Goal: Task Accomplishment & Management: Manage account settings

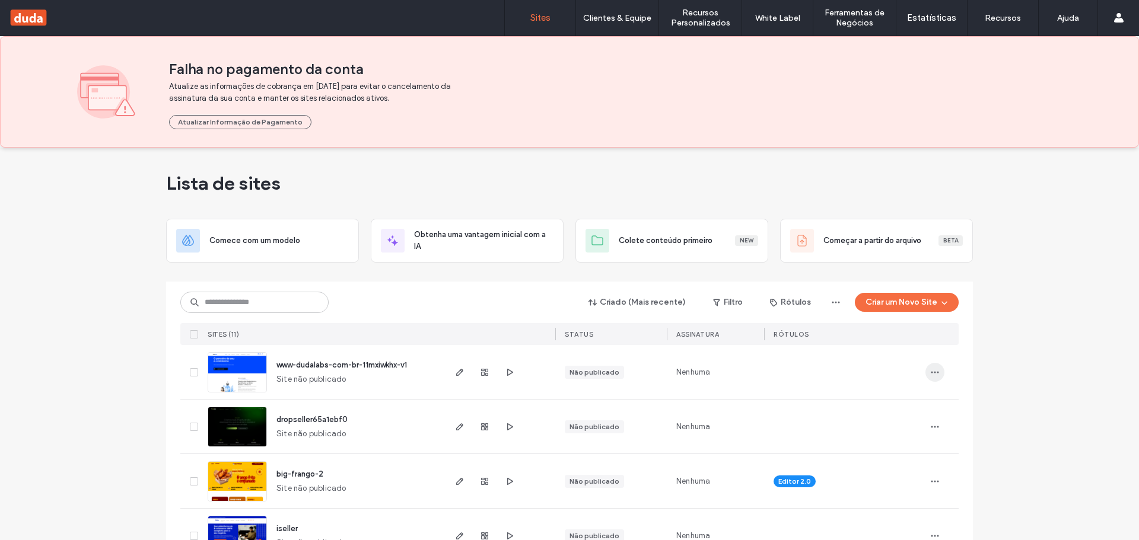
click at [932, 371] on icon "button" at bounding box center [934, 372] width 9 height 9
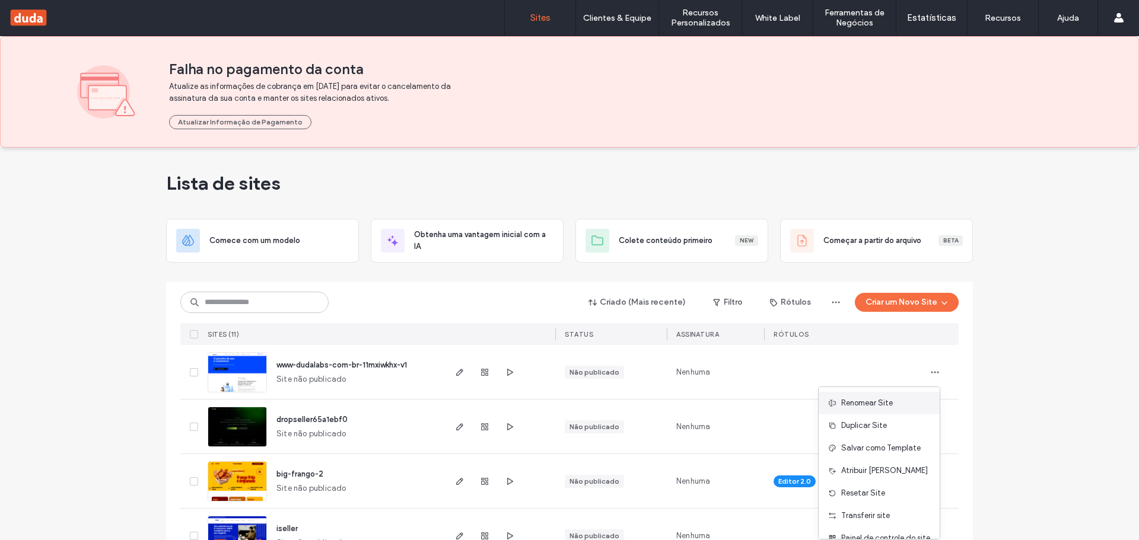
click at [862, 406] on span "Renomear Site" at bounding box center [867, 403] width 52 height 12
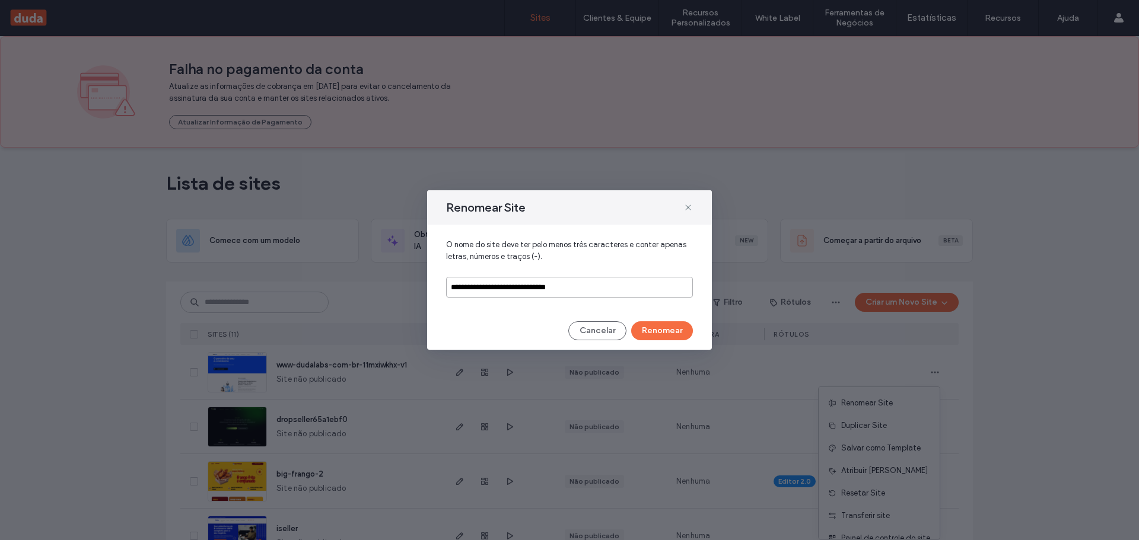
drag, startPoint x: 614, startPoint y: 288, endPoint x: 407, endPoint y: 287, distance: 207.6
click at [407, 287] on div "**********" at bounding box center [569, 270] width 1139 height 540
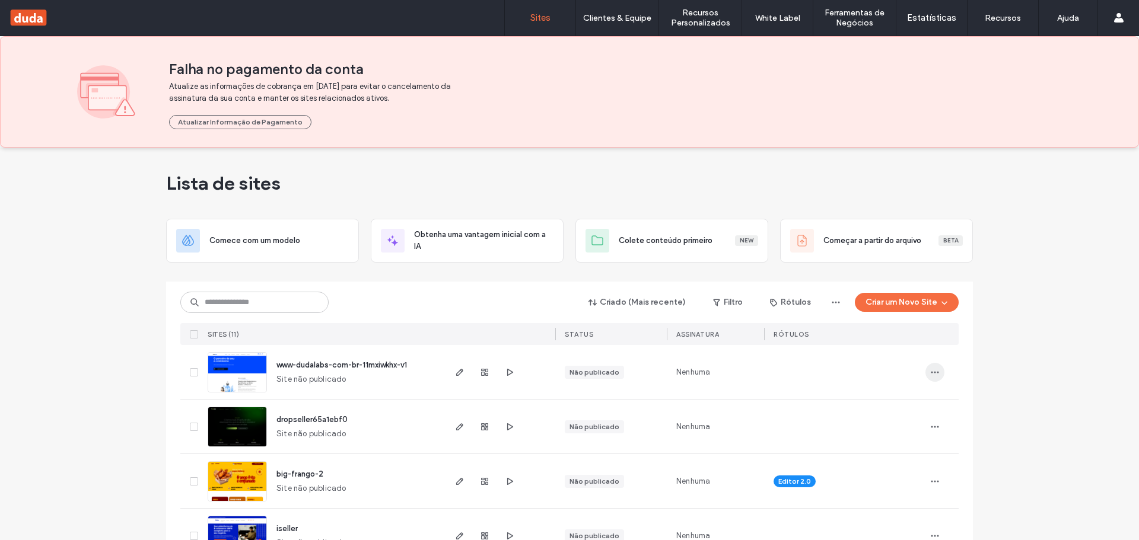
click at [930, 374] on icon "button" at bounding box center [934, 372] width 9 height 9
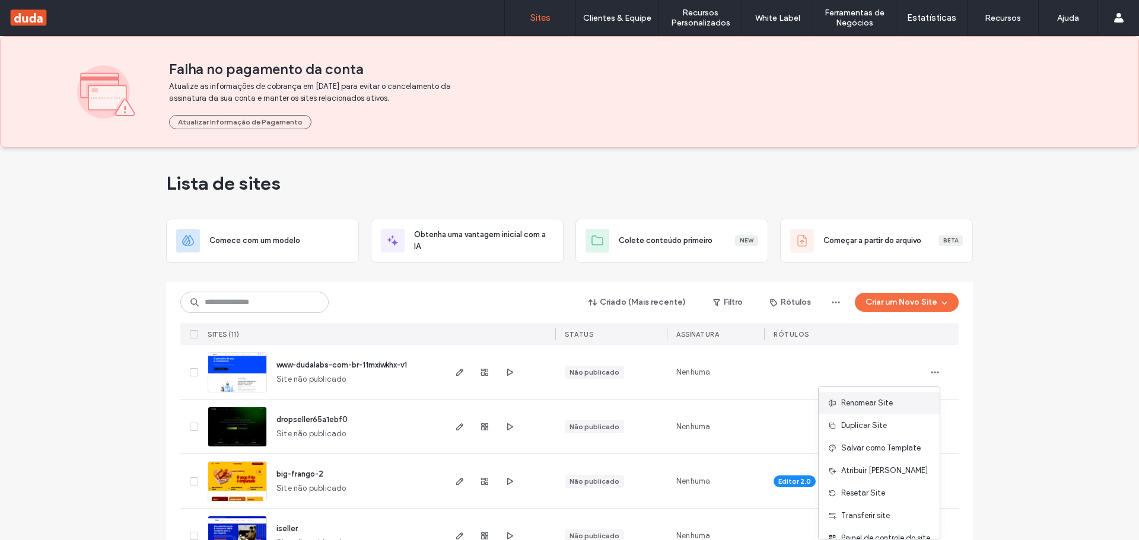
click at [863, 394] on div "Renomear Site" at bounding box center [879, 403] width 121 height 23
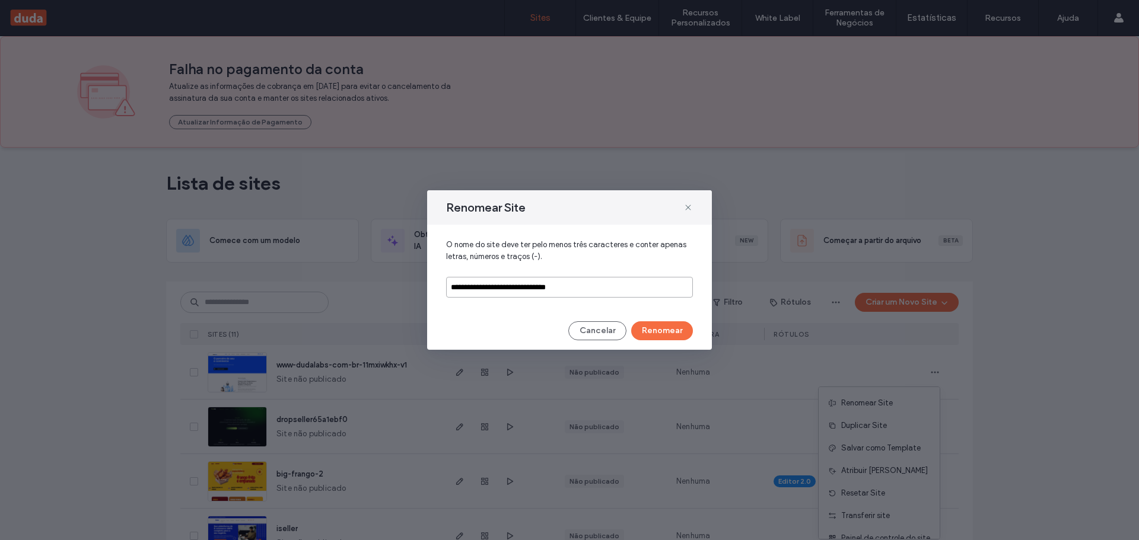
click at [606, 286] on input "**********" at bounding box center [569, 287] width 247 height 21
type input "*"
type input "********"
click at [649, 327] on button "Renomear" at bounding box center [662, 330] width 62 height 19
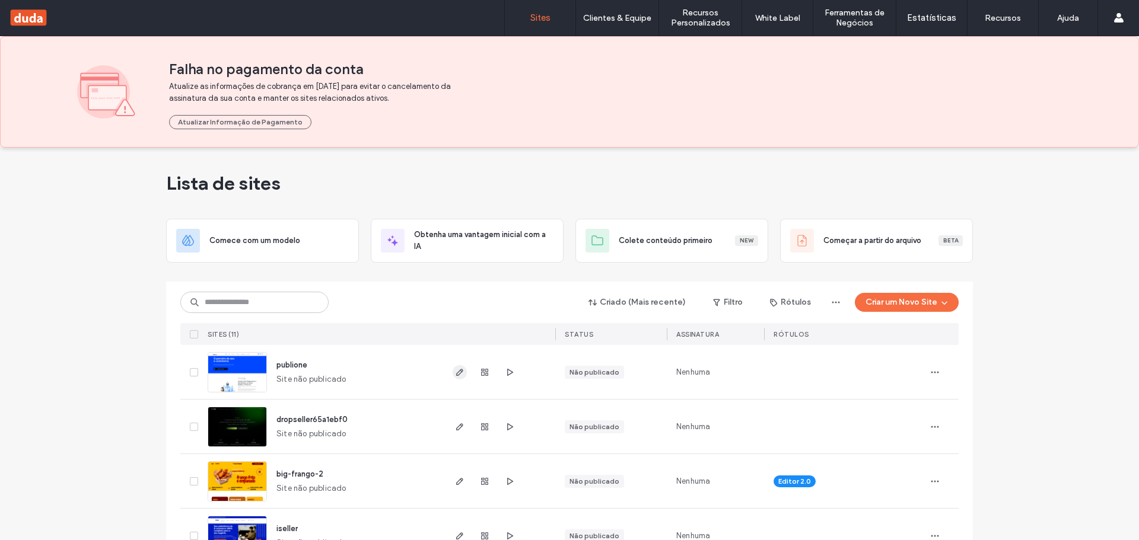
click at [456, 371] on use "button" at bounding box center [459, 372] width 7 height 7
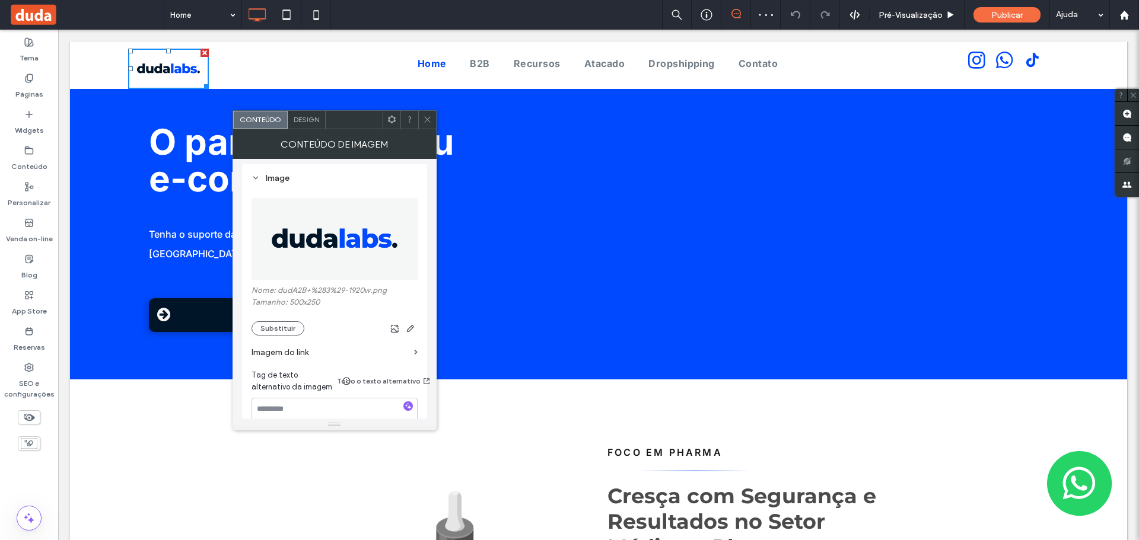
scroll to position [178, 0]
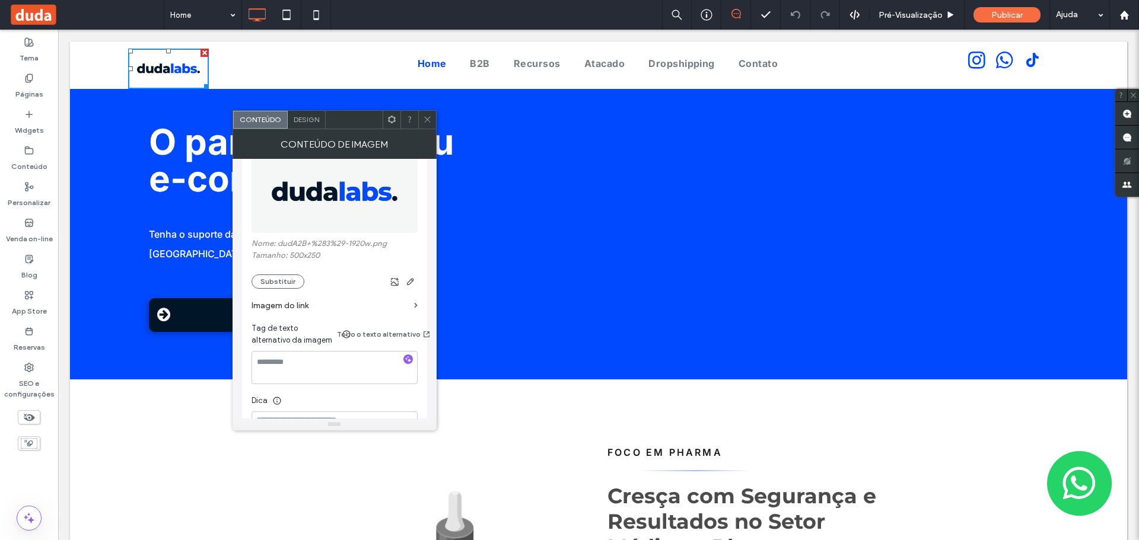
click at [286, 295] on label "Imagem do link" at bounding box center [330, 306] width 158 height 22
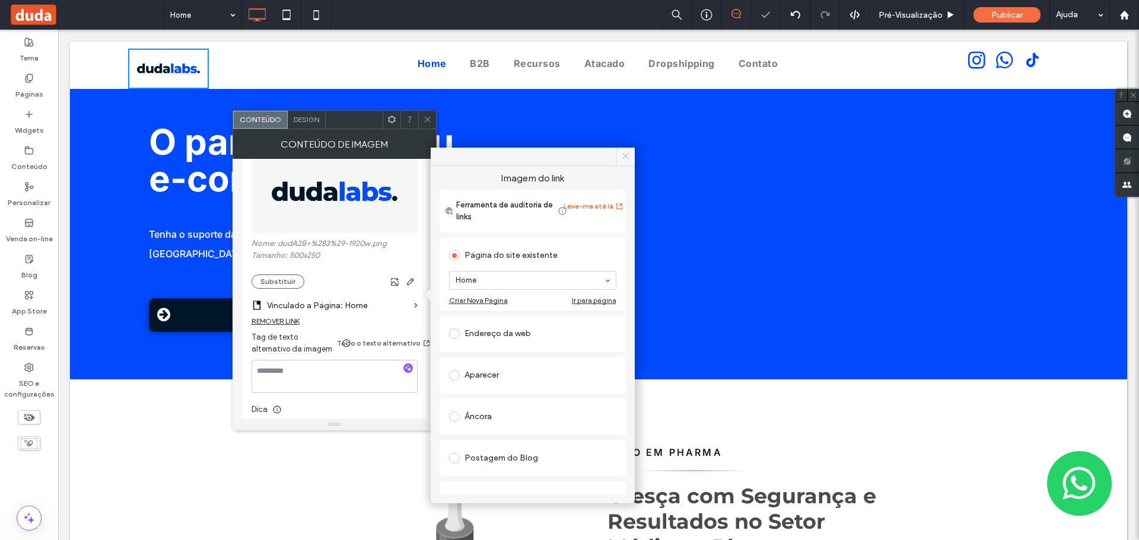
click at [626, 155] on icon at bounding box center [625, 156] width 9 height 9
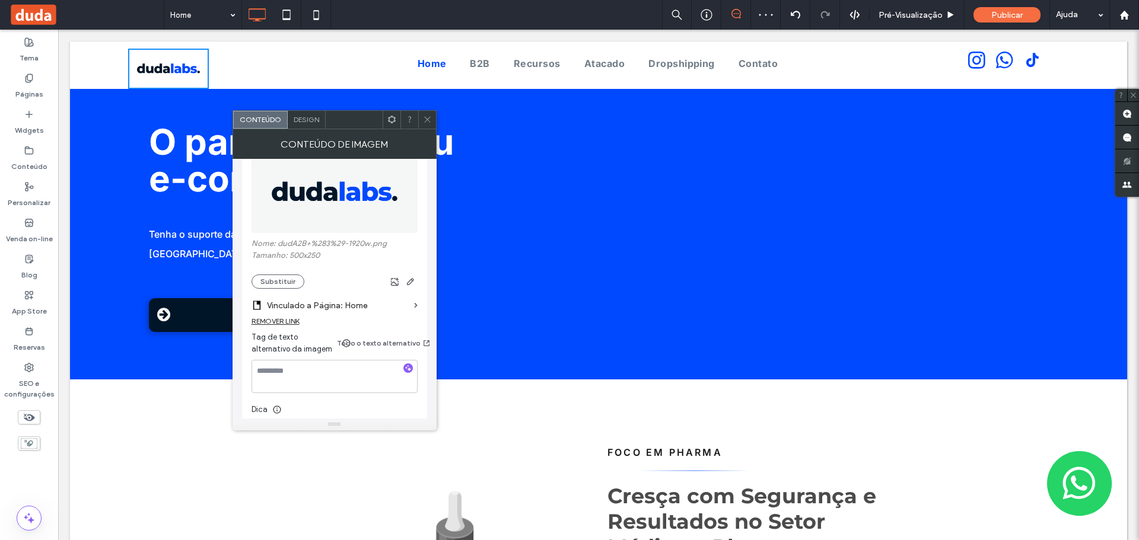
click at [293, 317] on div "REMOVER LINK" at bounding box center [275, 321] width 48 height 9
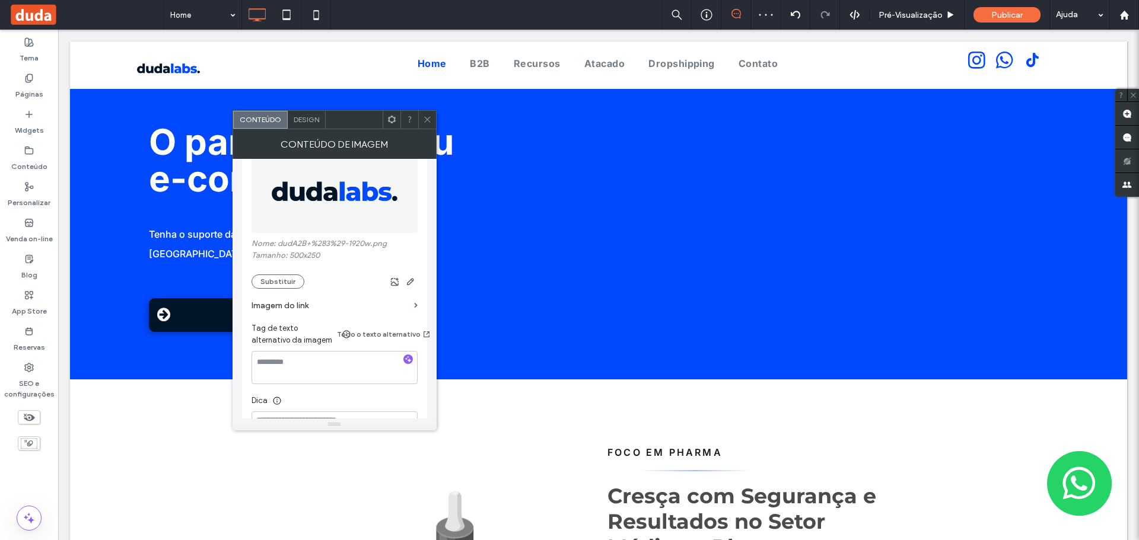
click at [288, 295] on label "Imagem do link" at bounding box center [330, 306] width 158 height 22
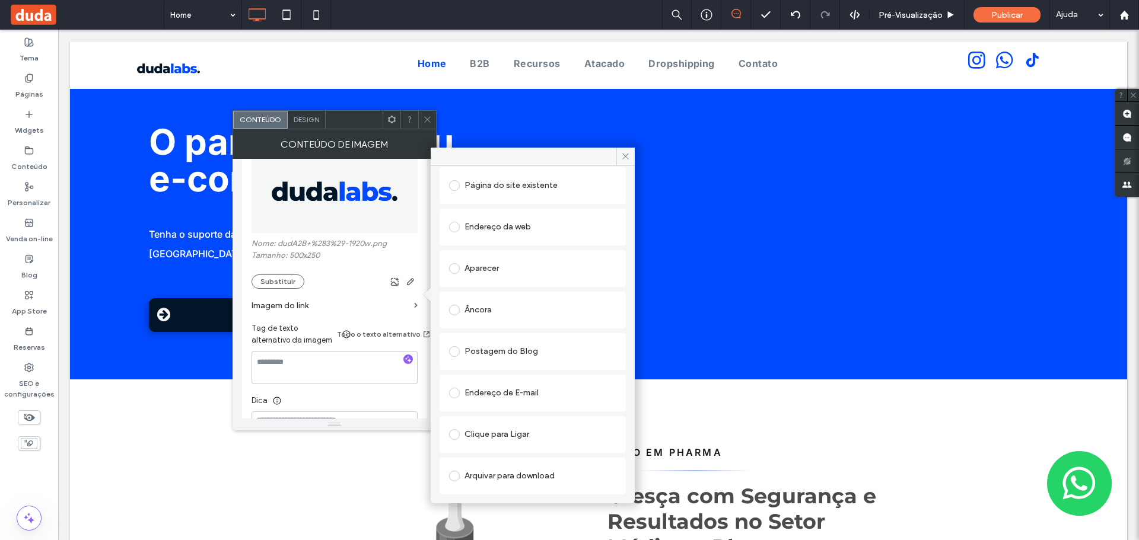
scroll to position [0, 0]
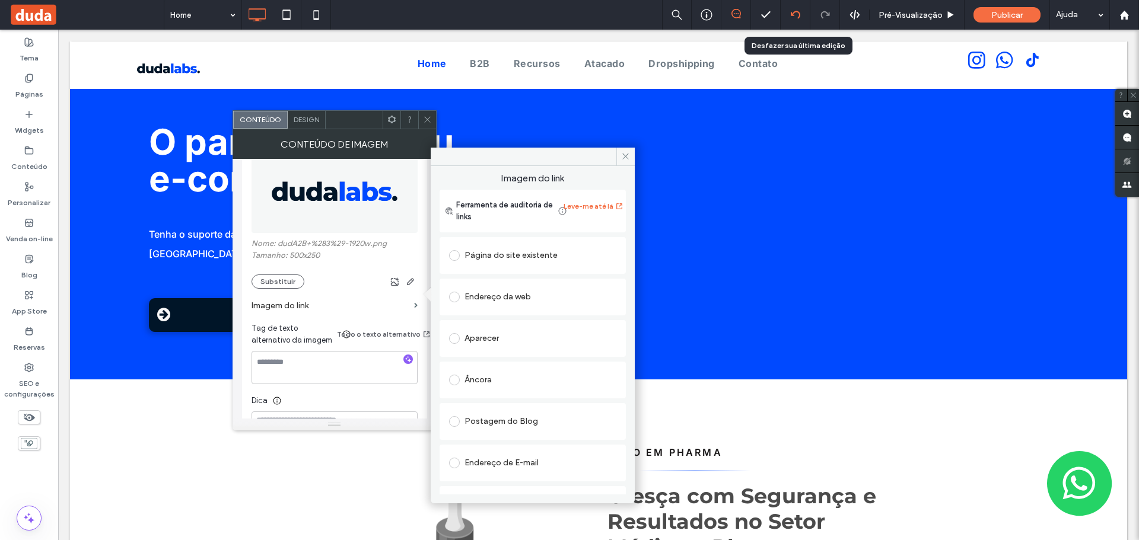
click at [800, 25] on div at bounding box center [796, 15] width 30 height 30
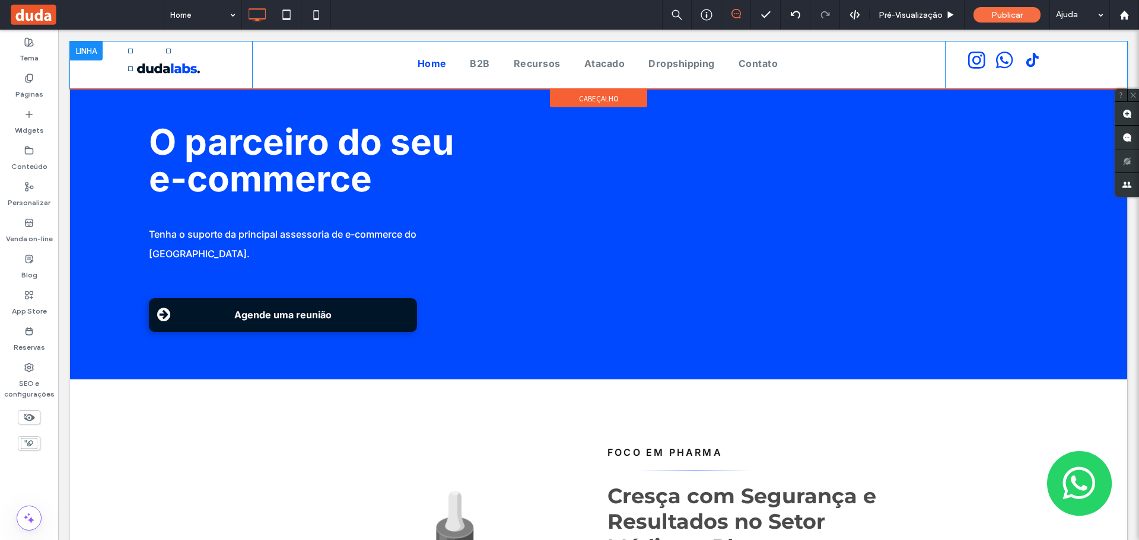
click at [166, 66] on img at bounding box center [168, 69] width 81 height 40
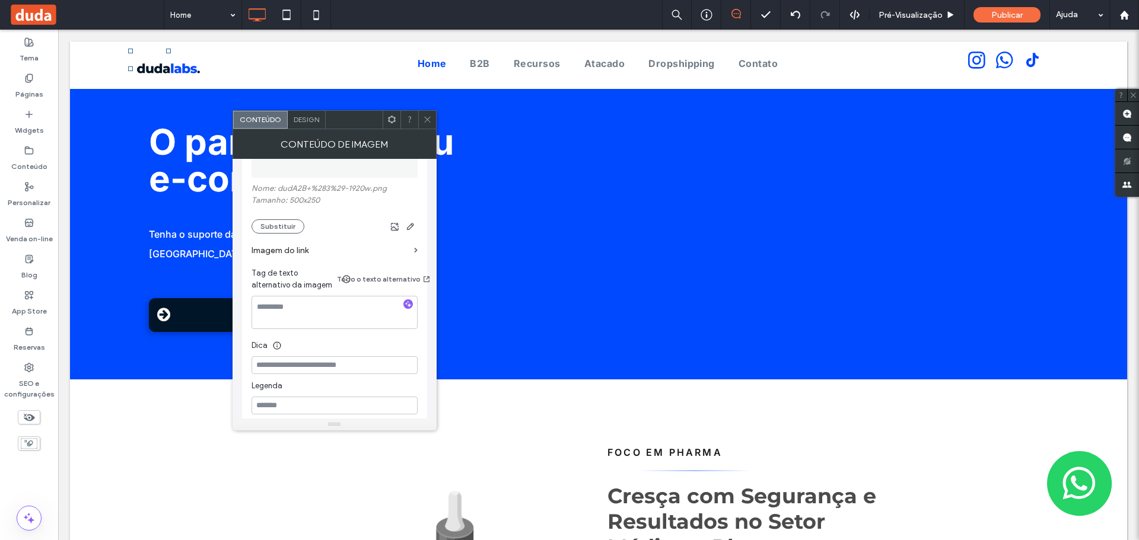
scroll to position [237, 0]
click at [799, 17] on use at bounding box center [794, 15] width 9 height 8
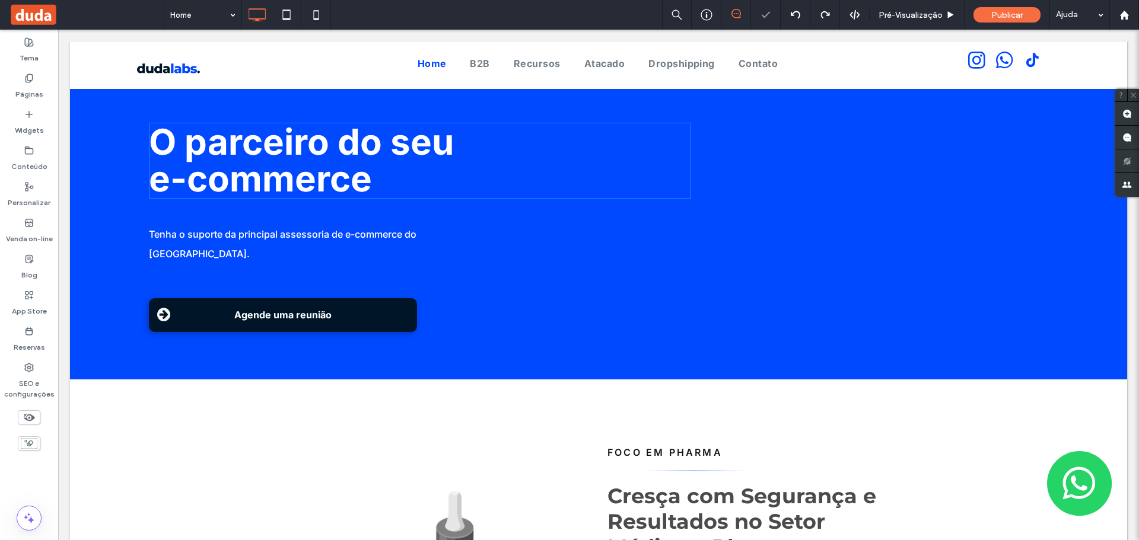
scroll to position [0, 0]
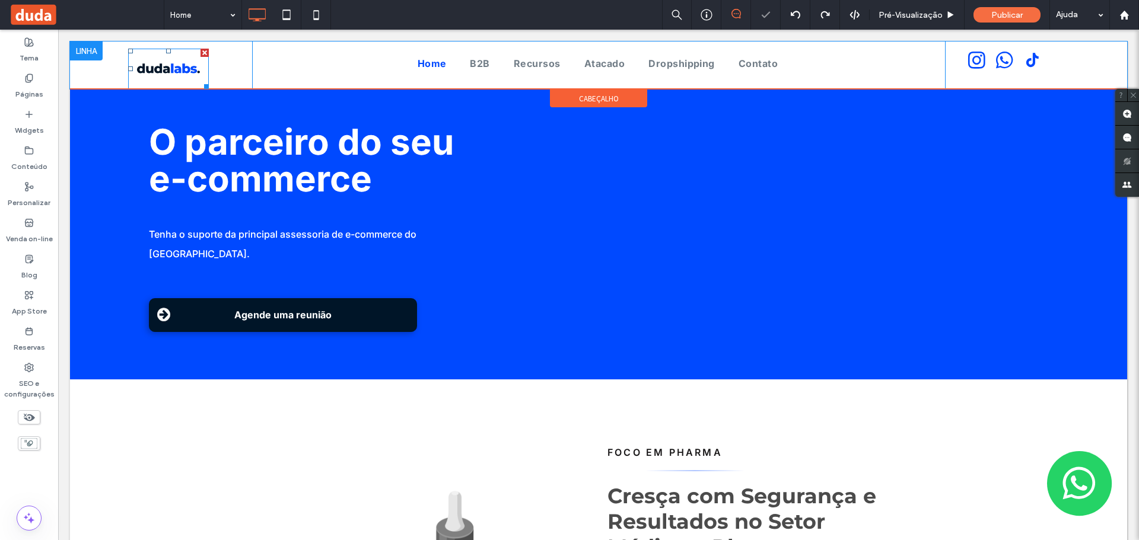
click at [156, 63] on img at bounding box center [168, 69] width 81 height 40
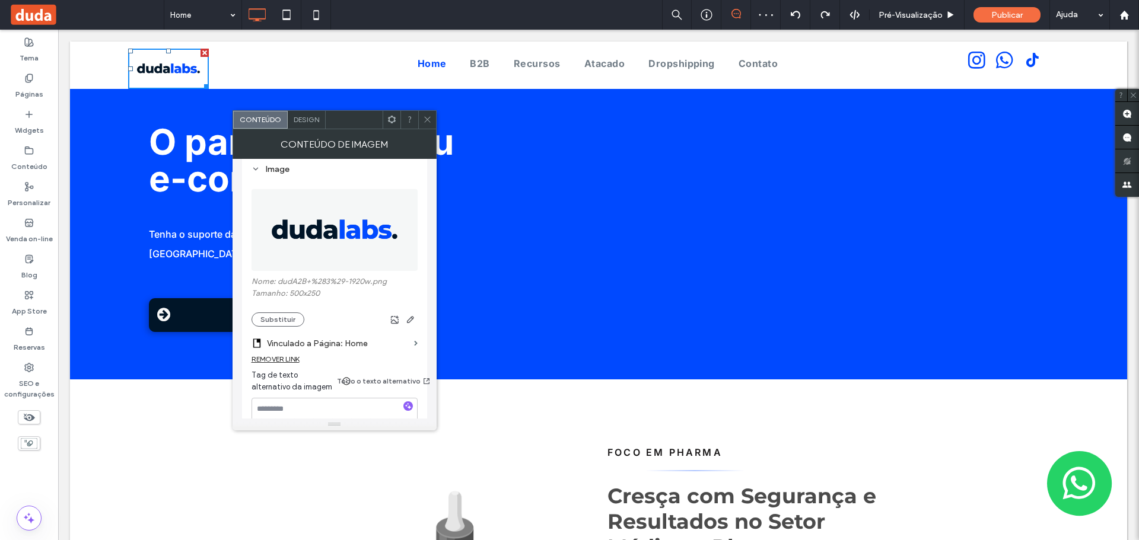
scroll to position [119, 0]
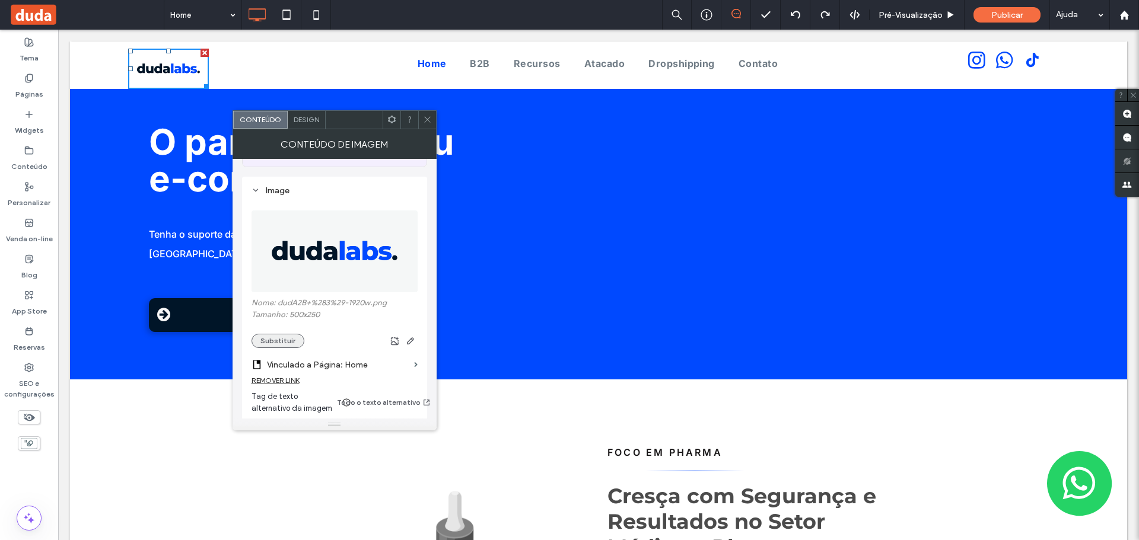
click at [285, 334] on button "Substituir" at bounding box center [277, 341] width 53 height 14
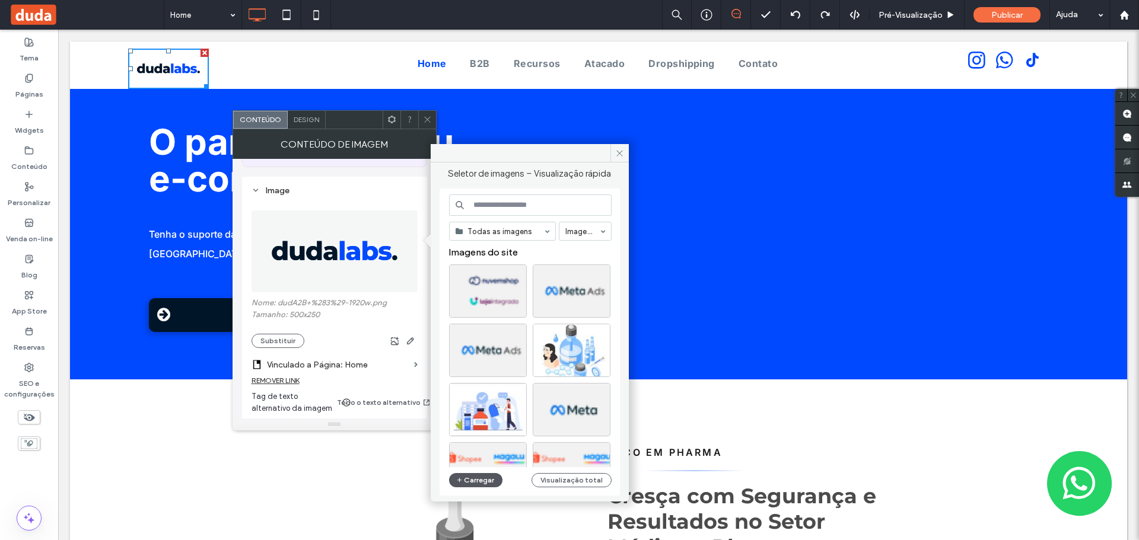
click at [472, 479] on button "Carregar" at bounding box center [476, 480] width 54 height 14
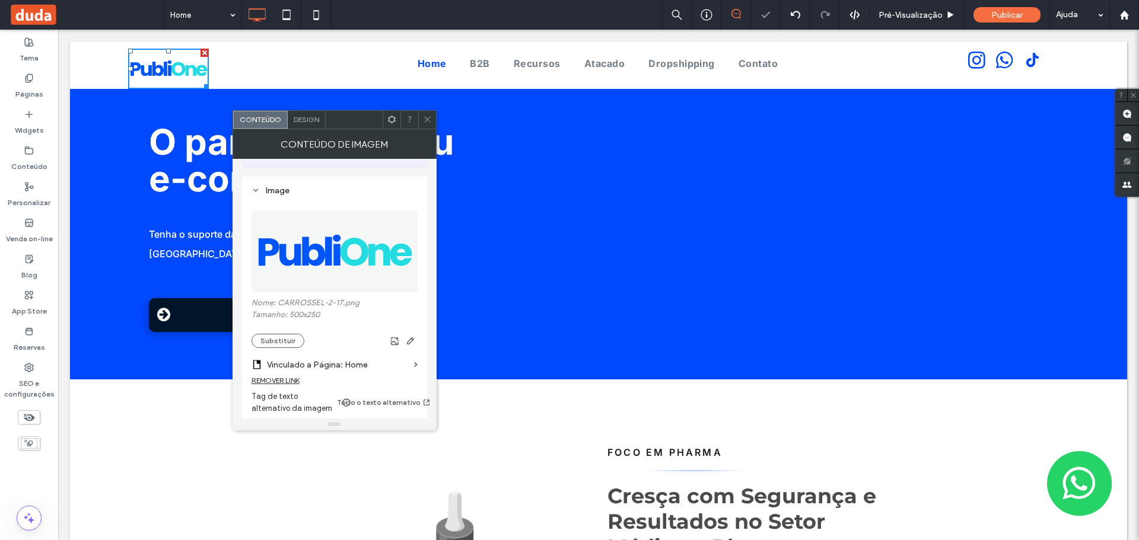
click at [427, 115] on icon at bounding box center [427, 119] width 9 height 9
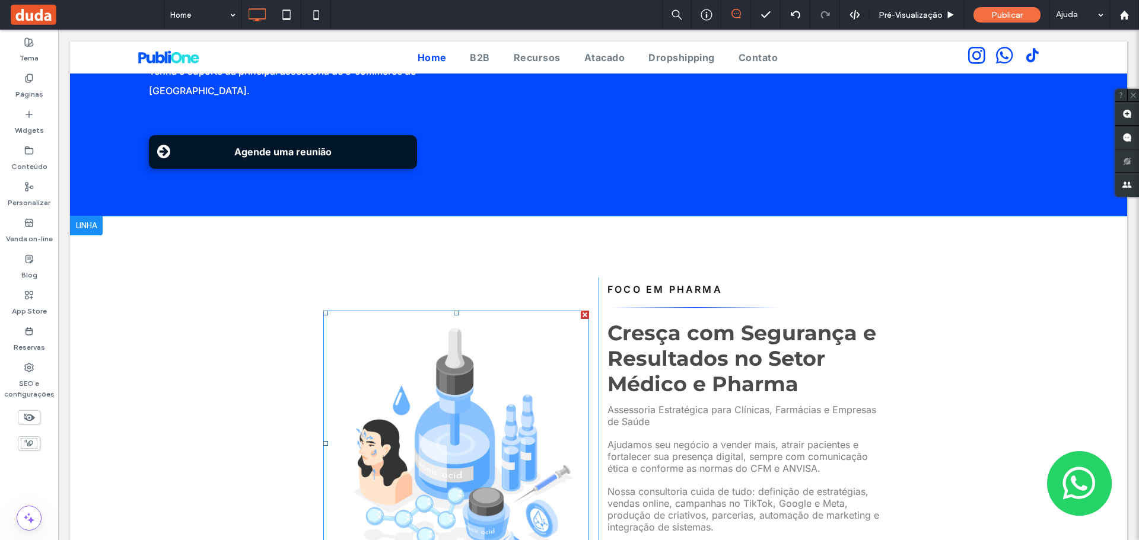
scroll to position [178, 0]
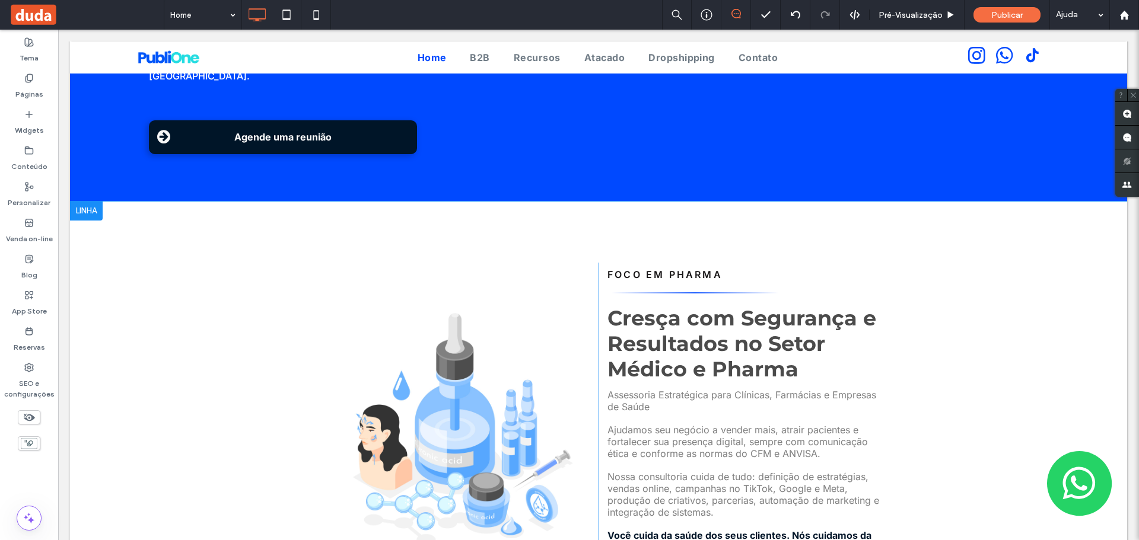
click at [420, 229] on div "Click To Paste FOCO EM PHARMA Cresça com Segurança e Resultados no Setor Médico…" at bounding box center [598, 421] width 1057 height 438
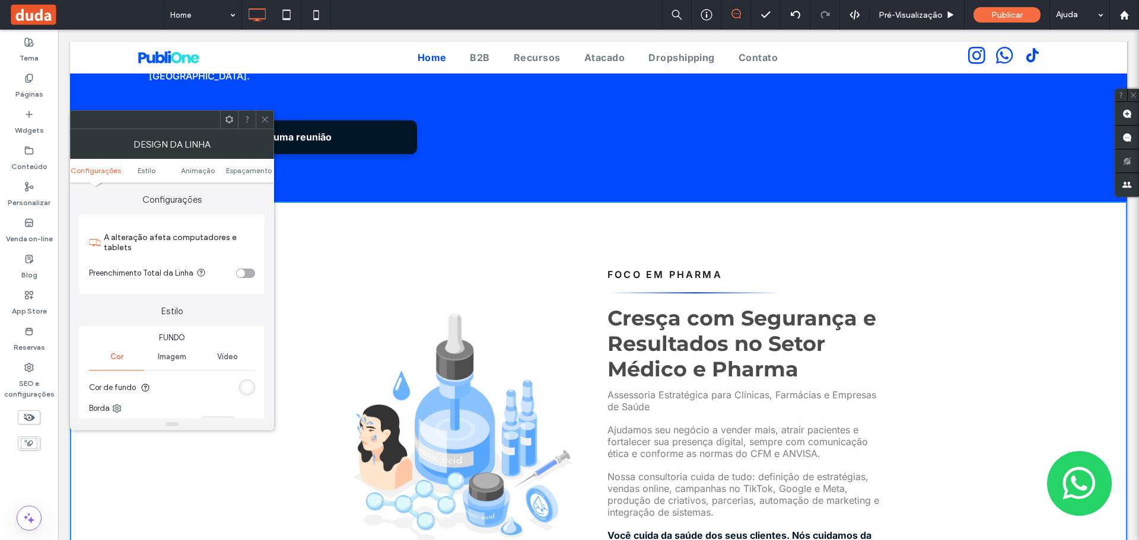
scroll to position [356, 0]
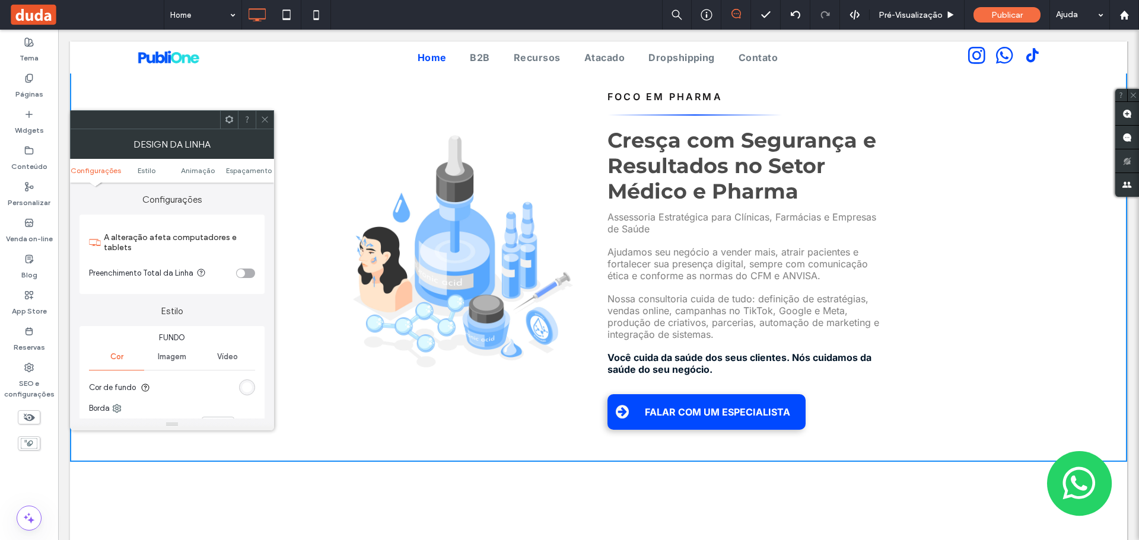
click at [262, 119] on icon at bounding box center [264, 119] width 9 height 9
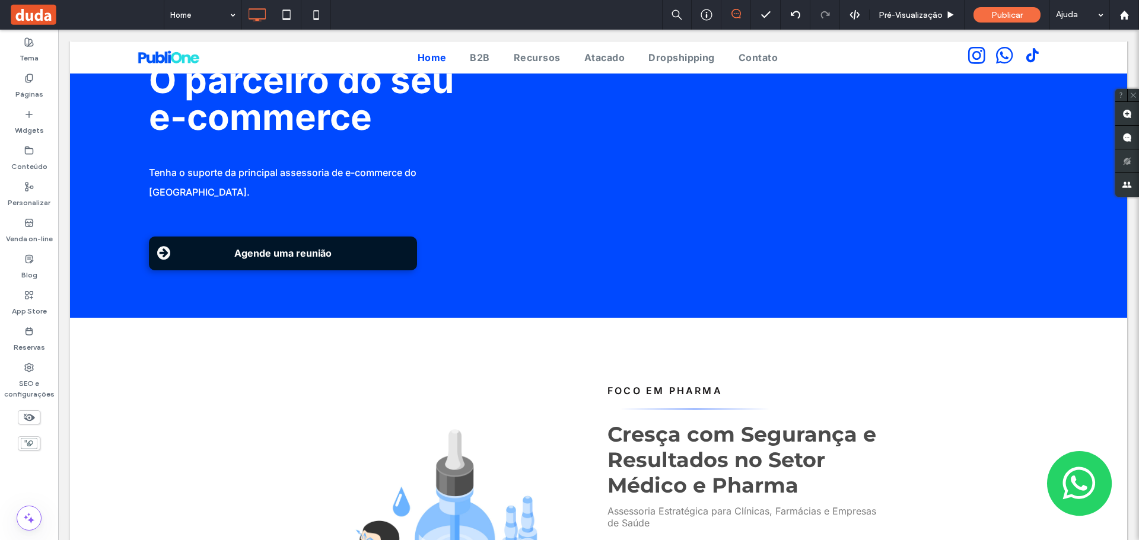
scroll to position [0, 0]
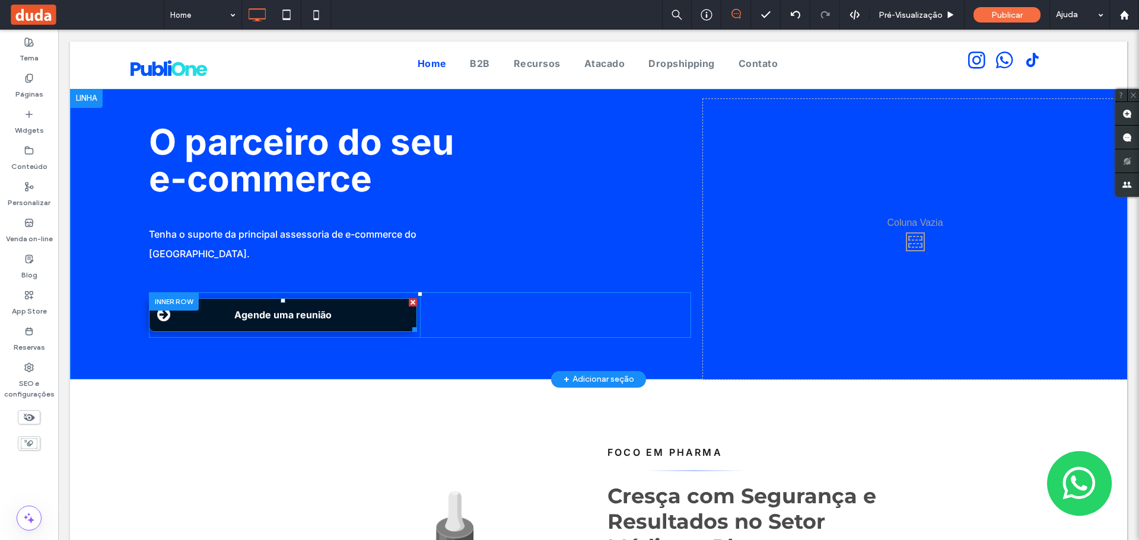
click at [390, 298] on link "Agende uma reunião" at bounding box center [283, 315] width 268 height 34
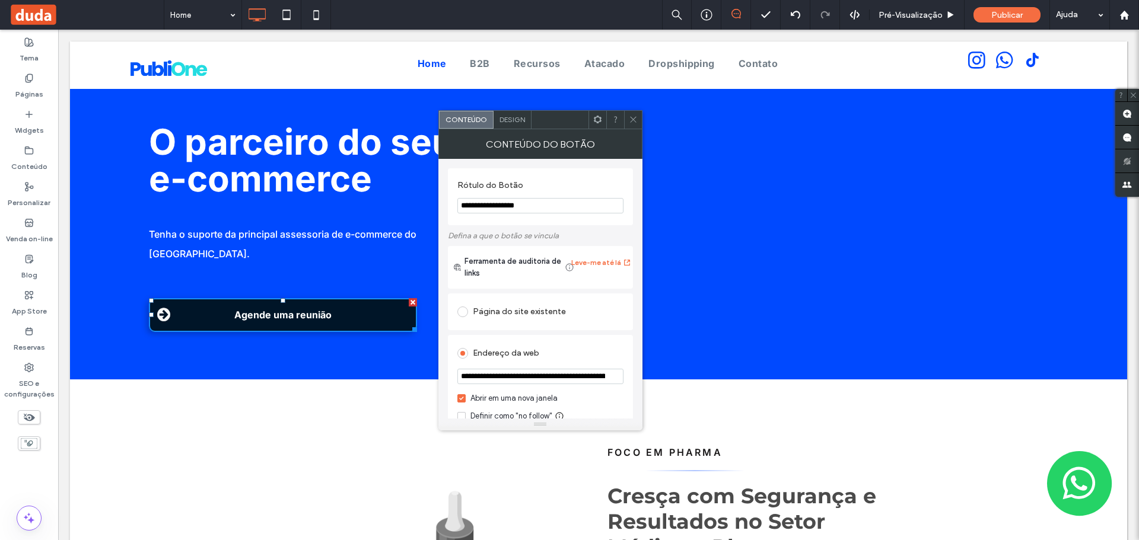
click at [235, 97] on div "O parceiro do seu e-commerce Tenha o suporte da principal assessoria de e-comme…" at bounding box center [598, 234] width 1057 height 291
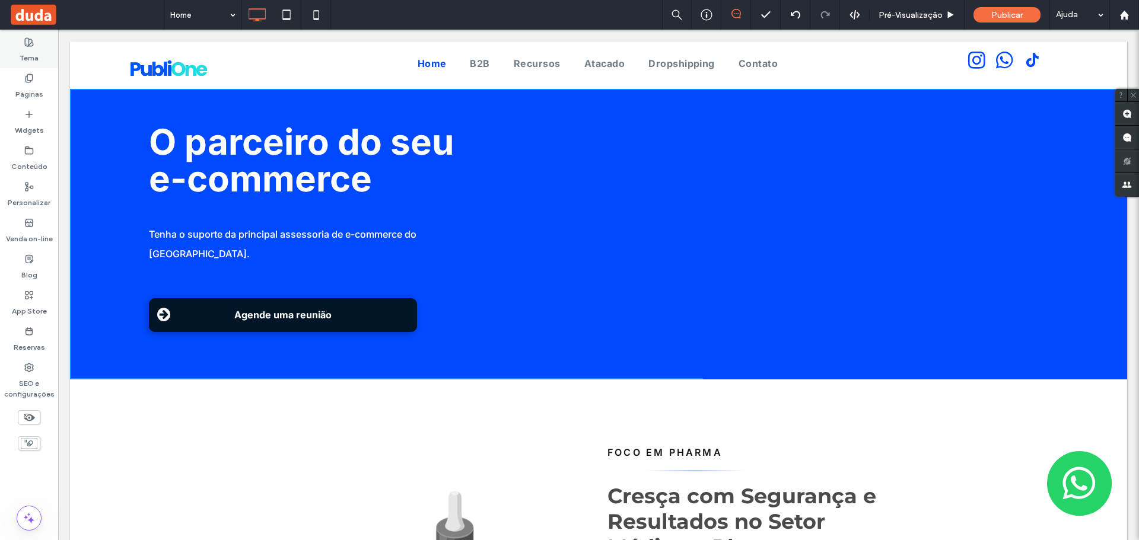
click at [29, 36] on div "Tema" at bounding box center [29, 50] width 58 height 36
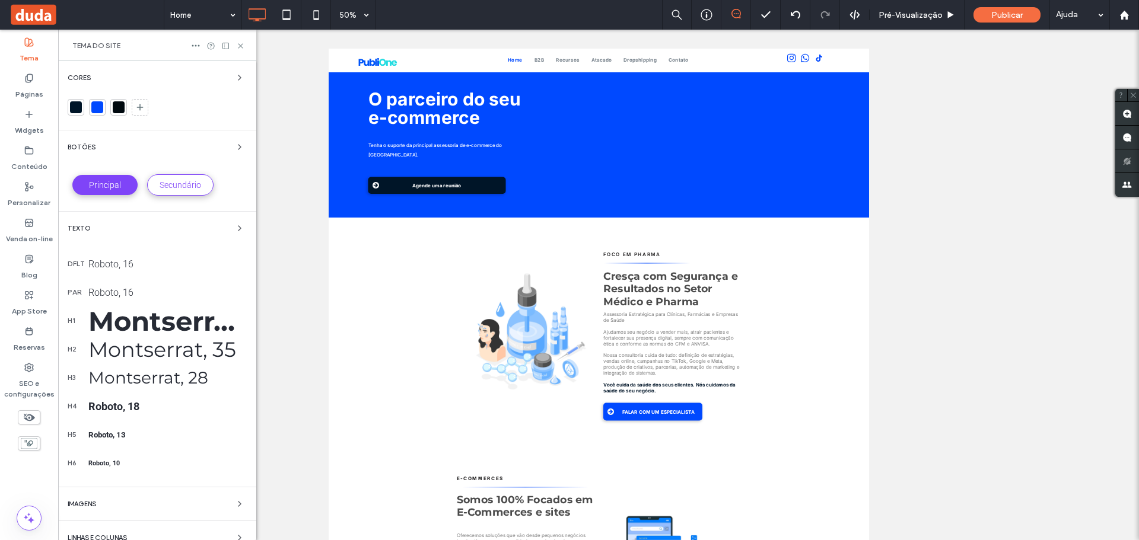
click at [118, 79] on div "Cores" at bounding box center [157, 78] width 179 height 14
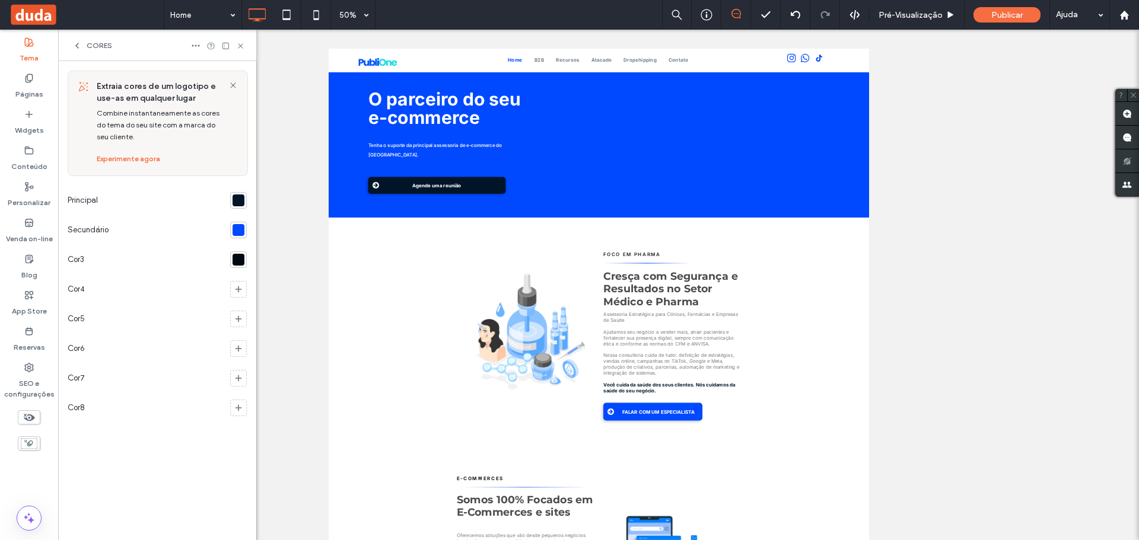
click at [237, 230] on div at bounding box center [239, 230] width 12 height 12
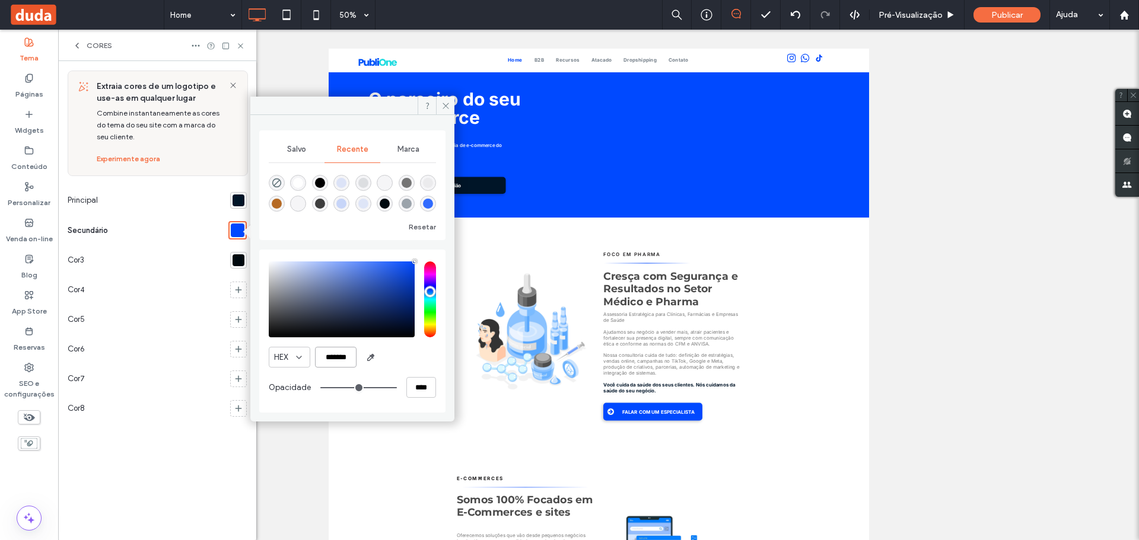
drag, startPoint x: 349, startPoint y: 359, endPoint x: 313, endPoint y: 360, distance: 36.8
click at [313, 360] on div "HEX *******" at bounding box center [352, 357] width 167 height 21
paste input "color picker textbox"
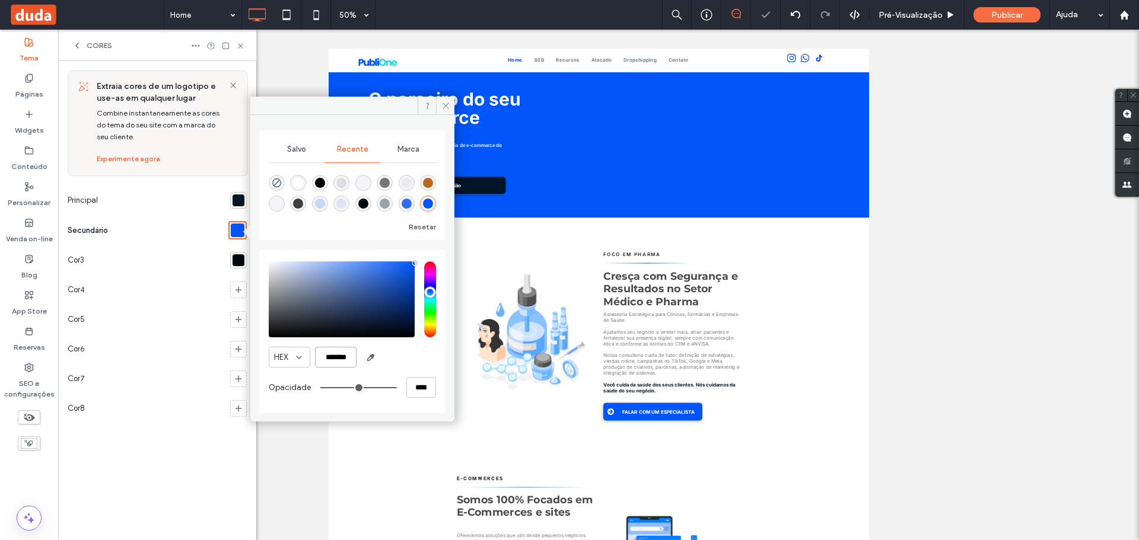
type input "*******"
click at [164, 196] on div "Principal" at bounding box center [147, 201] width 158 height 30
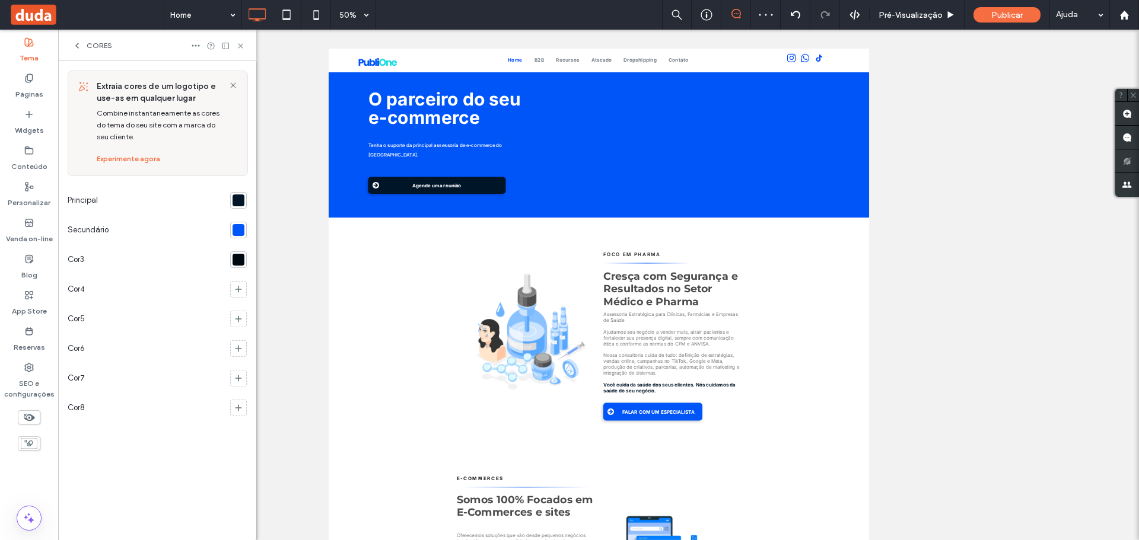
click at [300, 276] on div "Reexibir? Sim Reexibir? Sim Reexibir? Sim Reexibir? Sim" at bounding box center [598, 285] width 1081 height 511
click at [243, 47] on icon at bounding box center [240, 46] width 9 height 9
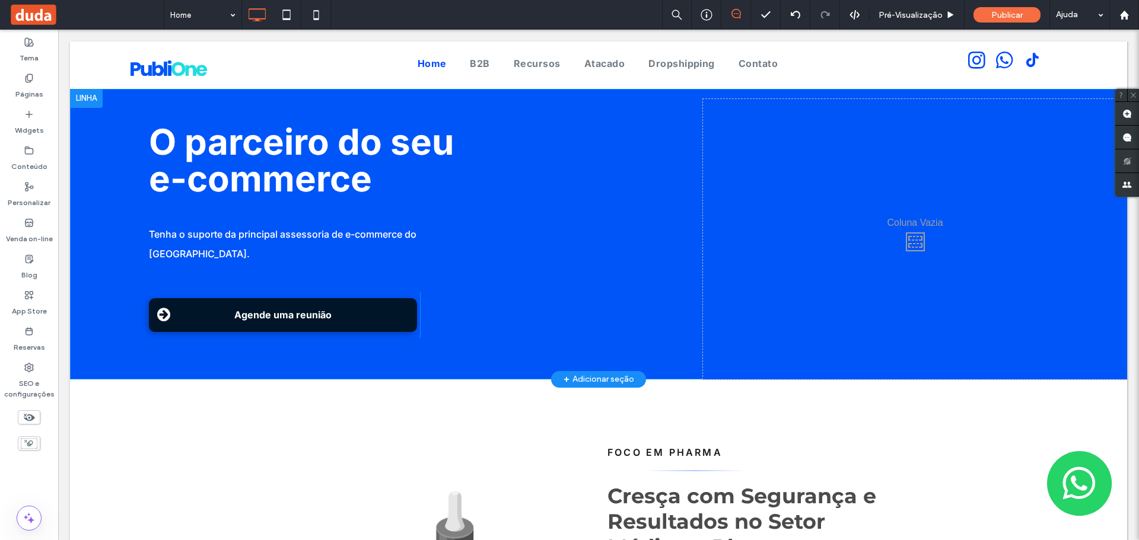
click at [86, 96] on div at bounding box center [86, 98] width 33 height 19
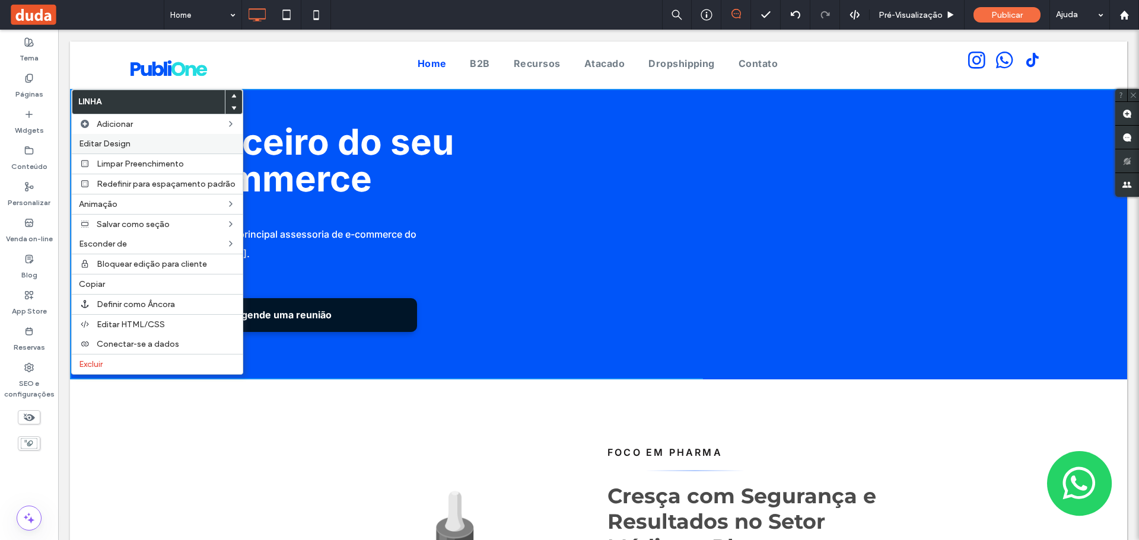
click at [139, 143] on label "Editar Design" at bounding box center [157, 144] width 157 height 10
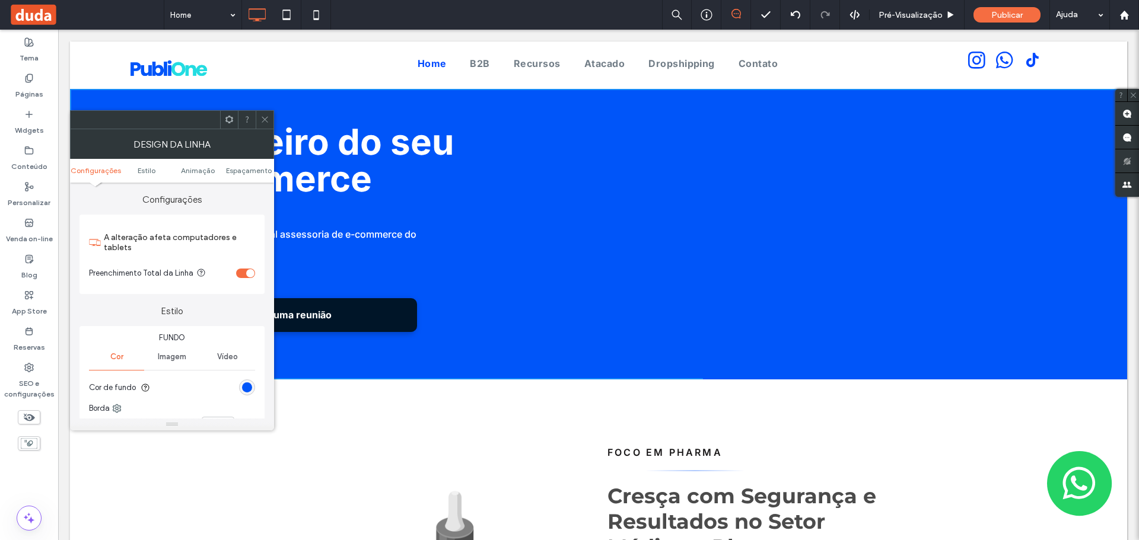
click at [243, 391] on div "rgb(0, 85, 249)" at bounding box center [247, 388] width 10 height 10
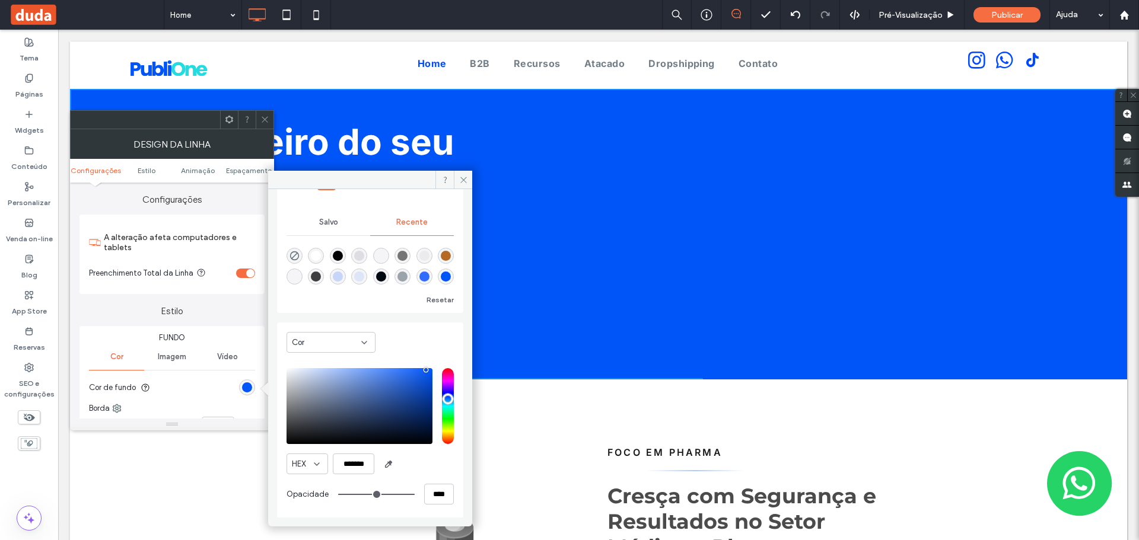
scroll to position [73, 0]
drag, startPoint x: 344, startPoint y: 465, endPoint x: 380, endPoint y: 466, distance: 35.6
click at [380, 466] on div "HEX *******" at bounding box center [369, 462] width 167 height 21
paste input "color picker textbox"
type input "*******"
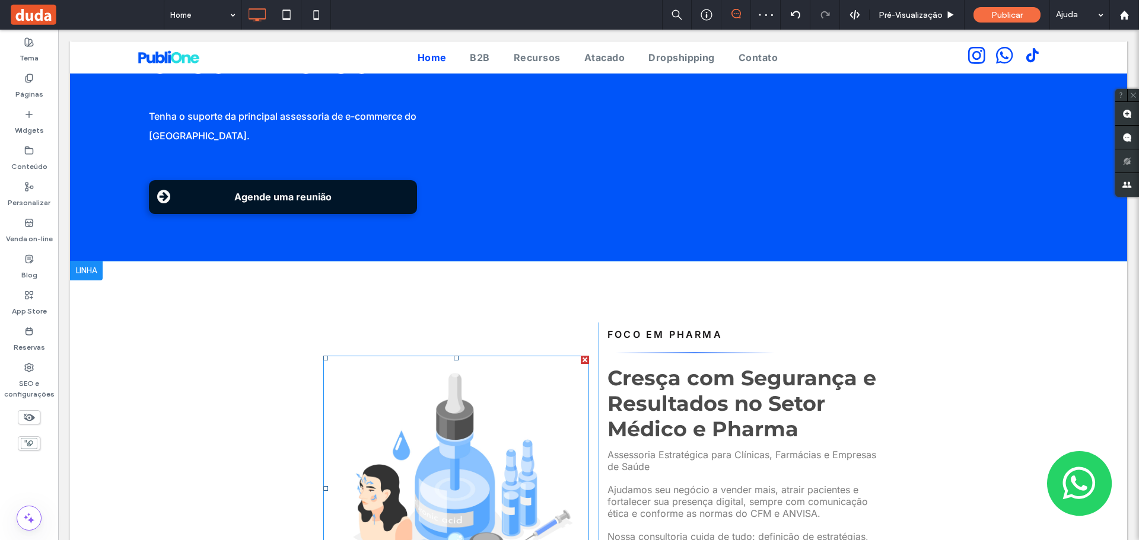
scroll to position [119, 0]
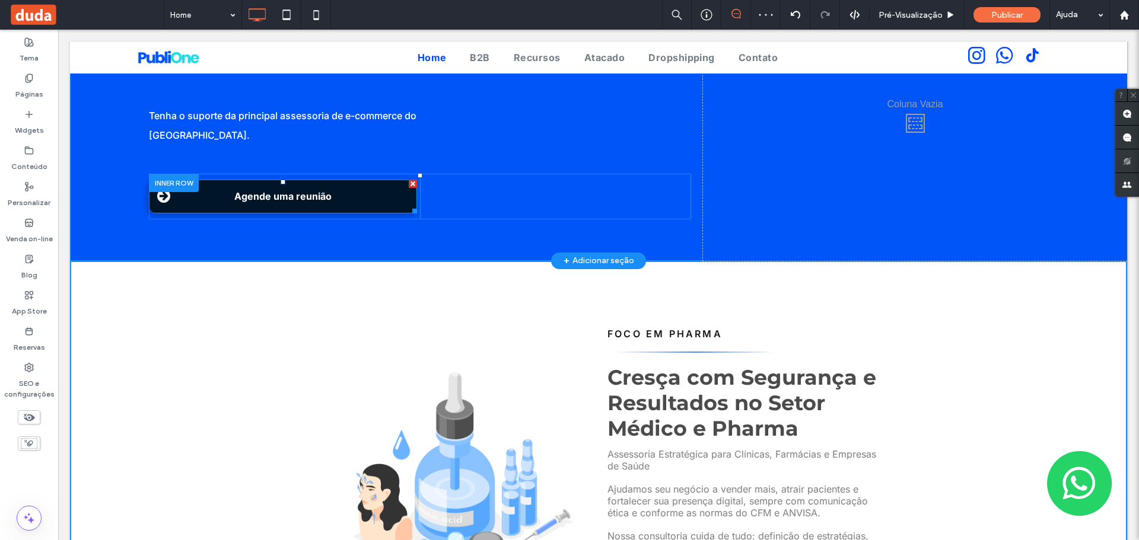
click at [204, 180] on link "Agende uma reunião" at bounding box center [283, 197] width 268 height 34
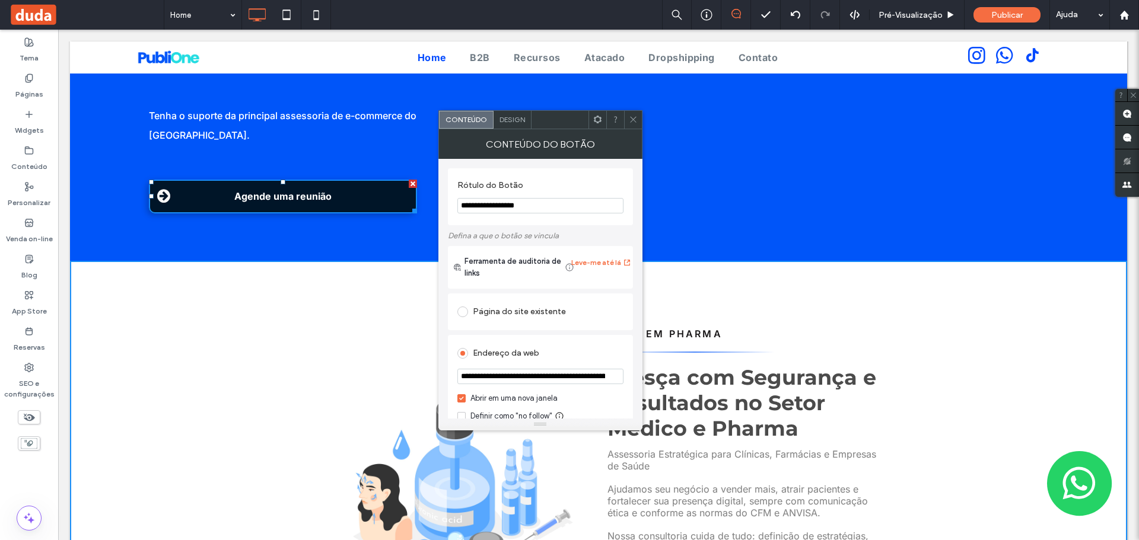
click at [521, 128] on div "Design" at bounding box center [512, 120] width 38 height 18
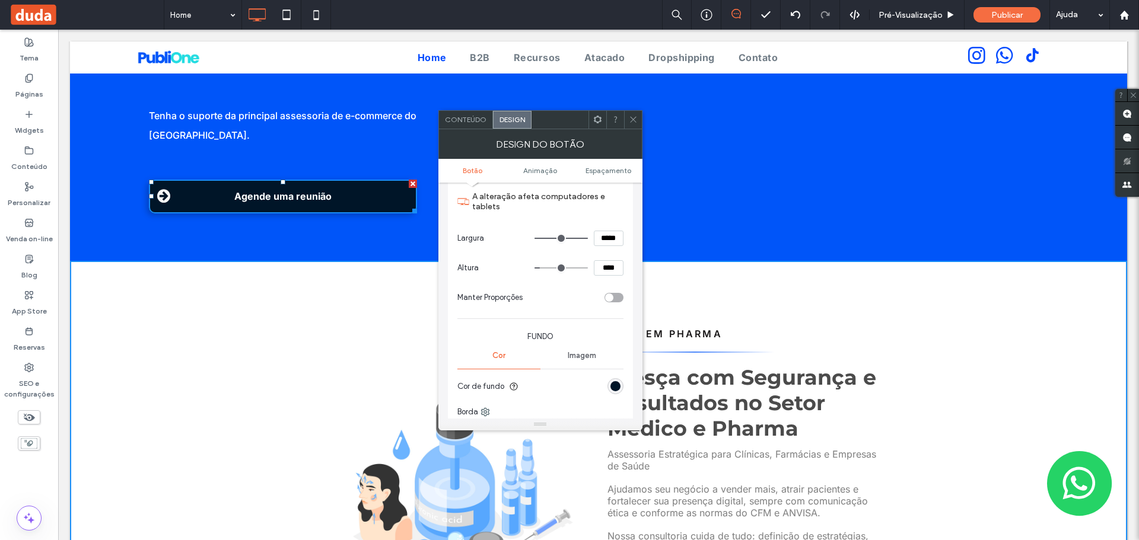
scroll to position [297, 0]
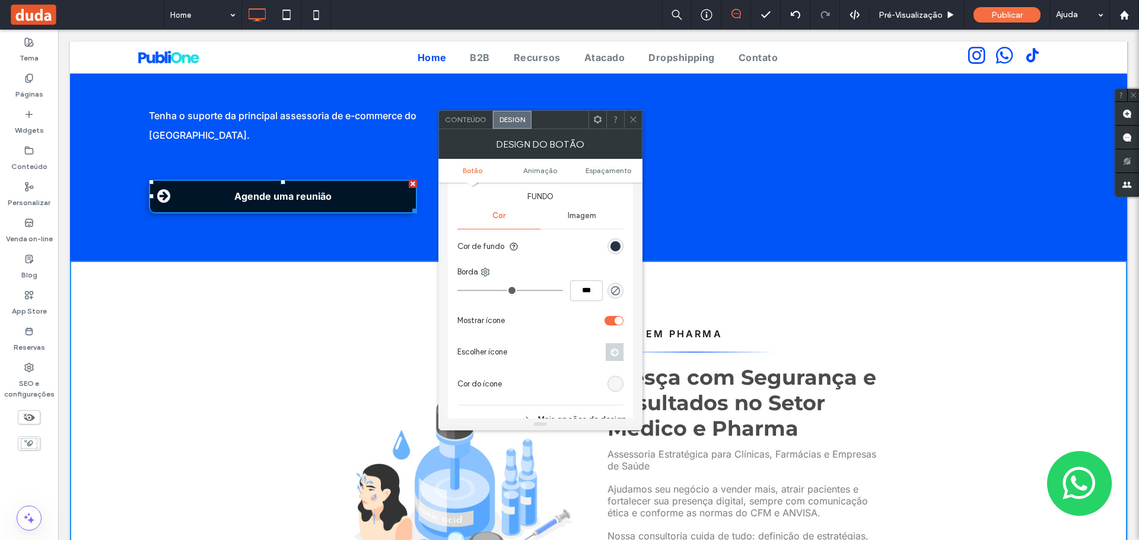
click at [615, 244] on div "rgb(0, 21, 40)" at bounding box center [615, 246] width 10 height 10
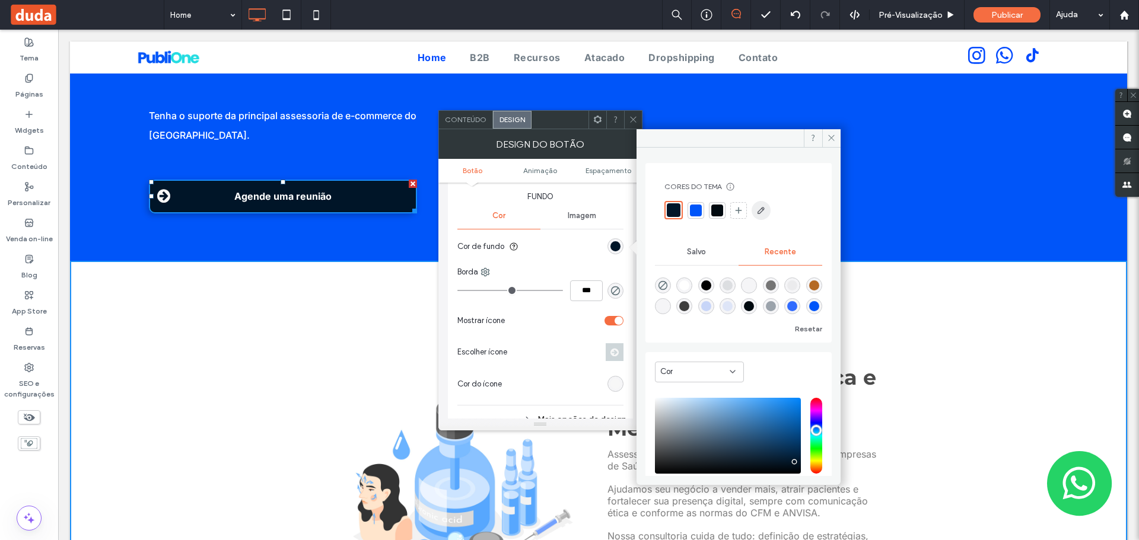
click at [762, 215] on icon "button" at bounding box center [760, 210] width 9 height 9
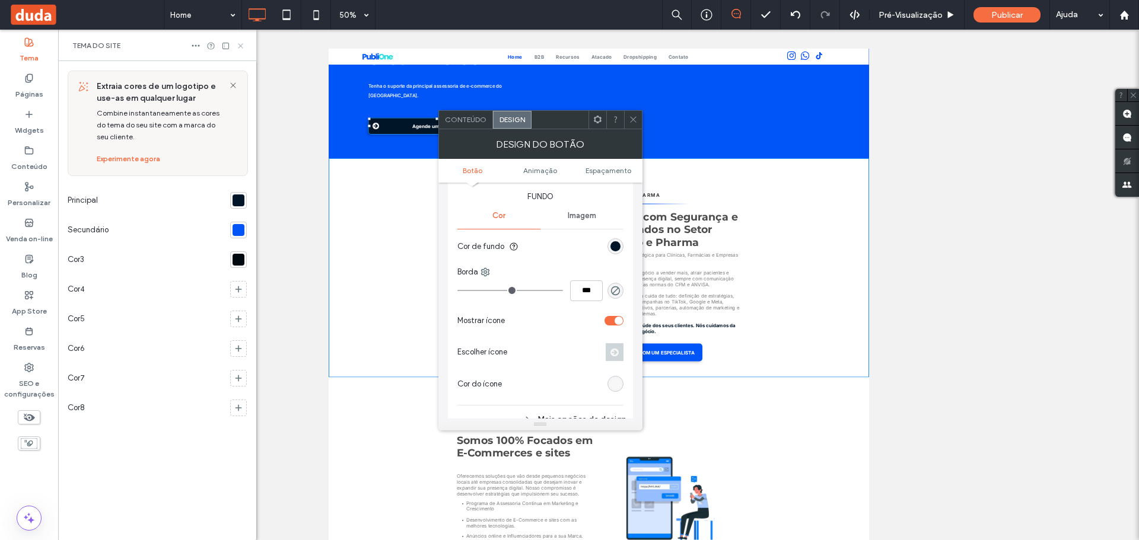
click at [243, 47] on icon at bounding box center [240, 46] width 9 height 9
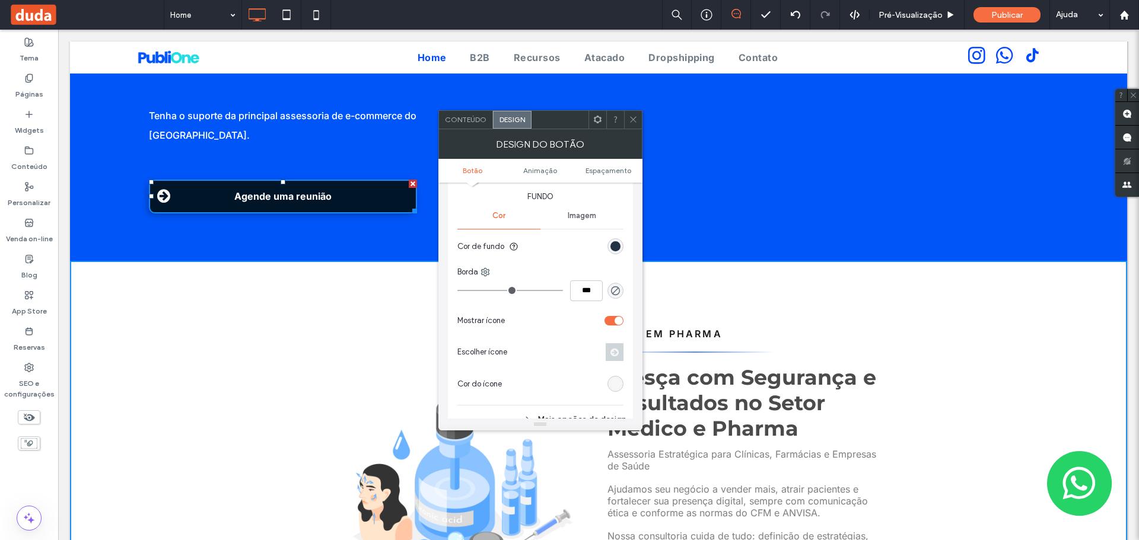
click at [619, 246] on div "rgb(0, 21, 40)" at bounding box center [615, 246] width 10 height 10
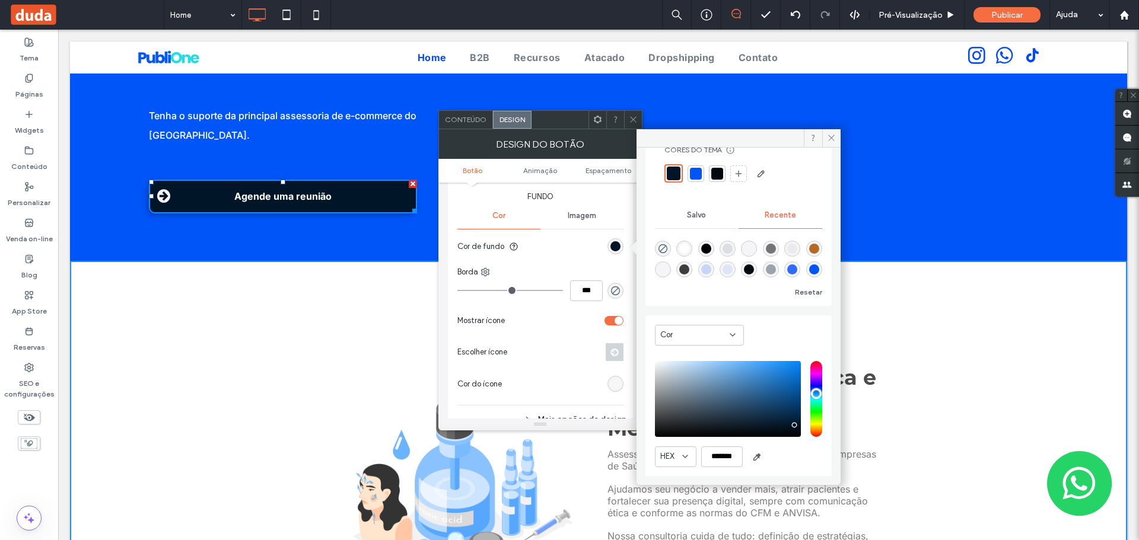
scroll to position [73, 0]
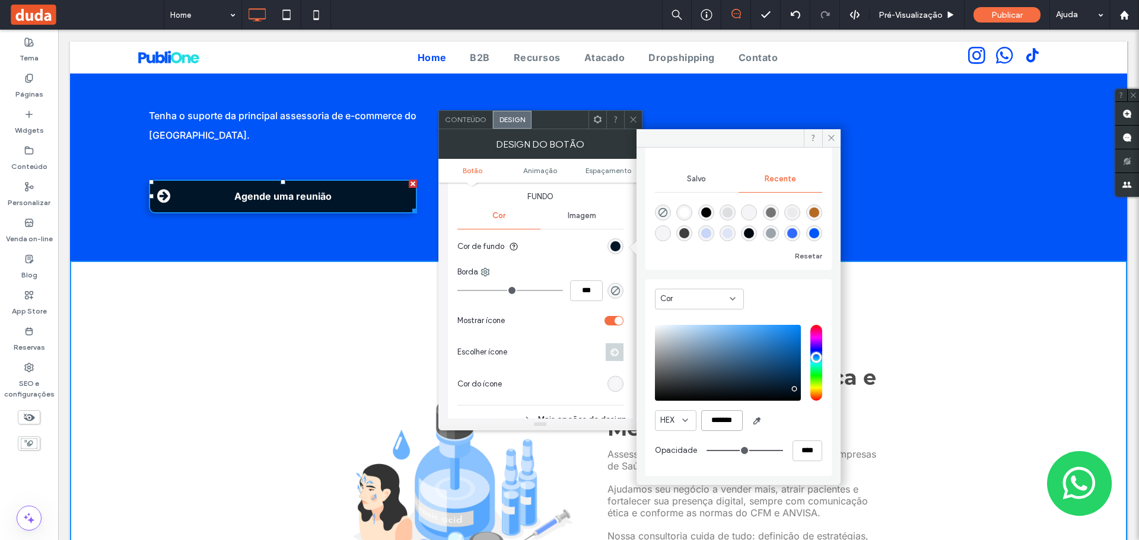
drag, startPoint x: 708, startPoint y: 425, endPoint x: 744, endPoint y: 428, distance: 35.7
click at [744, 428] on div "HEX *******" at bounding box center [738, 420] width 167 height 21
paste input "color picker textbox"
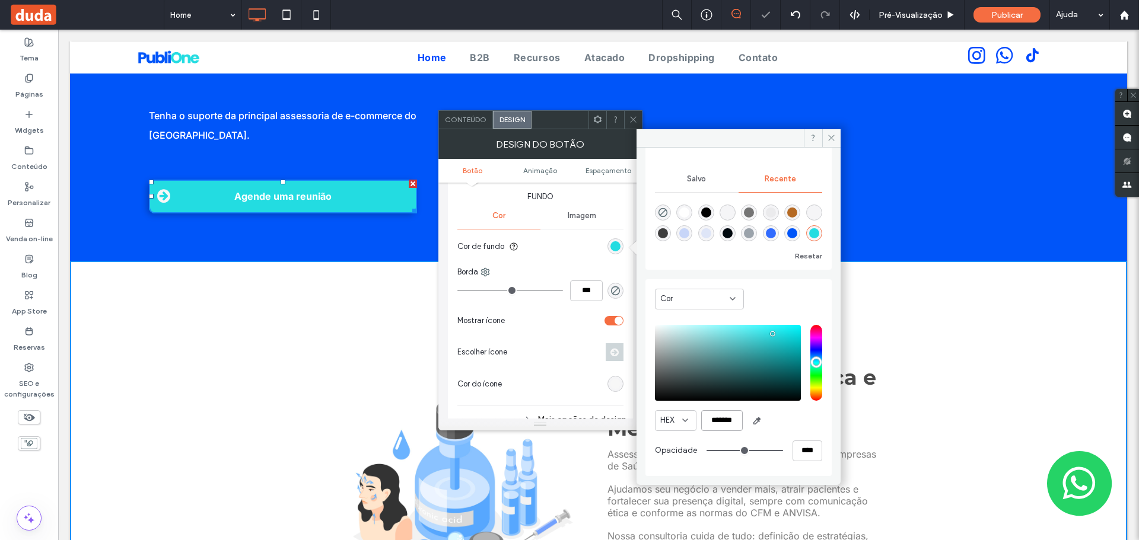
type input "*******"
click at [603, 203] on div "Imagem" at bounding box center [581, 216] width 83 height 26
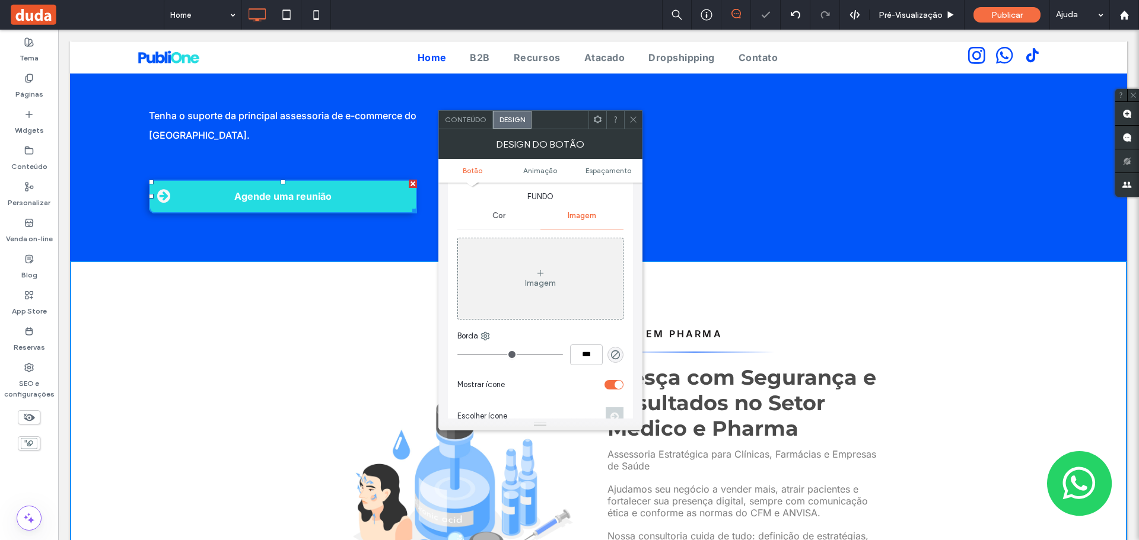
click at [637, 122] on icon at bounding box center [633, 119] width 9 height 9
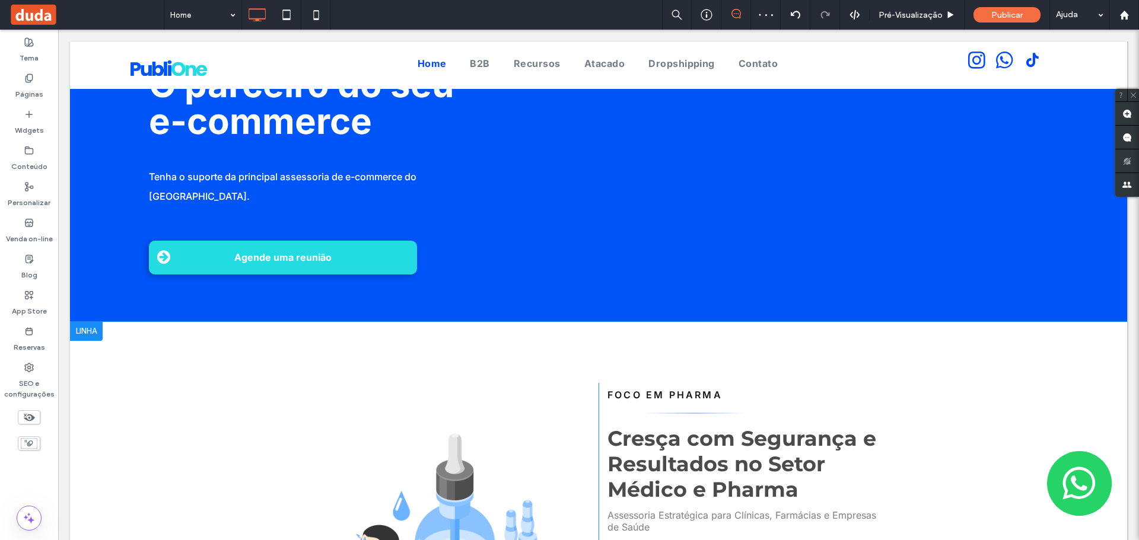
scroll to position [0, 0]
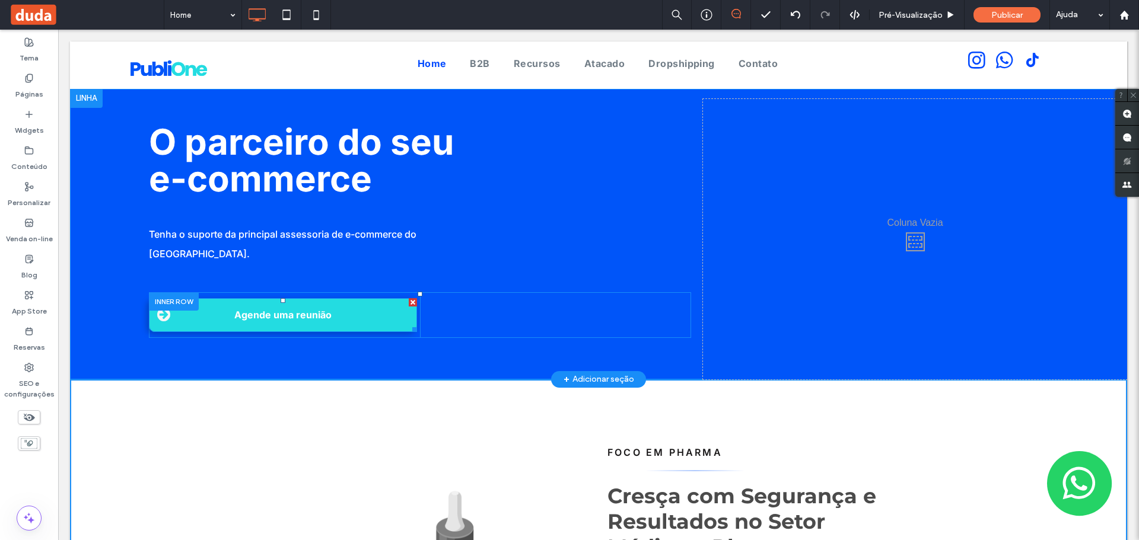
click at [266, 303] on span "Agende uma reunião" at bounding box center [283, 315] width 106 height 24
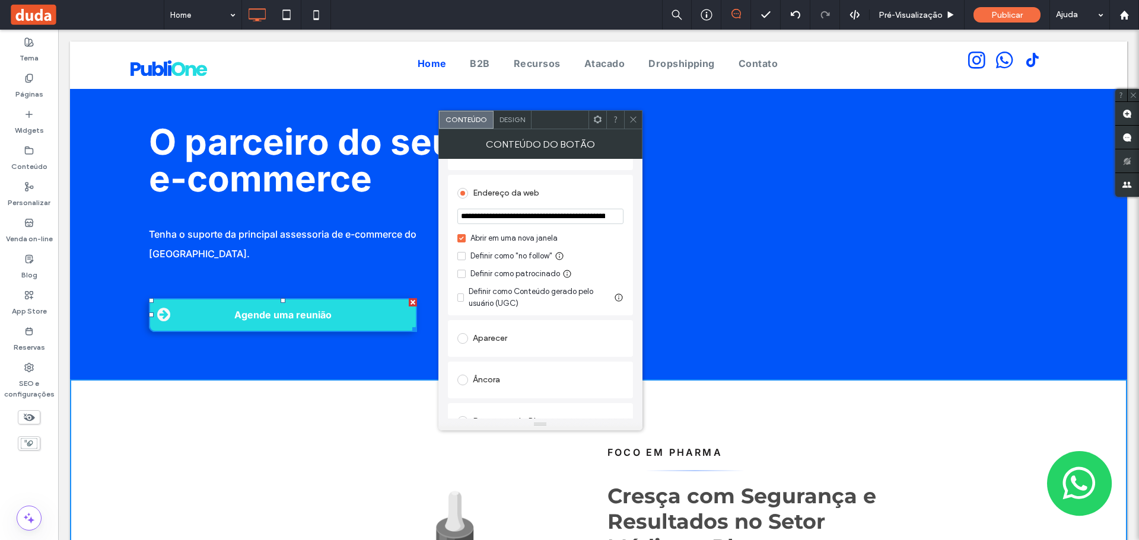
scroll to position [178, 0]
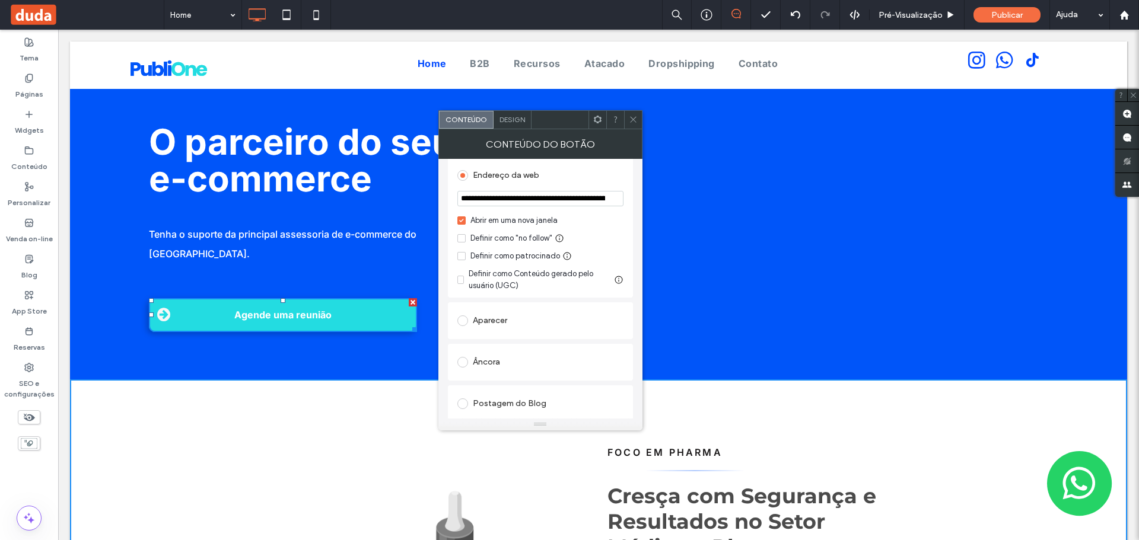
click at [510, 126] on div "Design" at bounding box center [512, 120] width 38 height 18
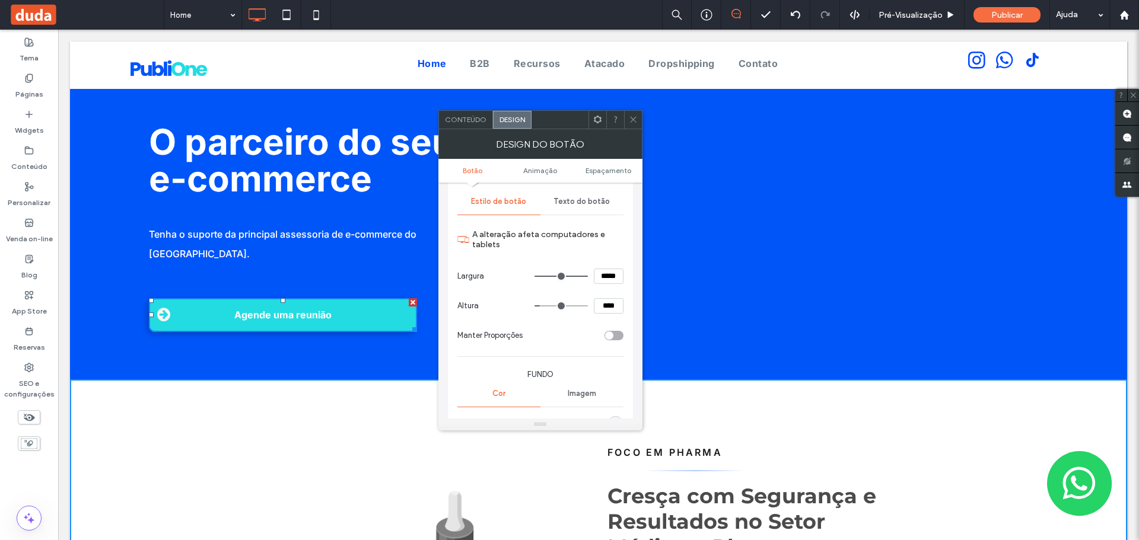
scroll to position [0, 0]
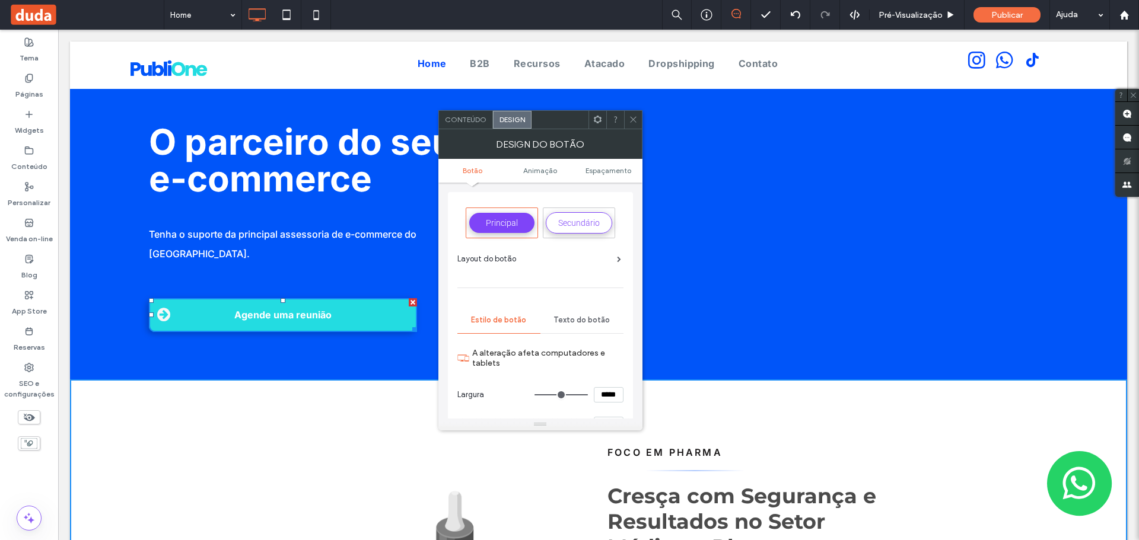
click at [577, 317] on span "Texto do botão" at bounding box center [581, 320] width 56 height 9
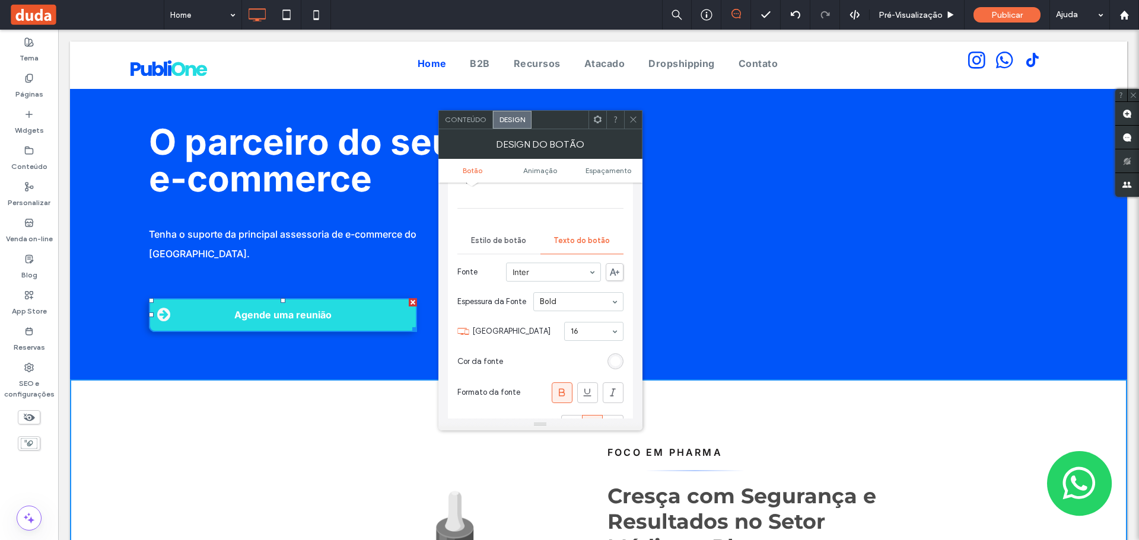
scroll to position [178, 0]
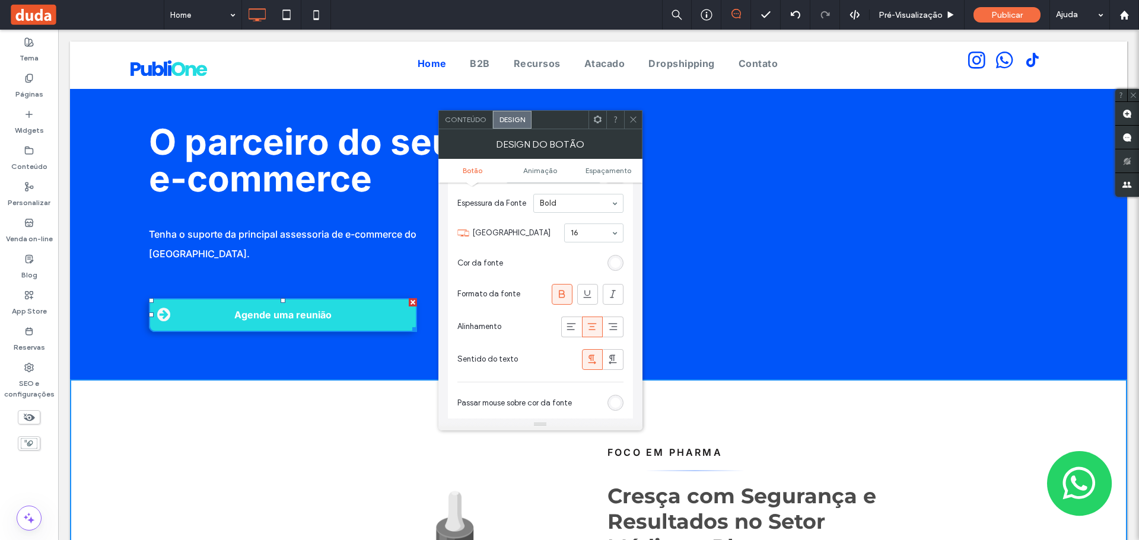
click at [611, 251] on section "Cor da fonte" at bounding box center [540, 264] width 166 height 30
click at [613, 272] on section "Cor da fonte" at bounding box center [540, 264] width 166 height 30
click at [615, 263] on div "rgb(255, 255, 255)" at bounding box center [615, 263] width 10 height 10
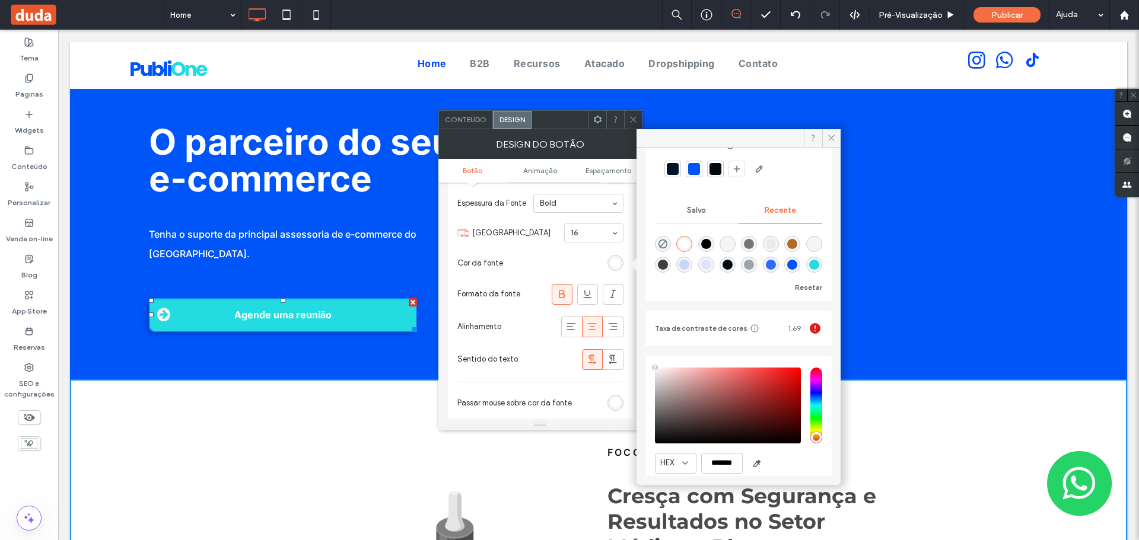
scroll to position [84, 0]
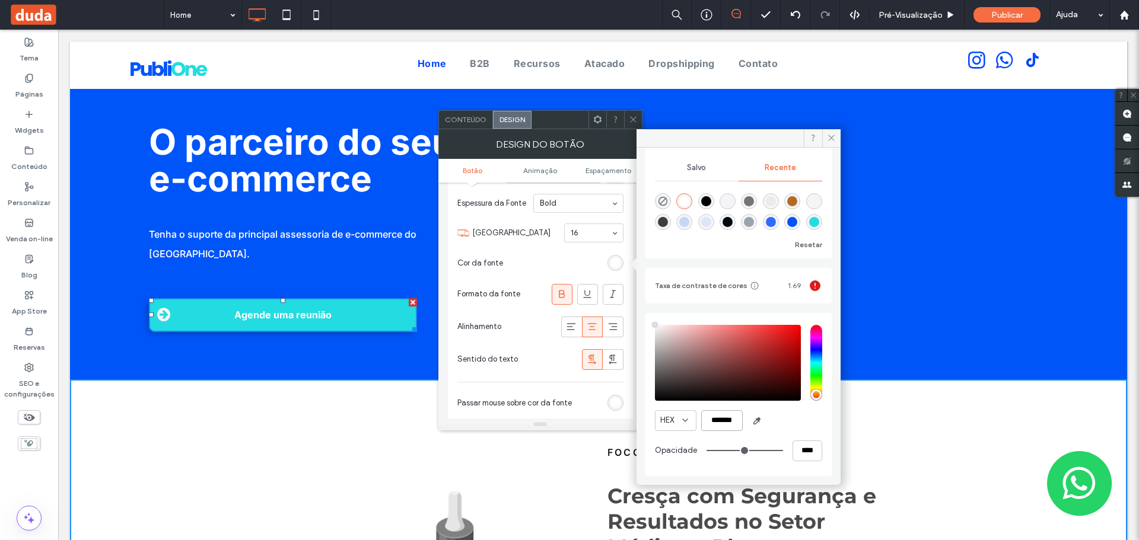
drag, startPoint x: 736, startPoint y: 422, endPoint x: 707, endPoint y: 424, distance: 29.1
click at [707, 424] on input "*******" at bounding box center [722, 420] width 42 height 21
paste input "color picker textbox"
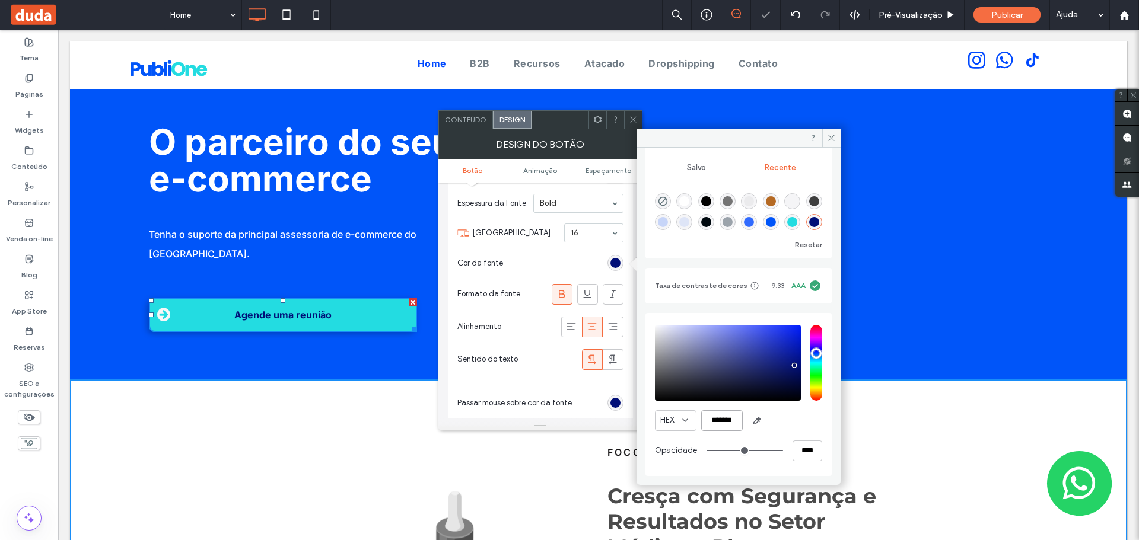
type input "*******"
click at [524, 268] on section "Cor da fonte" at bounding box center [540, 264] width 166 height 30
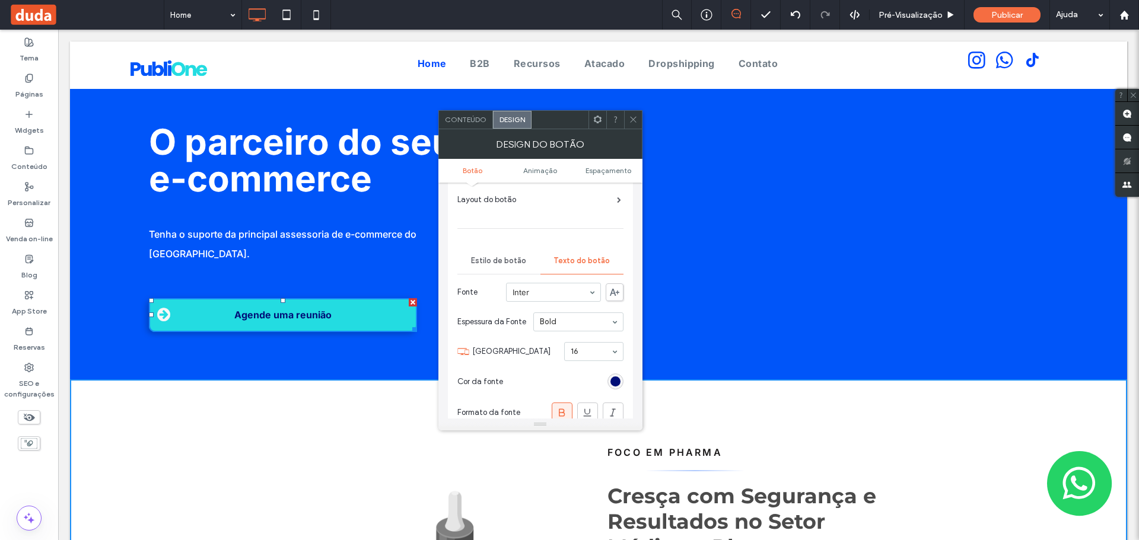
scroll to position [0, 0]
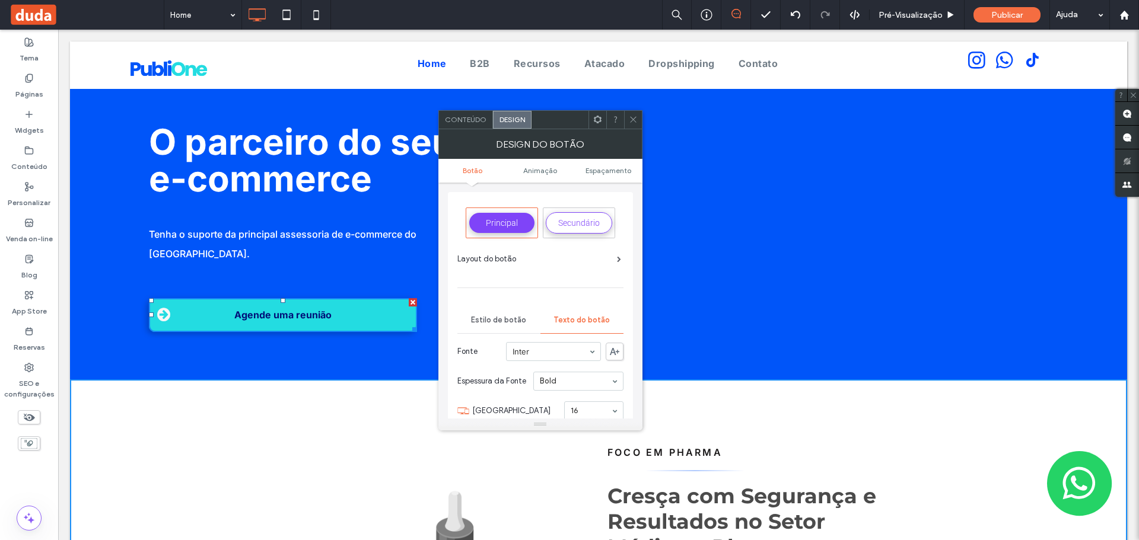
click at [463, 121] on span "Conteúdo" at bounding box center [466, 119] width 42 height 9
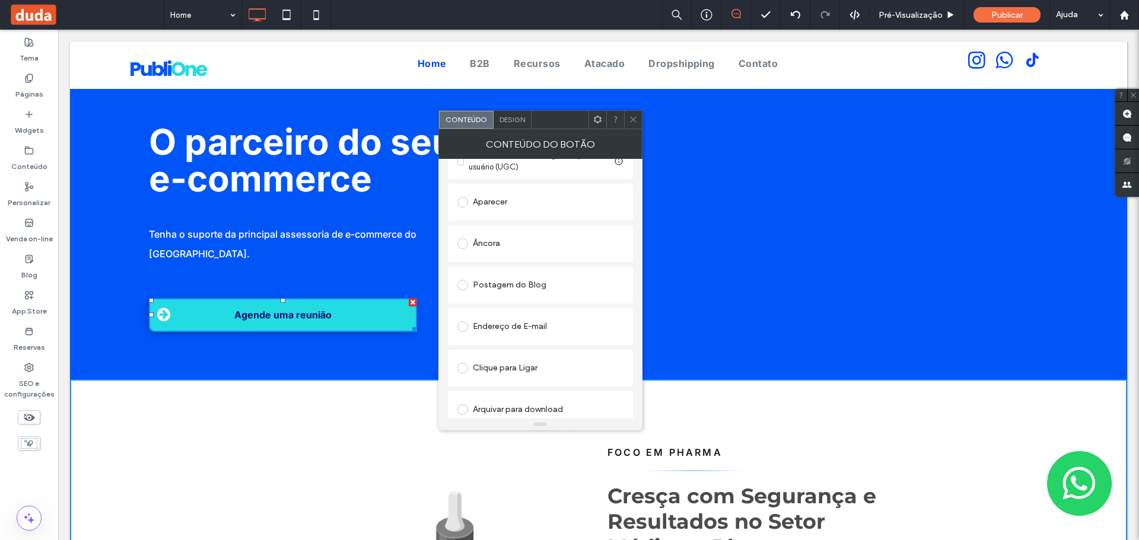
scroll to position [307, 0]
click at [165, 307] on span at bounding box center [163, 314] width 13 height 15
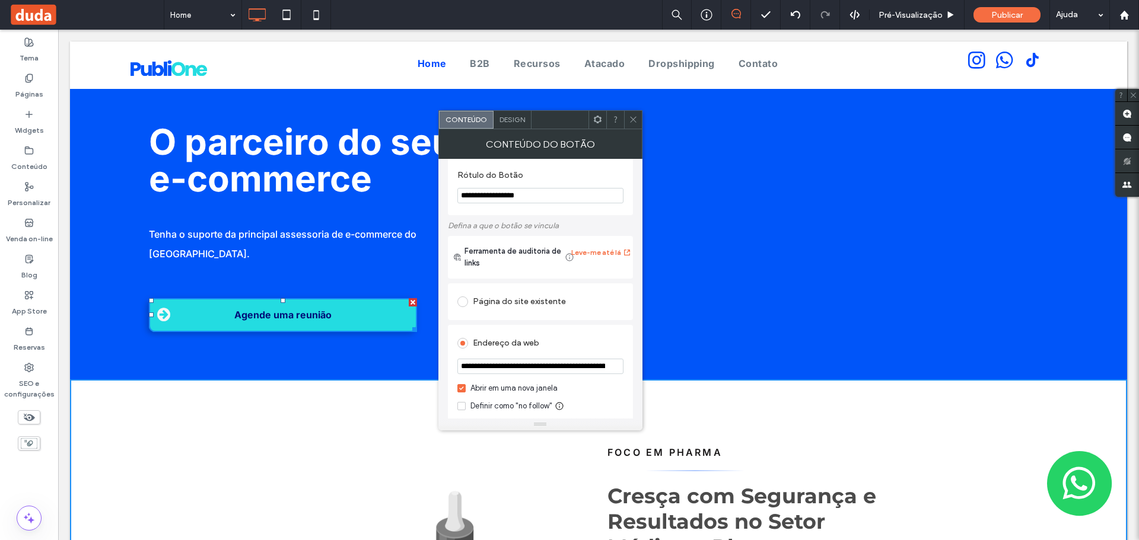
scroll to position [0, 0]
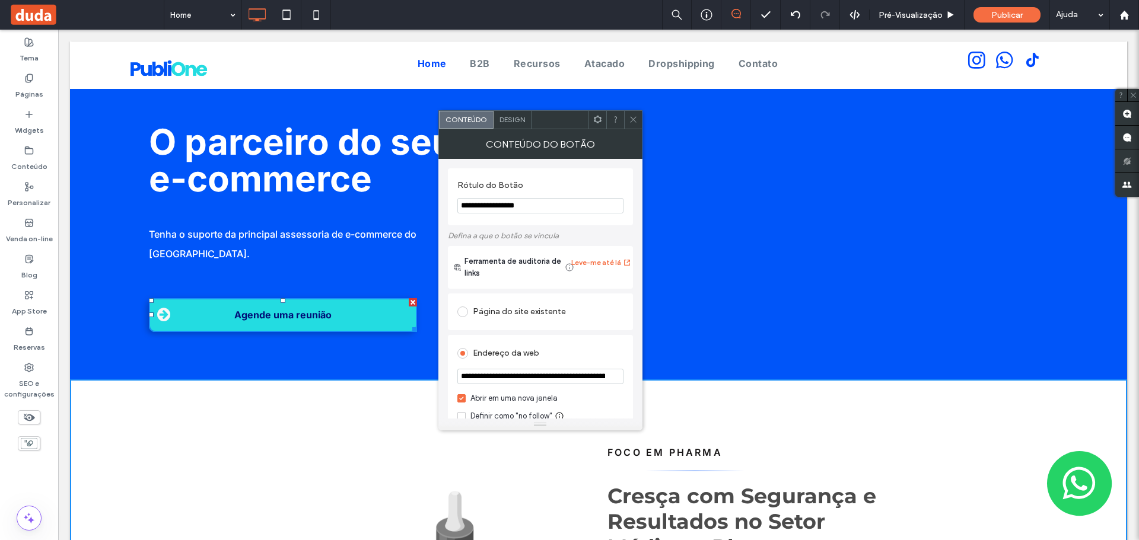
click at [514, 116] on span "Design" at bounding box center [512, 119] width 26 height 9
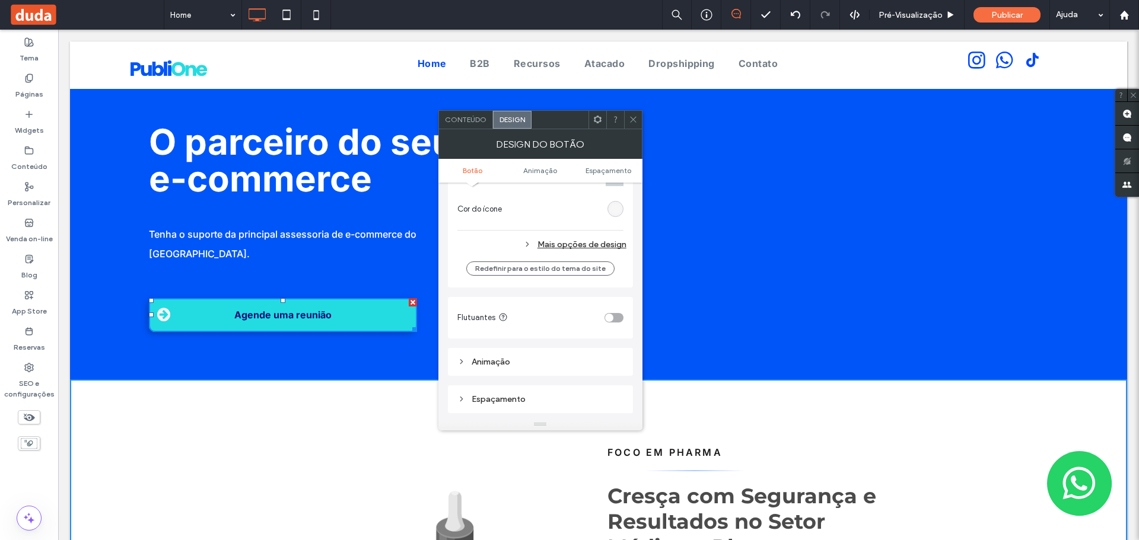
scroll to position [428, 0]
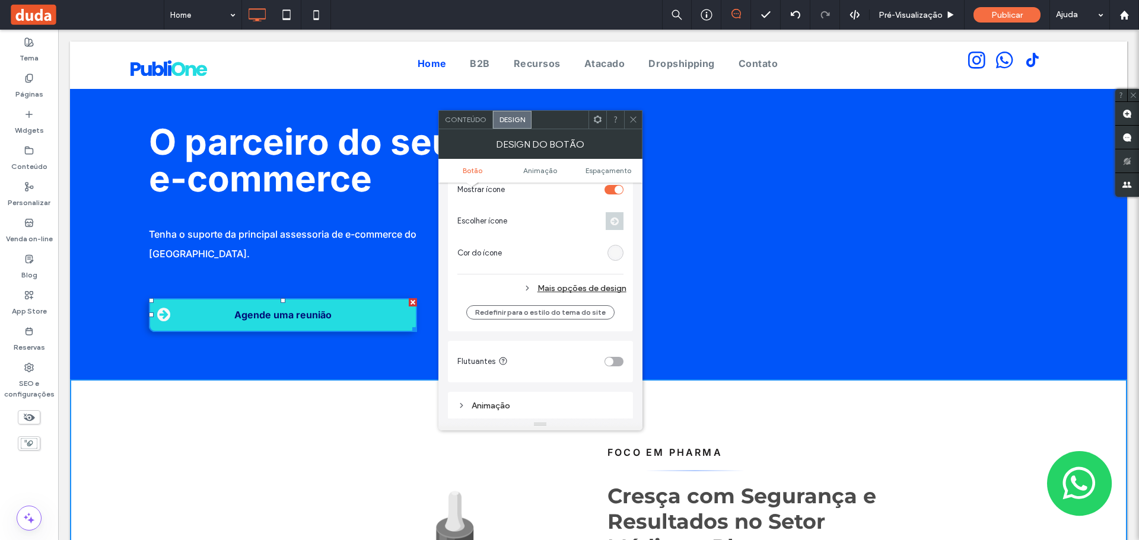
click at [538, 285] on div "Mais opções de design" at bounding box center [541, 289] width 169 height 16
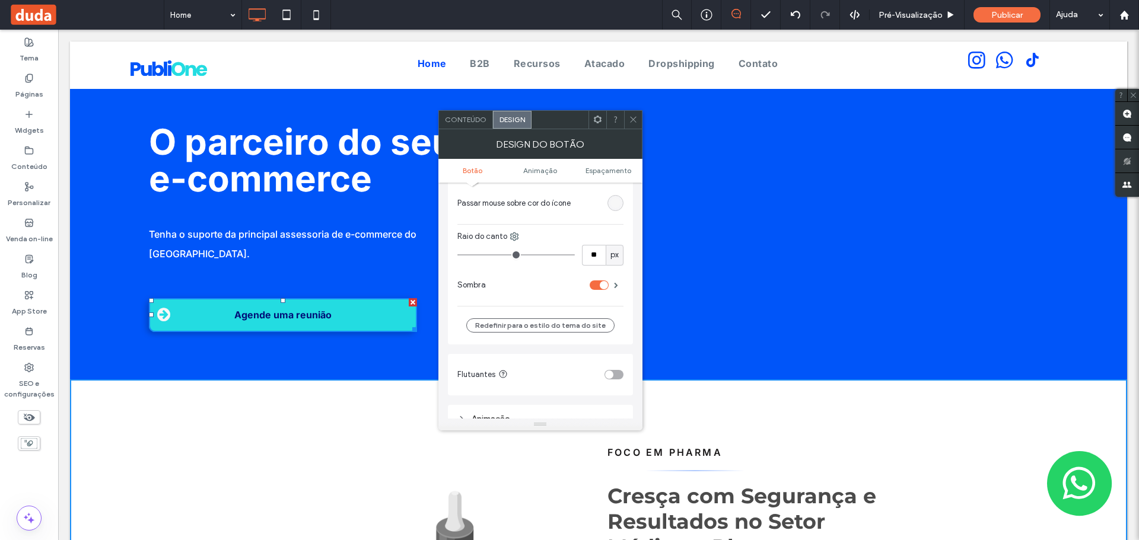
scroll to position [606, 0]
click at [612, 204] on div "rgb(247, 247, 247)" at bounding box center [615, 202] width 10 height 10
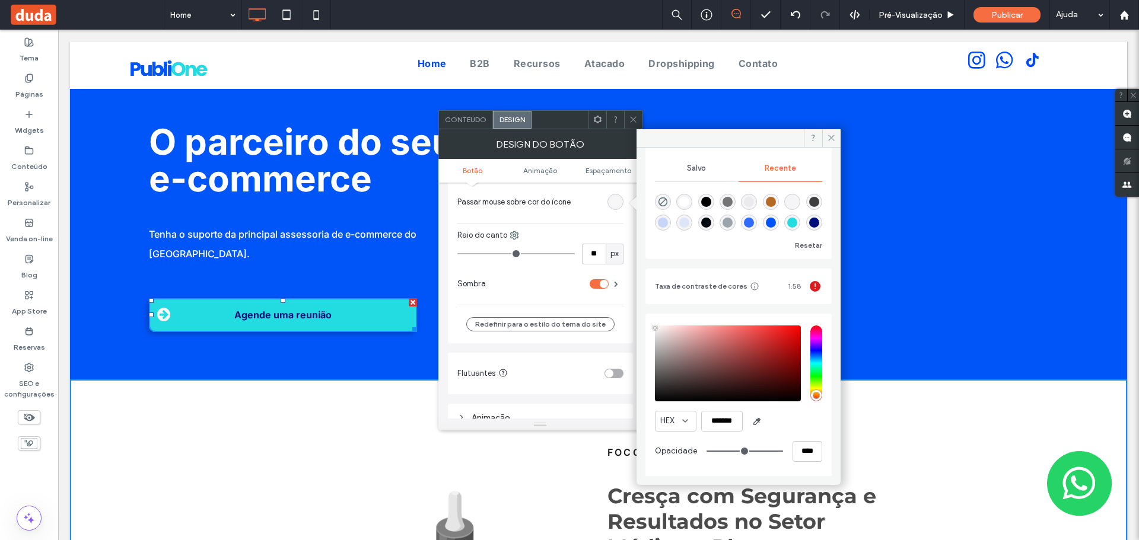
scroll to position [84, 0]
drag, startPoint x: 739, startPoint y: 420, endPoint x: 690, endPoint y: 420, distance: 48.6
click at [690, 420] on div "HEX *******" at bounding box center [738, 420] width 167 height 21
paste input "color picker textbox"
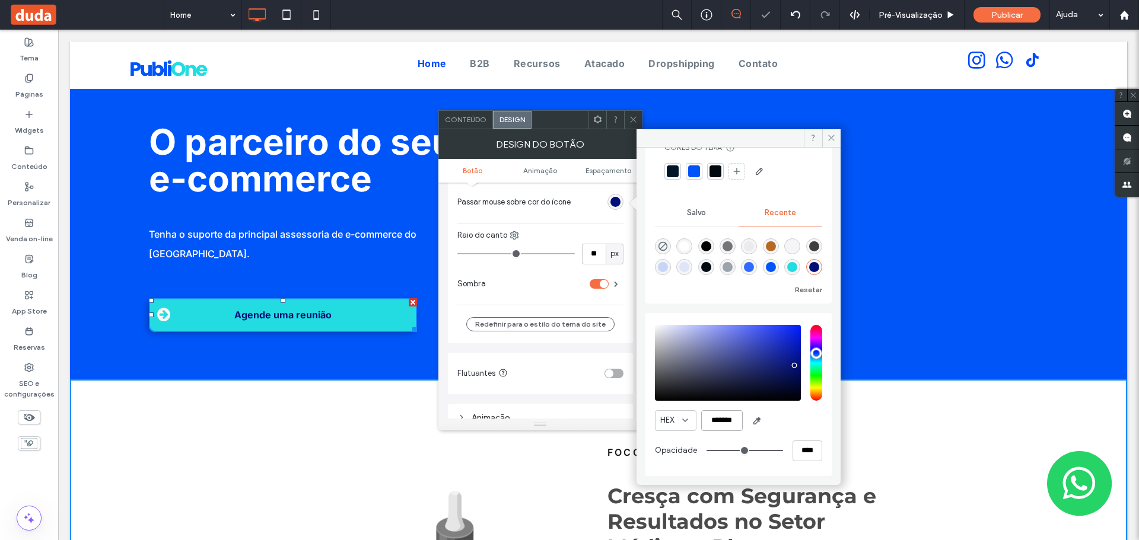
type input "*******"
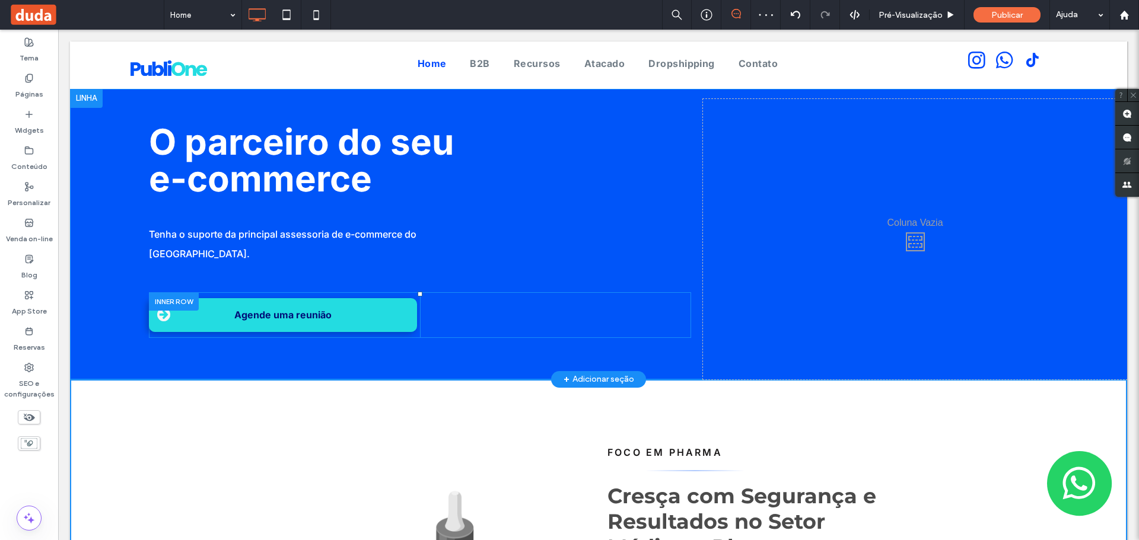
click at [190, 292] on div at bounding box center [174, 301] width 50 height 18
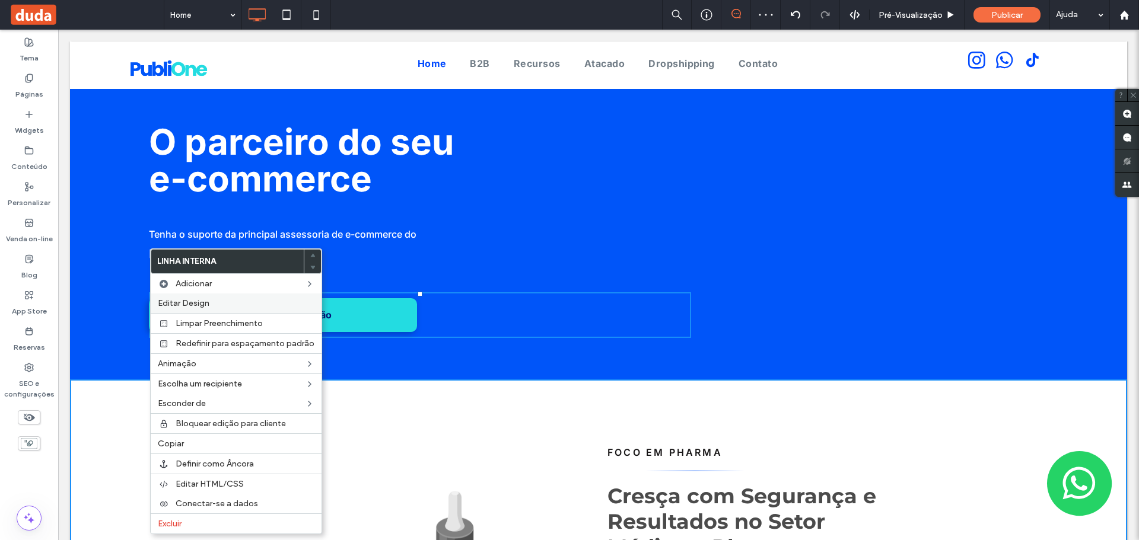
click at [170, 297] on div "Editar Design" at bounding box center [236, 304] width 171 height 20
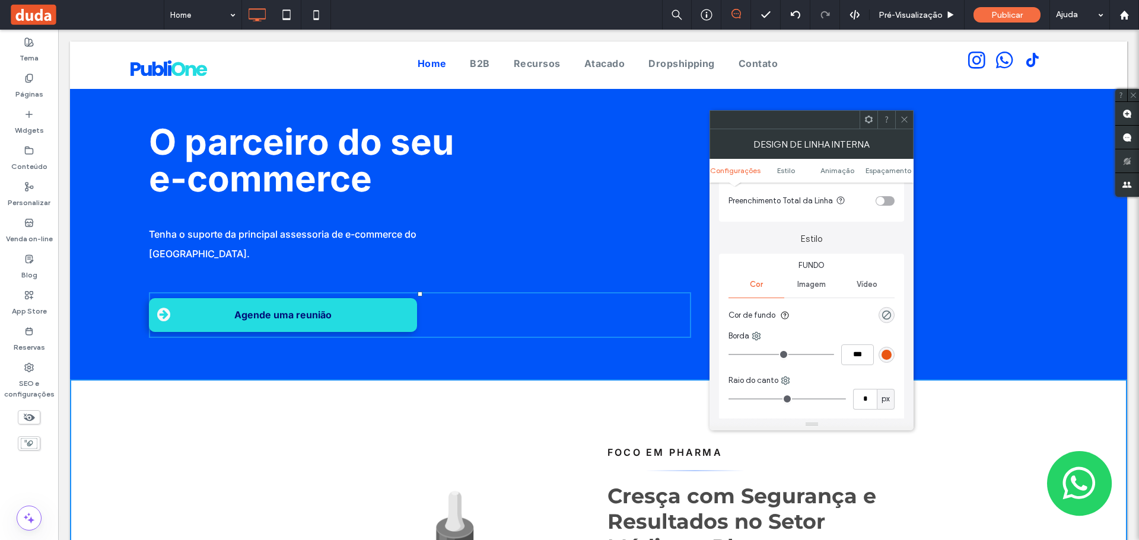
scroll to position [59, 0]
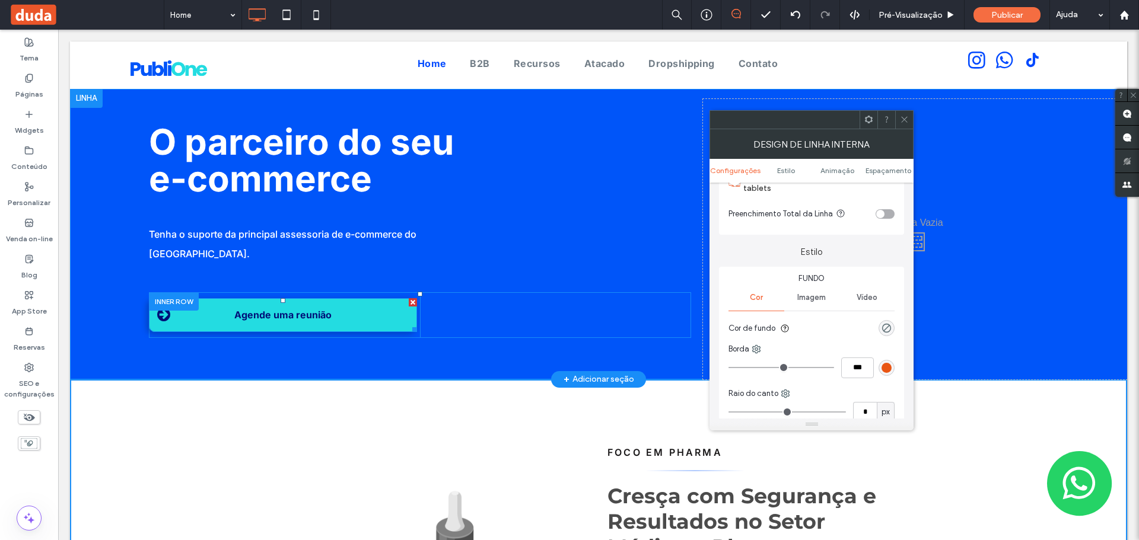
click at [316, 303] on span "Agende uma reunião" at bounding box center [283, 315] width 106 height 24
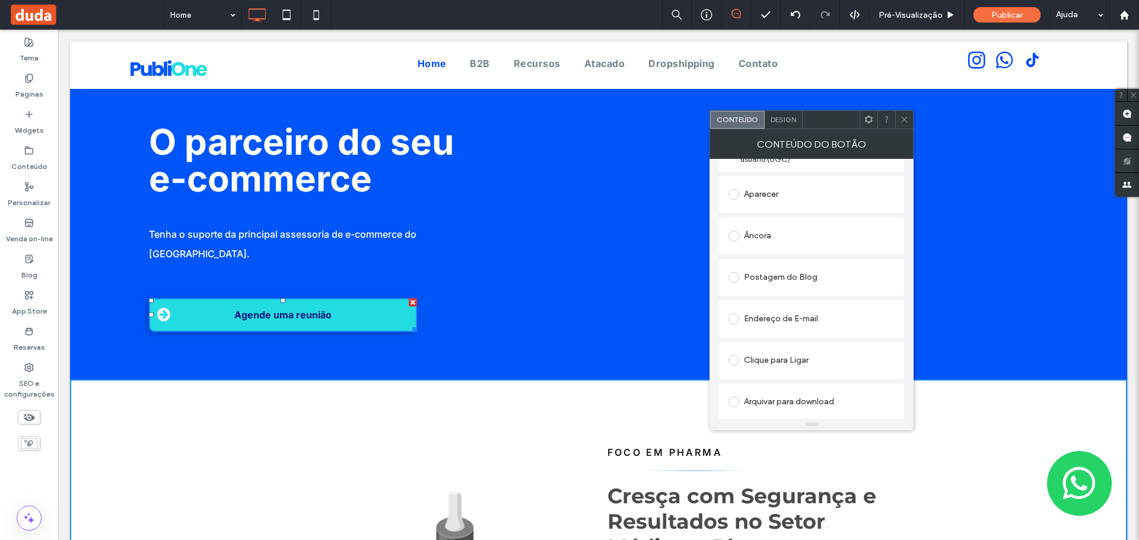
scroll to position [307, 0]
click at [787, 119] on span "Design" at bounding box center [783, 119] width 26 height 9
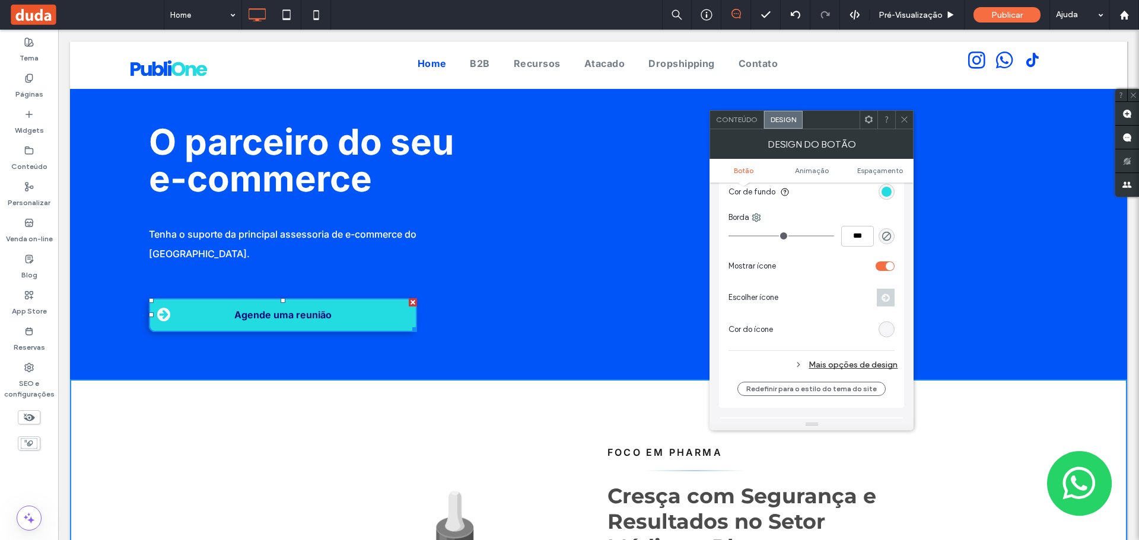
scroll to position [356, 0]
click at [887, 324] on div "rgb(247, 247, 247)" at bounding box center [886, 325] width 10 height 10
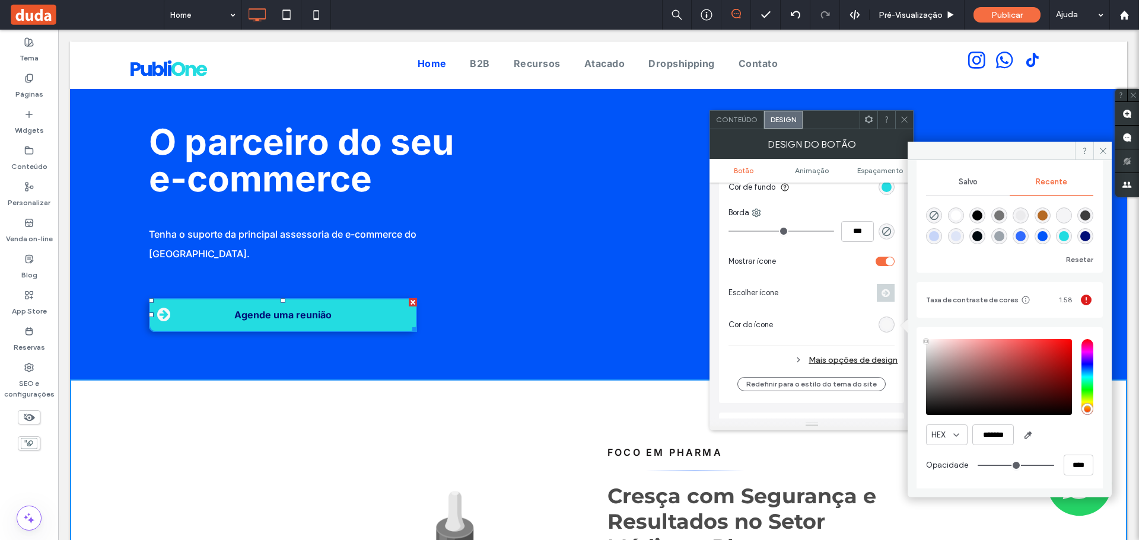
scroll to position [84, 0]
drag, startPoint x: 1006, startPoint y: 431, endPoint x: 972, endPoint y: 432, distance: 34.4
click at [972, 432] on div "HEX *******" at bounding box center [1009, 433] width 167 height 21
paste input "color picker textbox"
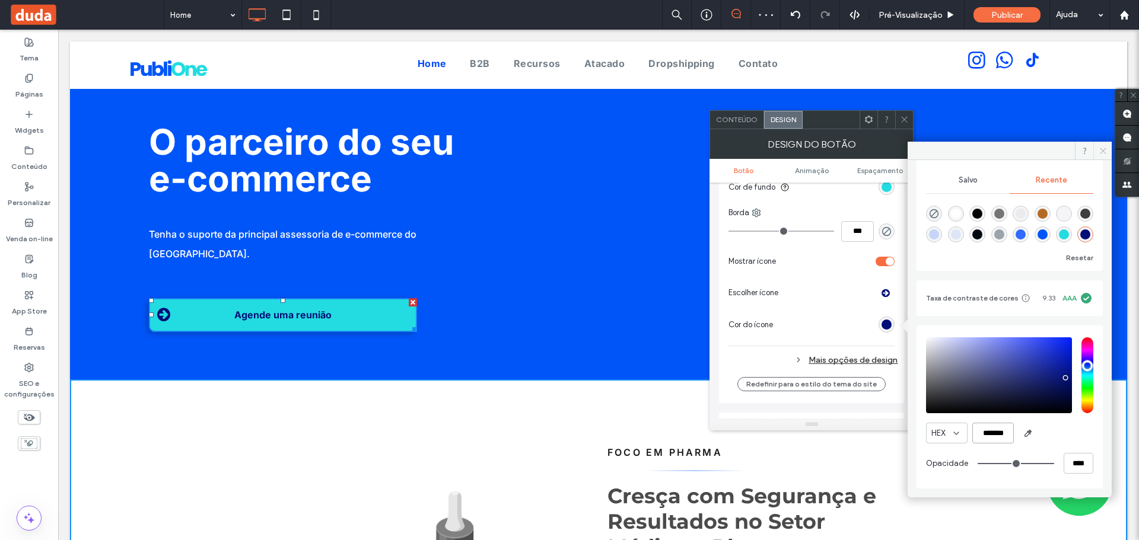
type input "*******"
click at [1096, 151] on span at bounding box center [1102, 151] width 18 height 18
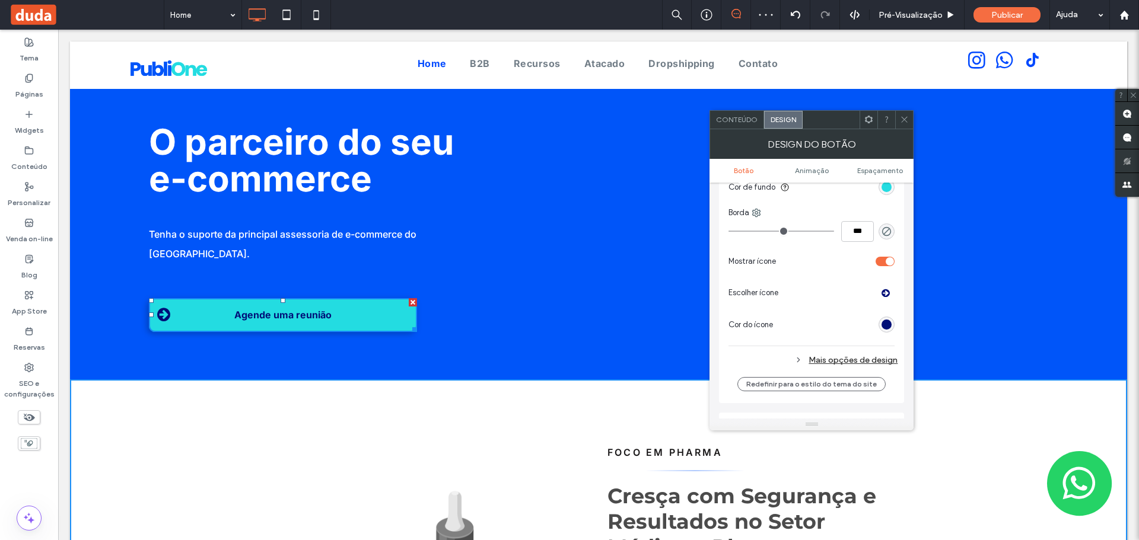
click at [905, 130] on div "DESIGN DO BOTÃO" at bounding box center [811, 144] width 204 height 30
click at [903, 117] on icon at bounding box center [904, 119] width 9 height 9
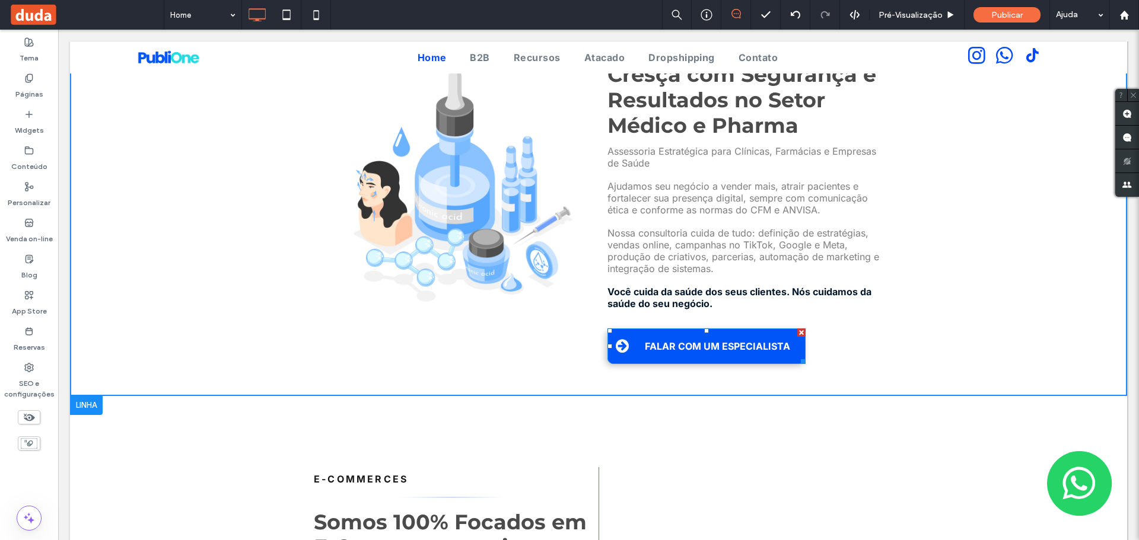
scroll to position [415, 0]
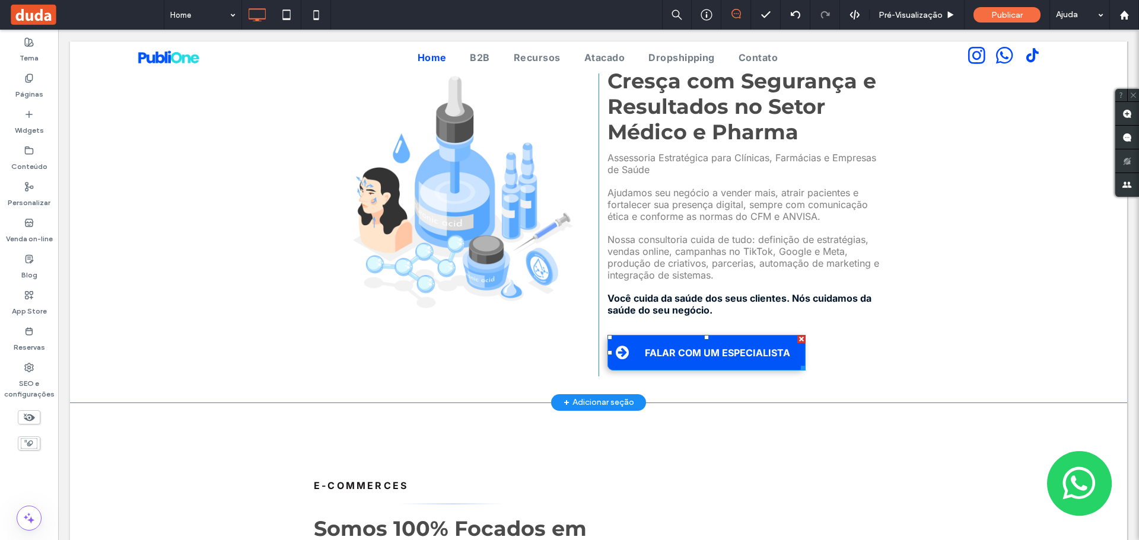
click at [634, 335] on link "FALAR COM UM ESPECIALISTA" at bounding box center [706, 353] width 198 height 36
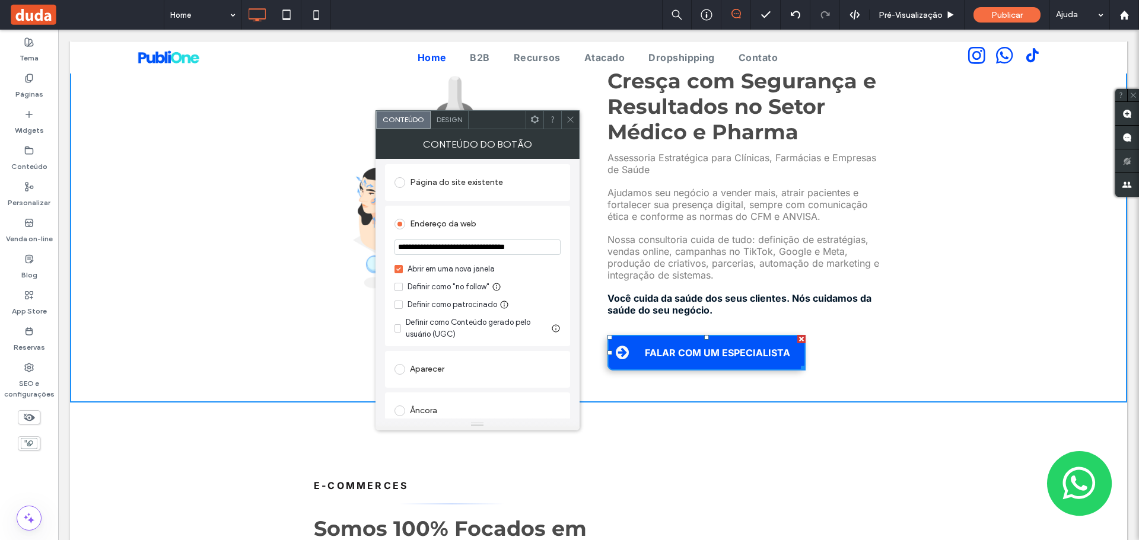
scroll to position [129, 0]
click at [576, 124] on div at bounding box center [570, 120] width 18 height 18
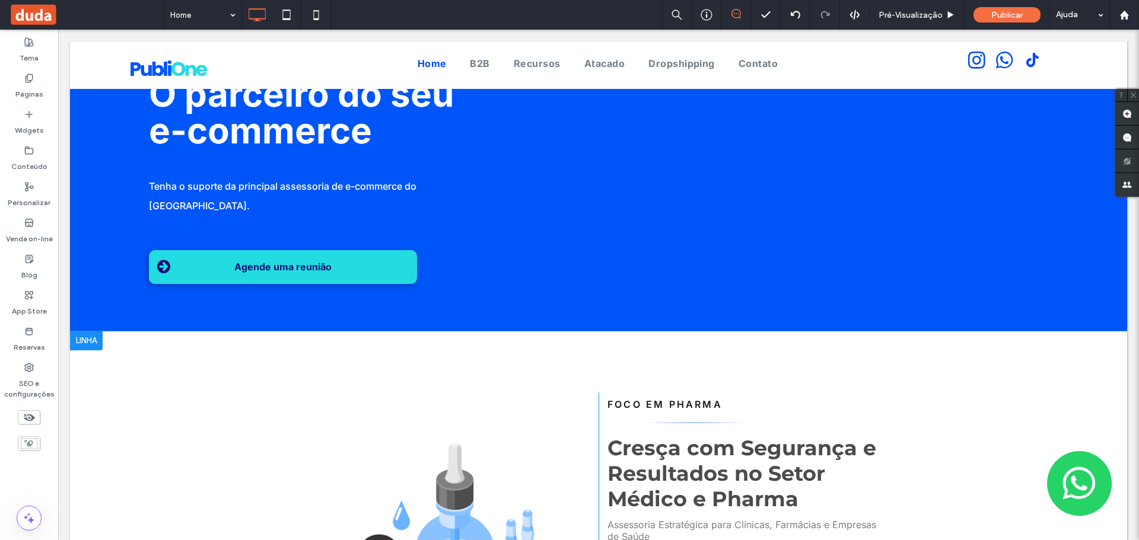
scroll to position [0, 0]
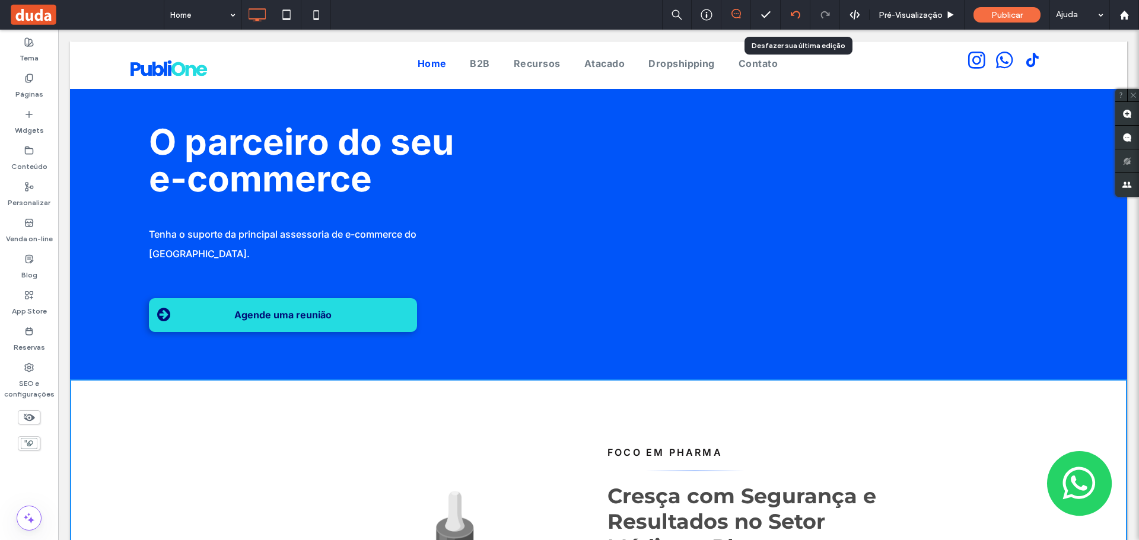
click at [797, 10] on icon at bounding box center [795, 14] width 9 height 9
click at [795, 10] on div at bounding box center [569, 270] width 1139 height 540
click at [795, 11] on icon at bounding box center [795, 14] width 9 height 9
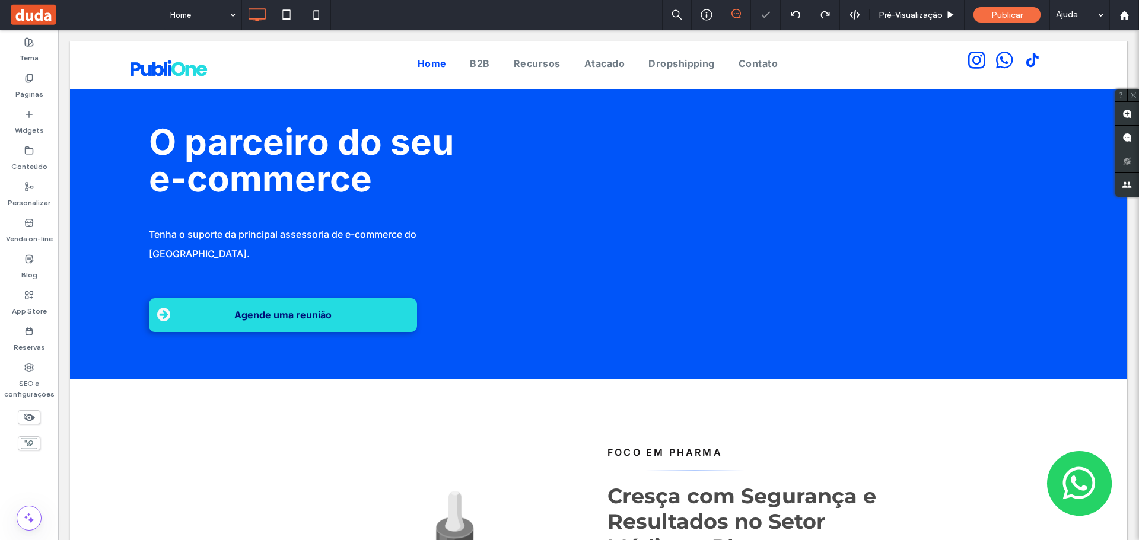
click at [795, 15] on icon at bounding box center [795, 14] width 9 height 9
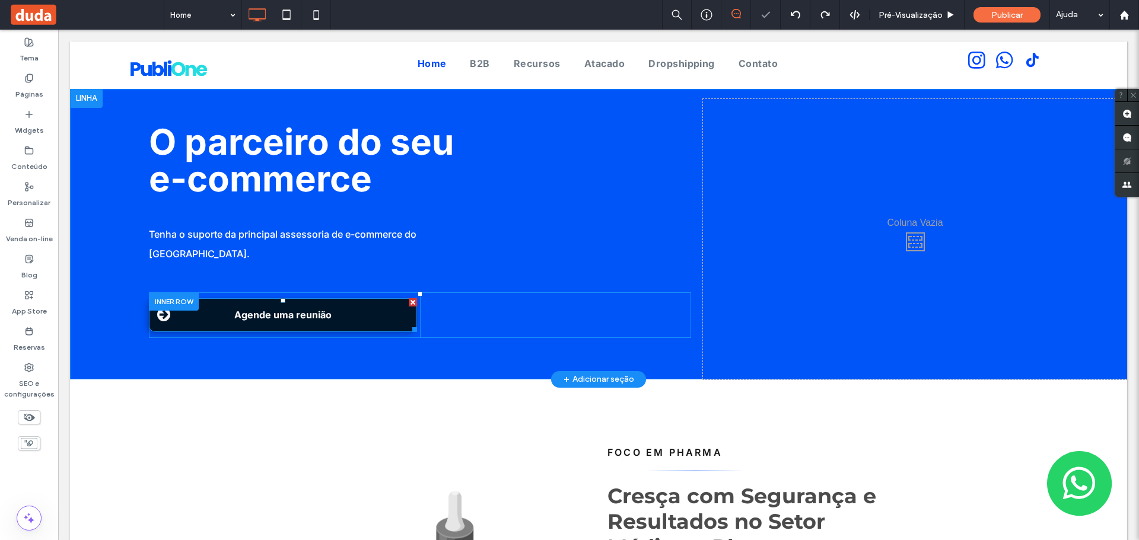
click at [219, 298] on link "Agende uma reunião" at bounding box center [283, 315] width 268 height 34
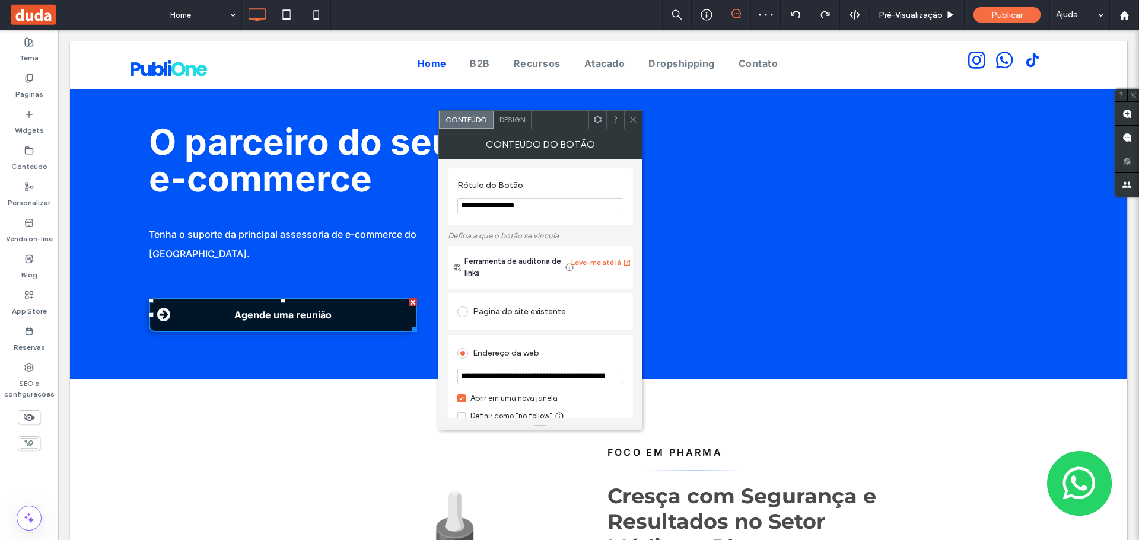
click at [515, 131] on div "Conteúdo do botão" at bounding box center [540, 144] width 204 height 30
click at [508, 120] on span "Design" at bounding box center [512, 119] width 26 height 9
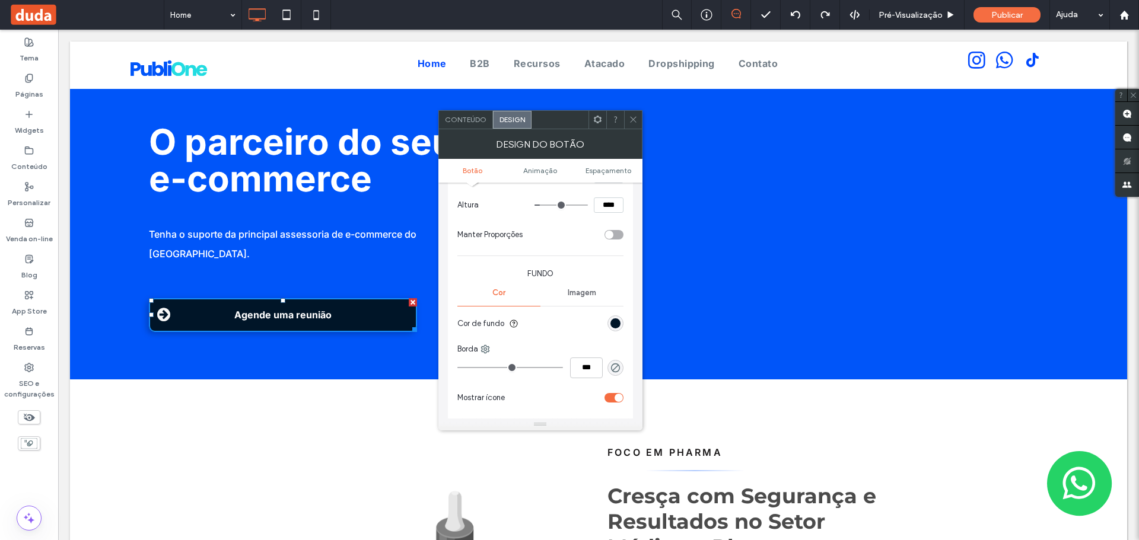
scroll to position [297, 0]
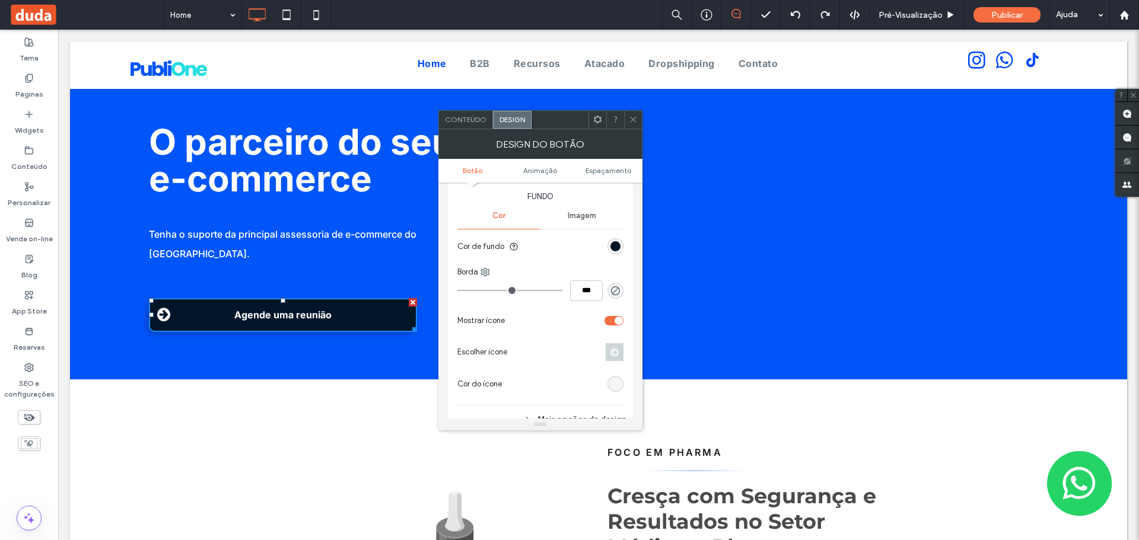
click at [619, 241] on div "rgb(0, 21, 40)" at bounding box center [615, 246] width 16 height 16
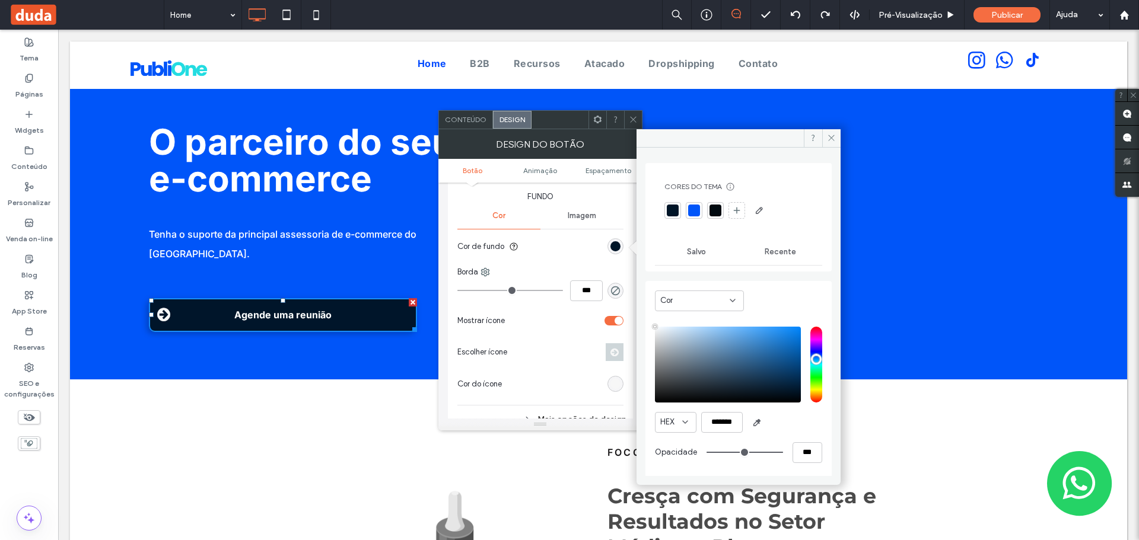
type input "****"
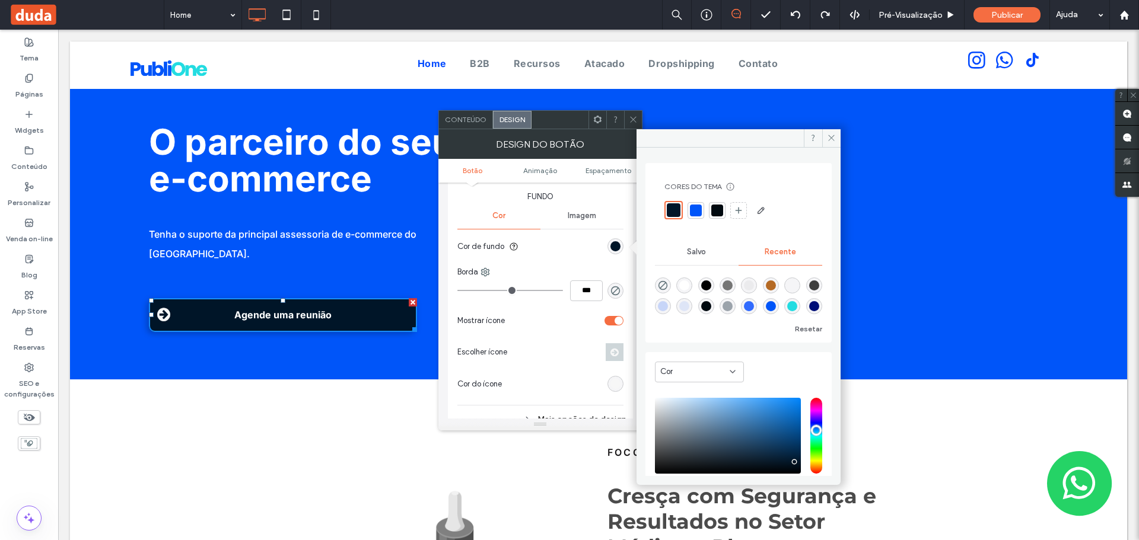
scroll to position [73, 0]
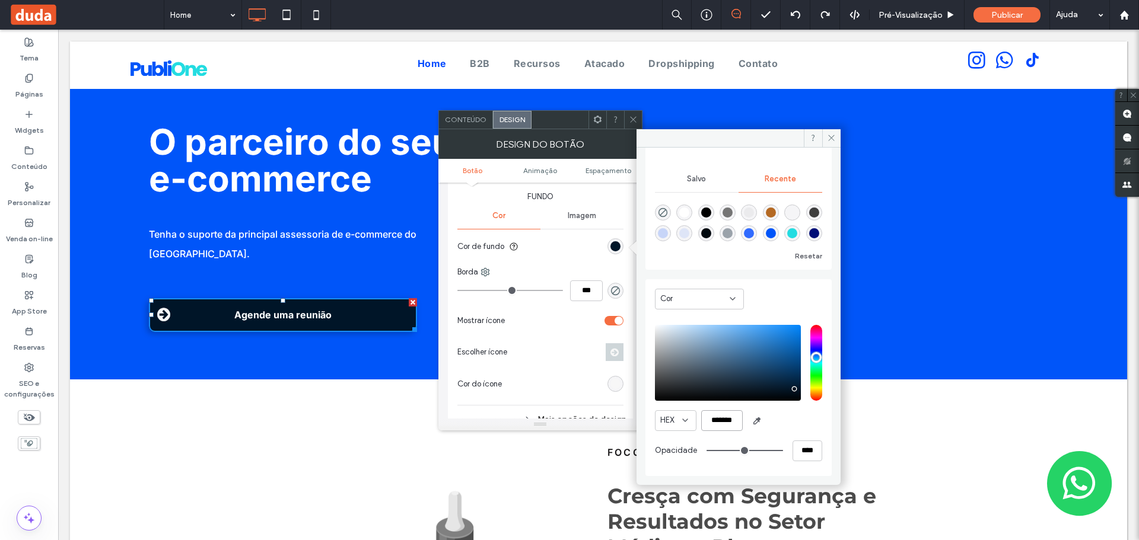
drag, startPoint x: 737, startPoint y: 421, endPoint x: 690, endPoint y: 424, distance: 47.0
click at [690, 424] on div "HEX *******" at bounding box center [738, 420] width 167 height 21
paste input "color picker textbox"
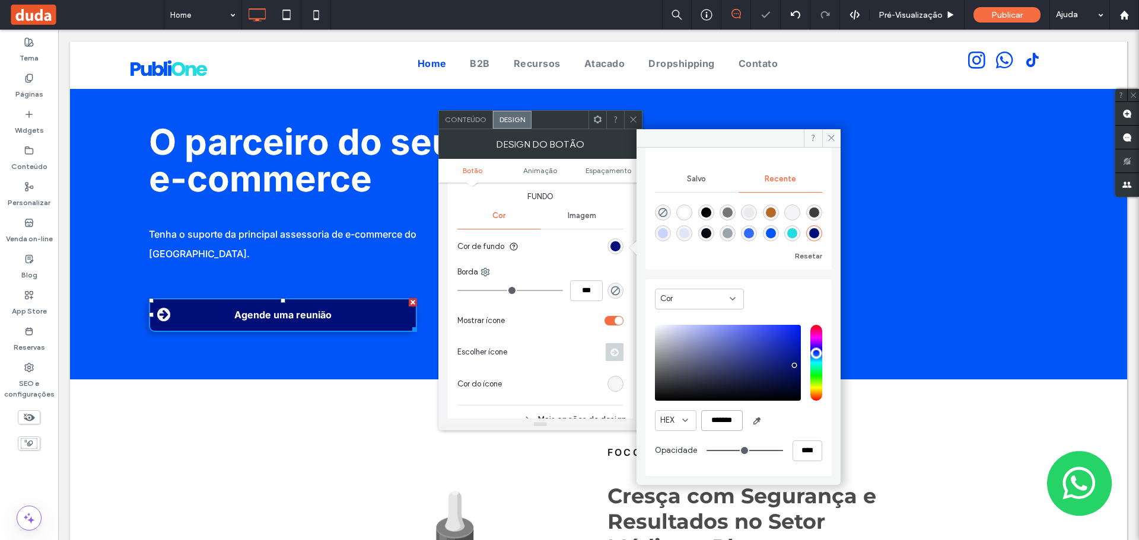
type input "*******"
click at [633, 116] on icon at bounding box center [633, 119] width 9 height 9
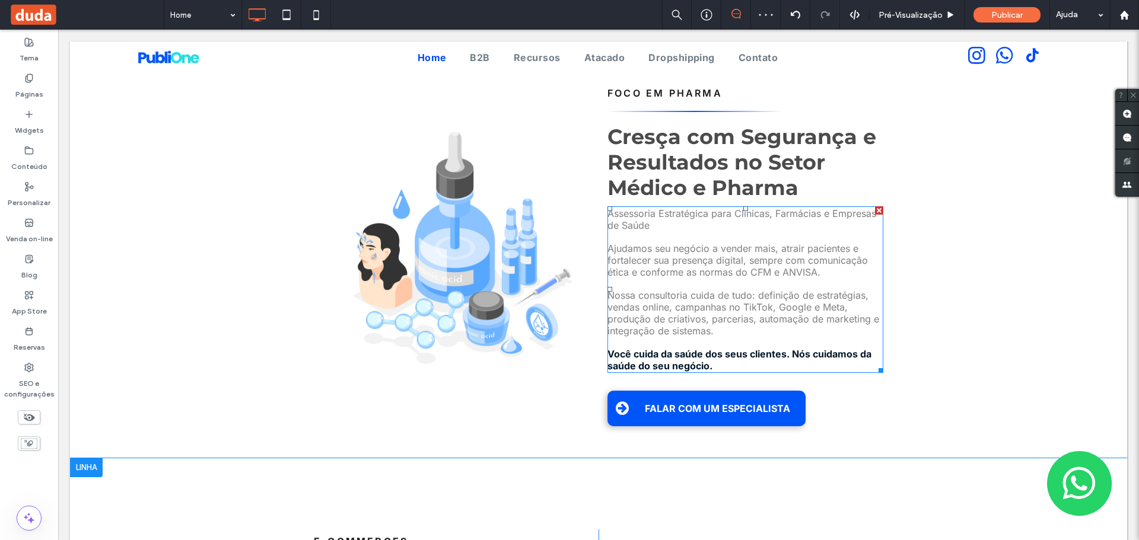
scroll to position [534, 0]
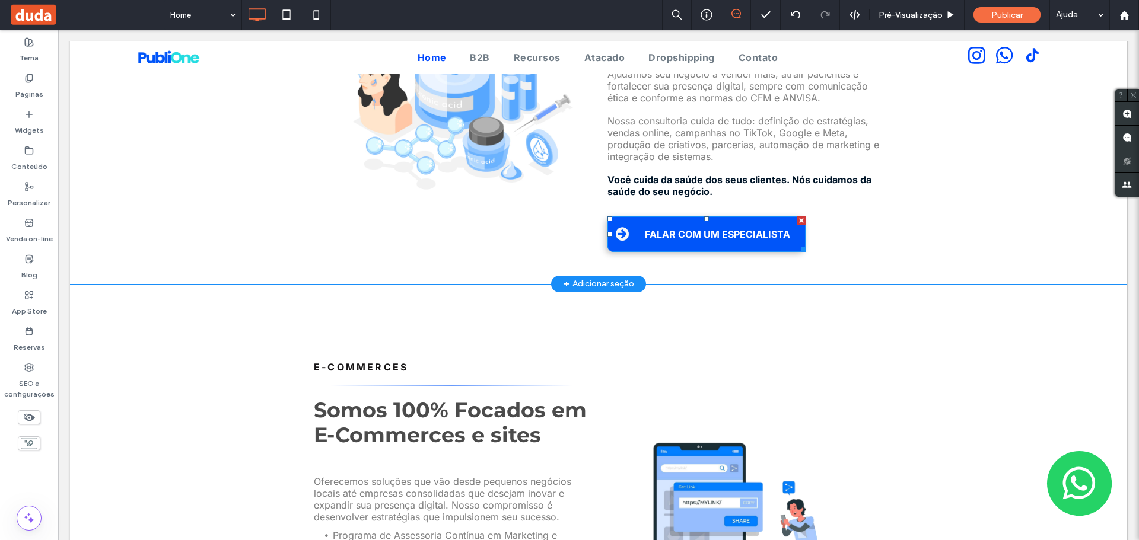
click at [628, 216] on link "FALAR COM UM ESPECIALISTA" at bounding box center [706, 234] width 198 height 36
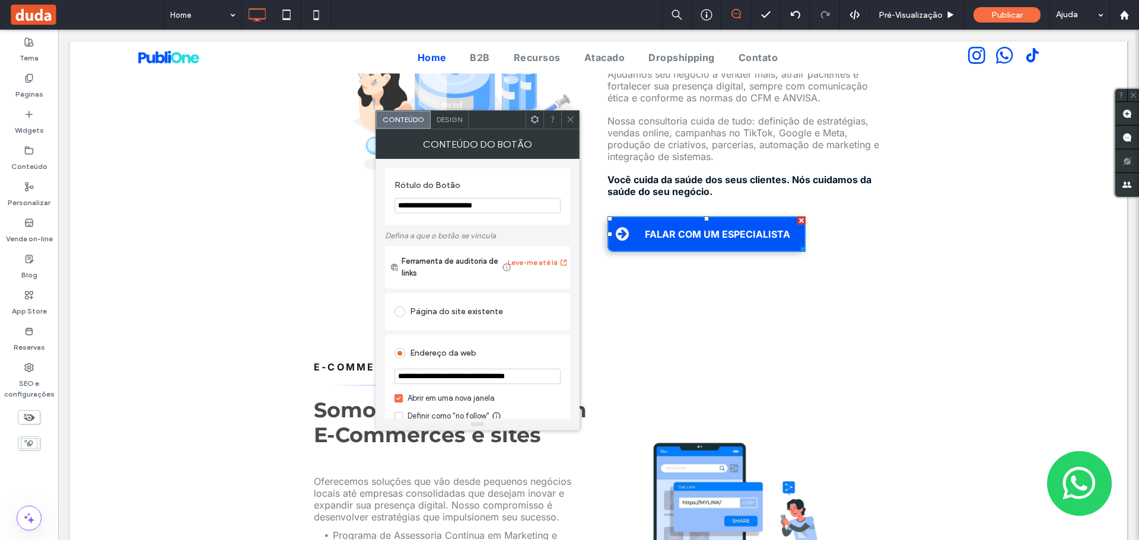
click at [439, 119] on span "Design" at bounding box center [450, 119] width 26 height 9
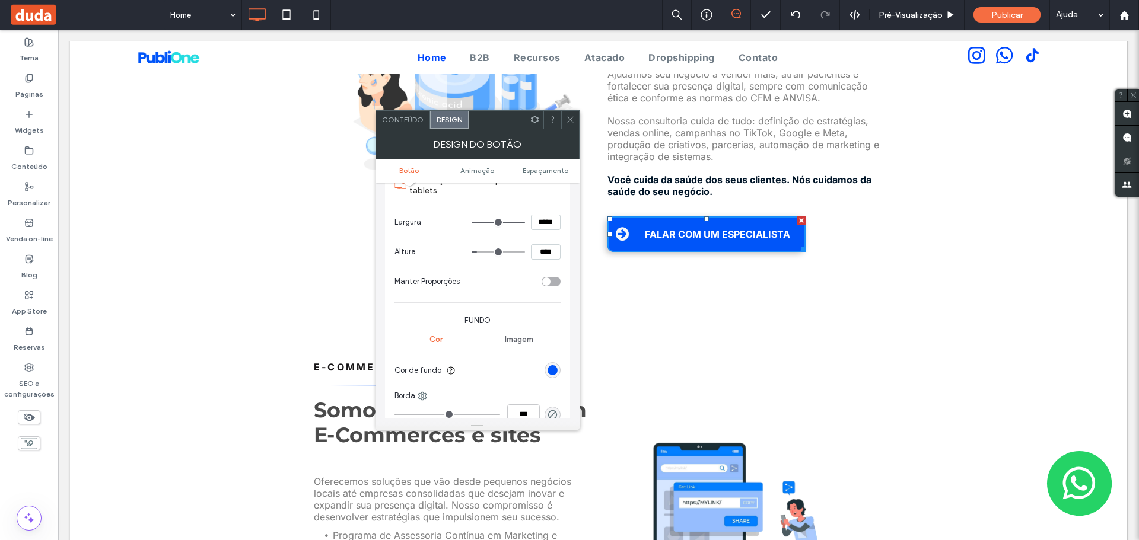
scroll to position [178, 0]
click at [550, 362] on div "rgb(0, 85, 249)" at bounding box center [552, 365] width 10 height 10
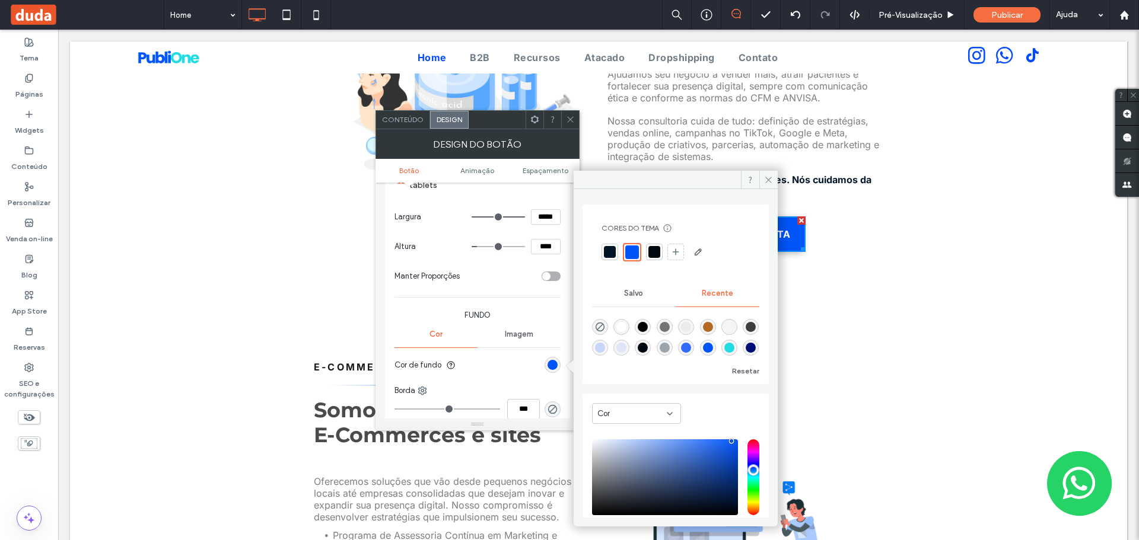
scroll to position [19, 0]
click at [673, 249] on icon at bounding box center [675, 251] width 9 height 9
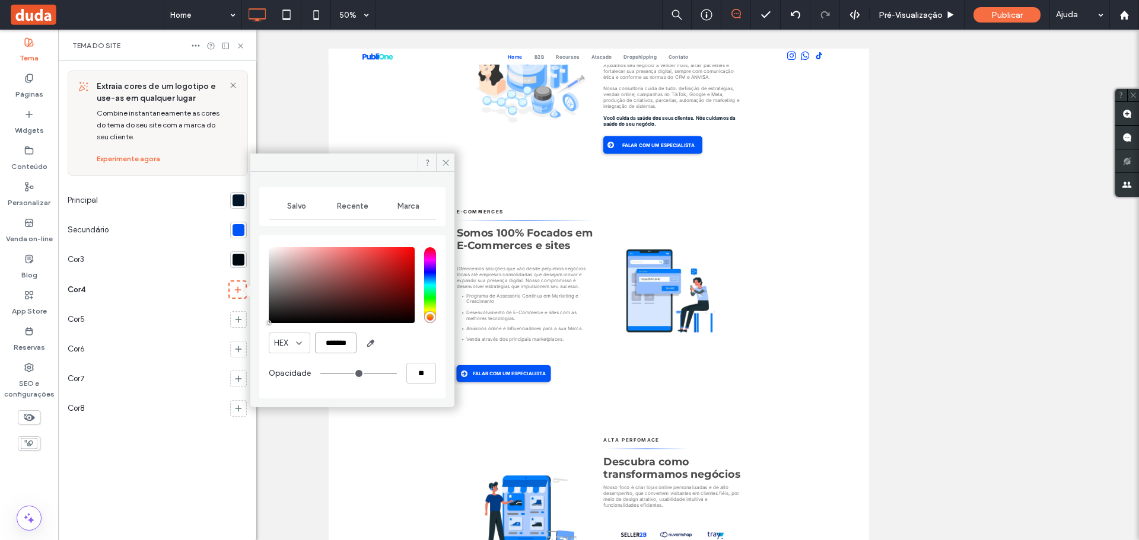
scroll to position [0, 3]
drag, startPoint x: 319, startPoint y: 348, endPoint x: 350, endPoint y: 348, distance: 30.8
click at [350, 348] on input "*******" at bounding box center [336, 343] width 42 height 21
paste input "color picker textbox"
type input "*******"
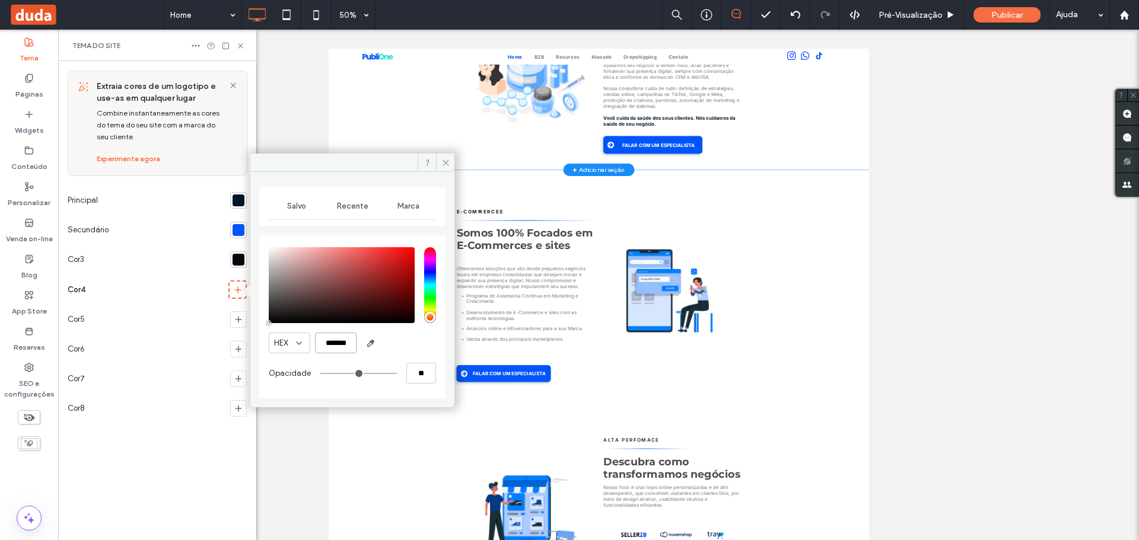
type input "***"
type input "****"
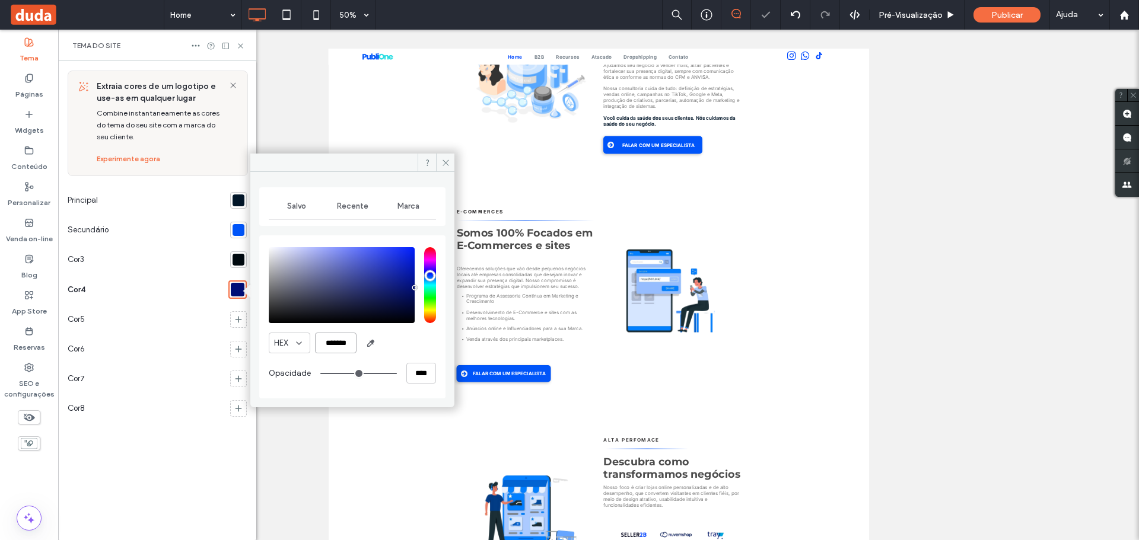
type input "*******"
click at [272, 117] on div "Reexibir? Sim Reexibir? Sim Reexibir? Sim Reexibir? Sim Reexibir? Sim Reexibir?…" at bounding box center [598, 285] width 1081 height 511
click at [302, 140] on div "Reexibir? Sim Reexibir? Sim Reexibir? Sim Reexibir? Sim Reexibir? Sim Reexibir?…" at bounding box center [598, 285] width 1081 height 511
click at [839, 299] on div "E-COMMERCES Somos 100% Focados em E-Commerces e sites ﻿ Oferecemos soluções que…" at bounding box center [868, 524] width 1081 height 467
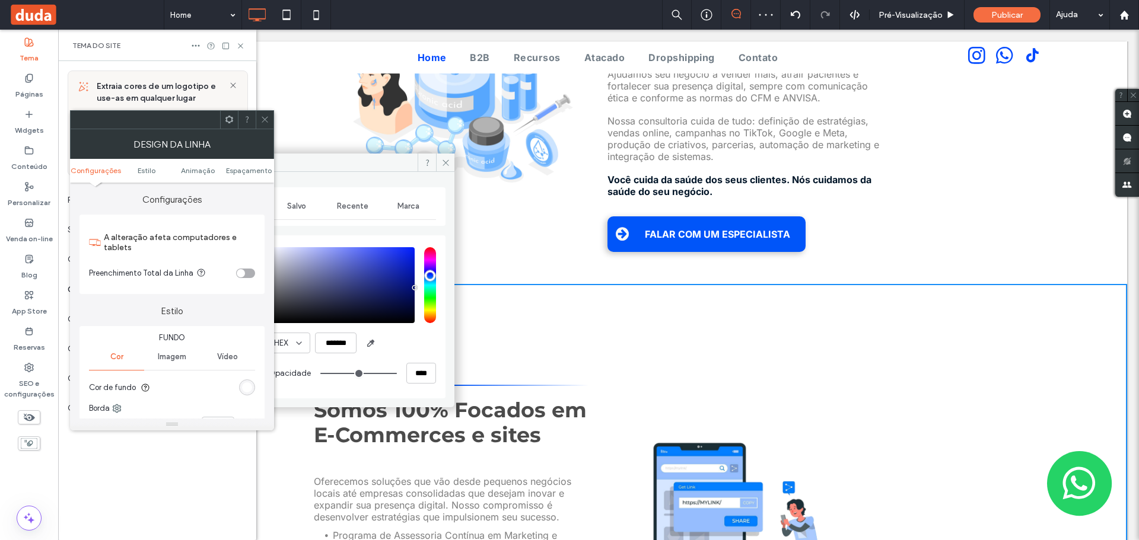
scroll to position [746, 0]
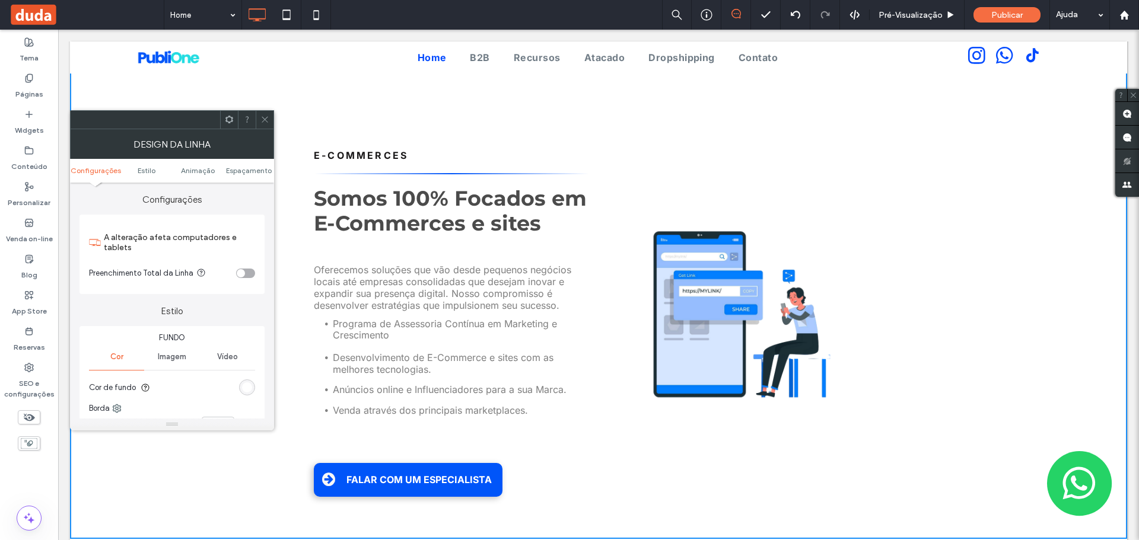
click at [262, 120] on icon at bounding box center [264, 119] width 9 height 9
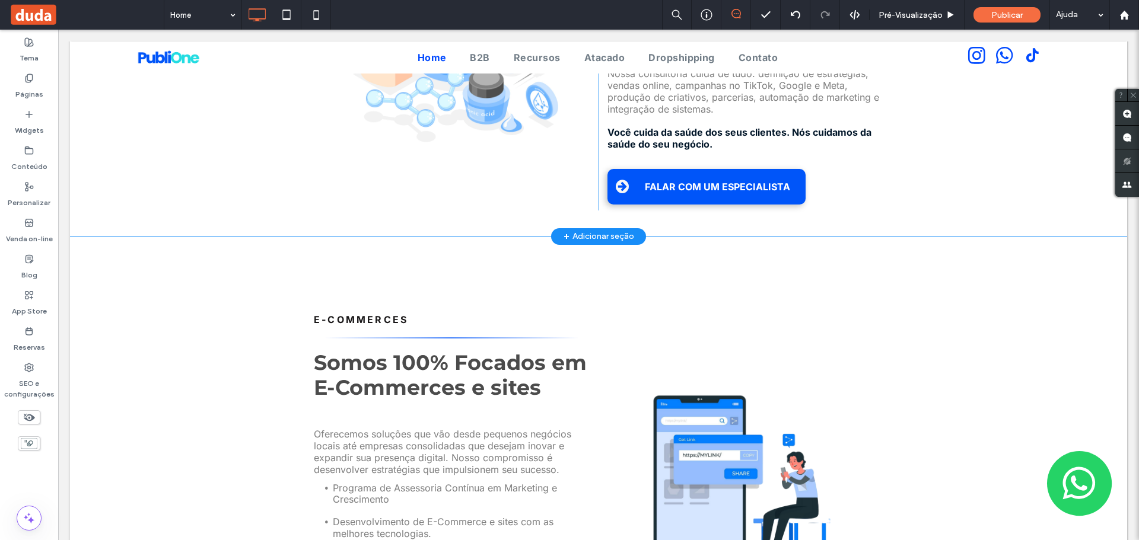
scroll to position [475, 0]
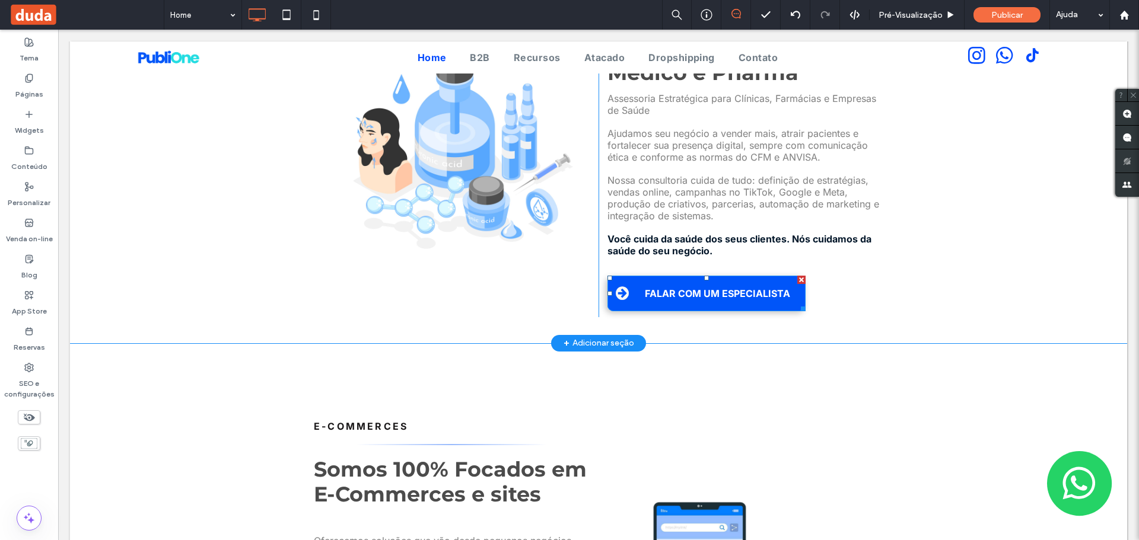
click at [620, 286] on span at bounding box center [622, 293] width 13 height 15
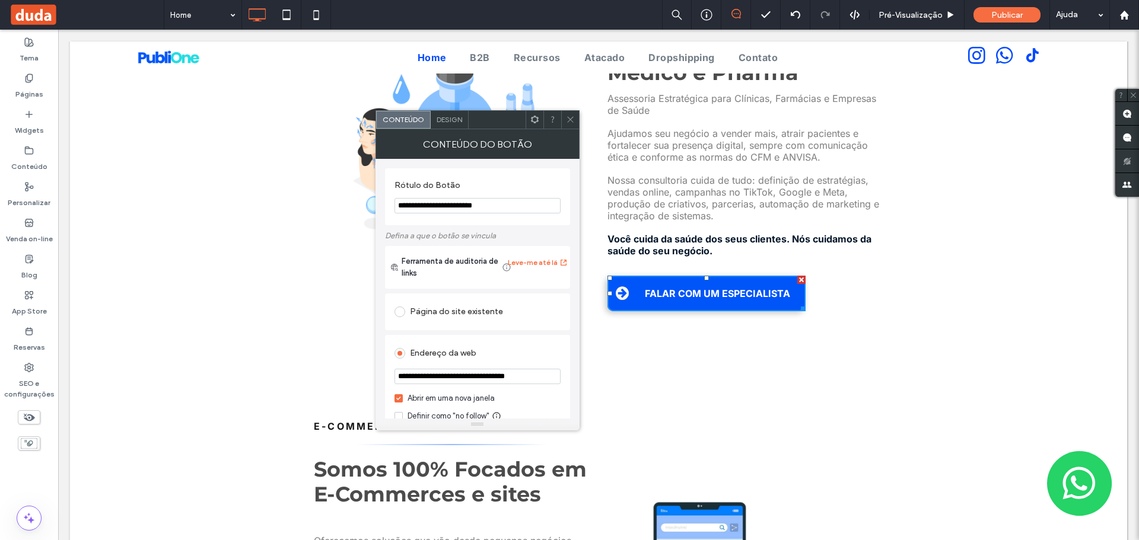
click at [459, 124] on div "Design" at bounding box center [450, 120] width 38 height 18
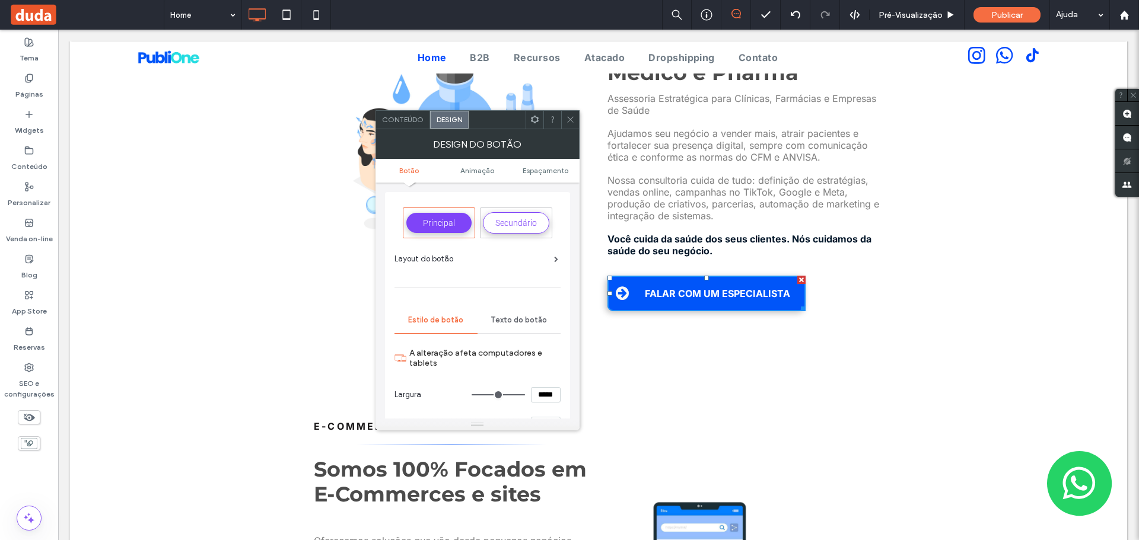
scroll to position [178, 0]
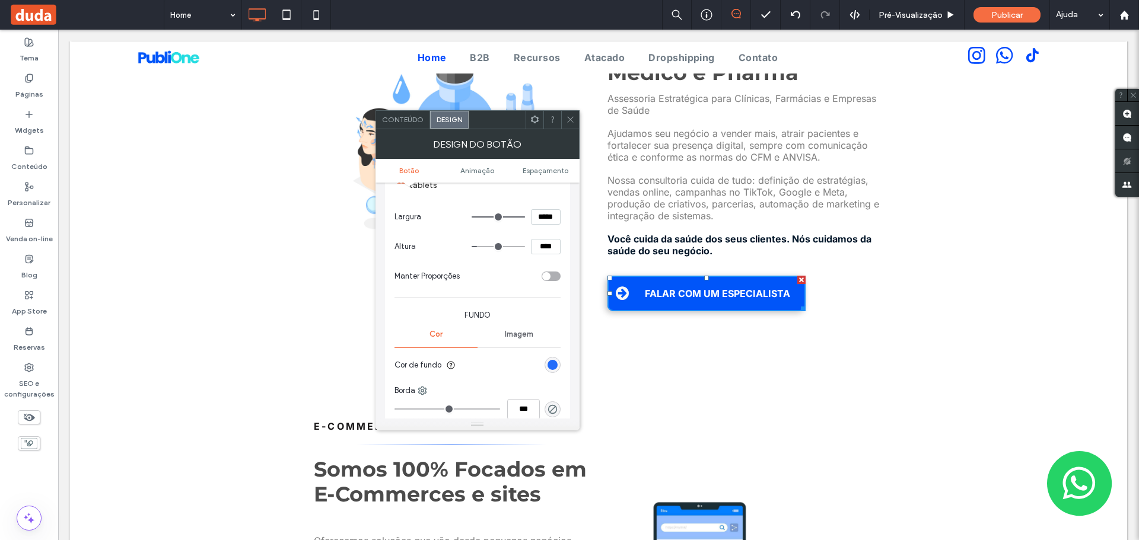
click at [550, 366] on div "rgb(0, 85, 249)" at bounding box center [552, 365] width 10 height 10
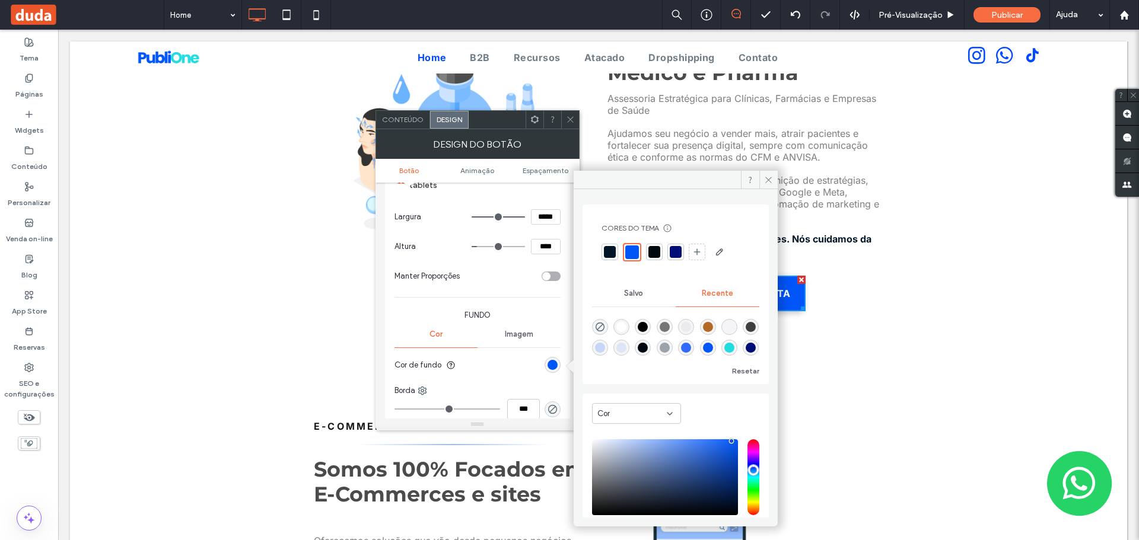
click at [671, 255] on div at bounding box center [676, 252] width 12 height 12
click at [768, 181] on icon at bounding box center [768, 180] width 9 height 9
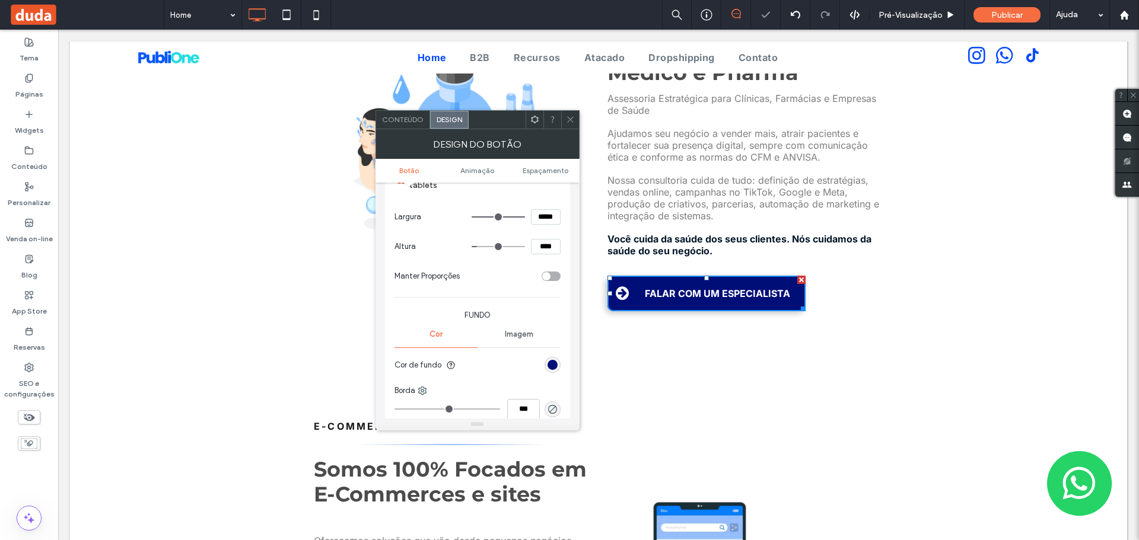
drag, startPoint x: 565, startPoint y: 119, endPoint x: 563, endPoint y: 142, distance: 22.6
click at [565, 119] on div at bounding box center [570, 120] width 18 height 18
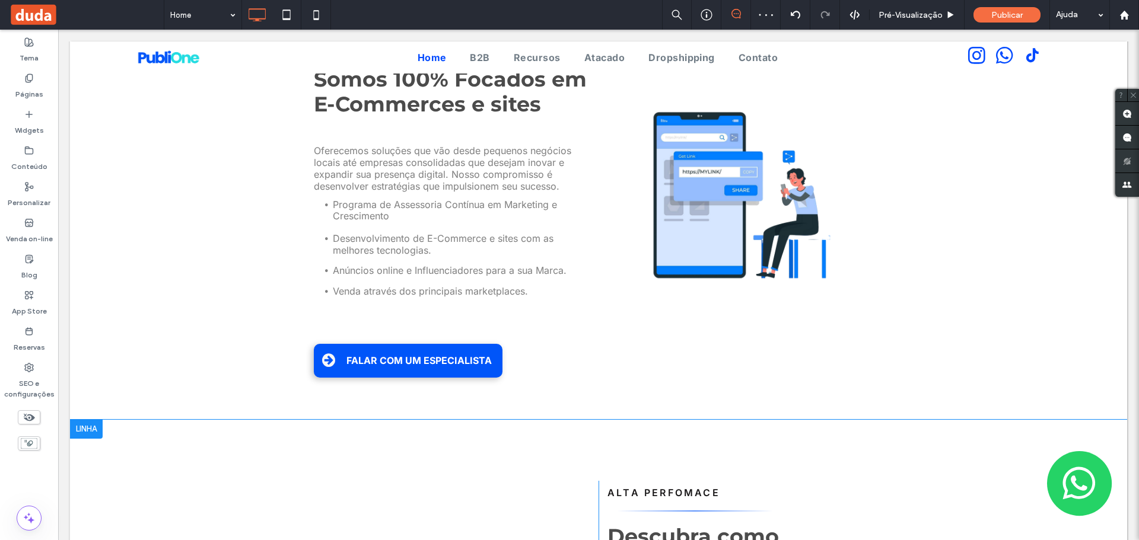
scroll to position [1008, 0]
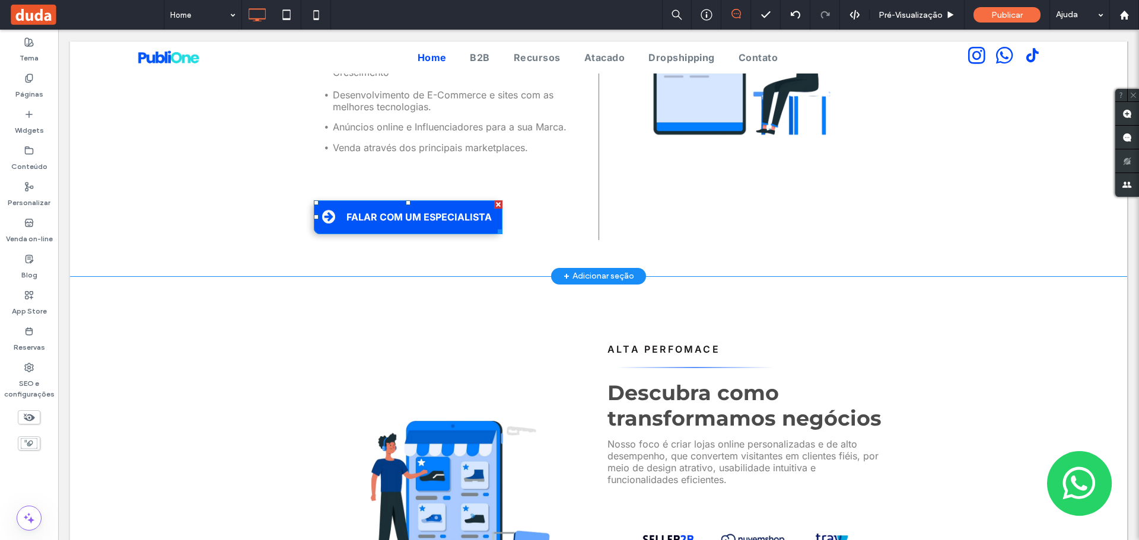
click at [359, 205] on span "FALAR COM UM ESPECIALISTA" at bounding box center [419, 217] width 154 height 24
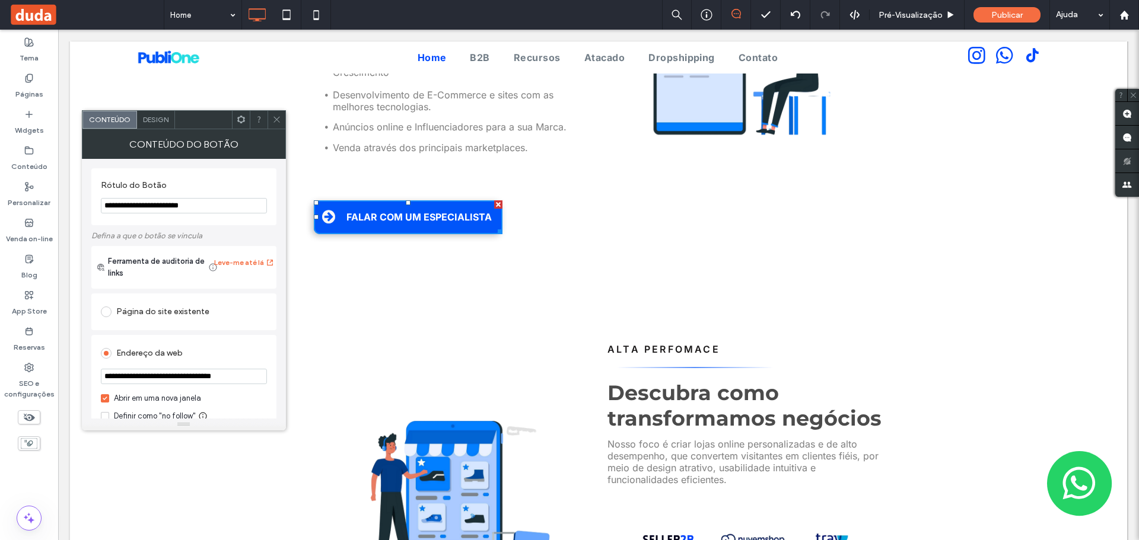
click at [160, 122] on span "Design" at bounding box center [156, 119] width 26 height 9
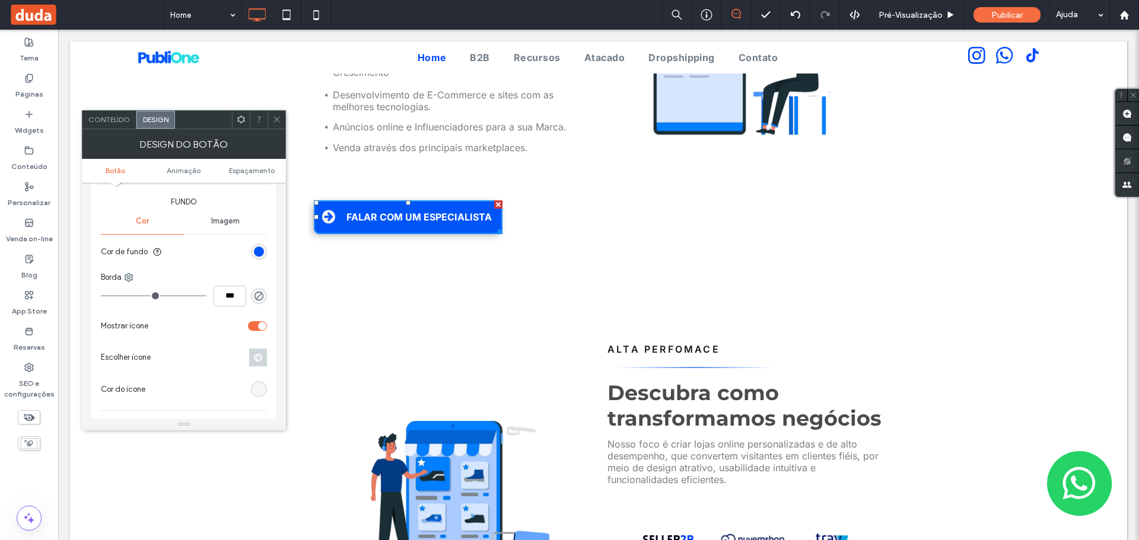
scroll to position [297, 0]
drag, startPoint x: 251, startPoint y: 235, endPoint x: 259, endPoint y: 249, distance: 14.9
click at [256, 241] on section "Cor de fundo" at bounding box center [184, 247] width 166 height 30
click at [259, 249] on div "rgb(0, 85, 249)" at bounding box center [259, 246] width 10 height 10
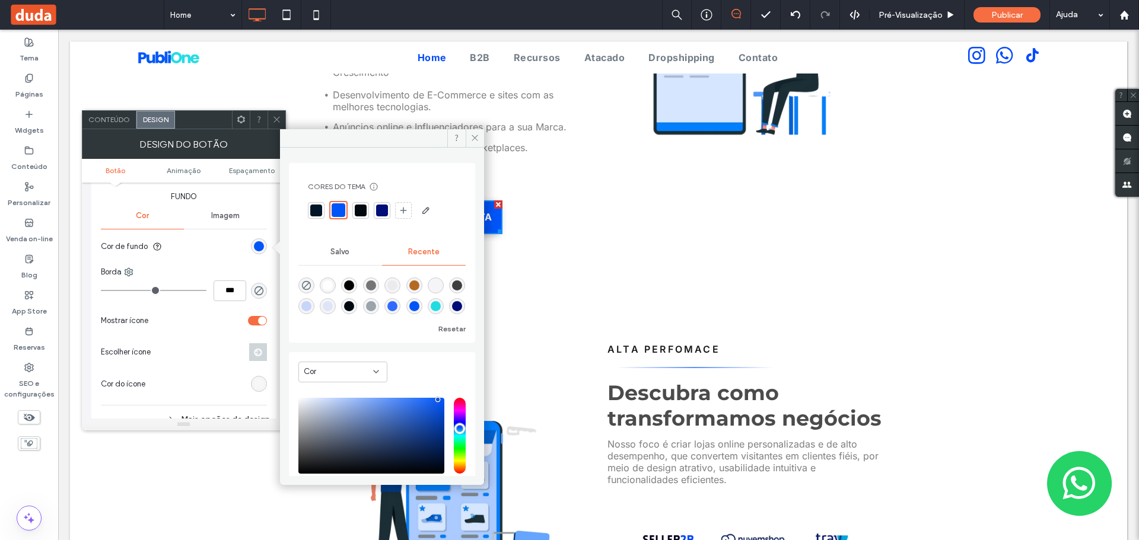
click at [384, 206] on div at bounding box center [382, 211] width 12 height 12
click at [472, 135] on icon at bounding box center [474, 137] width 9 height 9
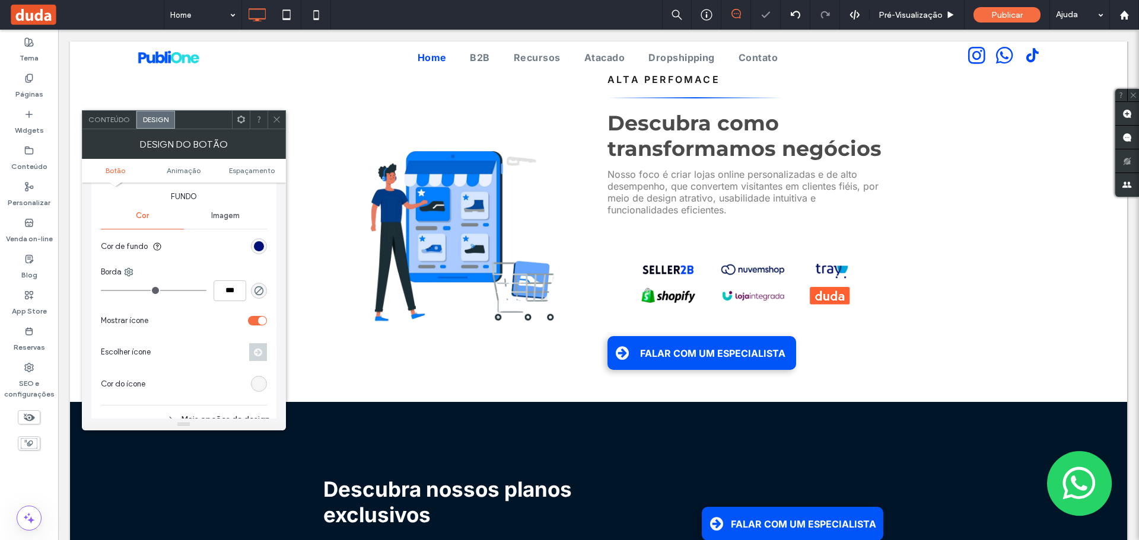
scroll to position [1364, 0]
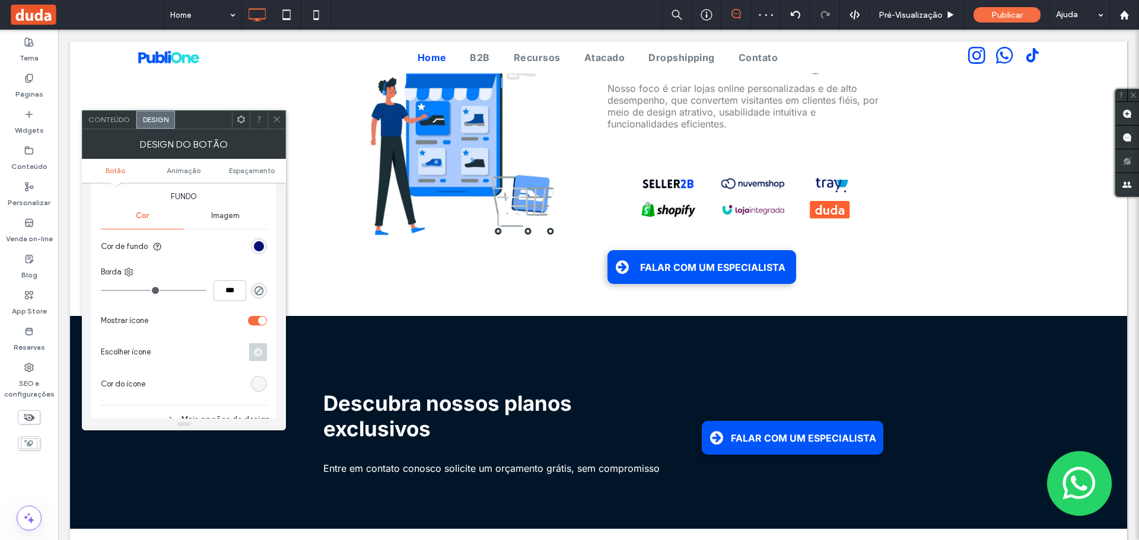
drag, startPoint x: 601, startPoint y: 234, endPoint x: 608, endPoint y: 237, distance: 7.2
click at [603, 234] on div "ALTA PERFOMACE Descubra como transformamos negócios Nosso foco é criar lojas on…" at bounding box center [740, 136] width 285 height 309
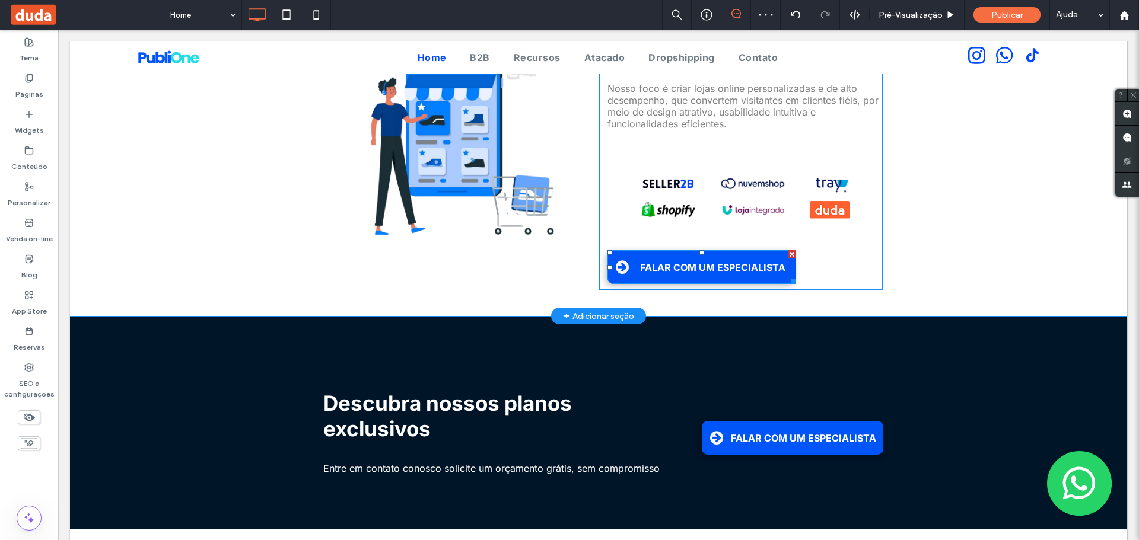
click at [611, 250] on link "FALAR COM UM ESPECIALISTA" at bounding box center [701, 267] width 189 height 34
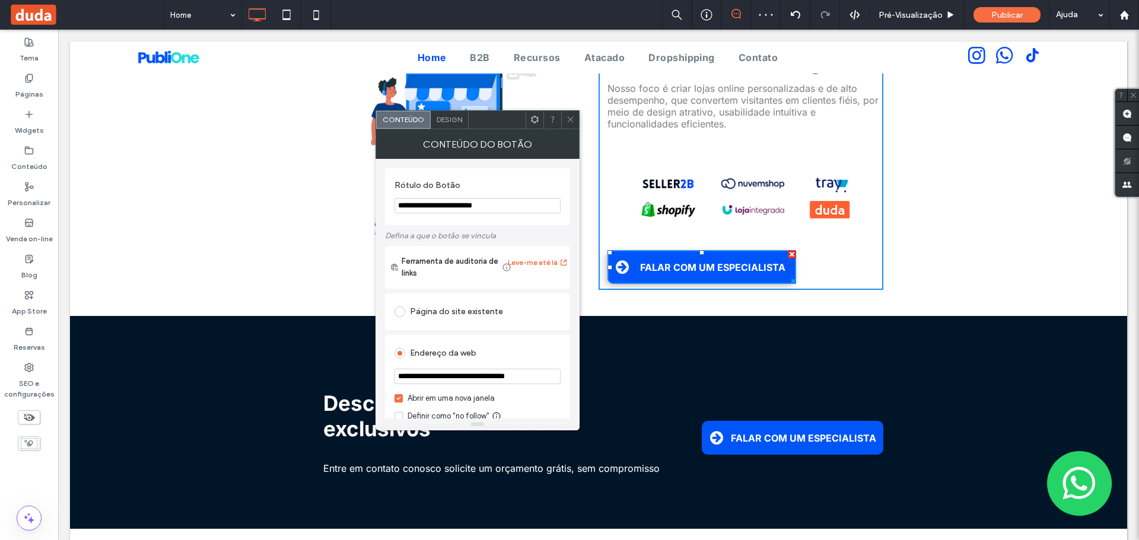
click at [470, 122] on div at bounding box center [497, 120] width 57 height 18
click at [452, 122] on span "Design" at bounding box center [450, 119] width 26 height 9
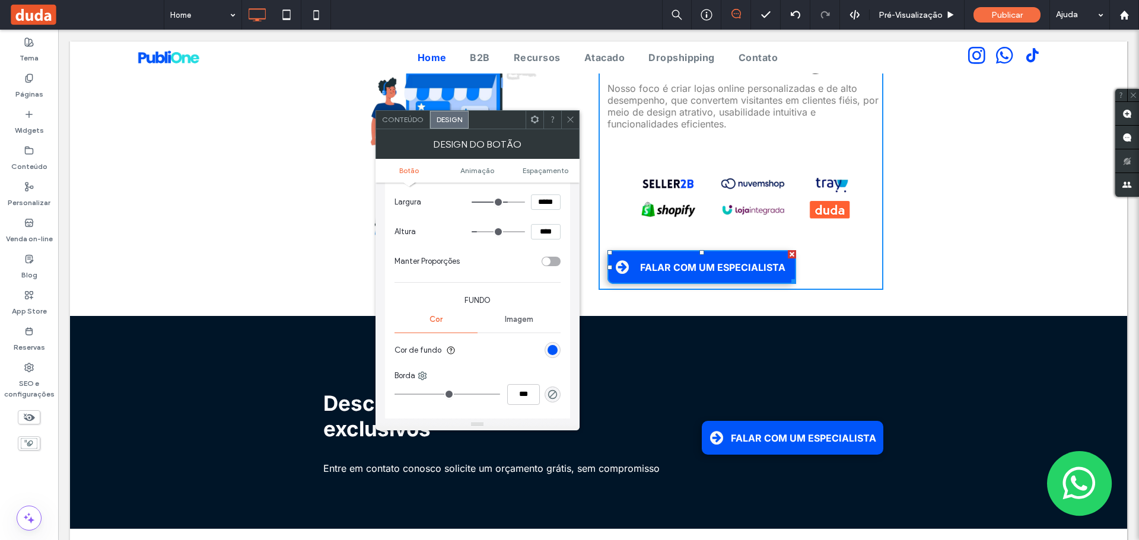
scroll to position [297, 0]
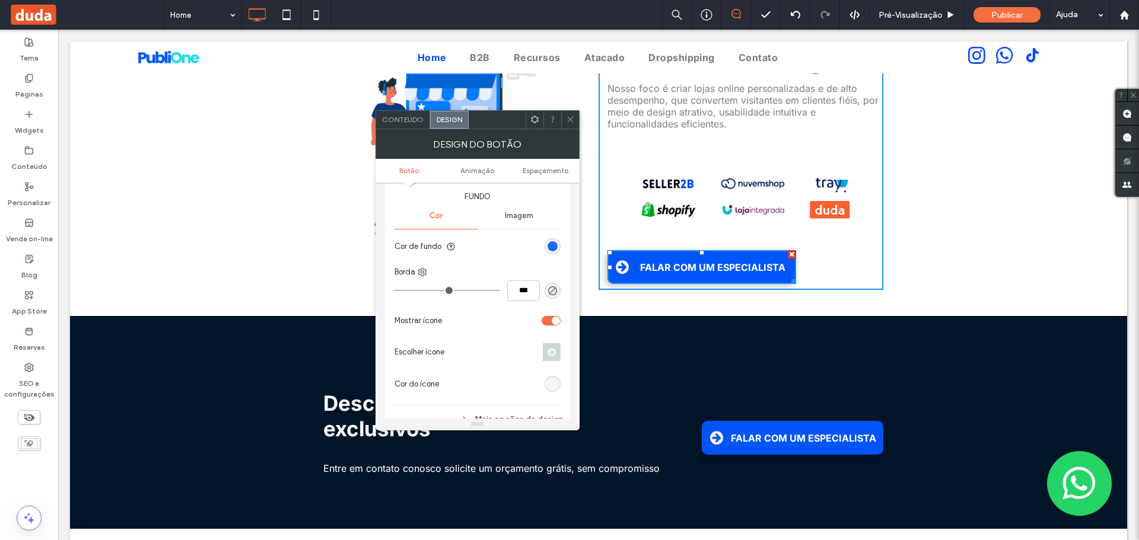
click at [552, 248] on div "rgb(0, 85, 249)" at bounding box center [552, 246] width 10 height 10
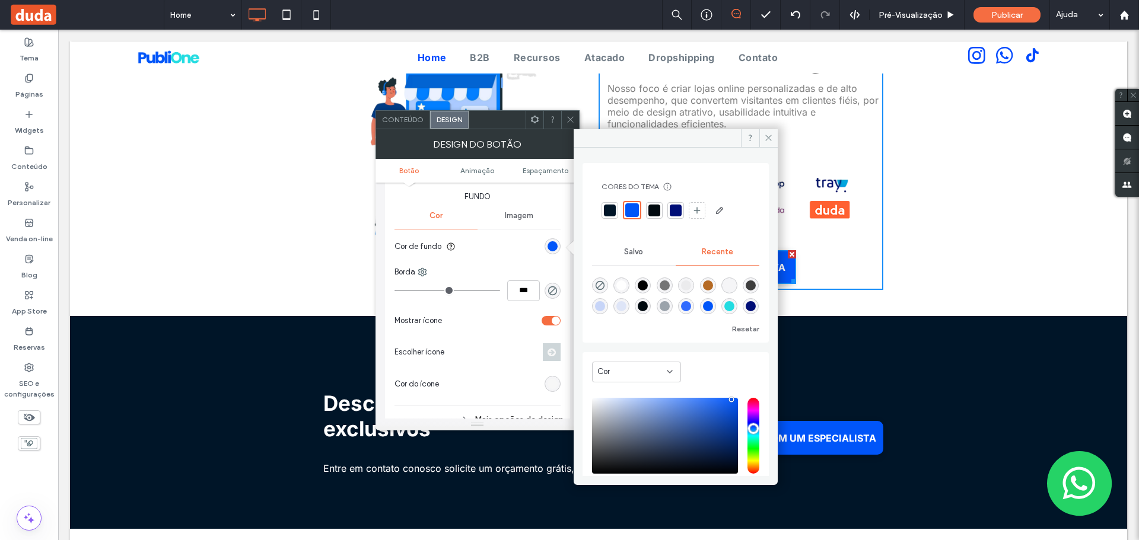
click at [671, 212] on div at bounding box center [676, 211] width 12 height 12
click at [566, 127] on span at bounding box center [570, 120] width 9 height 18
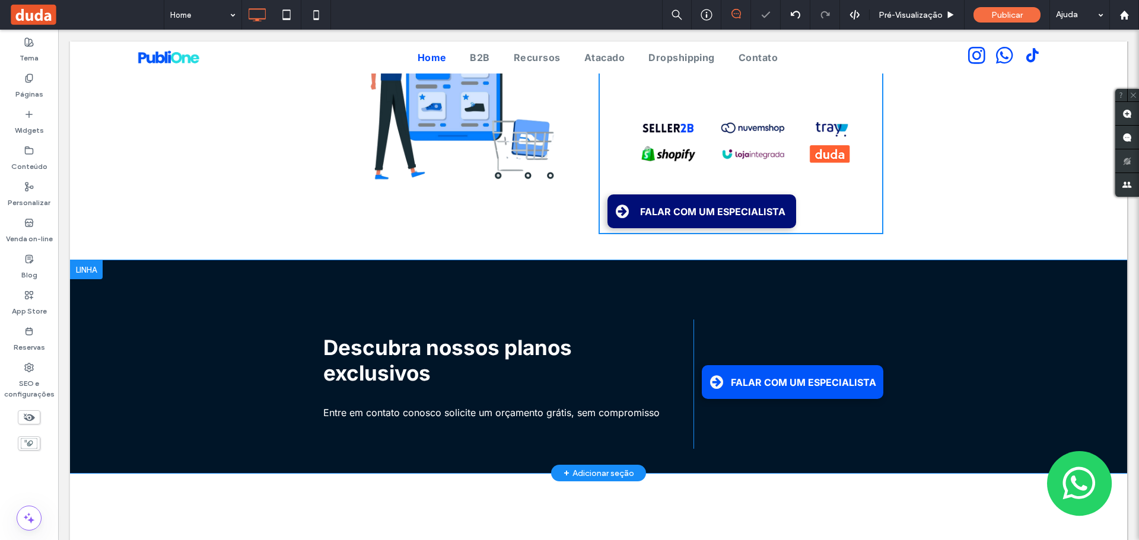
scroll to position [1483, 0]
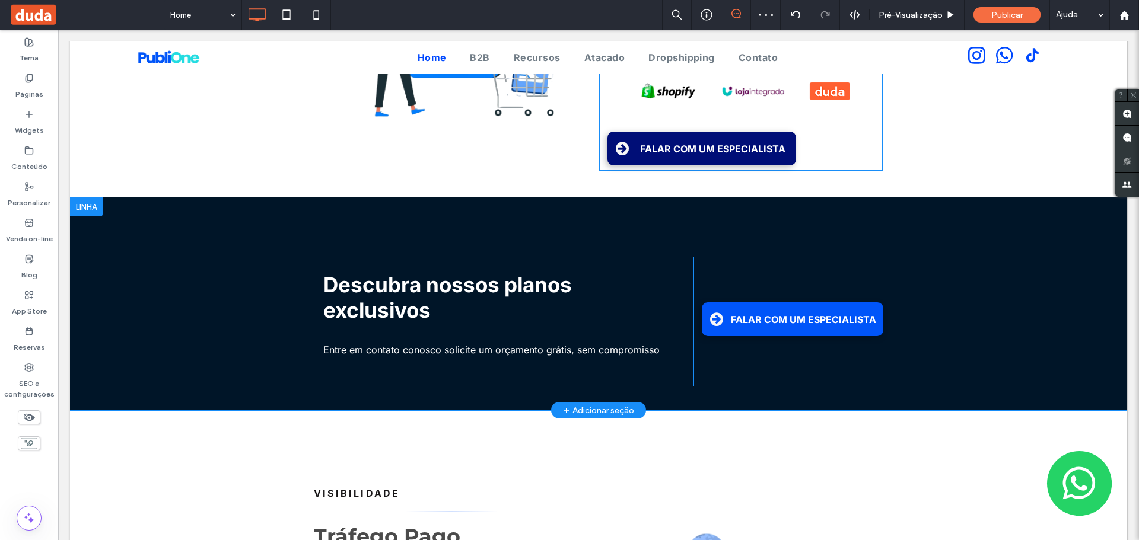
click at [86, 198] on div at bounding box center [86, 207] width 33 height 19
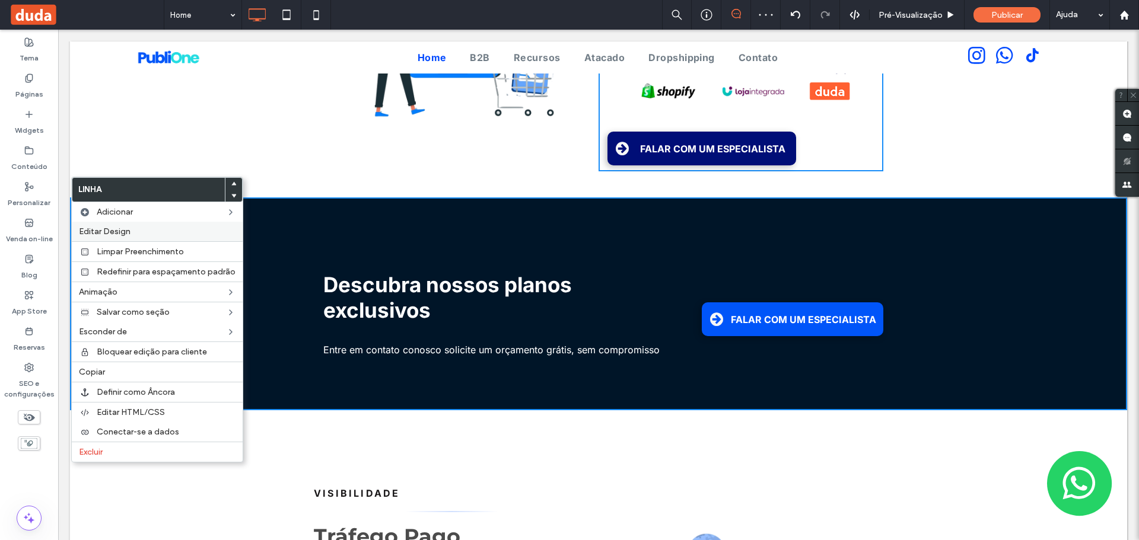
click at [133, 225] on div "Editar Design" at bounding box center [157, 232] width 171 height 20
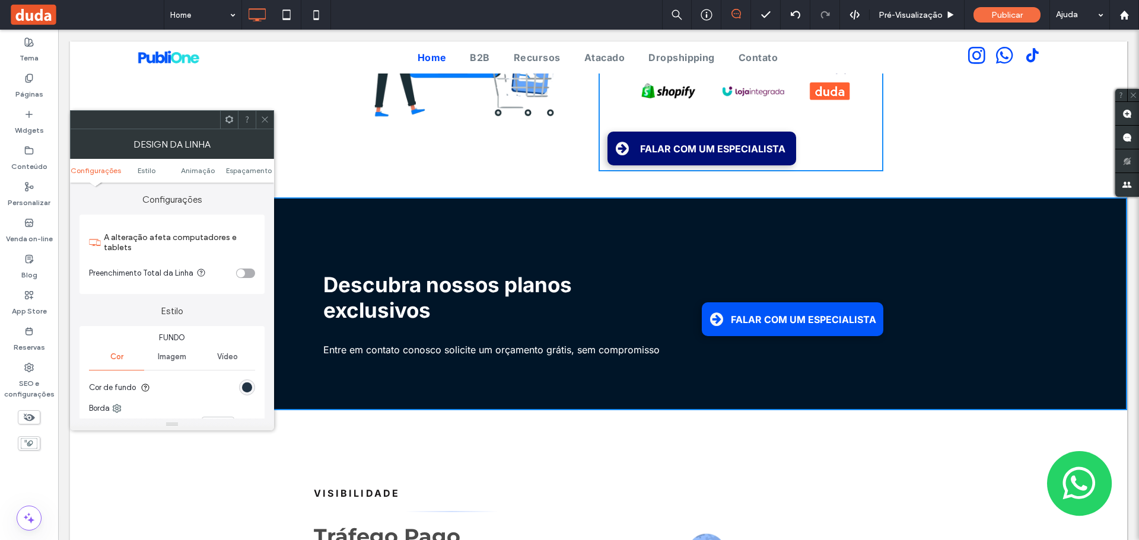
click at [246, 384] on div "rgb(0, 21, 40)" at bounding box center [247, 388] width 10 height 10
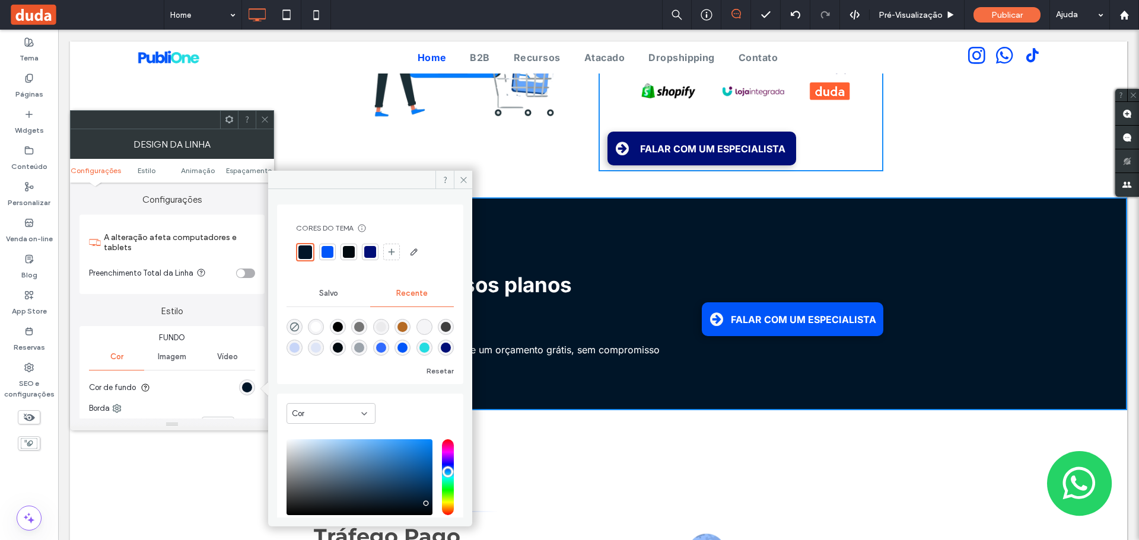
click at [365, 256] on div at bounding box center [370, 252] width 12 height 12
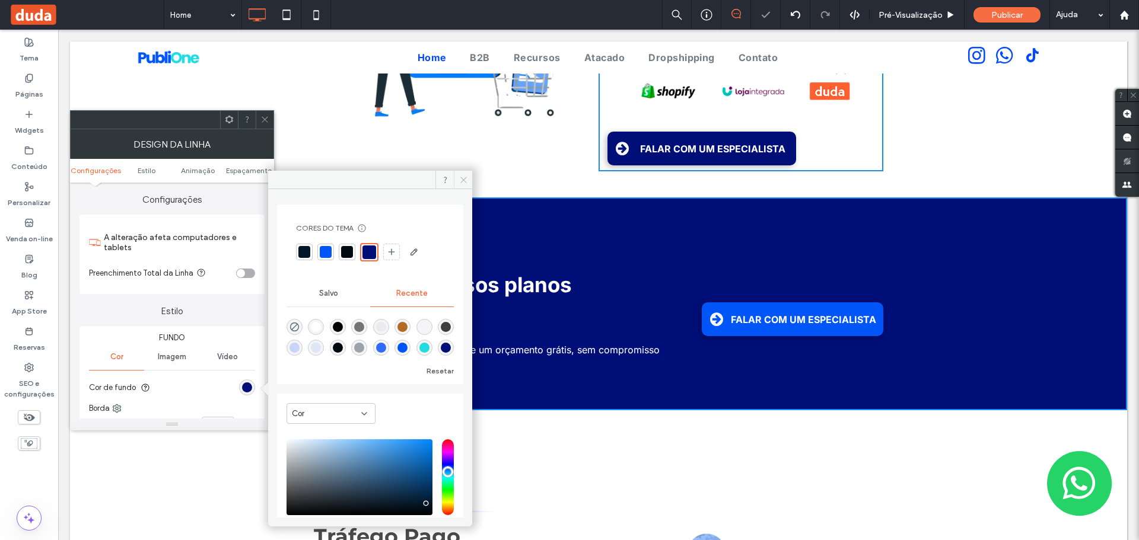
click at [462, 180] on icon at bounding box center [463, 180] width 9 height 9
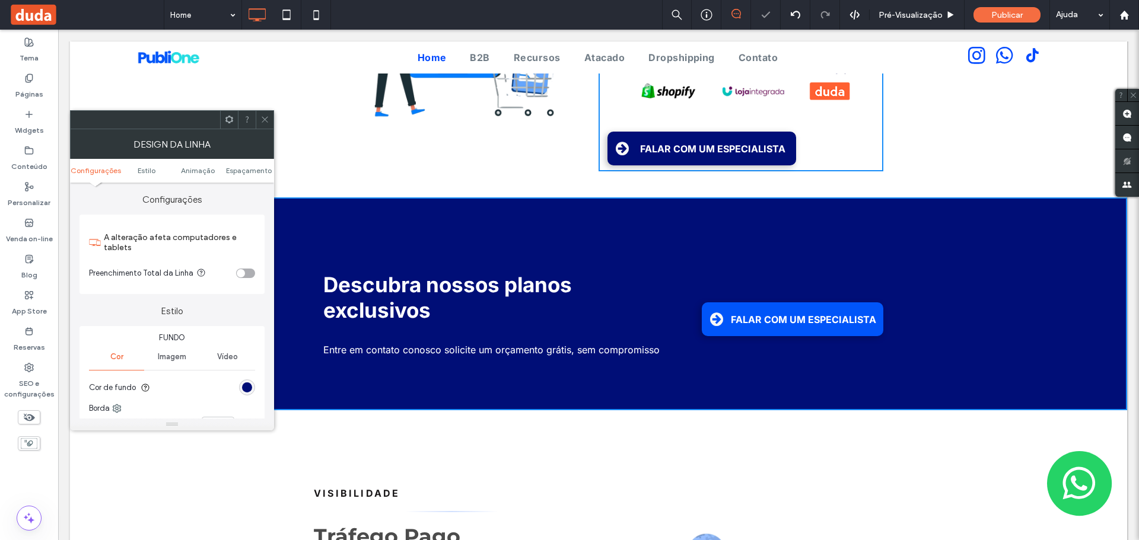
click at [263, 122] on icon at bounding box center [264, 119] width 9 height 9
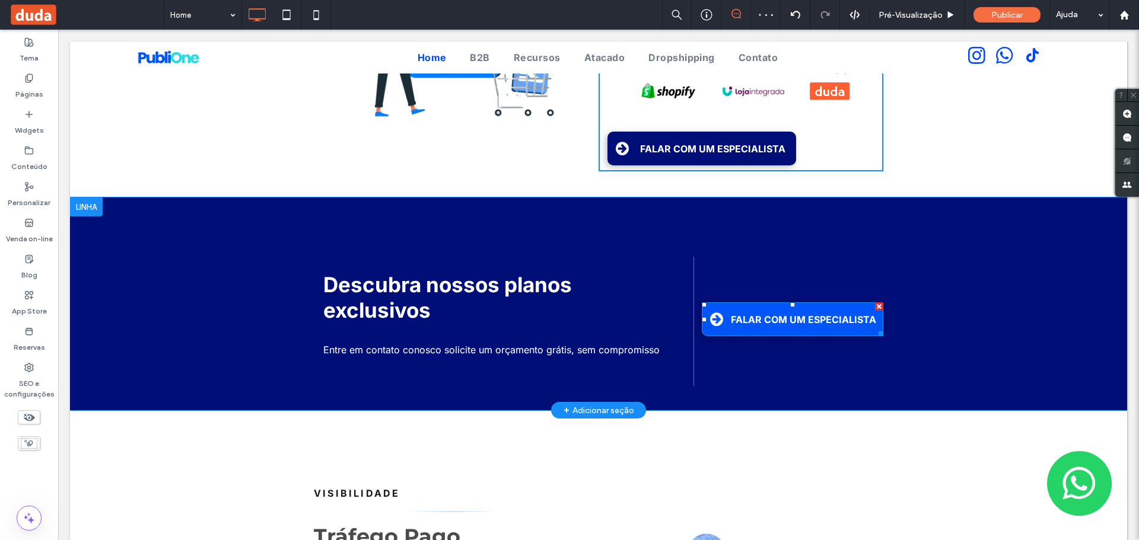
click at [713, 303] on link "FALAR COM UM ESPECIALISTA" at bounding box center [793, 320] width 182 height 34
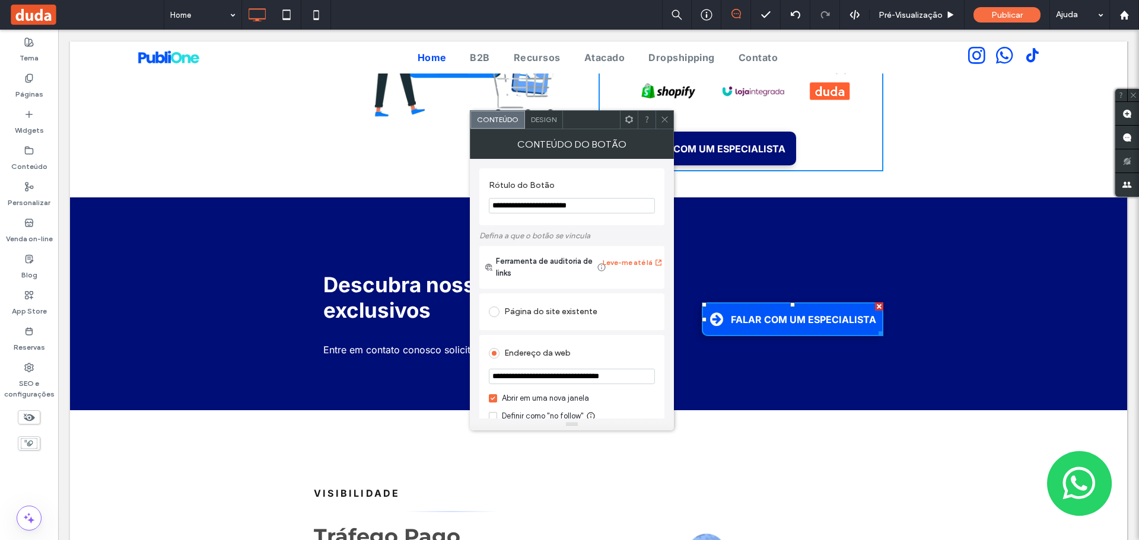
click at [536, 125] on div "Design" at bounding box center [544, 120] width 38 height 18
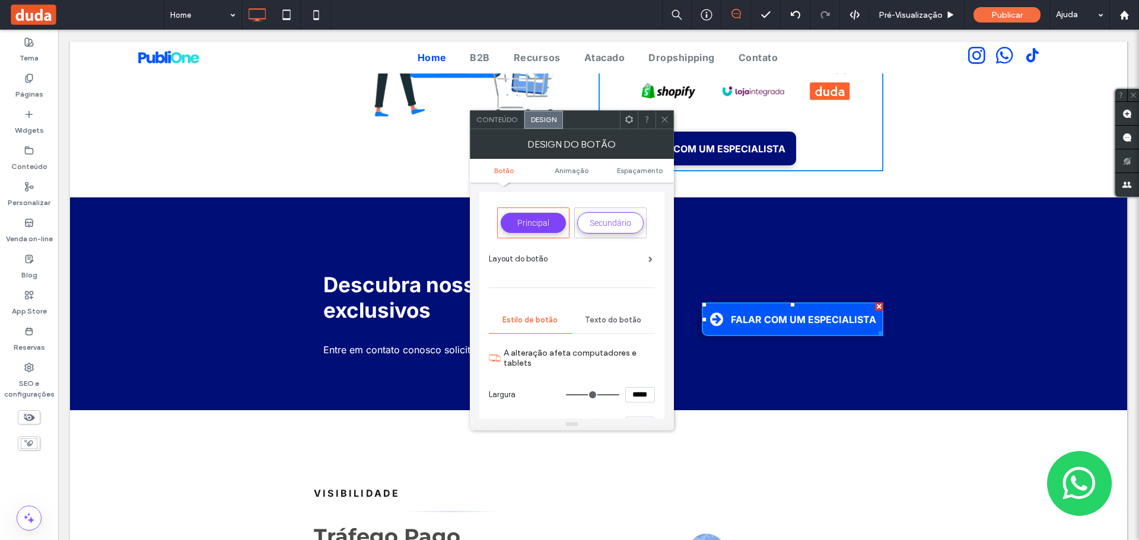
click at [601, 326] on div "Texto do botão" at bounding box center [613, 320] width 83 height 26
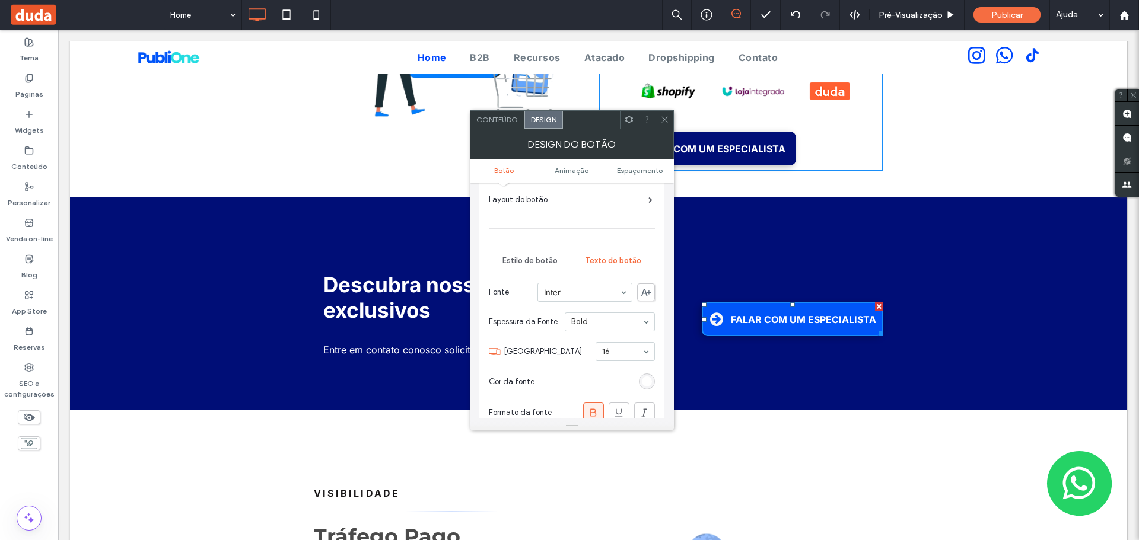
click at [525, 262] on span "Estilo de botão" at bounding box center [529, 260] width 55 height 9
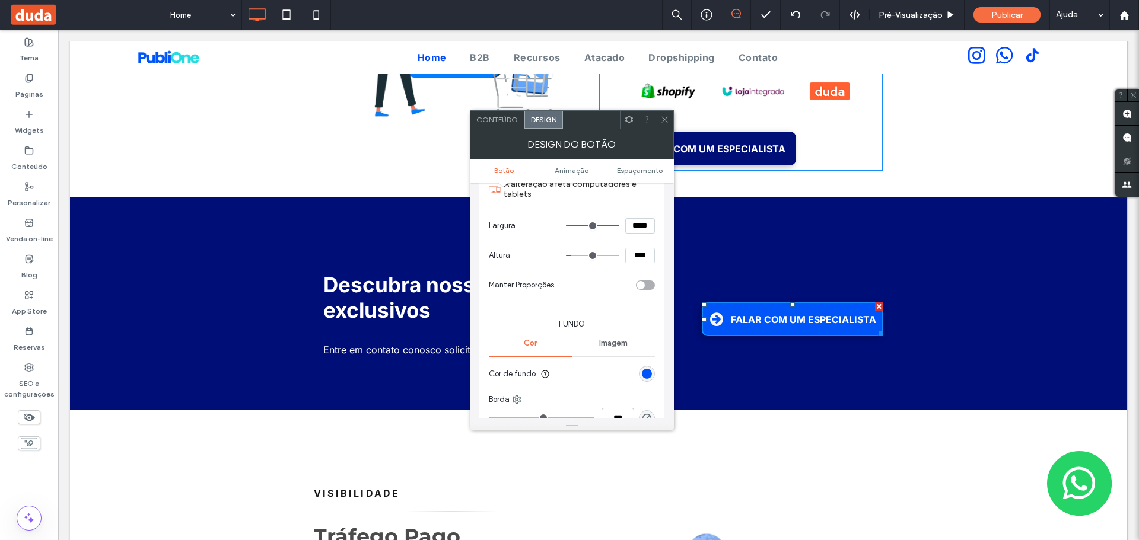
scroll to position [178, 0]
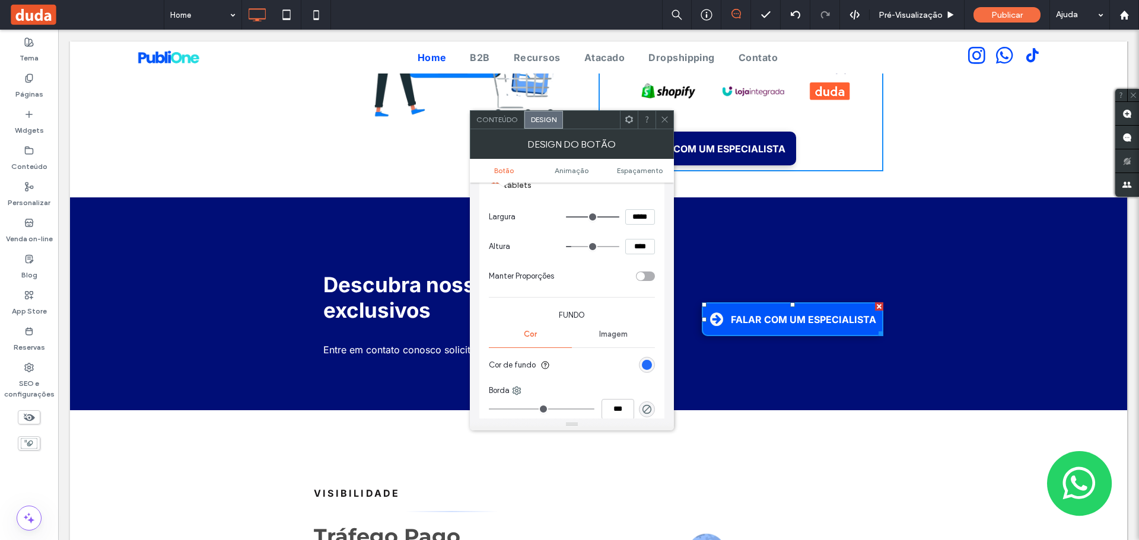
click at [643, 364] on div "rgb(0, 85, 249)" at bounding box center [647, 365] width 10 height 10
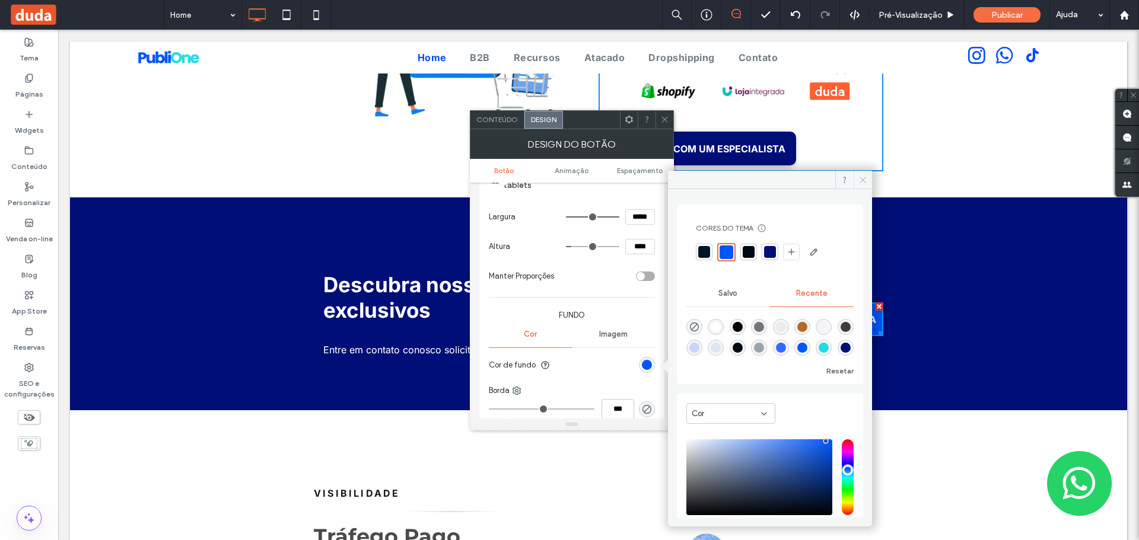
drag, startPoint x: 858, startPoint y: 185, endPoint x: 682, endPoint y: 146, distance: 181.0
click at [858, 185] on span at bounding box center [863, 180] width 18 height 18
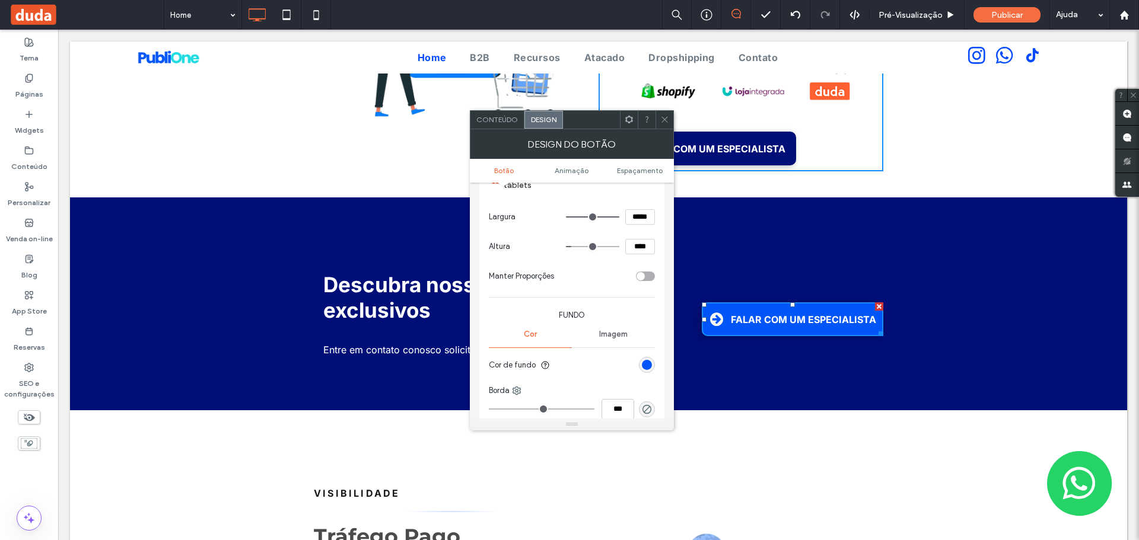
click at [666, 124] on span at bounding box center [664, 120] width 9 height 18
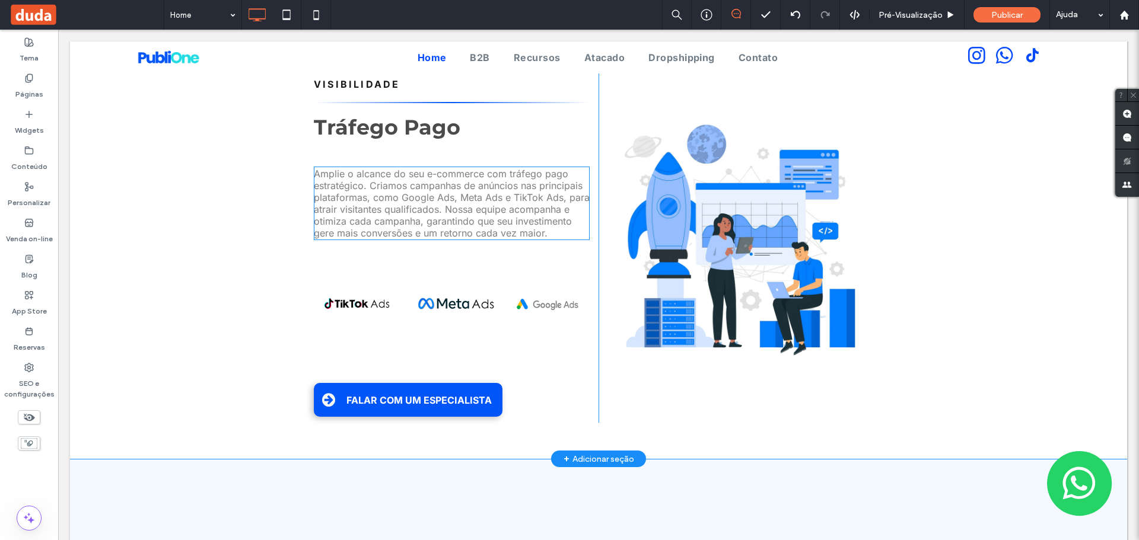
scroll to position [1898, 0]
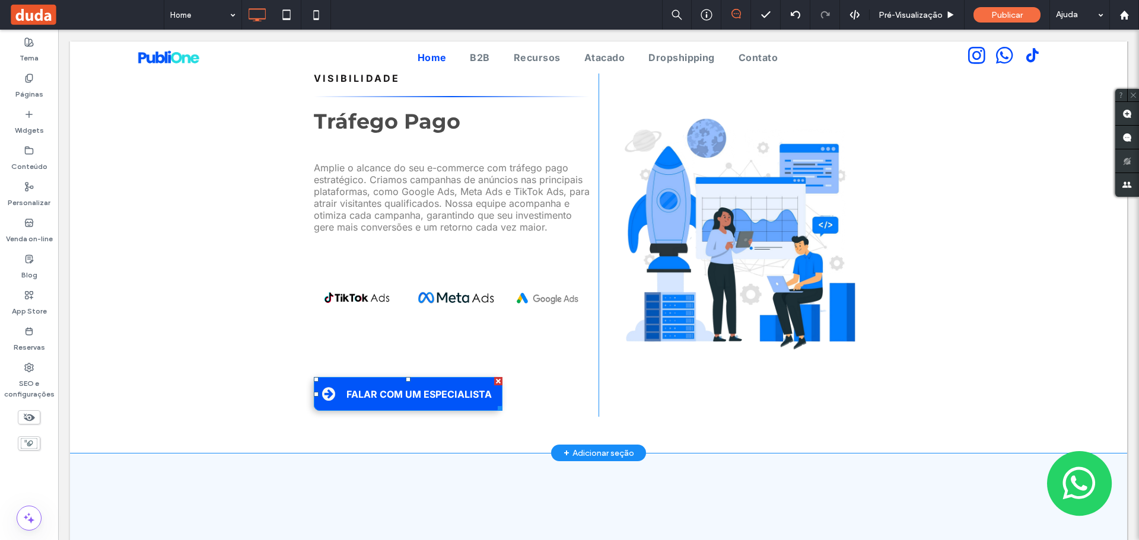
click at [332, 377] on link "FALAR COM UM ESPECIALISTA" at bounding box center [408, 394] width 189 height 34
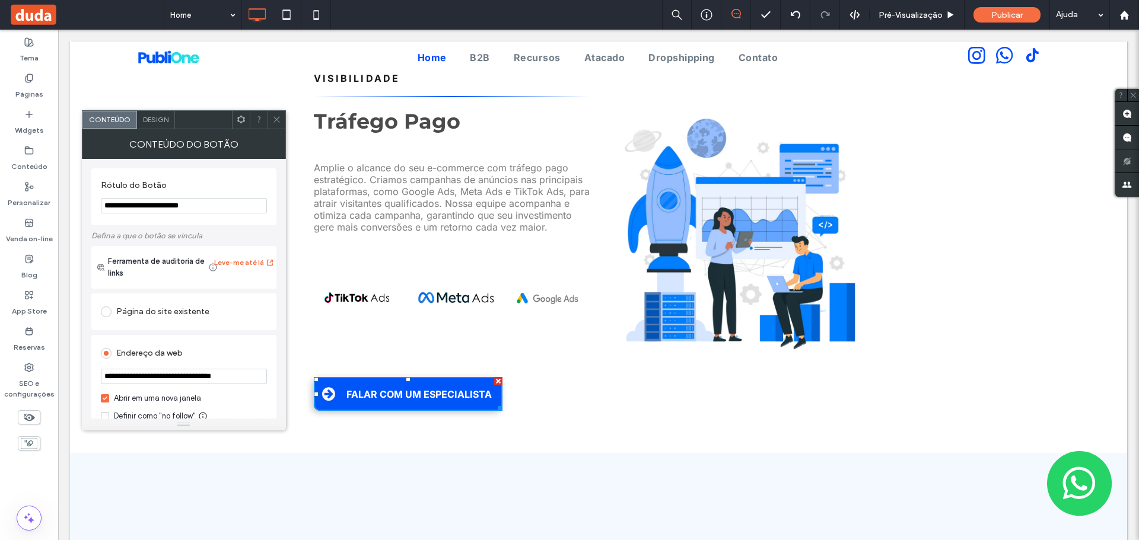
click at [151, 114] on div "Design" at bounding box center [156, 120] width 38 height 18
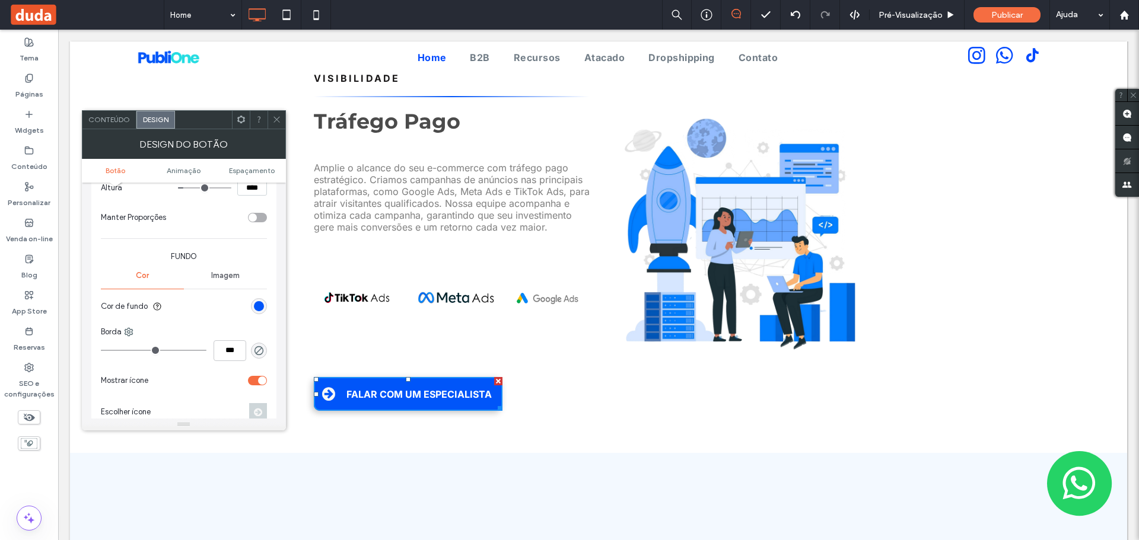
scroll to position [237, 0]
click at [256, 308] on div "rgb(0, 85, 249)" at bounding box center [259, 306] width 10 height 10
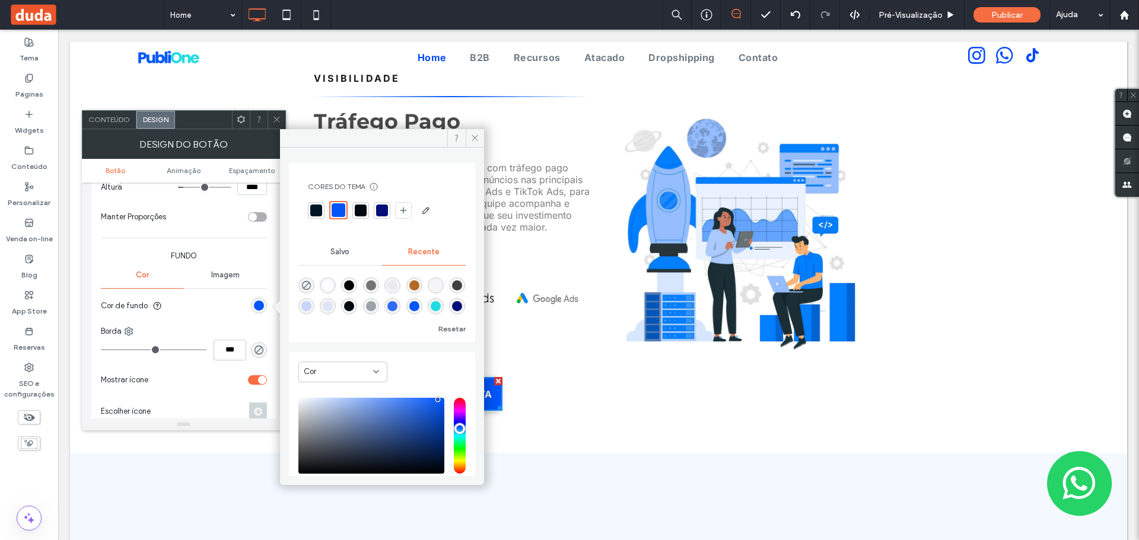
click at [374, 206] on div at bounding box center [382, 210] width 148 height 19
click at [378, 208] on div at bounding box center [382, 211] width 12 height 12
click at [549, 378] on div "VISIBILIDADE Tráfego Pago Amplie o alcance do seu e-commerce com tráfego pago e…" at bounding box center [456, 241] width 285 height 351
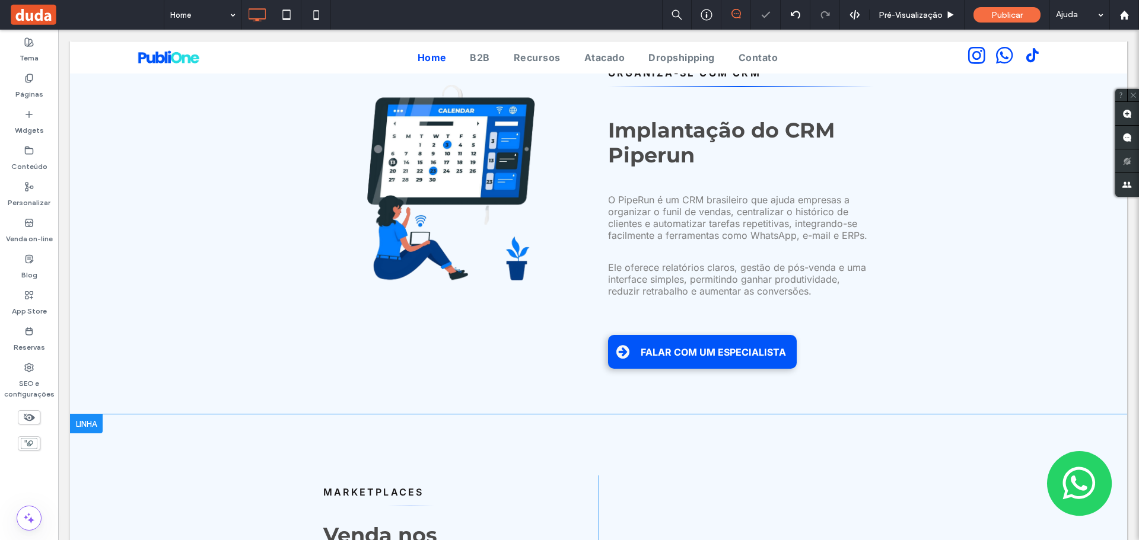
scroll to position [2491, 0]
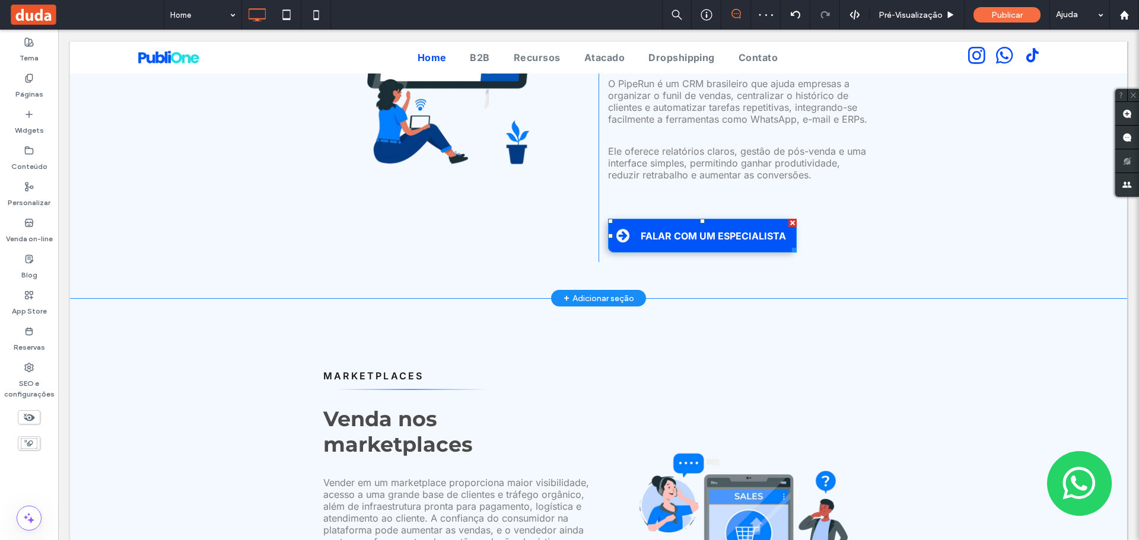
click at [631, 219] on link "FALAR COM UM ESPECIALISTA" at bounding box center [702, 236] width 189 height 34
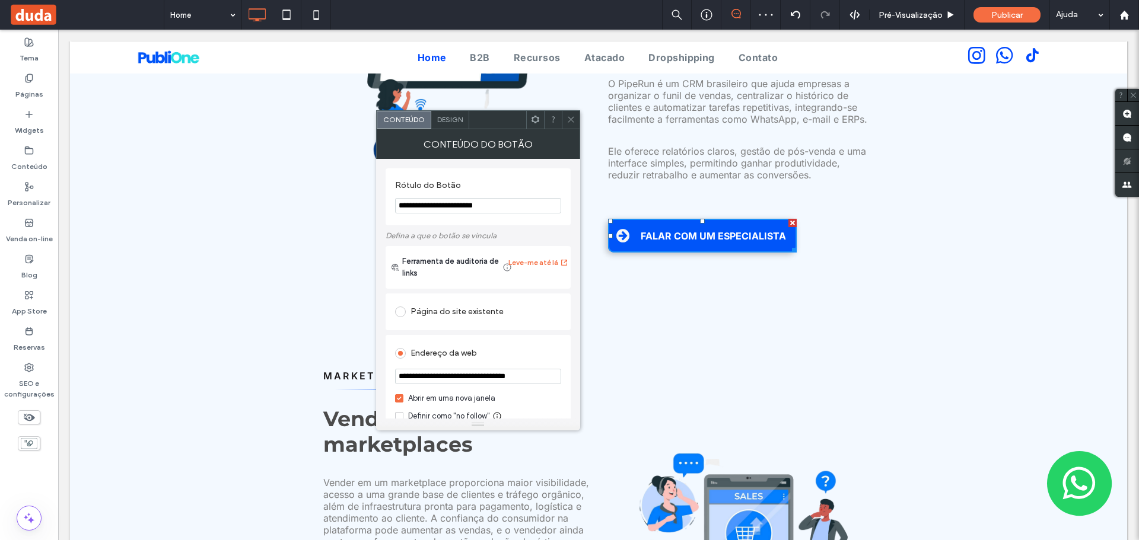
click at [452, 130] on div "Conteúdo do botão" at bounding box center [478, 144] width 204 height 30
click at [453, 119] on span "Design" at bounding box center [451, 119] width 26 height 9
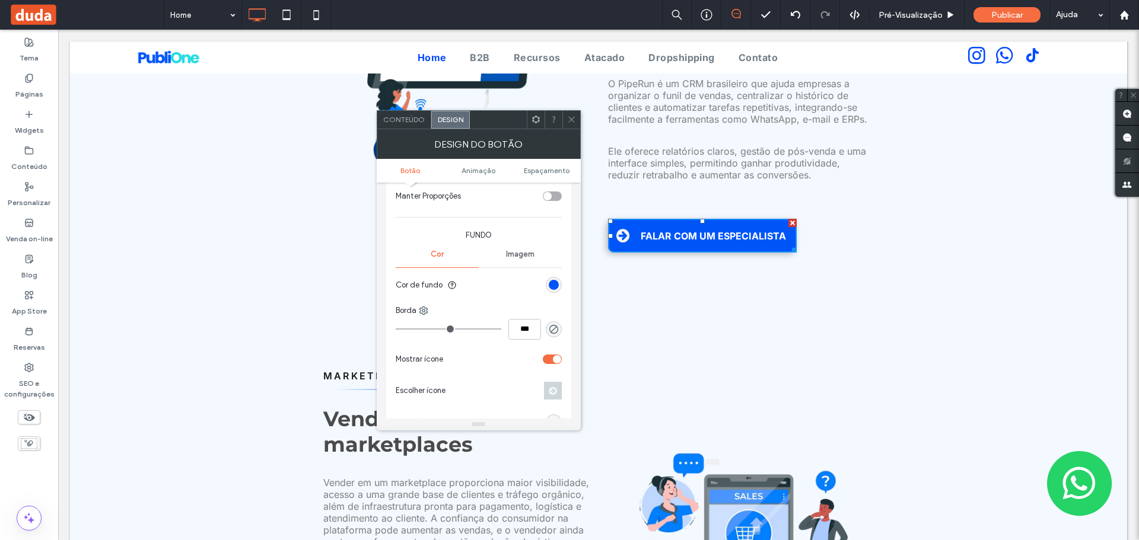
scroll to position [297, 0]
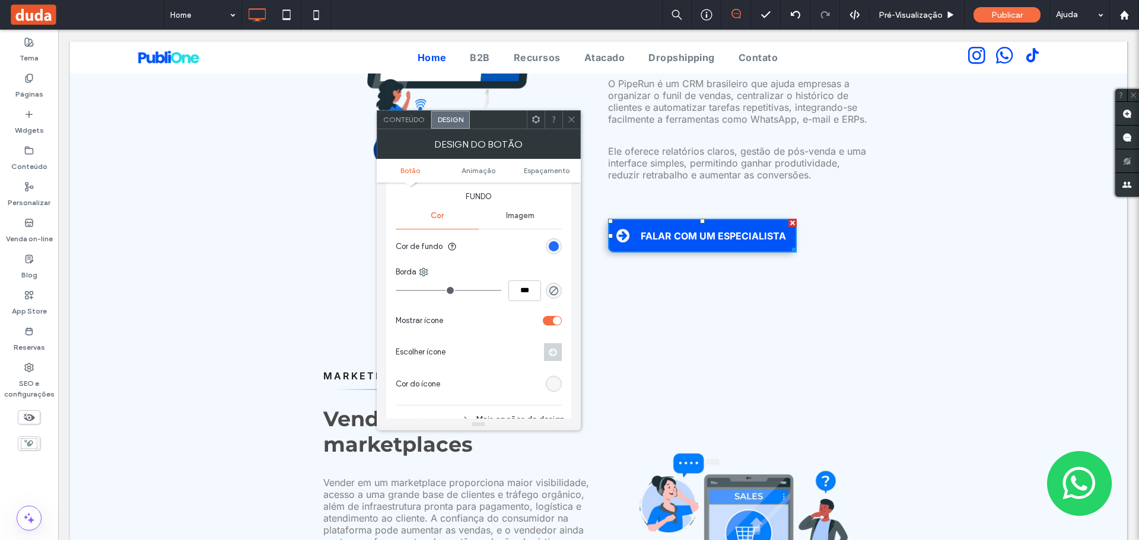
click at [553, 244] on div "rgb(0, 85, 249)" at bounding box center [554, 246] width 10 height 10
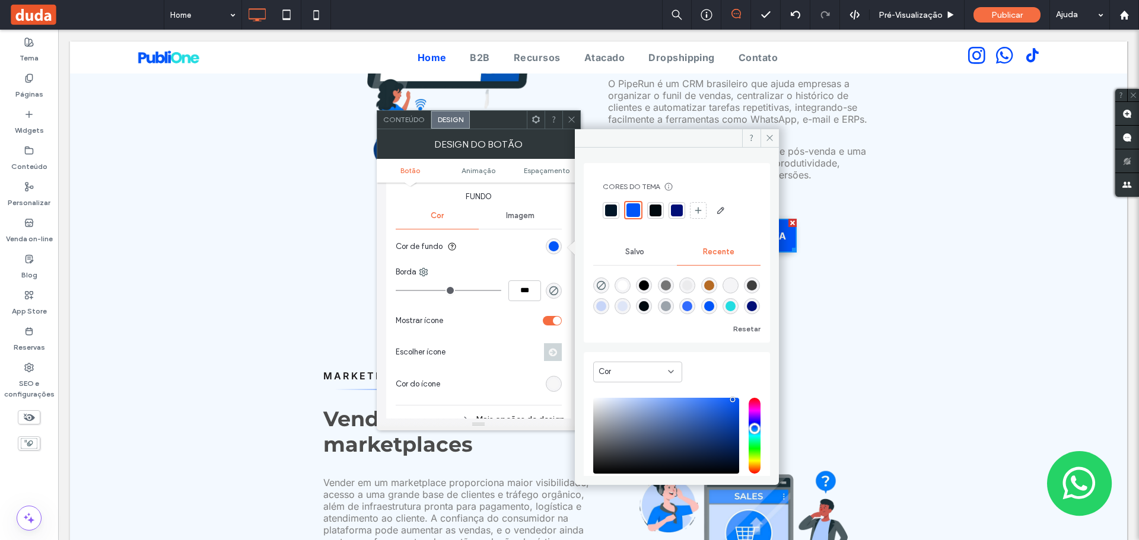
click at [677, 211] on div at bounding box center [677, 211] width 12 height 12
click at [805, 298] on div "MARKETPLACES V enda nos marketplaces Vender em um marketplace proporciona maior…" at bounding box center [598, 523] width 1057 height 450
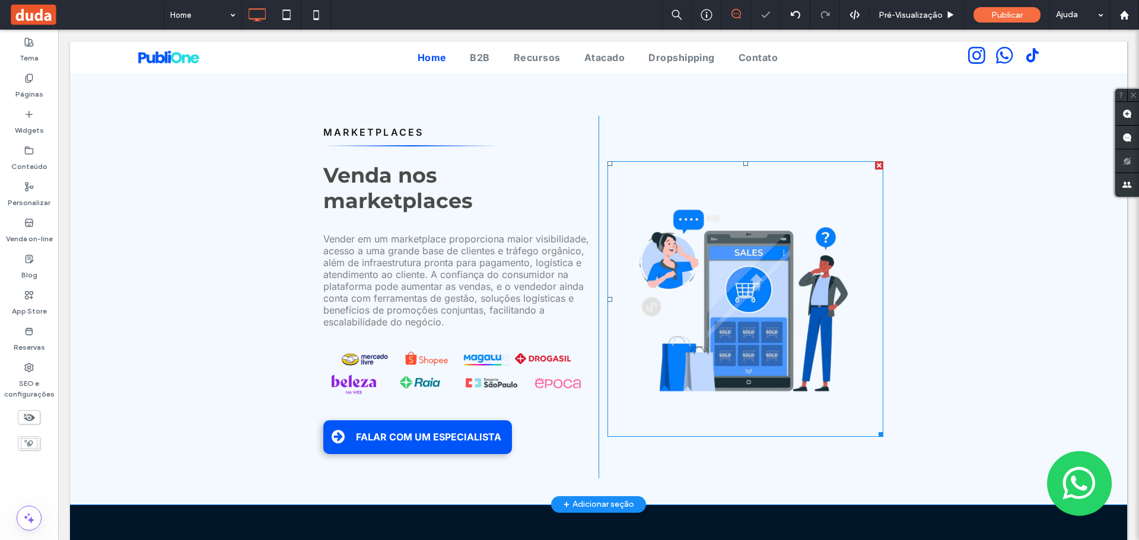
scroll to position [2847, 0]
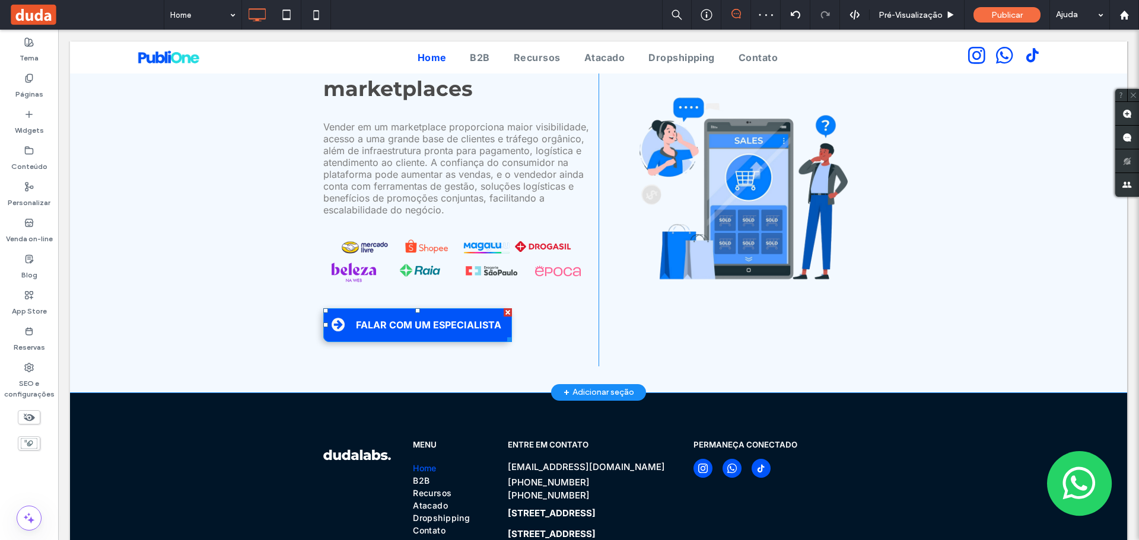
click at [337, 308] on link "FALAR COM UM ESPECIALISTA" at bounding box center [417, 325] width 189 height 34
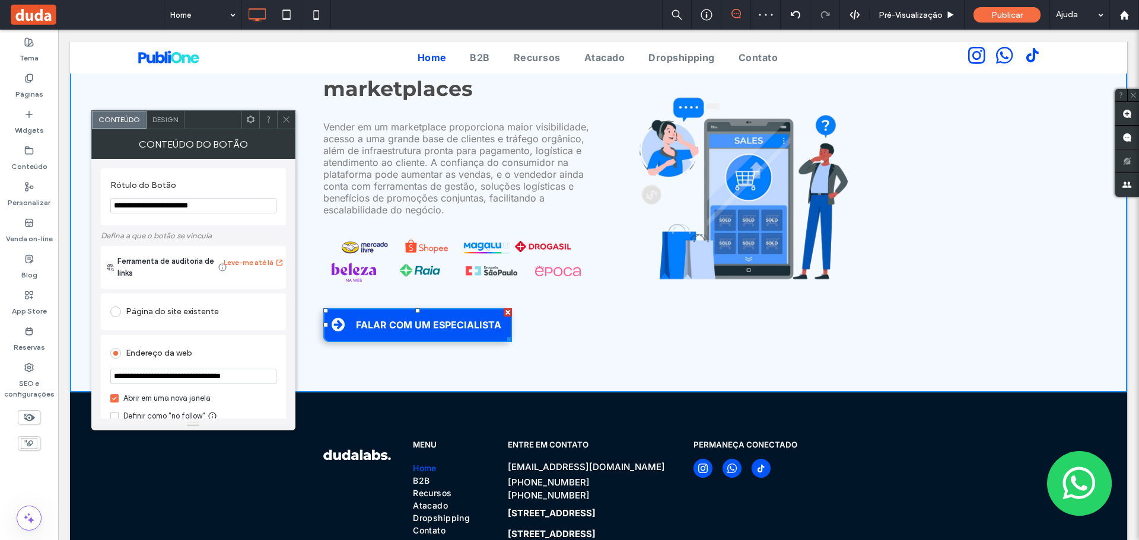
click at [165, 124] on div "Design" at bounding box center [166, 120] width 38 height 18
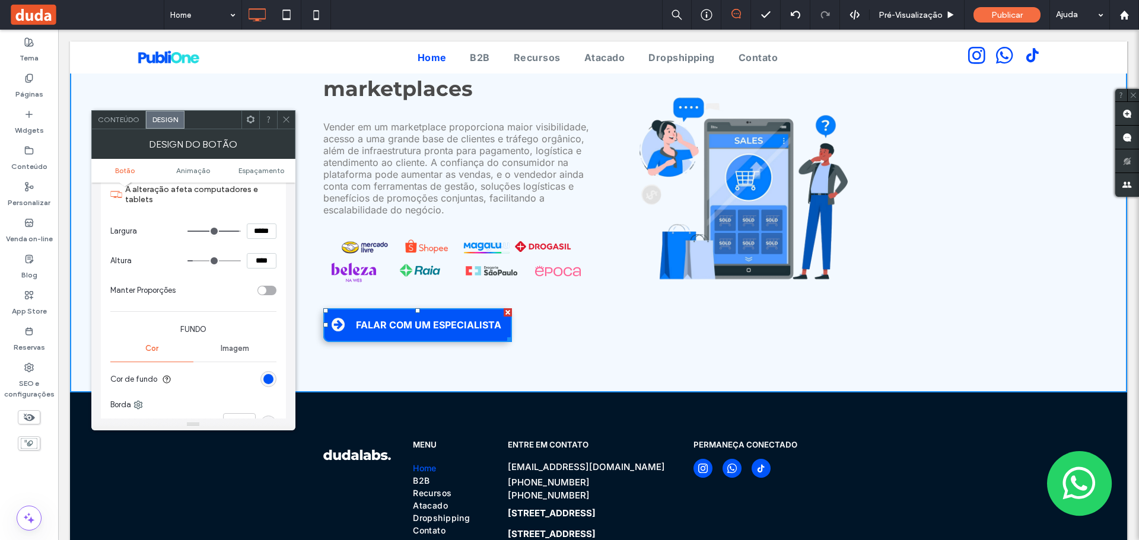
scroll to position [178, 0]
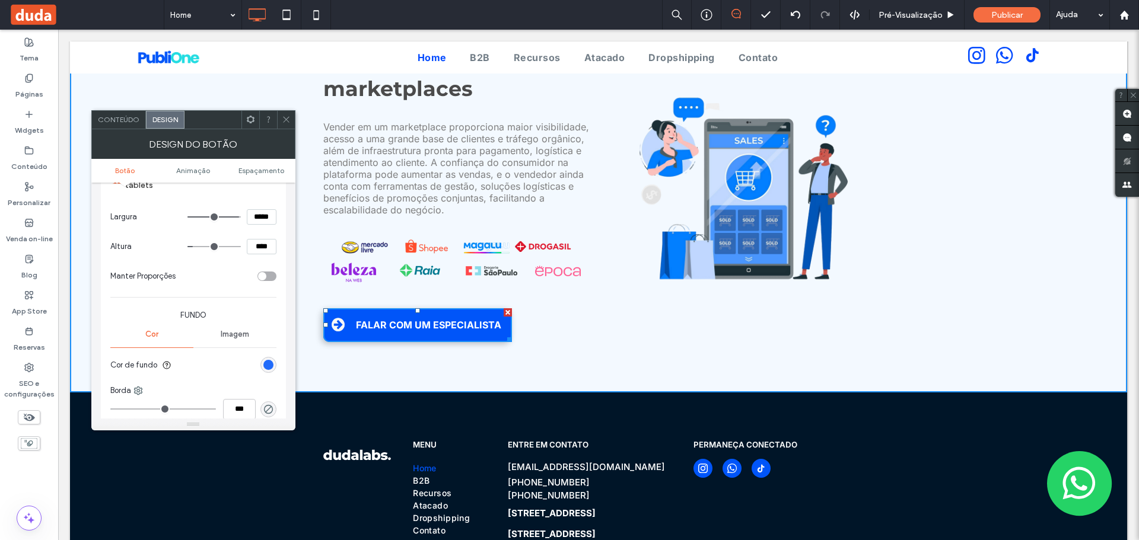
click at [266, 365] on div "rgb(0, 85, 249)" at bounding box center [268, 365] width 10 height 10
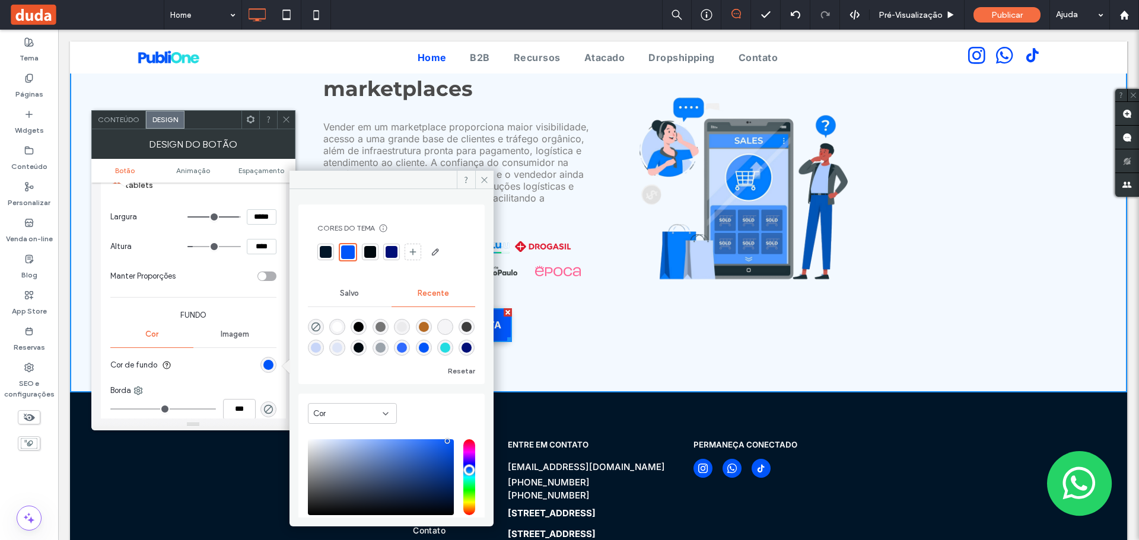
click at [391, 255] on div at bounding box center [392, 252] width 12 height 12
click at [485, 183] on icon at bounding box center [484, 180] width 9 height 9
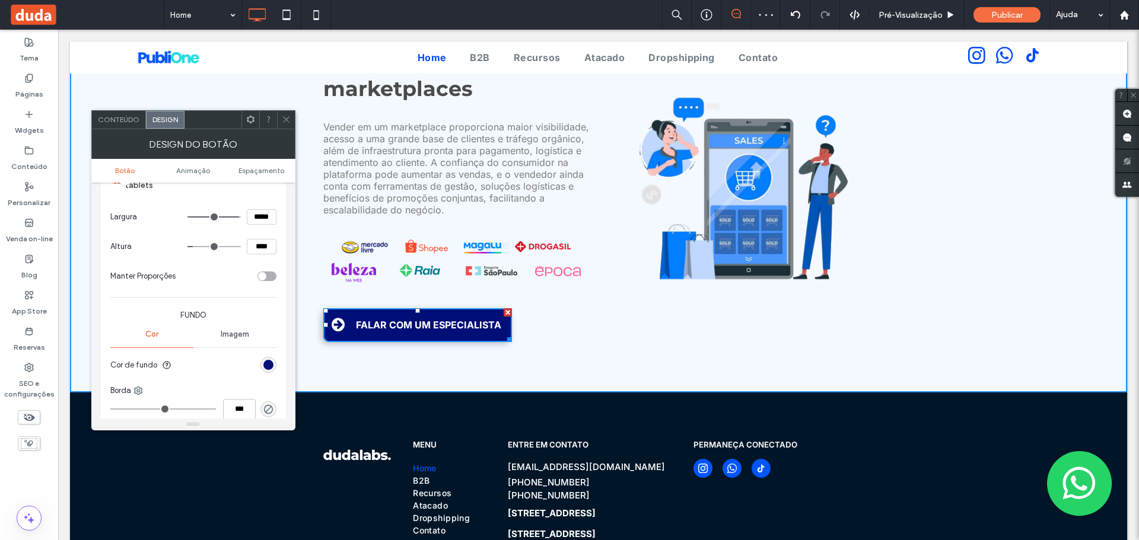
click at [284, 116] on icon at bounding box center [286, 119] width 9 height 9
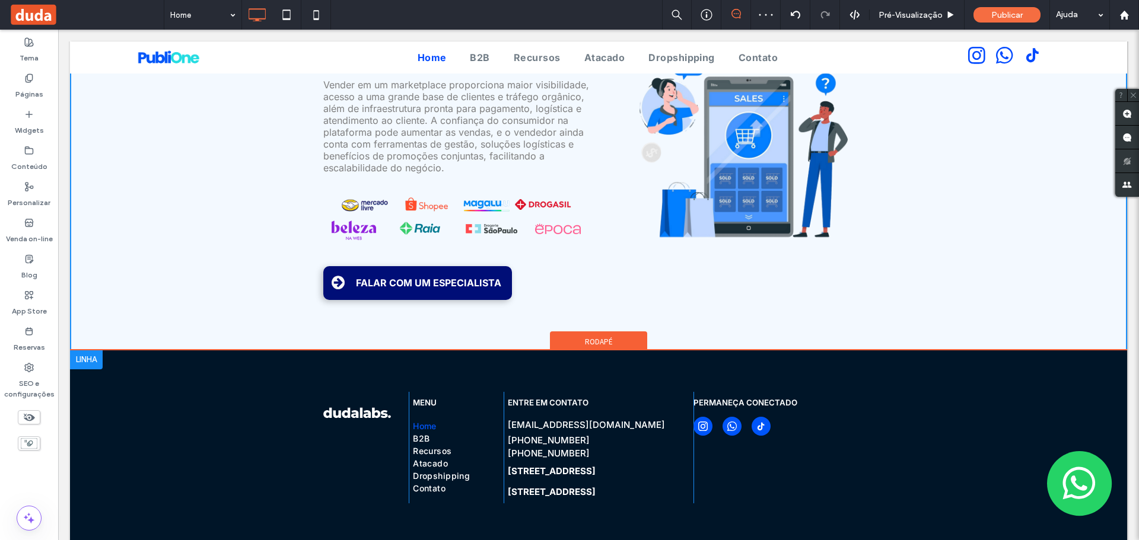
scroll to position [2916, 0]
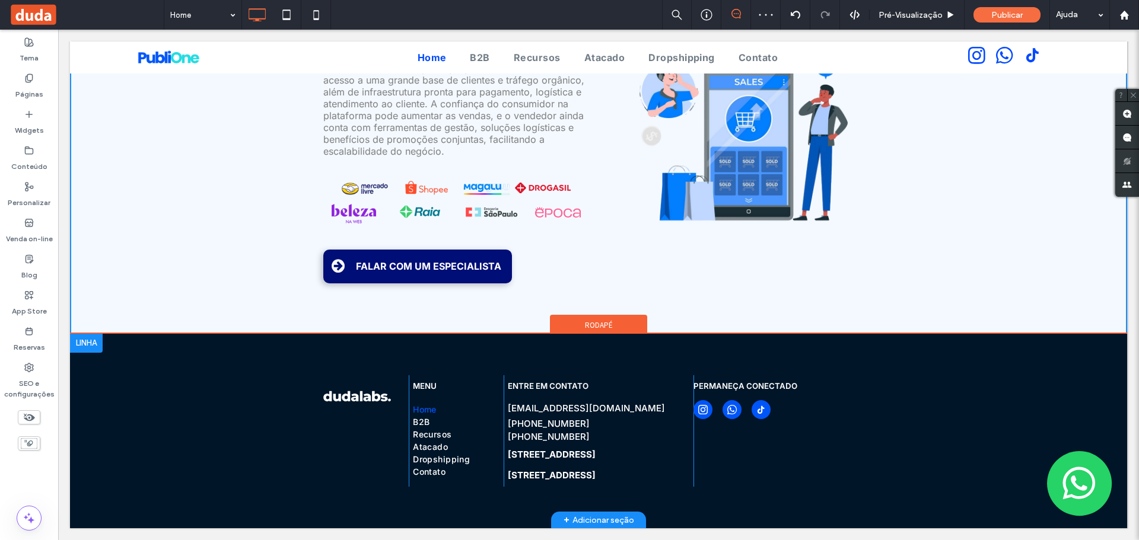
click at [85, 334] on div at bounding box center [86, 343] width 33 height 19
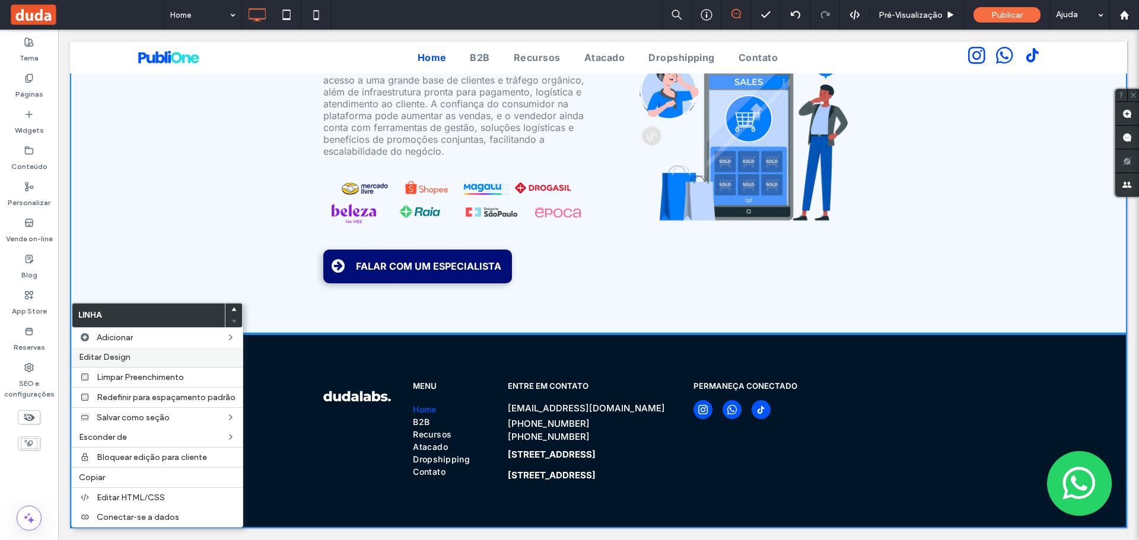
click at [134, 355] on label "Editar Design" at bounding box center [157, 357] width 157 height 10
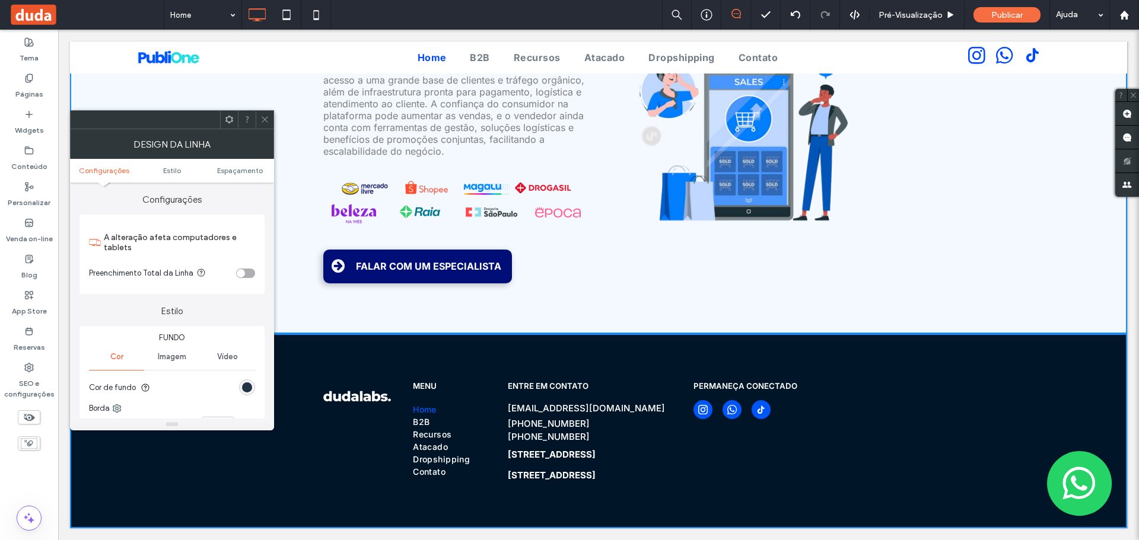
click at [250, 385] on div "rgb(0, 21, 40)" at bounding box center [247, 388] width 10 height 10
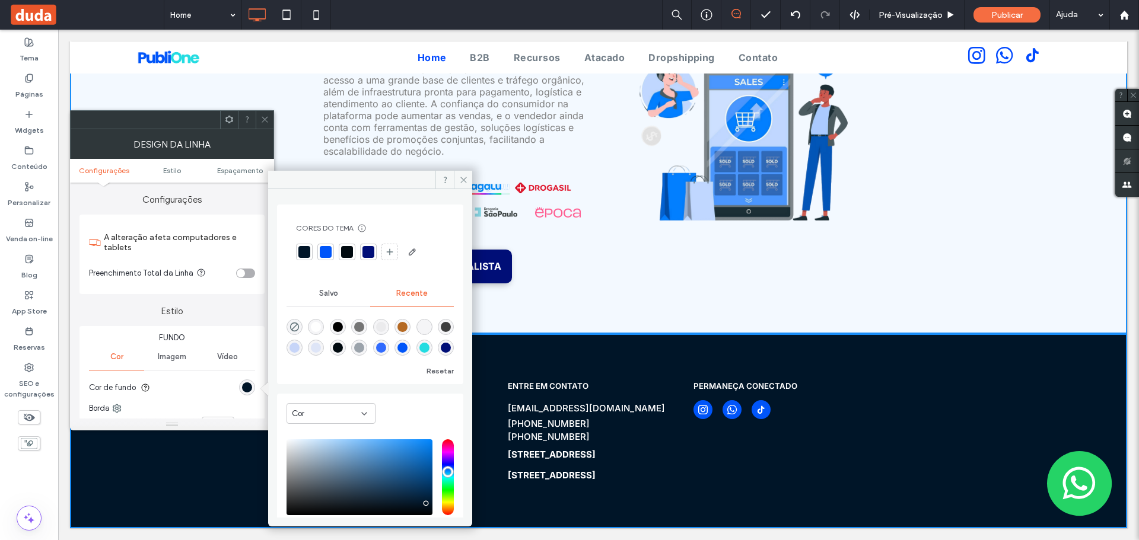
click at [372, 253] on div at bounding box center [368, 252] width 12 height 12
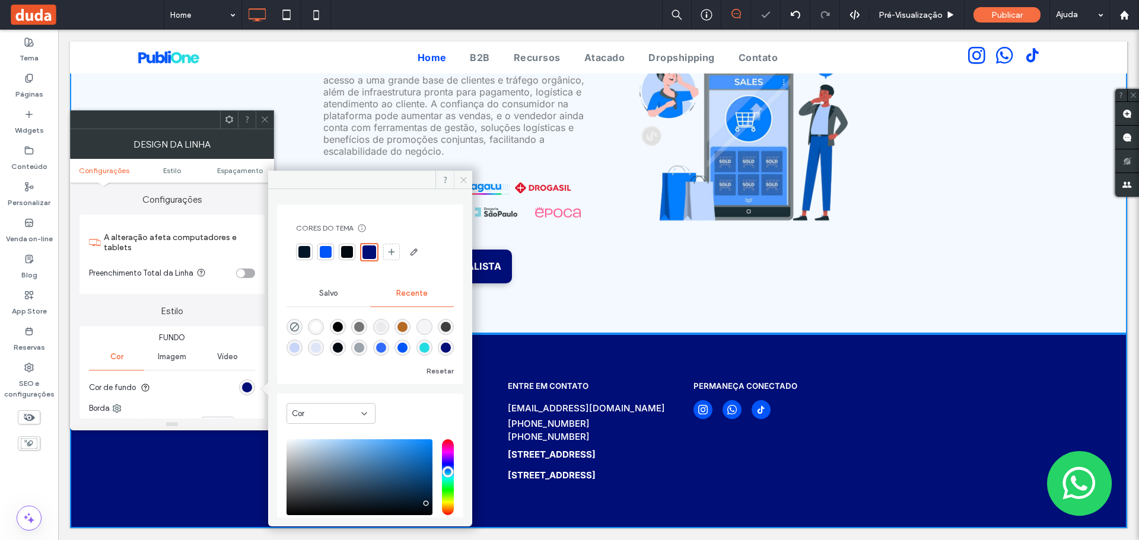
click at [460, 182] on icon at bounding box center [463, 180] width 9 height 9
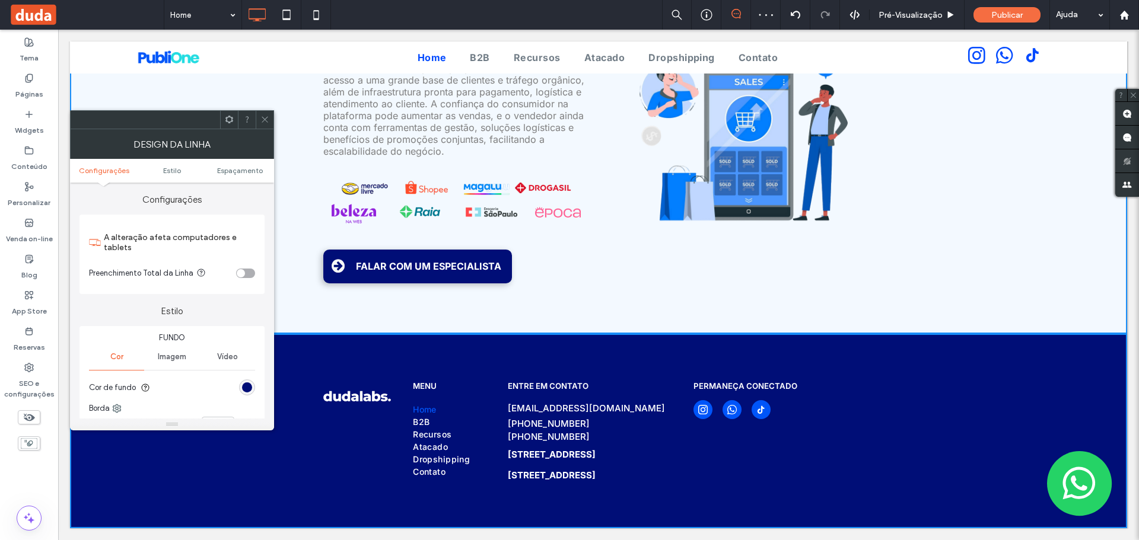
click at [266, 125] on span at bounding box center [264, 120] width 9 height 18
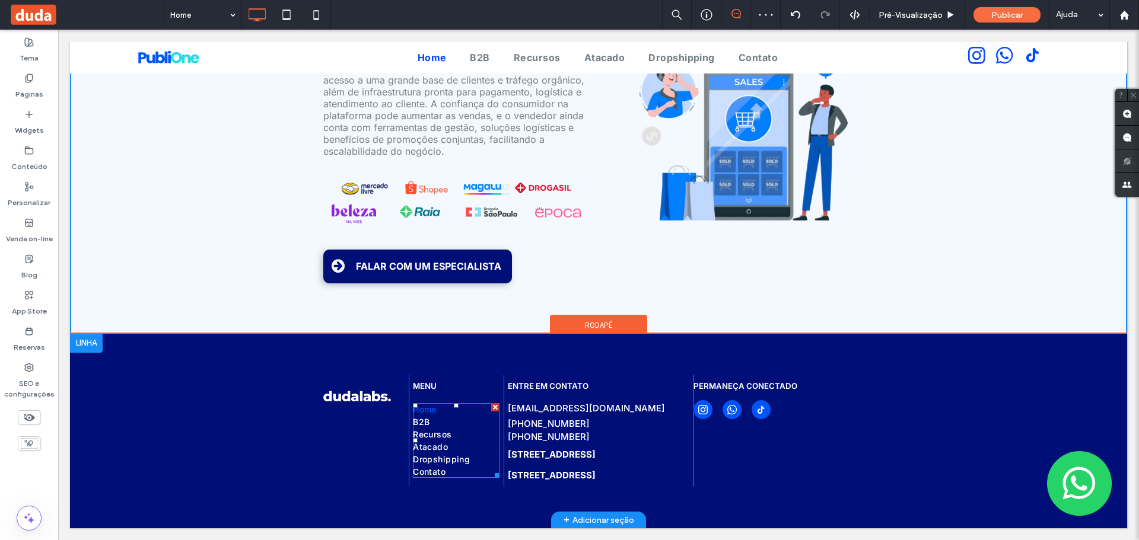
click at [422, 405] on span "Home" at bounding box center [425, 410] width 24 height 10
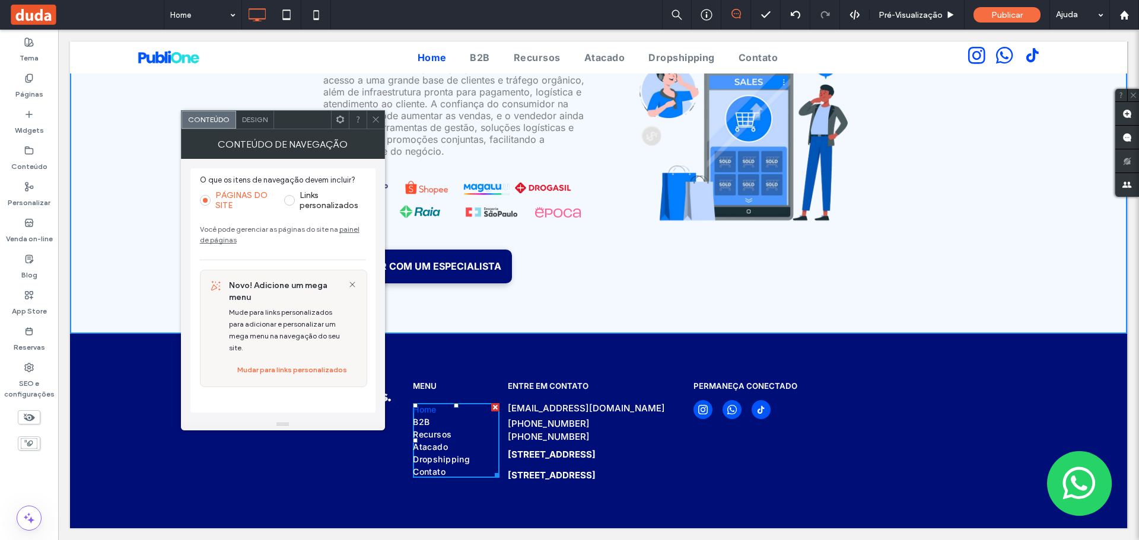
click at [254, 126] on div "Design" at bounding box center [255, 120] width 38 height 18
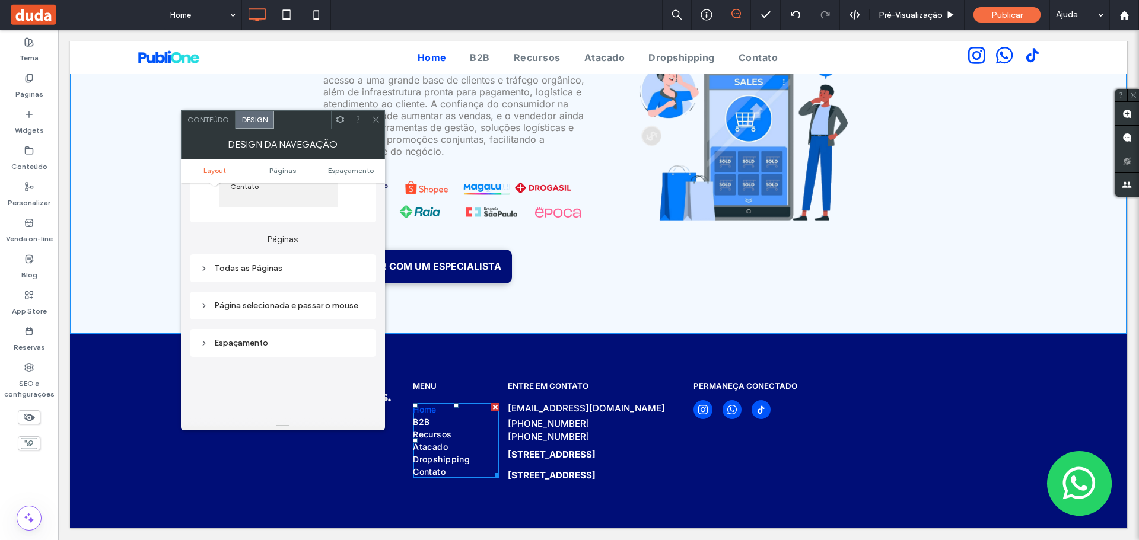
scroll to position [178, 0]
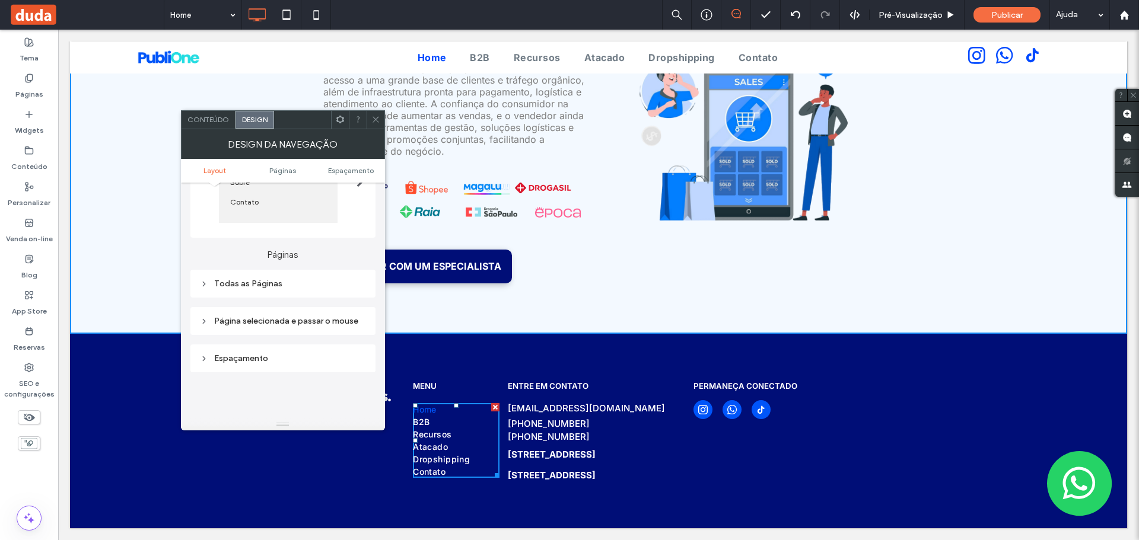
click at [209, 289] on div "Todas as Páginas" at bounding box center [283, 284] width 166 height 10
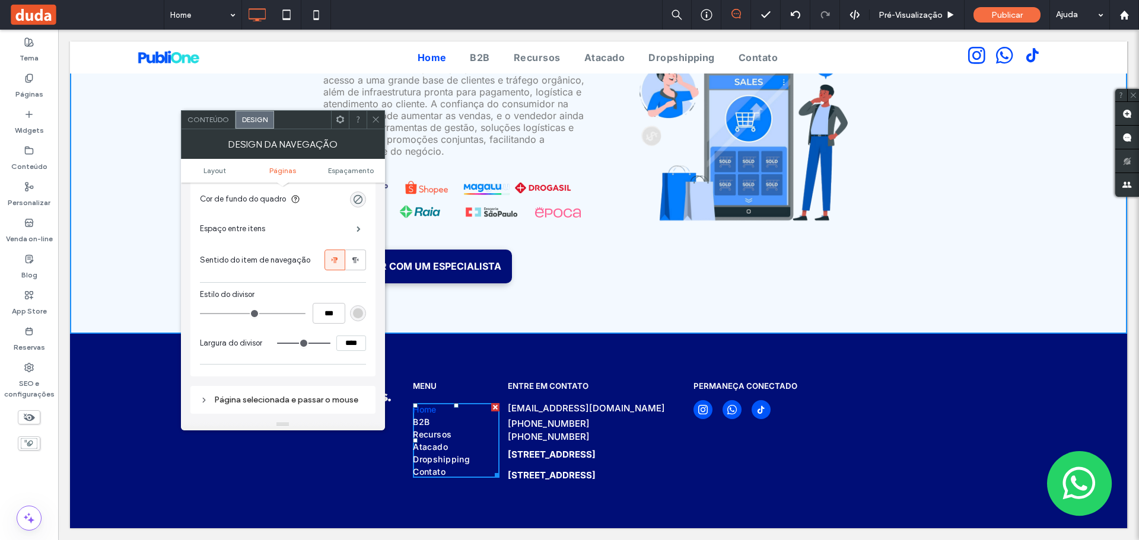
scroll to position [237, 0]
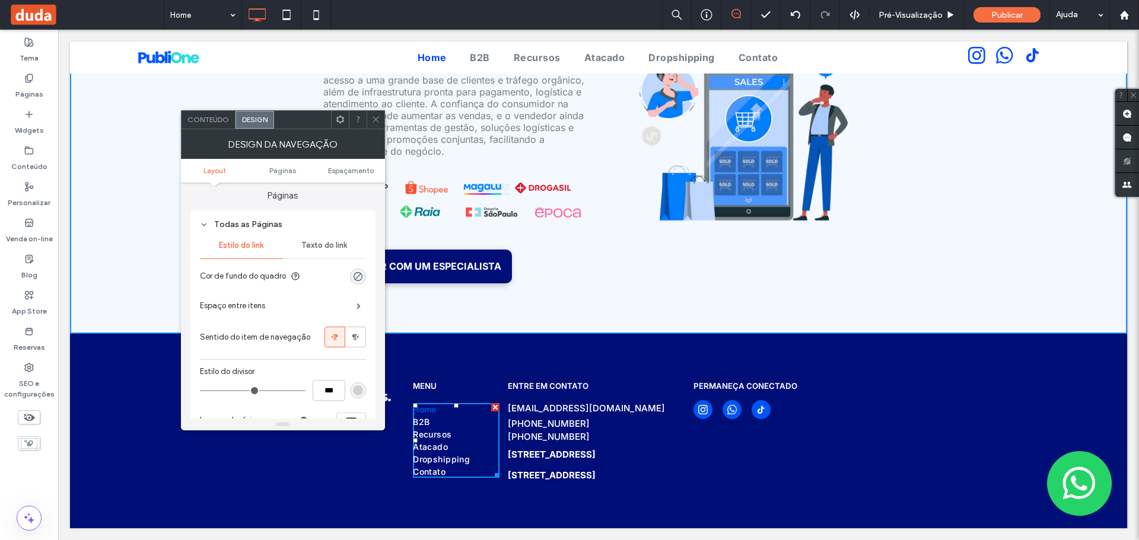
click at [320, 250] on span "Texto do link" at bounding box center [324, 245] width 46 height 9
click at [242, 249] on div "Estilo do link" at bounding box center [241, 246] width 83 height 26
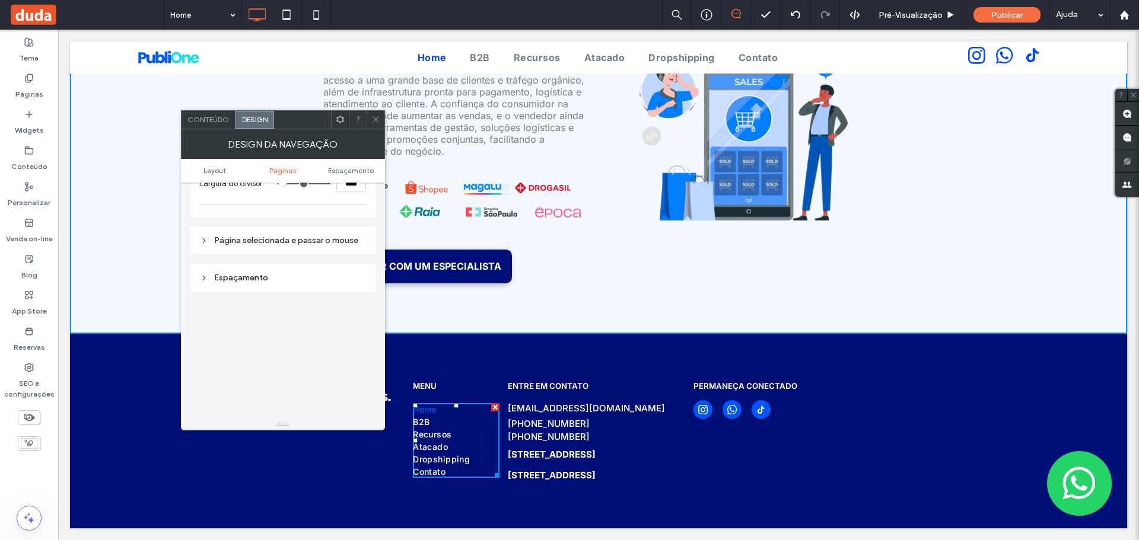
scroll to position [475, 0]
click at [209, 245] on div "Página selecionada e passar o mouse" at bounding box center [283, 240] width 166 height 10
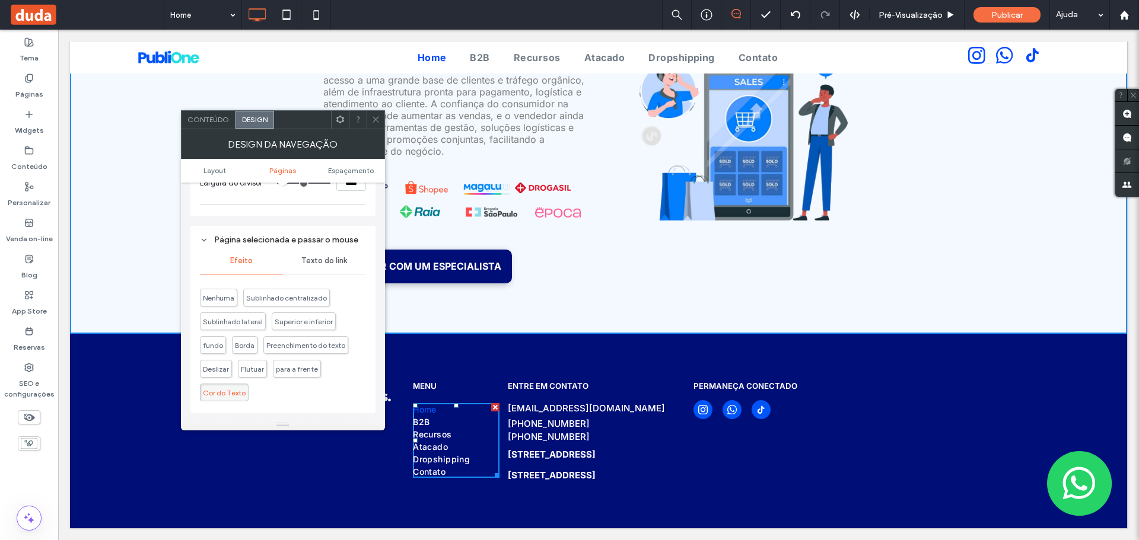
click at [320, 266] on span "Texto do link" at bounding box center [324, 260] width 46 height 9
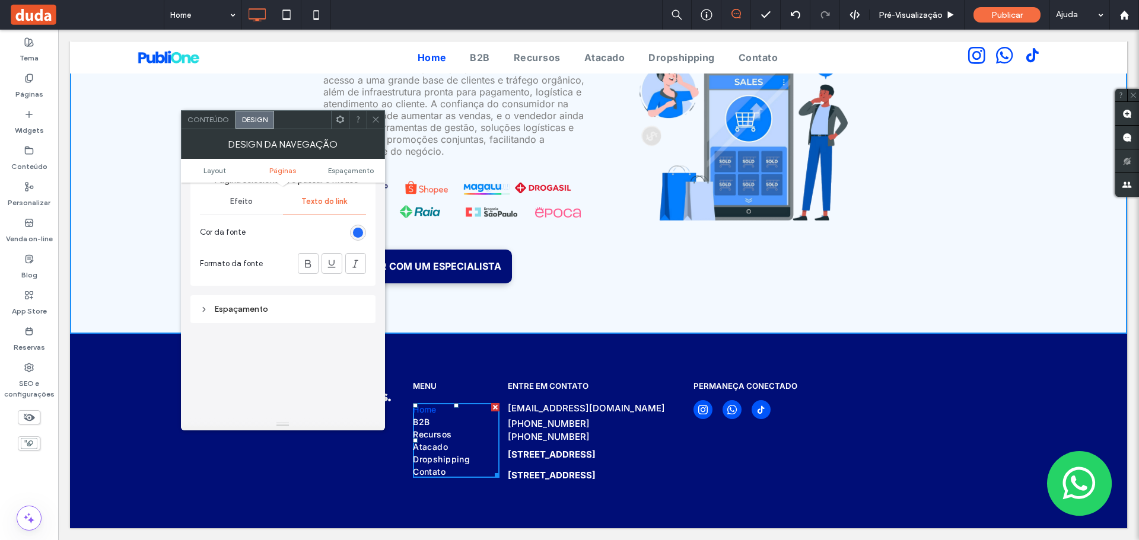
click at [354, 238] on div "rgb(0, 85, 249)" at bounding box center [358, 233] width 10 height 10
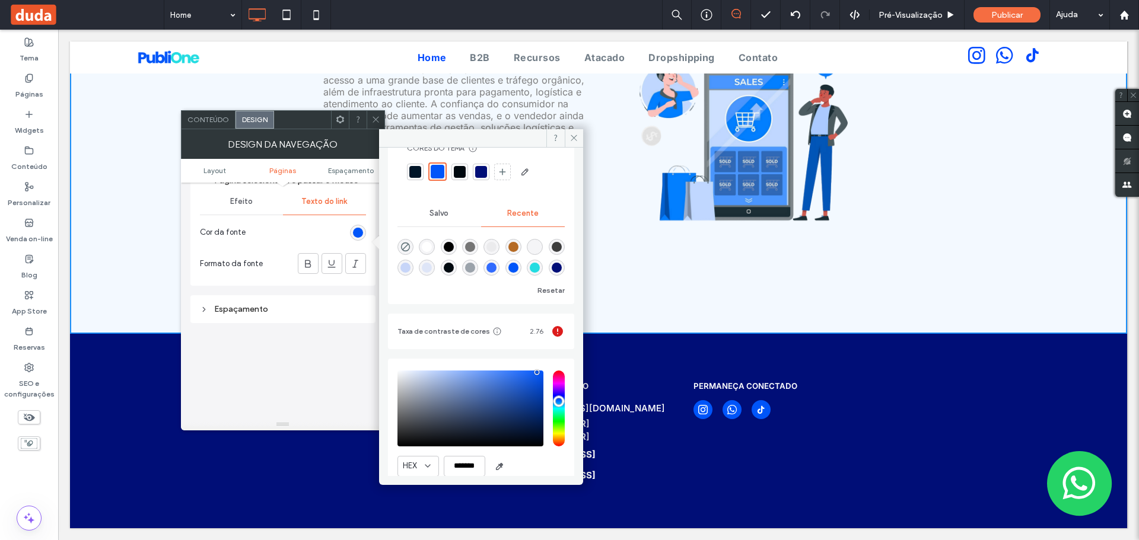
scroll to position [84, 0]
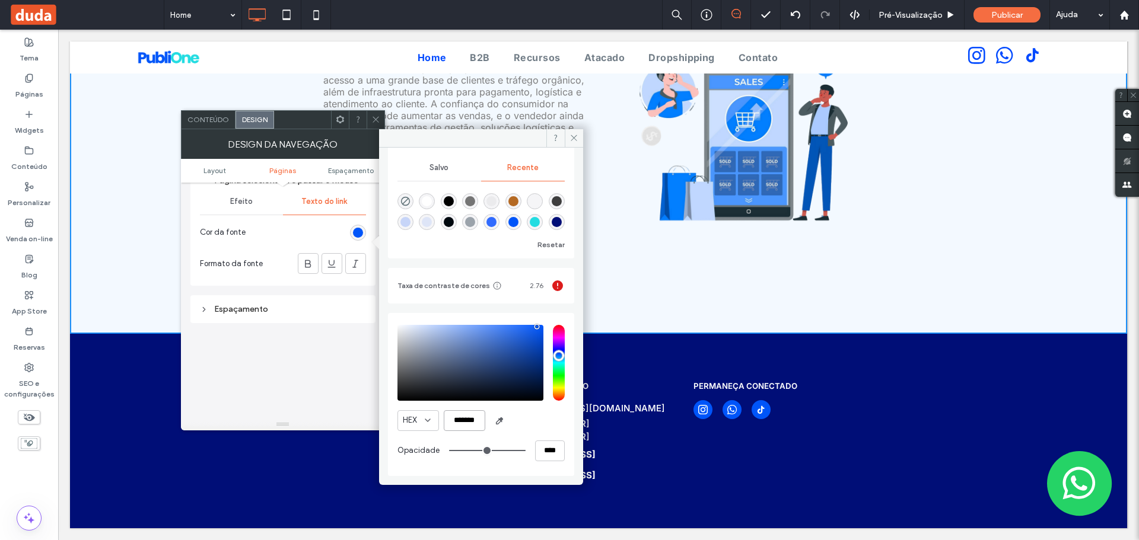
drag, startPoint x: 480, startPoint y: 420, endPoint x: 447, endPoint y: 419, distance: 33.2
click at [447, 419] on input "*******" at bounding box center [465, 420] width 42 height 21
paste input "color picker textbox"
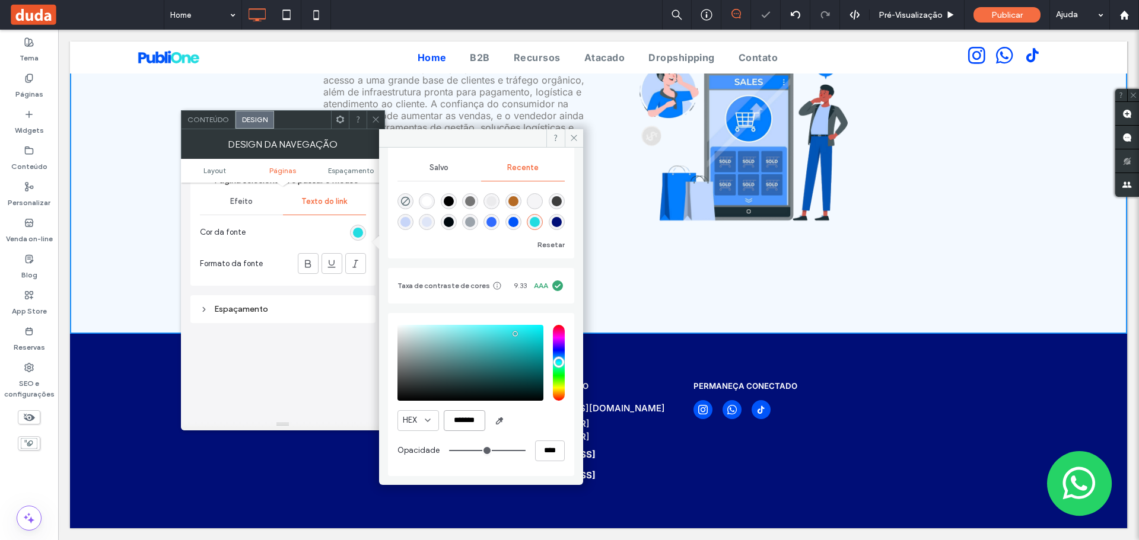
type input "*******"
click at [284, 241] on section "Cor da fonte" at bounding box center [283, 233] width 166 height 30
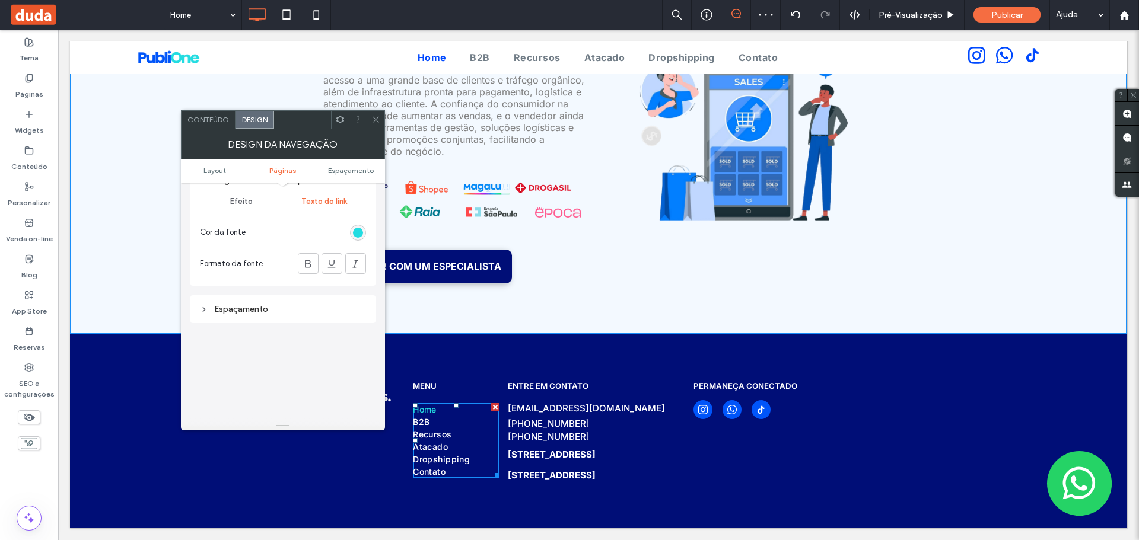
click at [373, 126] on span at bounding box center [375, 120] width 9 height 18
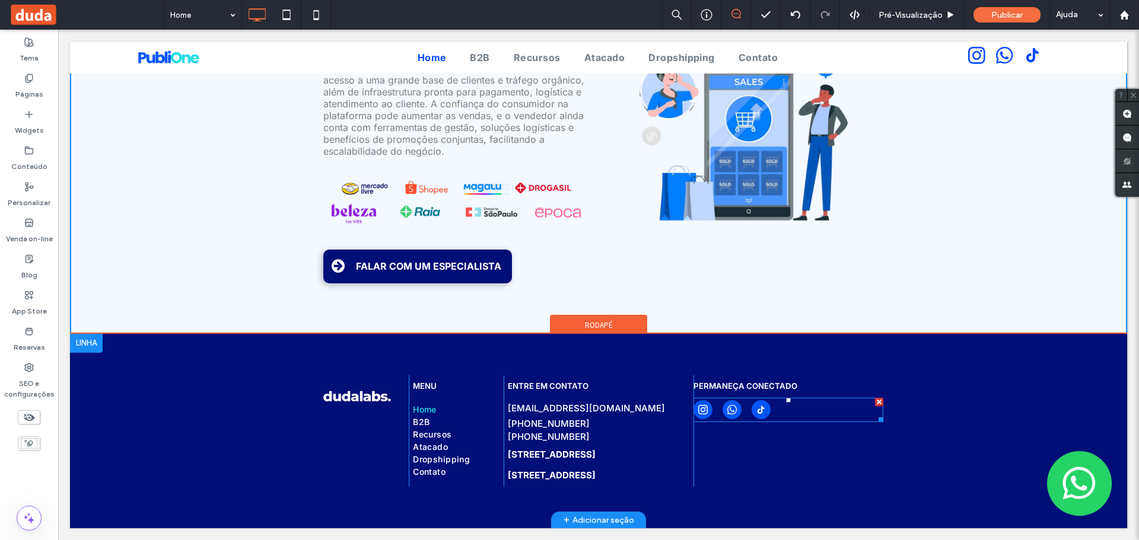
click at [724, 400] on span "whatsapp" at bounding box center [731, 409] width 19 height 19
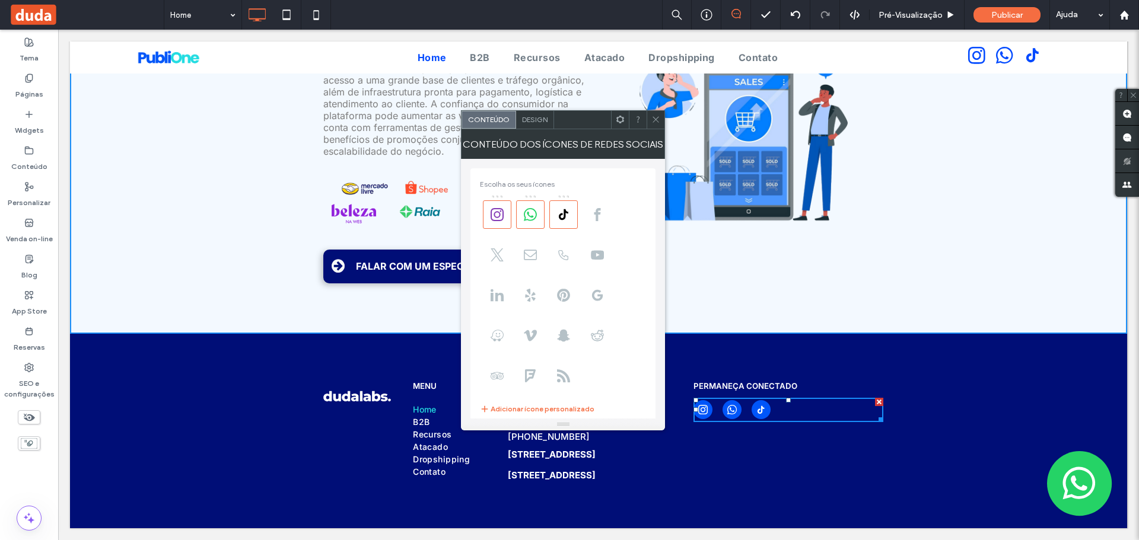
click at [532, 123] on span "Design" at bounding box center [535, 119] width 26 height 9
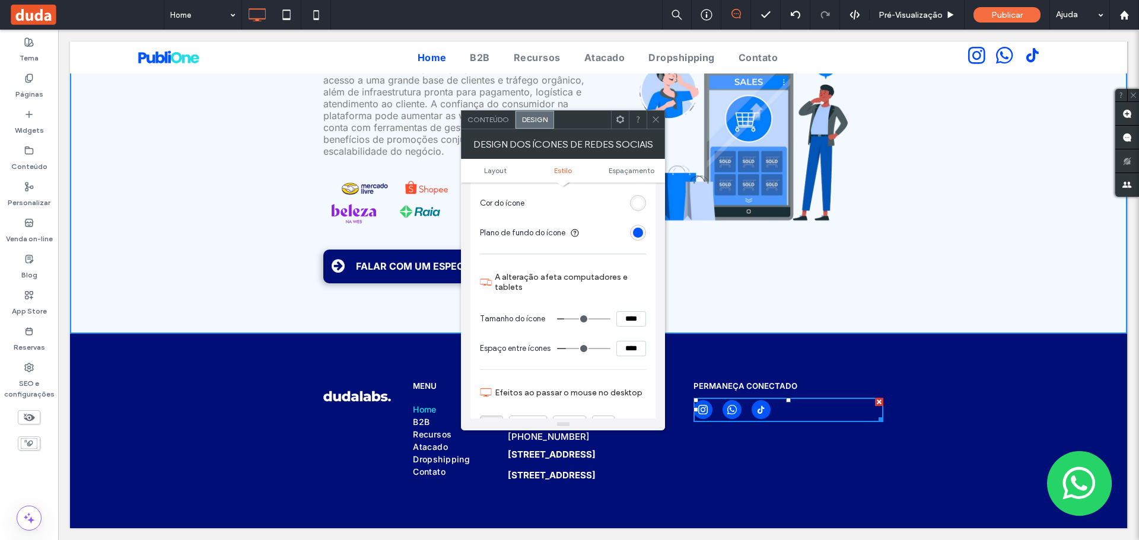
scroll to position [119, 0]
click at [635, 231] on div "rgb(0, 85, 249)" at bounding box center [638, 232] width 10 height 10
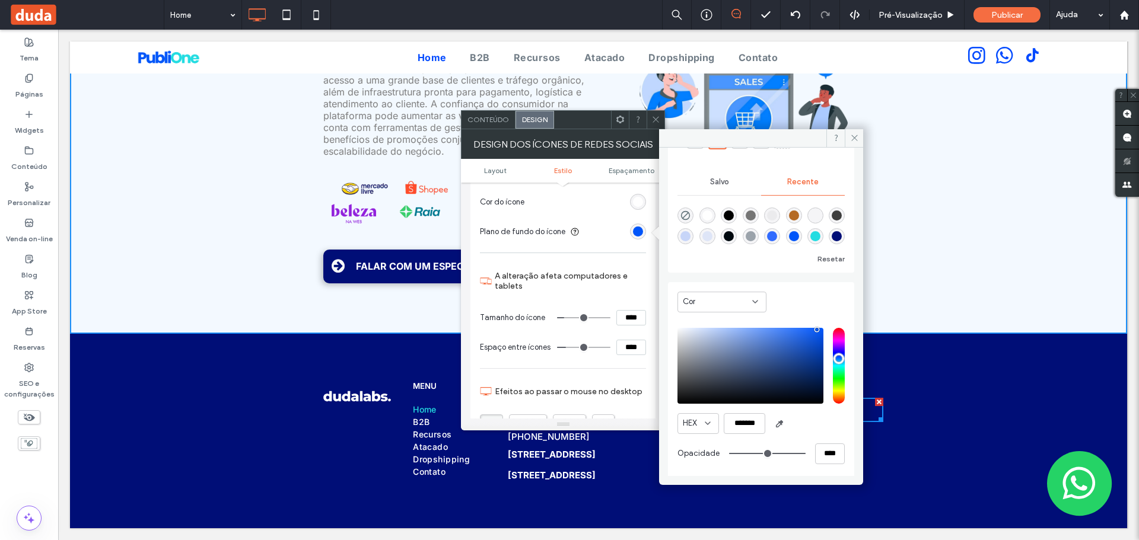
scroll to position [73, 0]
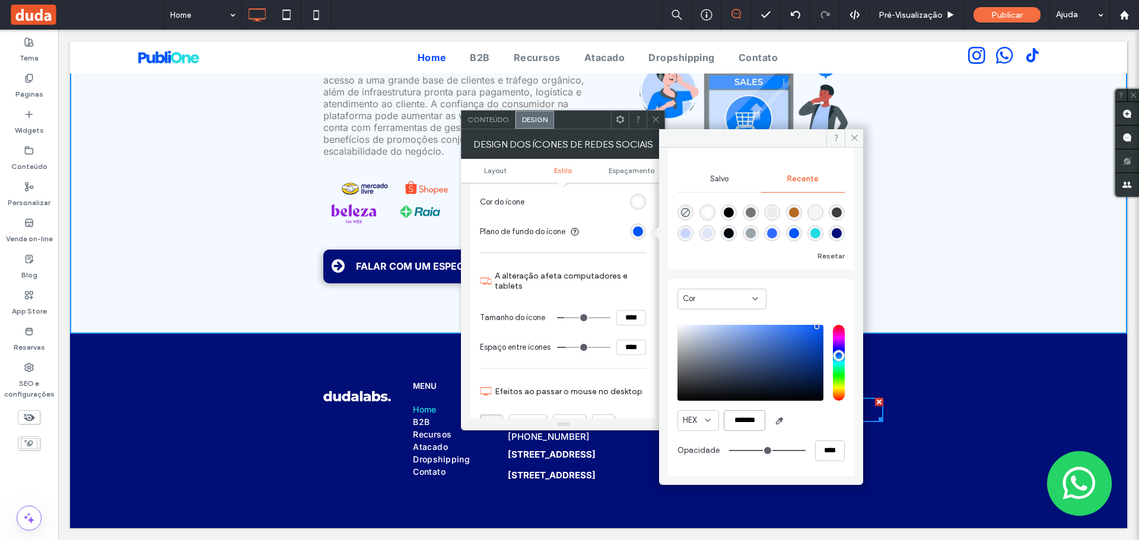
drag, startPoint x: 729, startPoint y: 419, endPoint x: 769, endPoint y: 424, distance: 40.0
click at [769, 424] on div "HEX *******" at bounding box center [760, 420] width 167 height 21
paste input "color picker textbox"
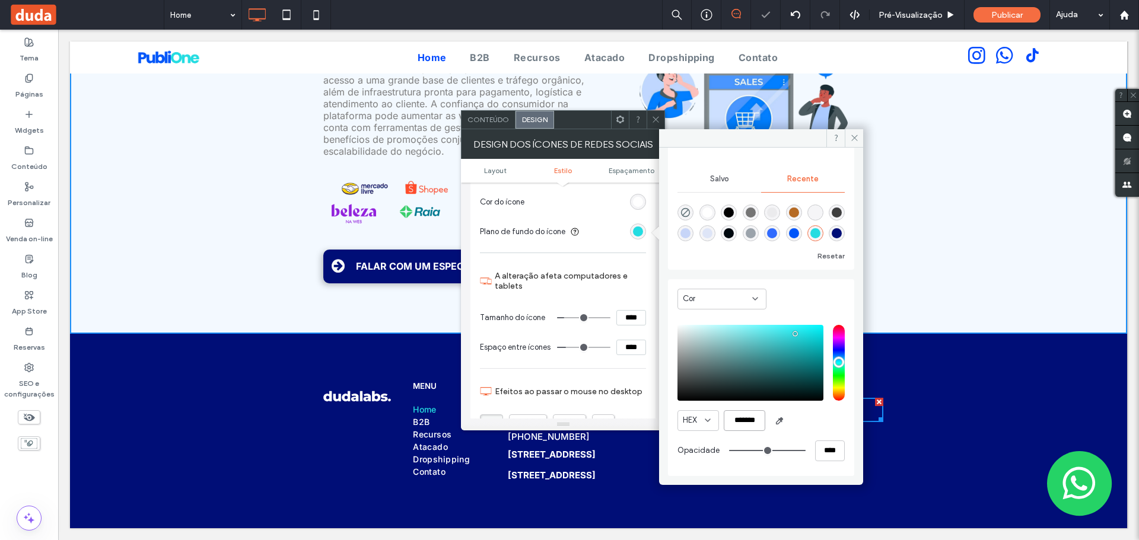
type input "*******"
click at [314, 463] on div "Click To Paste" at bounding box center [361, 431] width 95 height 112
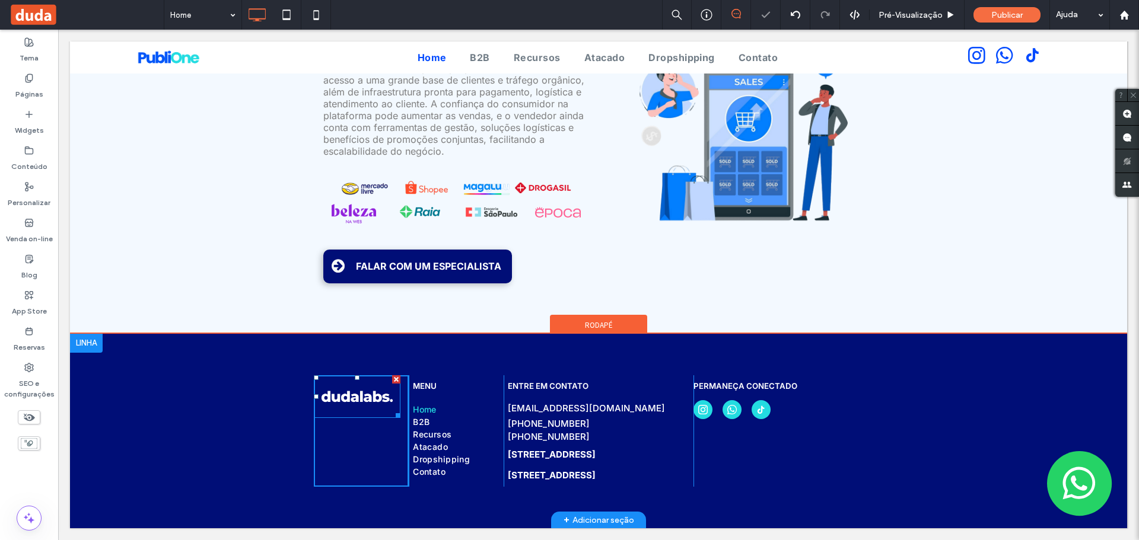
click at [327, 374] on img at bounding box center [356, 397] width 91 height 46
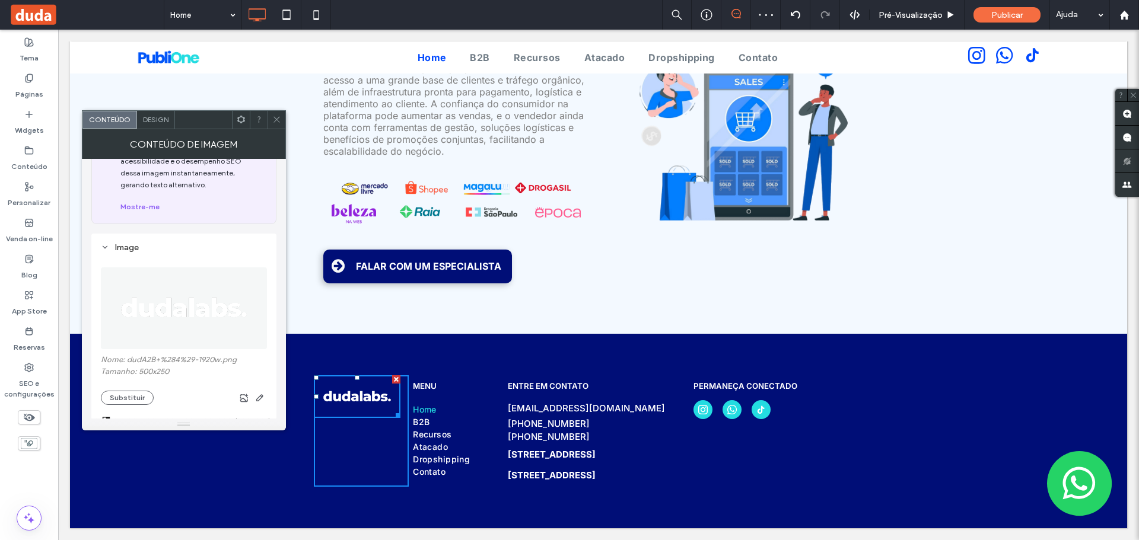
scroll to position [119, 0]
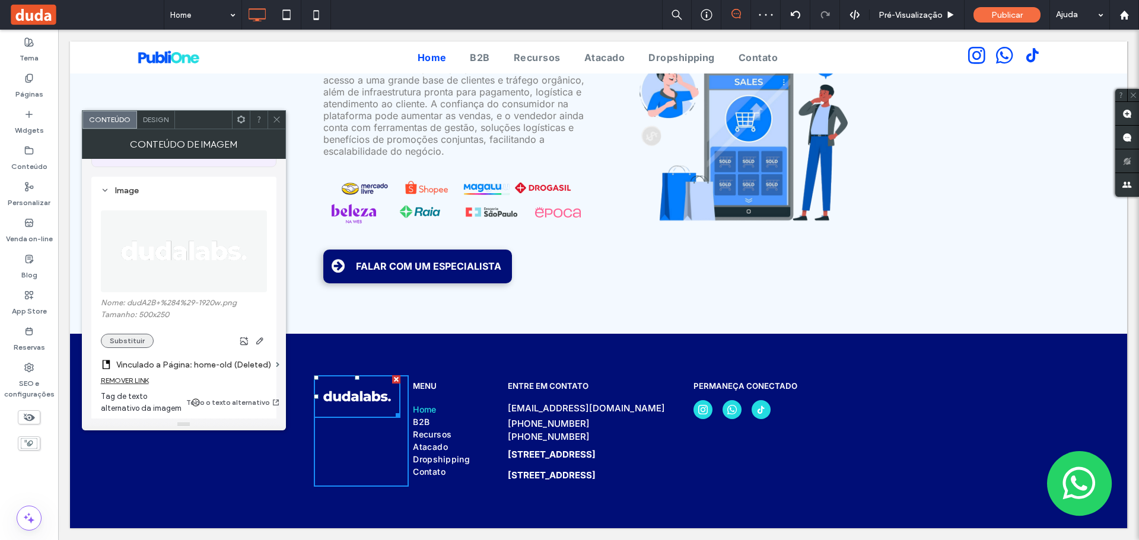
click at [126, 334] on button "Substituir" at bounding box center [127, 341] width 53 height 14
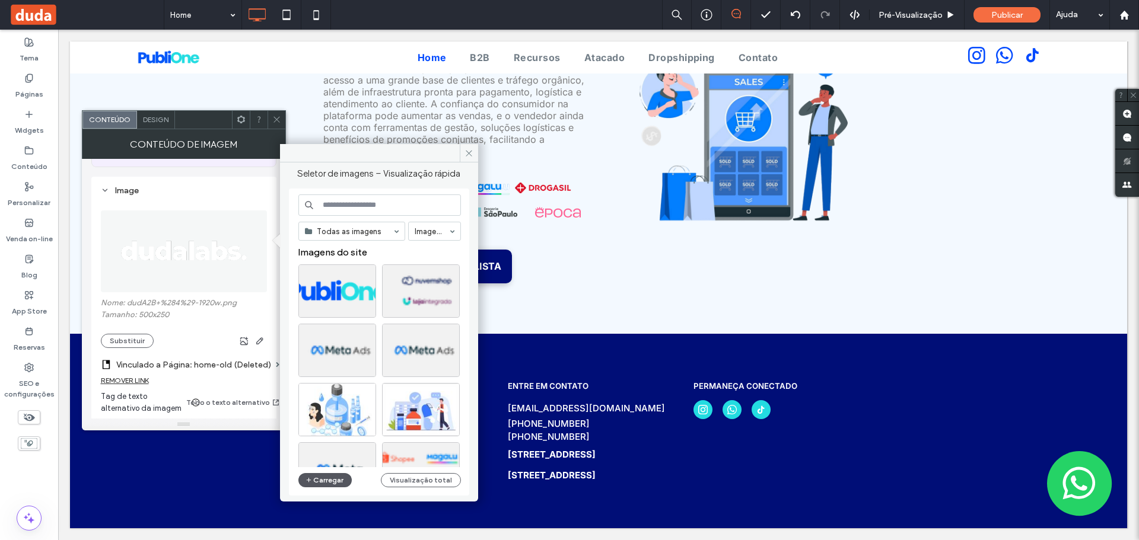
click at [329, 477] on button "Carregar" at bounding box center [325, 480] width 54 height 14
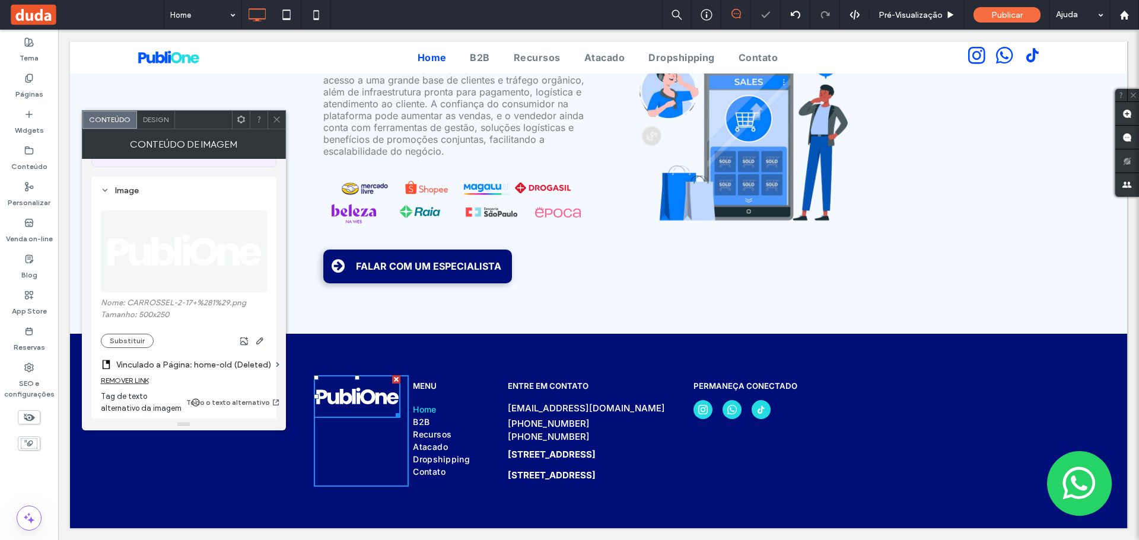
click at [272, 120] on div at bounding box center [277, 120] width 18 height 18
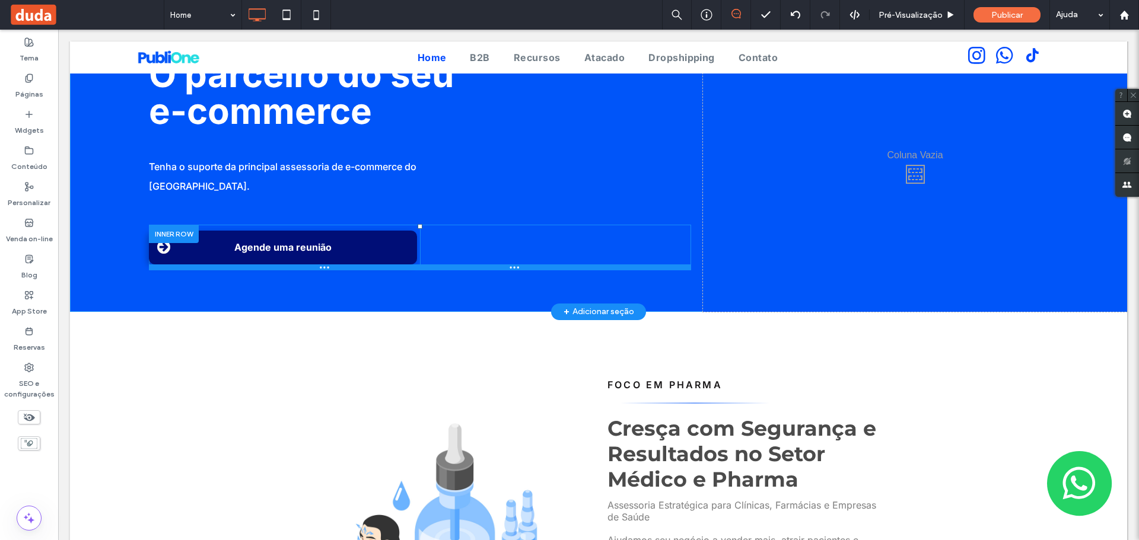
scroll to position [0, 0]
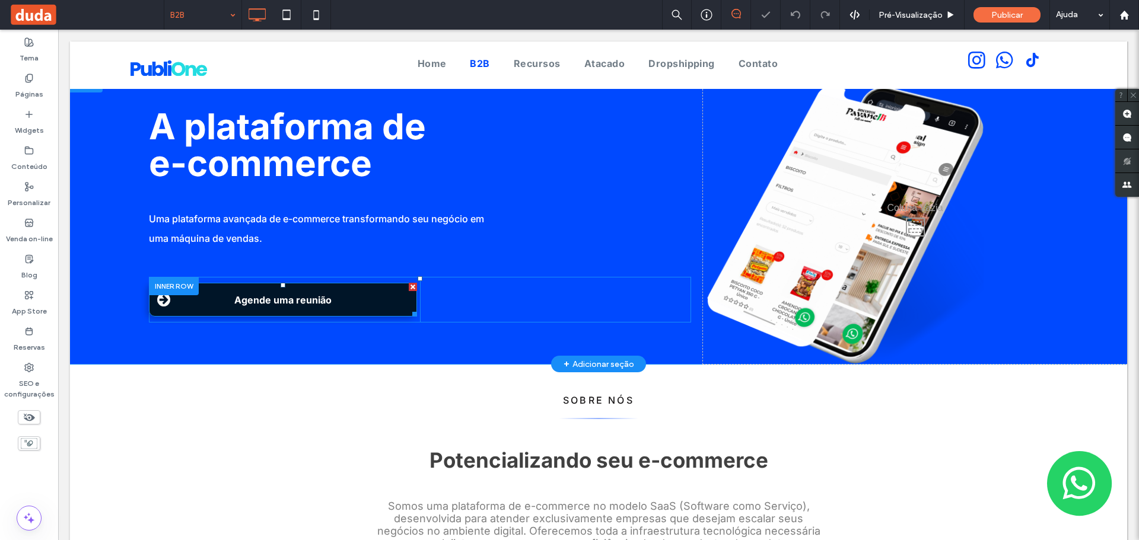
click at [356, 291] on link "Agende uma reunião" at bounding box center [283, 300] width 268 height 34
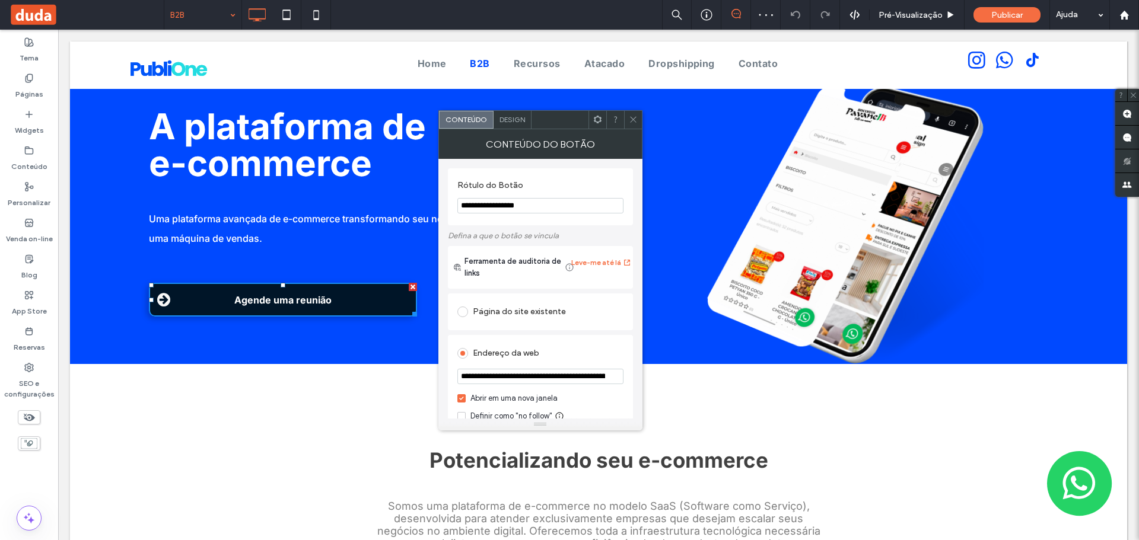
click at [504, 122] on span "Design" at bounding box center [512, 119] width 26 height 9
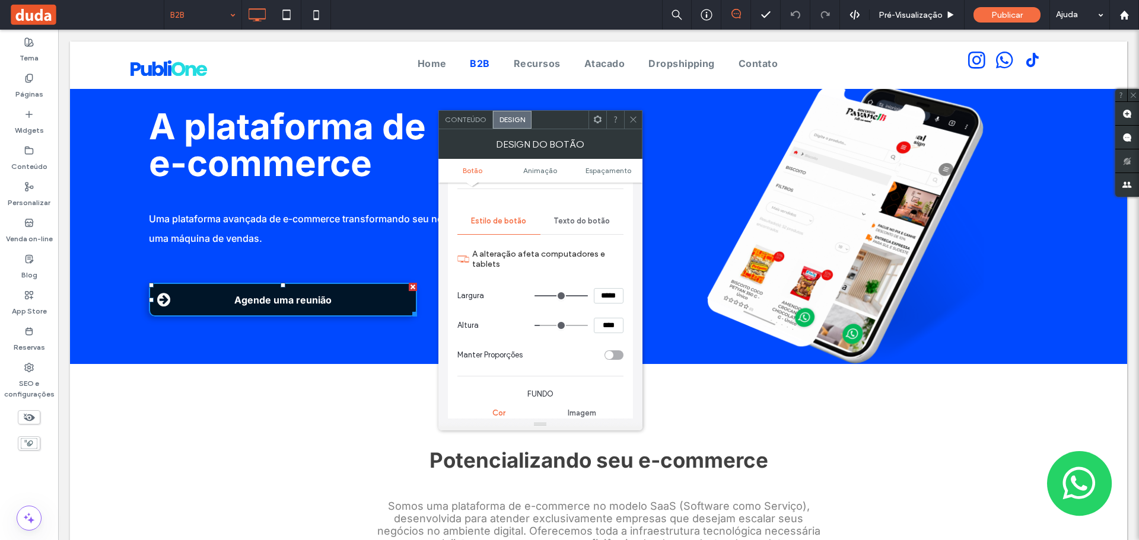
scroll to position [178, 0]
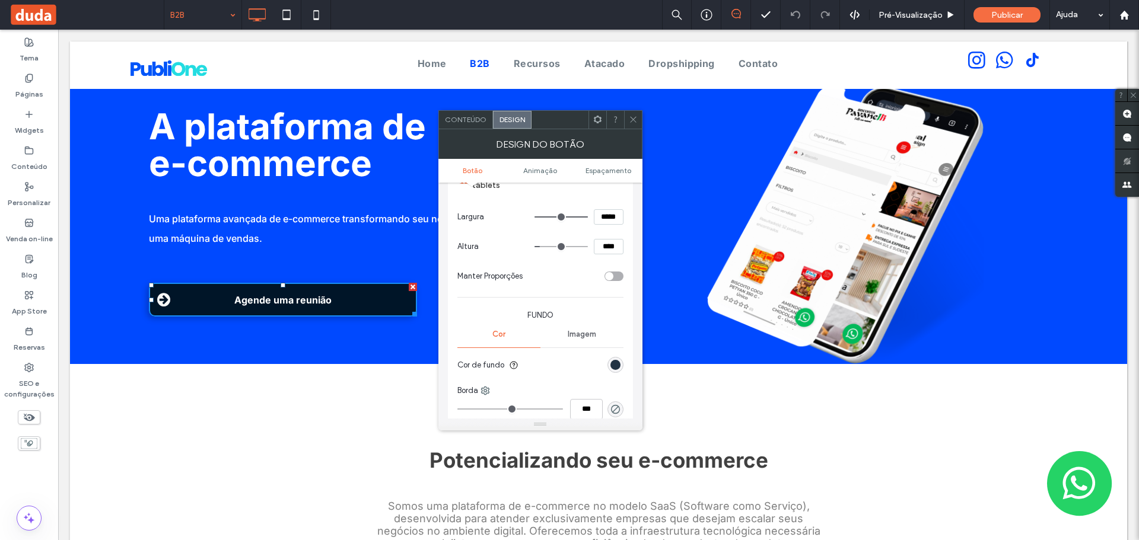
click at [617, 370] on div "rgb(0, 21, 40)" at bounding box center [615, 365] width 10 height 10
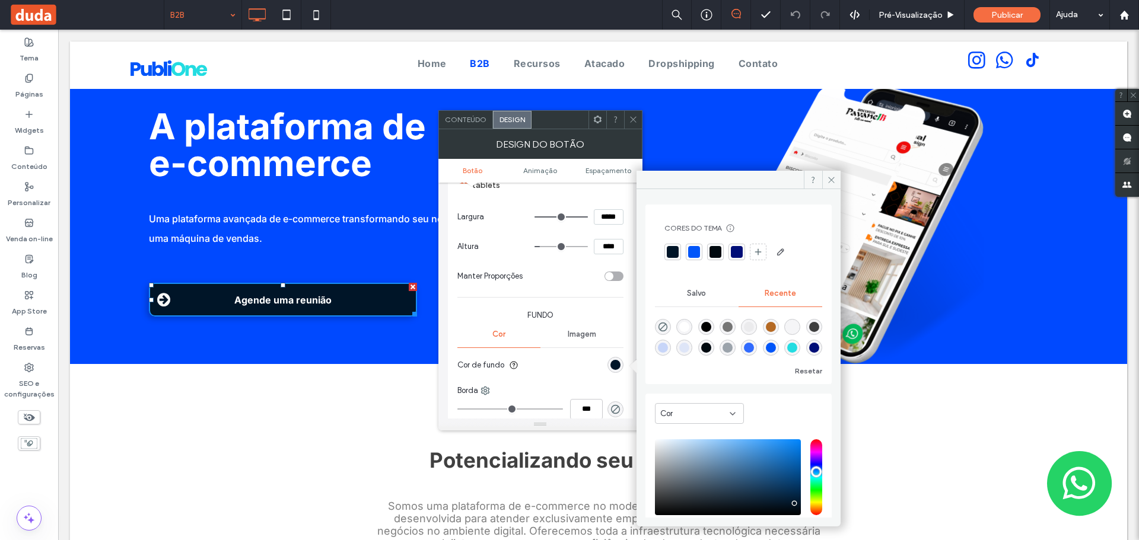
click at [736, 252] on div at bounding box center [737, 252] width 12 height 12
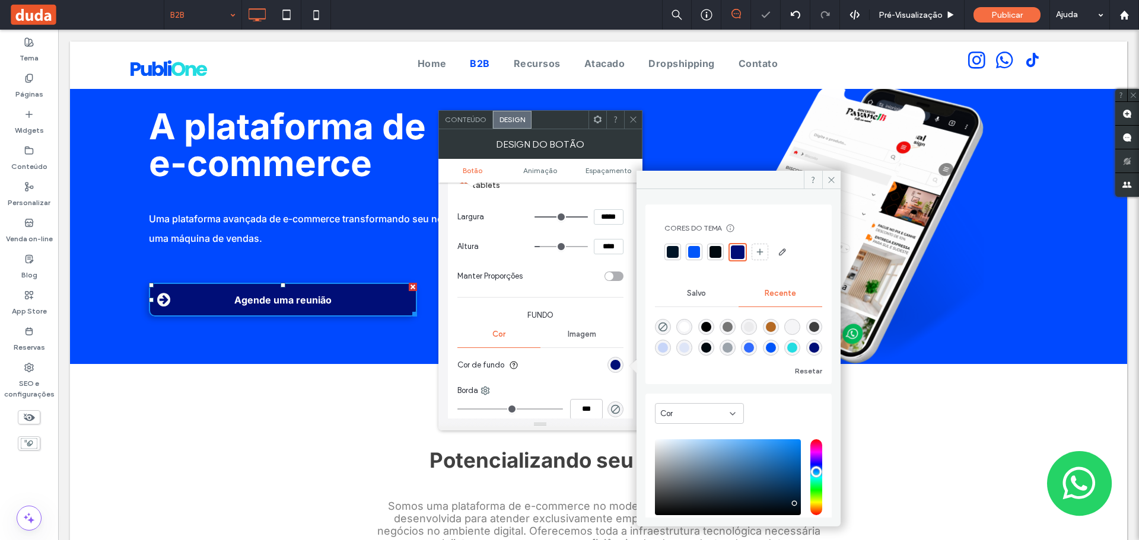
click at [314, 413] on div "SOBRE NÓS Potencializando seu e-commerce Somos uma plataforma de e-commerce no …" at bounding box center [598, 532] width 569 height 337
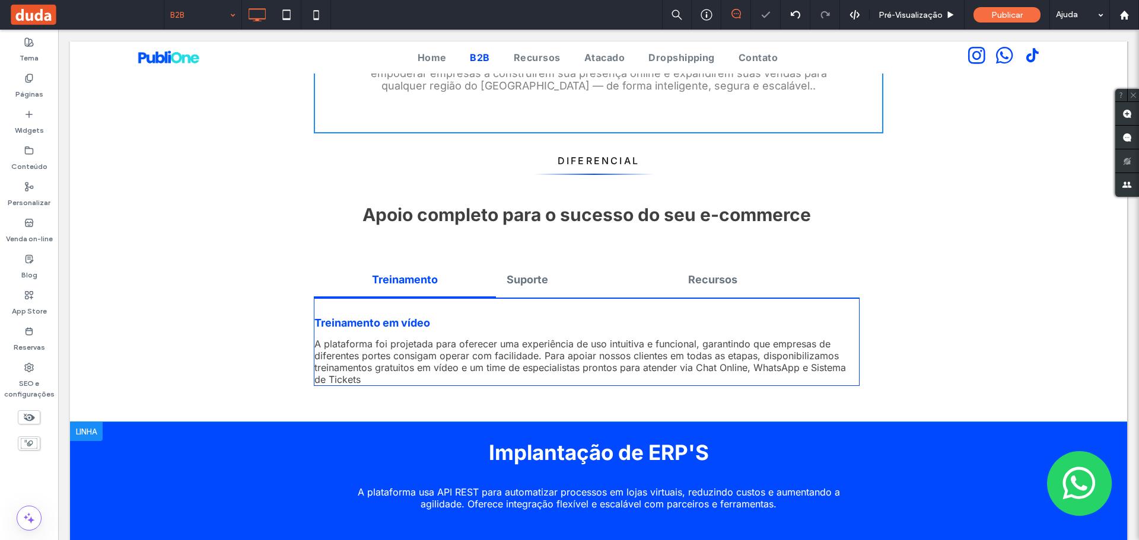
scroll to position [724, 0]
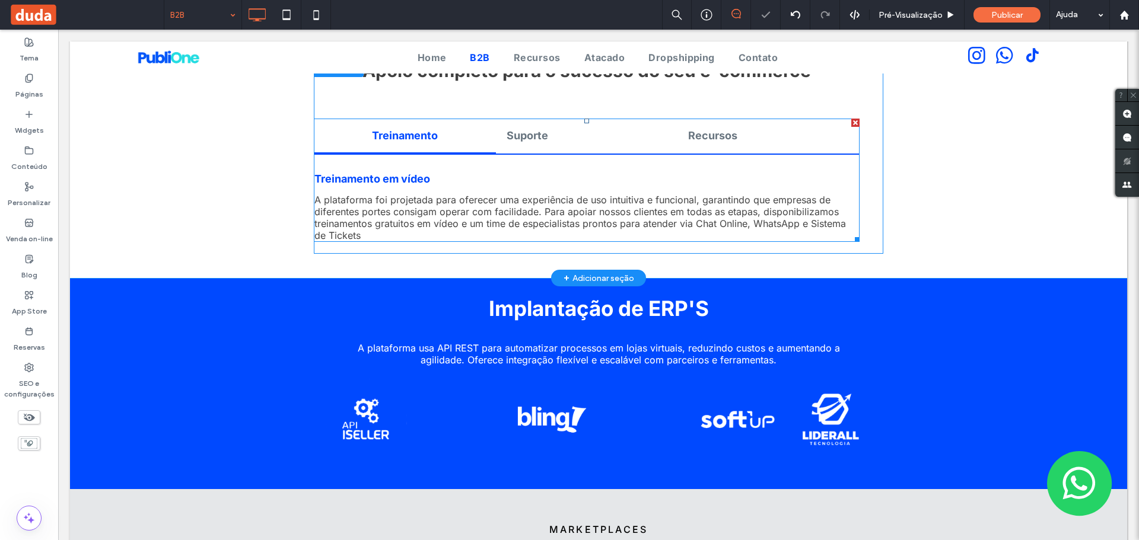
click at [396, 145] on span at bounding box center [587, 180] width 546 height 123
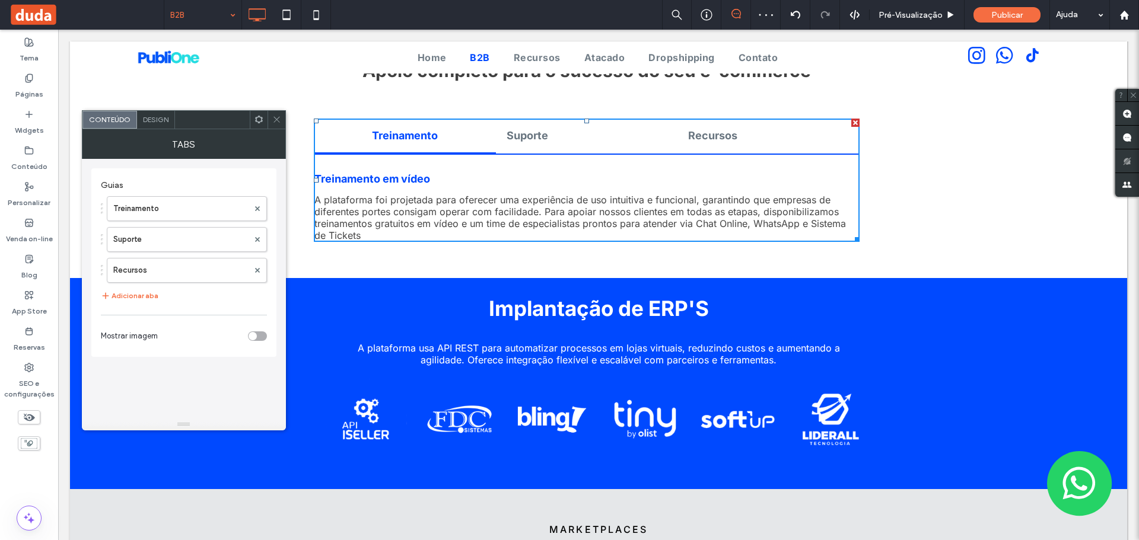
click at [151, 123] on span "Design" at bounding box center [156, 119] width 26 height 9
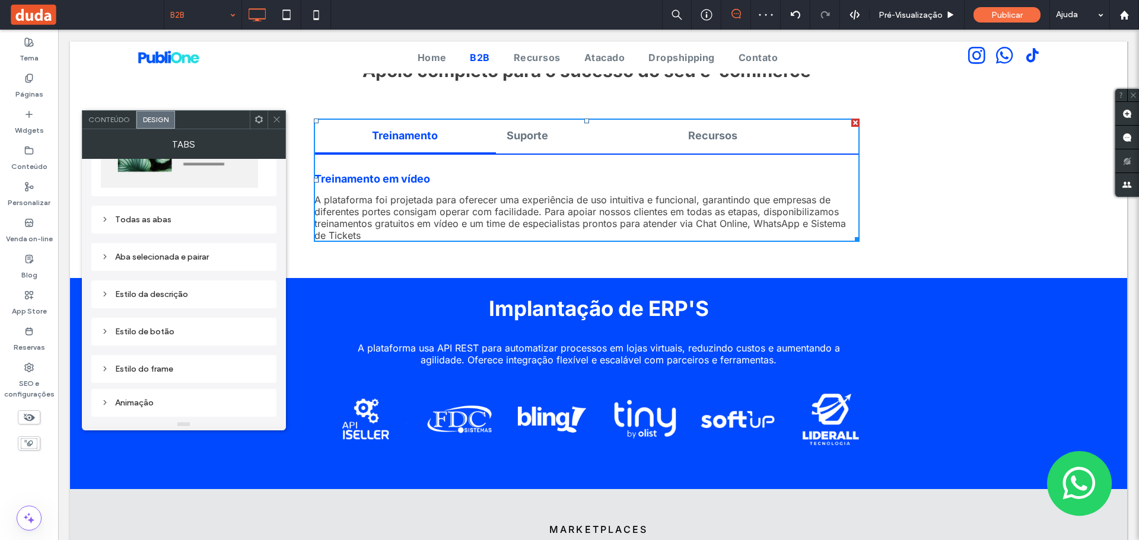
scroll to position [119, 0]
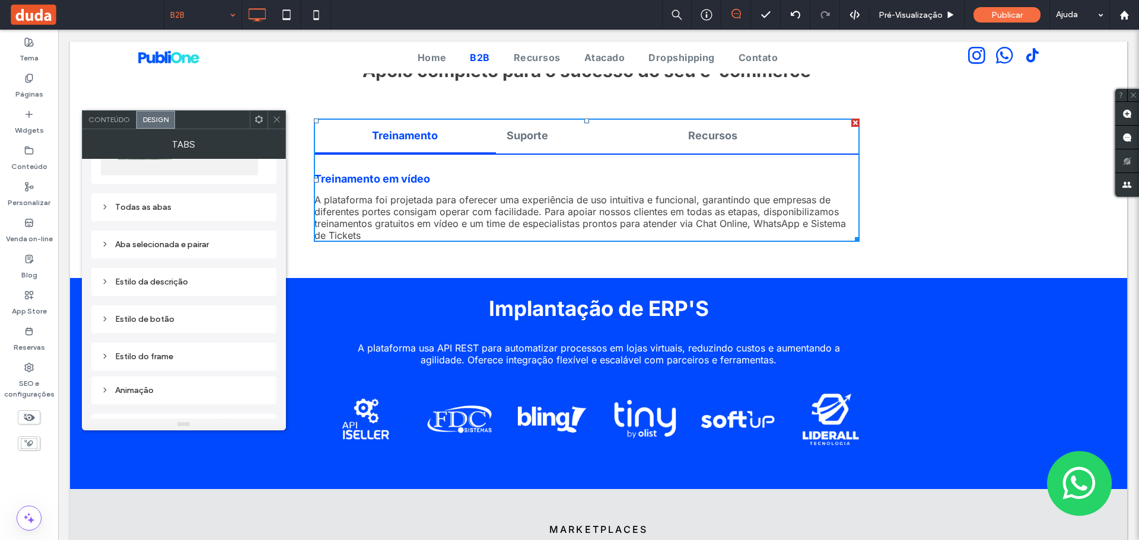
click at [109, 206] on div "Todas as abas" at bounding box center [184, 207] width 166 height 10
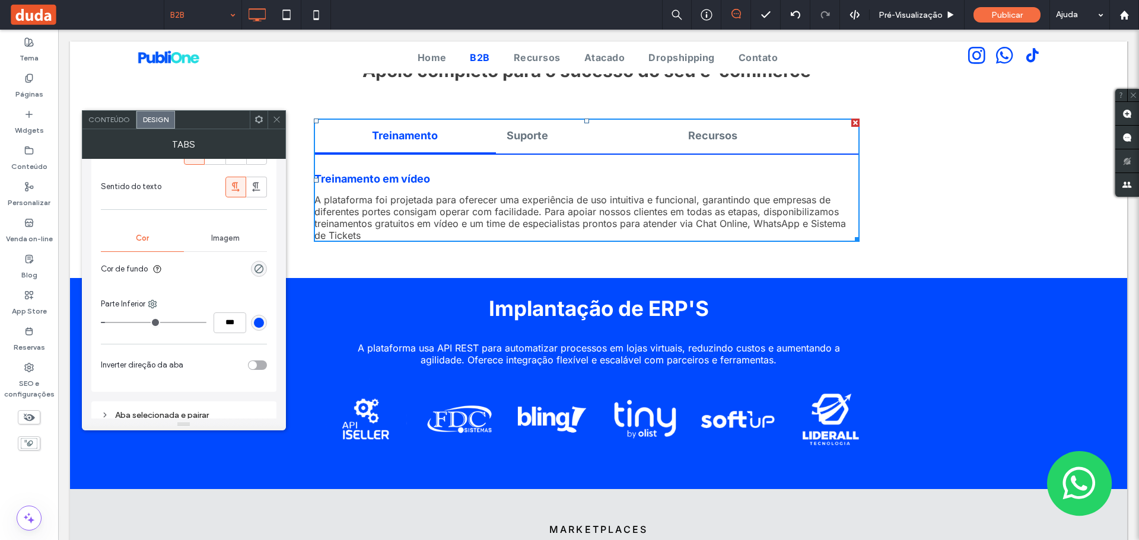
scroll to position [415, 0]
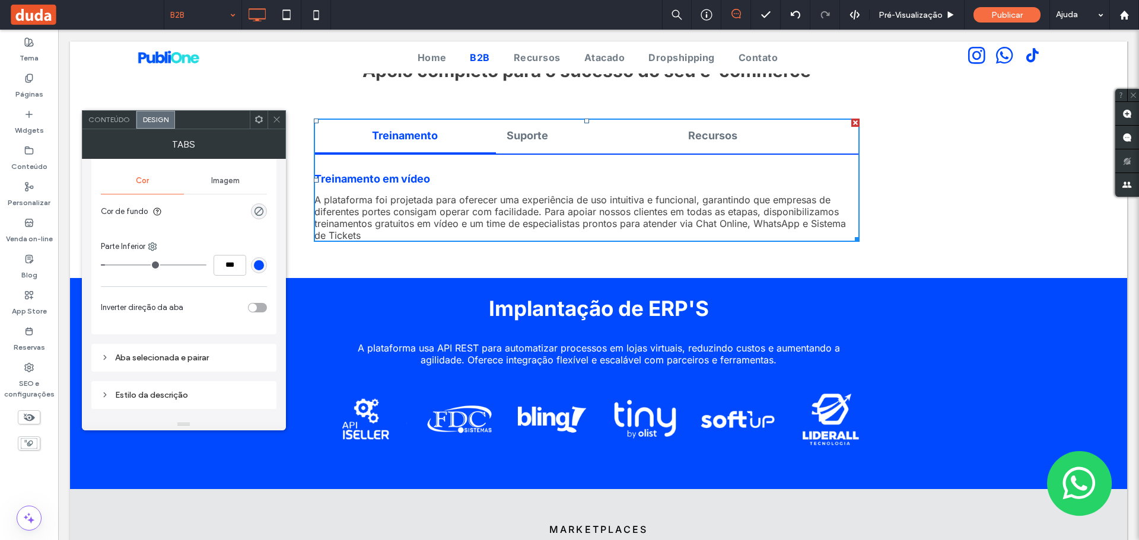
click at [257, 263] on div "rgb(0, 73, 255)" at bounding box center [259, 265] width 10 height 10
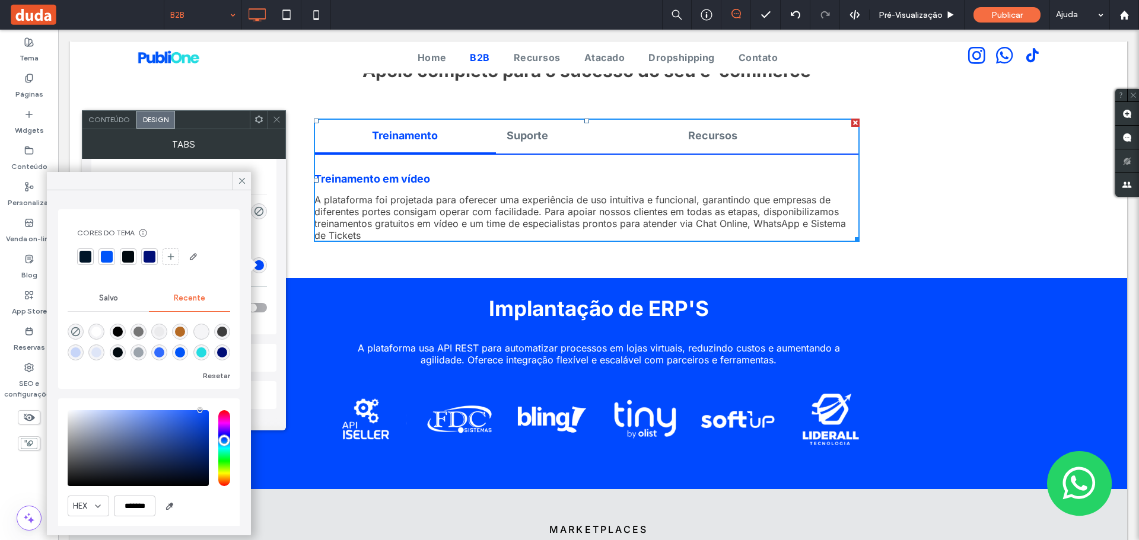
click at [83, 261] on div at bounding box center [85, 257] width 12 height 12
click at [152, 258] on div at bounding box center [151, 257] width 12 height 12
click at [244, 187] on span at bounding box center [242, 181] width 11 height 18
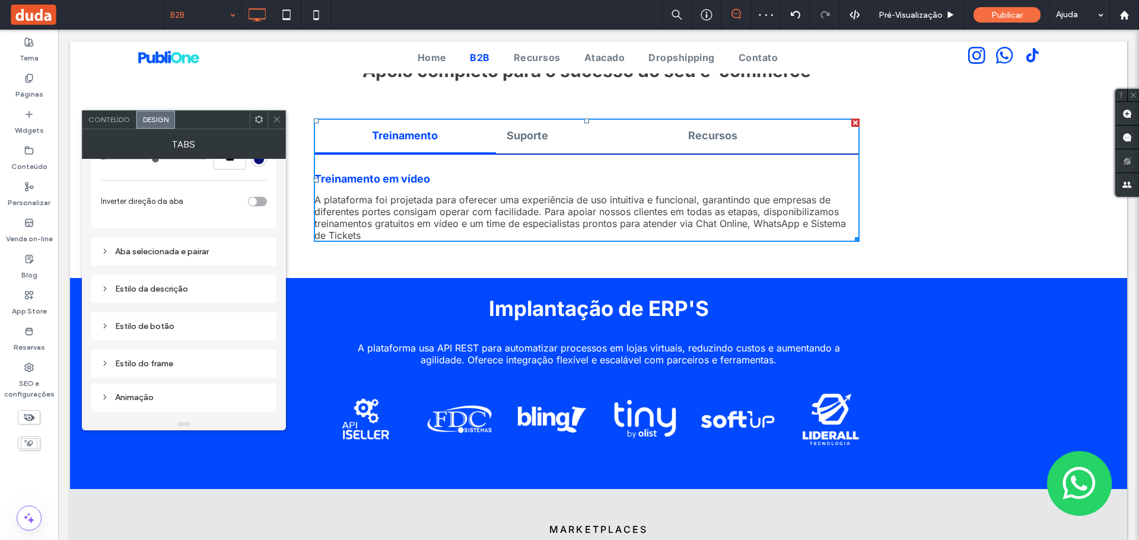
scroll to position [534, 0]
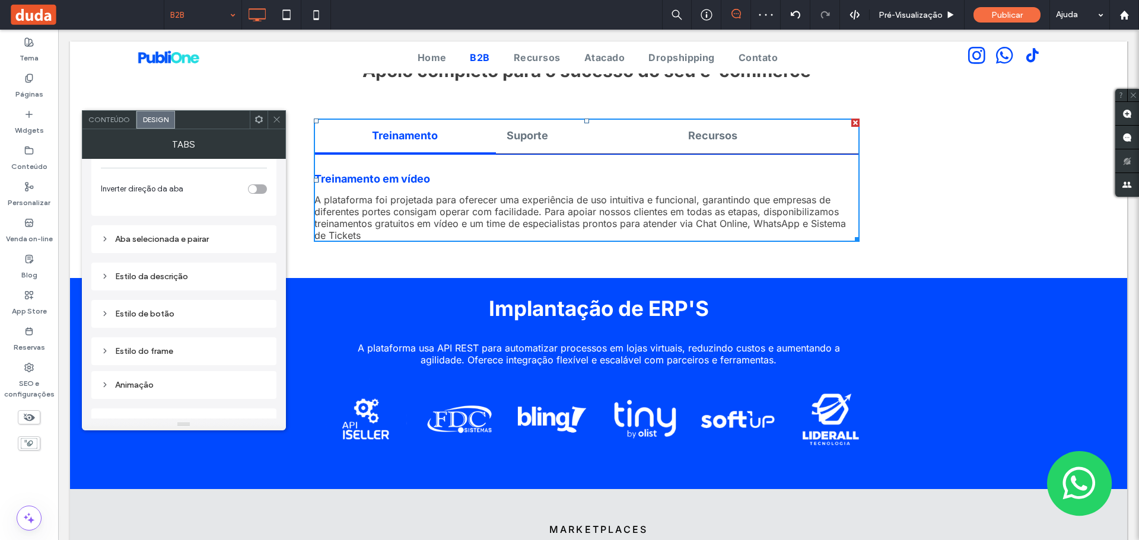
click at [103, 235] on icon at bounding box center [105, 239] width 8 height 8
click at [257, 359] on div "rgb(0, 73, 255)" at bounding box center [259, 361] width 10 height 10
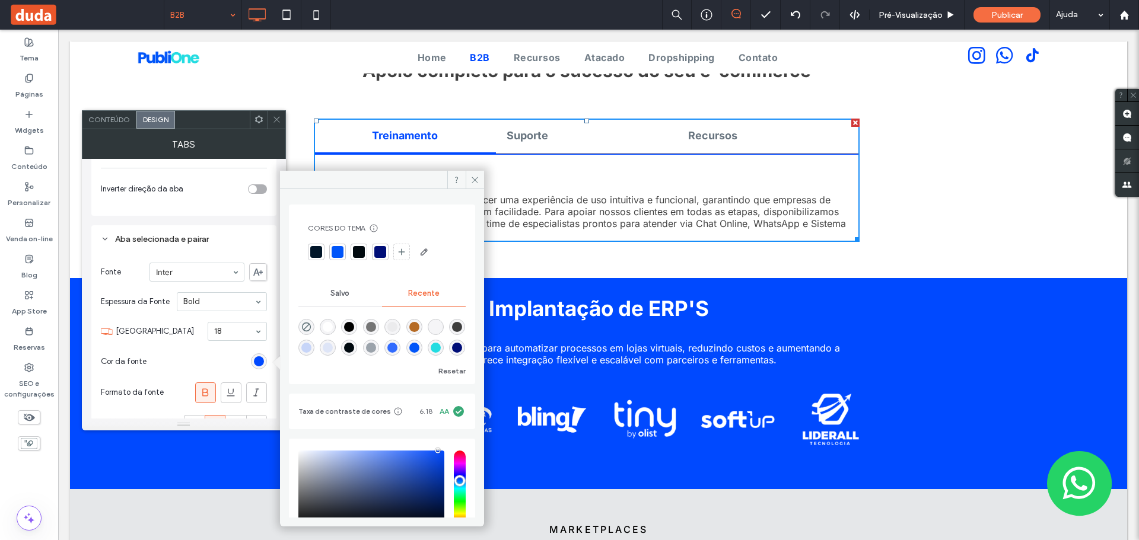
click at [379, 253] on div at bounding box center [380, 252] width 12 height 12
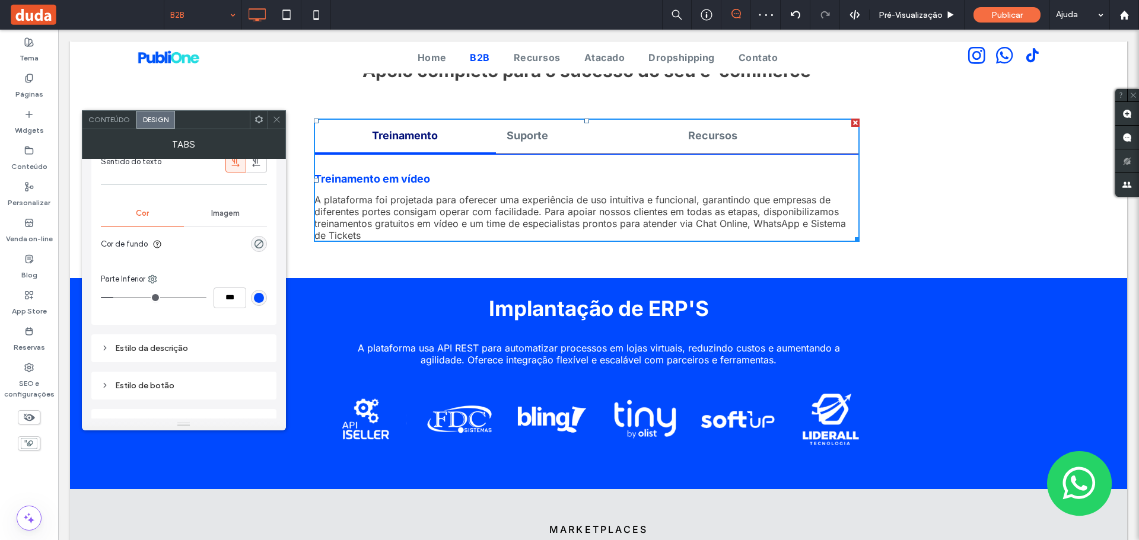
scroll to position [830, 0]
click at [257, 305] on div "rgb(0, 73, 255)" at bounding box center [259, 297] width 16 height 16
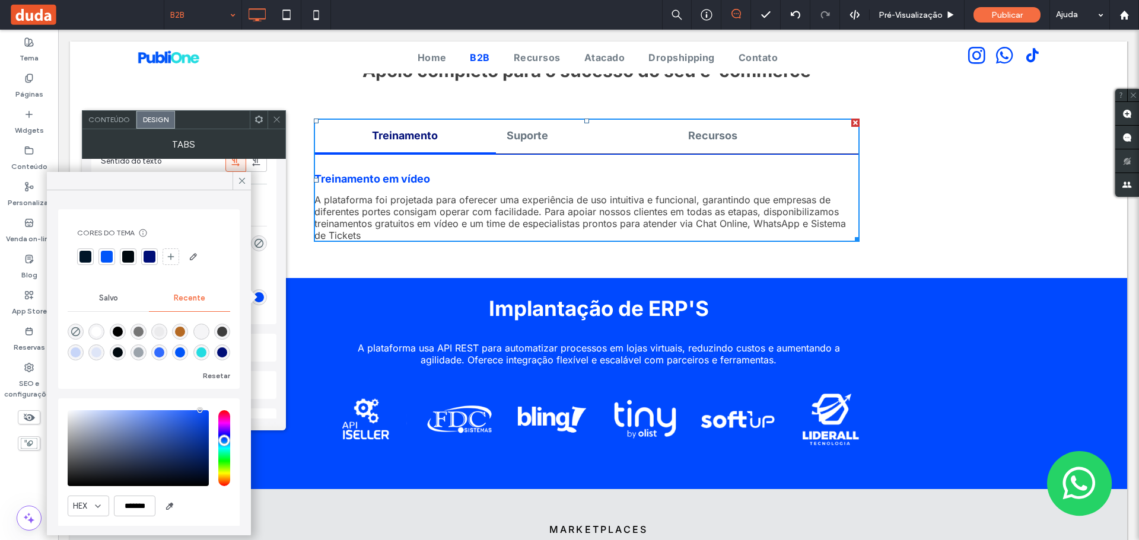
scroll to position [36, 0]
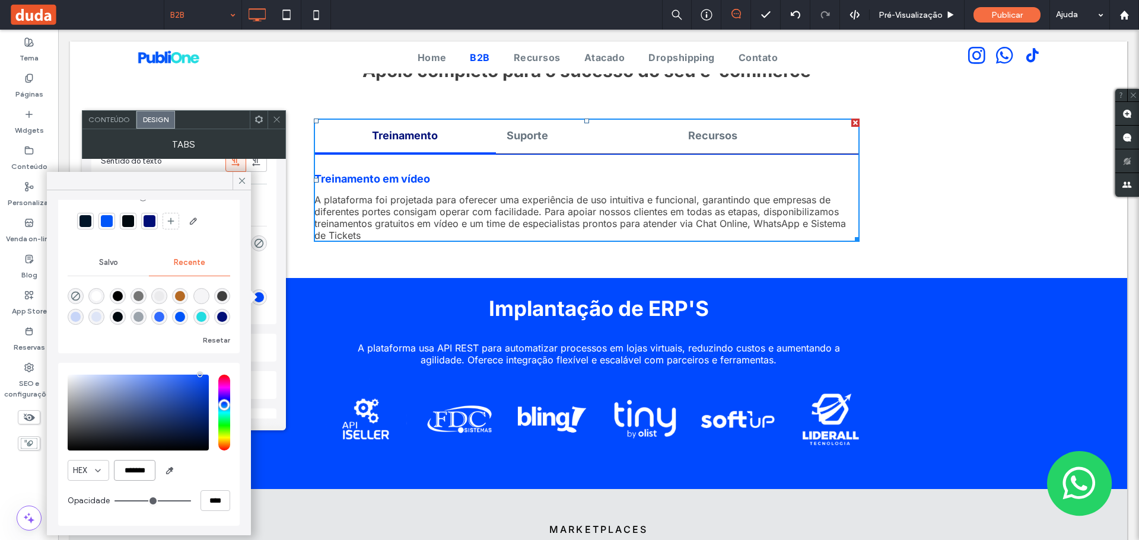
drag, startPoint x: 123, startPoint y: 474, endPoint x: 150, endPoint y: 475, distance: 27.3
click at [150, 475] on input "*******" at bounding box center [135, 470] width 42 height 21
paste input "*"
click at [124, 467] on input "********" at bounding box center [135, 470] width 42 height 21
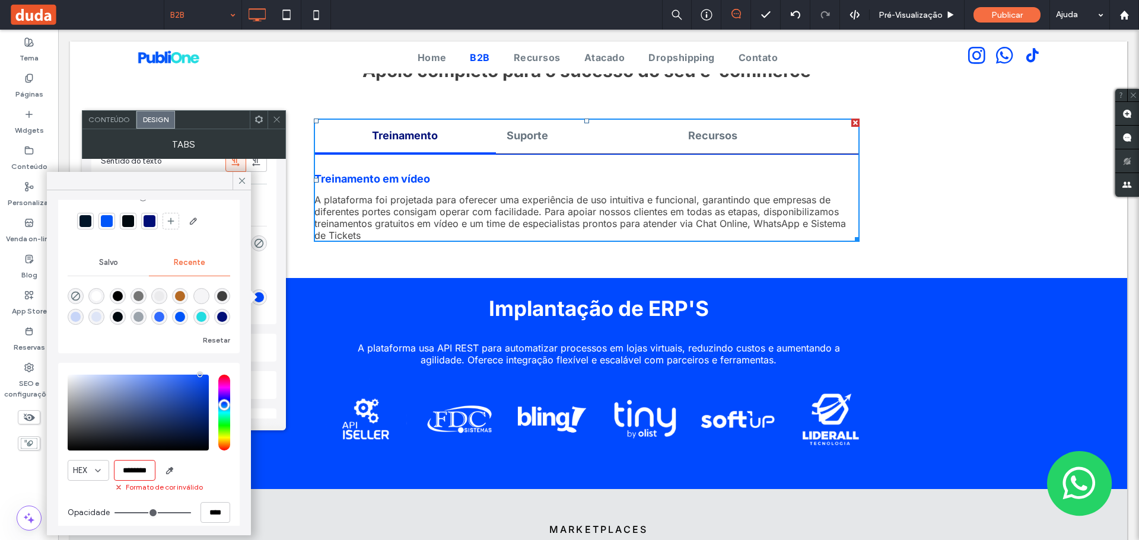
scroll to position [0, 0]
drag, startPoint x: 153, startPoint y: 473, endPoint x: 98, endPoint y: 472, distance: 55.2
click at [98, 472] on div "HEX ********" at bounding box center [149, 470] width 163 height 21
paste input "color picker textbox"
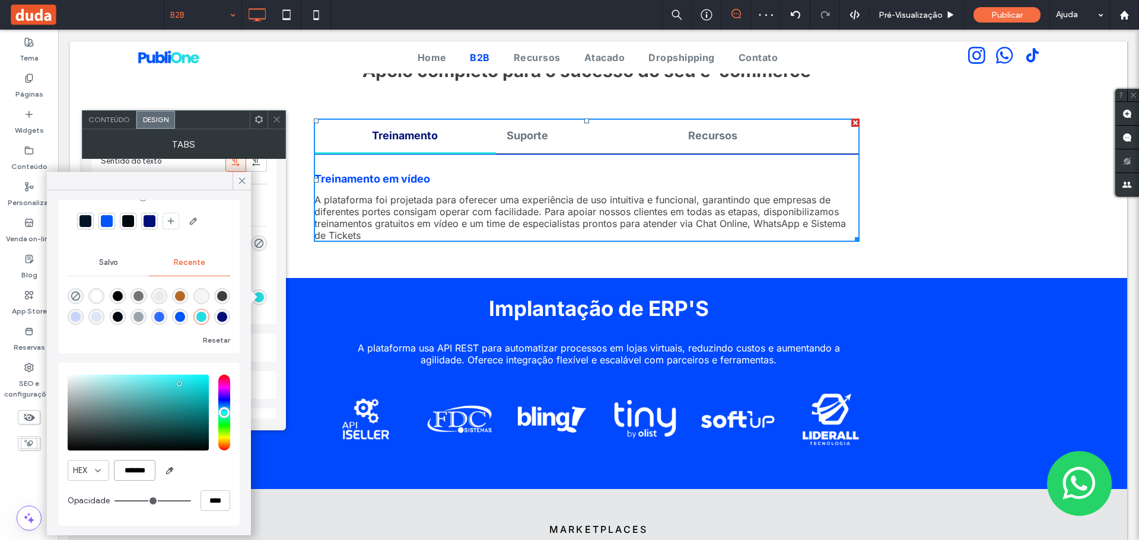
type input "*******"
click at [229, 184] on div at bounding box center [149, 181] width 204 height 18
click at [233, 183] on div at bounding box center [242, 181] width 18 height 18
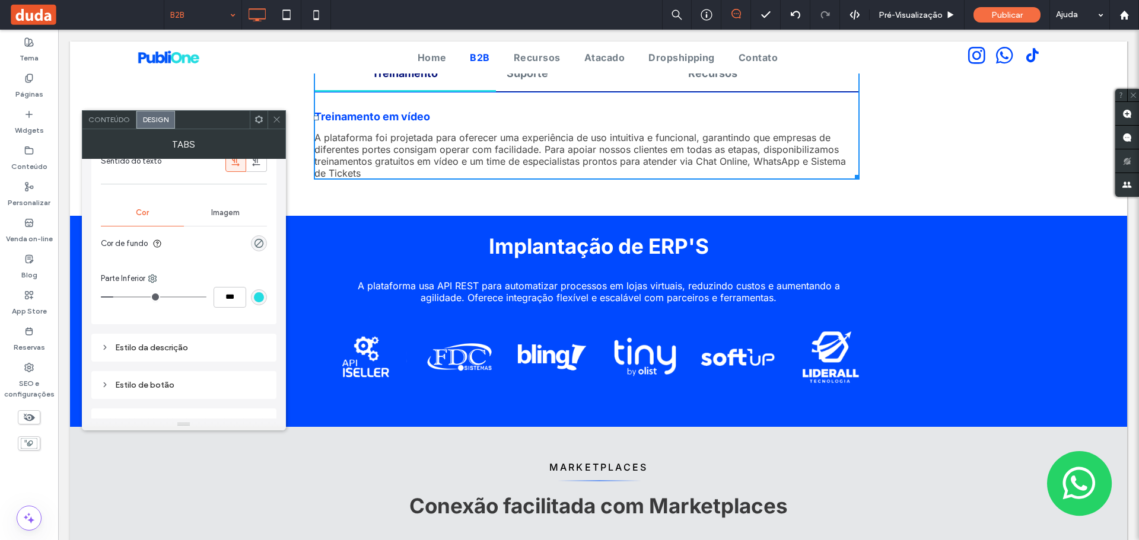
scroll to position [902, 0]
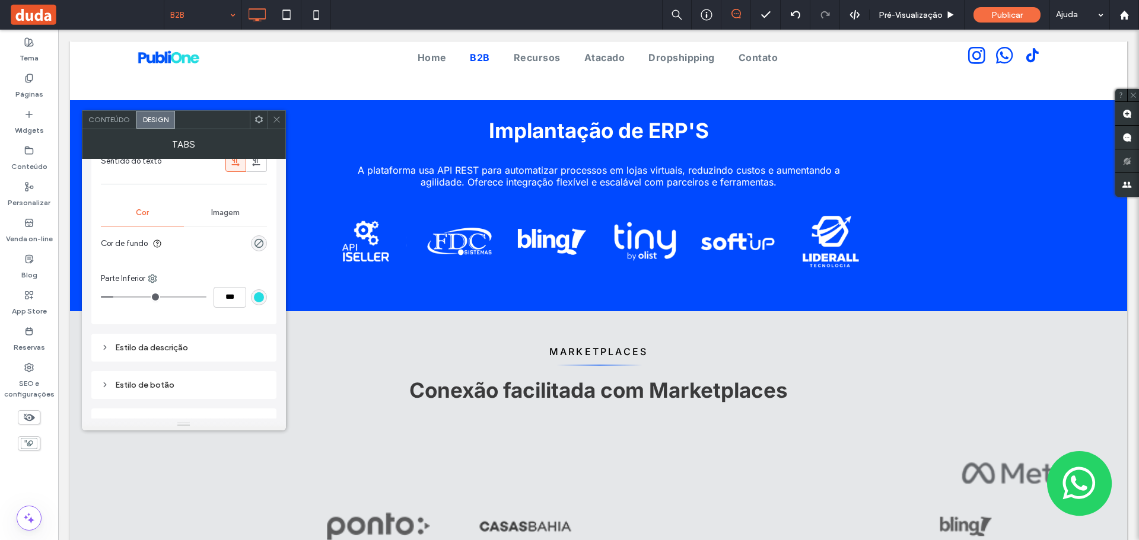
click at [272, 122] on icon at bounding box center [276, 119] width 9 height 9
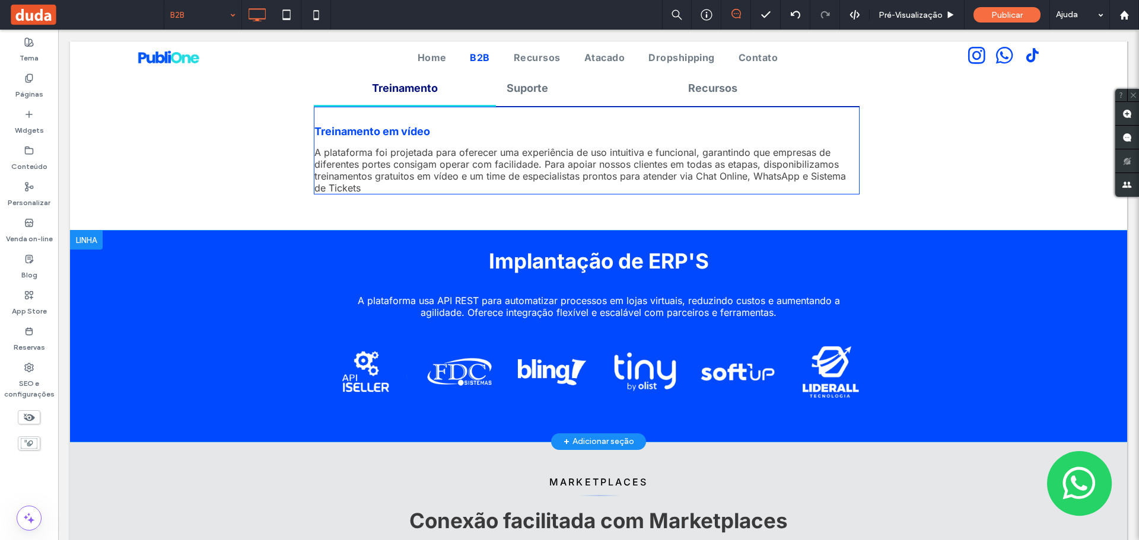
scroll to position [783, 0]
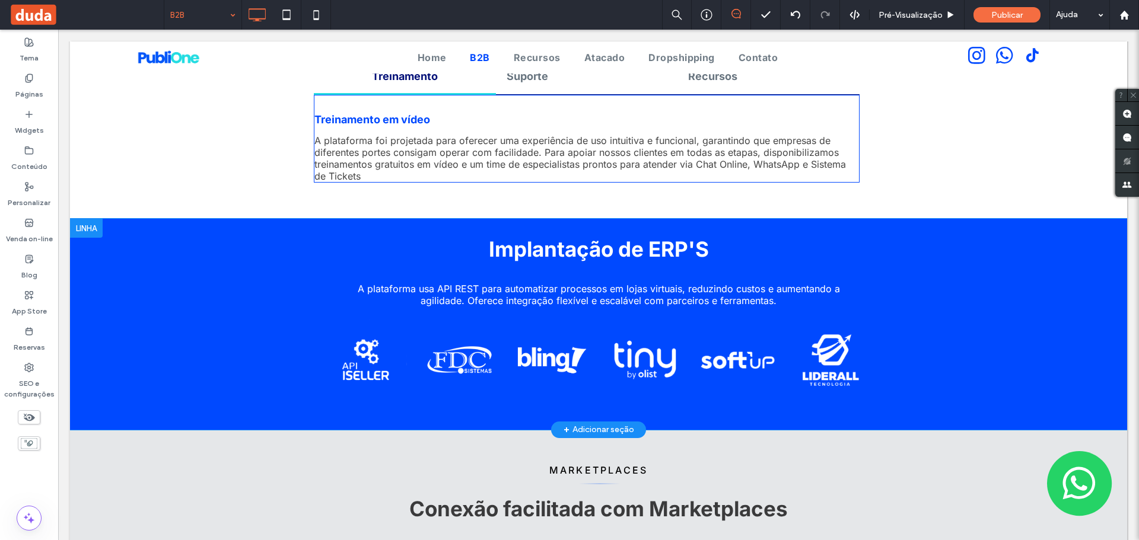
click at [84, 219] on div at bounding box center [86, 228] width 33 height 19
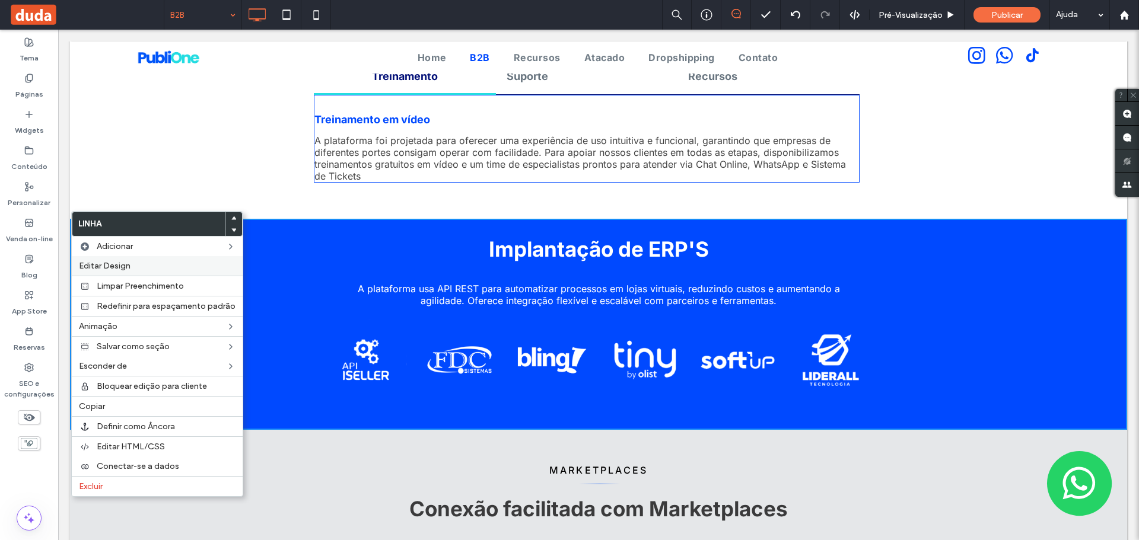
click at [115, 262] on span "Editar Design" at bounding box center [105, 266] width 52 height 10
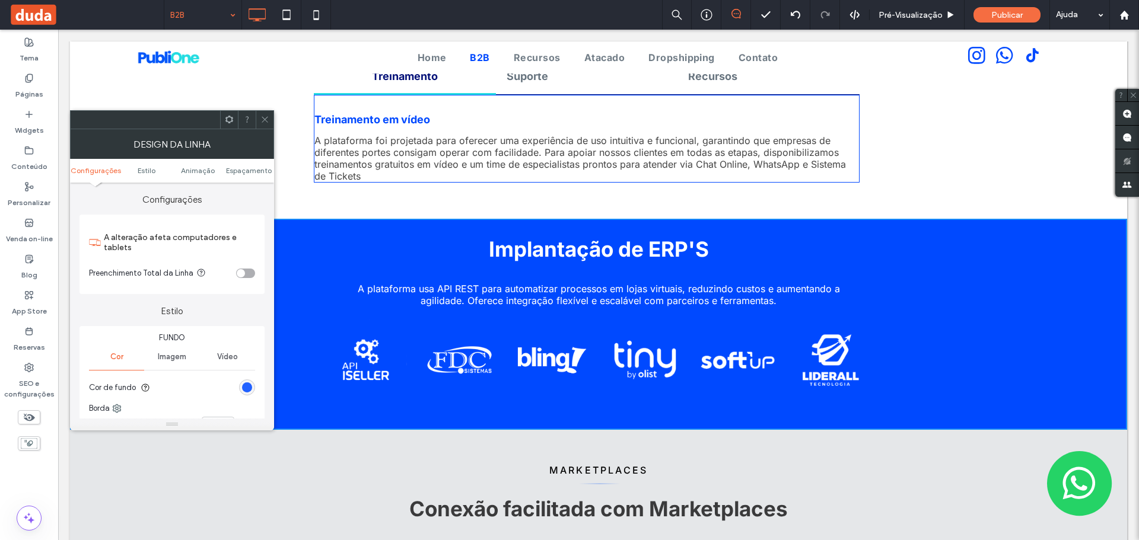
click at [246, 386] on div "rgb(0, 73, 255)" at bounding box center [247, 388] width 10 height 10
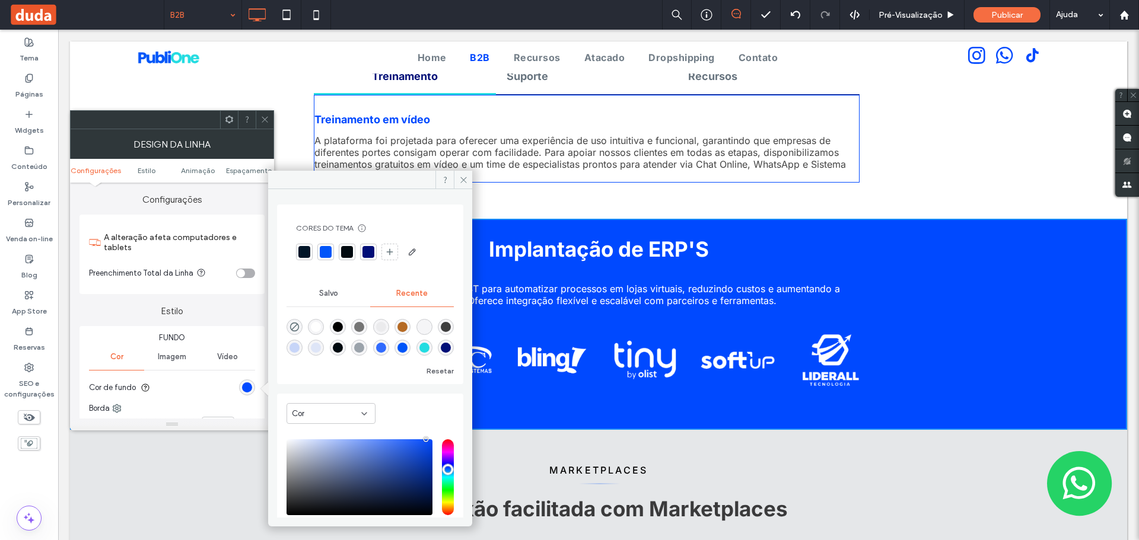
click at [364, 250] on div at bounding box center [368, 252] width 12 height 12
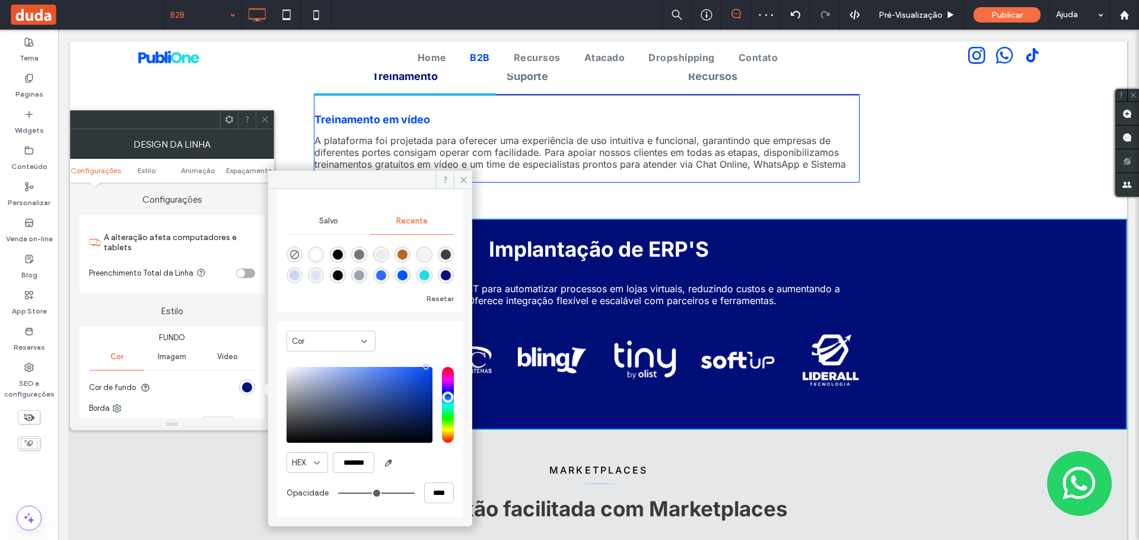
scroll to position [73, 0]
drag, startPoint x: 339, startPoint y: 460, endPoint x: 379, endPoint y: 466, distance: 40.1
click at [379, 466] on div "HEX *******" at bounding box center [369, 462] width 167 height 21
paste input "color picker textbox"
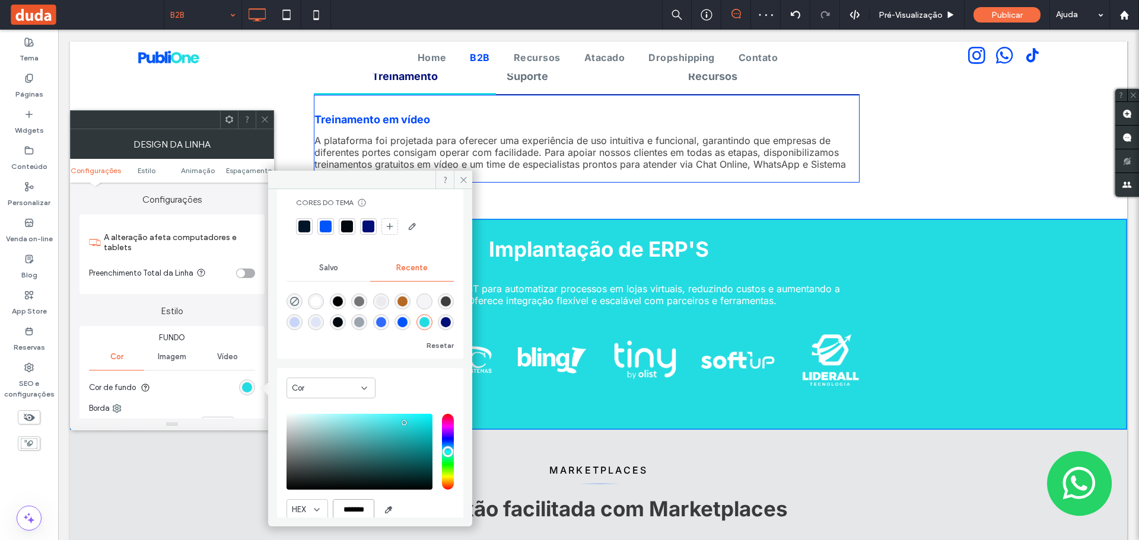
scroll to position [0, 0]
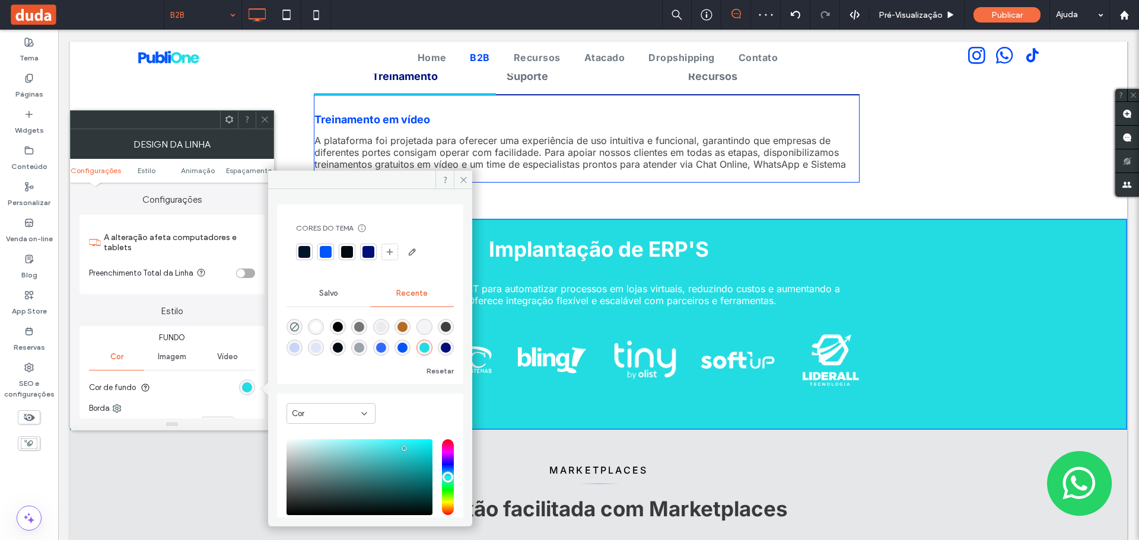
type input "*******"
click at [370, 247] on div at bounding box center [368, 252] width 12 height 12
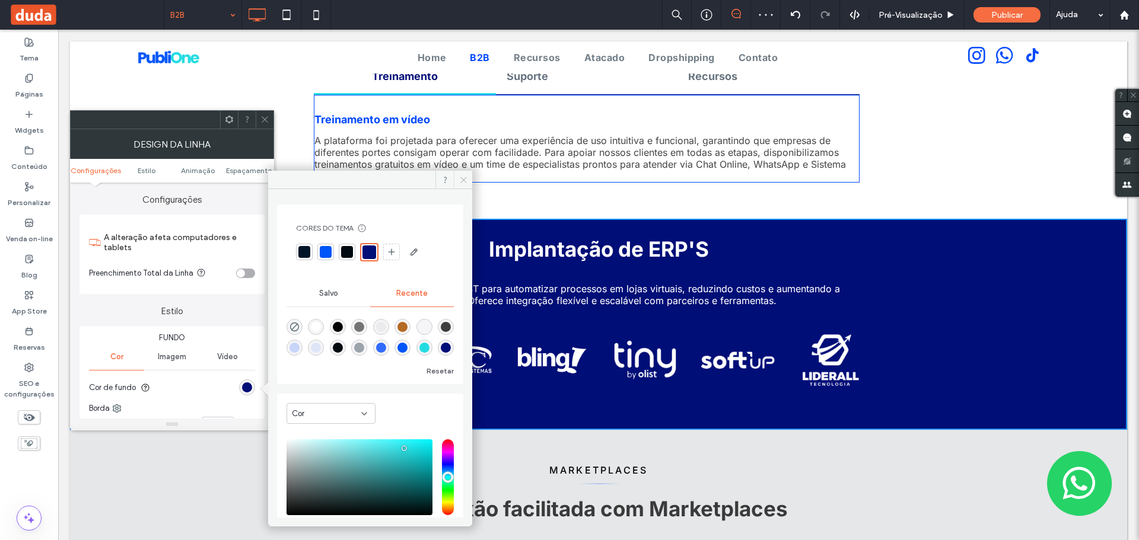
click at [460, 177] on icon at bounding box center [463, 180] width 9 height 9
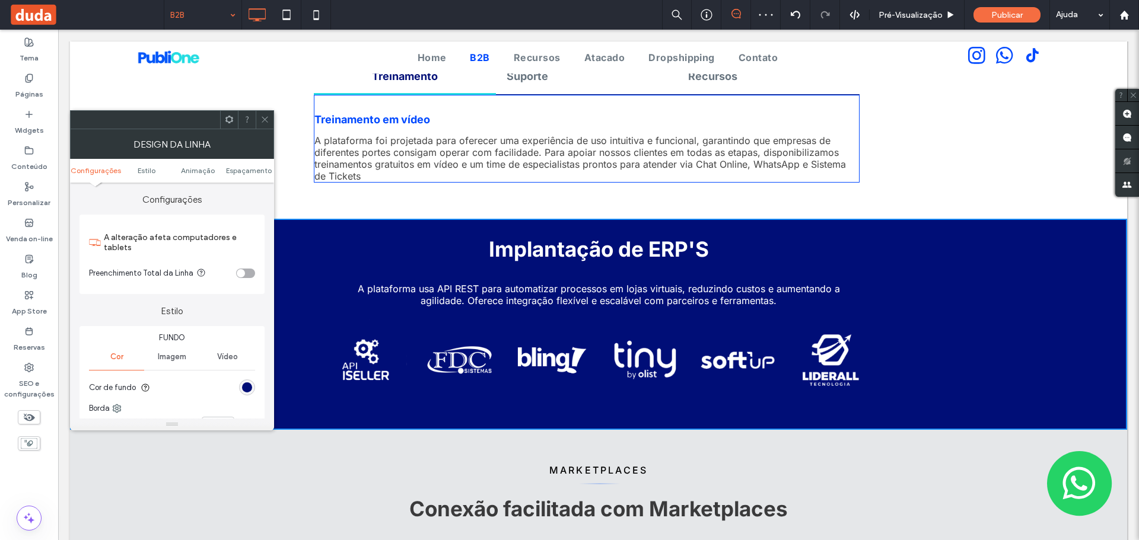
drag, startPoint x: 259, startPoint y: 123, endPoint x: 269, endPoint y: 133, distance: 13.8
click at [260, 123] on div at bounding box center [265, 120] width 18 height 18
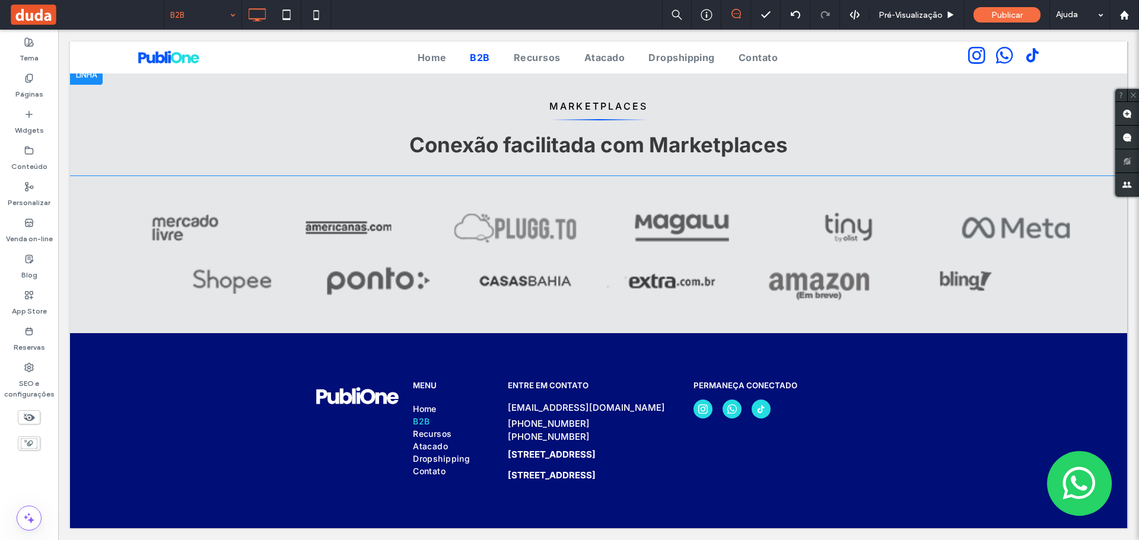
scroll to position [1170, 0]
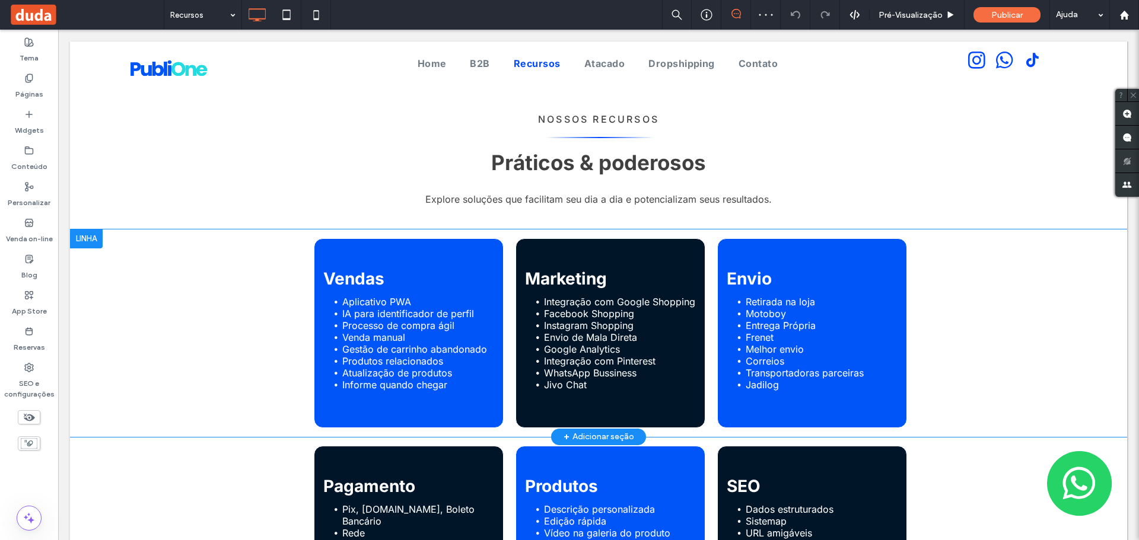
click at [614, 257] on div "Marketing Integração com Google Shopping Facebook Shopping Instagram Shopping E…" at bounding box center [610, 333] width 190 height 190
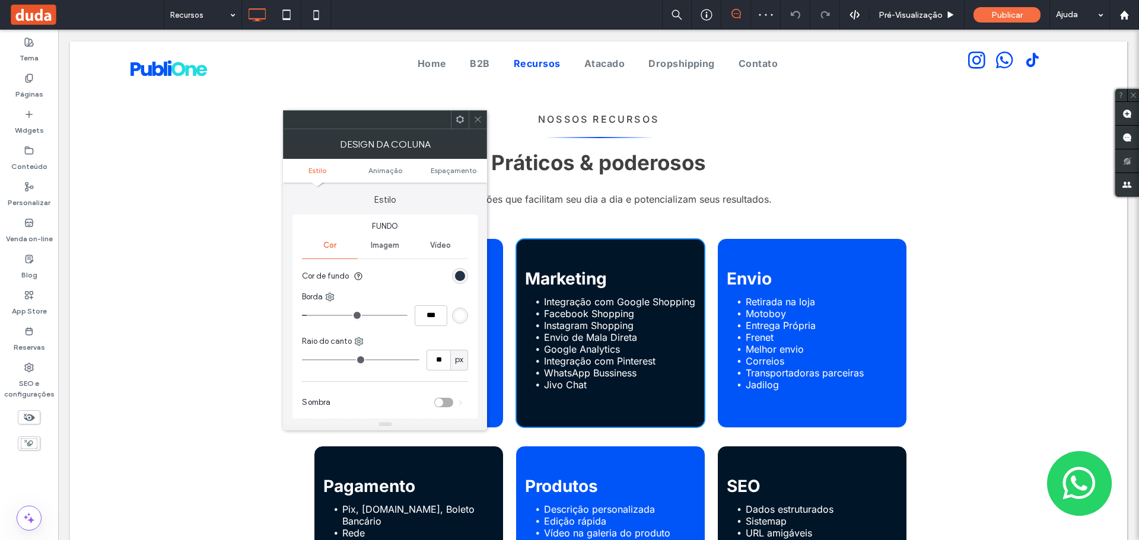
click at [454, 273] on div "rgb(0, 21, 40)" at bounding box center [460, 276] width 16 height 16
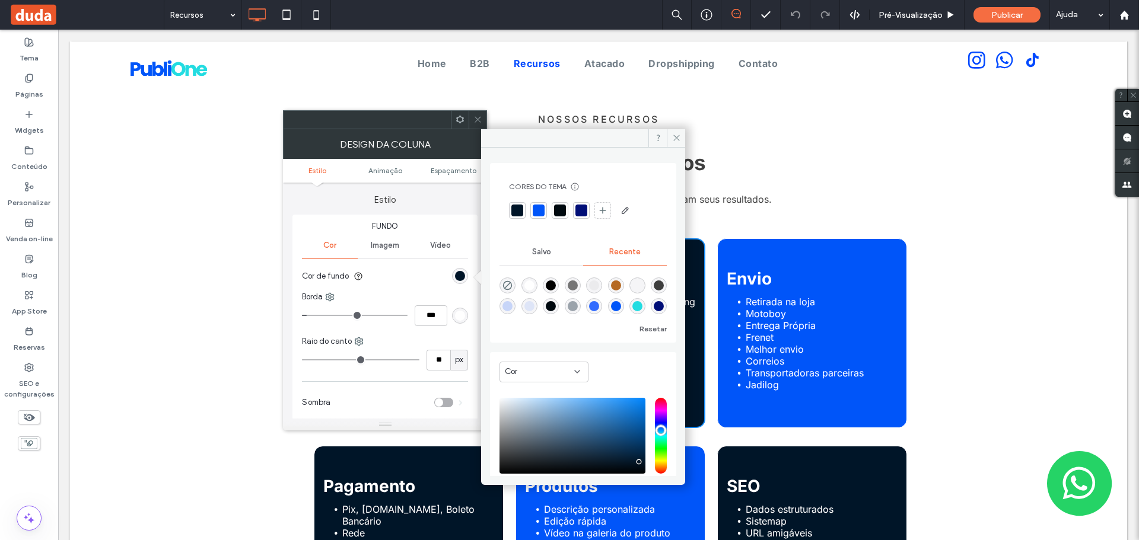
click at [578, 210] on div at bounding box center [581, 211] width 12 height 12
click at [673, 137] on icon at bounding box center [676, 137] width 9 height 9
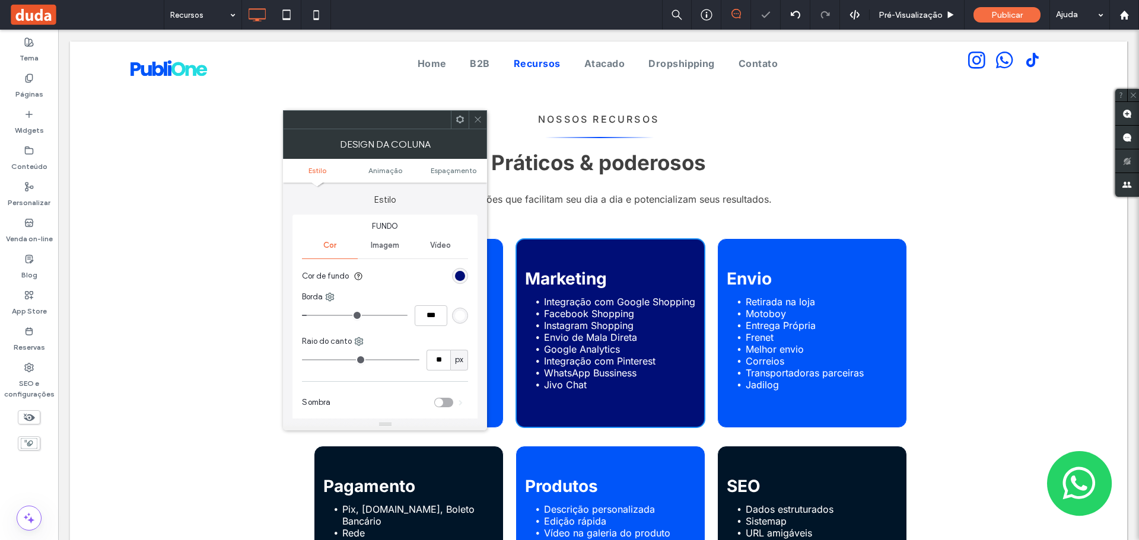
drag, startPoint x: 479, startPoint y: 120, endPoint x: 485, endPoint y: 122, distance: 6.2
click at [479, 120] on icon at bounding box center [477, 119] width 9 height 9
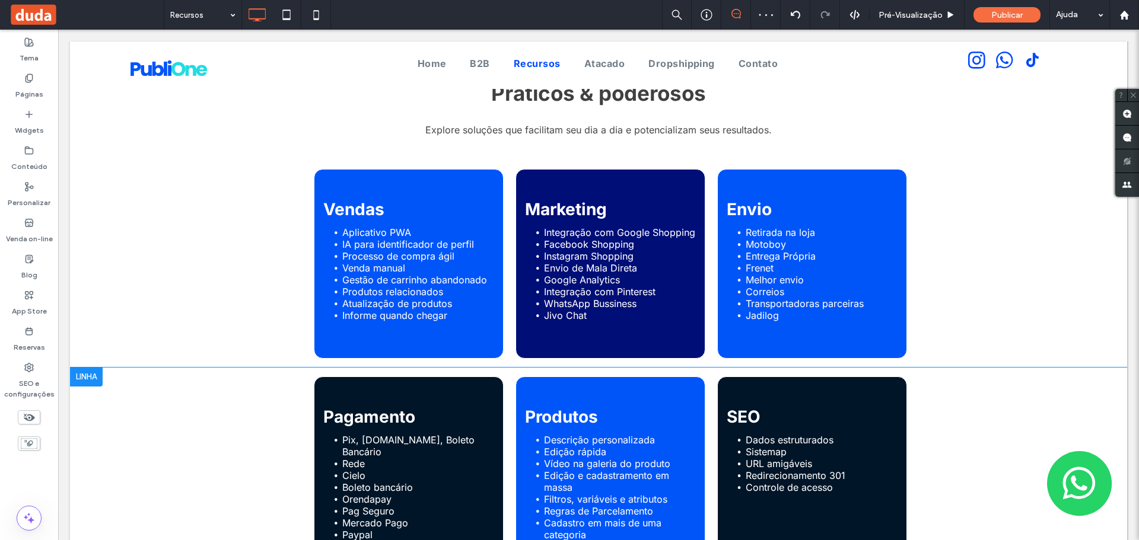
scroll to position [178, 0]
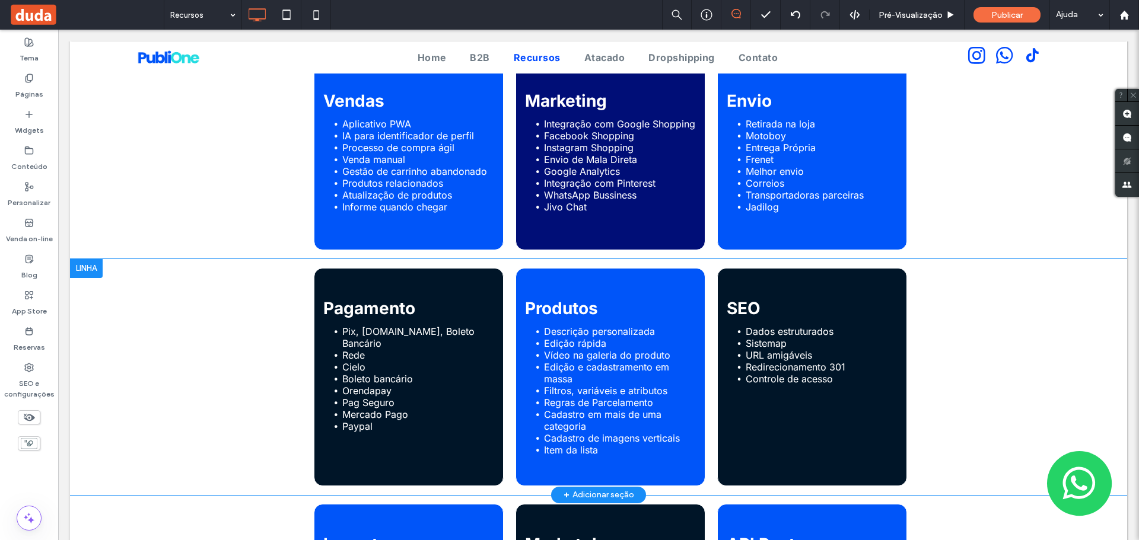
click at [432, 285] on div "Pagamento Pix, Pagar.me, Boleto Bancário Rede Cielo Boleto bancário Orendapay P…" at bounding box center [409, 377] width 190 height 218
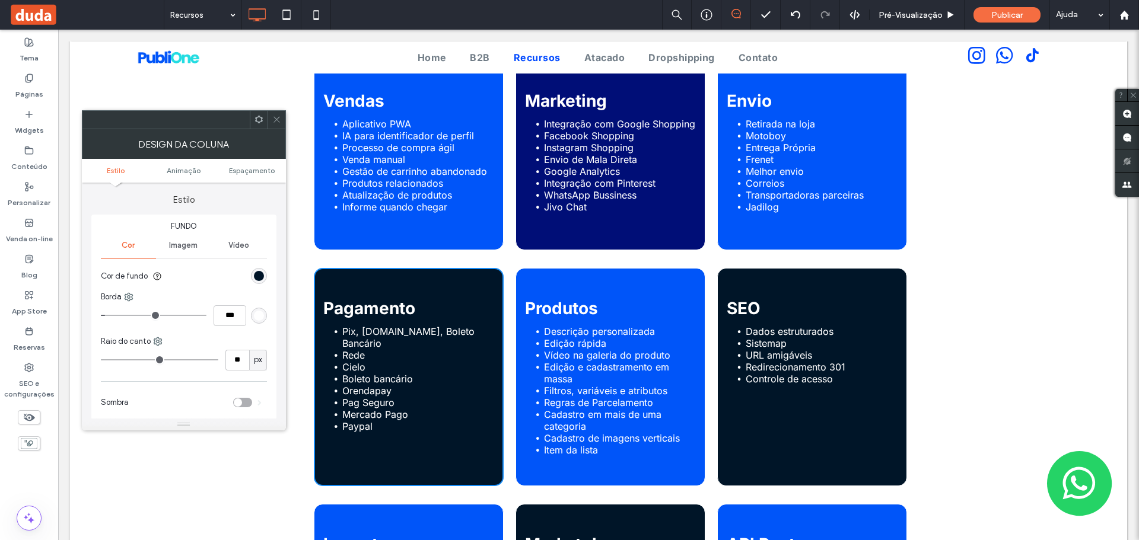
click at [250, 276] on section "Cor de fundo" at bounding box center [184, 277] width 166 height 30
click at [252, 275] on div "rgb(0, 21, 40)" at bounding box center [259, 276] width 16 height 16
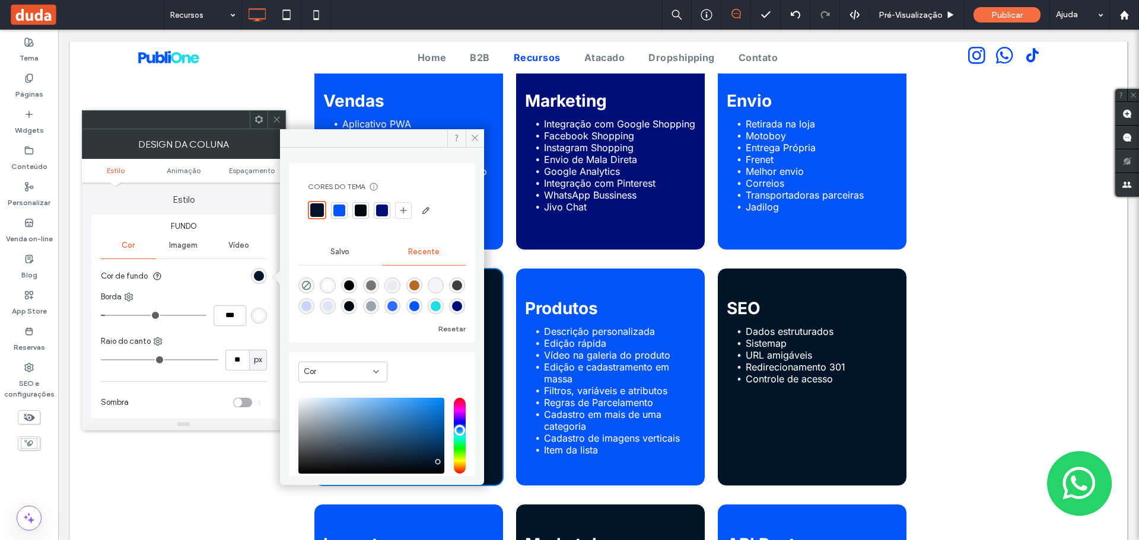
click at [378, 215] on div at bounding box center [382, 211] width 12 height 12
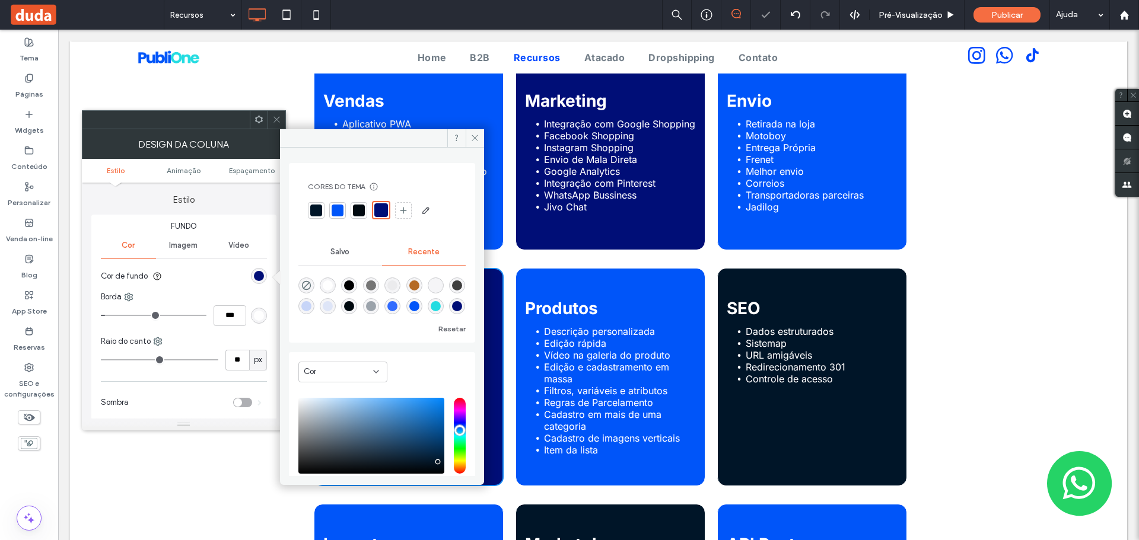
click at [855, 287] on div "SEO Dados estruturados Sistemap URL amigáveis Redirecionamento 301 Controle de …" at bounding box center [812, 377] width 190 height 218
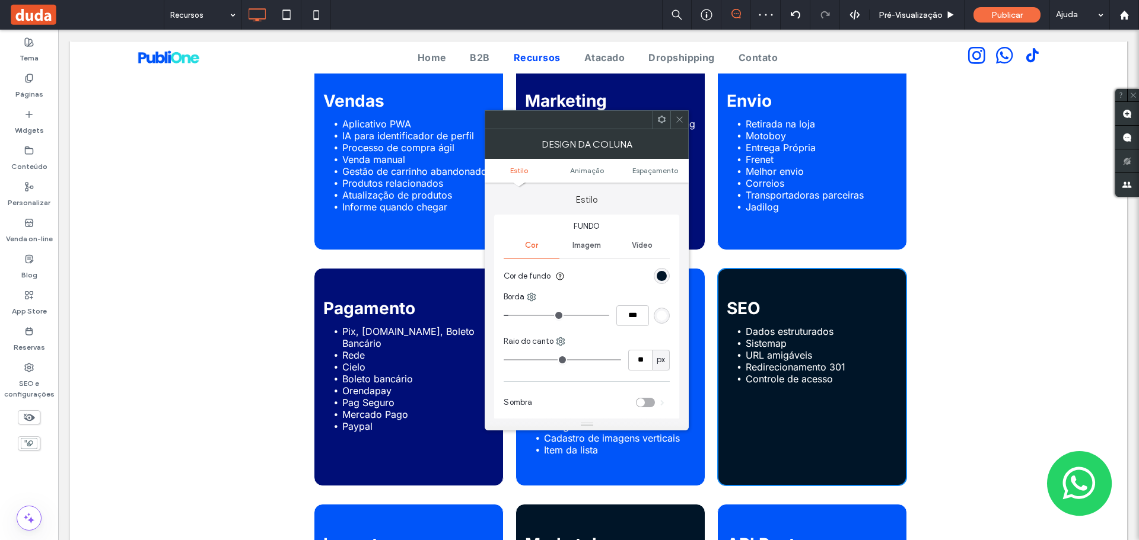
scroll to position [178, 0]
click at [665, 281] on div "rgb(0, 21, 40)" at bounding box center [662, 276] width 16 height 16
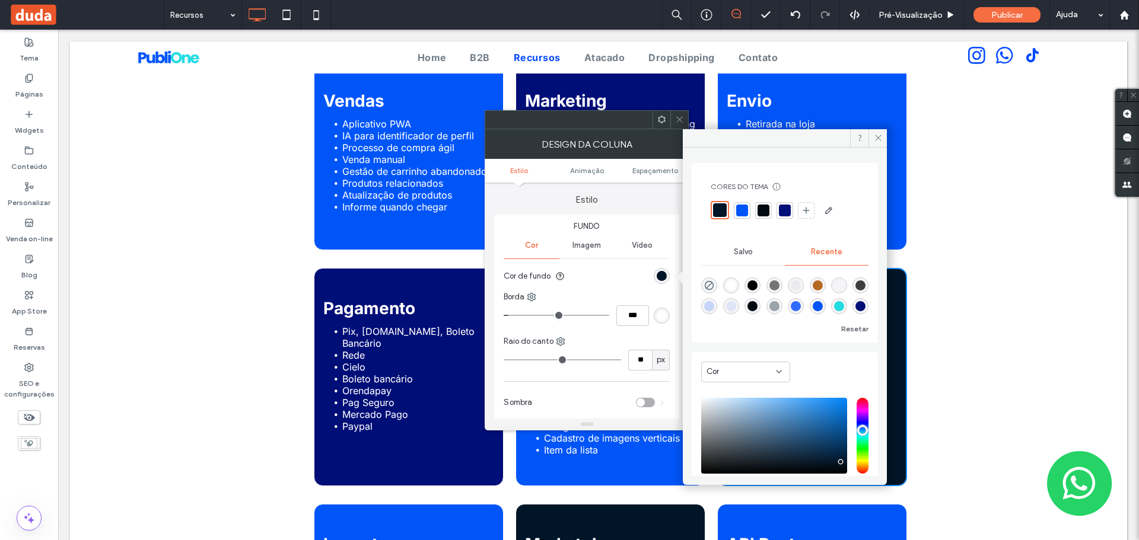
click at [788, 212] on div at bounding box center [785, 211] width 12 height 12
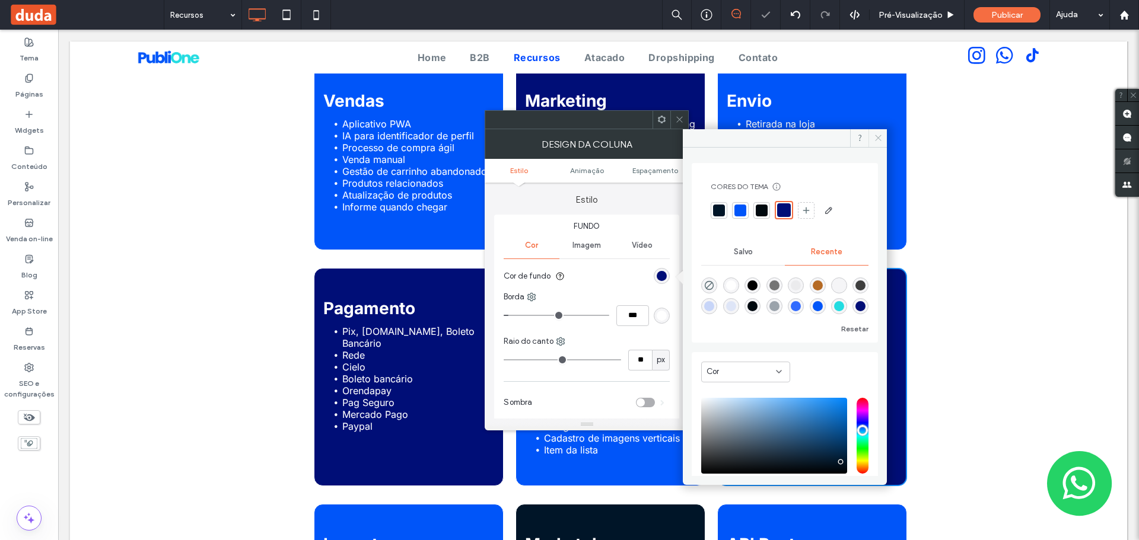
click at [879, 136] on icon at bounding box center [878, 137] width 9 height 9
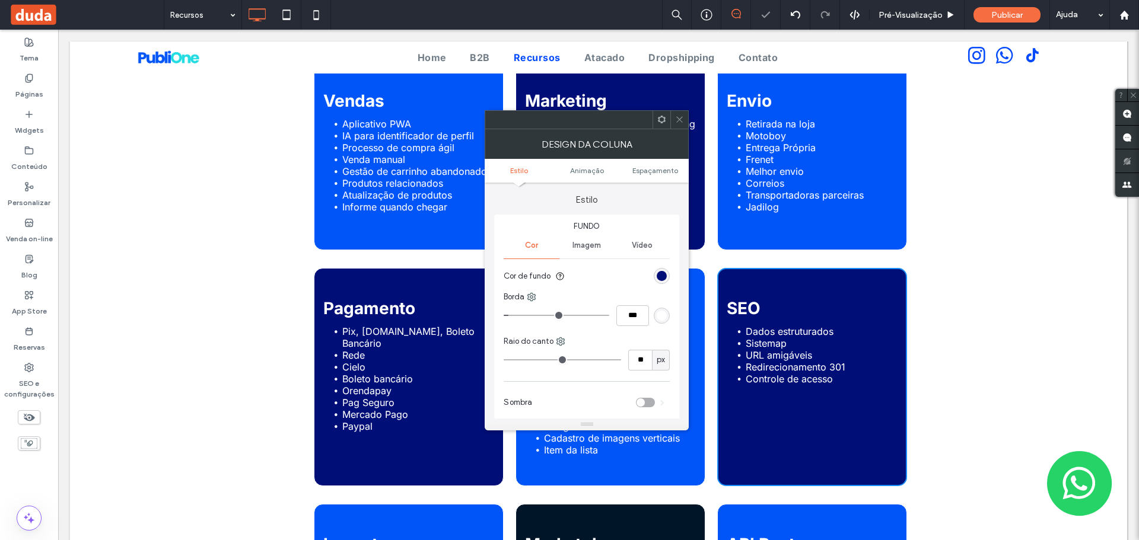
click at [676, 117] on icon at bounding box center [679, 119] width 9 height 9
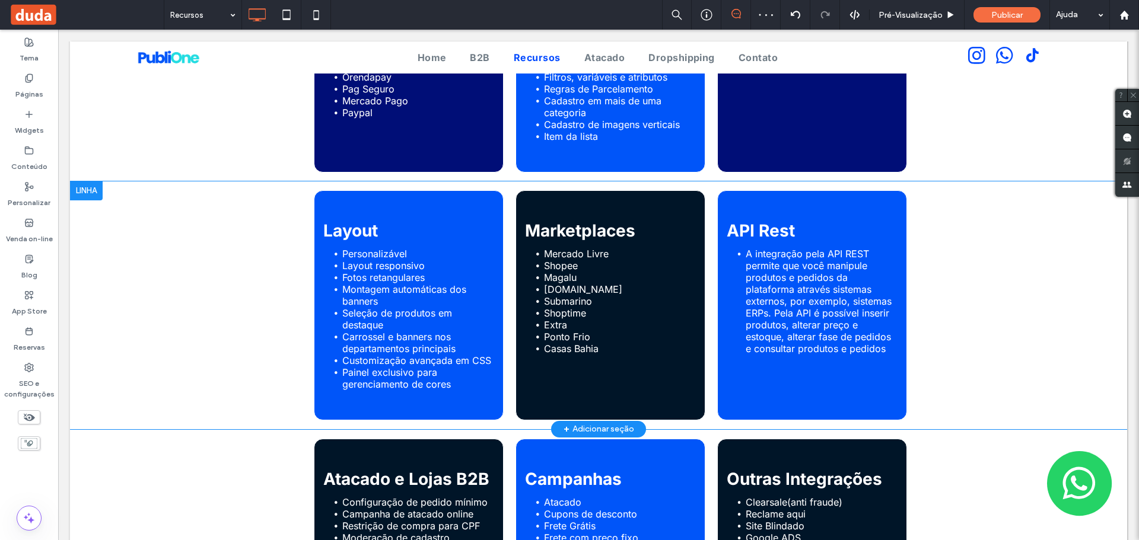
scroll to position [593, 0]
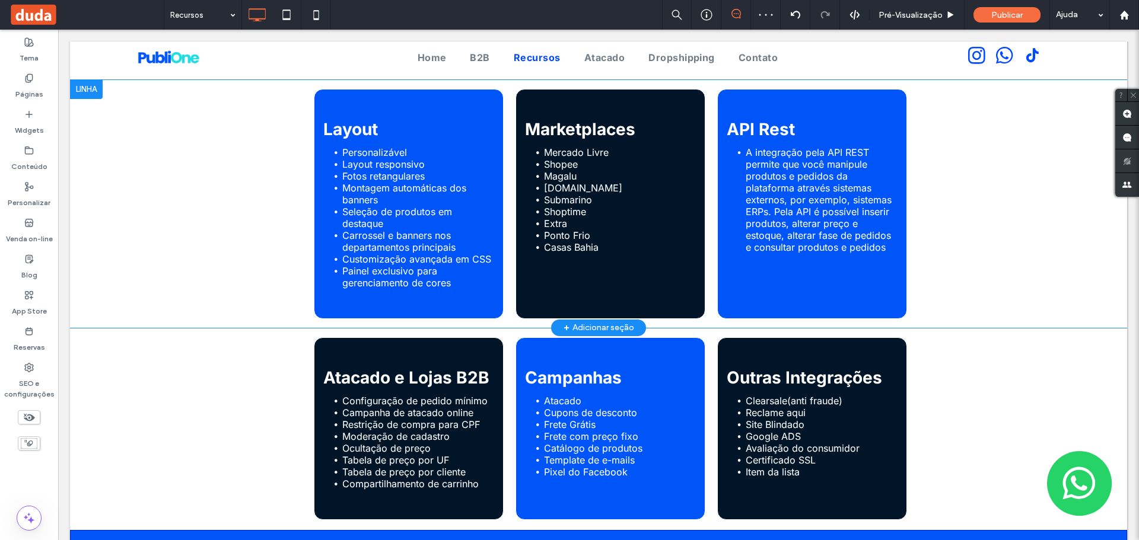
click at [632, 88] on div "Layout Personalizável Layout responsivo Fotos retangulares Montagem automáticas…" at bounding box center [598, 204] width 1057 height 248
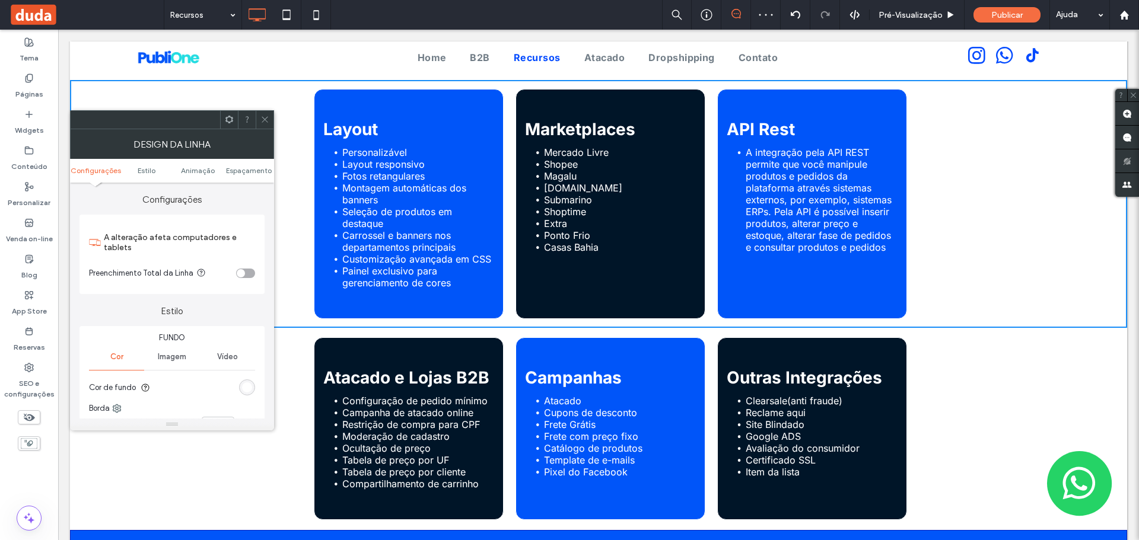
click at [639, 102] on div "Marketplaces Mercado Livre Shopee Magalu Americanas.com Submarino Shoptime Extr…" at bounding box center [610, 204] width 190 height 230
click at [268, 114] on span at bounding box center [264, 120] width 9 height 18
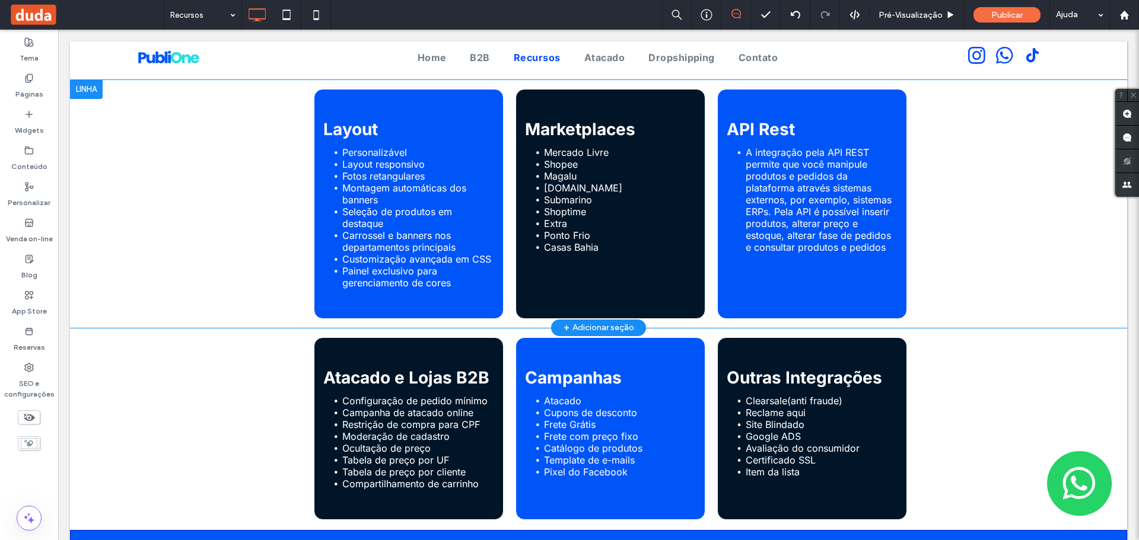
click at [639, 95] on div "Marketplaces Mercado Livre Shopee Magalu Americanas.com Submarino Shoptime Extr…" at bounding box center [610, 204] width 190 height 230
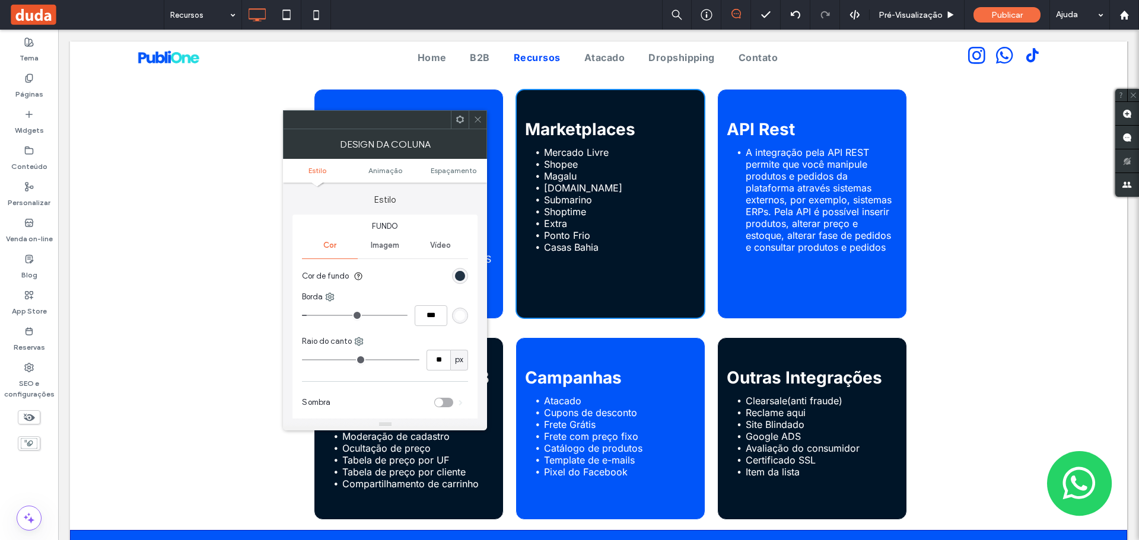
click at [461, 275] on div "rgb(0, 21, 40)" at bounding box center [460, 276] width 10 height 10
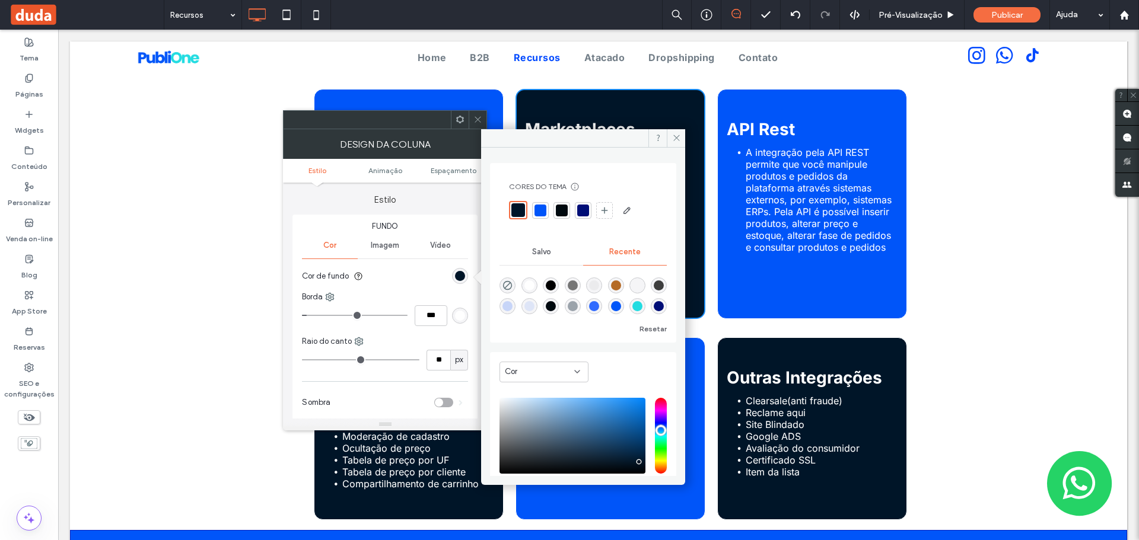
click at [580, 213] on div at bounding box center [583, 211] width 12 height 12
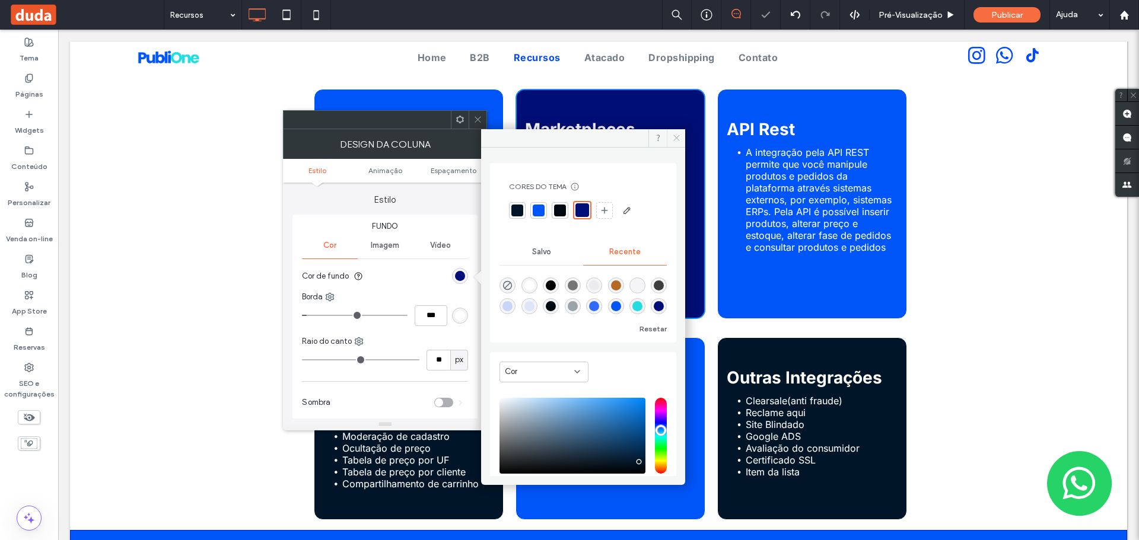
drag, startPoint x: 673, startPoint y: 143, endPoint x: 462, endPoint y: 113, distance: 213.2
click at [673, 143] on span at bounding box center [676, 138] width 18 height 18
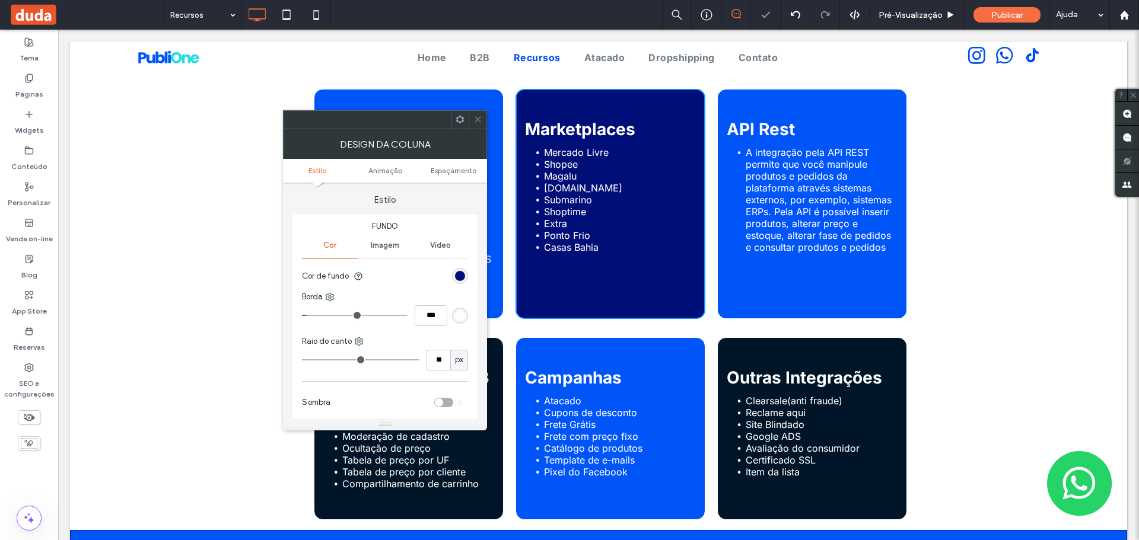
click at [479, 117] on icon at bounding box center [477, 119] width 9 height 9
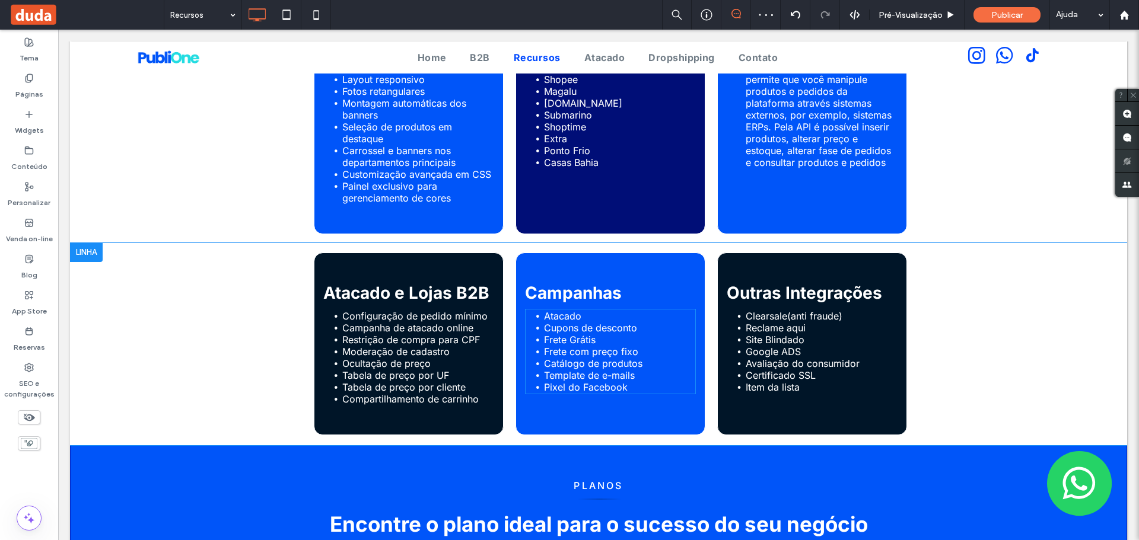
scroll to position [771, 0]
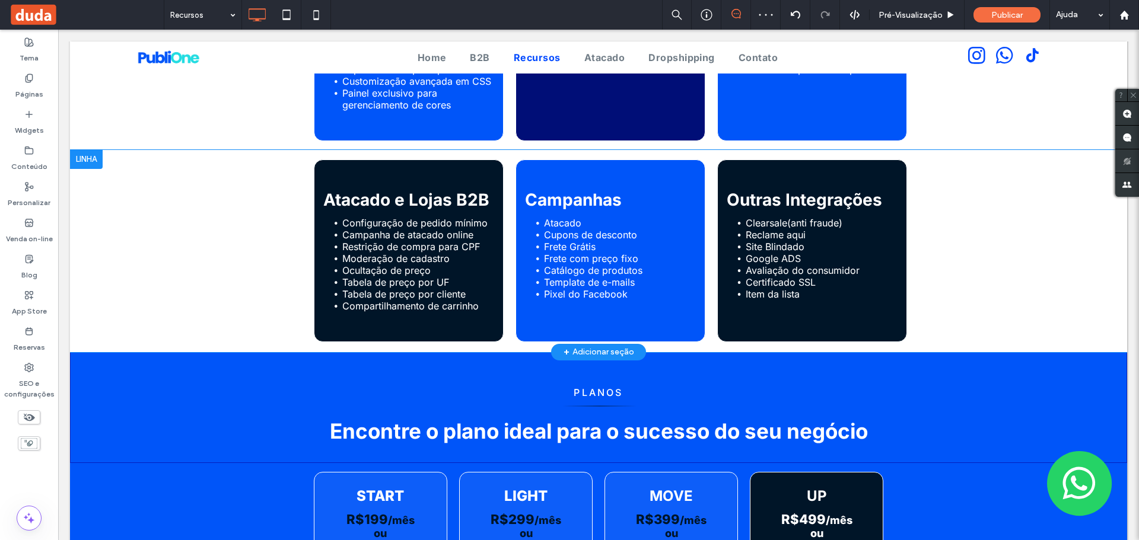
click at [435, 161] on div "Atacado e Lojas B2B Configuração de pedido mínimo Campanha de atacado online Re…" at bounding box center [409, 251] width 190 height 183
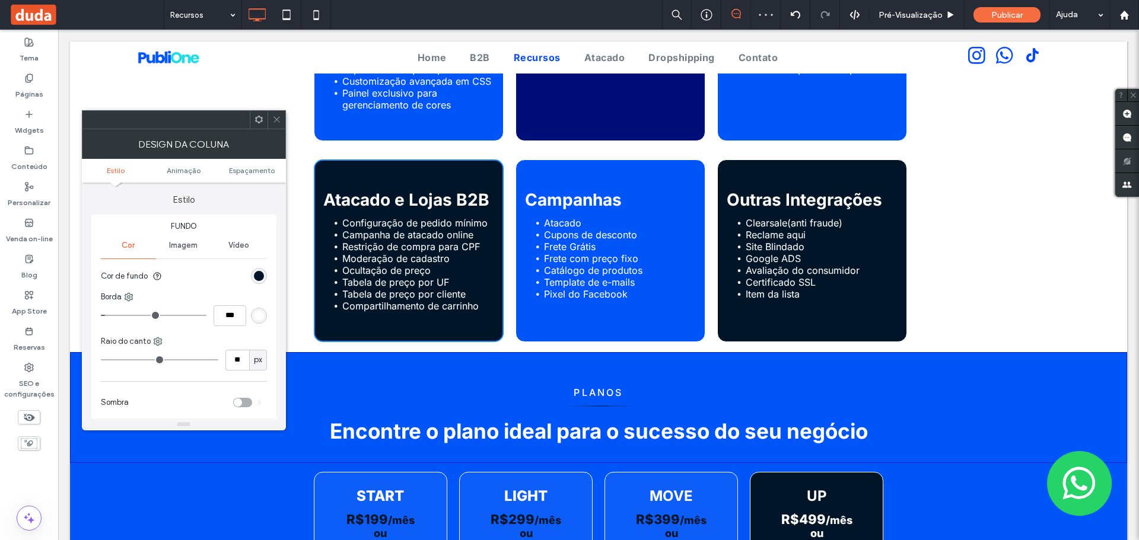
click at [253, 274] on div "rgb(0, 21, 40)" at bounding box center [259, 276] width 16 height 16
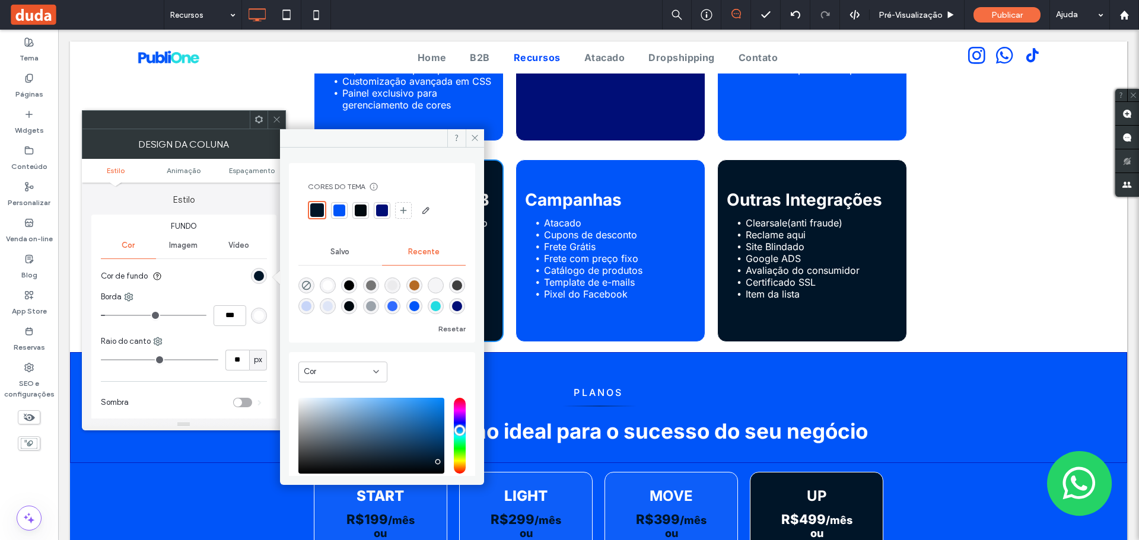
click at [376, 213] on div at bounding box center [382, 211] width 12 height 12
click at [473, 141] on icon at bounding box center [474, 137] width 9 height 9
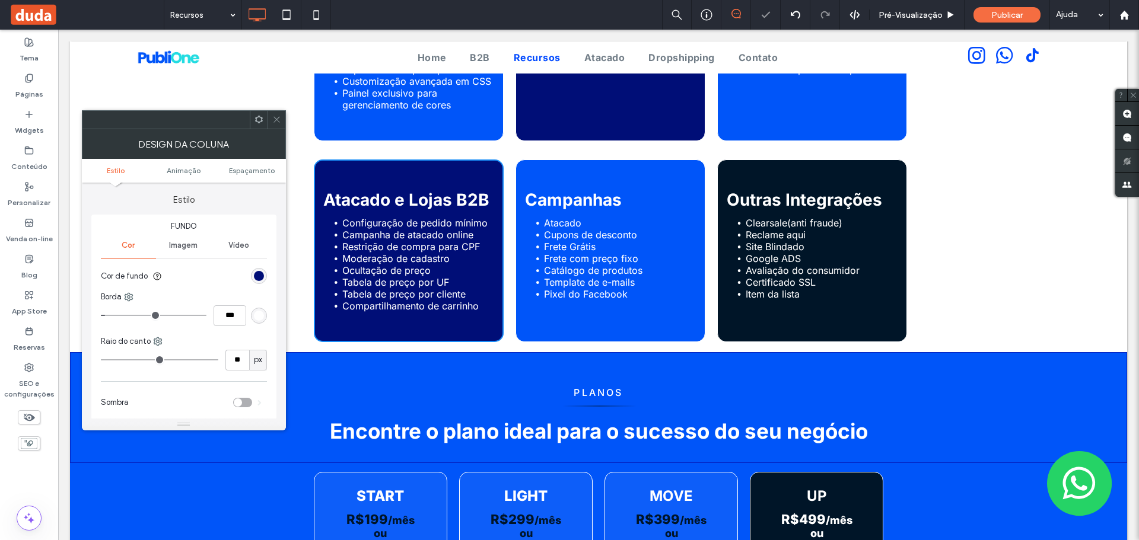
click at [756, 183] on div "Outras Integrações Clearsale(anti fraude) Reclame aqui Site Blindado Google ADS…" at bounding box center [812, 251] width 190 height 183
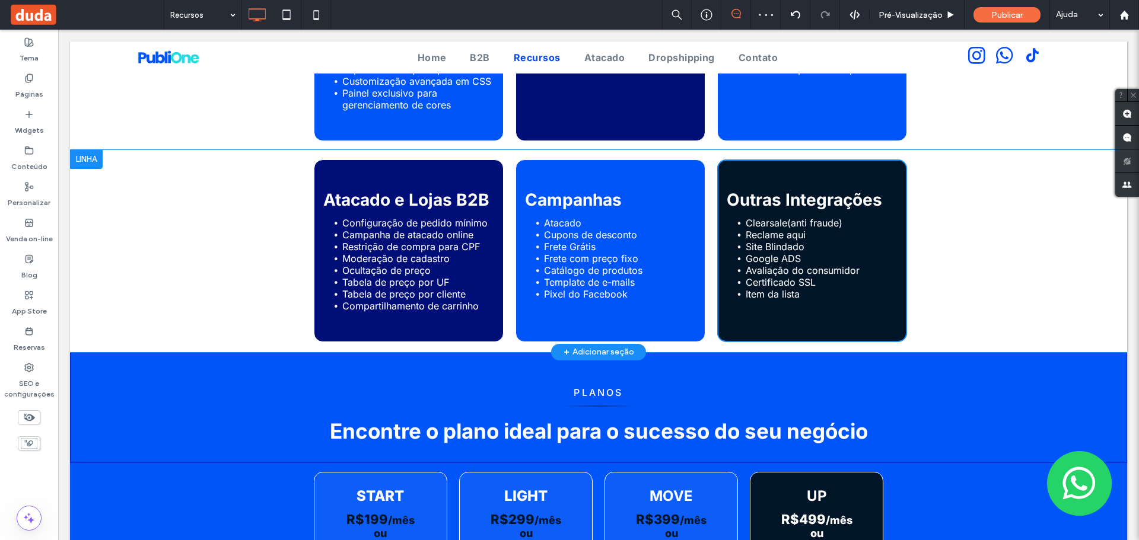
click at [753, 179] on div "Outras Integrações Clearsale(anti fraude) Reclame aqui Site Blindado Google ADS…" at bounding box center [812, 251] width 190 height 183
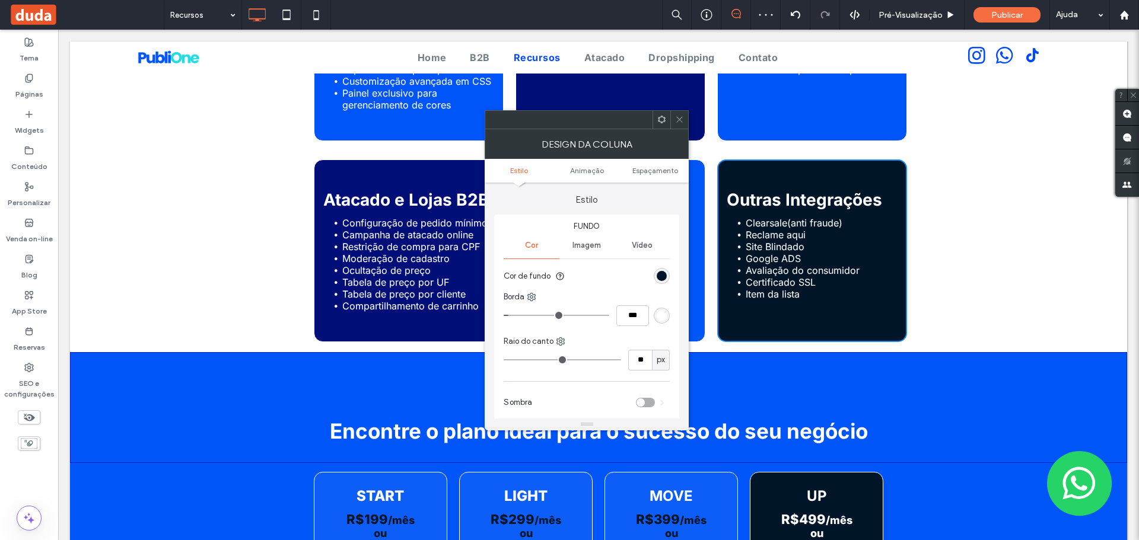
click at [655, 274] on div "rgb(0, 21, 40)" at bounding box center [662, 276] width 16 height 16
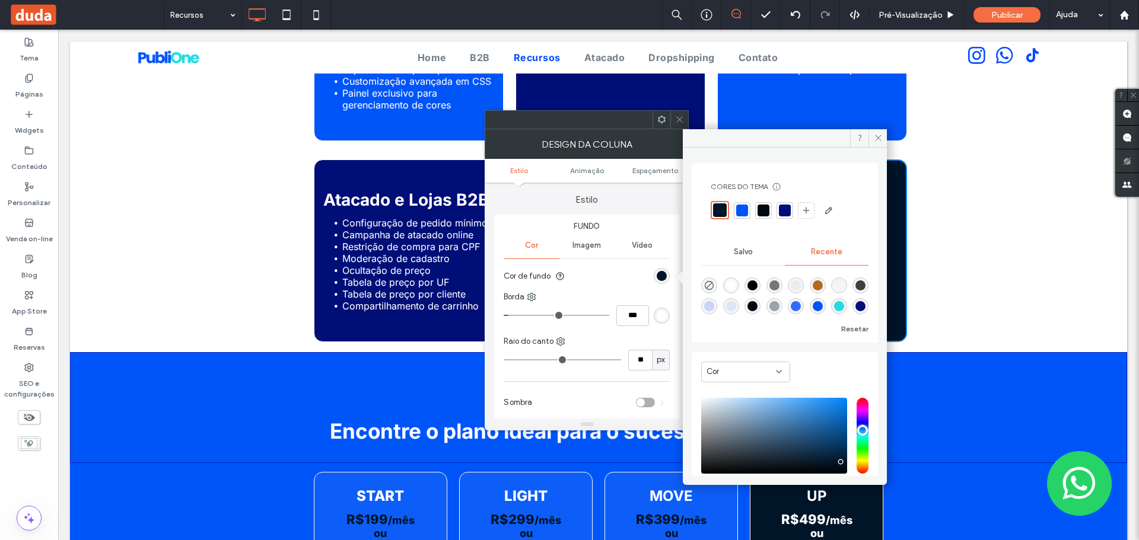
click at [786, 216] on div at bounding box center [785, 211] width 12 height 12
drag, startPoint x: 873, startPoint y: 138, endPoint x: 632, endPoint y: 110, distance: 242.4
click at [874, 138] on icon at bounding box center [878, 137] width 9 height 9
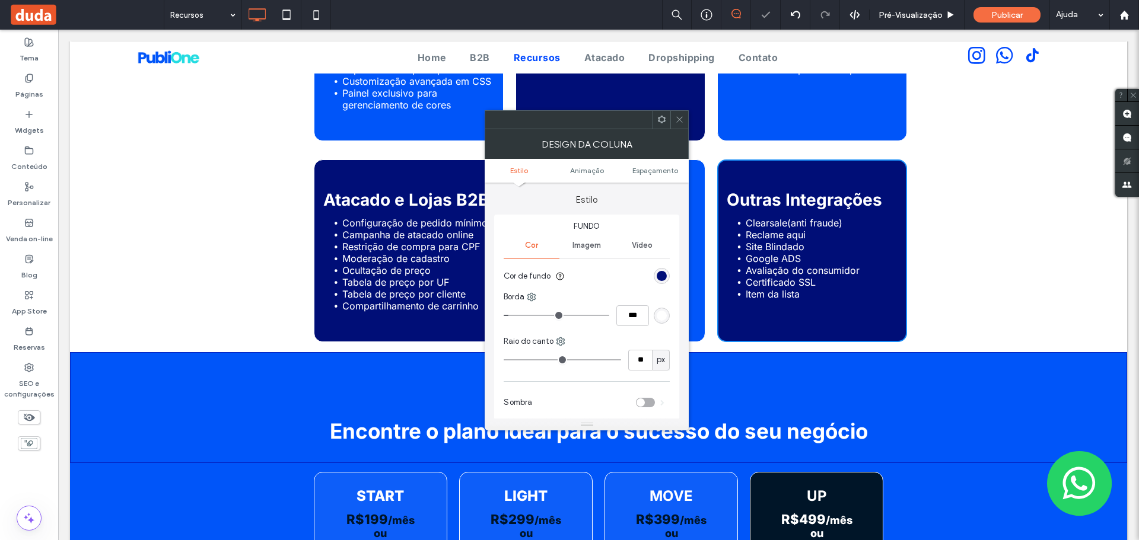
click at [680, 124] on span at bounding box center [679, 120] width 9 height 18
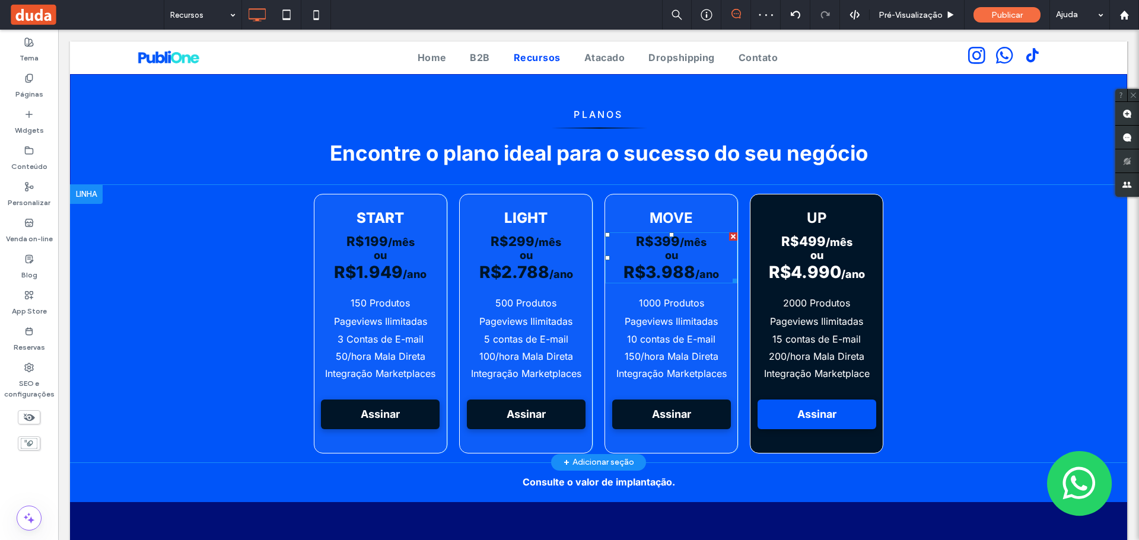
scroll to position [1127, 0]
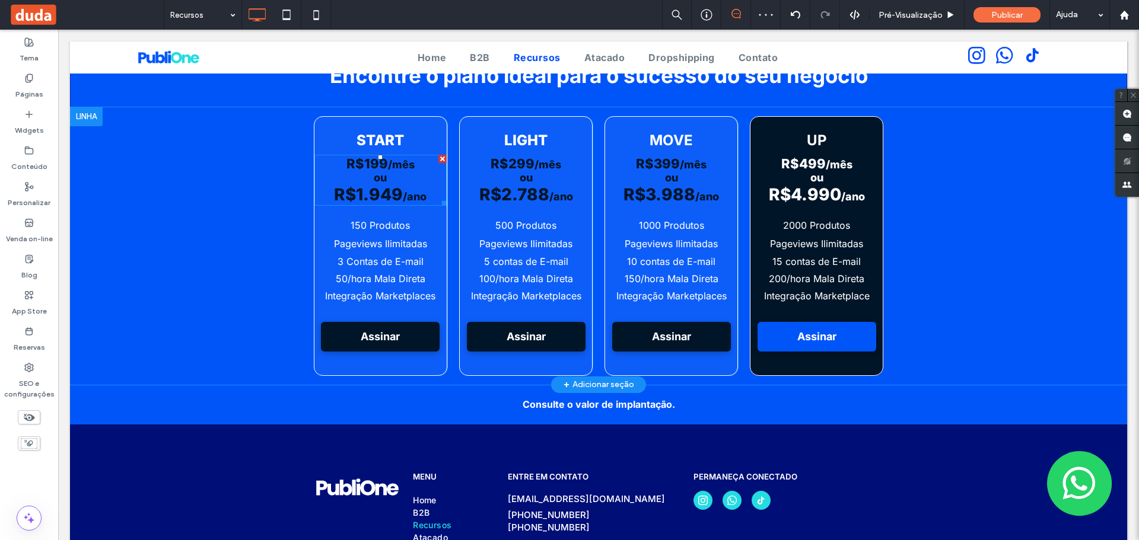
click at [355, 174] on h3 "ou" at bounding box center [380, 177] width 132 height 13
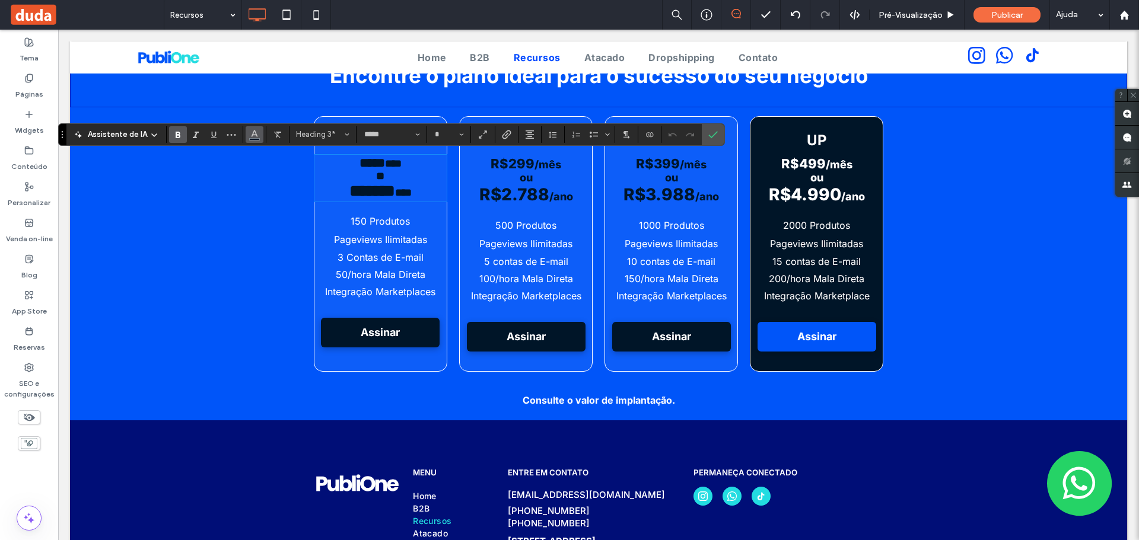
click at [253, 135] on use "Cor" at bounding box center [254, 133] width 7 height 7
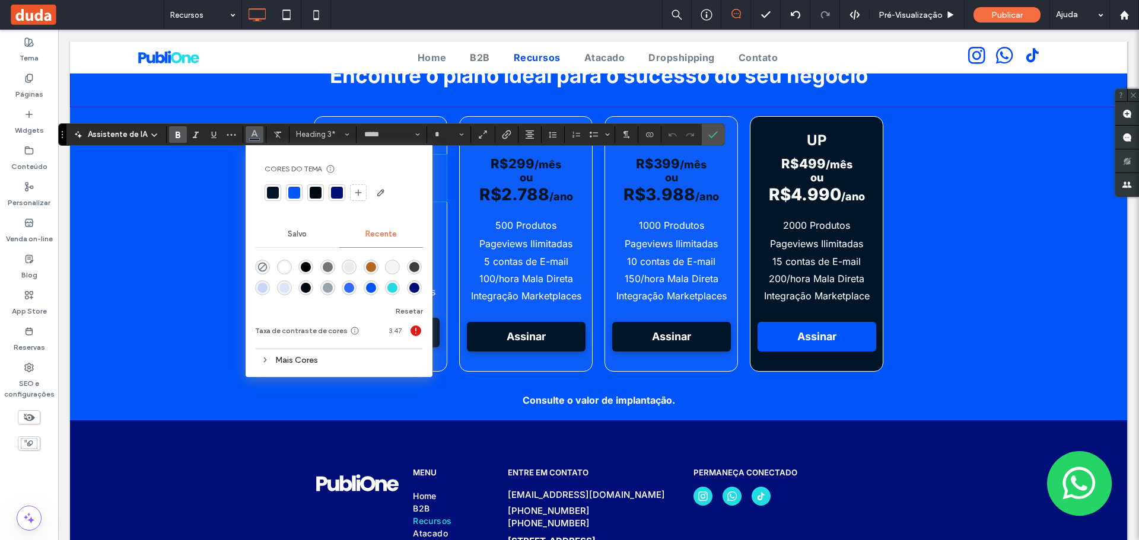
click at [335, 192] on div at bounding box center [337, 193] width 12 height 12
click at [348, 438] on div "Click To Paste MENU Home B2B Recursos Atacado Dropshipping Contato Click To Pas…" at bounding box center [598, 518] width 1057 height 195
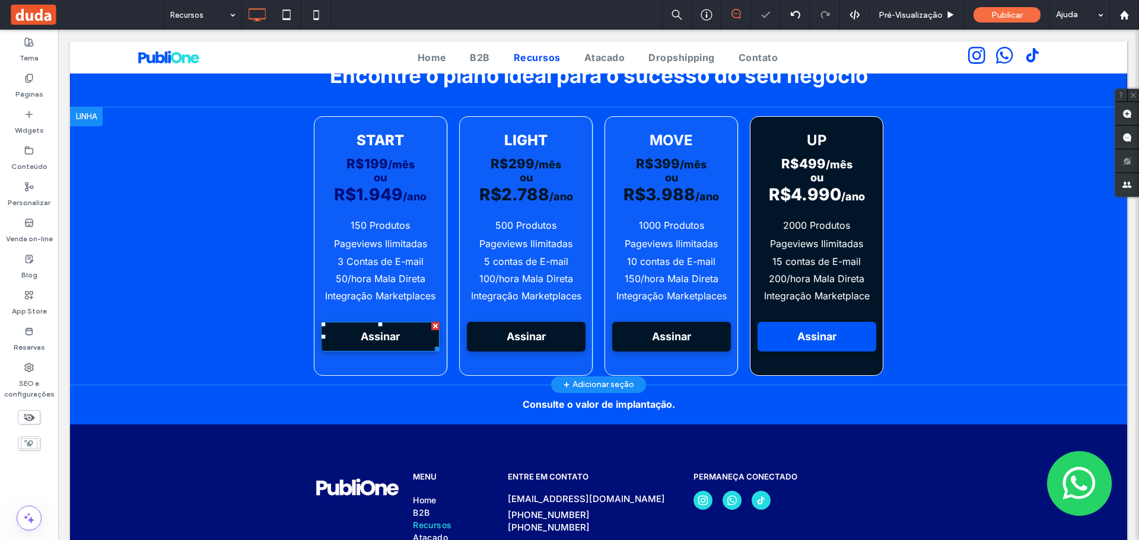
click at [337, 337] on link "Assinar" at bounding box center [380, 337] width 119 height 30
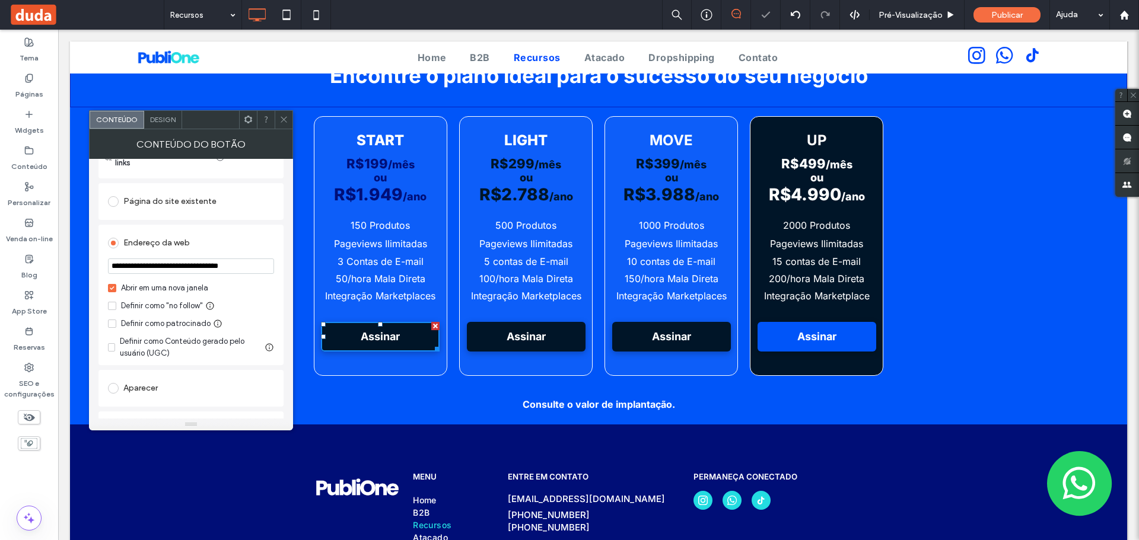
scroll to position [119, 0]
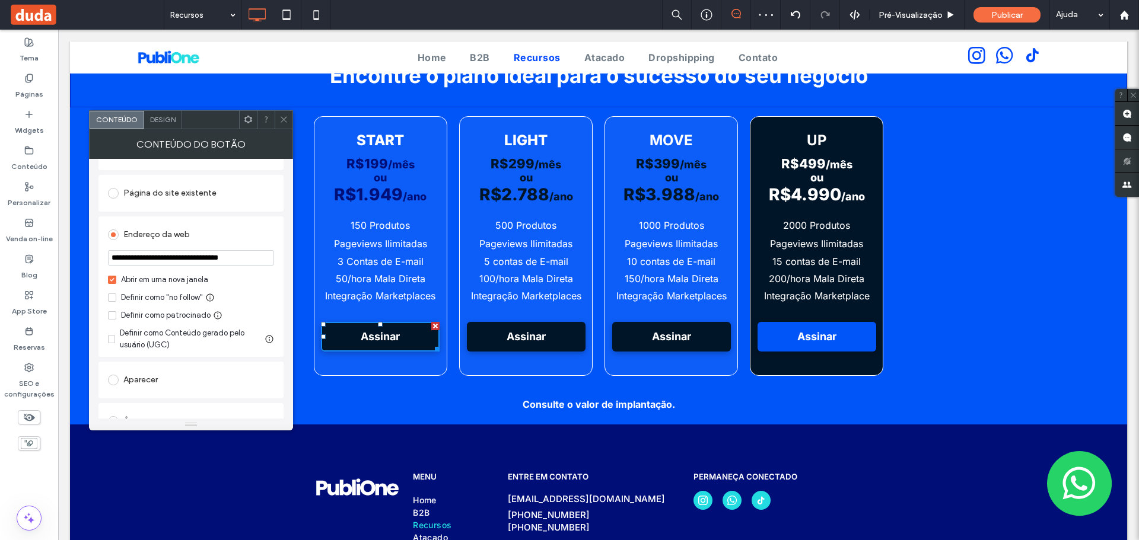
click at [168, 118] on span "Design" at bounding box center [163, 119] width 26 height 9
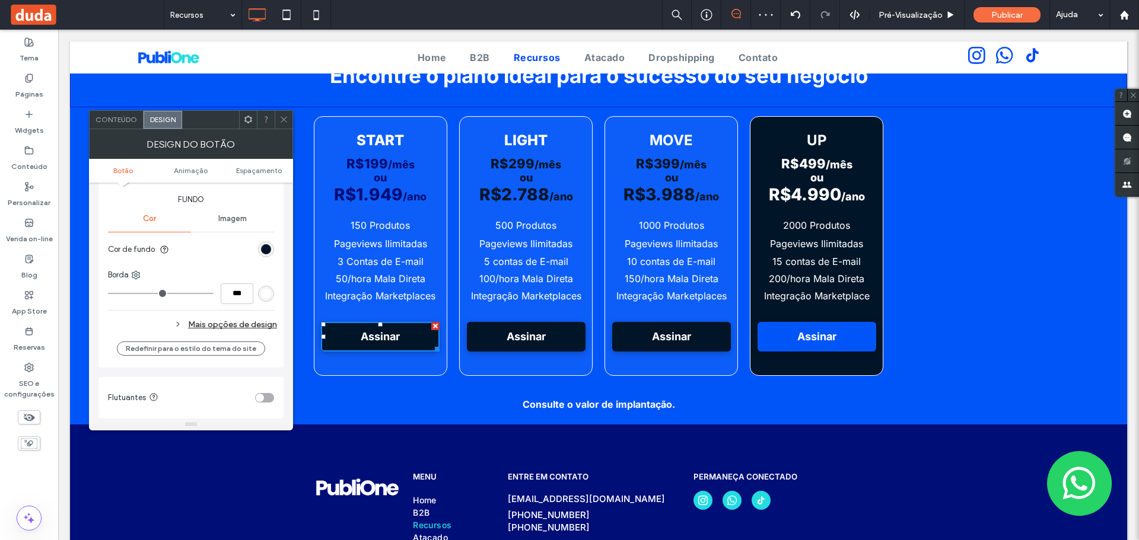
scroll to position [297, 0]
click at [259, 249] on section "Cor de fundo" at bounding box center [191, 247] width 166 height 30
click at [266, 247] on div "rgb(0, 21, 40)" at bounding box center [266, 246] width 10 height 10
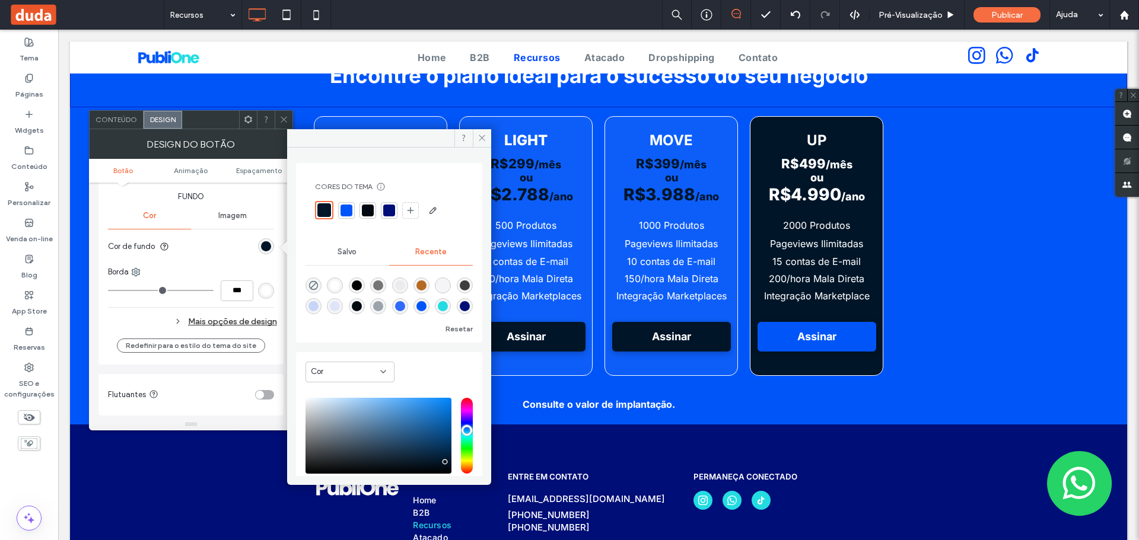
click at [388, 214] on div at bounding box center [389, 211] width 12 height 12
click at [539, 327] on span "Assinar" at bounding box center [525, 336] width 47 height 24
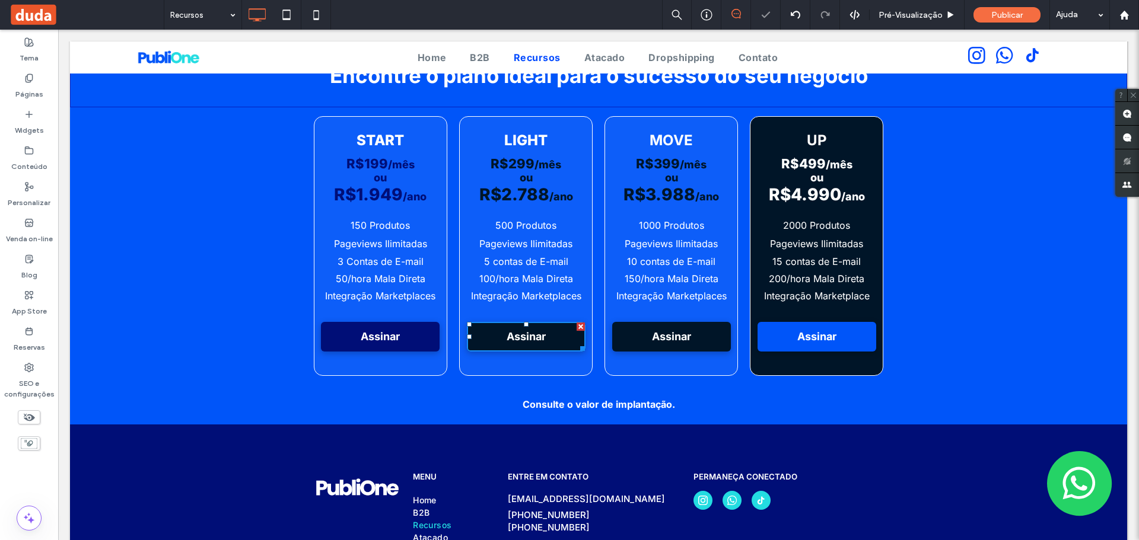
click at [557, 332] on link "Assinar" at bounding box center [526, 337] width 119 height 30
click at [406, 335] on link "Assinar" at bounding box center [380, 337] width 119 height 30
click at [409, 337] on link "Assinar" at bounding box center [380, 337] width 119 height 30
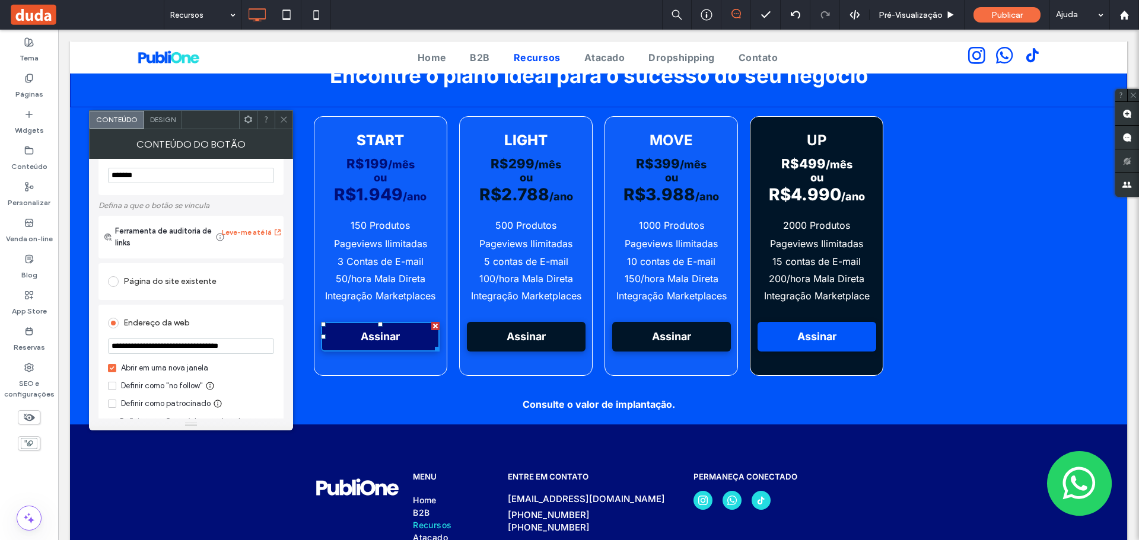
scroll to position [59, 0]
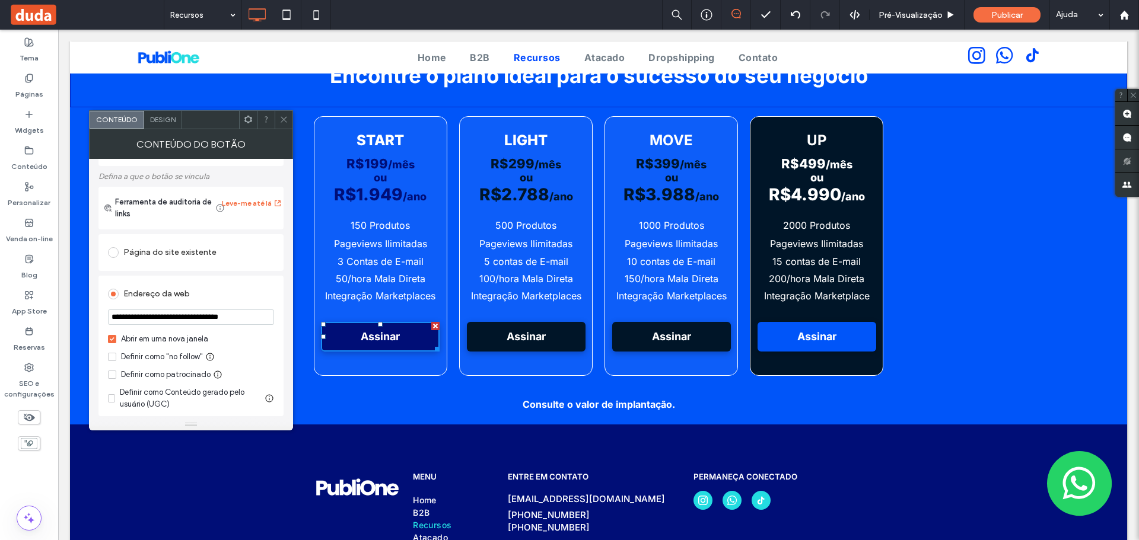
click at [161, 123] on span "Design" at bounding box center [163, 119] width 26 height 9
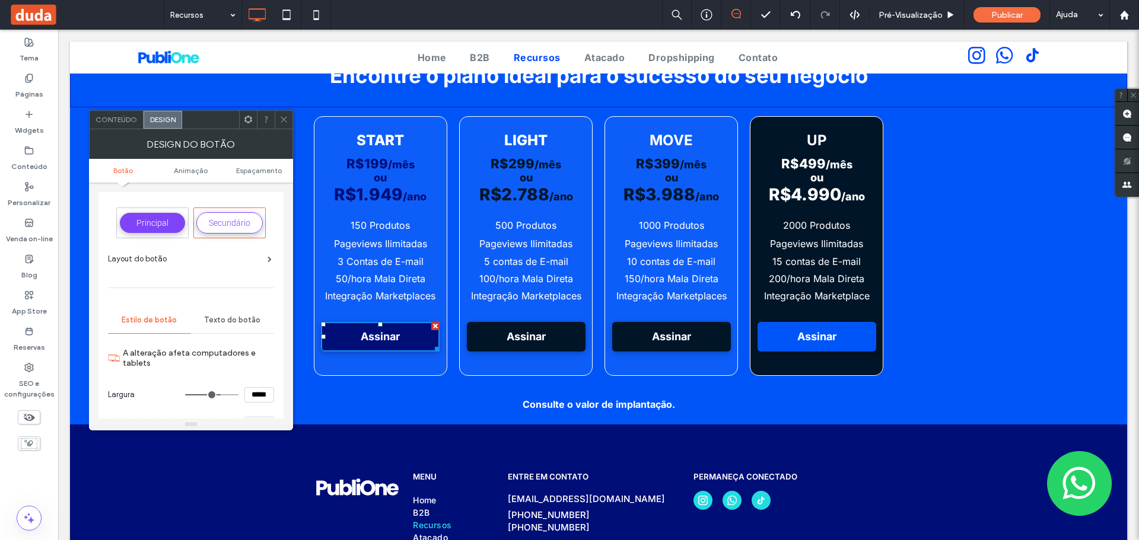
click at [281, 124] on span at bounding box center [283, 120] width 9 height 18
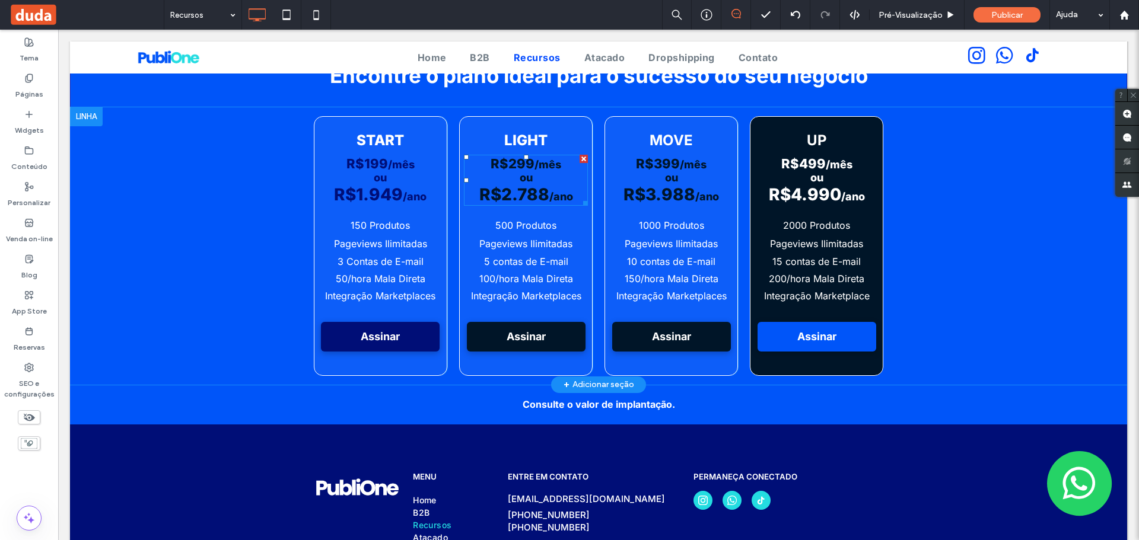
click at [505, 175] on h3 "ou" at bounding box center [526, 177] width 124 height 13
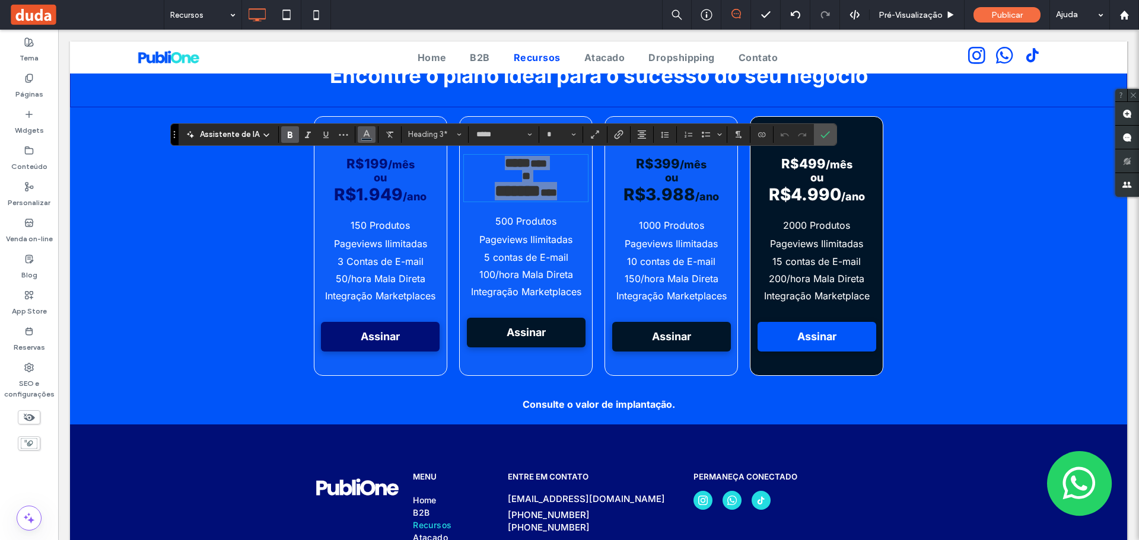
click at [367, 133] on icon "Cor" at bounding box center [366, 133] width 9 height 9
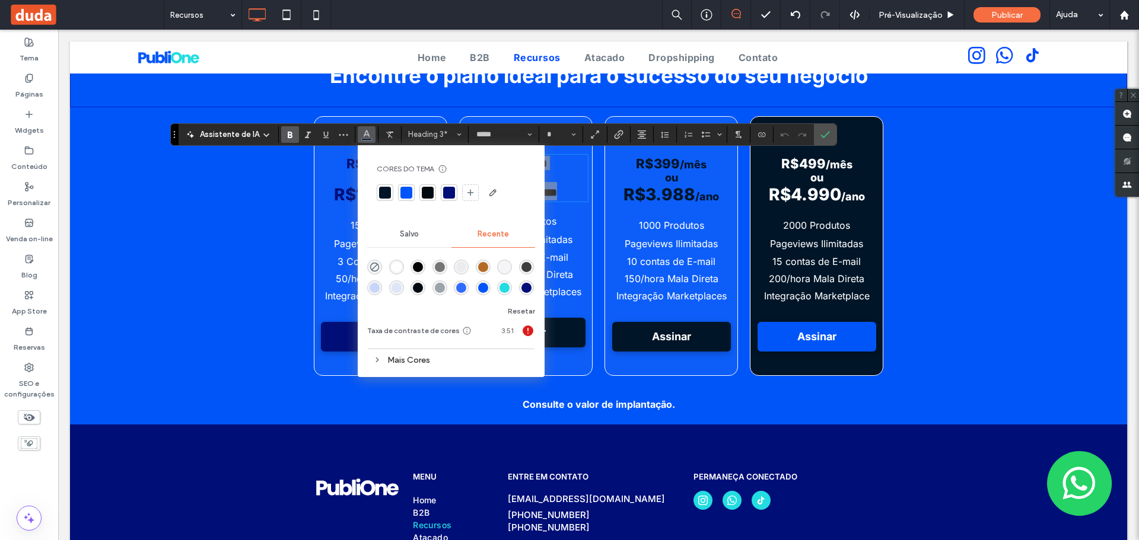
click at [444, 189] on div at bounding box center [449, 193] width 12 height 12
click at [647, 190] on span "R$3.988" at bounding box center [659, 194] width 72 height 20
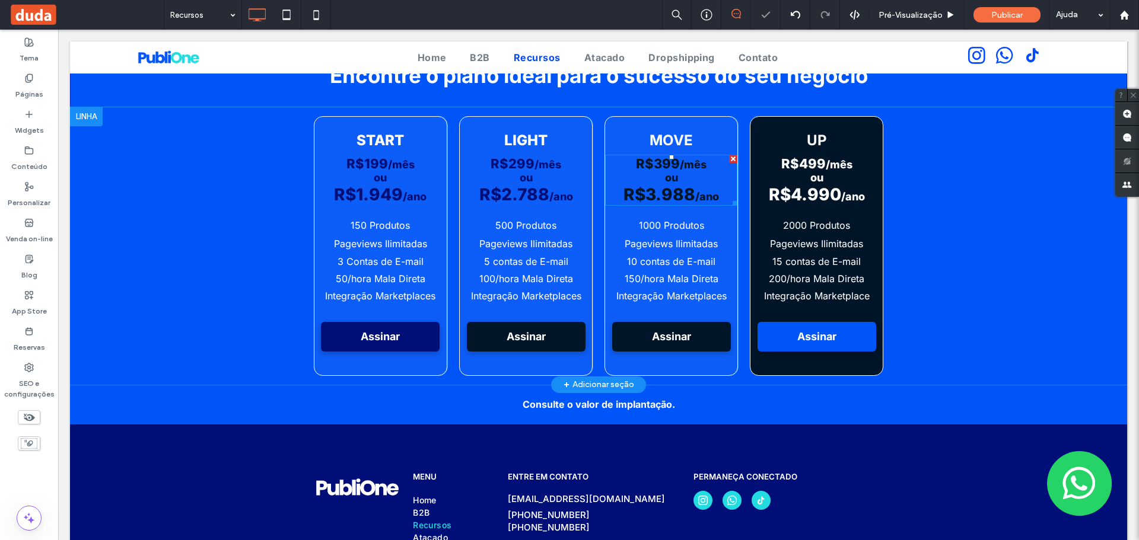
click at [648, 185] on span "R$3.988" at bounding box center [659, 194] width 72 height 20
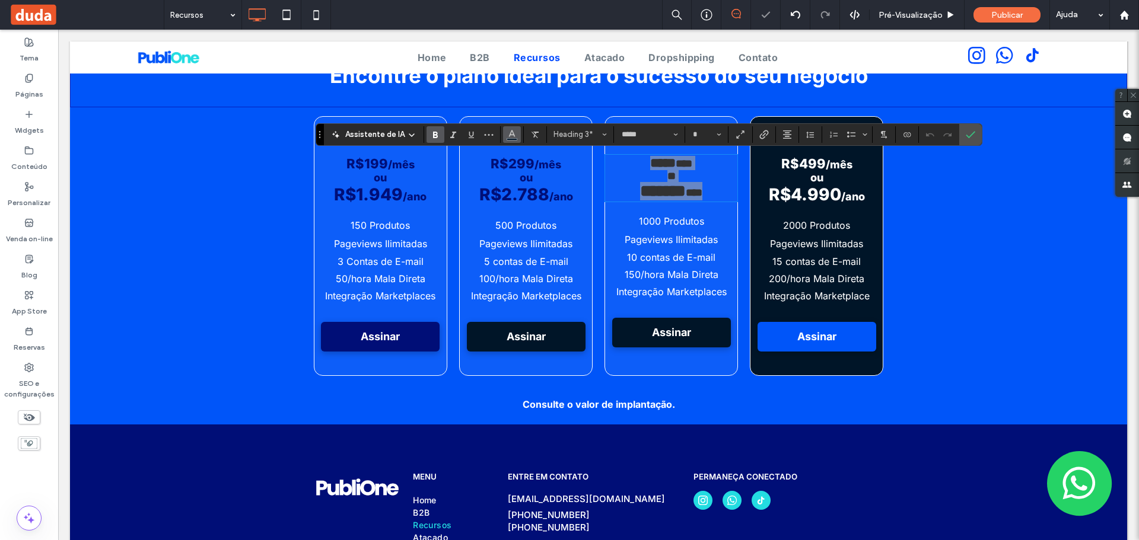
click at [513, 136] on use "Cor" at bounding box center [512, 133] width 7 height 7
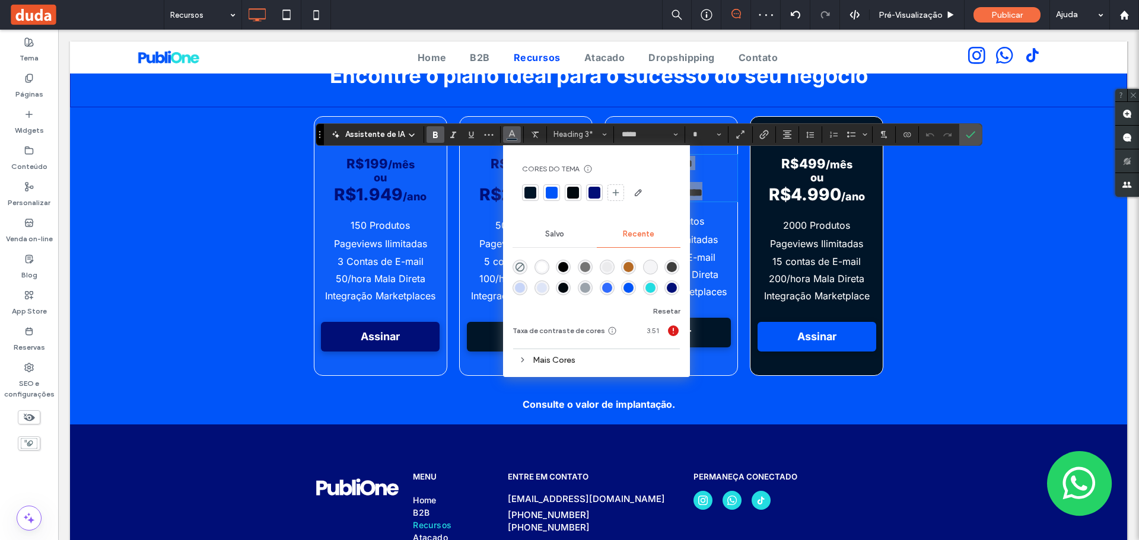
click at [592, 189] on div at bounding box center [594, 193] width 12 height 12
click at [470, 338] on link "Assinar" at bounding box center [526, 337] width 119 height 30
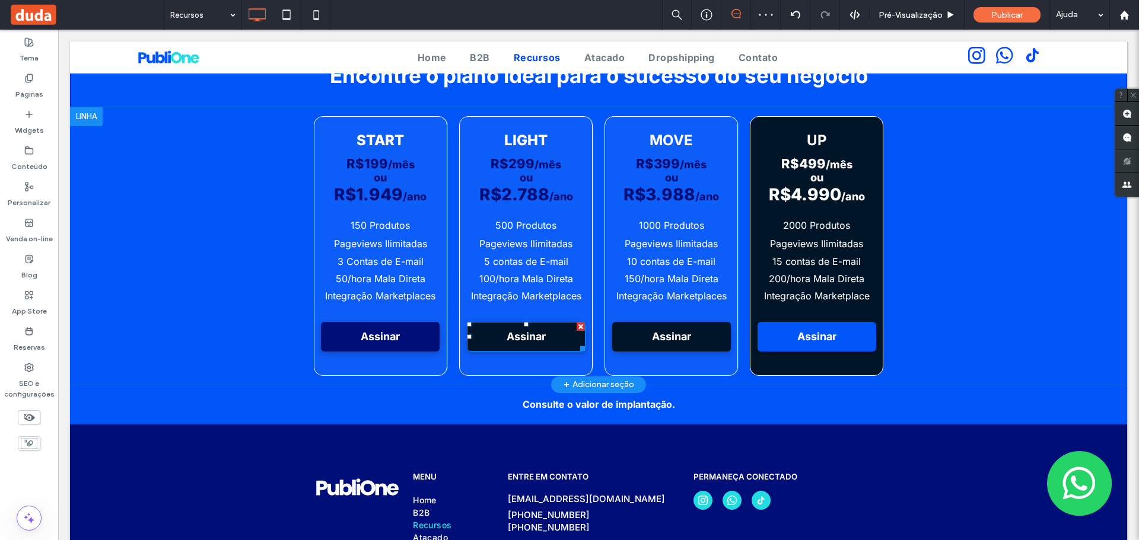
click at [470, 339] on link "Assinar" at bounding box center [526, 337] width 119 height 30
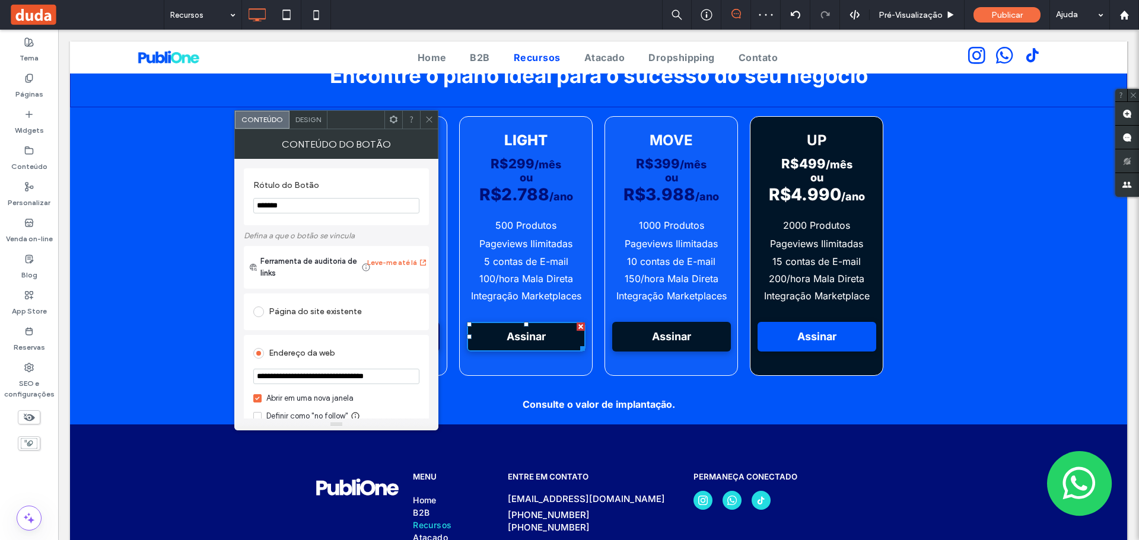
click at [313, 126] on div "Design" at bounding box center [308, 120] width 38 height 18
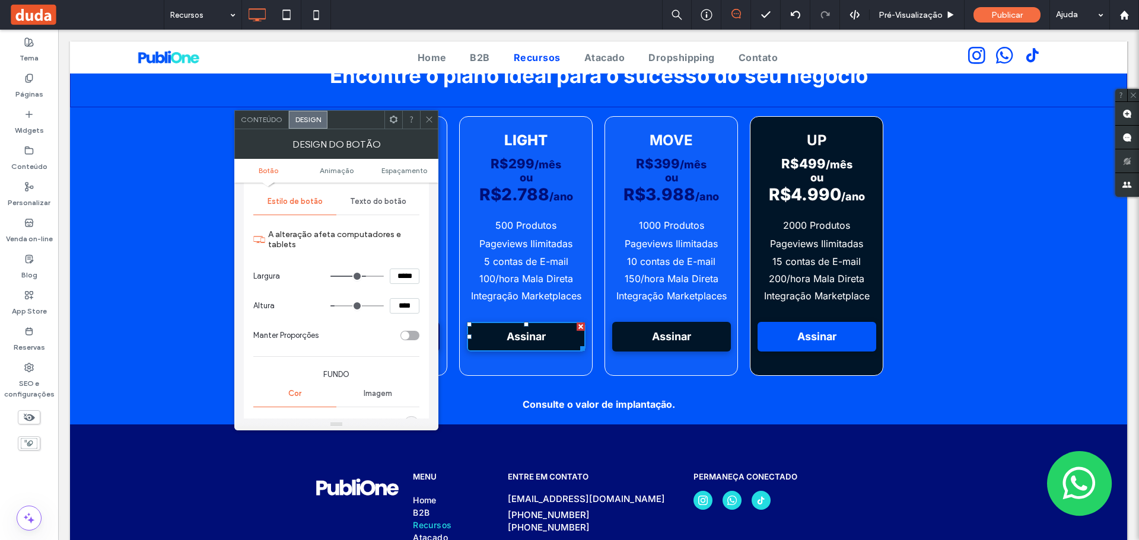
scroll to position [297, 0]
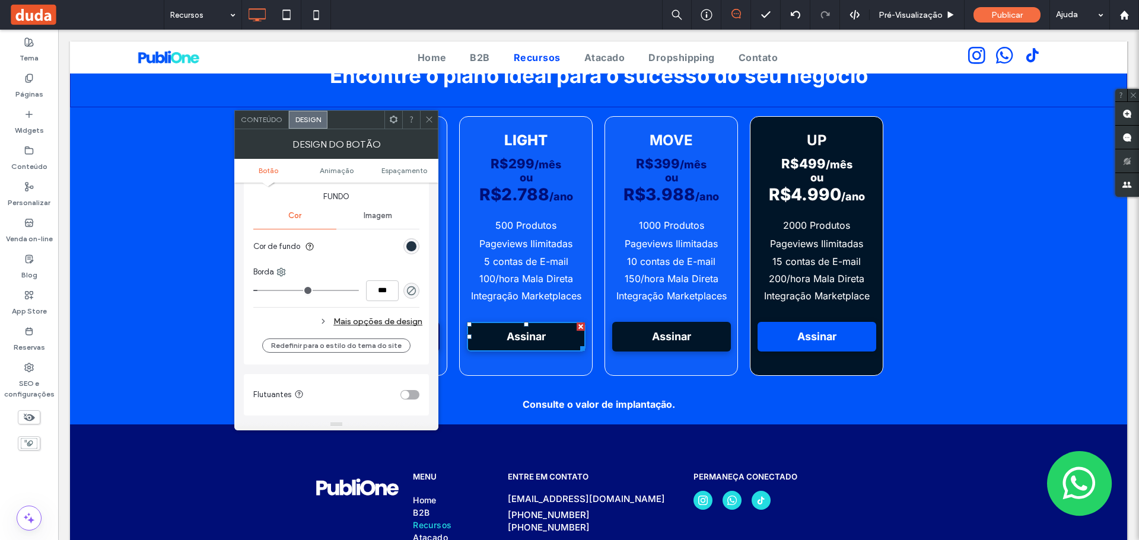
click at [411, 248] on div "rgb(0, 21, 40)" at bounding box center [411, 246] width 10 height 10
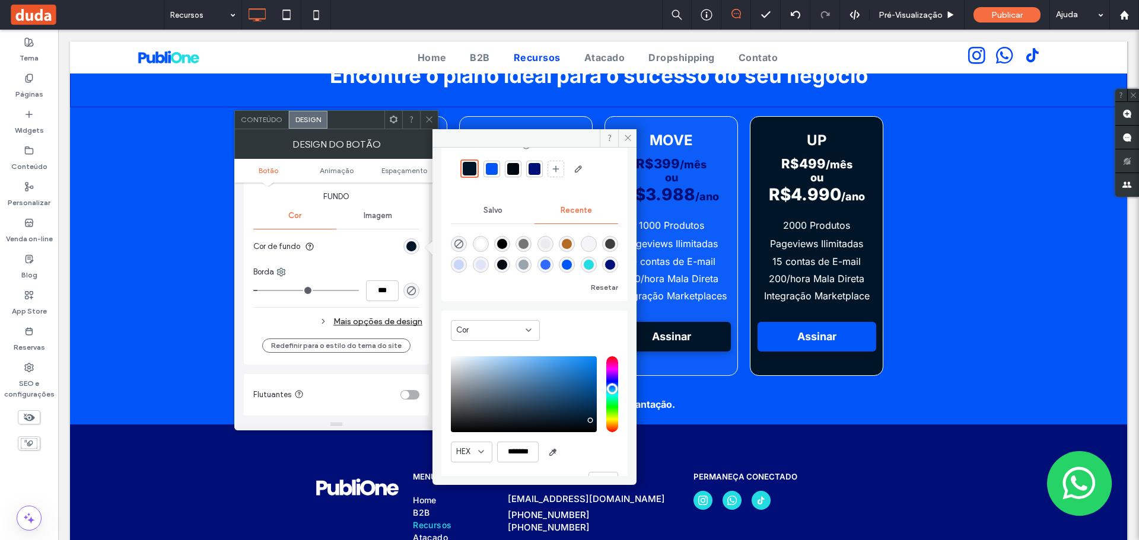
scroll to position [59, 0]
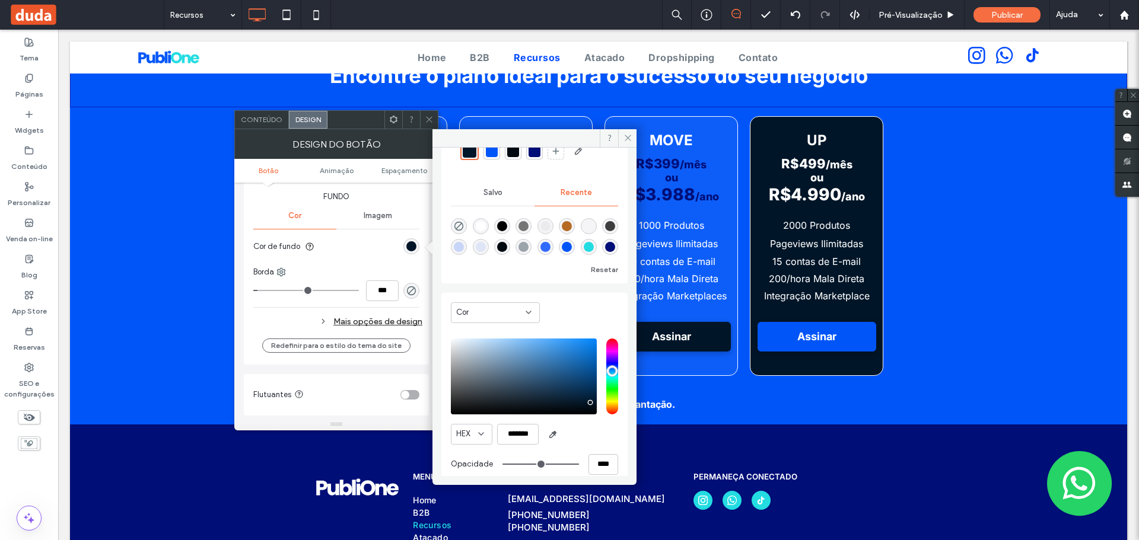
click at [536, 153] on div at bounding box center [534, 151] width 12 height 12
click at [701, 337] on link "Assinar" at bounding box center [671, 337] width 119 height 30
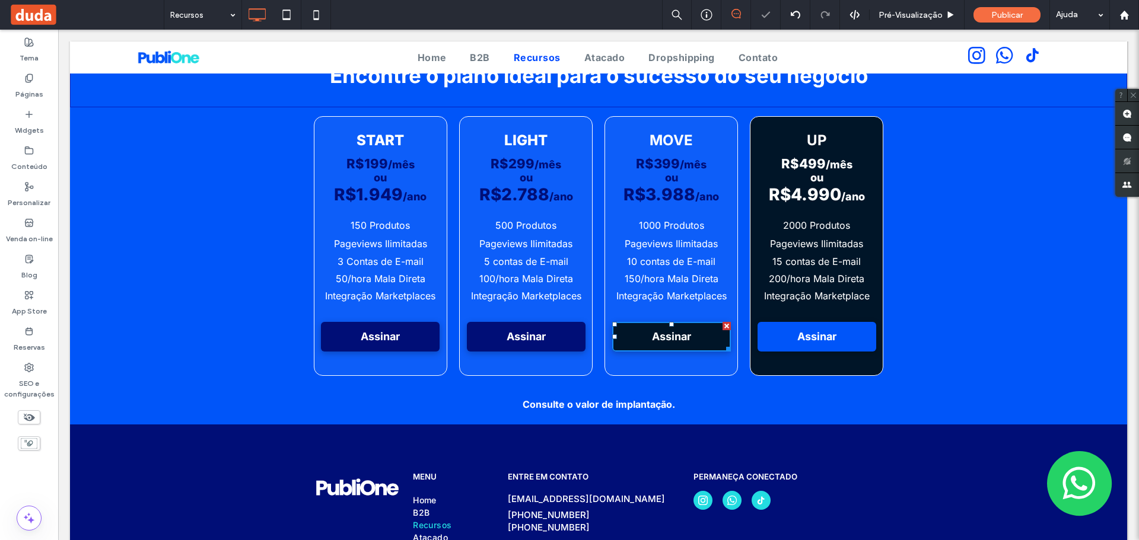
click at [706, 337] on link "Assinar" at bounding box center [671, 337] width 119 height 30
click at [627, 327] on link "Assinar" at bounding box center [671, 337] width 119 height 30
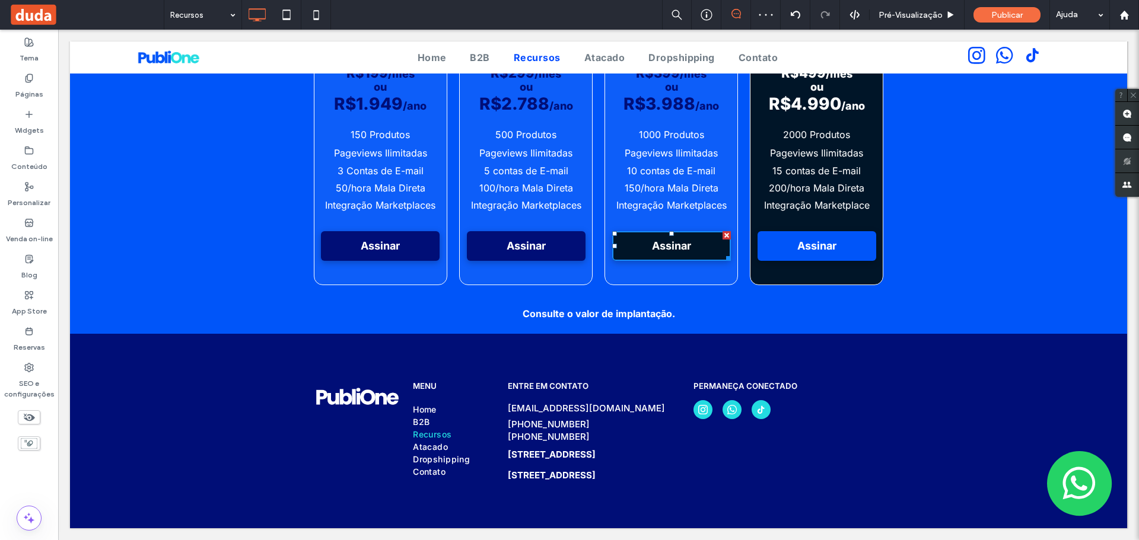
scroll to position [1249, 0]
click at [683, 234] on span "Assinar" at bounding box center [671, 246] width 47 height 24
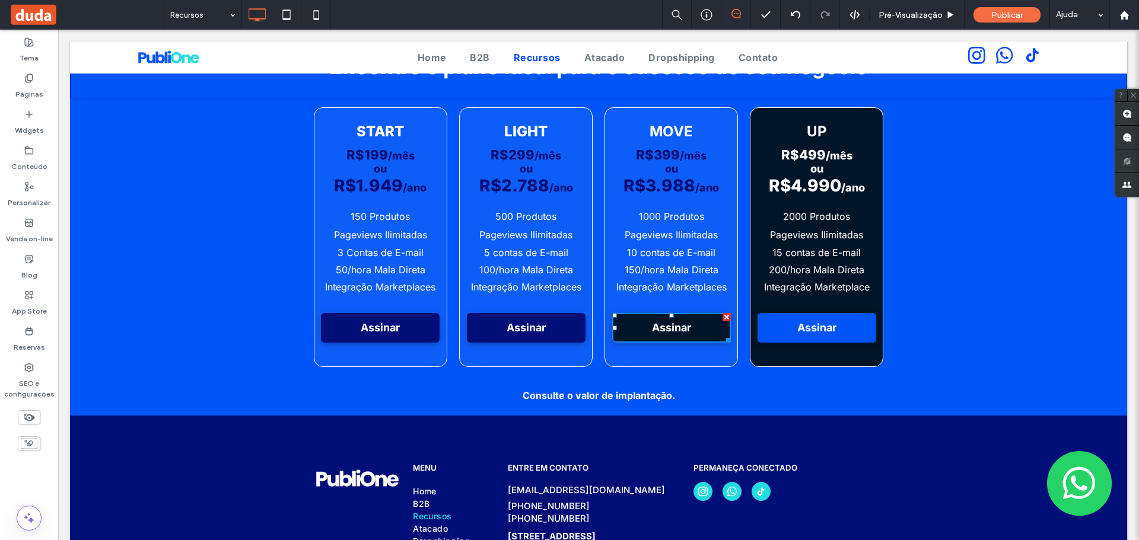
scroll to position [1190, 0]
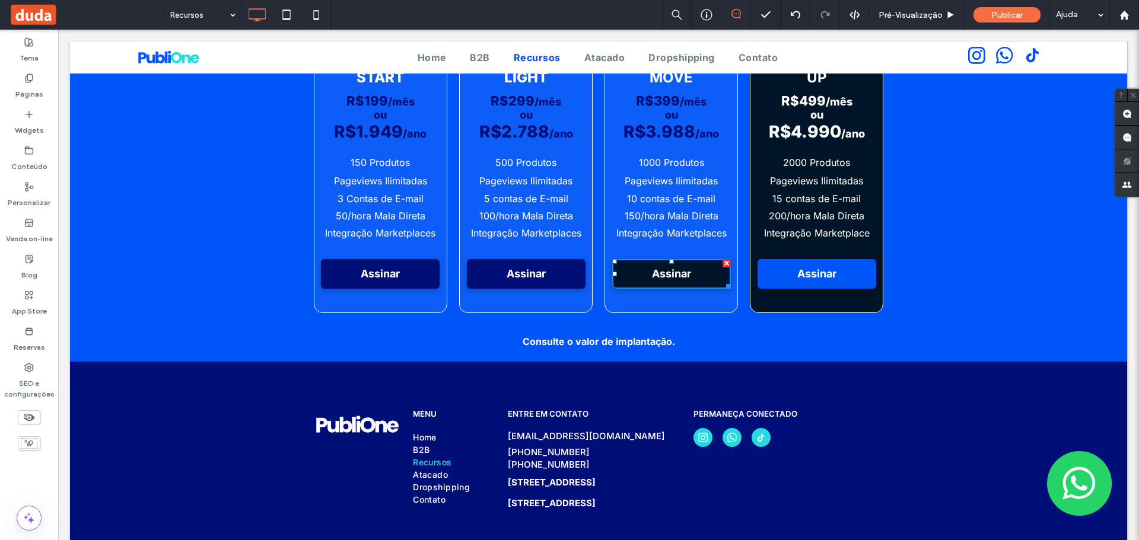
click at [693, 276] on link "Assinar" at bounding box center [671, 274] width 119 height 30
click at [793, 271] on span "Assinar" at bounding box center [816, 274] width 47 height 24
click at [711, 278] on link "Assinar" at bounding box center [671, 274] width 119 height 30
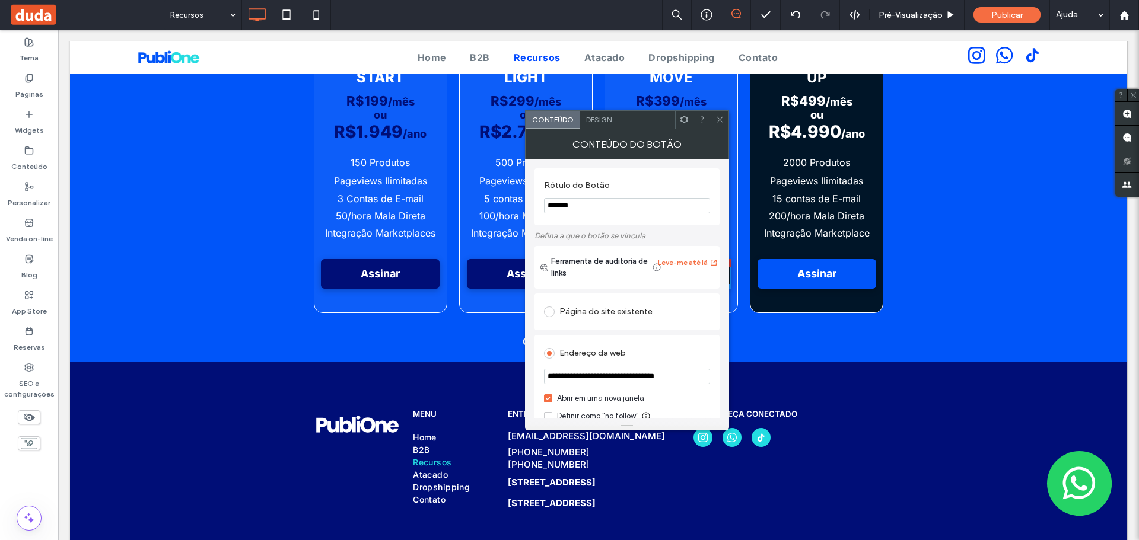
click at [600, 116] on span "Design" at bounding box center [599, 119] width 26 height 9
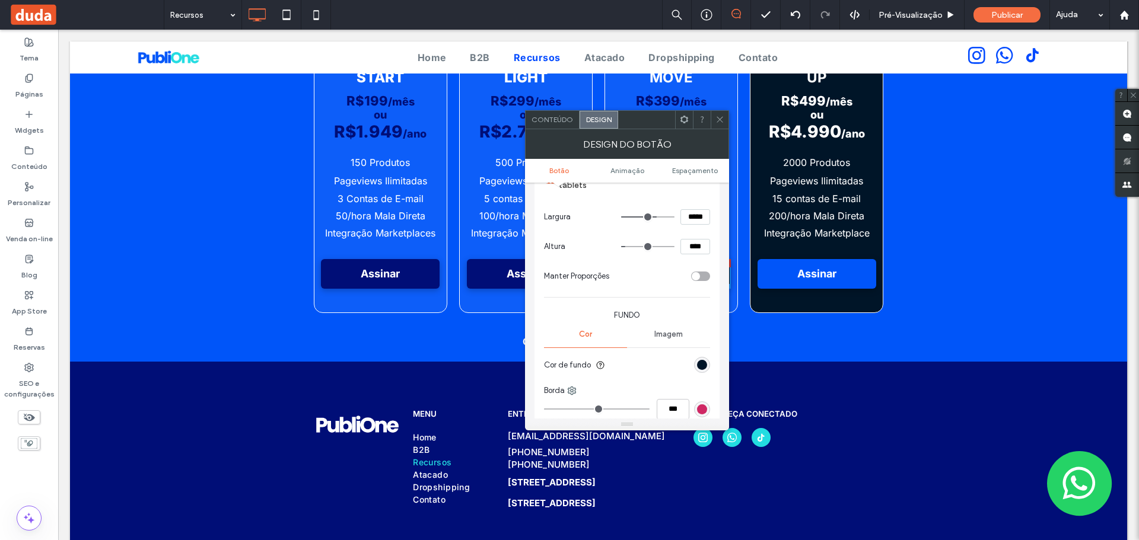
scroll to position [297, 0]
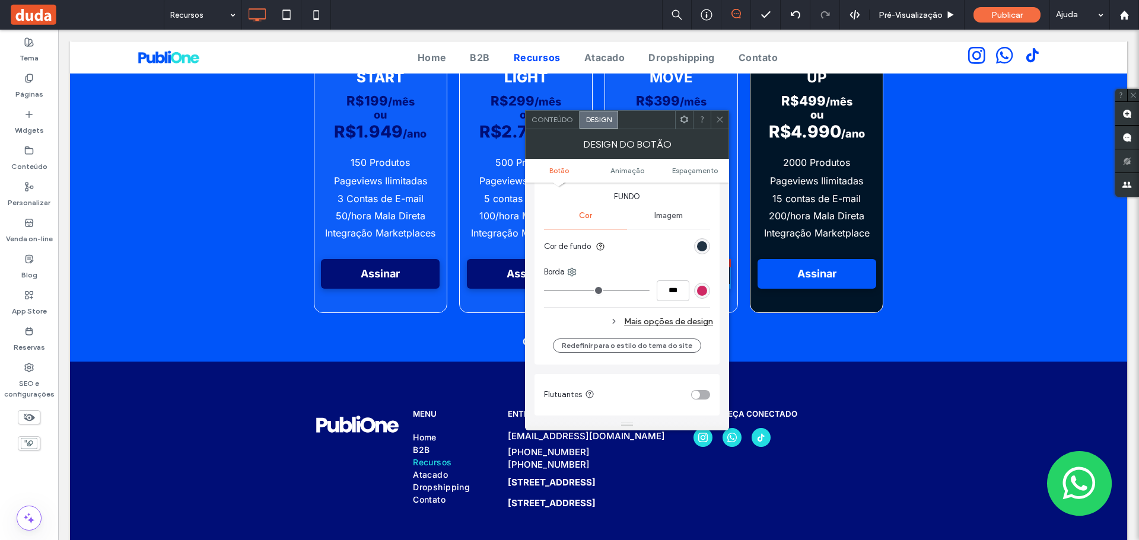
click at [702, 247] on div "rgb(0, 21, 40)" at bounding box center [702, 246] width 10 height 10
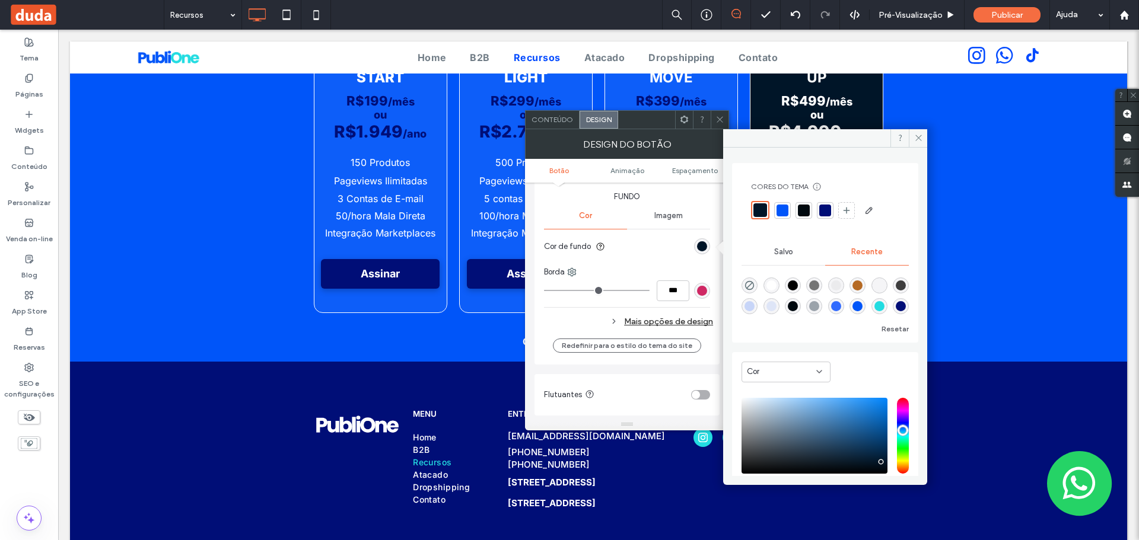
click at [826, 211] on div at bounding box center [825, 211] width 12 height 12
click at [916, 136] on icon at bounding box center [918, 137] width 9 height 9
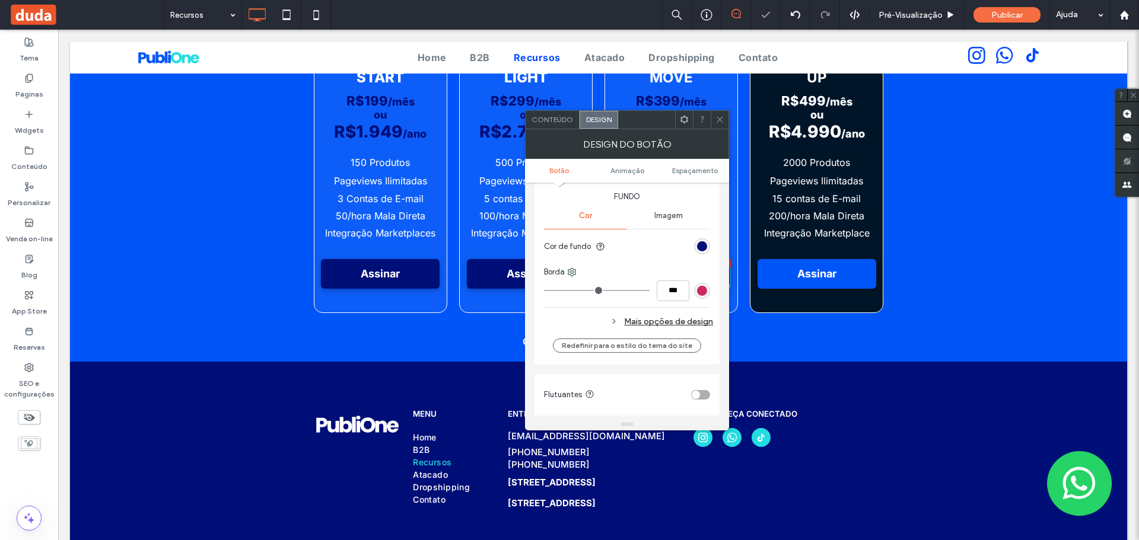
click at [724, 123] on icon at bounding box center [719, 119] width 9 height 9
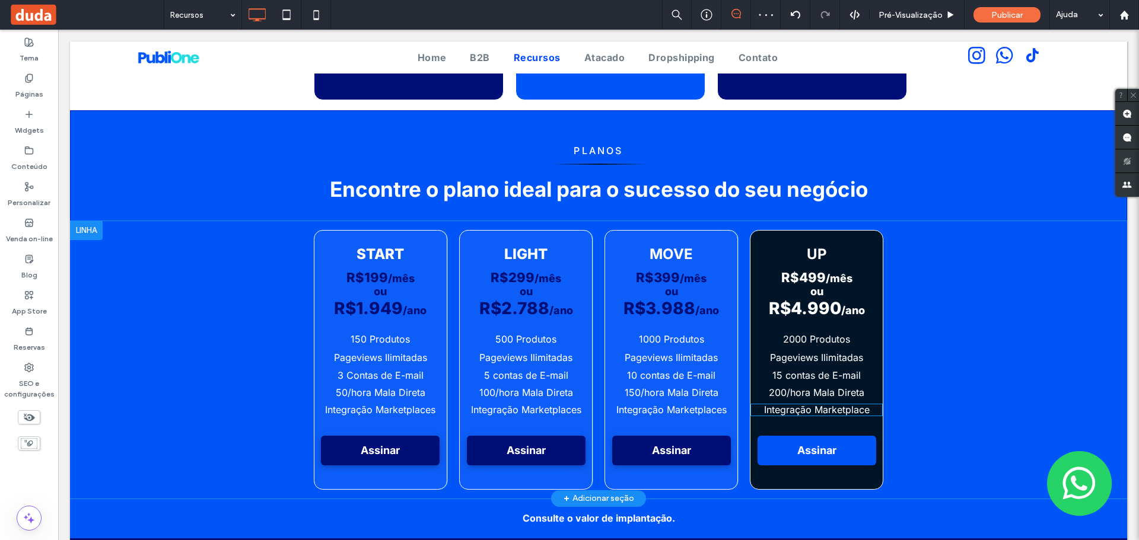
scroll to position [1012, 0]
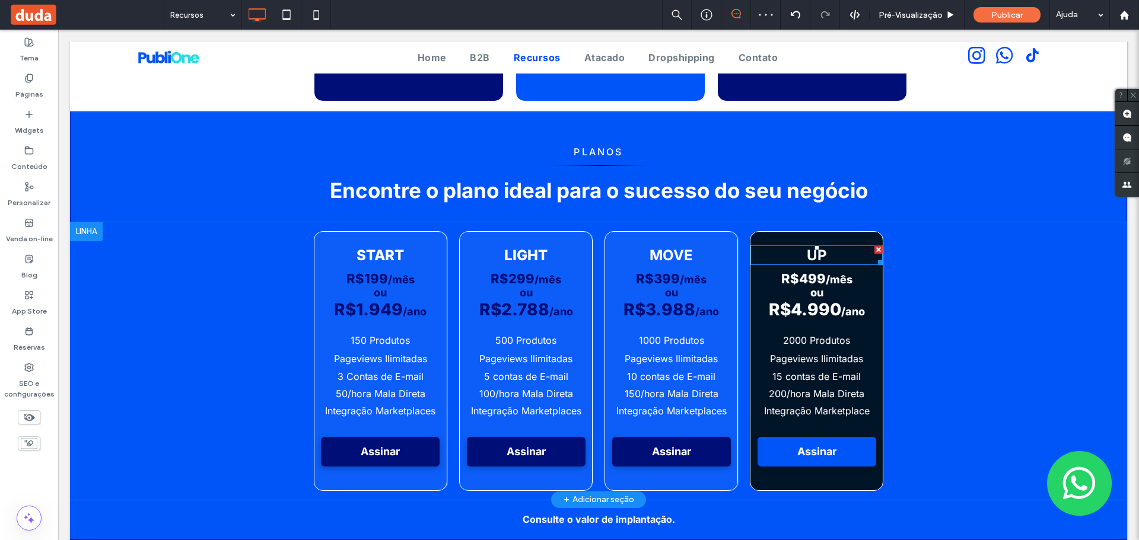
click at [778, 249] on h3 "UP" at bounding box center [816, 255] width 132 height 17
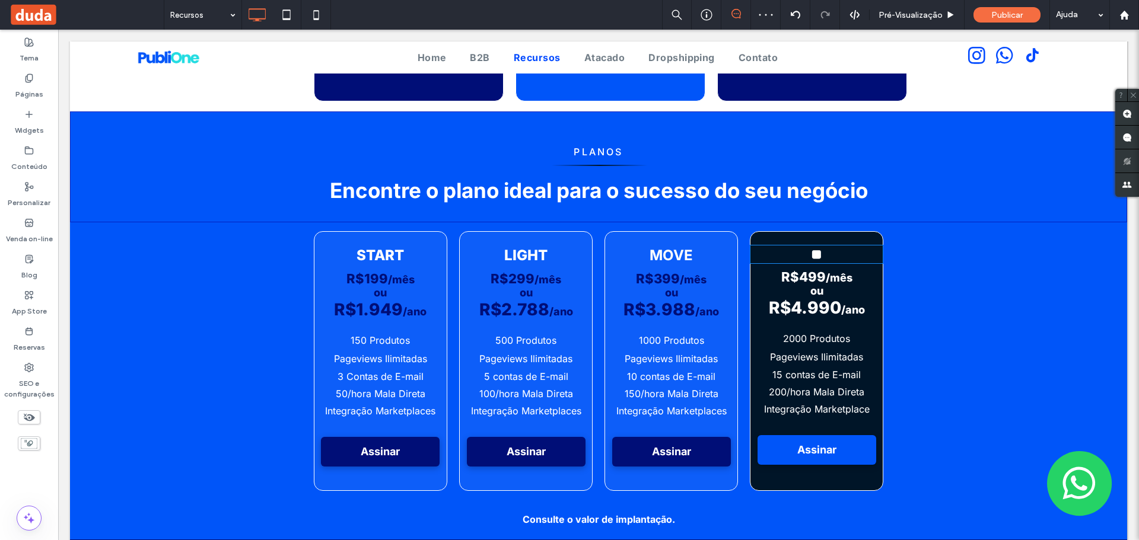
type input "*****"
type input "**"
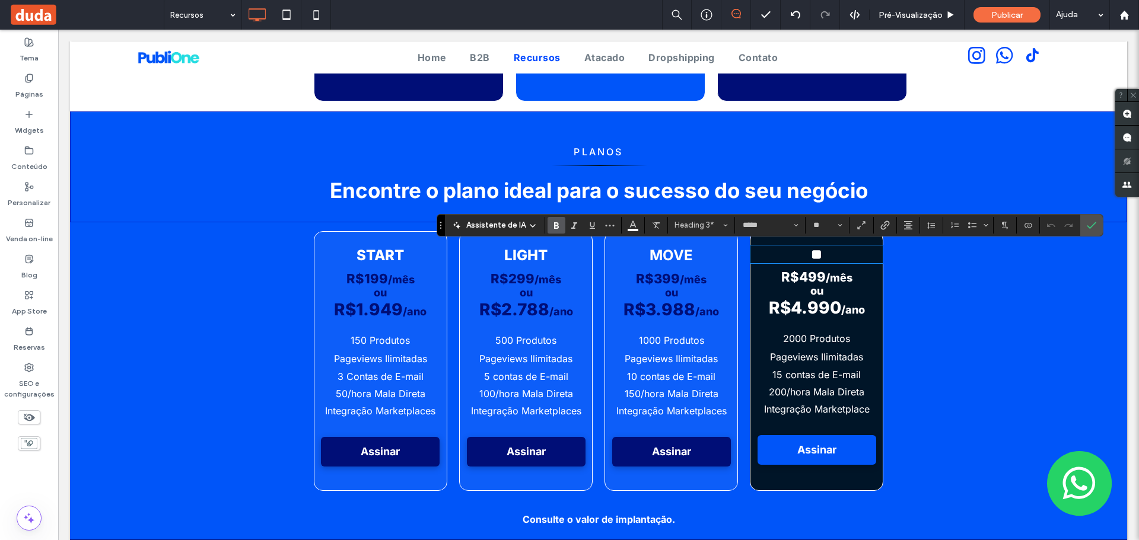
click at [769, 314] on span "R$4.990" at bounding box center [805, 308] width 72 height 20
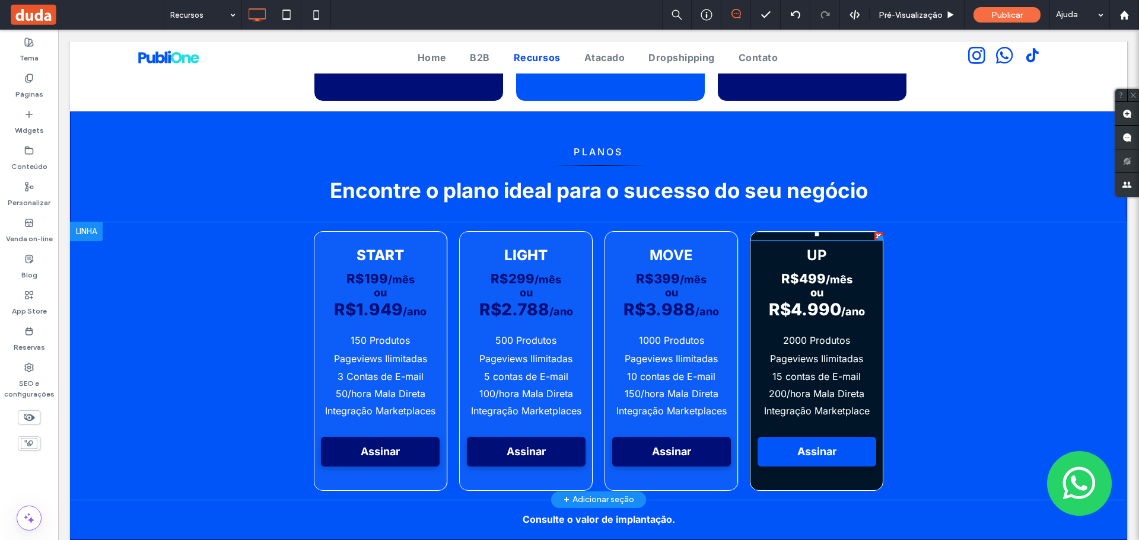
click at [770, 233] on div at bounding box center [816, 236] width 132 height 9
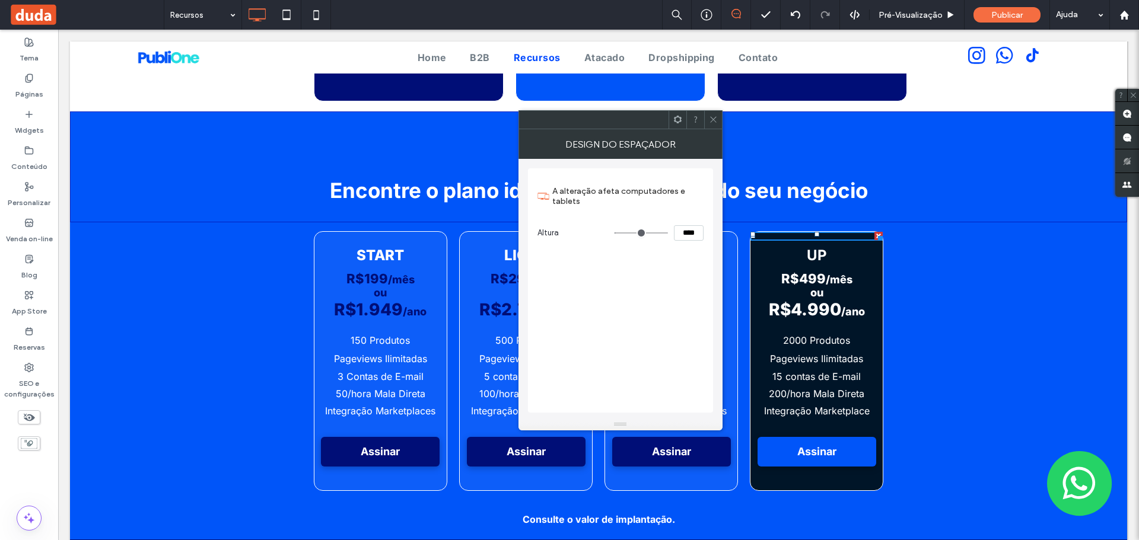
drag, startPoint x: 715, startPoint y: 119, endPoint x: 719, endPoint y: 124, distance: 6.3
click at [716, 121] on icon at bounding box center [713, 119] width 9 height 9
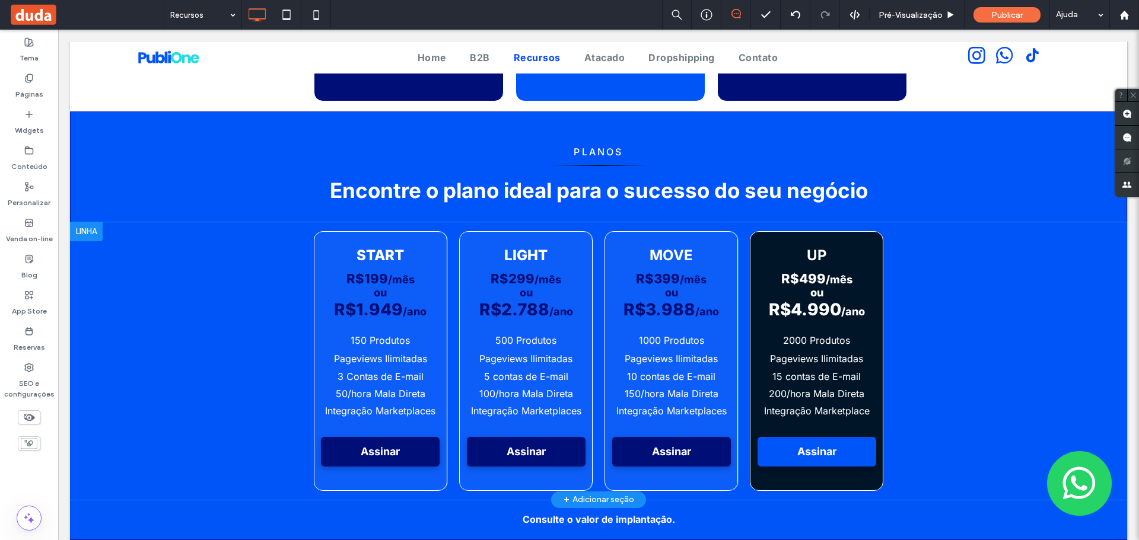
click at [857, 474] on div "UP R$499 /mês ou R$4.990 /ano 2000 Produtos Pageviews Ilimitadas 15 contas de E…" at bounding box center [816, 361] width 133 height 260
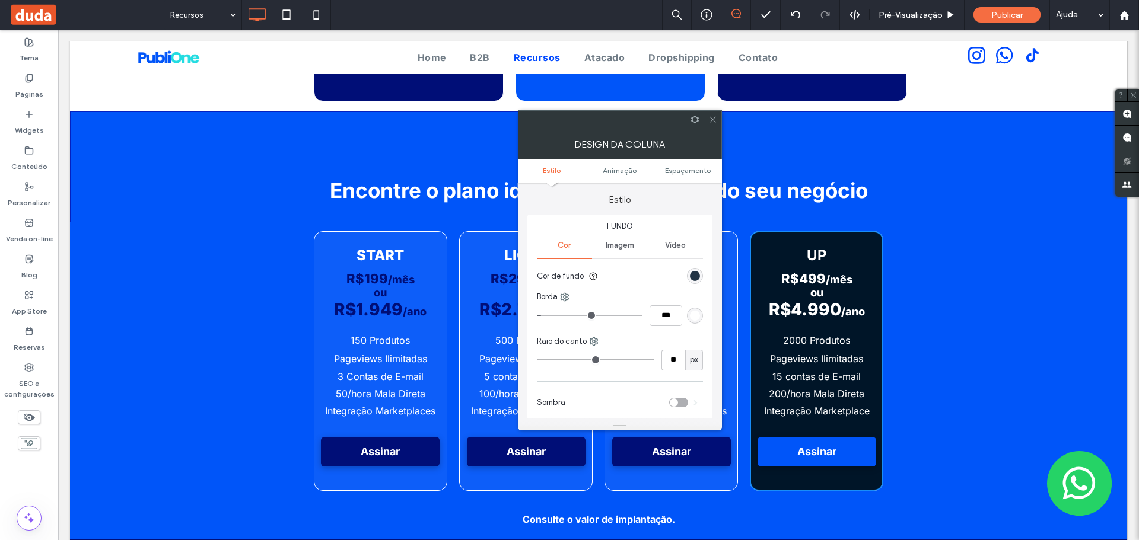
click at [693, 273] on div "rgb(0, 21, 40)" at bounding box center [695, 276] width 10 height 10
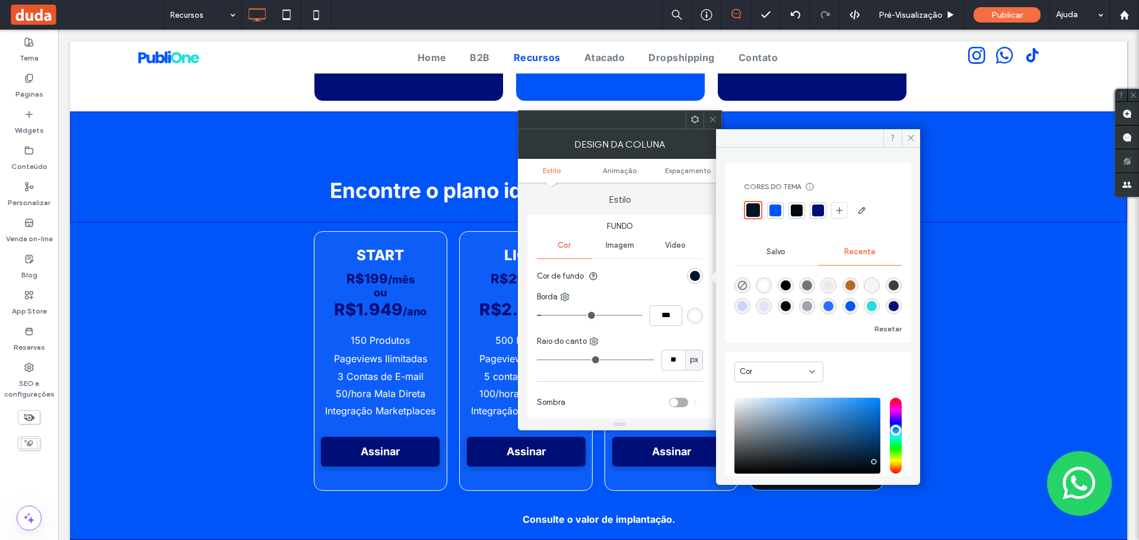
click at [816, 207] on div at bounding box center [818, 211] width 12 height 12
click at [912, 132] on span at bounding box center [911, 138] width 18 height 18
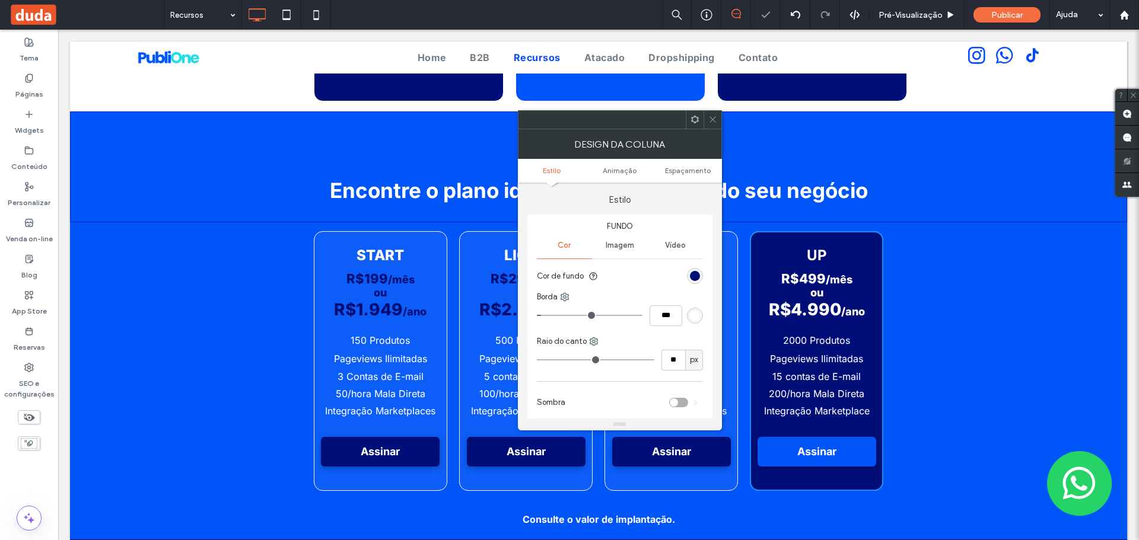
click at [705, 122] on div at bounding box center [712, 120] width 18 height 18
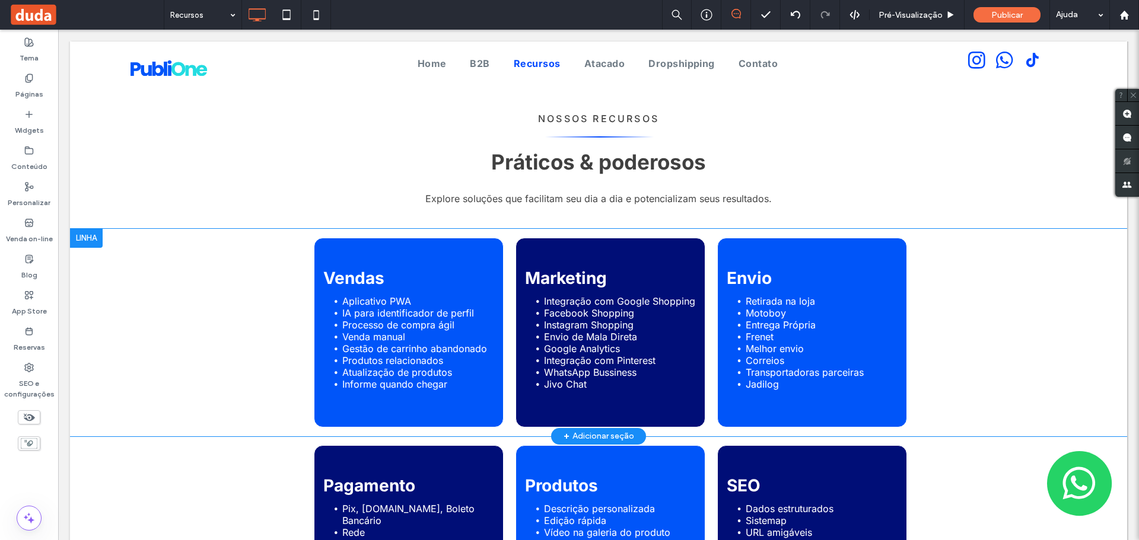
scroll to position [0, 0]
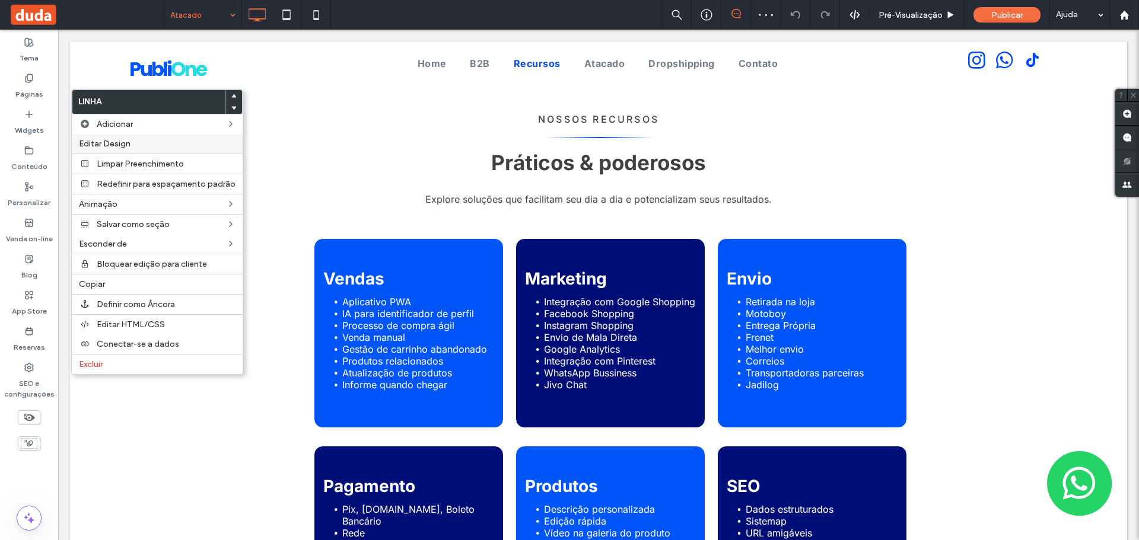
click at [126, 142] on span "Editar Design" at bounding box center [105, 144] width 52 height 10
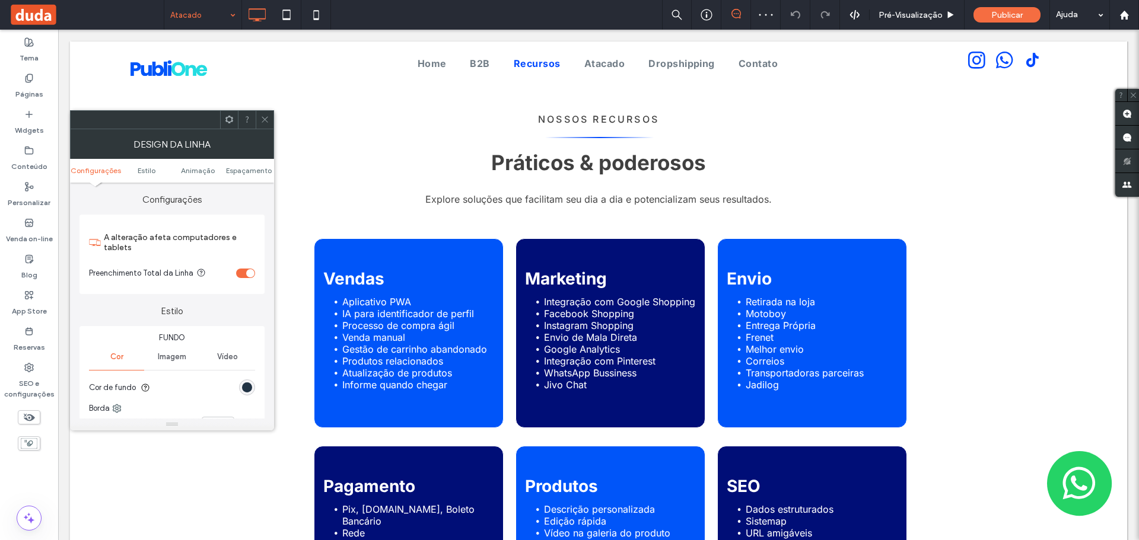
click at [247, 389] on div "rgb(0, 21, 40)" at bounding box center [247, 388] width 10 height 10
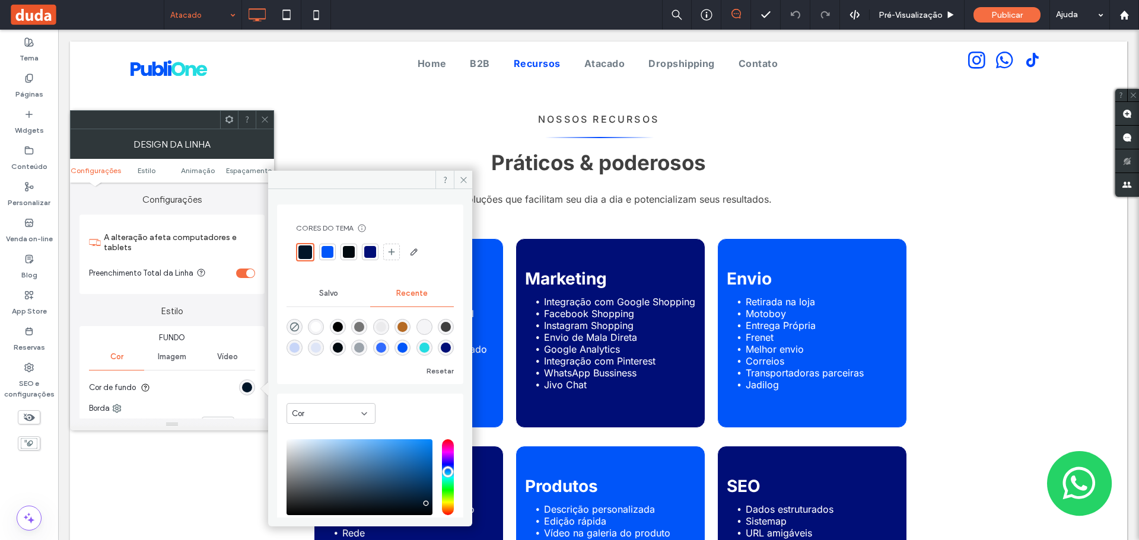
click at [369, 249] on div at bounding box center [370, 252] width 12 height 12
click at [459, 182] on icon at bounding box center [463, 180] width 9 height 9
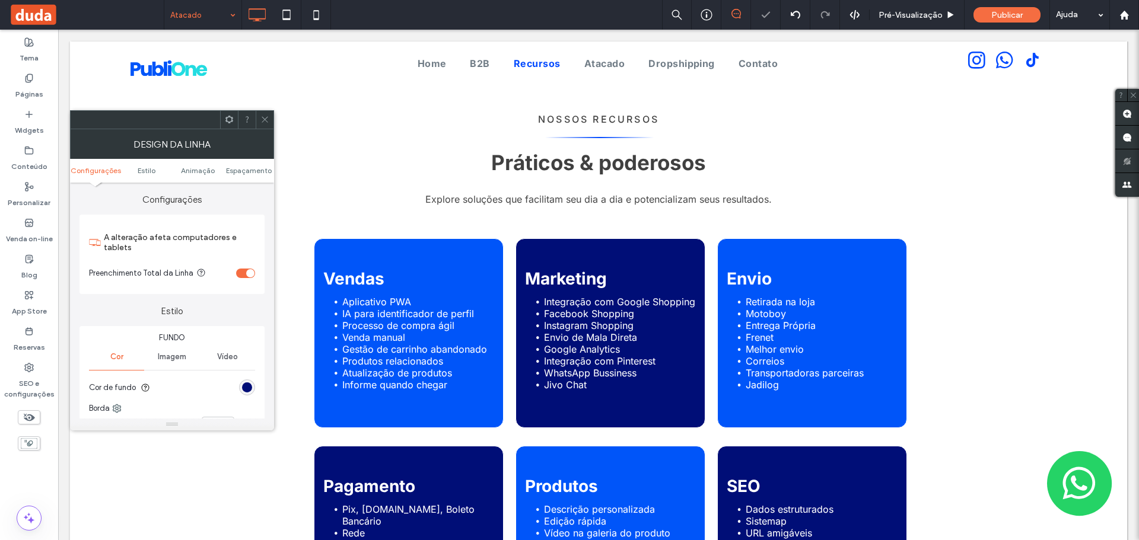
click at [266, 111] on span at bounding box center [264, 120] width 9 height 18
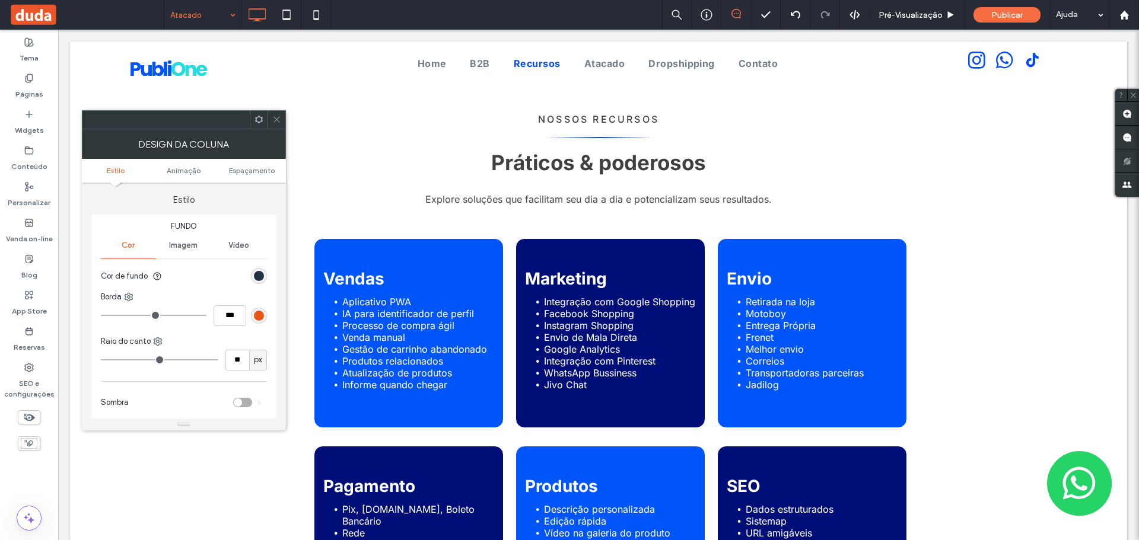
click at [259, 275] on div "rgb(0, 21, 40)" at bounding box center [259, 276] width 10 height 10
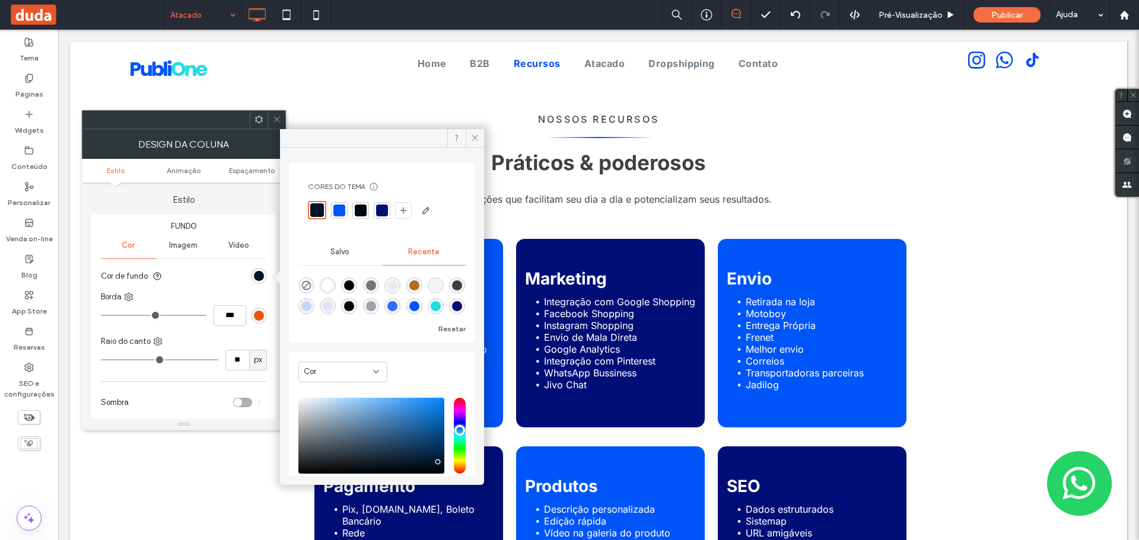
click at [376, 214] on div at bounding box center [382, 211] width 12 height 12
click at [470, 139] on icon at bounding box center [474, 137] width 9 height 9
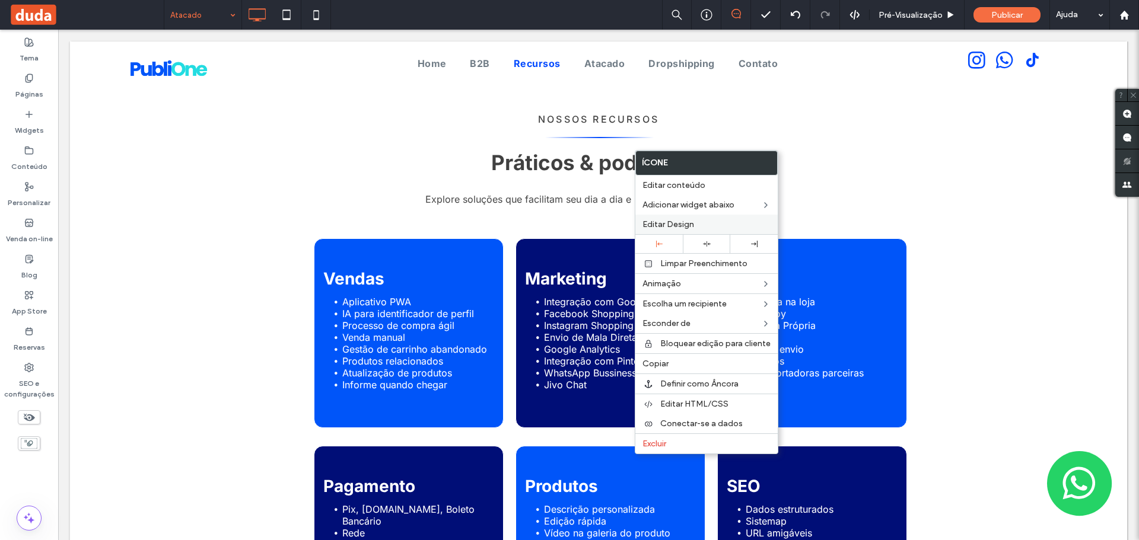
click at [658, 218] on div "Editar Design" at bounding box center [706, 225] width 142 height 20
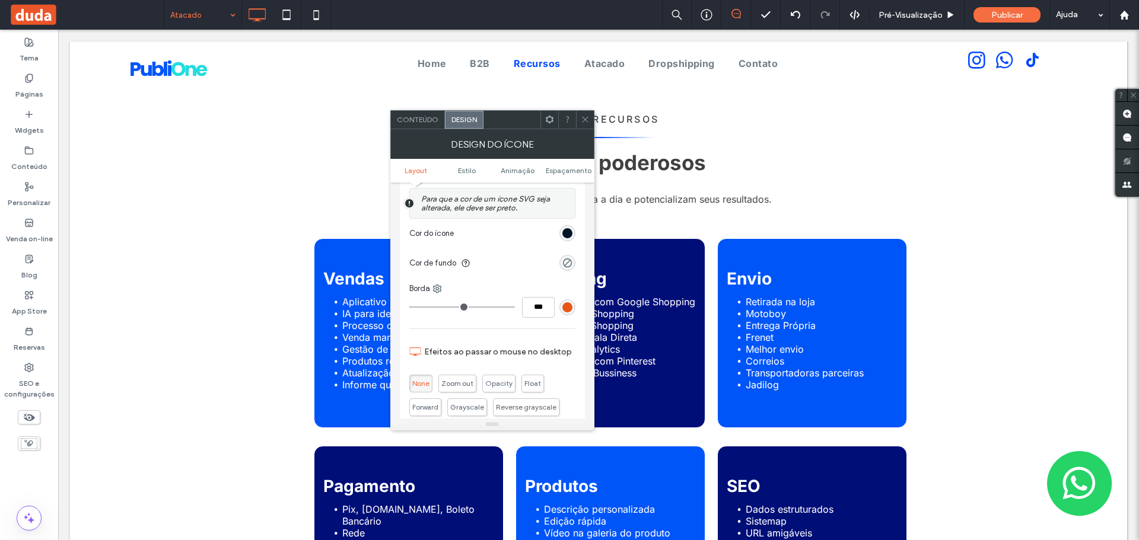
scroll to position [297, 0]
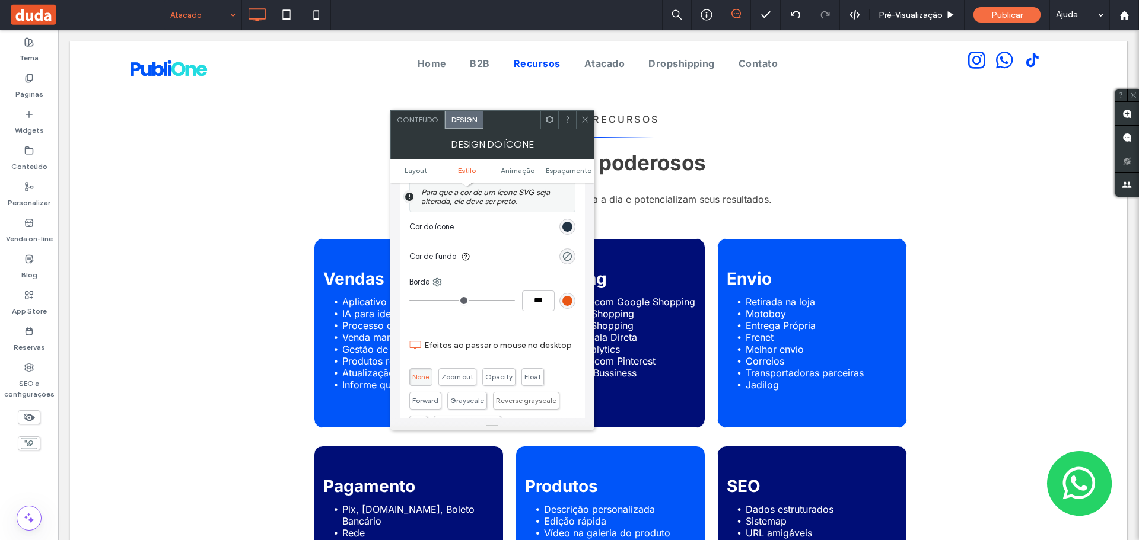
click at [565, 224] on div "rgb(0, 21, 40)" at bounding box center [567, 227] width 10 height 10
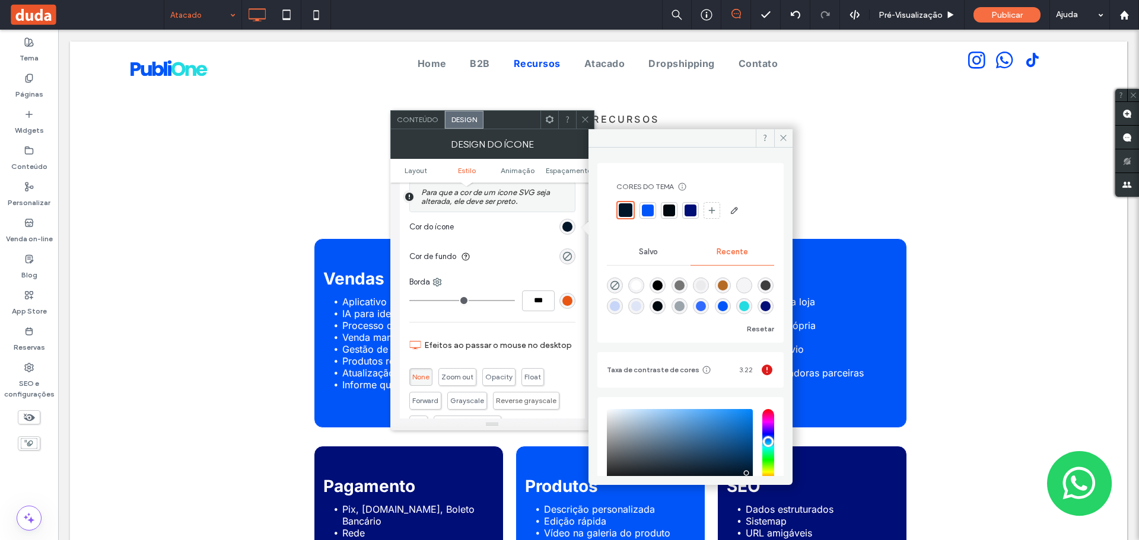
click at [686, 207] on div at bounding box center [690, 211] width 12 height 12
click at [785, 133] on icon at bounding box center [783, 137] width 9 height 9
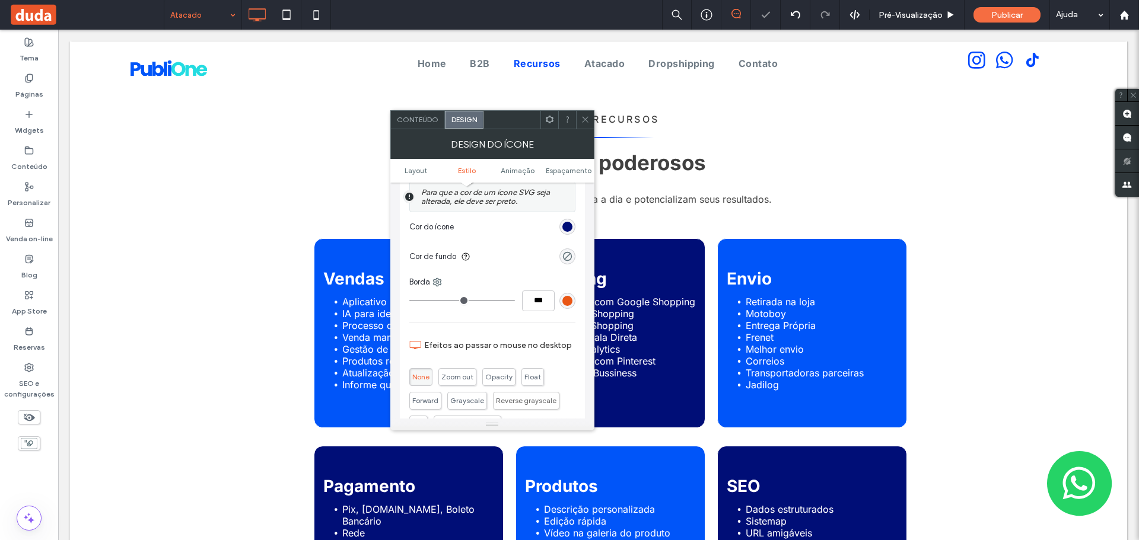
click at [588, 118] on icon at bounding box center [585, 119] width 9 height 9
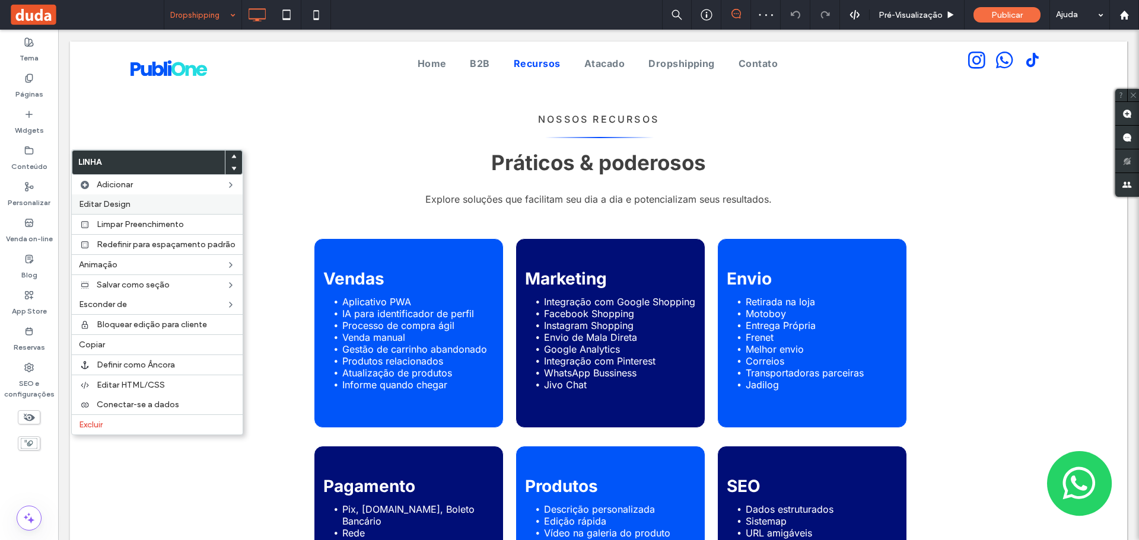
click at [136, 198] on div "Editar Design" at bounding box center [157, 205] width 171 height 20
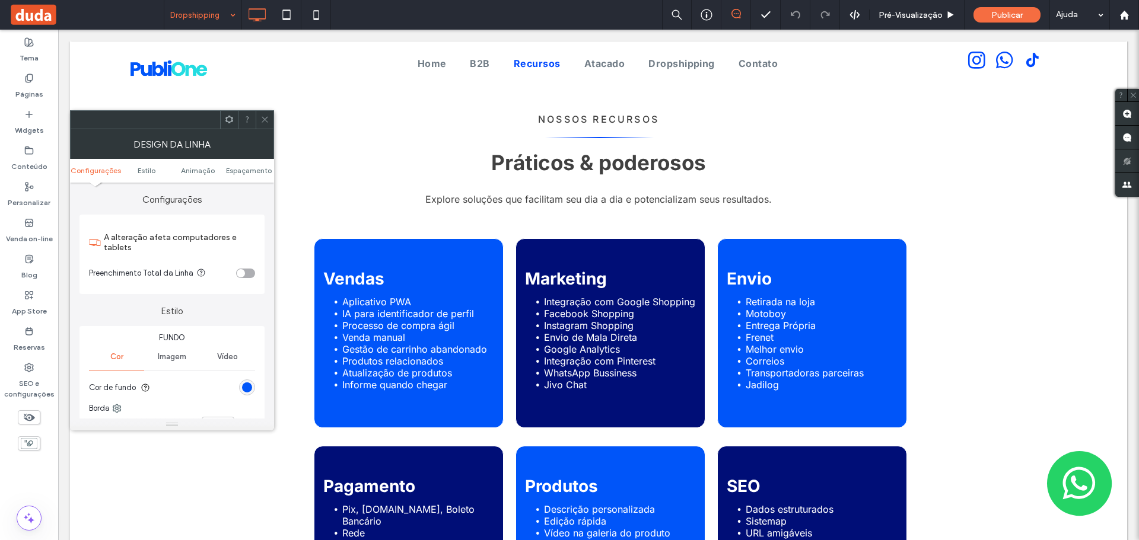
drag, startPoint x: 248, startPoint y: 384, endPoint x: 245, endPoint y: 378, distance: 7.2
click at [247, 384] on div "rgb(0, 85, 249)" at bounding box center [247, 388] width 10 height 10
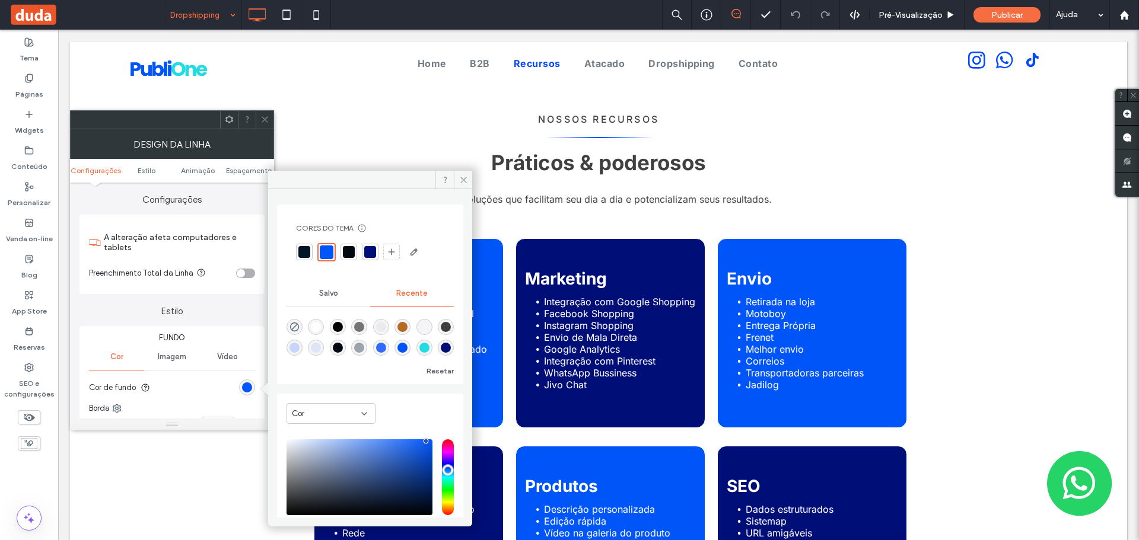
click at [370, 250] on div at bounding box center [370, 252] width 12 height 12
click at [462, 184] on icon at bounding box center [463, 180] width 9 height 9
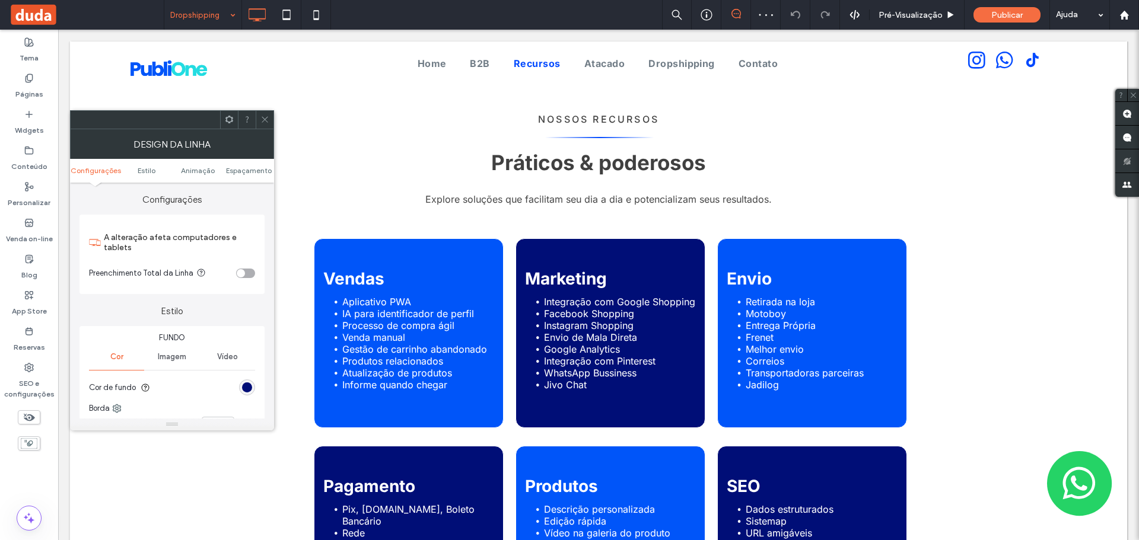
click at [266, 119] on icon at bounding box center [264, 119] width 9 height 9
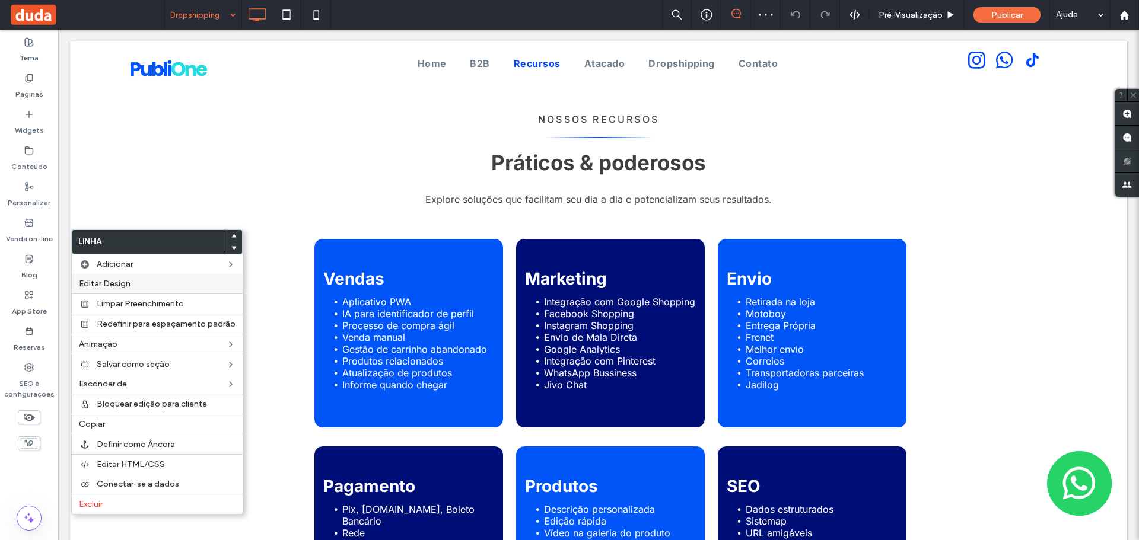
click at [147, 277] on div "Editar Design" at bounding box center [157, 284] width 171 height 20
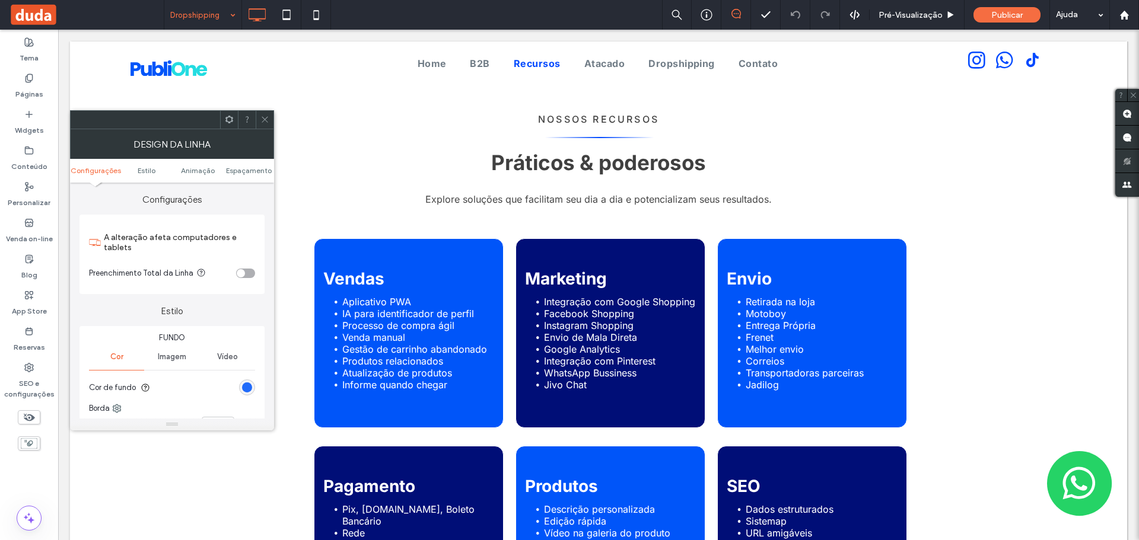
click at [246, 390] on div "rgb(0, 85, 249)" at bounding box center [247, 388] width 10 height 10
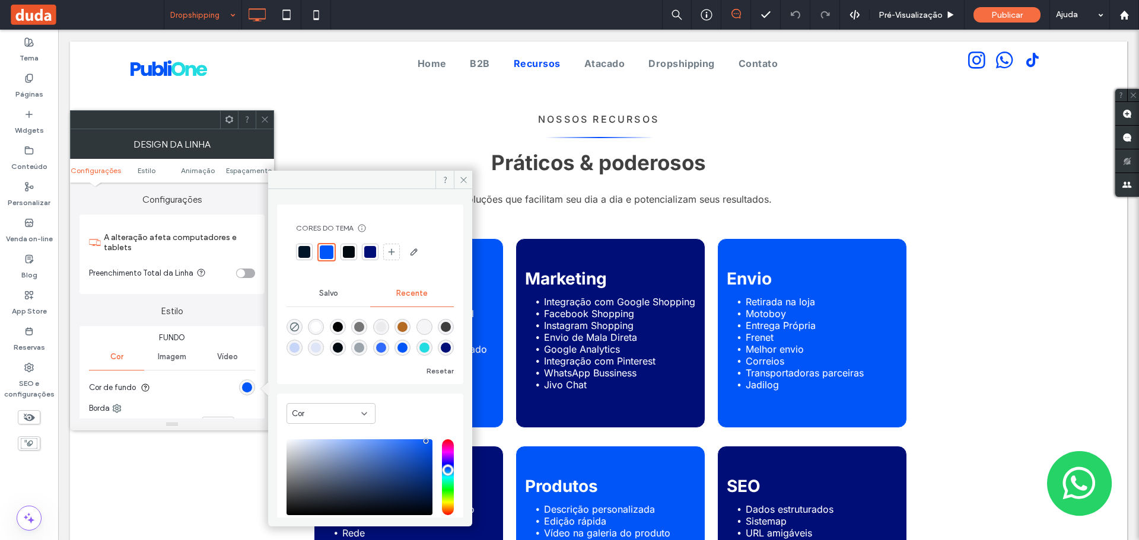
click at [365, 253] on div at bounding box center [370, 252] width 12 height 12
click at [472, 176] on span at bounding box center [463, 180] width 18 height 18
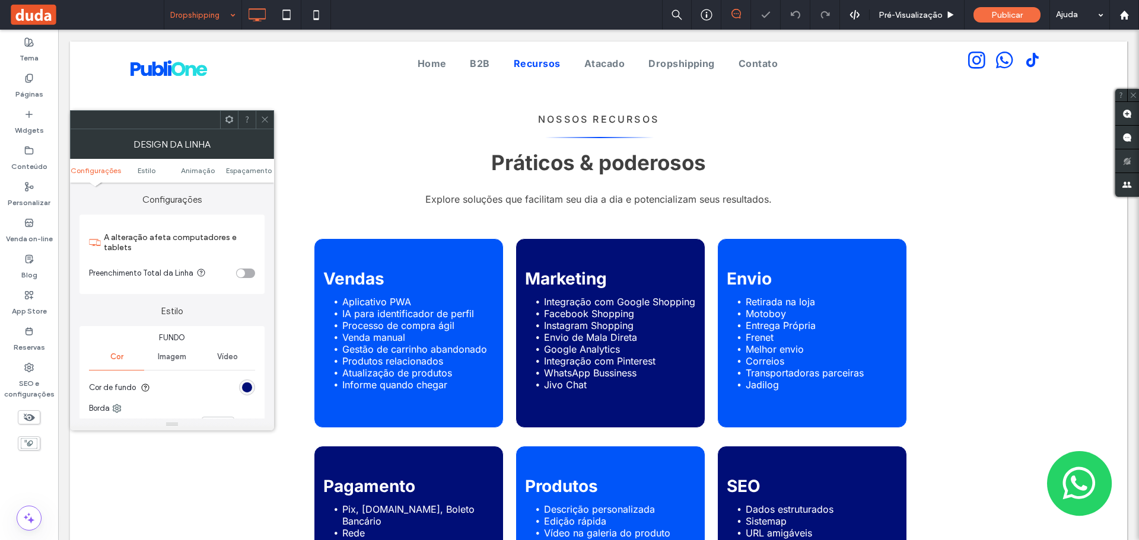
click at [266, 119] on icon at bounding box center [264, 119] width 9 height 9
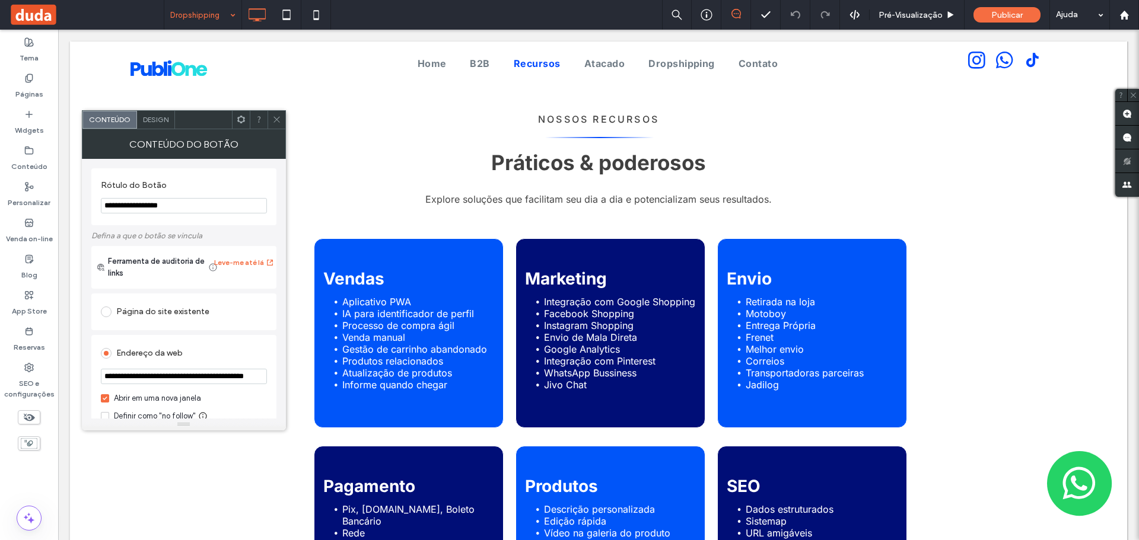
click at [269, 118] on div at bounding box center [277, 120] width 18 height 18
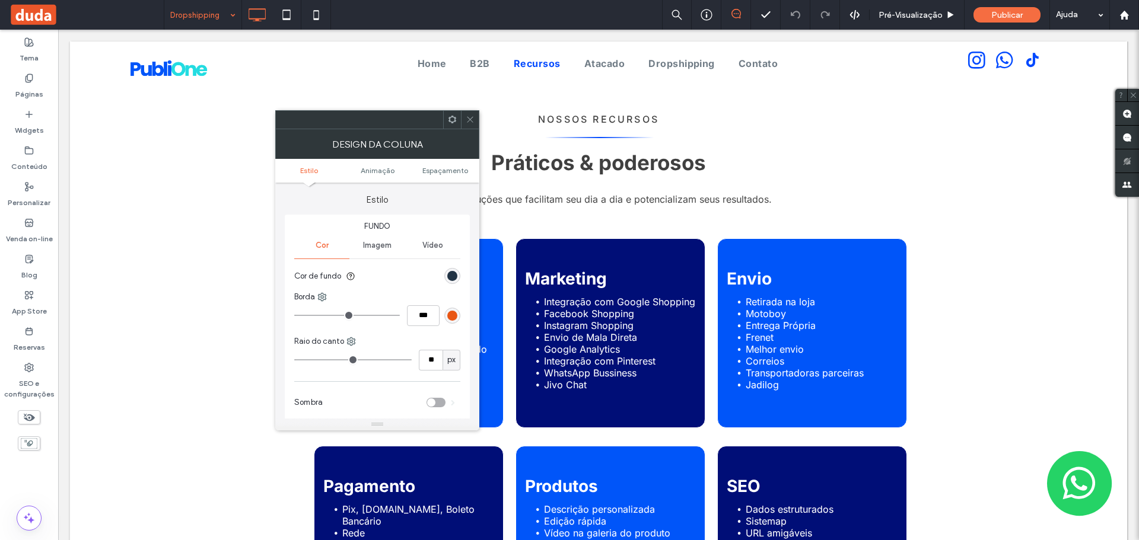
click at [454, 273] on div "rgb(0, 21, 40)" at bounding box center [452, 276] width 10 height 10
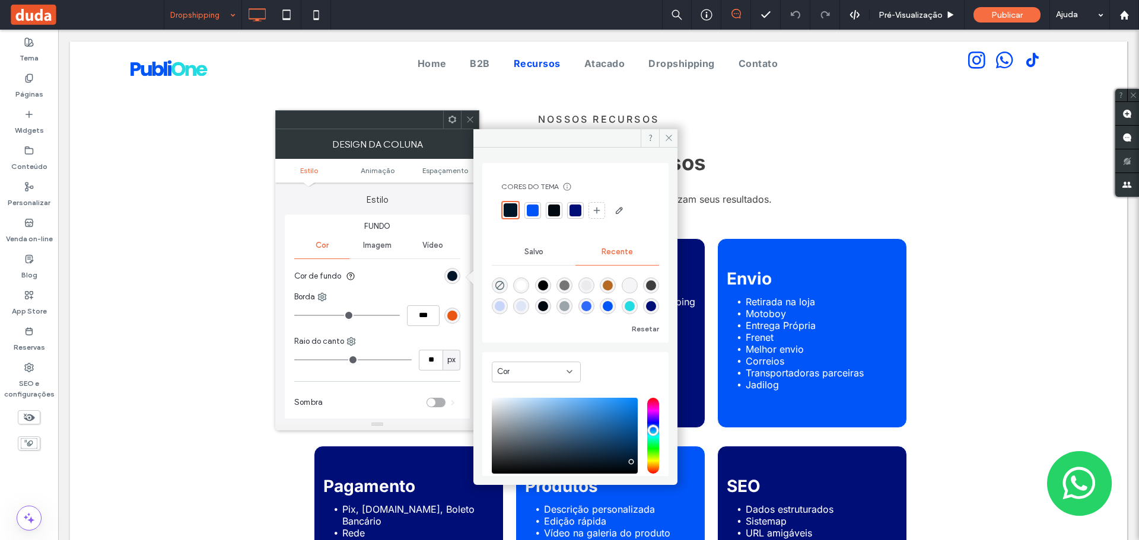
click at [578, 208] on div at bounding box center [575, 211] width 12 height 12
click at [474, 117] on icon at bounding box center [470, 119] width 9 height 9
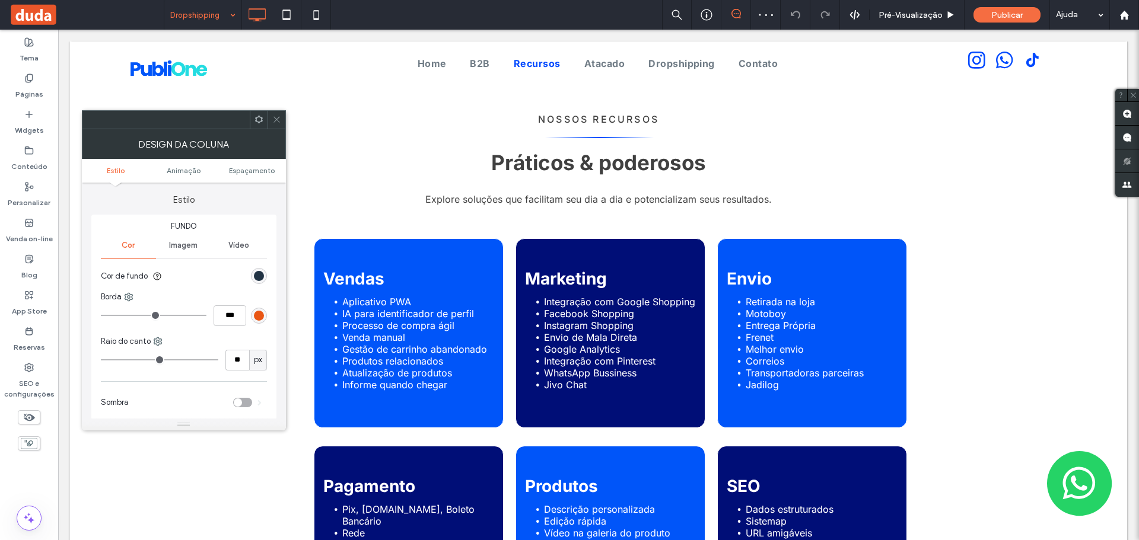
click at [259, 276] on div "rgb(0, 21, 40)" at bounding box center [259, 276] width 10 height 10
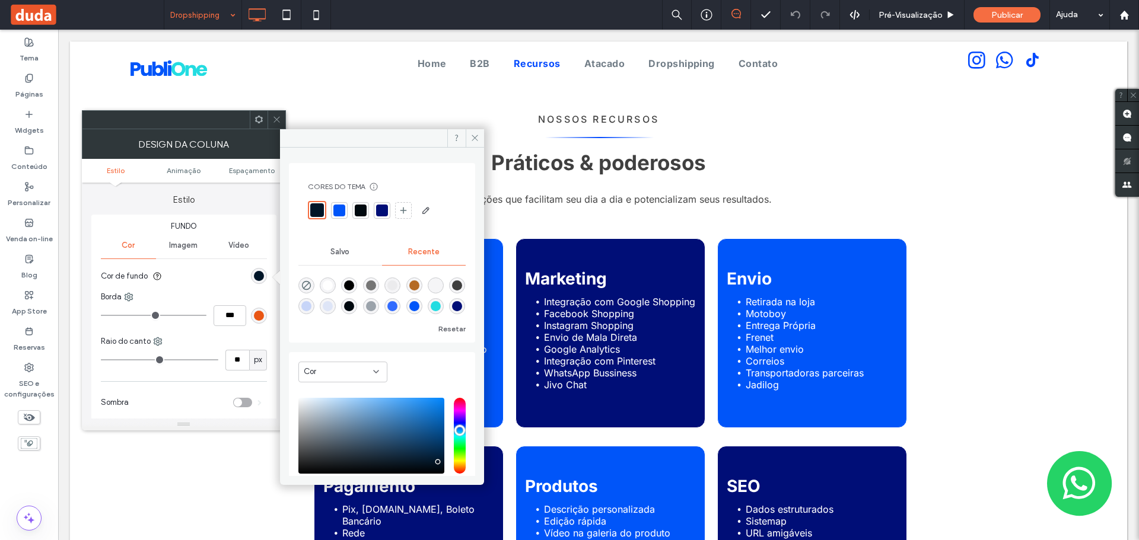
click at [386, 210] on div at bounding box center [382, 211] width 12 height 12
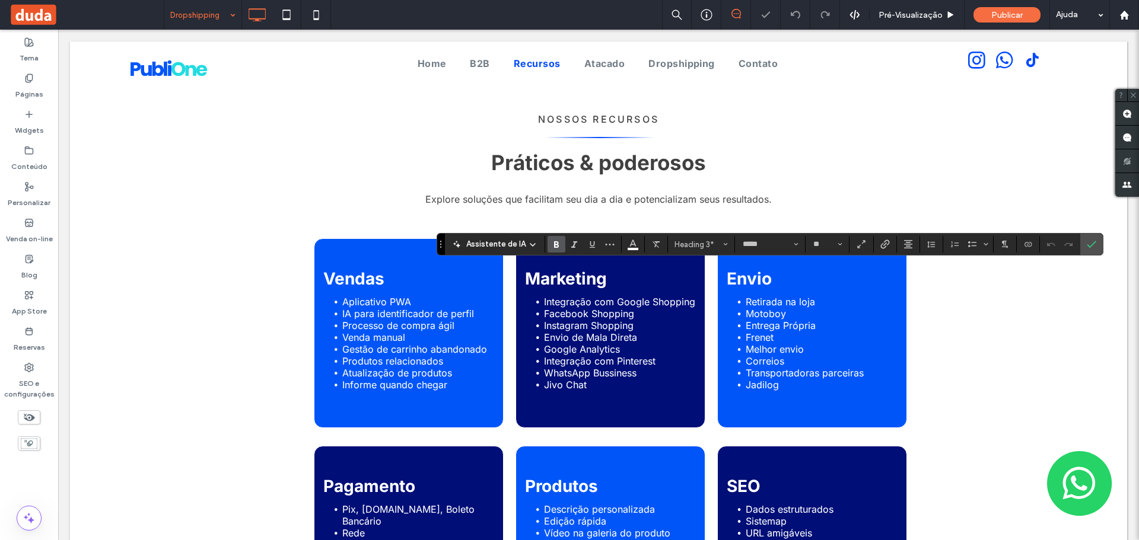
click at [775, 256] on div "Assistente de IA Heading 3* ***** **" at bounding box center [770, 244] width 667 height 23
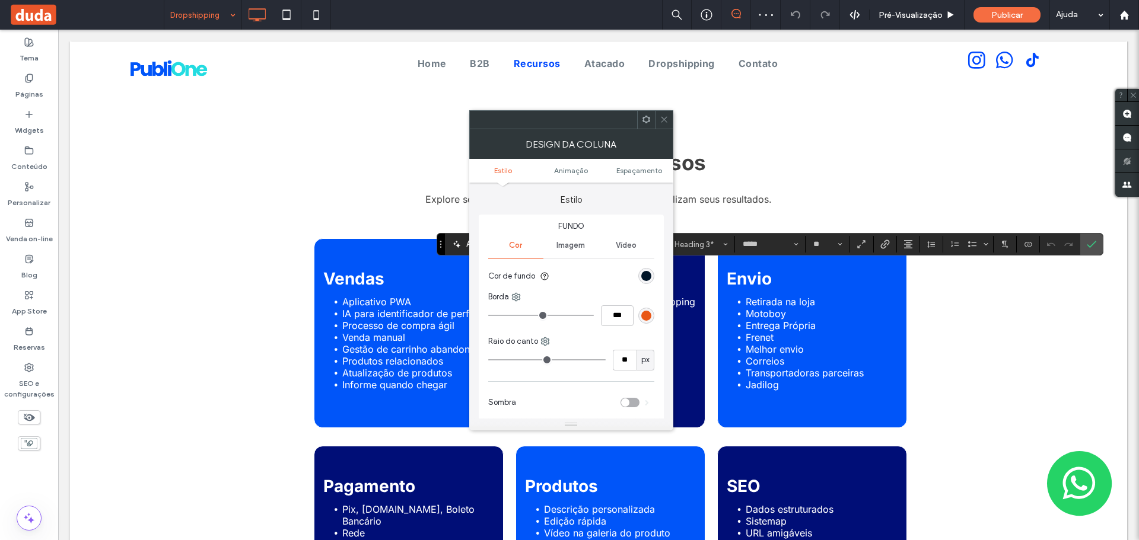
click at [644, 270] on div "rgb(0, 21, 40)" at bounding box center [646, 276] width 16 height 16
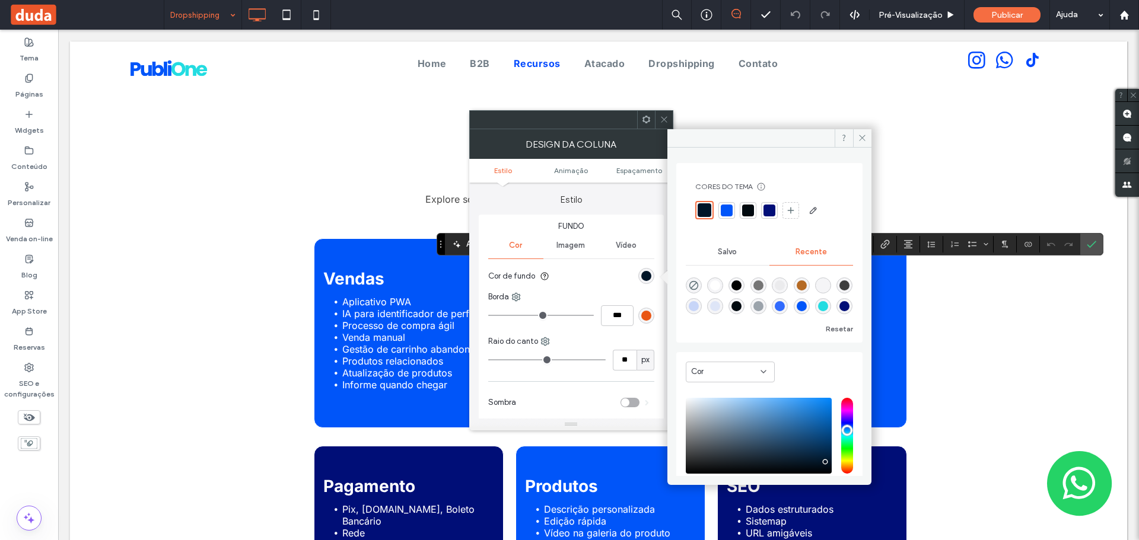
click at [769, 212] on div at bounding box center [769, 211] width 12 height 12
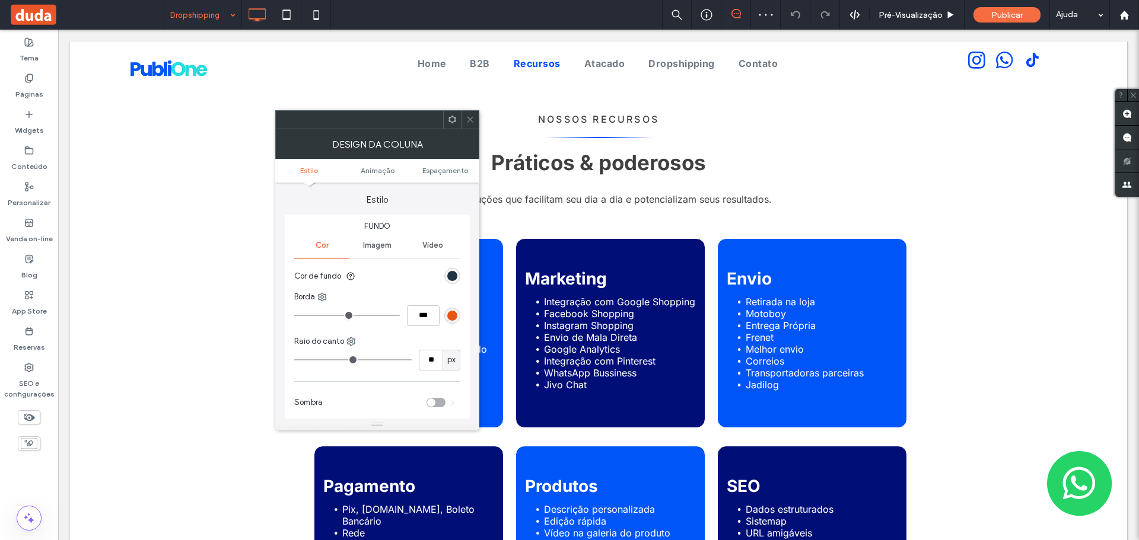
click at [456, 275] on div "rgb(0, 21, 40)" at bounding box center [452, 276] width 10 height 10
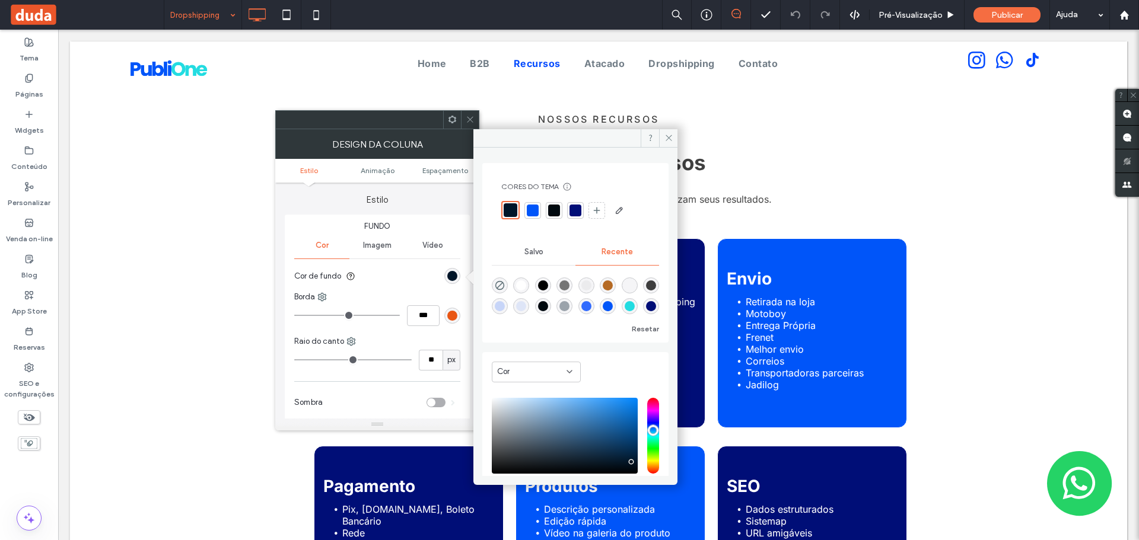
click at [576, 212] on div at bounding box center [575, 211] width 12 height 12
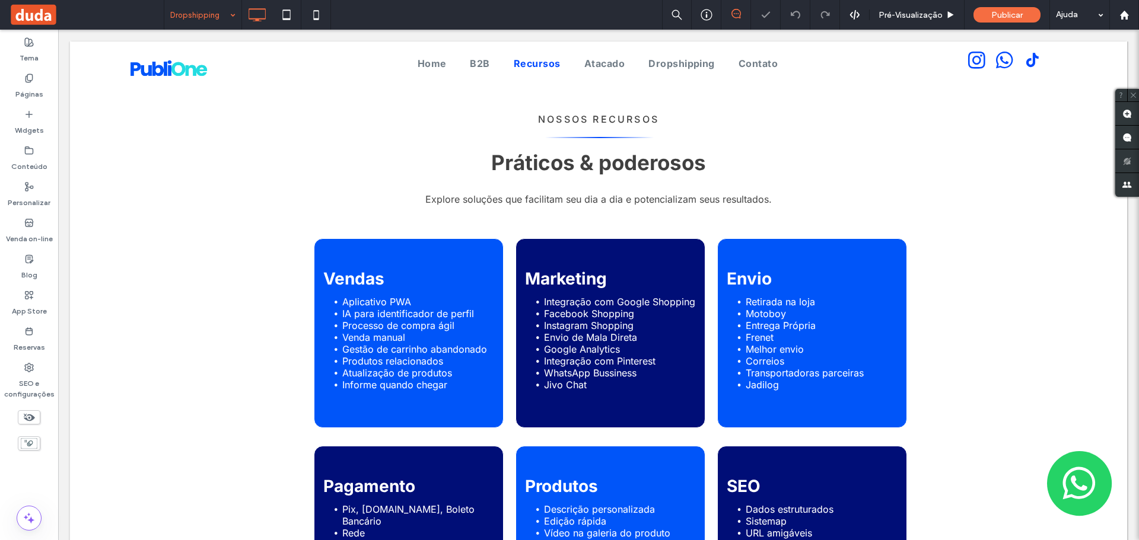
type input "*****"
type input "**"
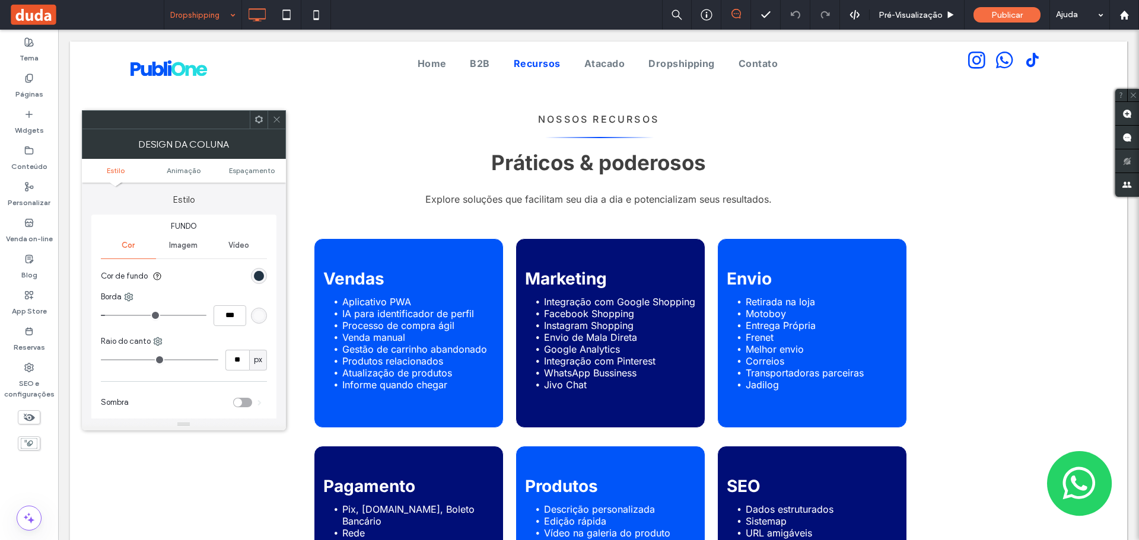
click at [262, 274] on div "rgb(0, 21, 40)" at bounding box center [259, 276] width 10 height 10
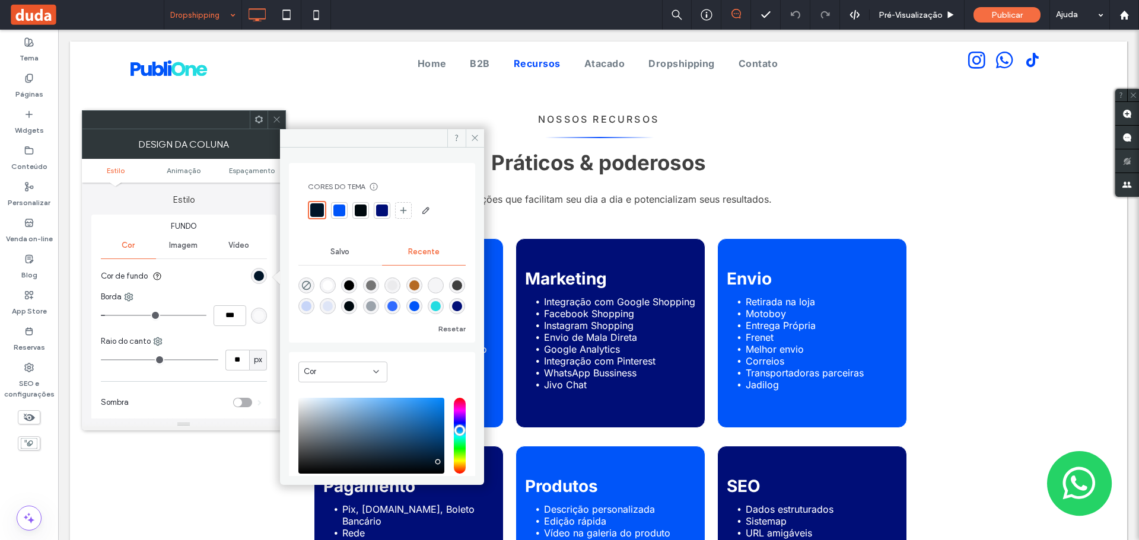
click at [379, 211] on div at bounding box center [382, 211] width 12 height 12
click at [473, 133] on icon at bounding box center [474, 137] width 9 height 9
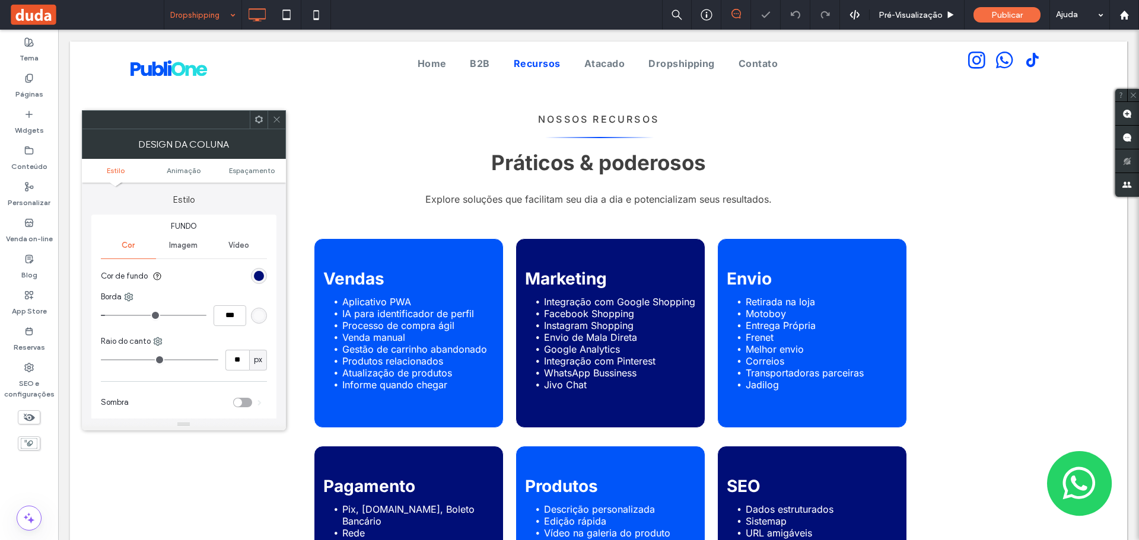
click at [279, 125] on span at bounding box center [276, 120] width 9 height 18
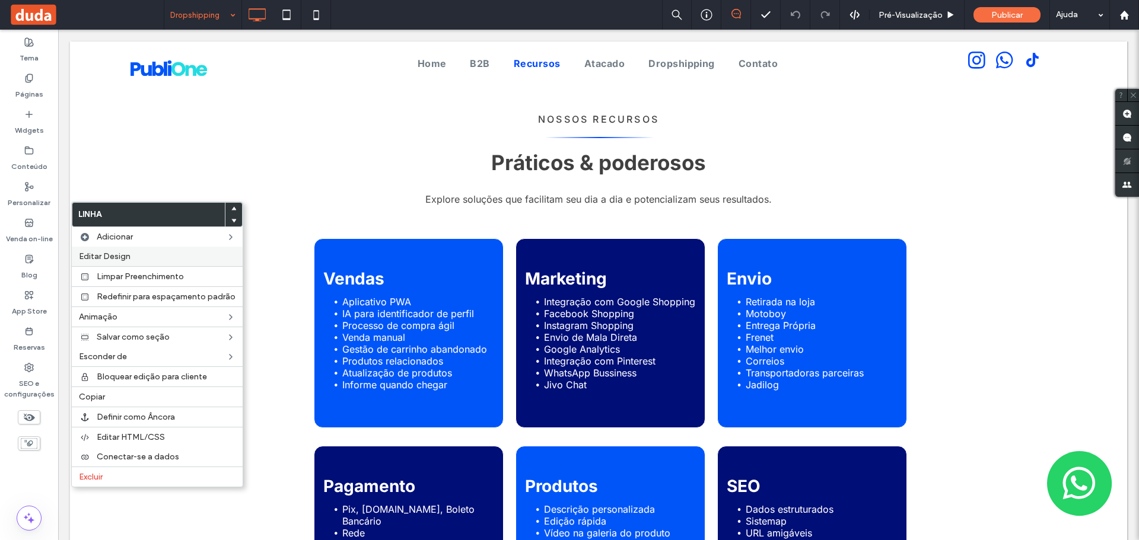
click at [136, 250] on div "Editar Design" at bounding box center [157, 257] width 171 height 20
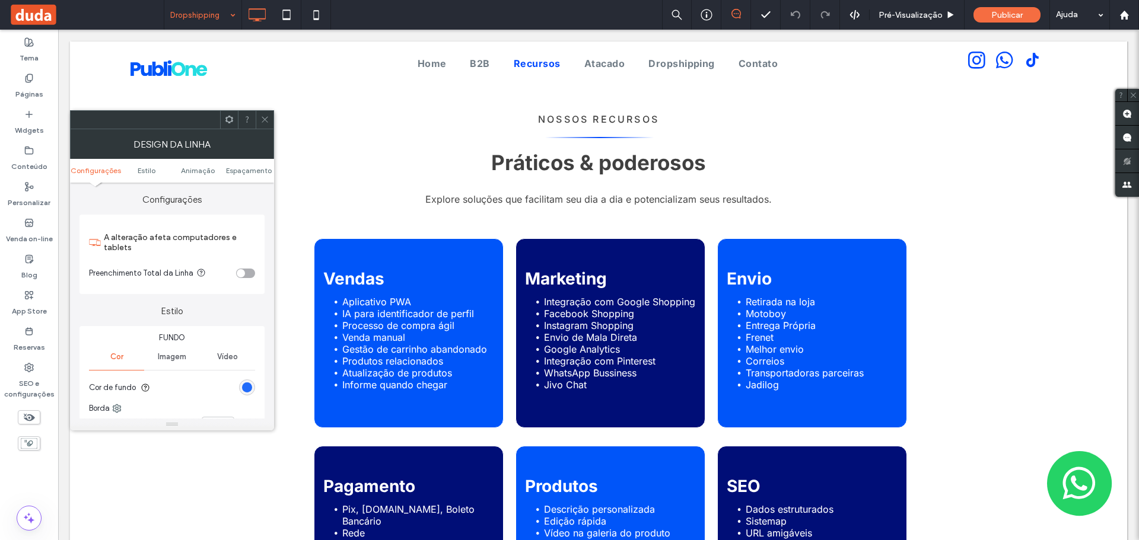
click at [246, 389] on div "rgb(0, 85, 249)" at bounding box center [247, 388] width 10 height 10
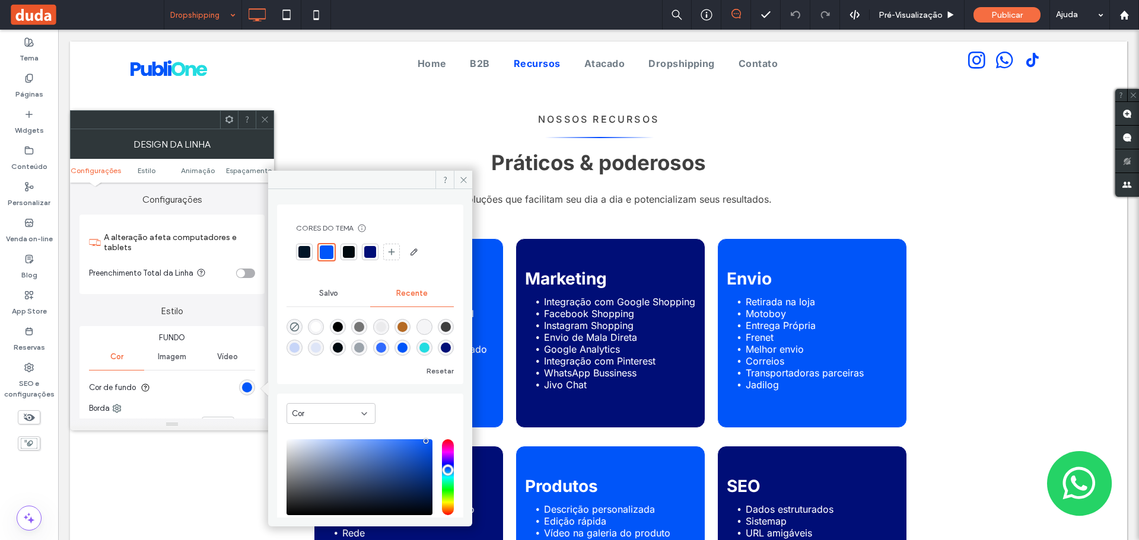
click at [365, 259] on div at bounding box center [370, 252] width 17 height 17
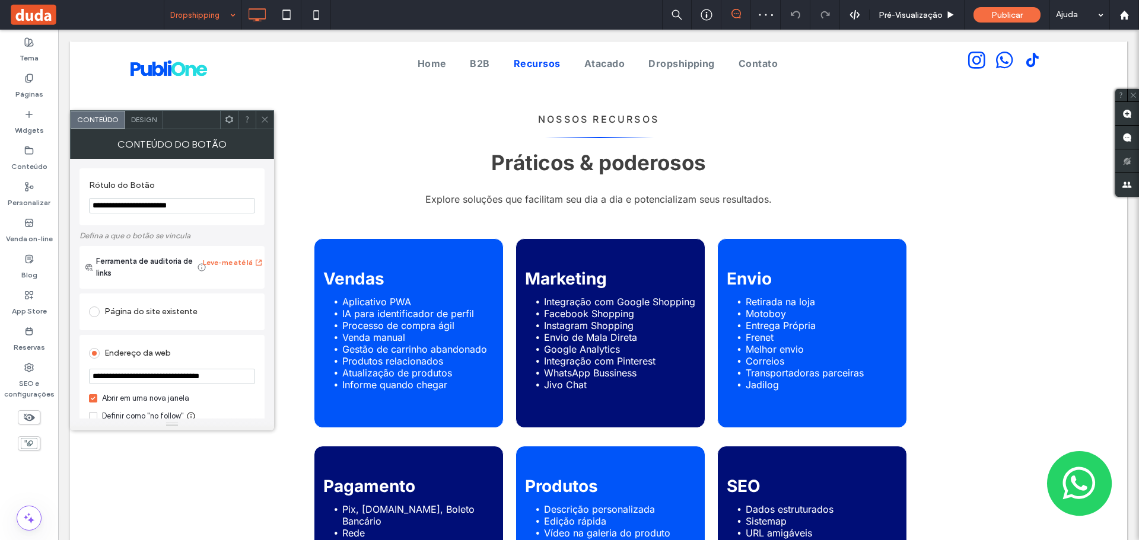
click at [145, 113] on div "Design" at bounding box center [144, 120] width 38 height 18
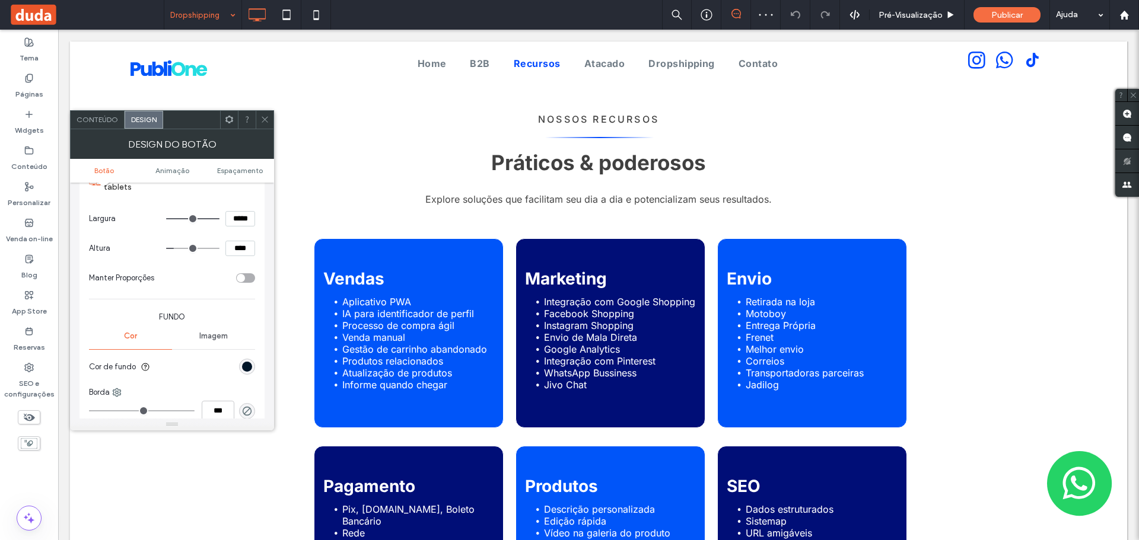
scroll to position [297, 0]
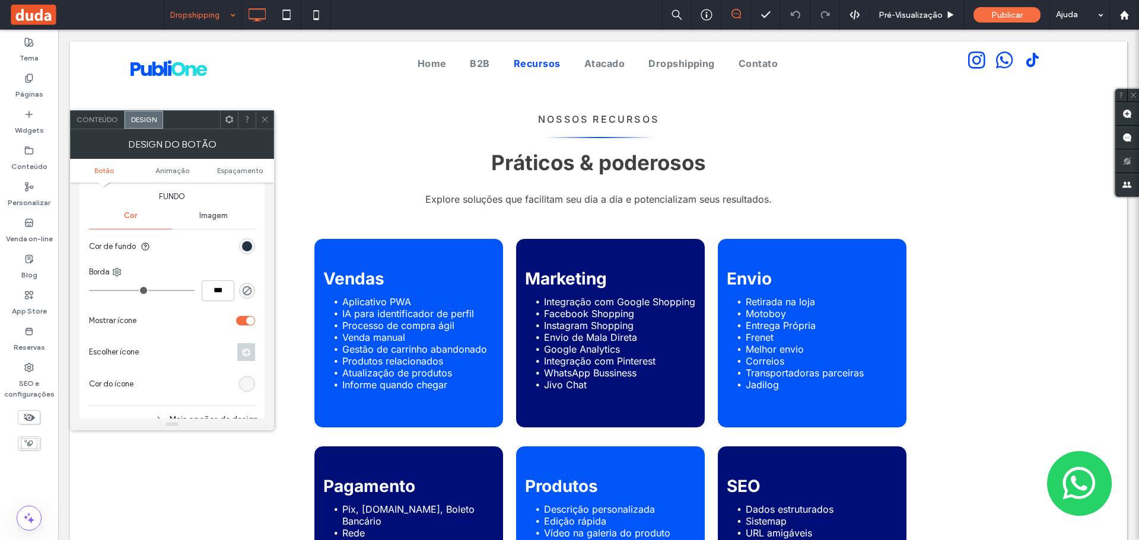
click at [245, 243] on div "rgb(0, 21, 40)" at bounding box center [247, 246] width 10 height 10
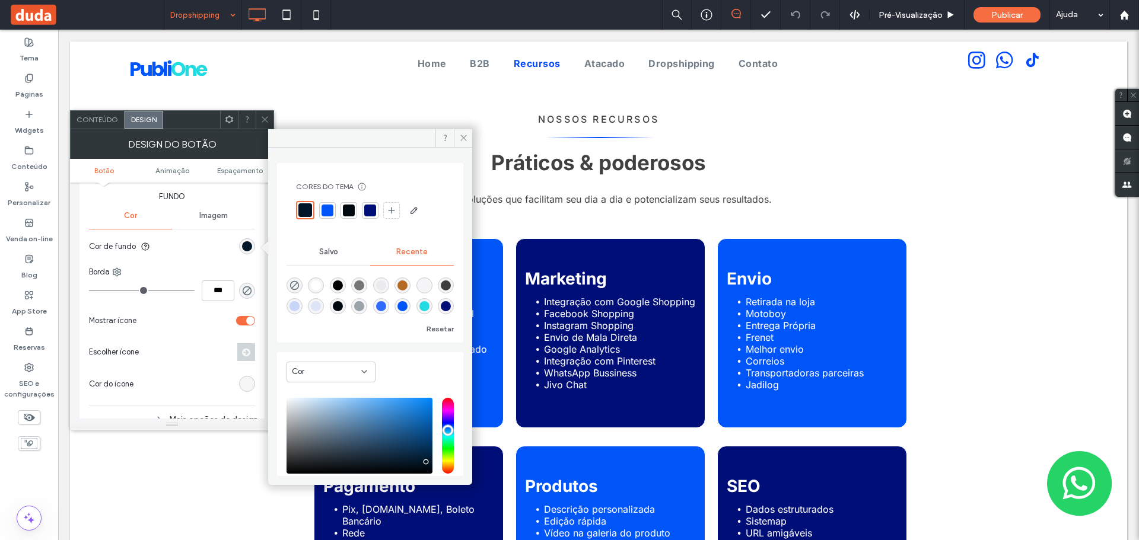
click at [326, 219] on div at bounding box center [370, 210] width 148 height 19
click at [325, 213] on div at bounding box center [327, 211] width 12 height 12
click at [456, 139] on span at bounding box center [463, 138] width 18 height 18
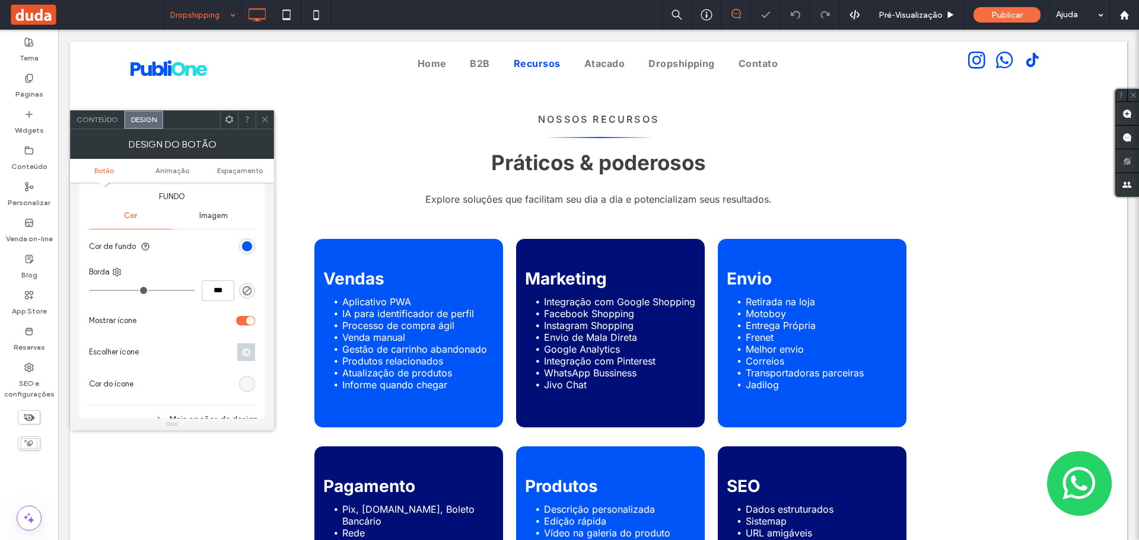
click at [268, 120] on icon at bounding box center [264, 119] width 9 height 9
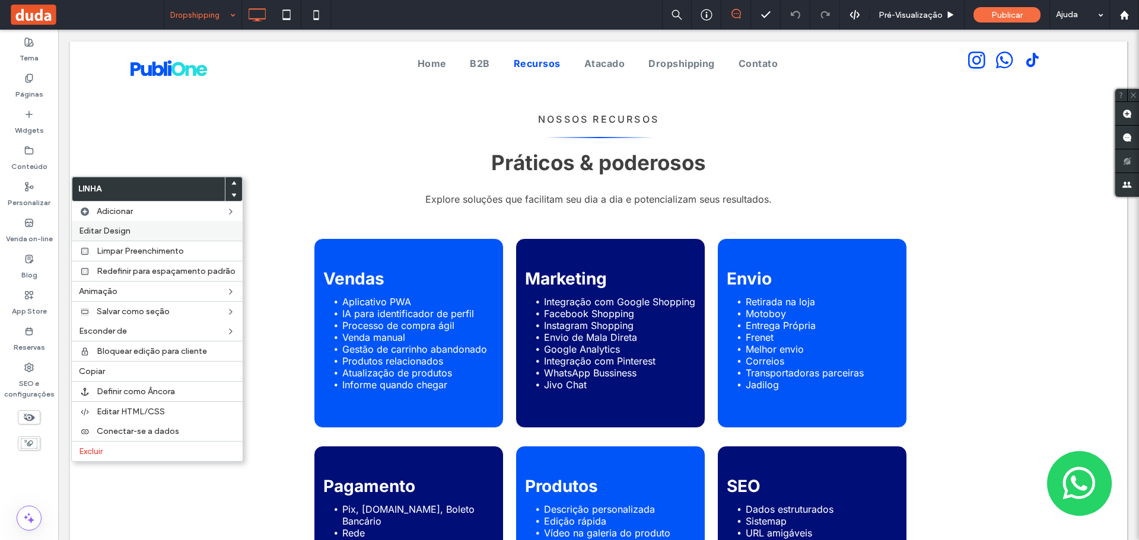
click at [121, 234] on span "Editar Design" at bounding box center [105, 231] width 52 height 10
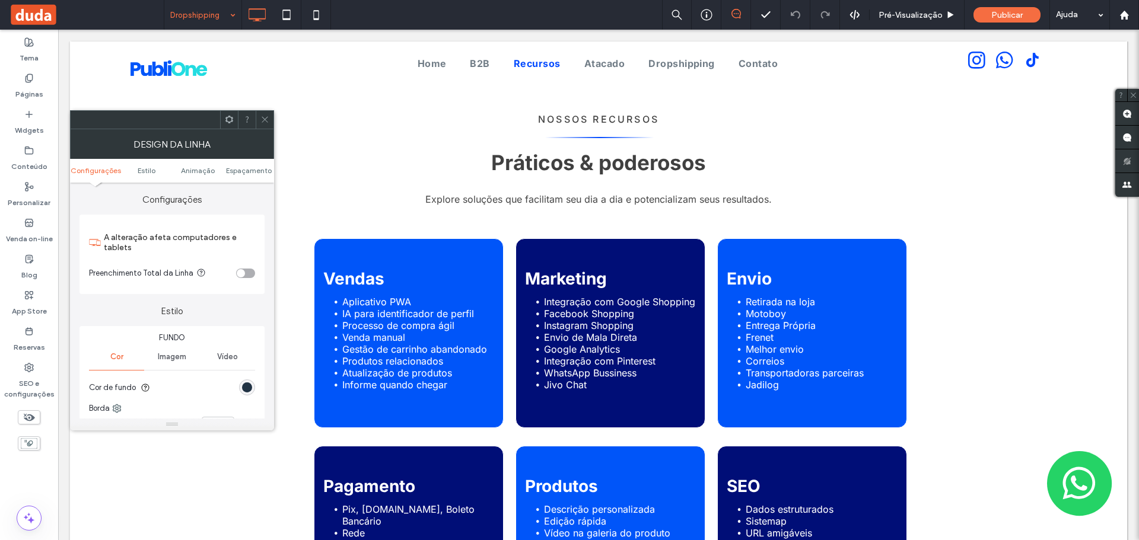
click at [247, 388] on div "rgb(0, 21, 40)" at bounding box center [247, 388] width 10 height 10
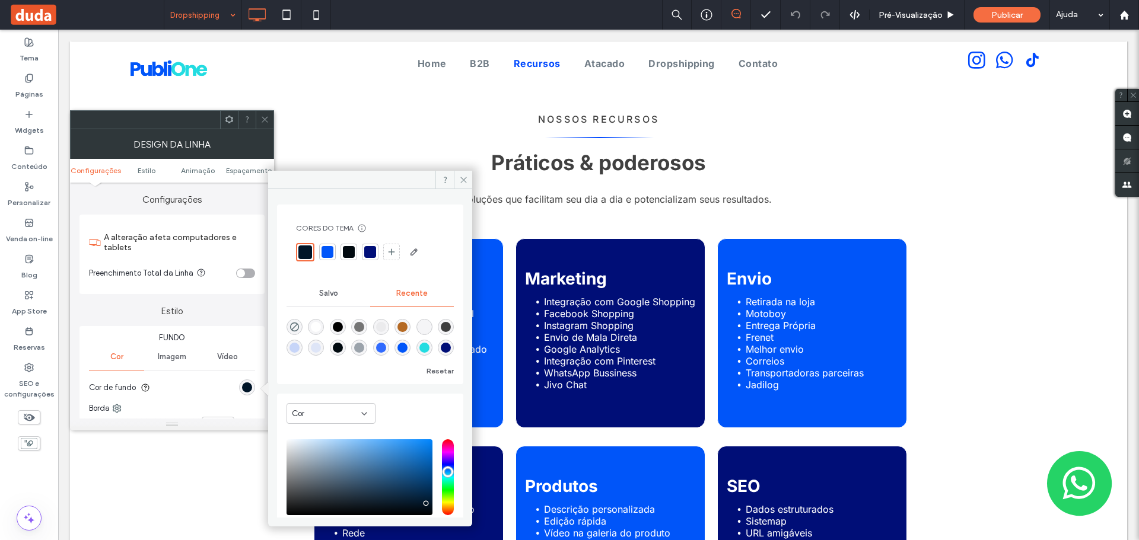
click at [367, 249] on div at bounding box center [370, 252] width 12 height 12
click at [467, 179] on icon at bounding box center [463, 180] width 9 height 9
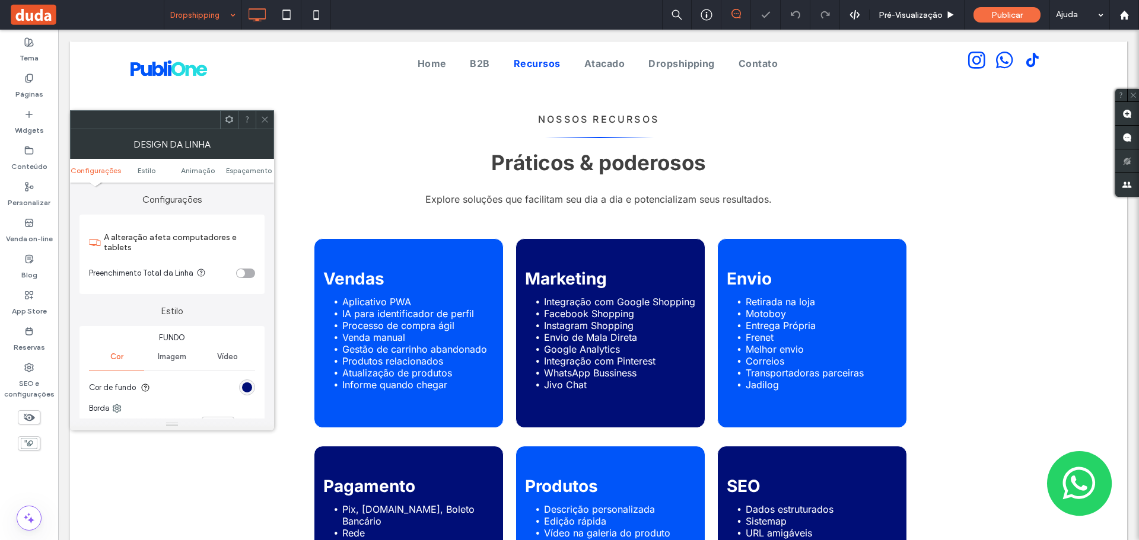
click at [268, 115] on icon at bounding box center [264, 119] width 9 height 9
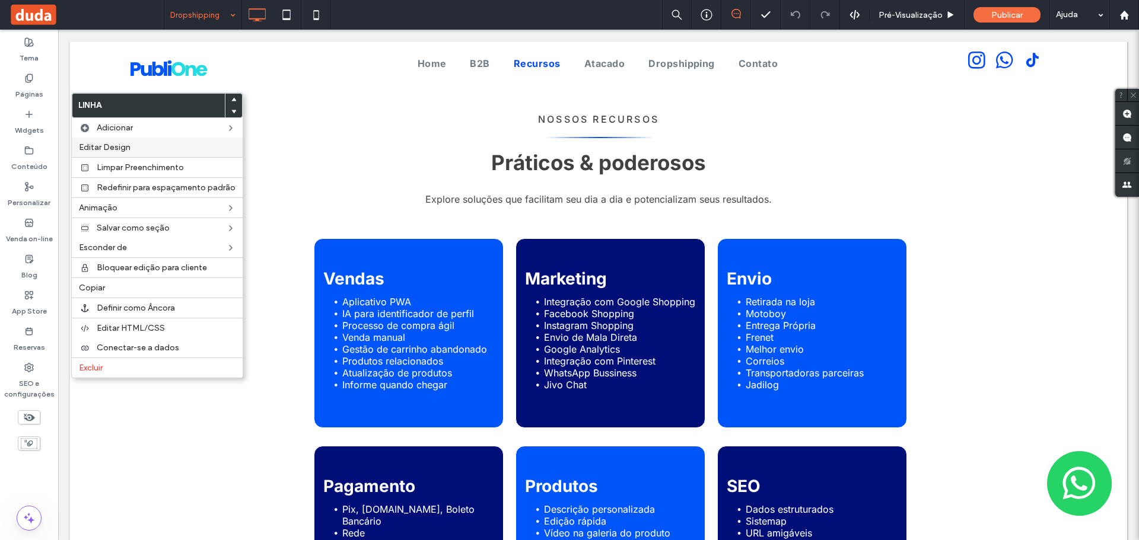
click at [137, 147] on label "Editar Design" at bounding box center [157, 147] width 157 height 10
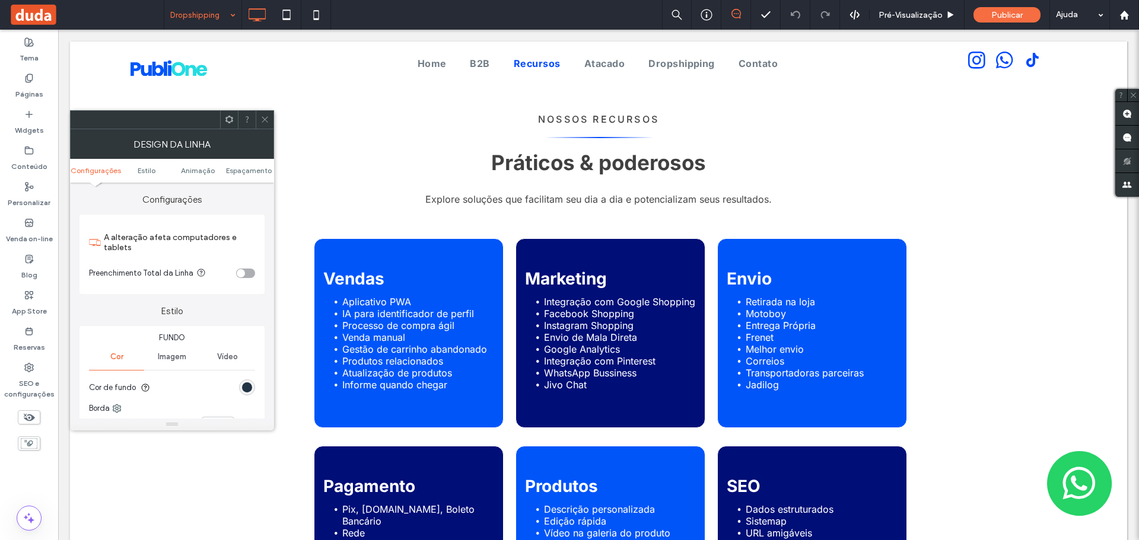
click at [245, 386] on div "rgb(0, 21, 40)" at bounding box center [247, 388] width 10 height 10
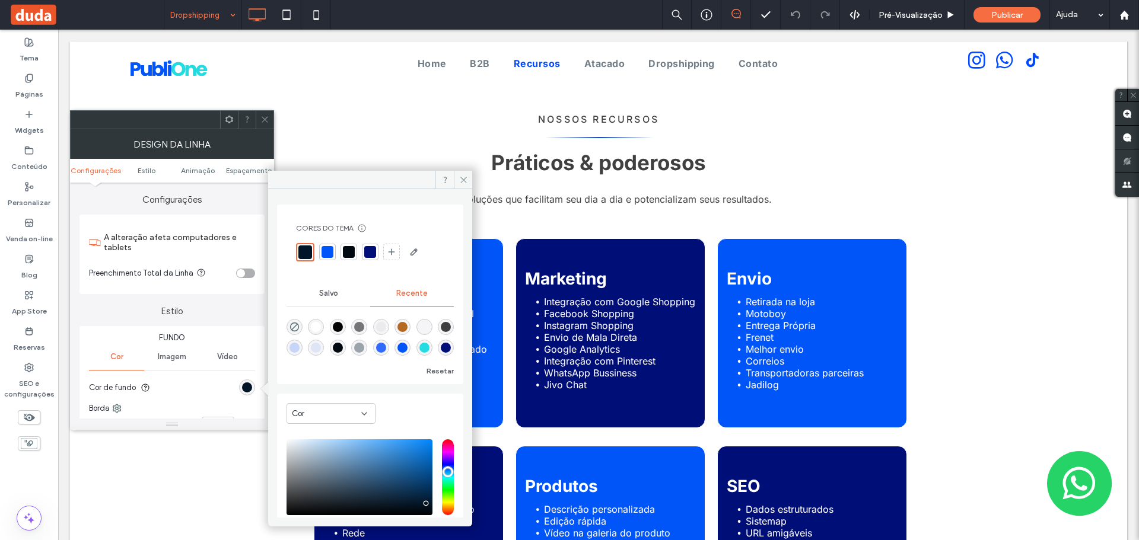
click at [371, 253] on div at bounding box center [370, 252] width 12 height 12
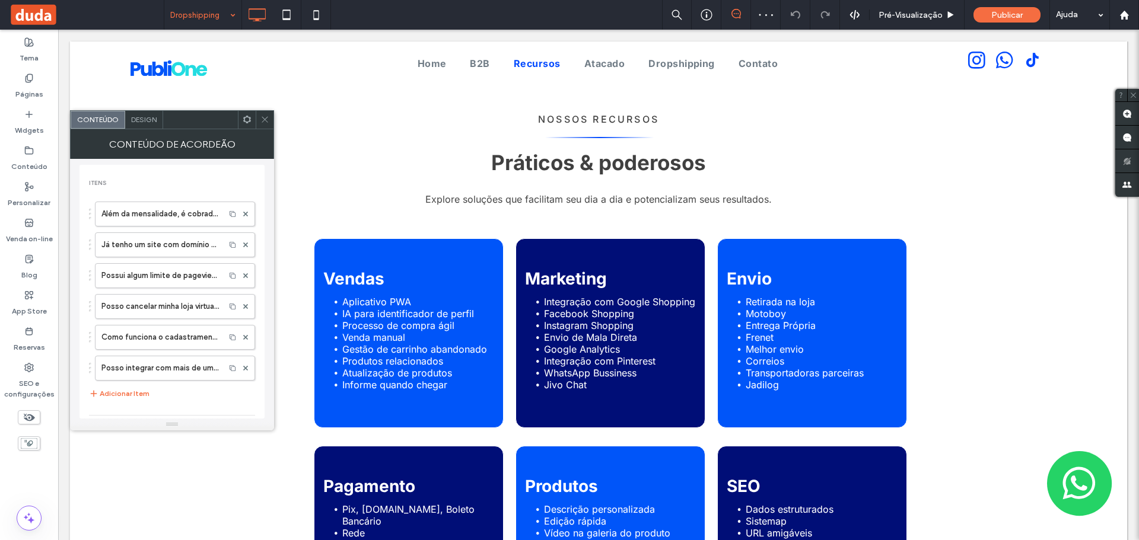
click at [270, 116] on div at bounding box center [265, 120] width 18 height 18
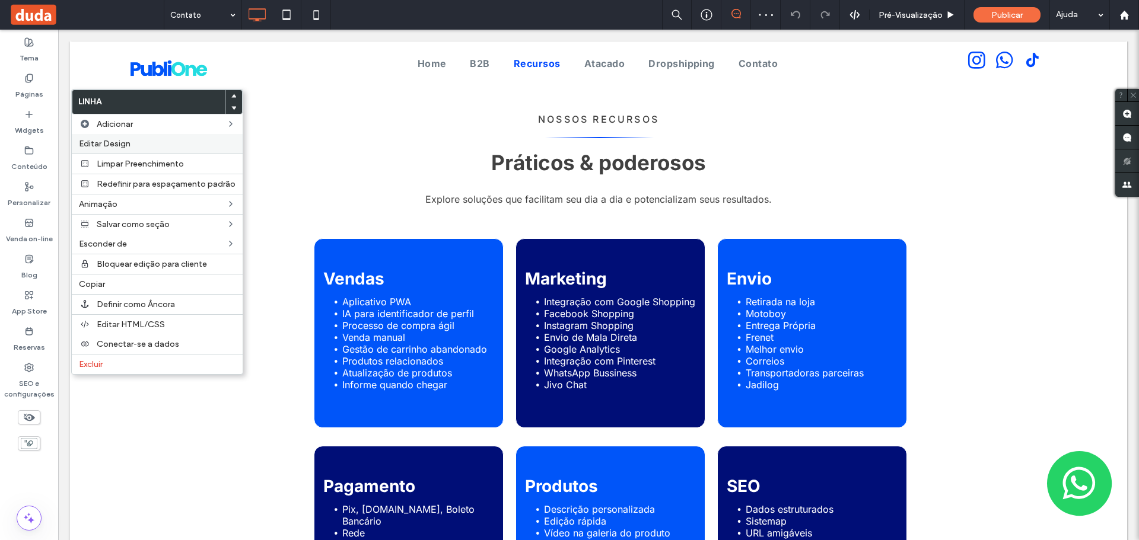
click at [122, 148] on span "Editar Design" at bounding box center [105, 144] width 52 height 10
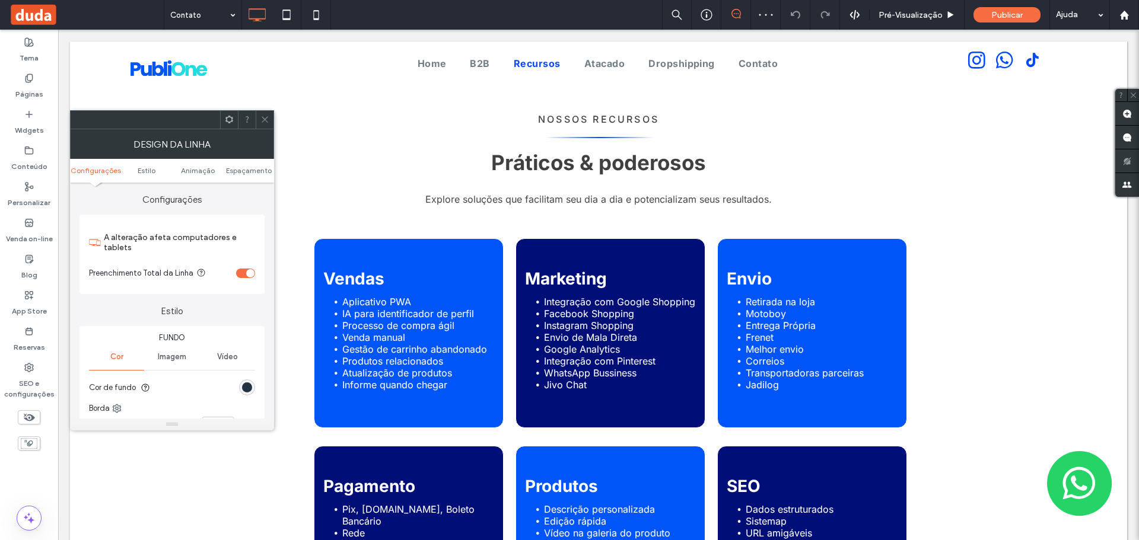
click at [243, 385] on div "rgb(0, 21, 40)" at bounding box center [247, 388] width 10 height 10
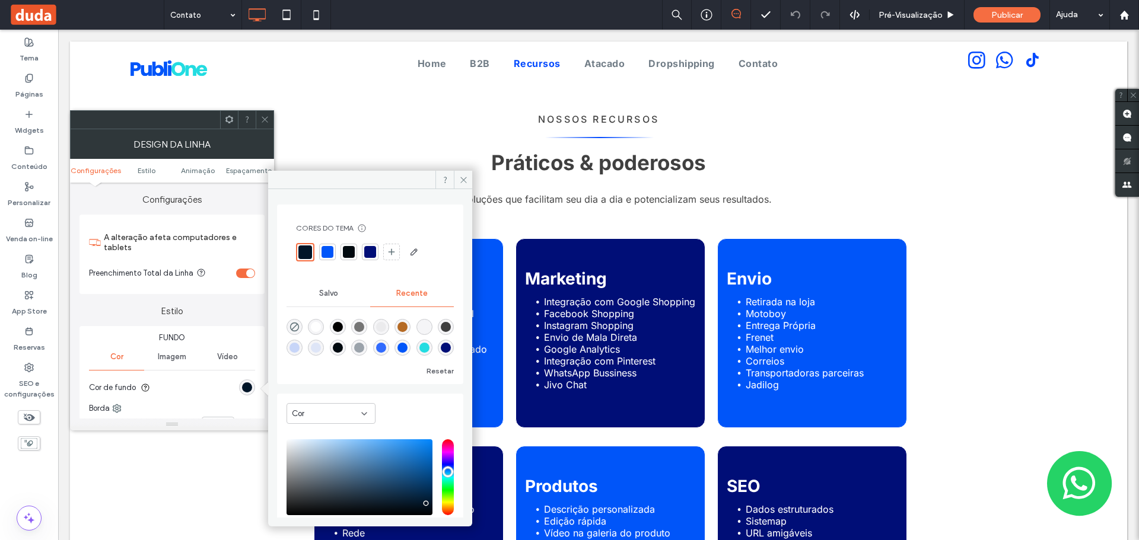
click at [373, 253] on div at bounding box center [370, 252] width 12 height 12
click at [463, 182] on icon at bounding box center [463, 180] width 9 height 9
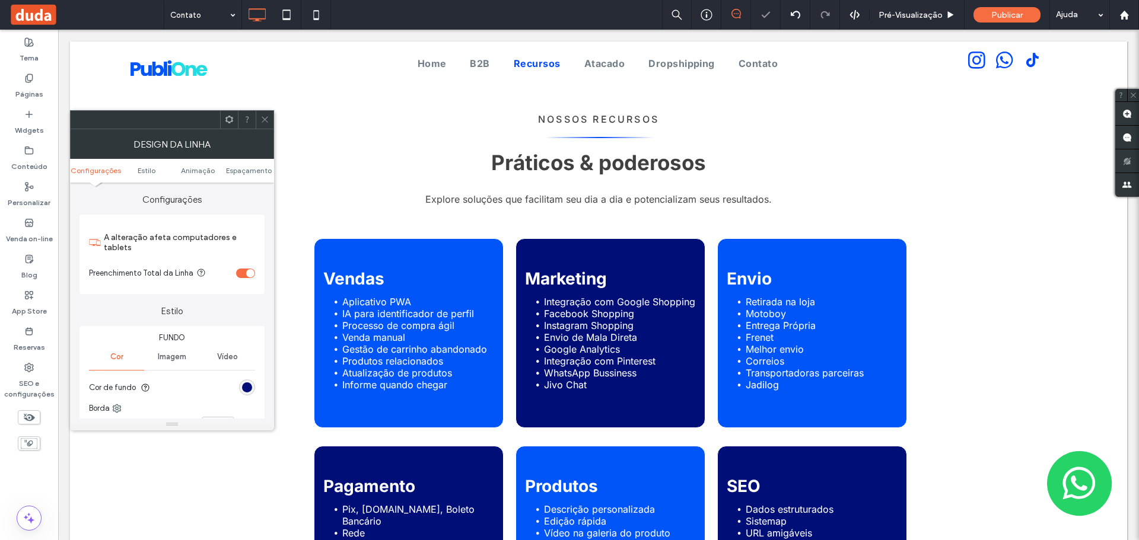
click at [269, 121] on div at bounding box center [265, 120] width 18 height 18
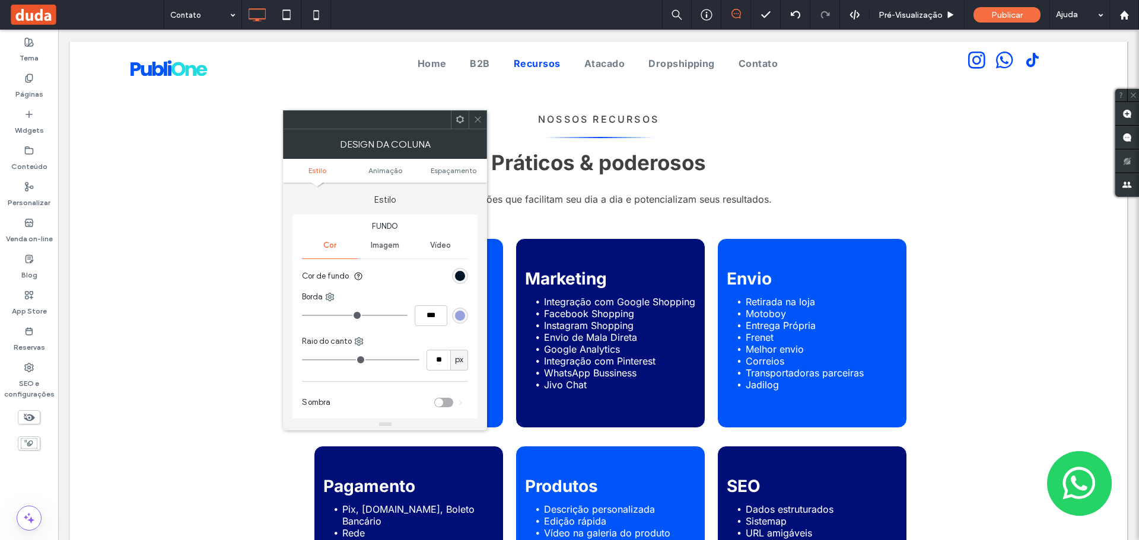
click at [454, 272] on div "rgb(0, 21, 40)" at bounding box center [460, 276] width 16 height 16
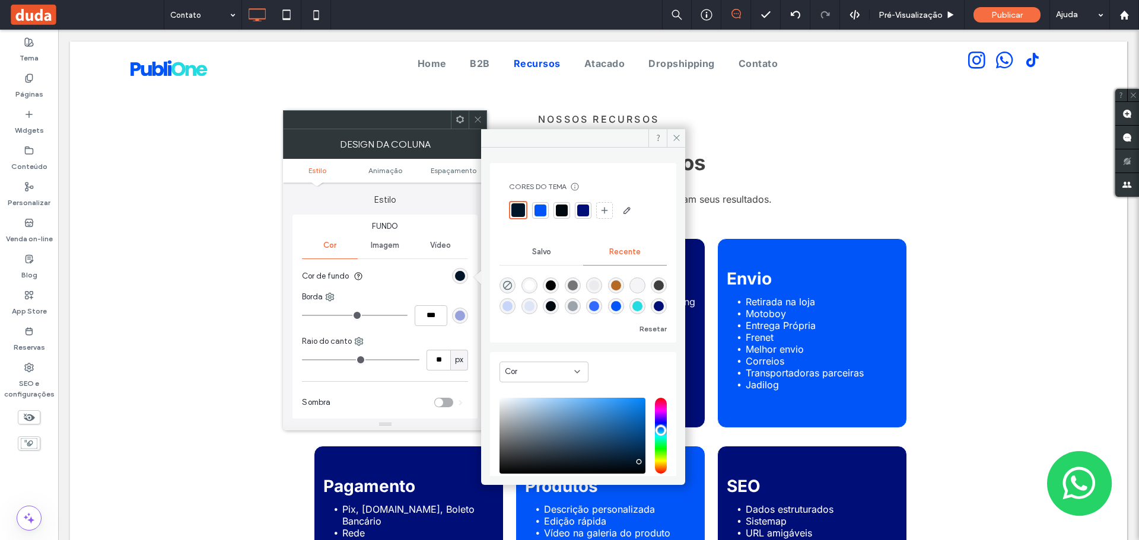
click at [576, 214] on div at bounding box center [583, 210] width 17 height 17
click at [682, 140] on span at bounding box center [676, 138] width 18 height 18
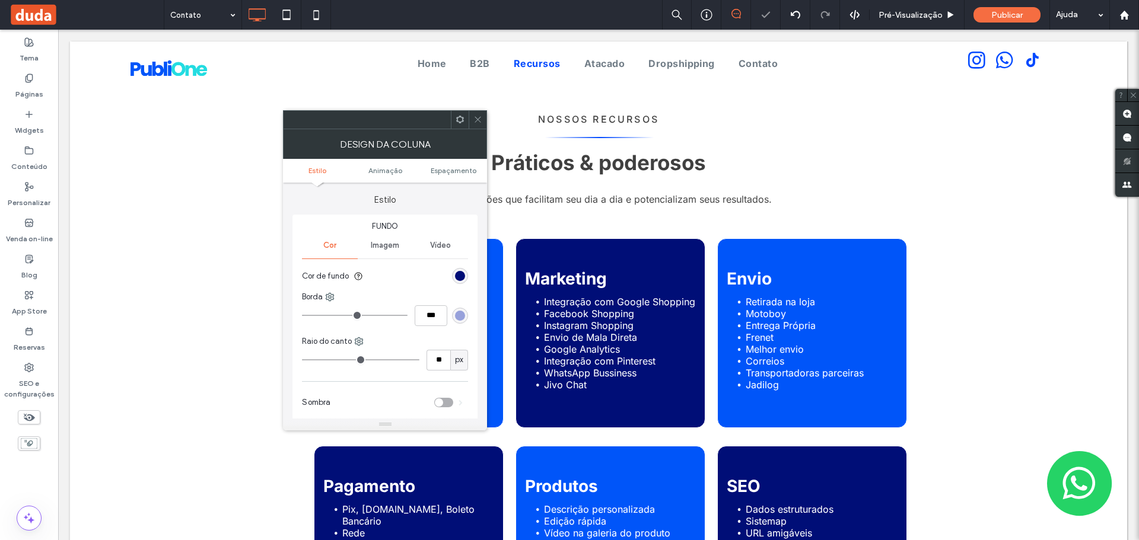
click at [482, 125] on span at bounding box center [477, 120] width 9 height 18
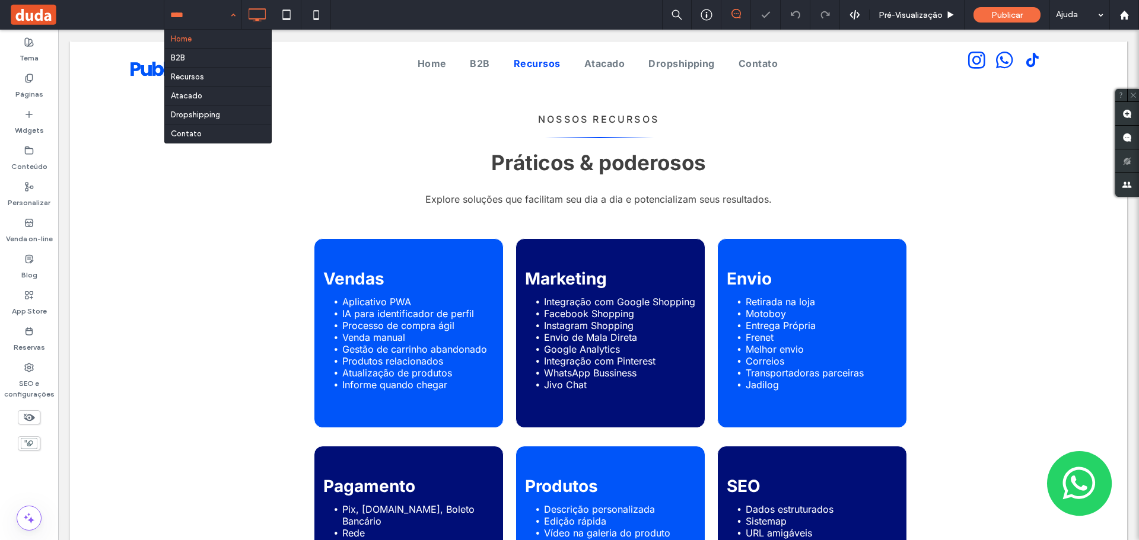
click at [199, 18] on input at bounding box center [199, 15] width 59 height 30
click at [187, 12] on input at bounding box center [199, 15] width 59 height 30
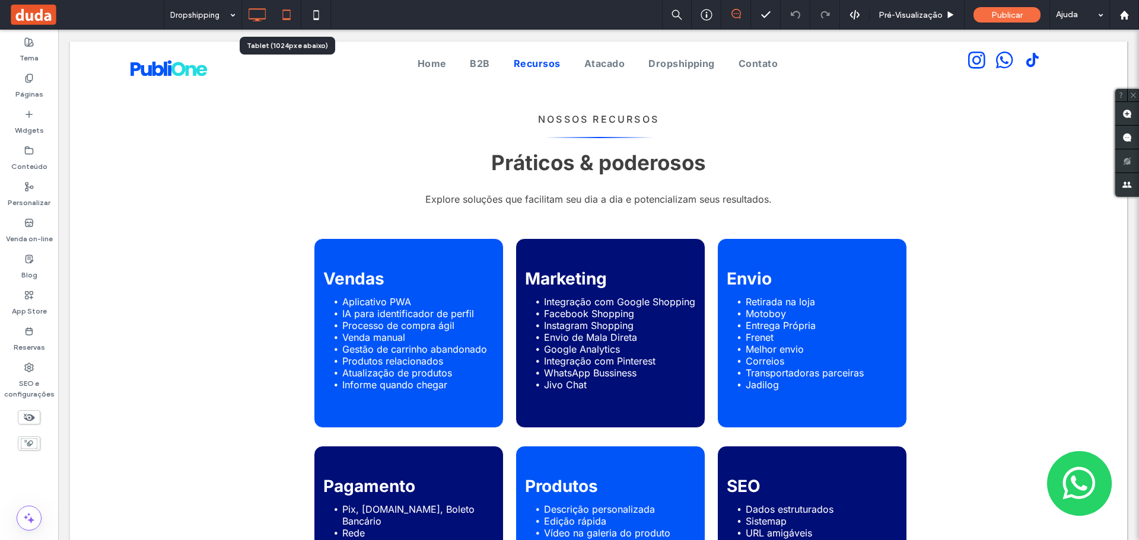
click at [281, 17] on icon at bounding box center [287, 15] width 24 height 24
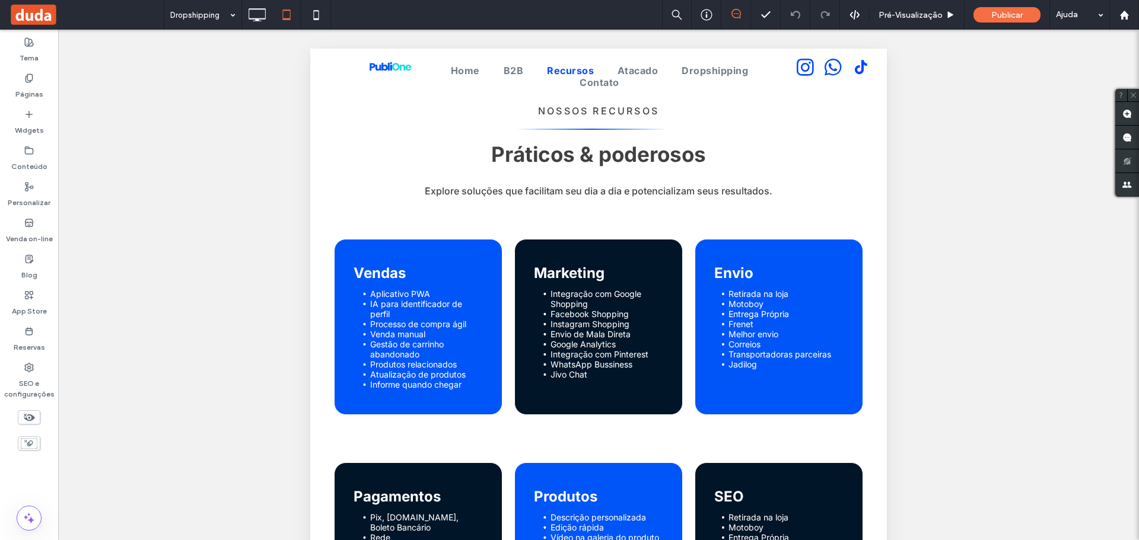
scroll to position [286, 0]
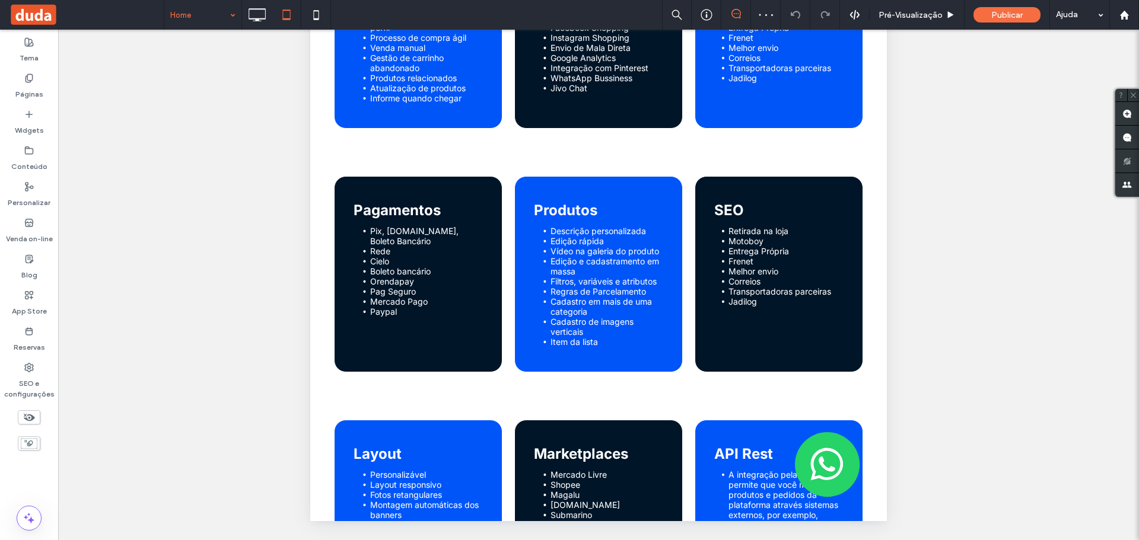
click at [217, 11] on input at bounding box center [199, 15] width 59 height 30
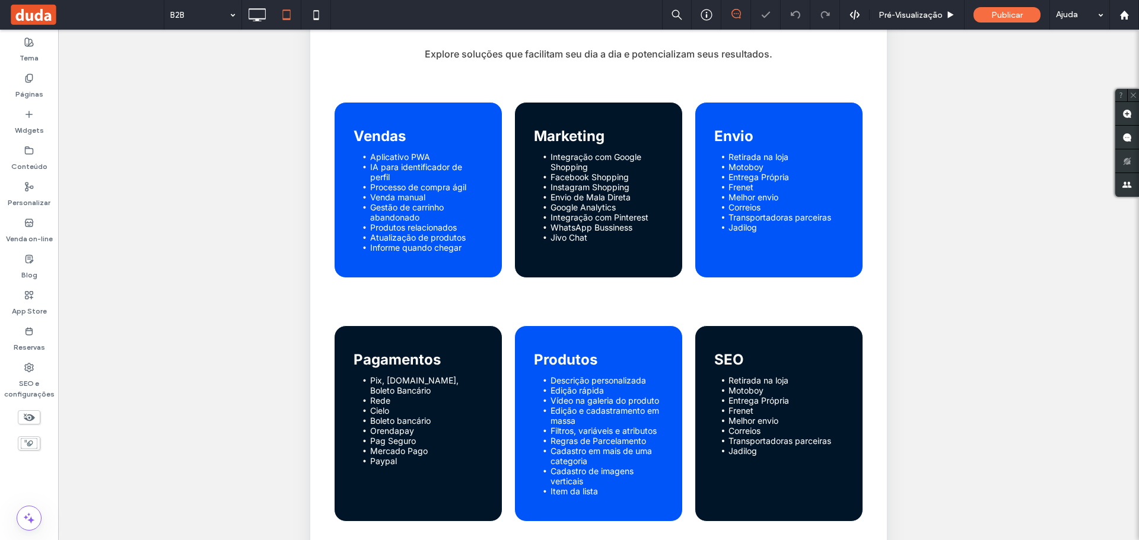
scroll to position [286, 0]
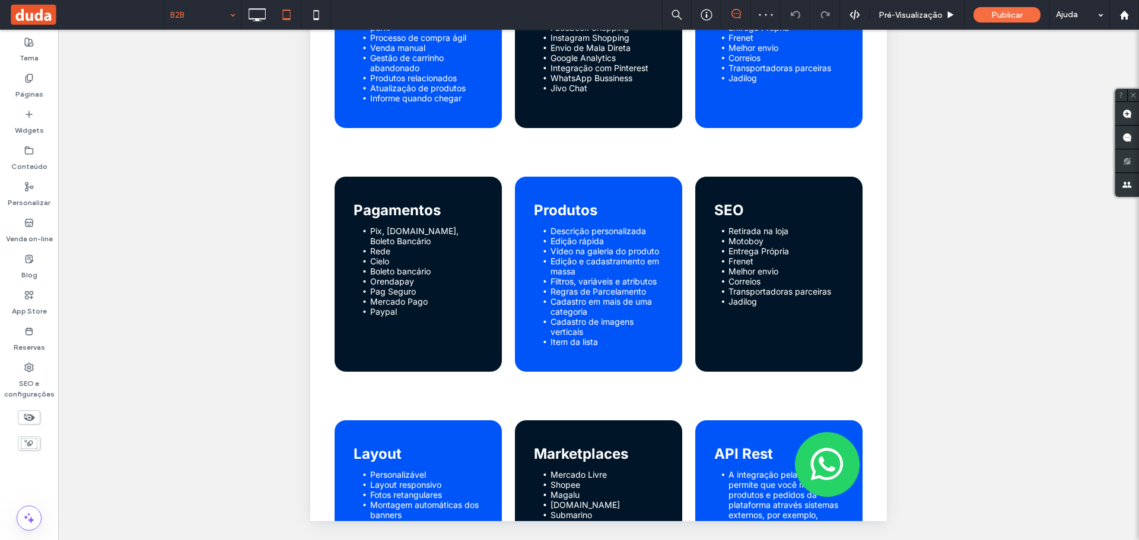
click at [218, 14] on input at bounding box center [199, 15] width 59 height 30
click at [213, 3] on input at bounding box center [199, 15] width 59 height 30
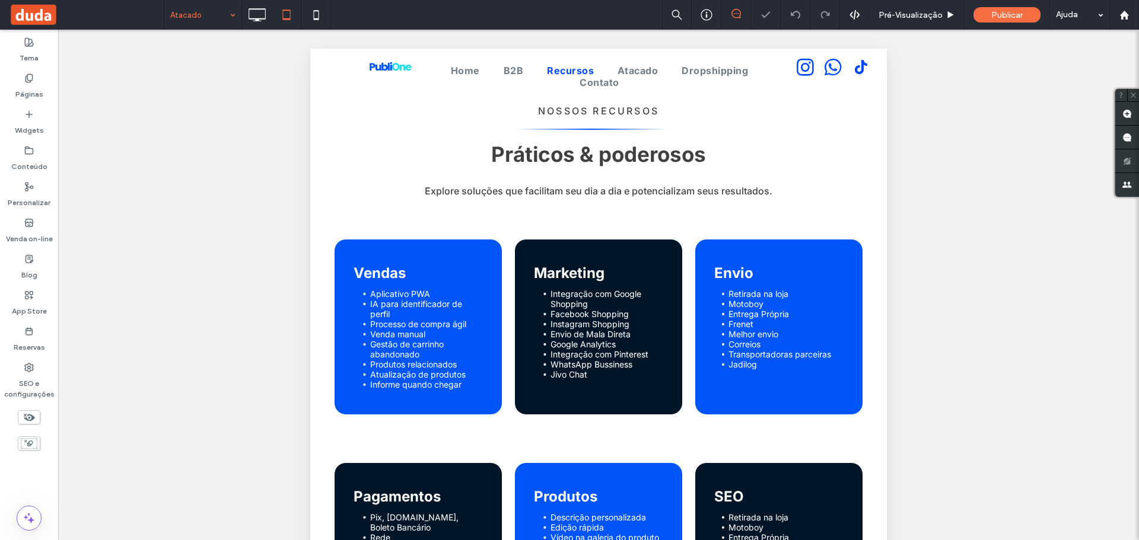
scroll to position [178, 0]
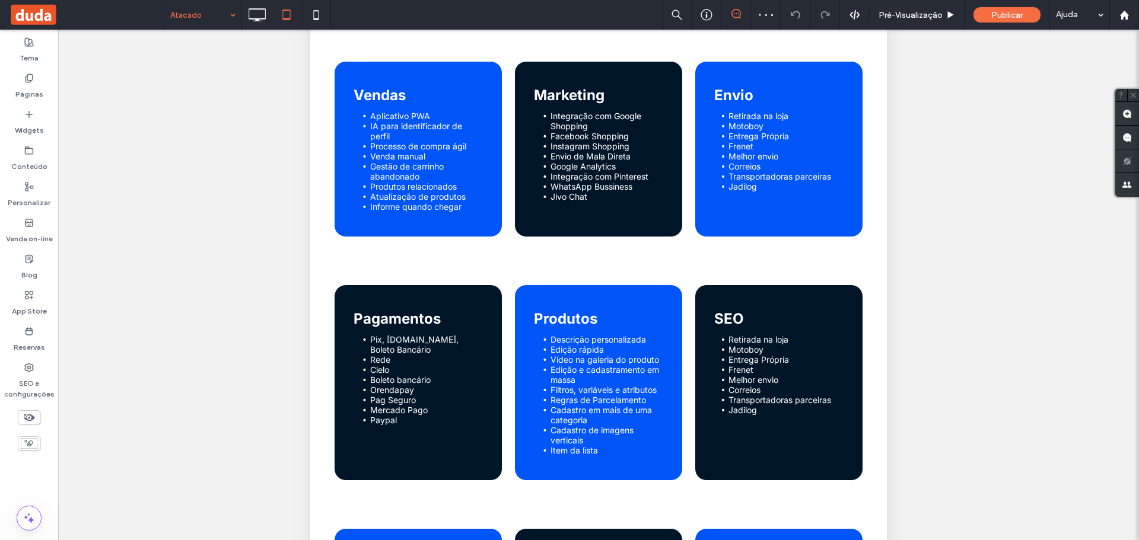
click at [195, 12] on input at bounding box center [199, 15] width 59 height 30
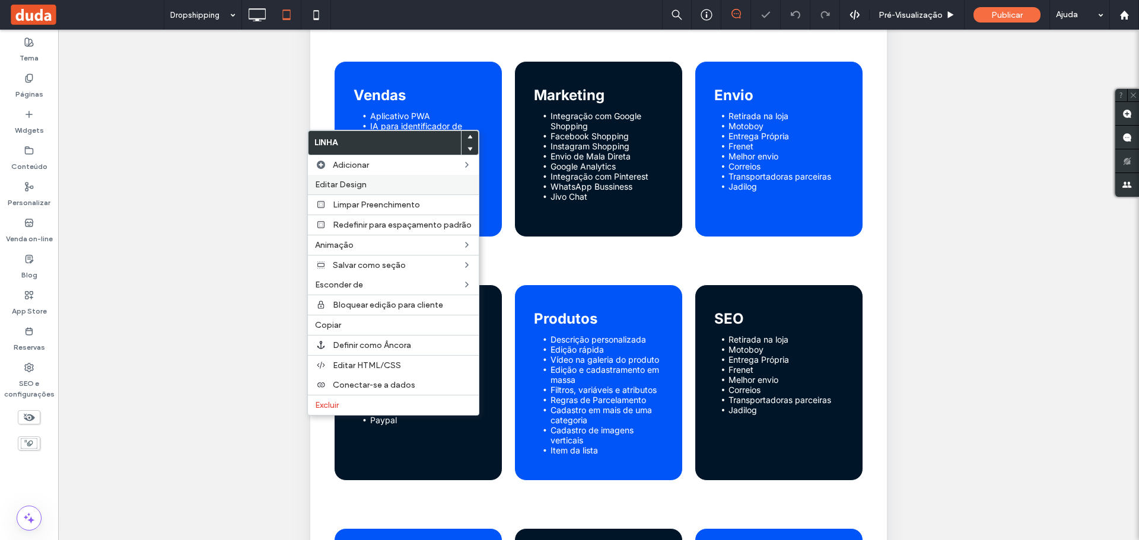
click at [337, 181] on span "Editar Design" at bounding box center [341, 185] width 52 height 10
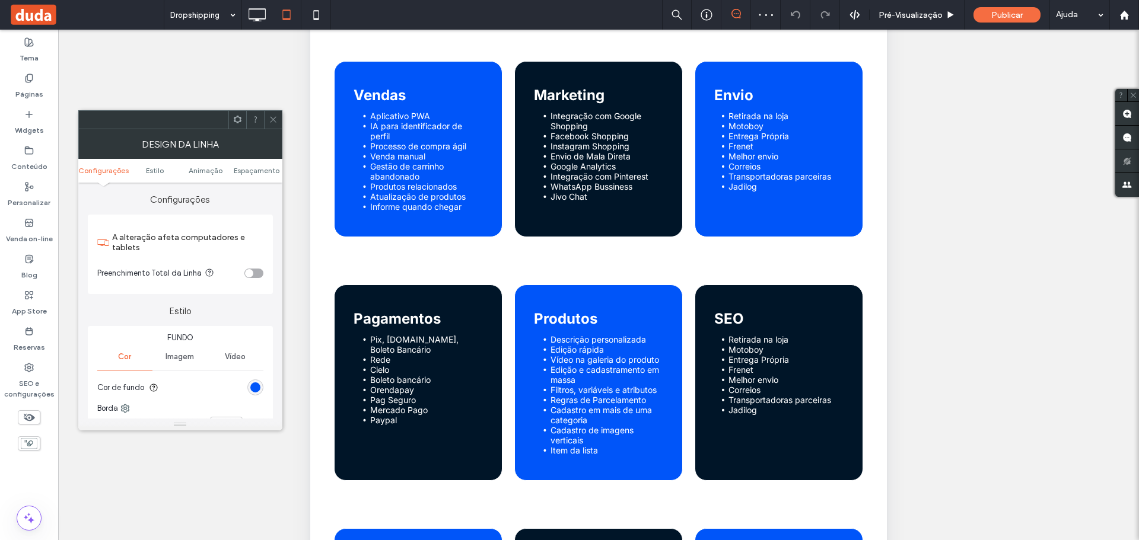
drag, startPoint x: 254, startPoint y: 393, endPoint x: 254, endPoint y: 386, distance: 7.1
click at [254, 392] on div "rgb(0, 85, 249)" at bounding box center [255, 388] width 16 height 16
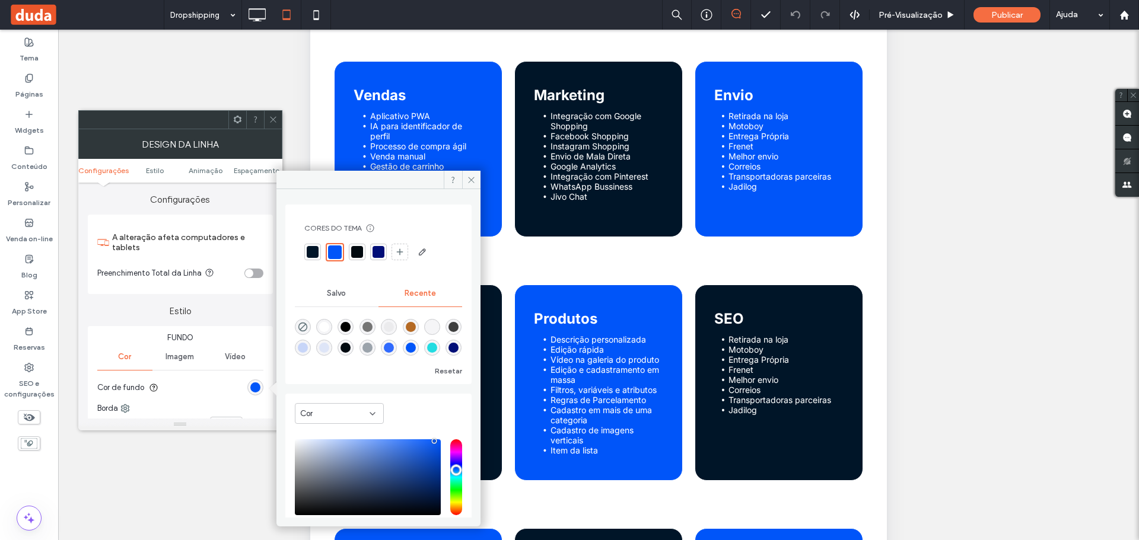
click at [377, 249] on div at bounding box center [378, 252] width 12 height 12
click at [468, 174] on span at bounding box center [471, 180] width 18 height 18
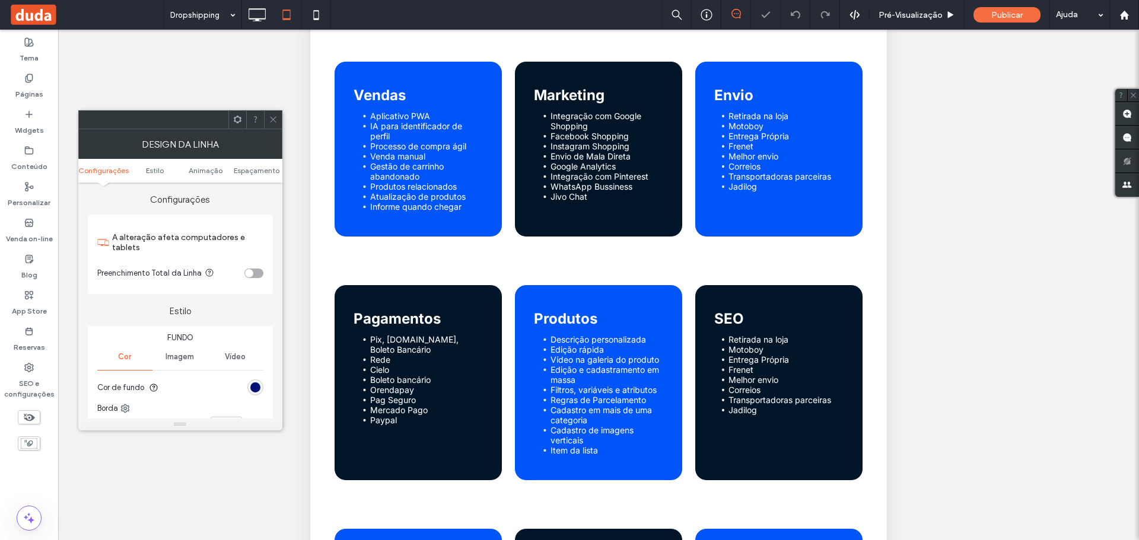
click at [269, 116] on icon at bounding box center [273, 119] width 9 height 9
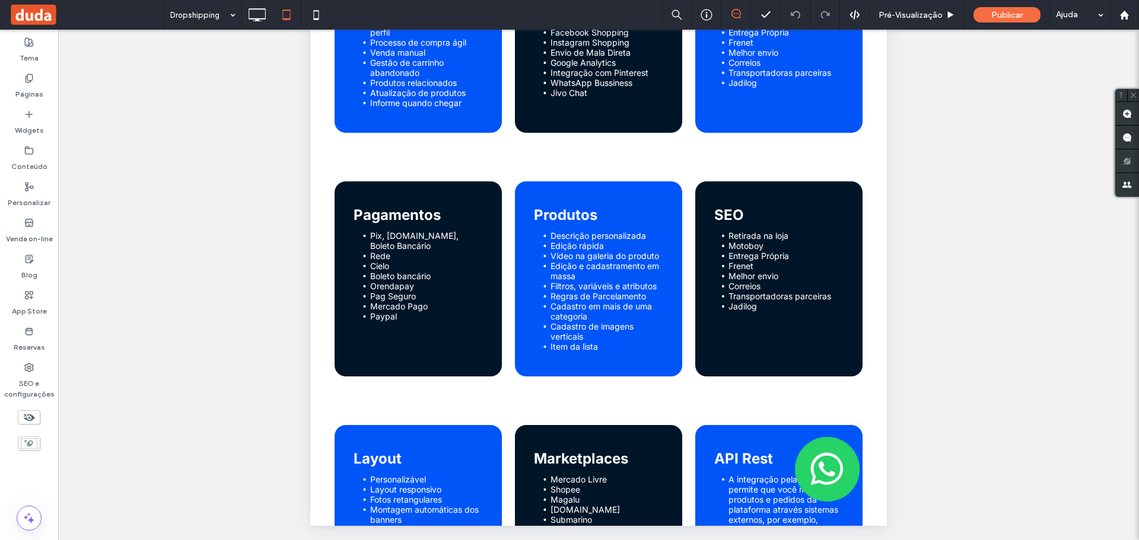
scroll to position [286, 0]
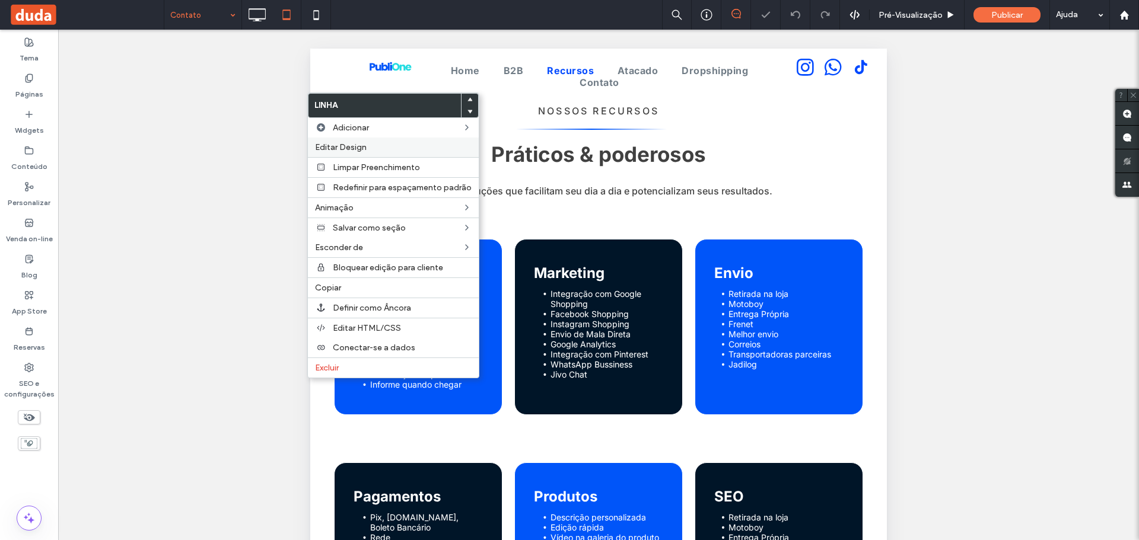
click at [347, 155] on div "Editar Design" at bounding box center [393, 148] width 171 height 20
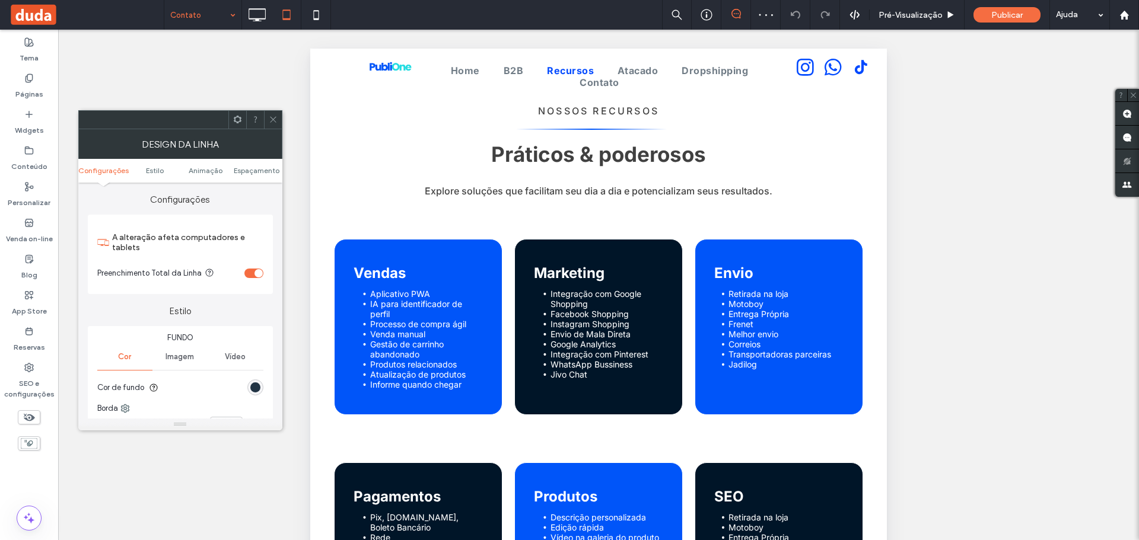
click at [257, 387] on div "rgb(0, 21, 40)" at bounding box center [255, 388] width 10 height 10
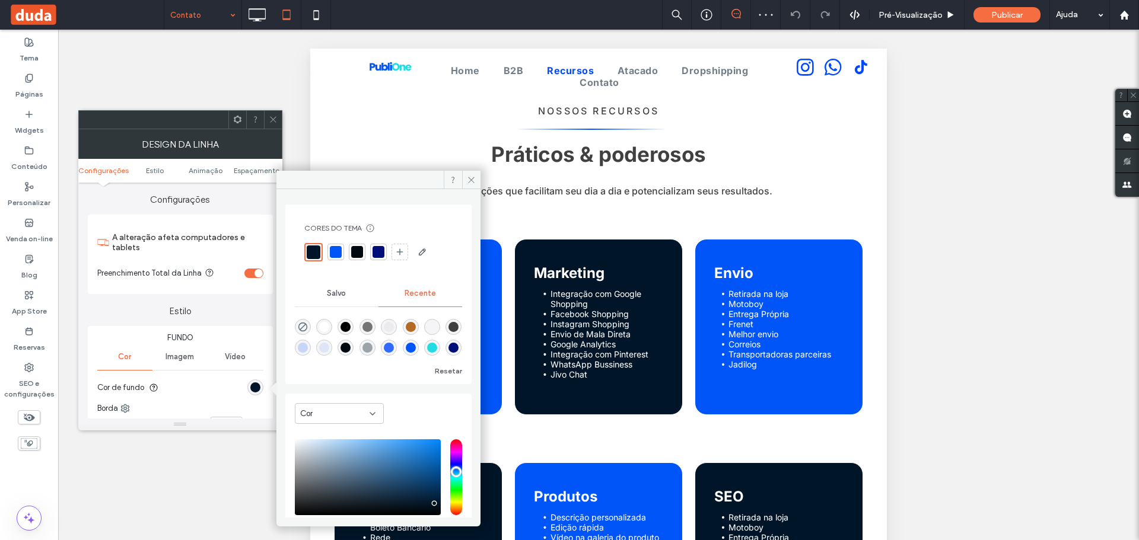
click at [378, 251] on div at bounding box center [378, 252] width 12 height 12
click at [472, 172] on span at bounding box center [471, 180] width 18 height 18
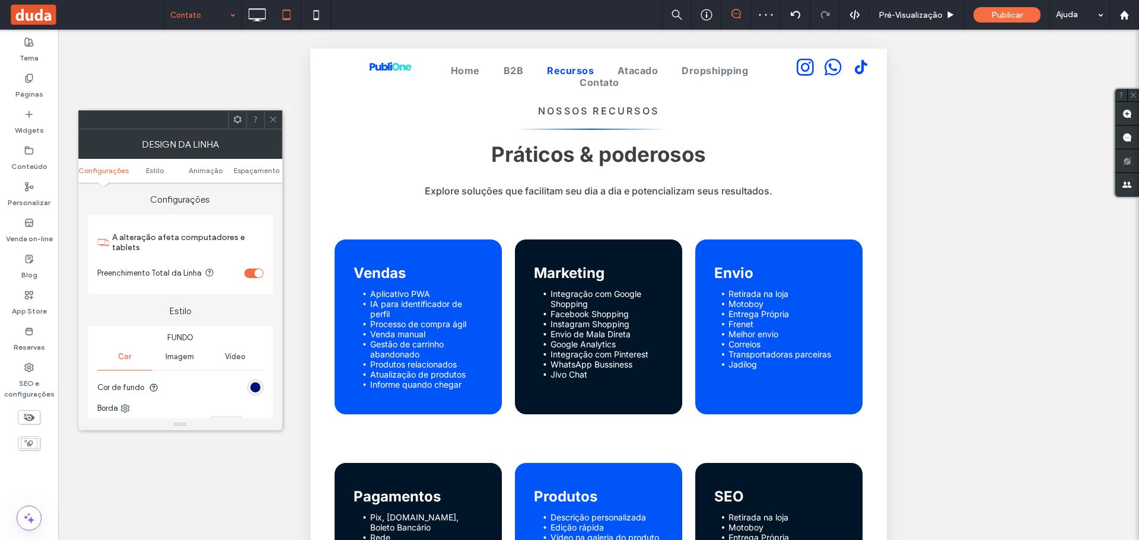
click at [272, 117] on icon at bounding box center [273, 119] width 9 height 9
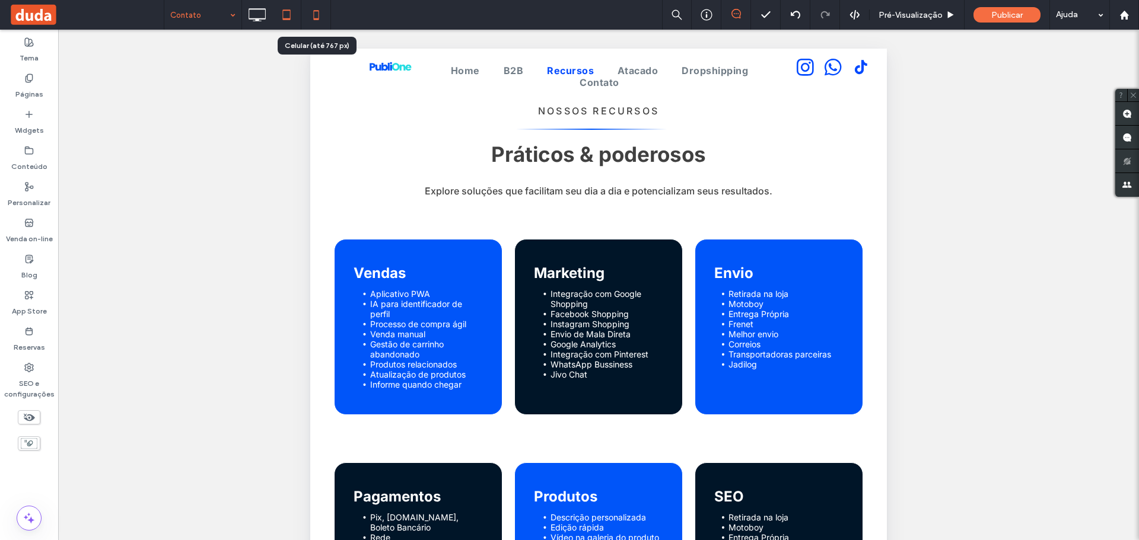
click at [310, 13] on icon at bounding box center [316, 15] width 24 height 24
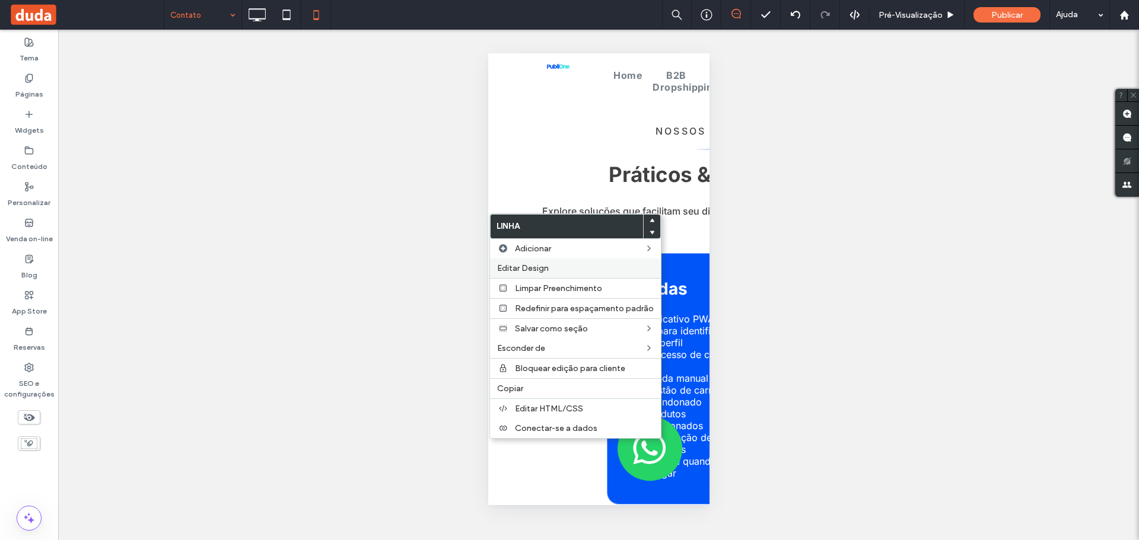
click at [550, 265] on label "Editar Design" at bounding box center [575, 268] width 157 height 10
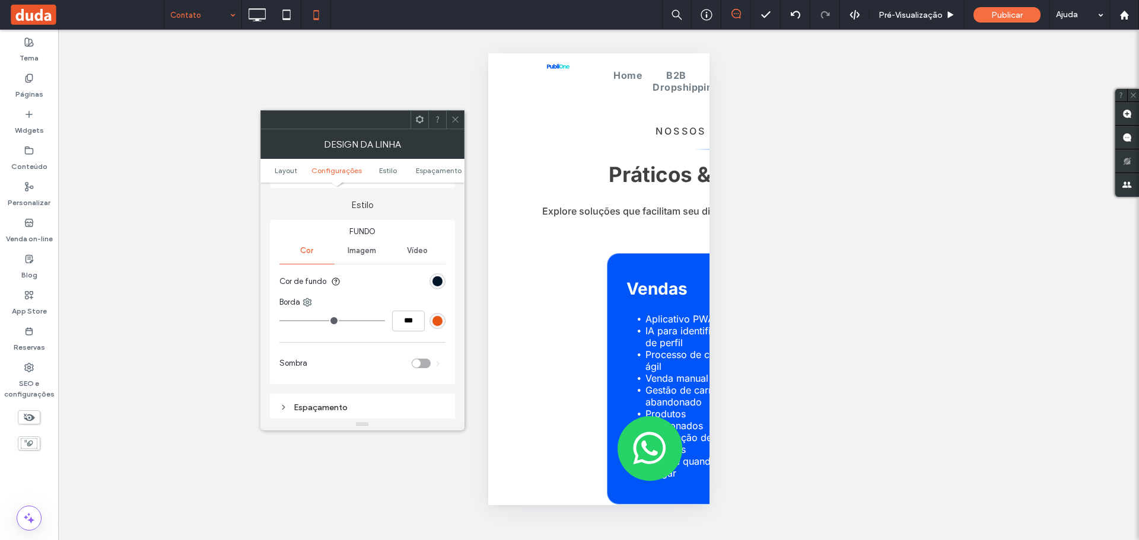
scroll to position [237, 0]
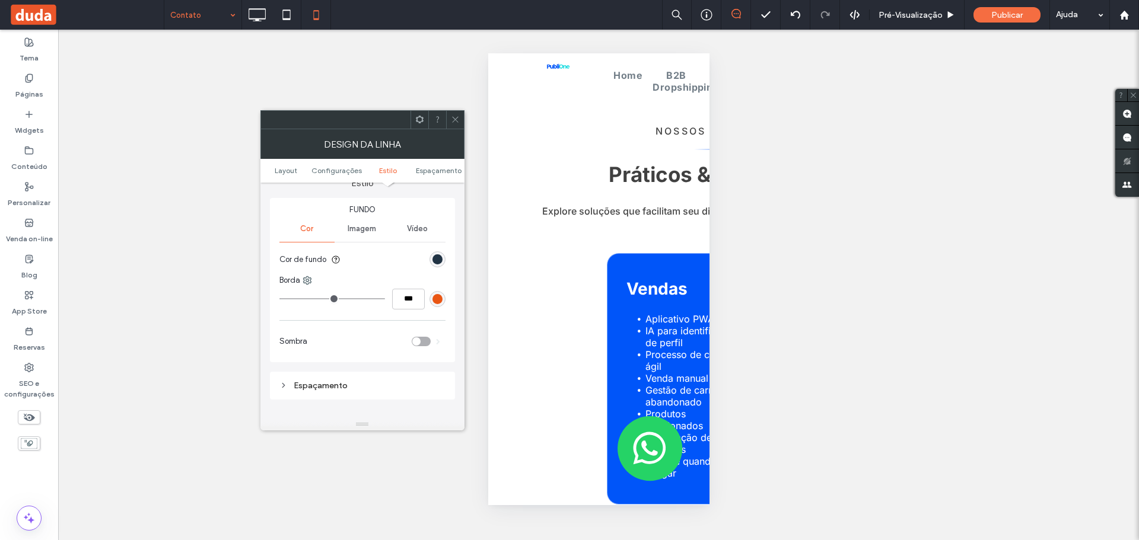
click at [435, 259] on div "rgb(0, 21, 40)" at bounding box center [437, 259] width 10 height 10
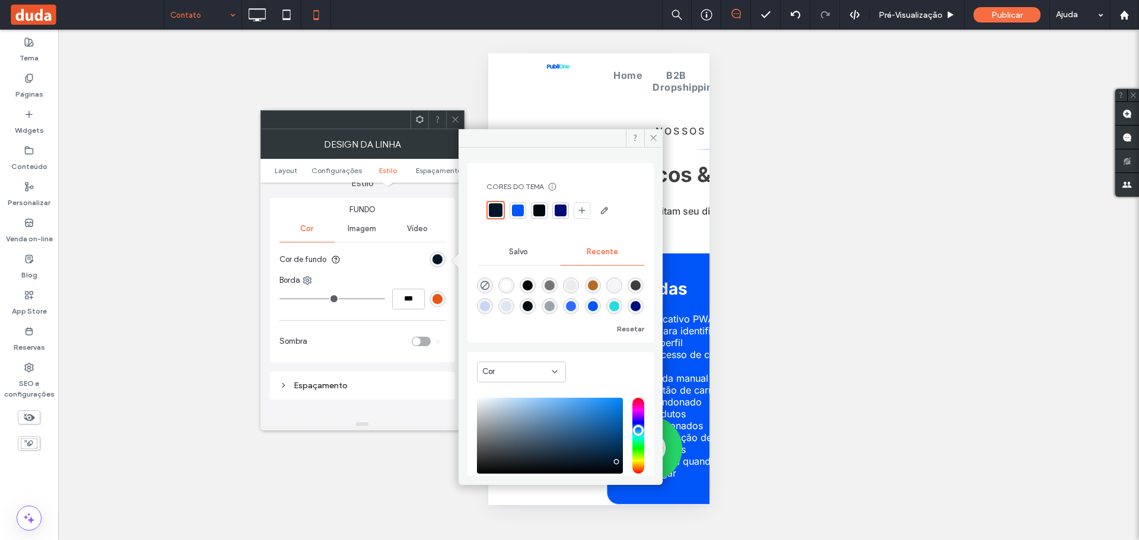
click at [559, 208] on div at bounding box center [561, 211] width 12 height 12
click at [650, 136] on icon at bounding box center [653, 137] width 9 height 9
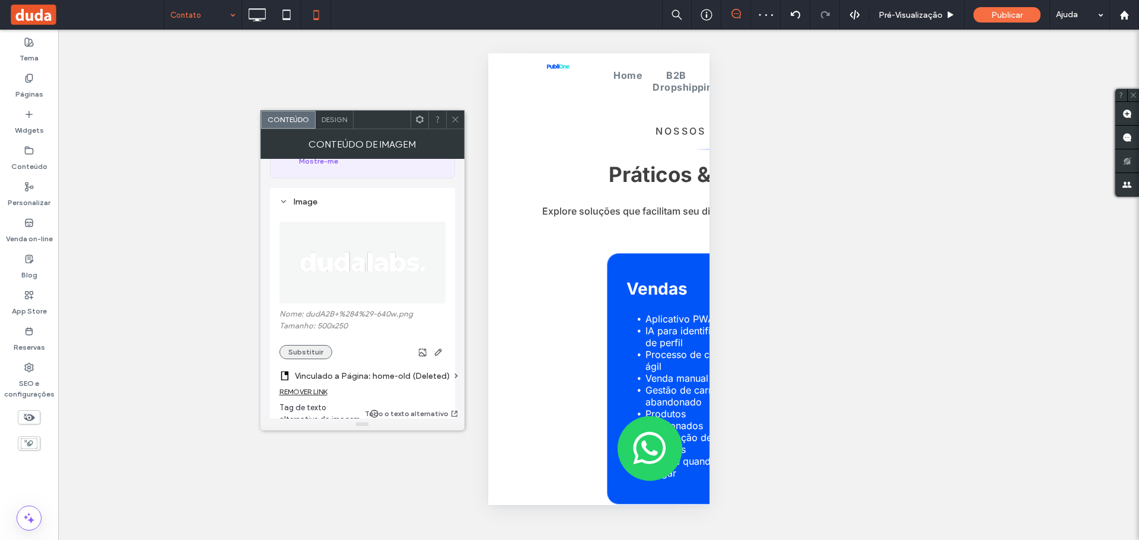
scroll to position [119, 0]
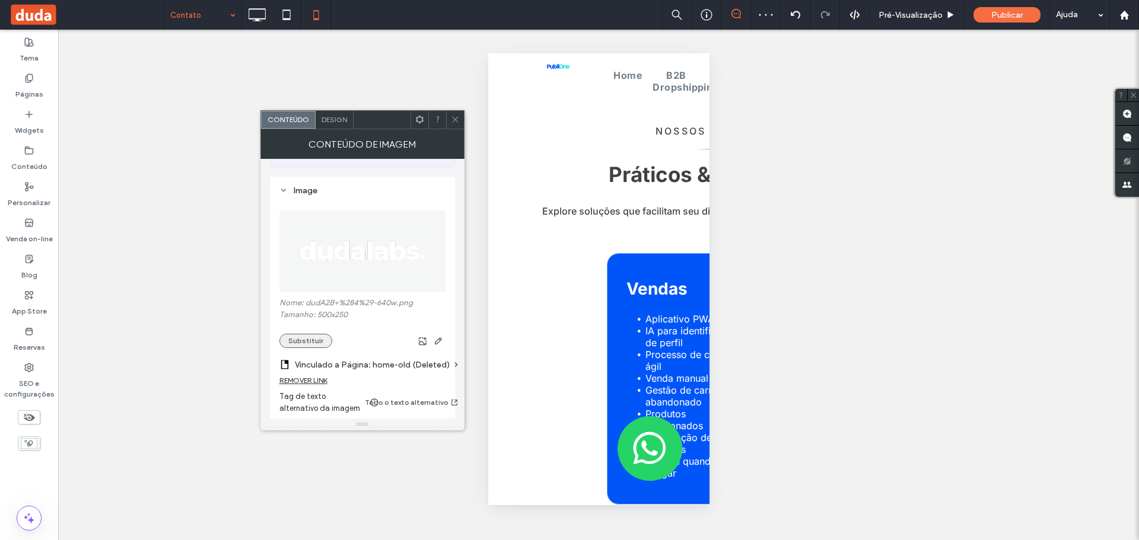
click at [303, 334] on button "Substituir" at bounding box center [305, 341] width 53 height 14
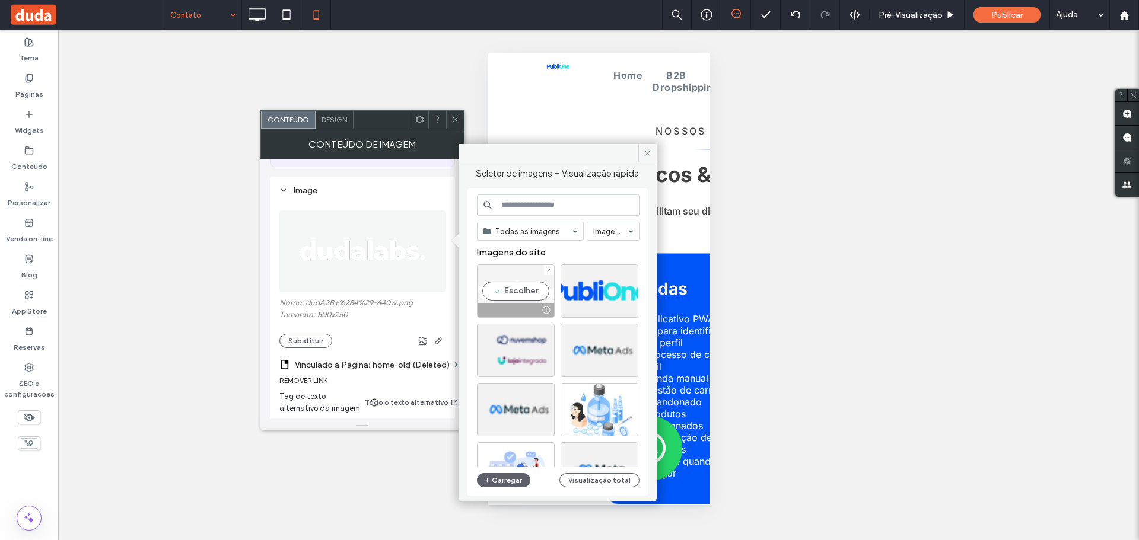
click at [513, 288] on div "Escolher" at bounding box center [516, 291] width 78 height 53
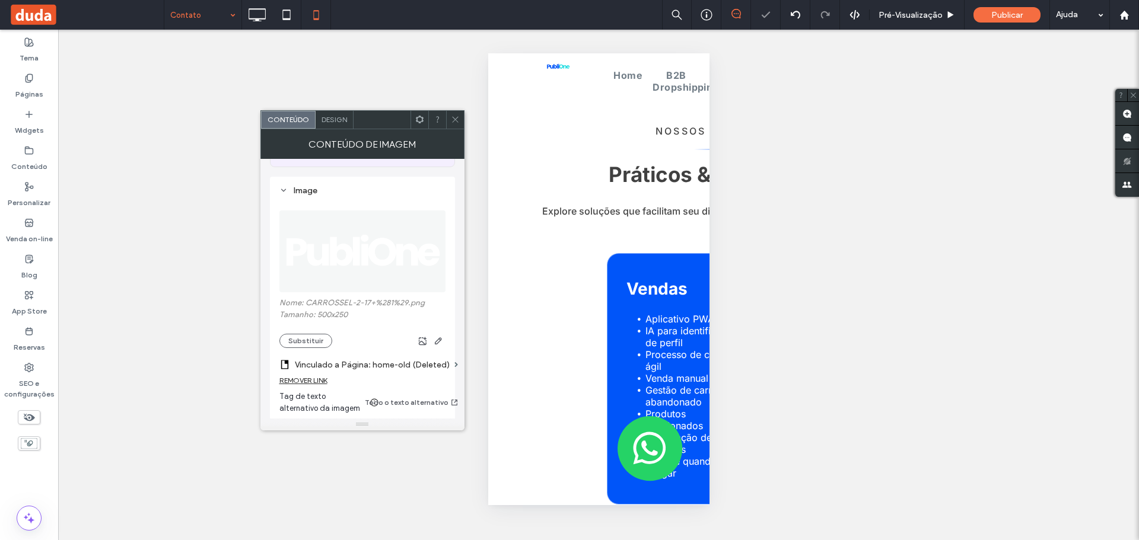
click at [459, 128] on span at bounding box center [455, 120] width 9 height 18
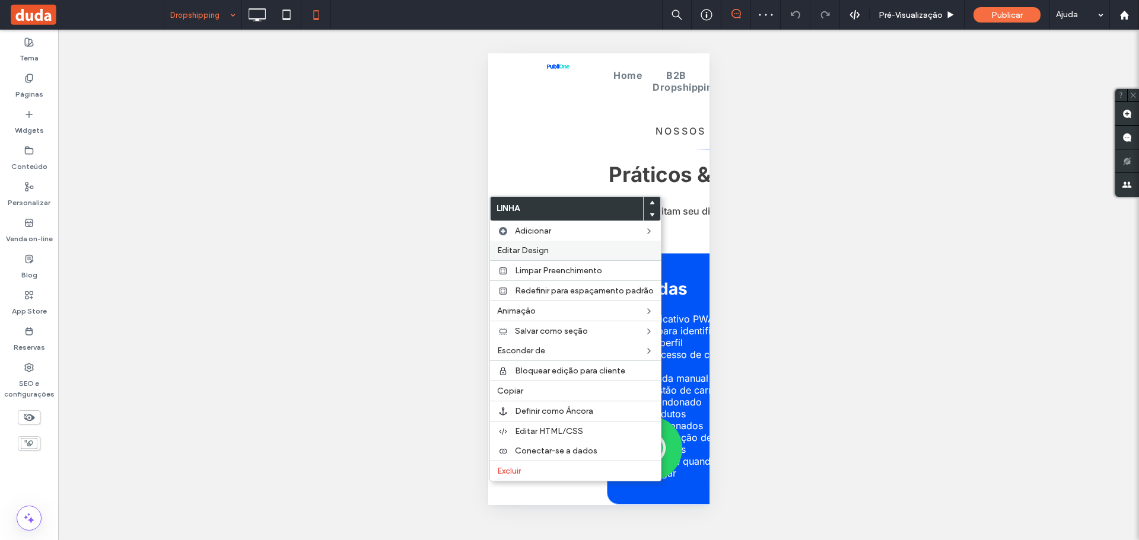
click at [531, 254] on span "Editar Design" at bounding box center [523, 251] width 52 height 10
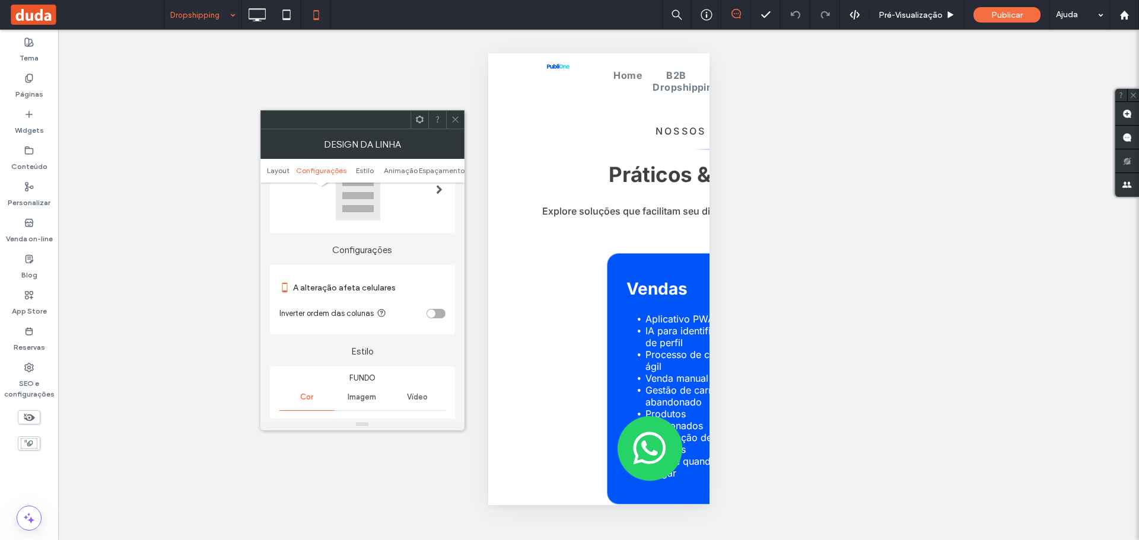
scroll to position [178, 0]
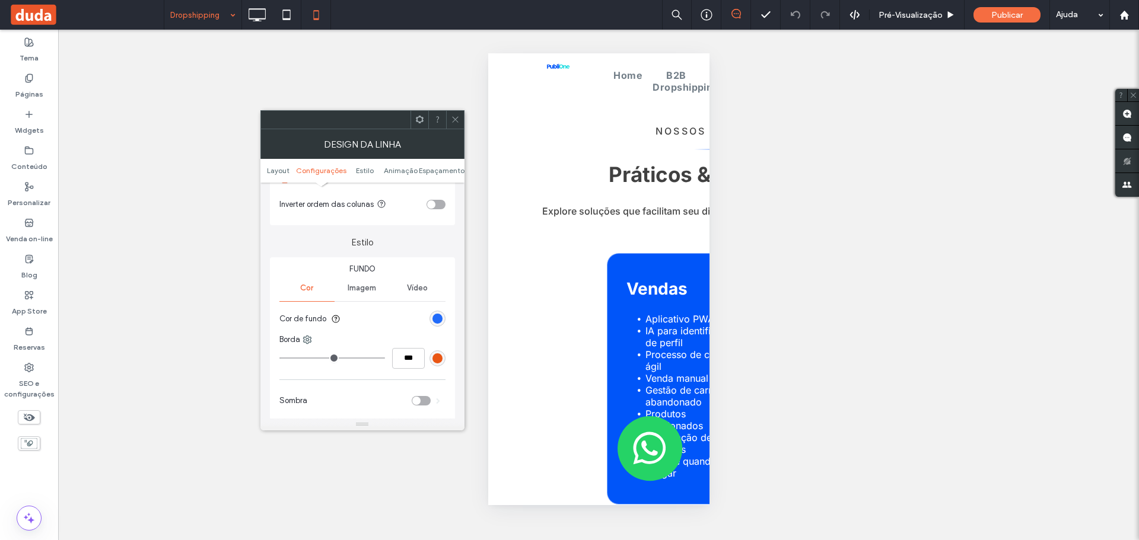
click at [438, 321] on div "rgb(0, 85, 249)" at bounding box center [437, 319] width 10 height 10
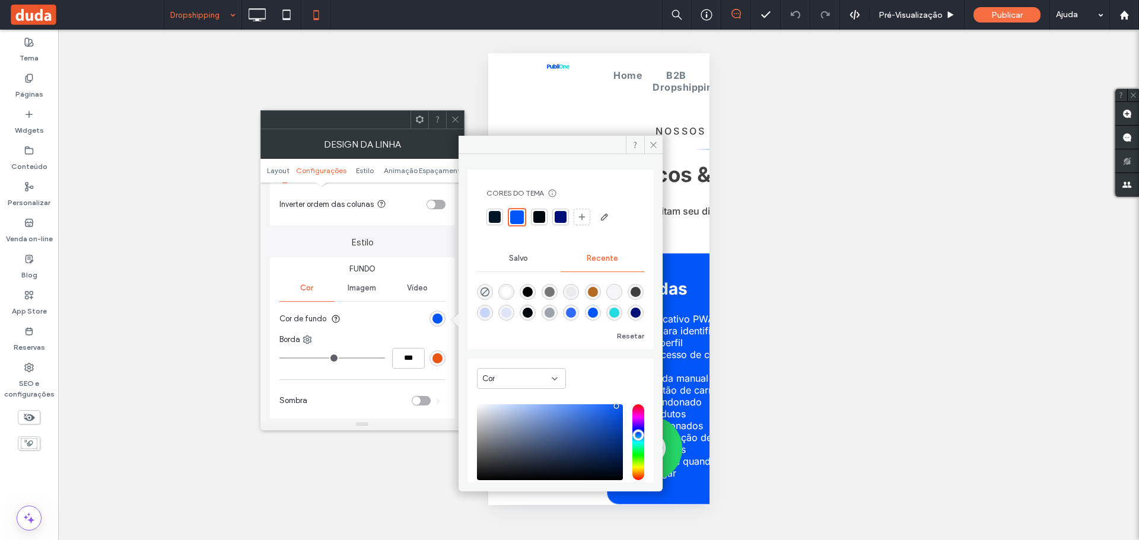
click at [561, 214] on div at bounding box center [561, 217] width 12 height 12
click at [648, 142] on span at bounding box center [653, 145] width 18 height 18
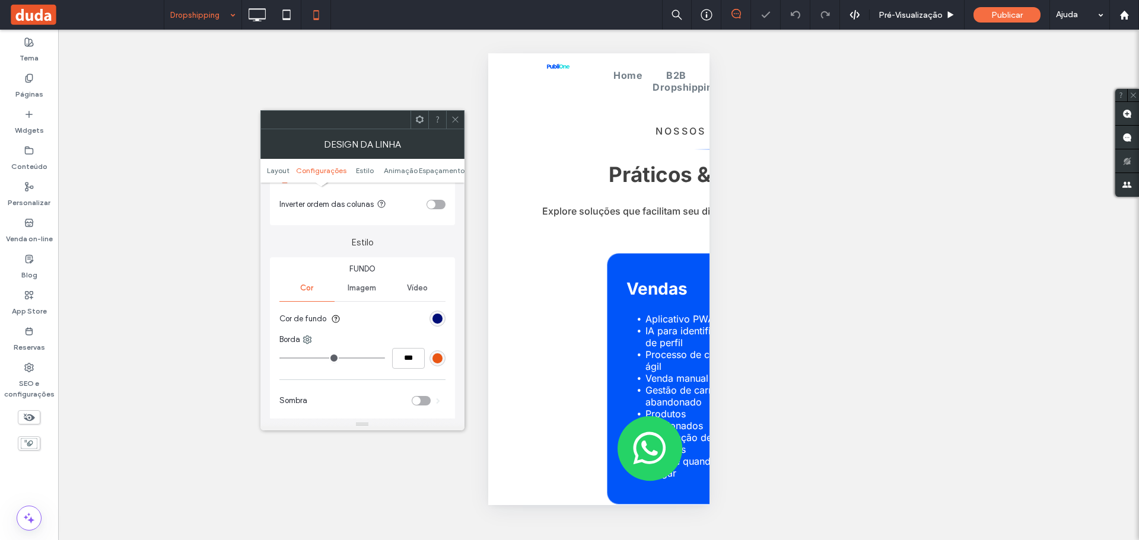
click at [454, 120] on icon at bounding box center [455, 119] width 9 height 9
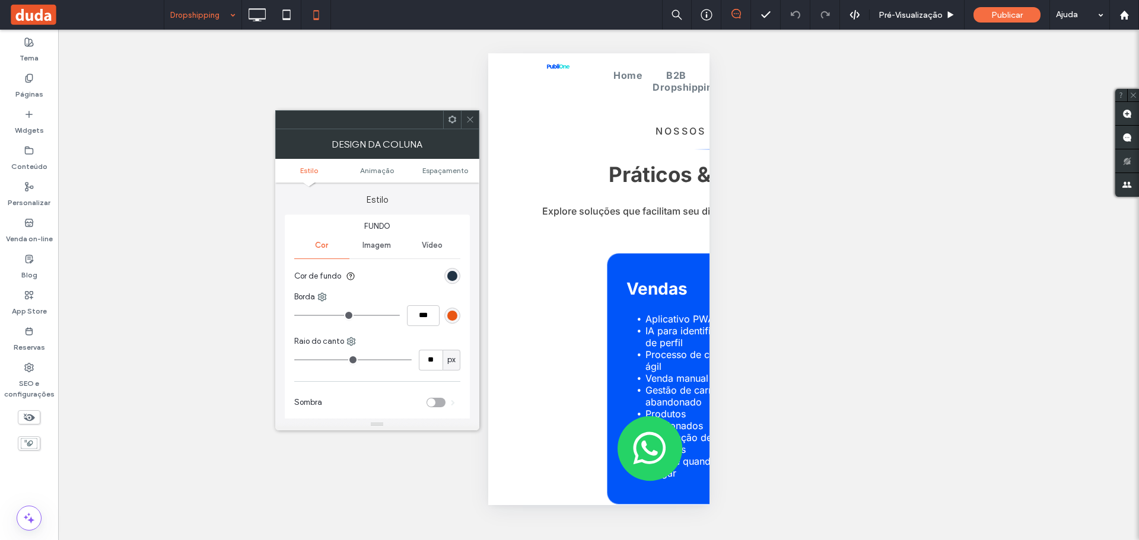
click at [454, 277] on div "rgb(0, 21, 40)" at bounding box center [452, 276] width 10 height 10
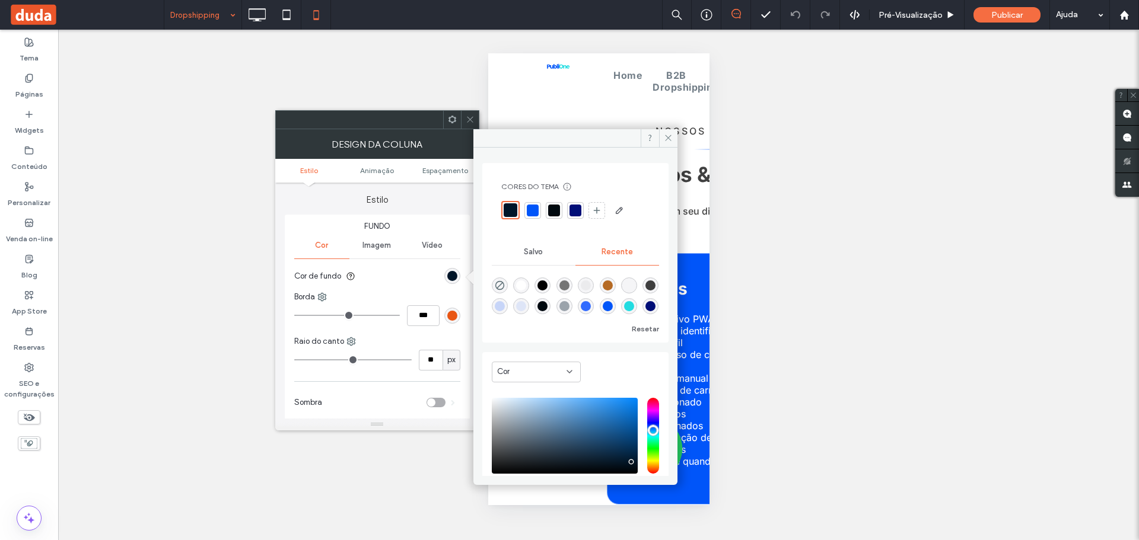
click at [575, 214] on div at bounding box center [575, 211] width 12 height 12
click at [663, 135] on span at bounding box center [668, 138] width 18 height 18
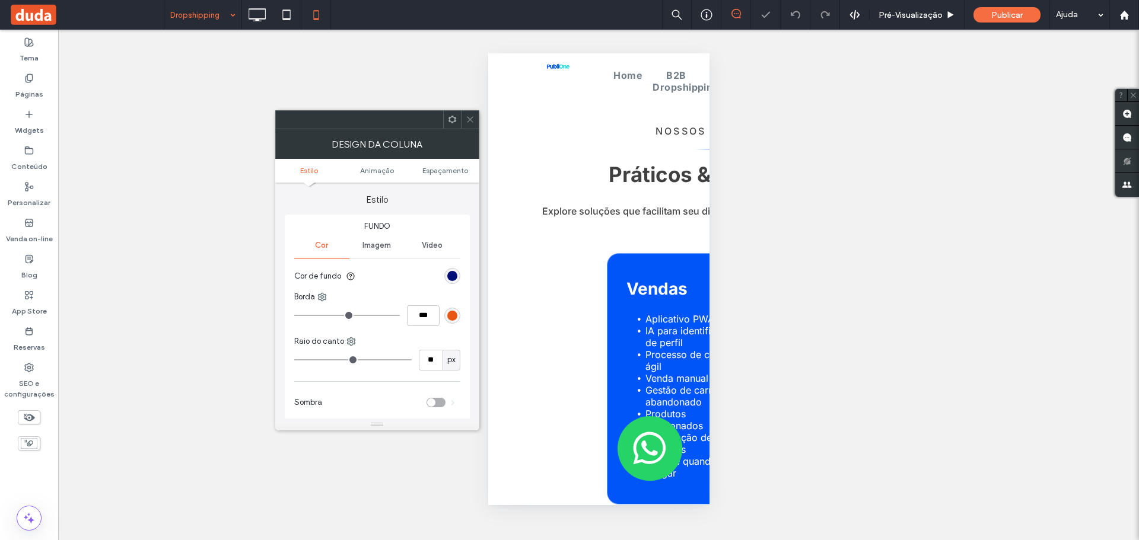
click at [469, 116] on icon at bounding box center [470, 119] width 9 height 9
click at [451, 273] on div "rgb(0, 21, 40)" at bounding box center [452, 276] width 10 height 10
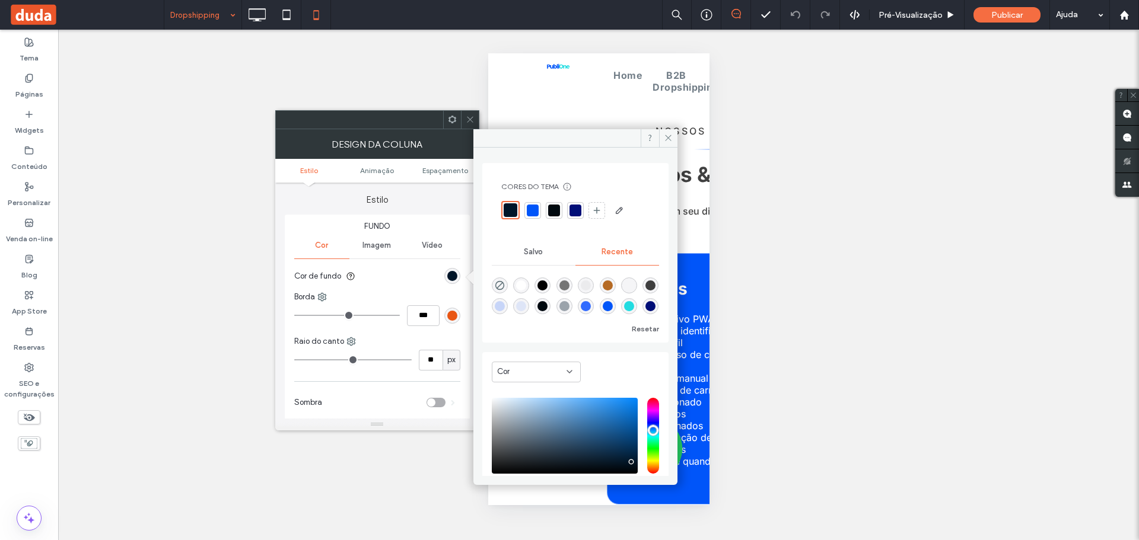
click at [573, 211] on div at bounding box center [575, 211] width 12 height 12
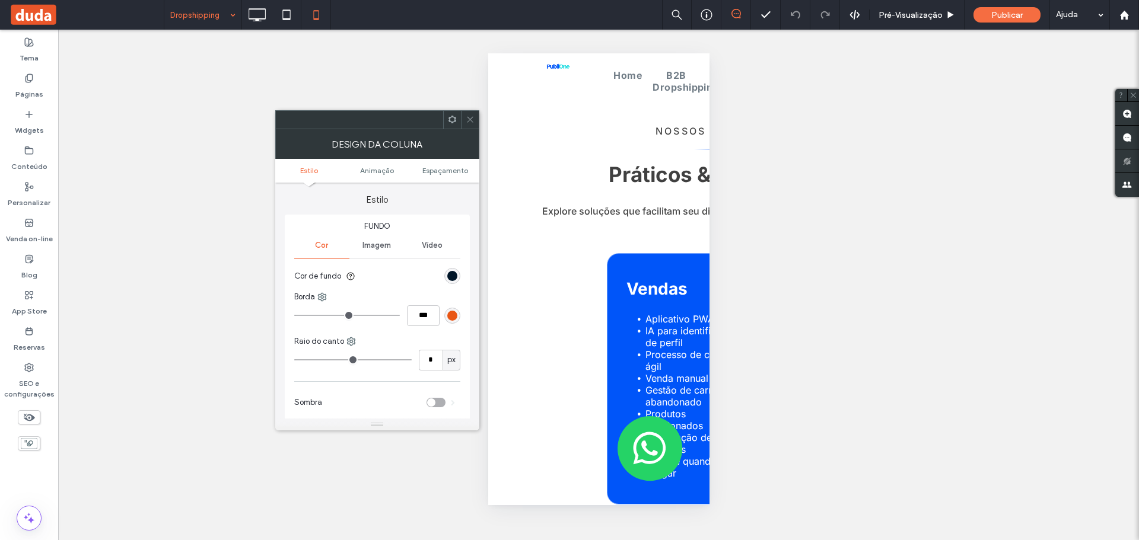
type input "**"
click at [452, 276] on div "rgb(0, 21, 40)" at bounding box center [452, 276] width 10 height 10
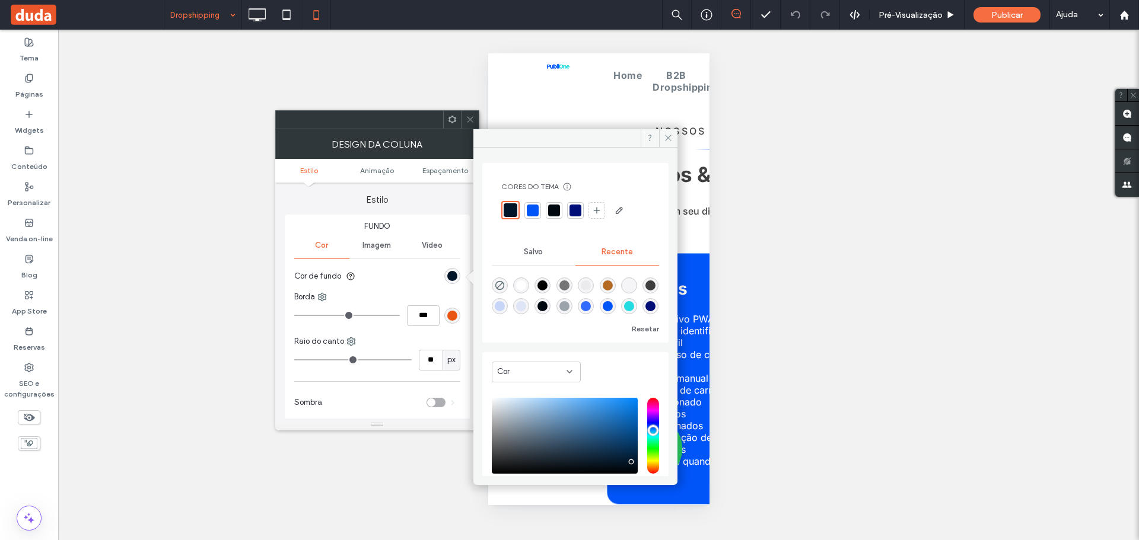
click at [572, 209] on div at bounding box center [575, 211] width 12 height 12
click at [429, 197] on label "Estilo" at bounding box center [377, 194] width 185 height 23
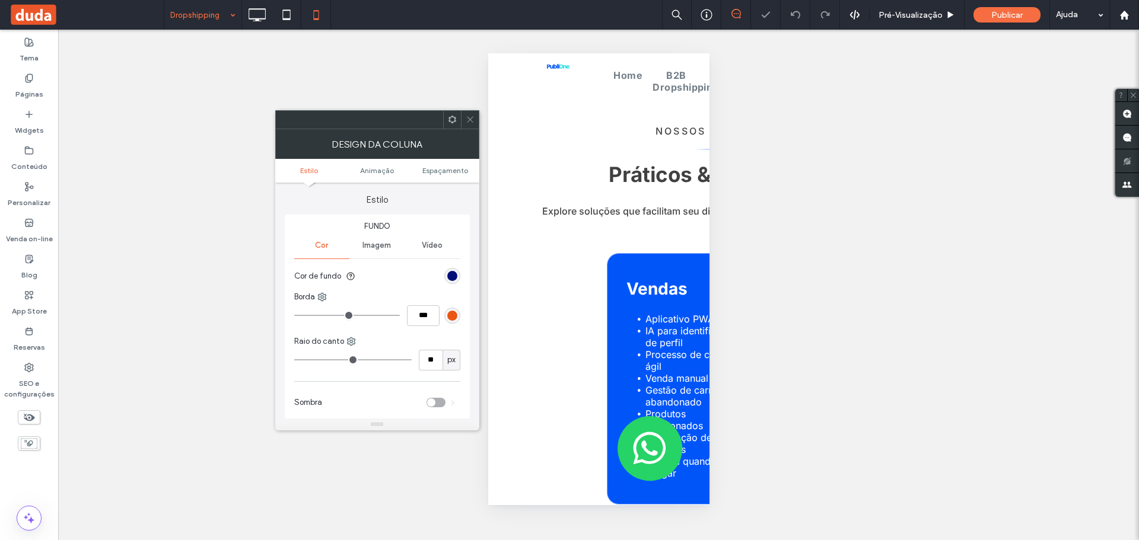
click at [472, 119] on icon at bounding box center [470, 119] width 9 height 9
click at [450, 275] on div "rgb(0, 21, 40)" at bounding box center [452, 276] width 10 height 10
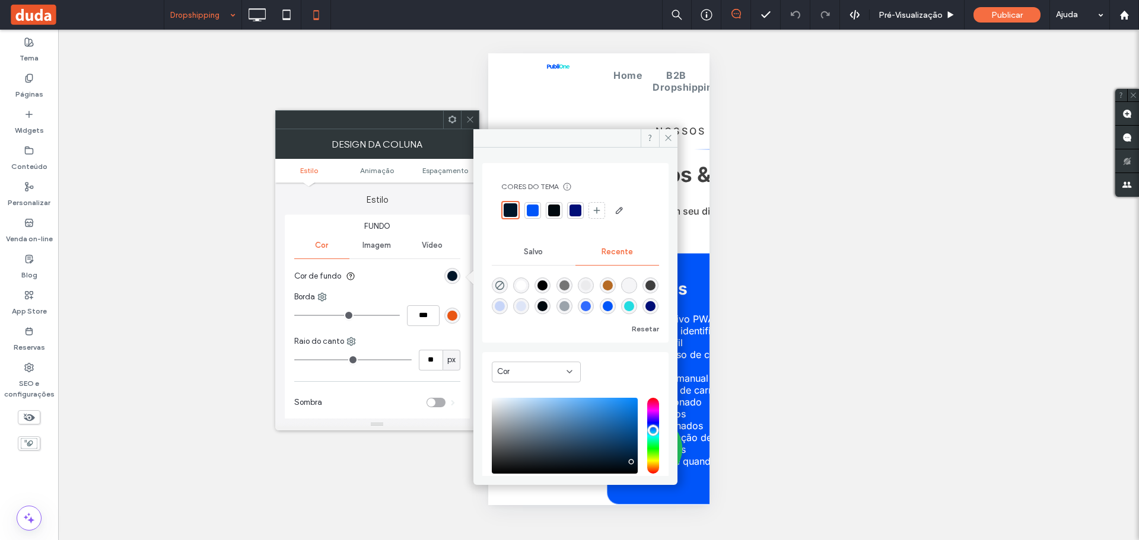
click at [571, 207] on div at bounding box center [575, 211] width 12 height 12
click at [665, 130] on span at bounding box center [668, 138] width 18 height 18
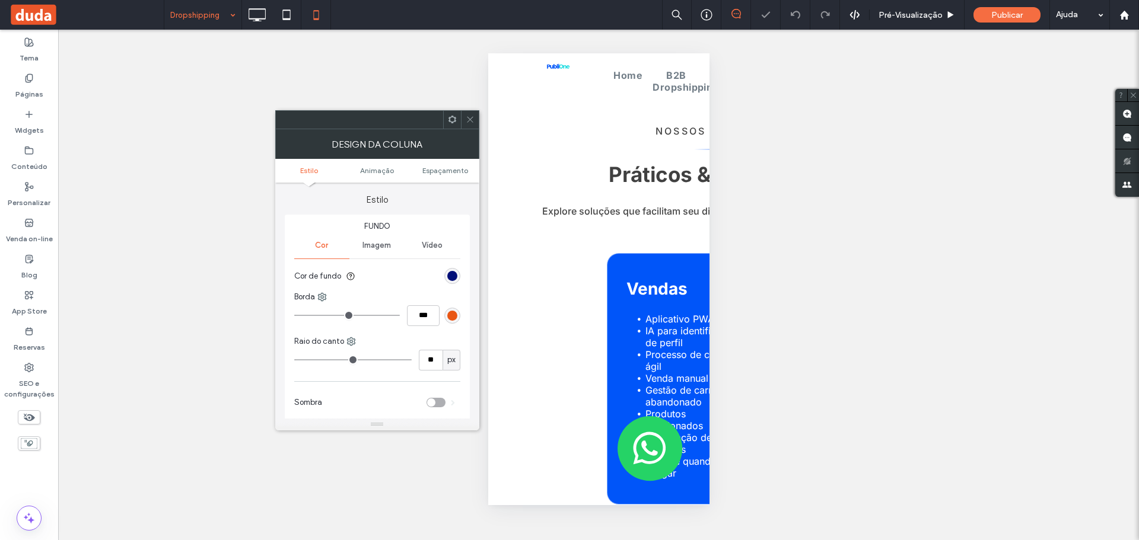
click at [468, 117] on icon at bounding box center [470, 119] width 9 height 9
click at [446, 279] on div "rgb(0, 21, 40)" at bounding box center [452, 276] width 16 height 16
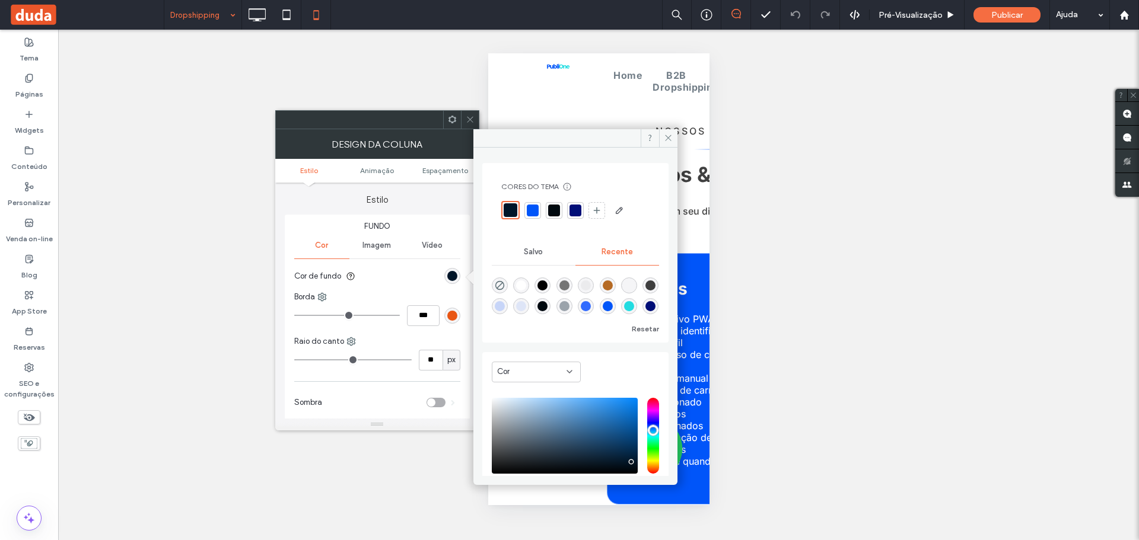
click at [575, 206] on div at bounding box center [575, 211] width 12 height 12
drag, startPoint x: 664, startPoint y: 138, endPoint x: 946, endPoint y: 339, distance: 347.0
click at [665, 139] on icon at bounding box center [668, 137] width 9 height 9
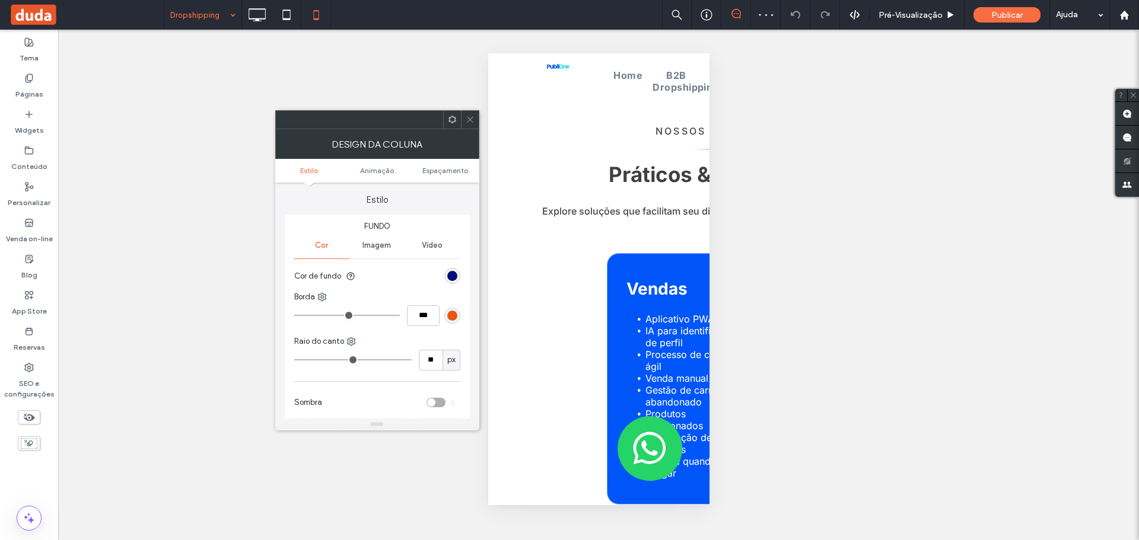
click at [464, 120] on div at bounding box center [470, 120] width 18 height 18
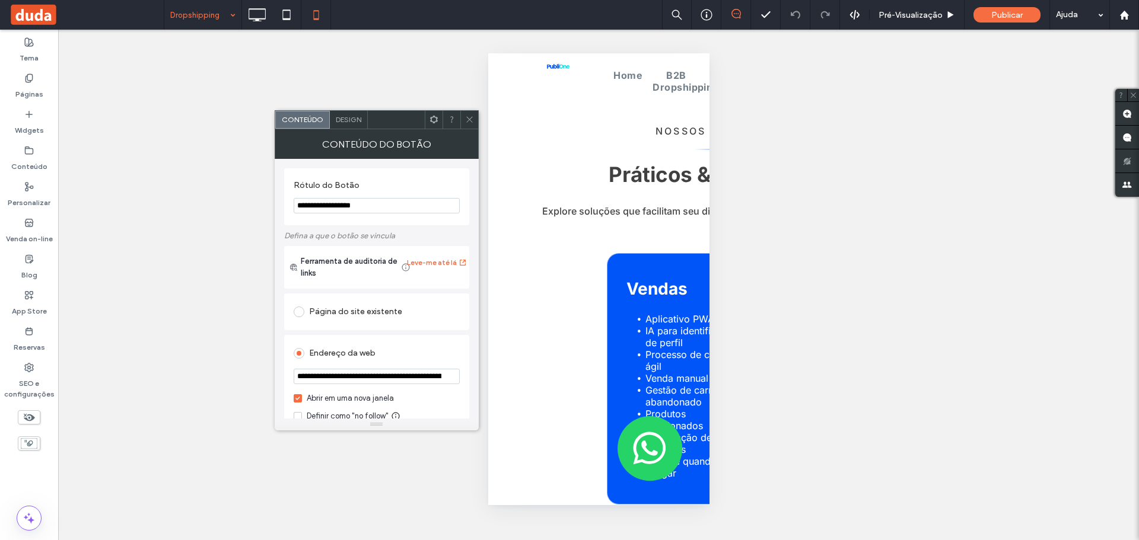
click at [351, 119] on span "Design" at bounding box center [349, 119] width 26 height 9
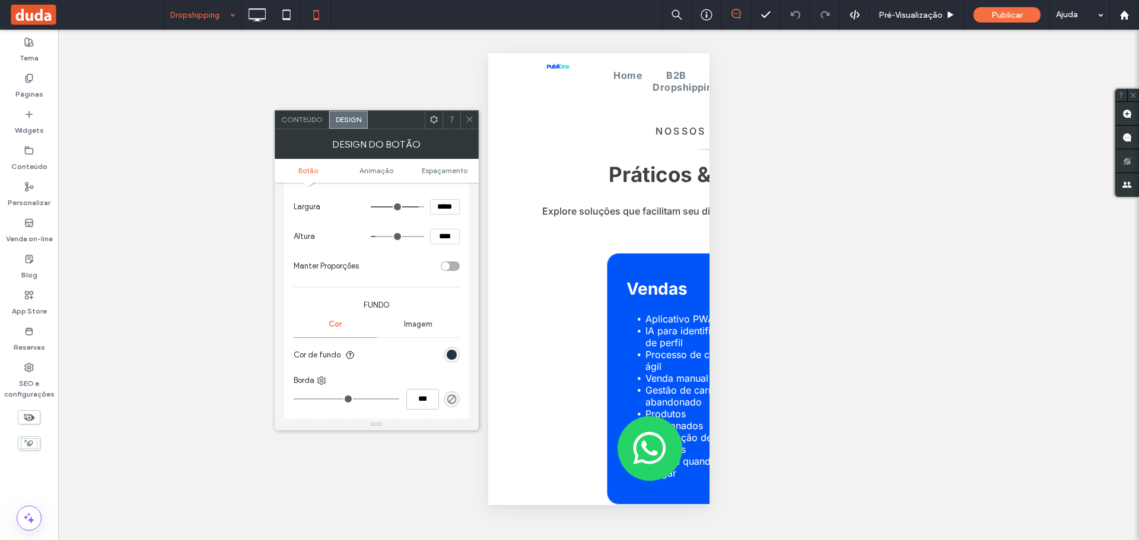
click at [451, 356] on div "rgb(0, 21, 40)" at bounding box center [452, 355] width 10 height 10
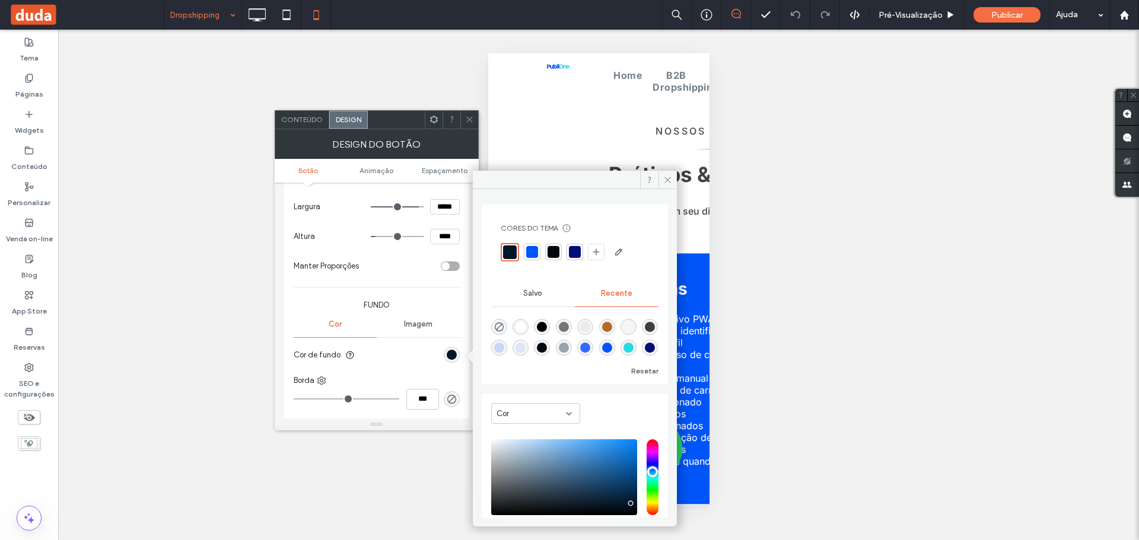
click at [573, 251] on div at bounding box center [575, 252] width 12 height 12
click at [660, 176] on span at bounding box center [667, 180] width 18 height 18
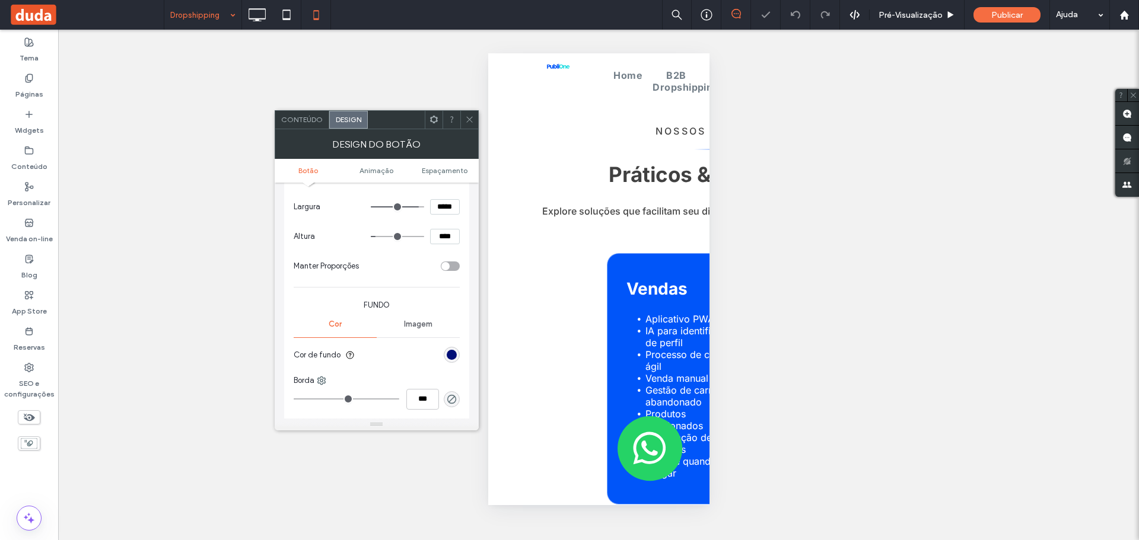
click at [469, 114] on span at bounding box center [469, 120] width 9 height 18
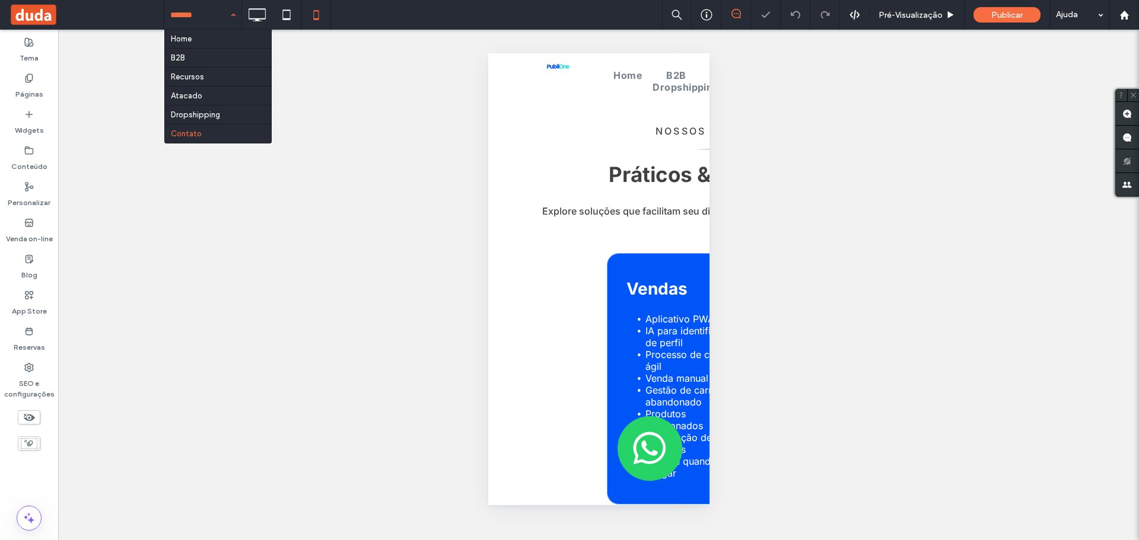
click at [213, 12] on input at bounding box center [199, 15] width 59 height 30
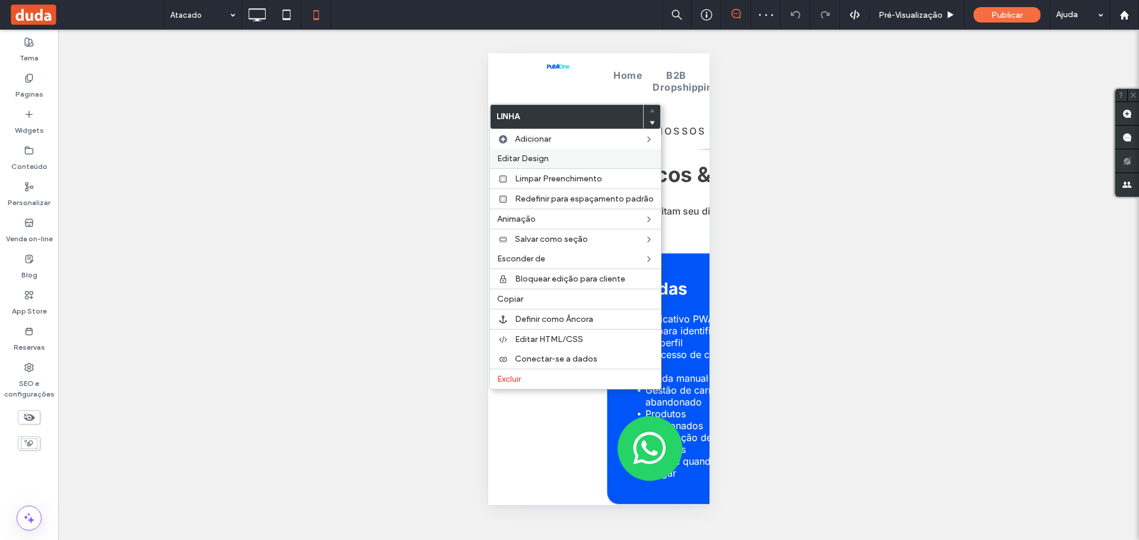
click at [518, 153] on div "Editar Design" at bounding box center [575, 159] width 171 height 20
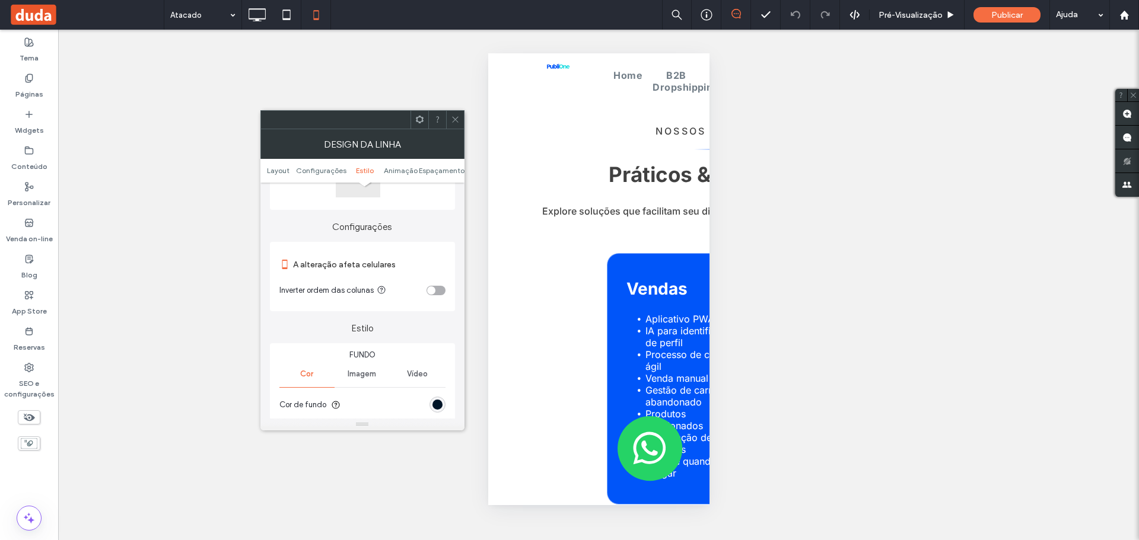
scroll to position [237, 0]
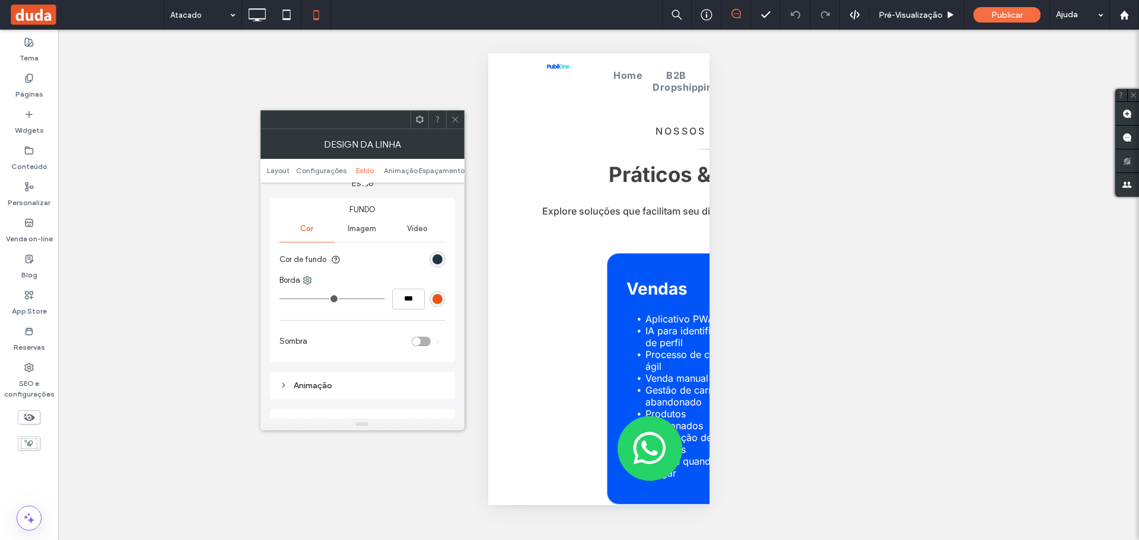
click at [438, 256] on div "rgb(0, 21, 40)" at bounding box center [437, 259] width 10 height 10
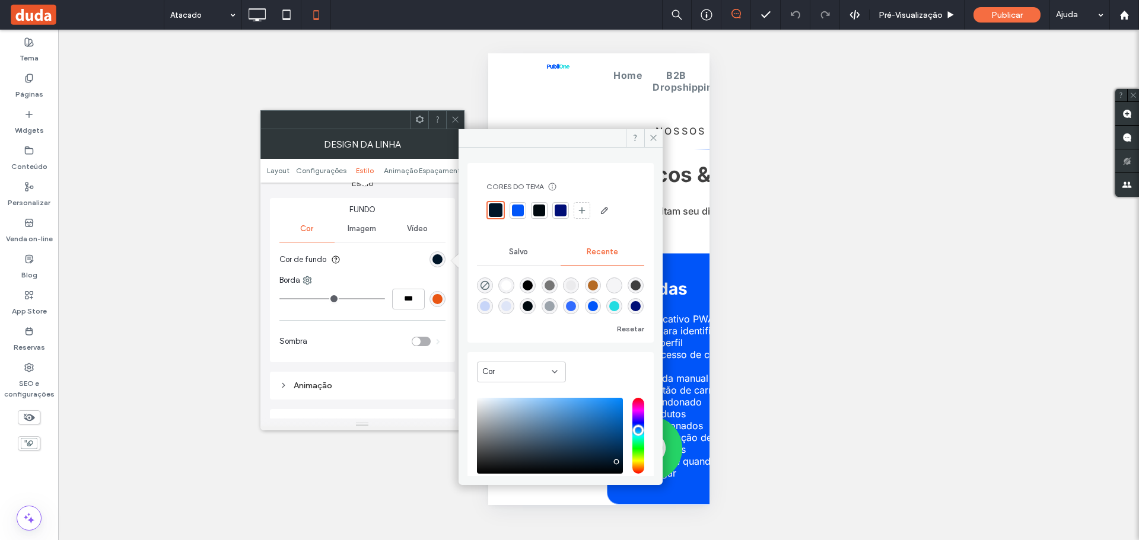
click at [559, 205] on div at bounding box center [561, 211] width 12 height 12
click at [431, 151] on div "Design da linha" at bounding box center [362, 144] width 204 height 30
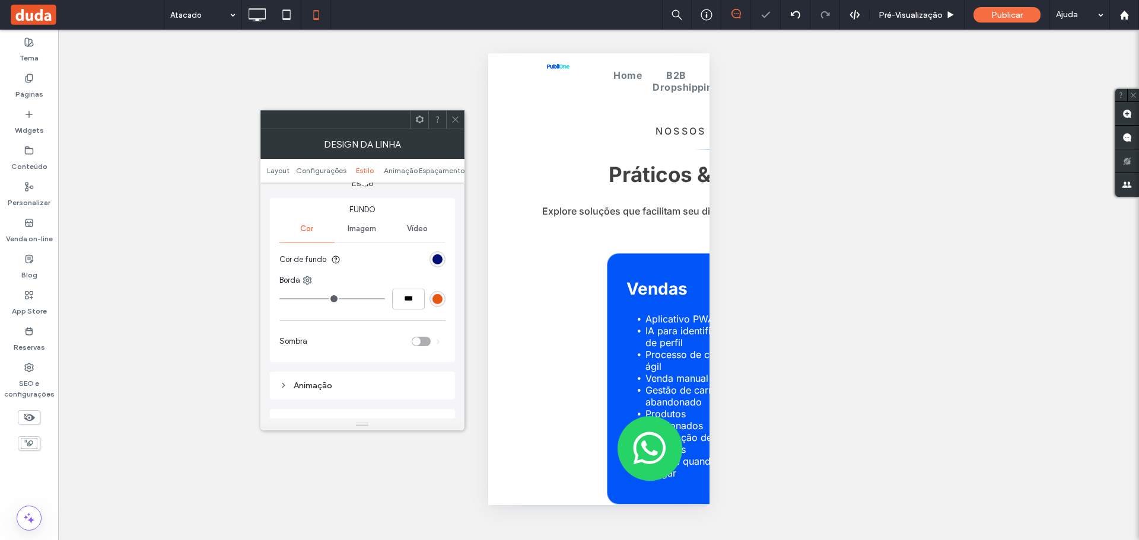
click at [459, 123] on icon at bounding box center [455, 119] width 9 height 9
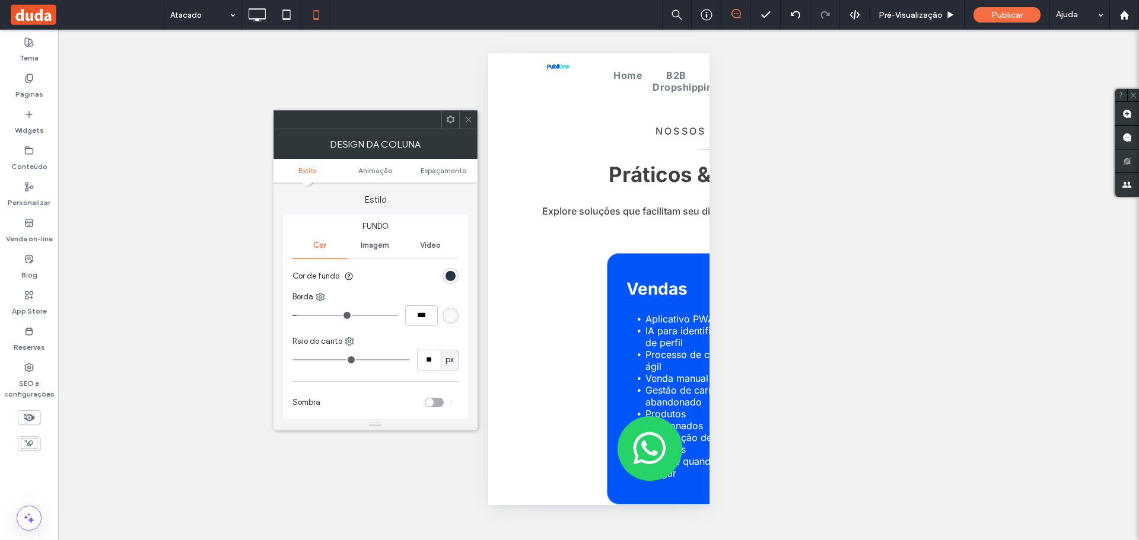
click at [452, 276] on div "rgb(0, 21, 40)" at bounding box center [450, 276] width 10 height 10
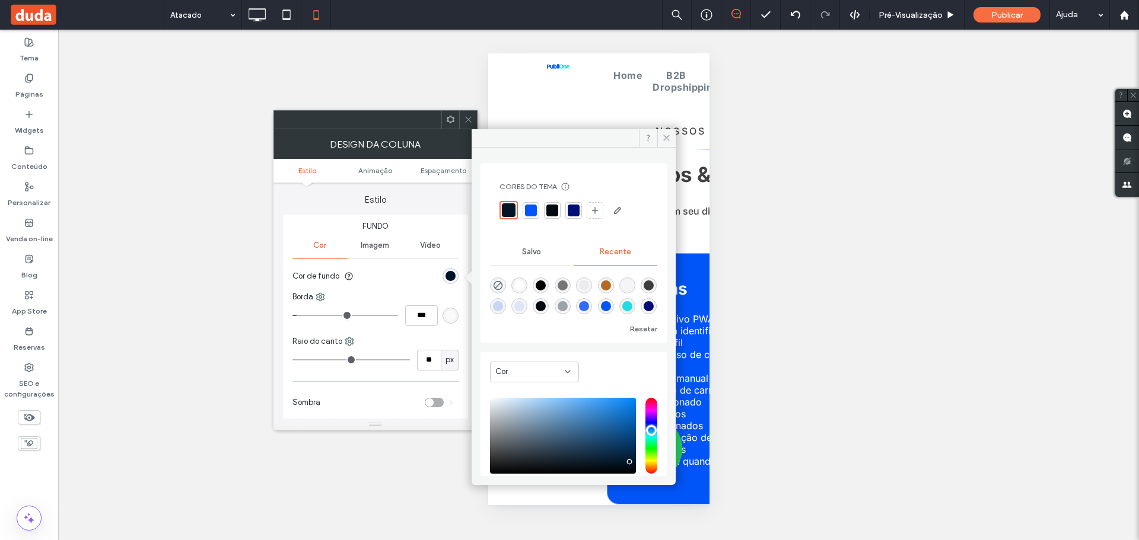
click at [568, 208] on div at bounding box center [574, 211] width 12 height 12
click at [459, 209] on div "Estilo Fundo Cor Imagem Vídeo Cor de fundo Borda *** Raio do canto ** px Sombra" at bounding box center [375, 303] width 185 height 241
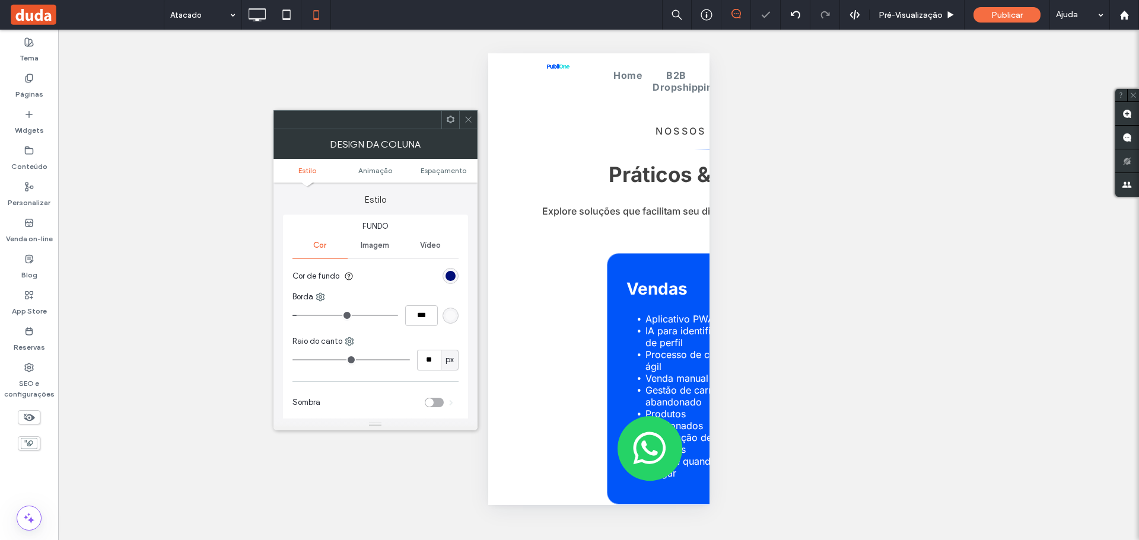
click at [469, 126] on span at bounding box center [468, 120] width 9 height 18
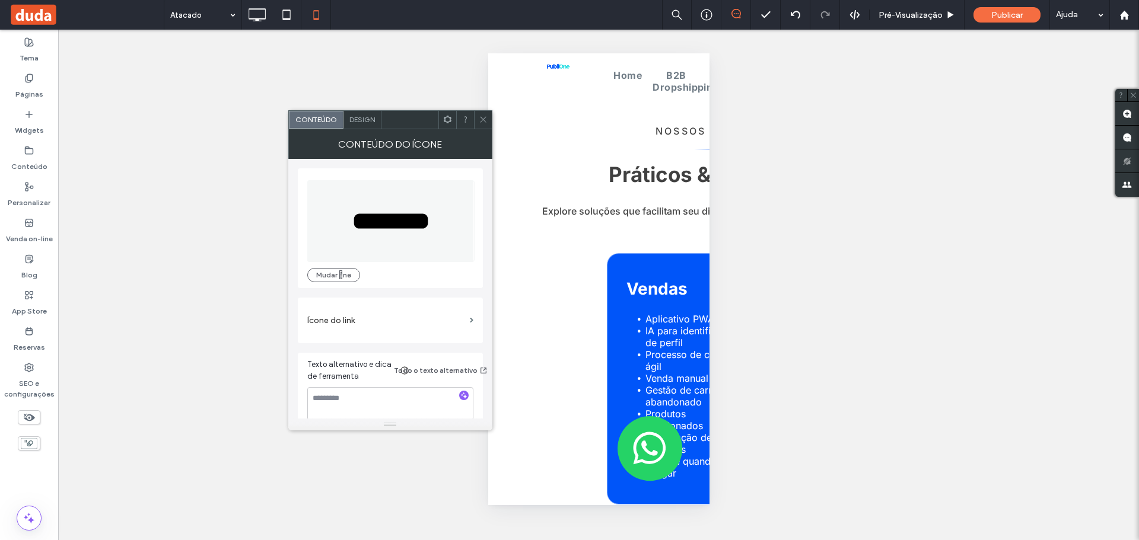
click at [364, 122] on span "Design" at bounding box center [362, 119] width 26 height 9
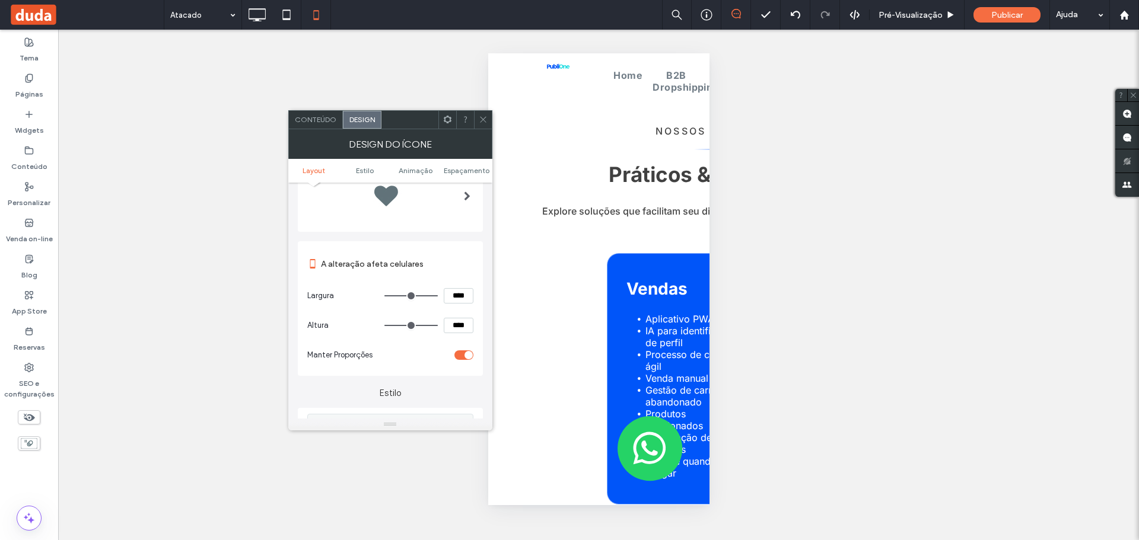
scroll to position [119, 0]
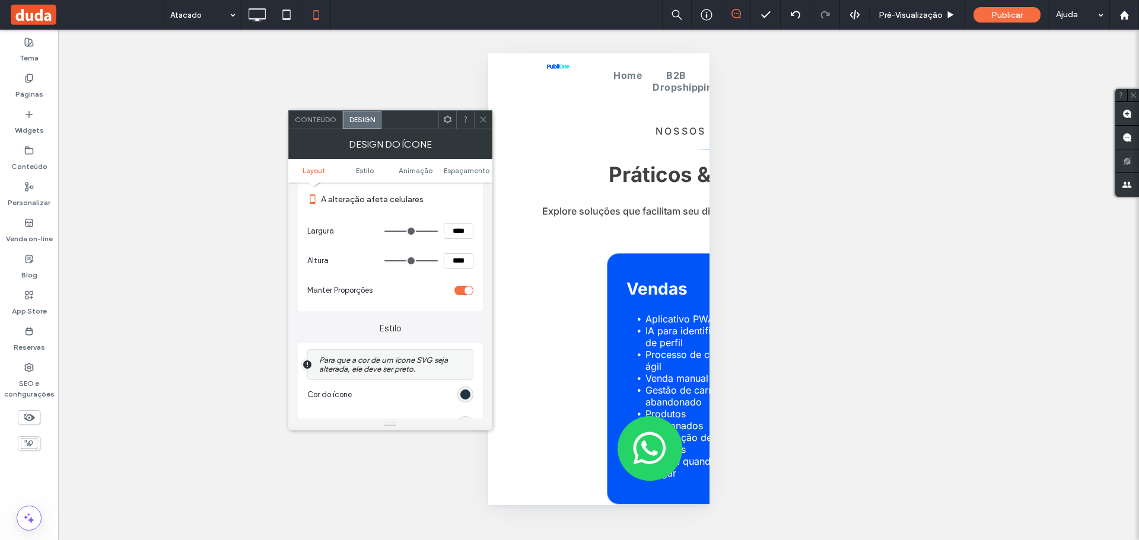
click at [463, 394] on div "rgb(0, 21, 40)" at bounding box center [465, 395] width 10 height 10
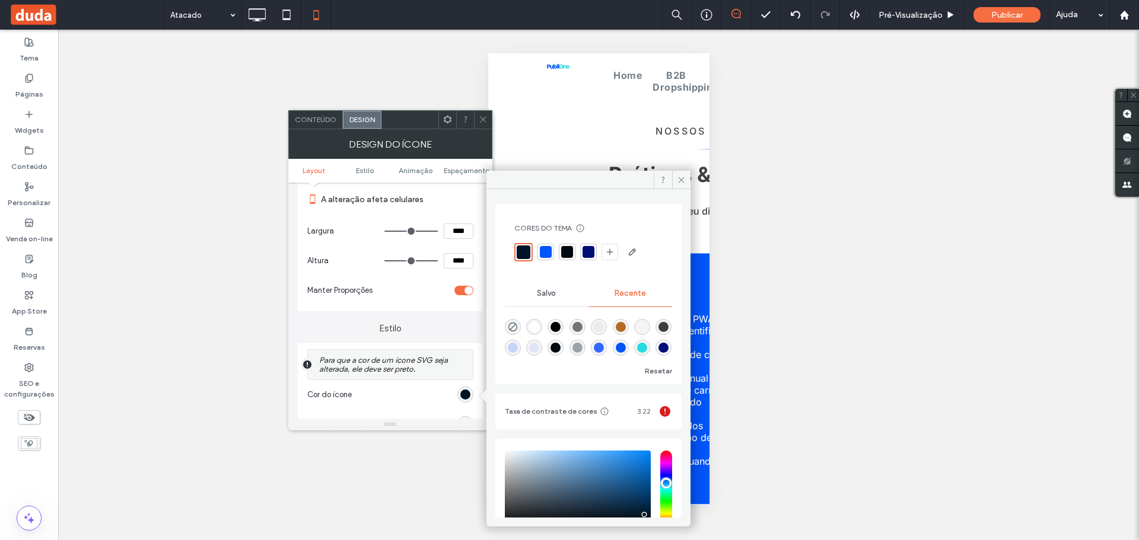
click at [588, 251] on div at bounding box center [588, 252] width 12 height 12
click at [454, 202] on label "A alteração afeta celulares" at bounding box center [397, 200] width 152 height 22
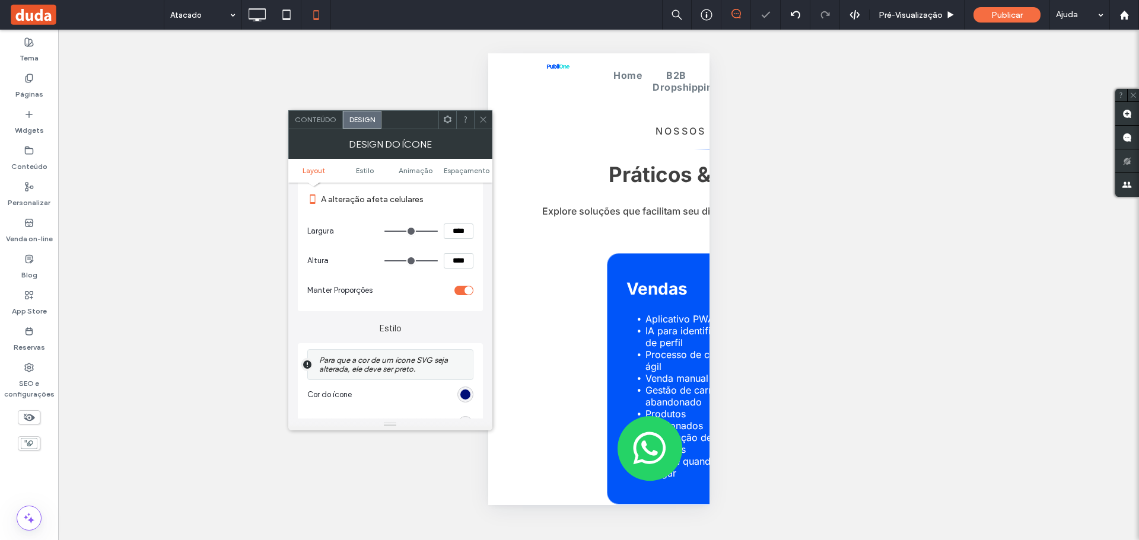
drag, startPoint x: 483, startPoint y: 120, endPoint x: 490, endPoint y: 129, distance: 11.4
click at [483, 120] on icon at bounding box center [483, 119] width 9 height 9
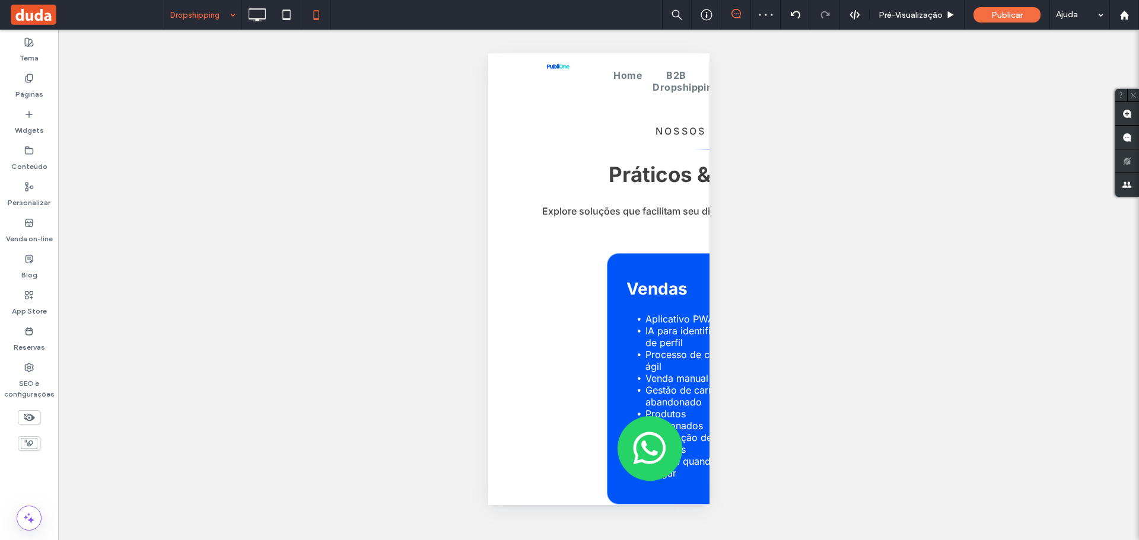
click at [200, 23] on input at bounding box center [199, 15] width 59 height 30
click at [205, 14] on input at bounding box center [199, 15] width 59 height 30
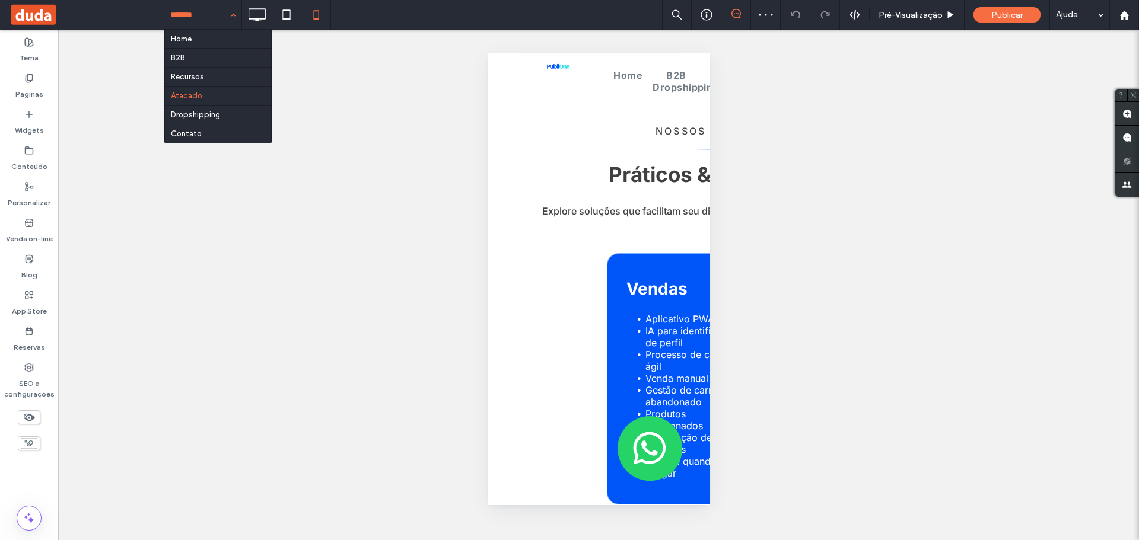
click at [214, 5] on input at bounding box center [199, 15] width 59 height 30
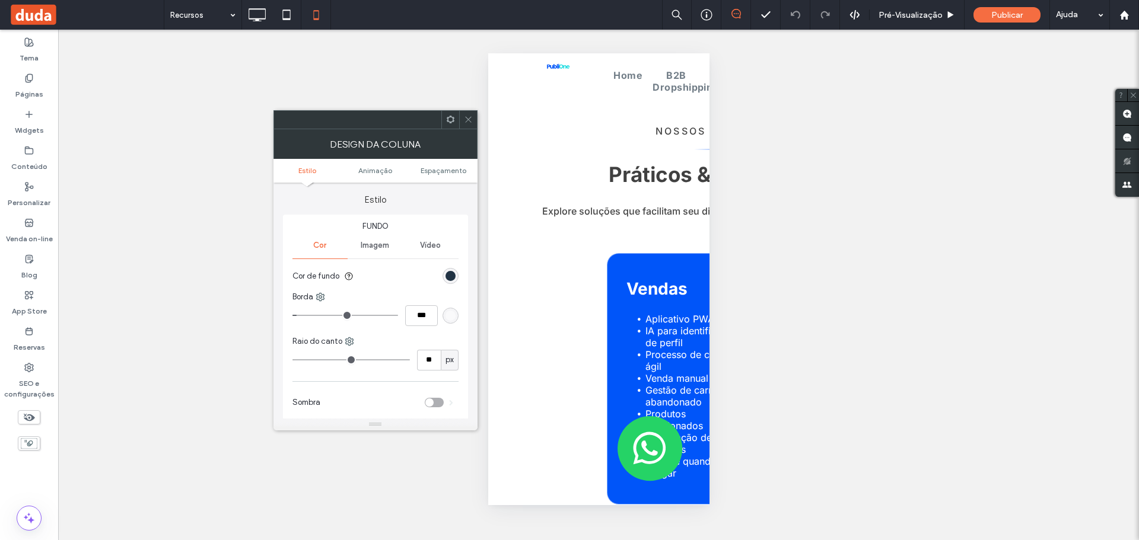
click at [448, 275] on div "rgb(0, 21, 40)" at bounding box center [450, 276] width 10 height 10
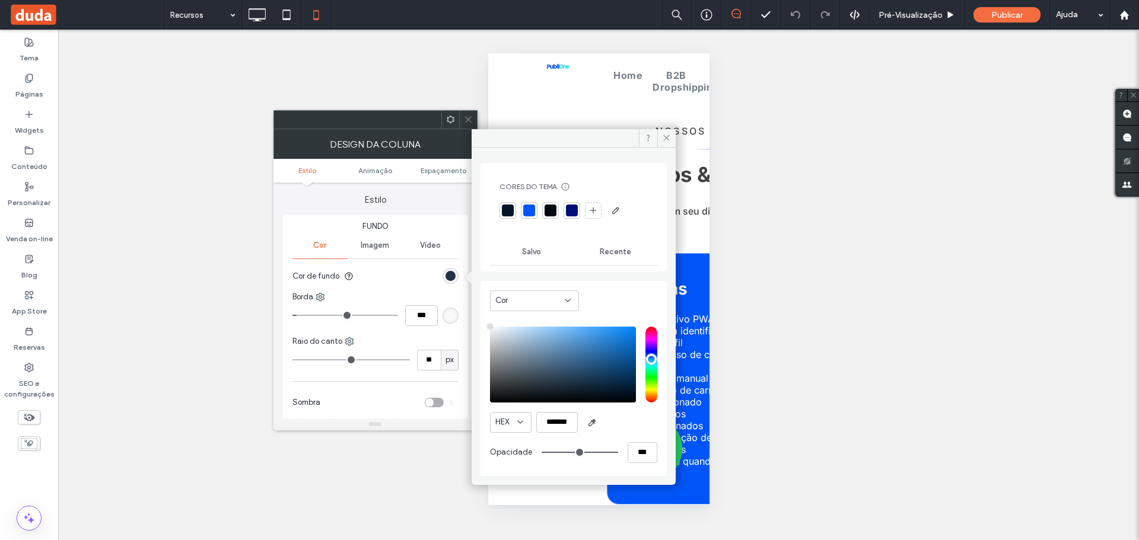
type input "****"
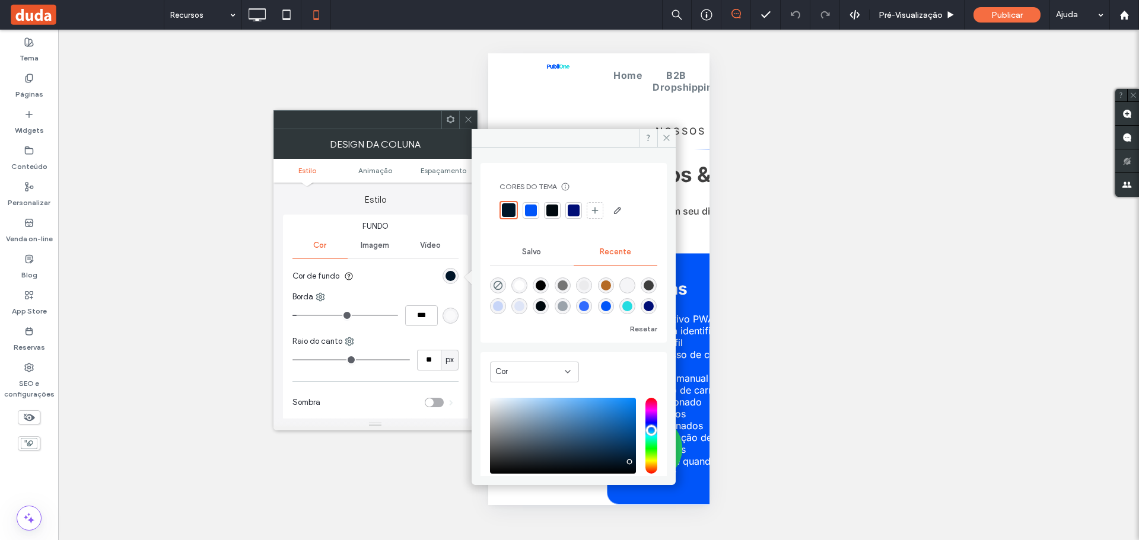
click at [574, 209] on div at bounding box center [574, 211] width 12 height 12
click at [421, 193] on label "Estilo" at bounding box center [375, 194] width 185 height 23
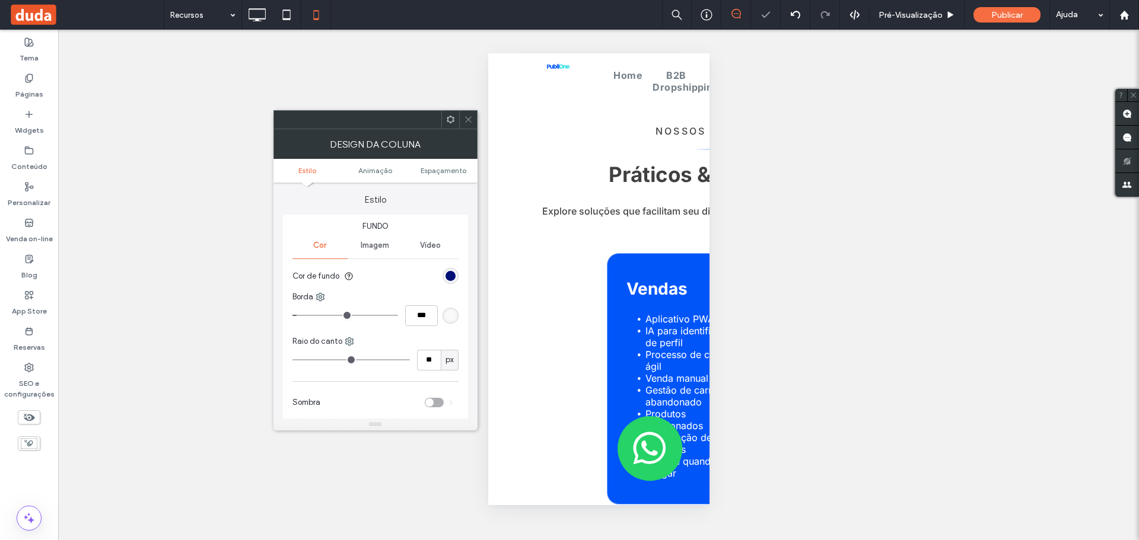
click at [468, 121] on icon at bounding box center [468, 119] width 9 height 9
click at [450, 273] on div "rgb(0, 21, 40)" at bounding box center [450, 276] width 10 height 10
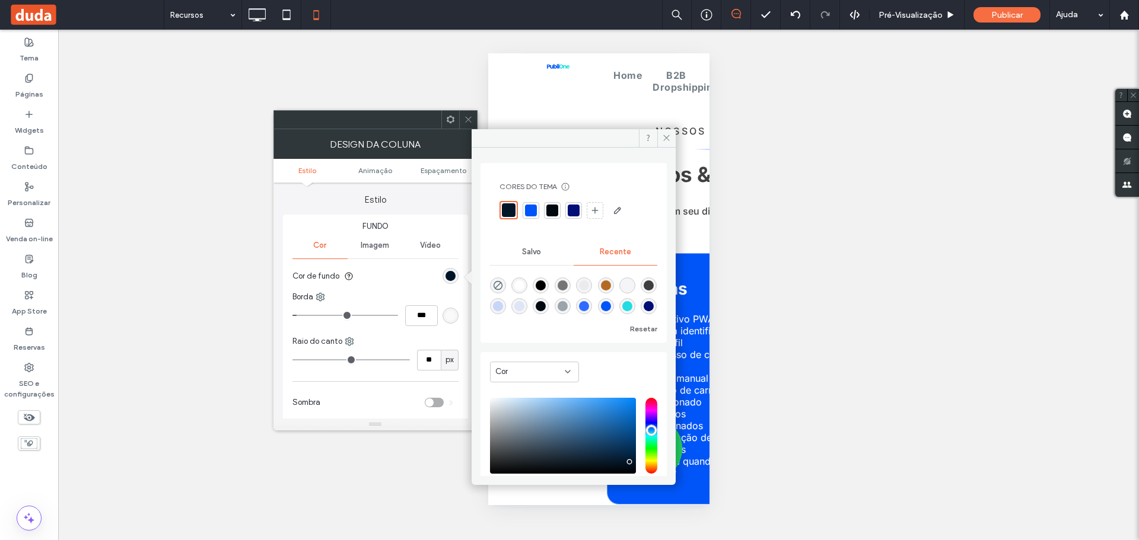
click at [570, 205] on div at bounding box center [574, 211] width 12 height 12
click at [461, 219] on div "Fundo Cor Imagem Vídeo Cor de fundo Borda *** Raio do canto ** px Sombra" at bounding box center [375, 319] width 185 height 209
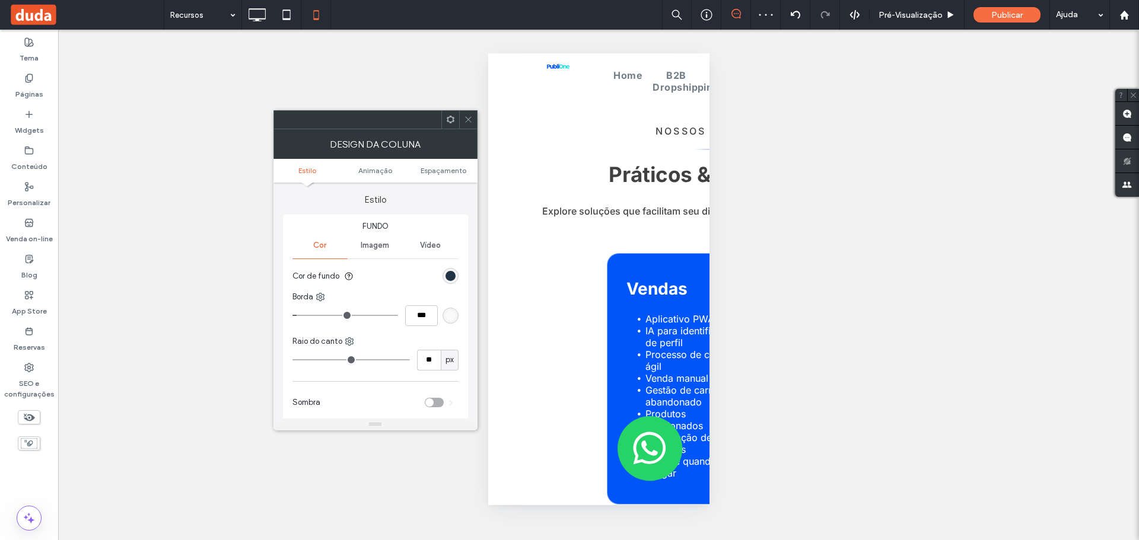
click at [452, 276] on div "rgb(0, 21, 40)" at bounding box center [450, 276] width 10 height 10
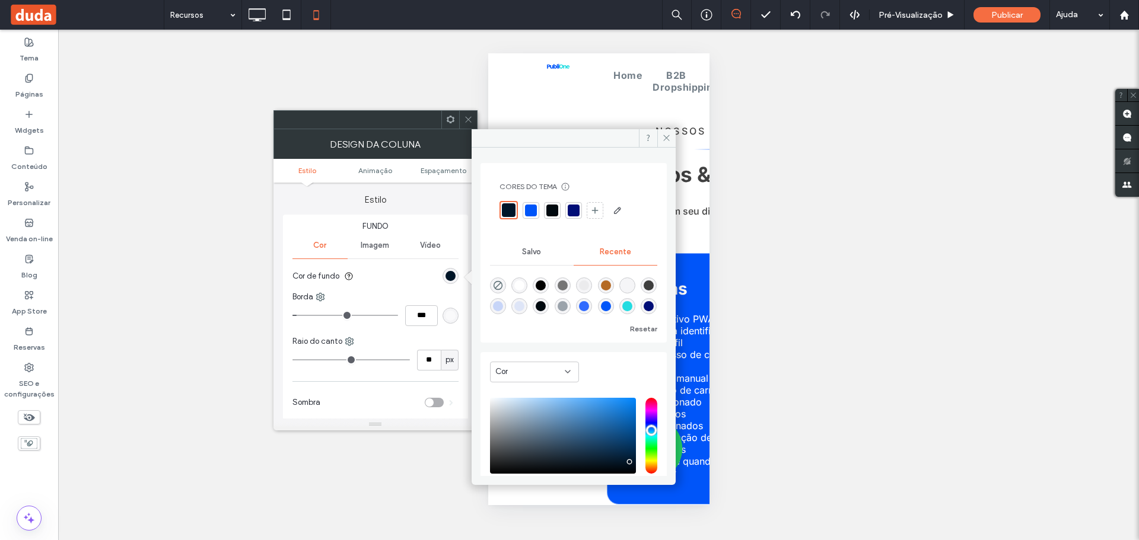
click at [570, 209] on div at bounding box center [574, 211] width 12 height 12
click at [400, 214] on div "Estilo Fundo Cor Imagem Vídeo Cor de fundo Borda *** Raio do canto ** px Sombra" at bounding box center [375, 303] width 185 height 241
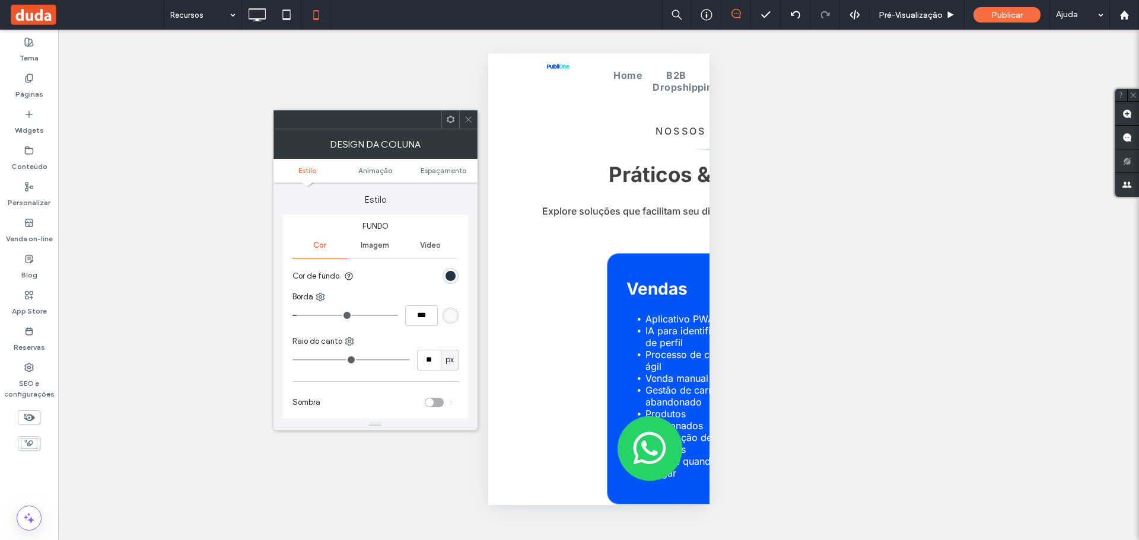
click at [448, 273] on div "rgb(0, 21, 40)" at bounding box center [450, 276] width 10 height 10
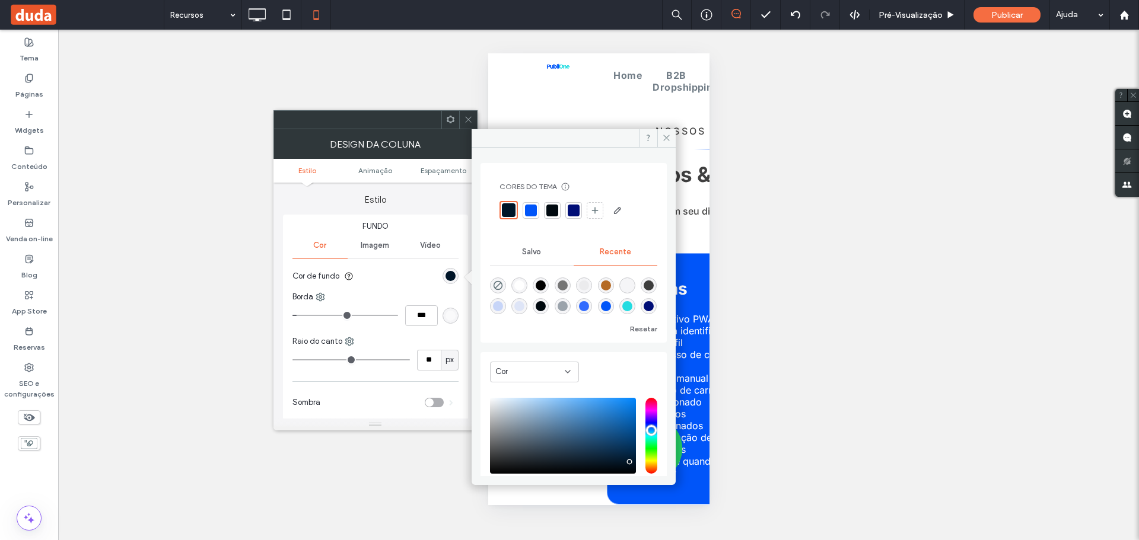
click at [566, 210] on div at bounding box center [573, 210] width 17 height 17
click at [437, 214] on div "Estilo Fundo Cor Imagem Vídeo Cor de fundo Borda *** Raio do canto ** px Sombra" at bounding box center [375, 303] width 185 height 241
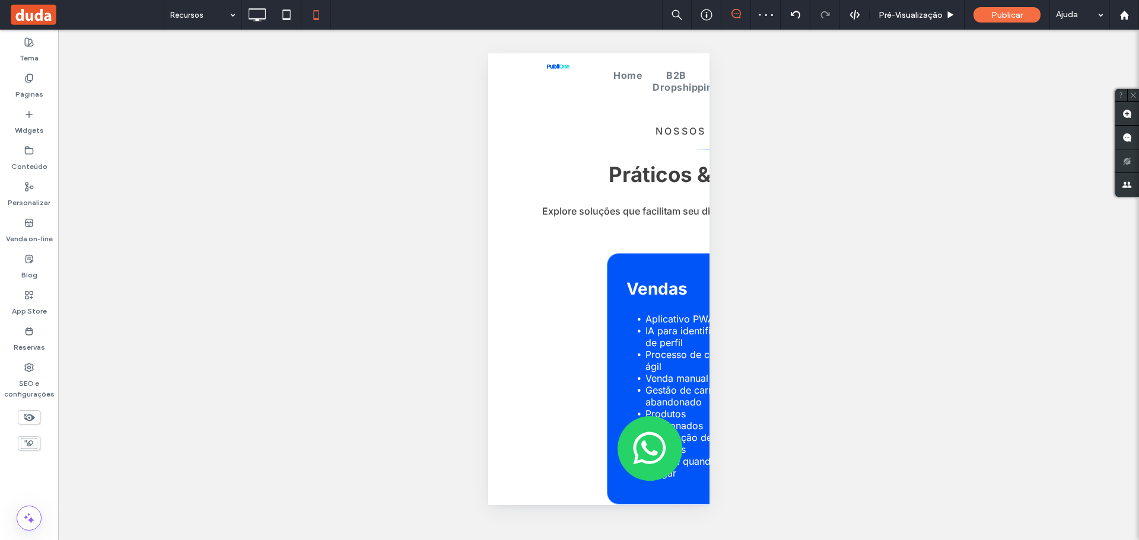
type input "**"
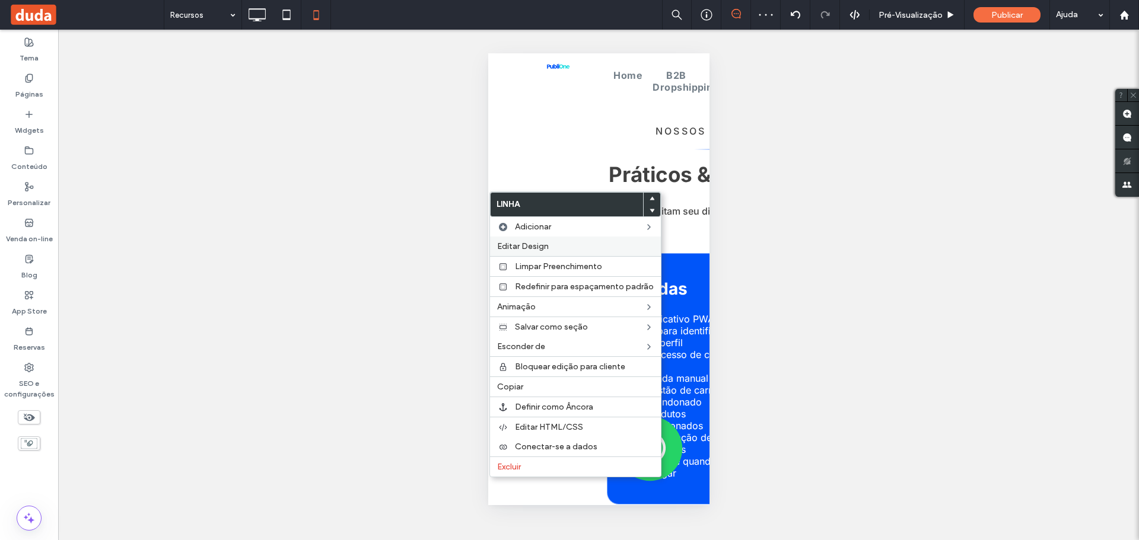
click at [530, 247] on span "Editar Design" at bounding box center [523, 246] width 52 height 10
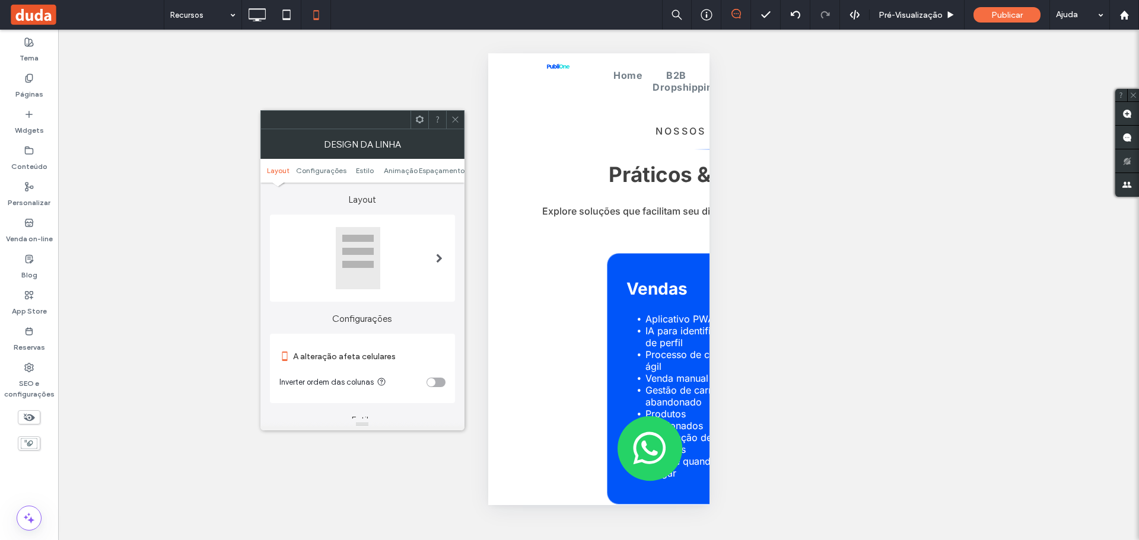
click at [453, 121] on icon at bounding box center [455, 119] width 9 height 9
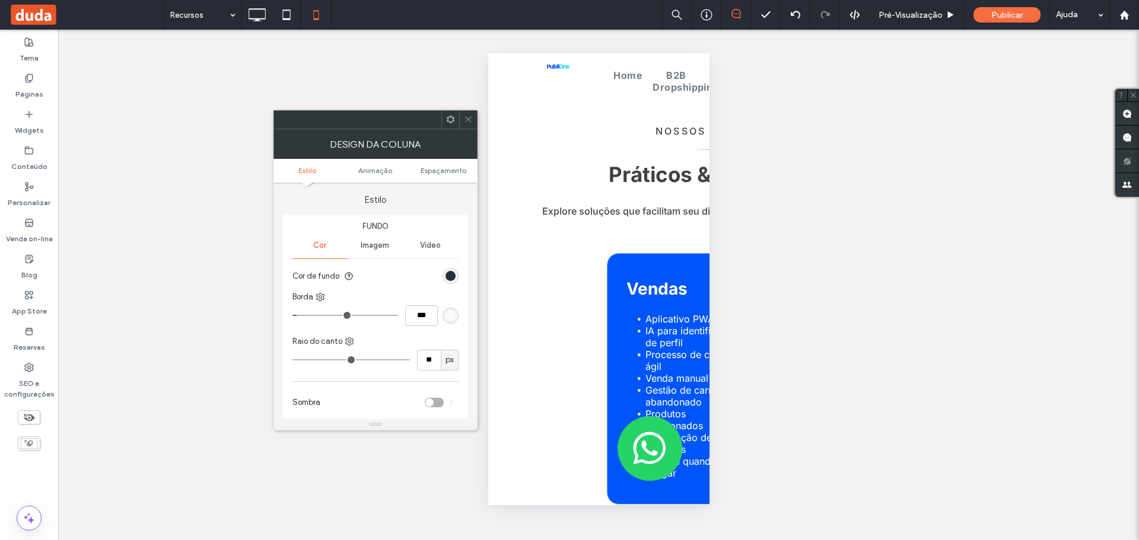
click at [454, 275] on div "rgb(0, 21, 40)" at bounding box center [450, 276] width 10 height 10
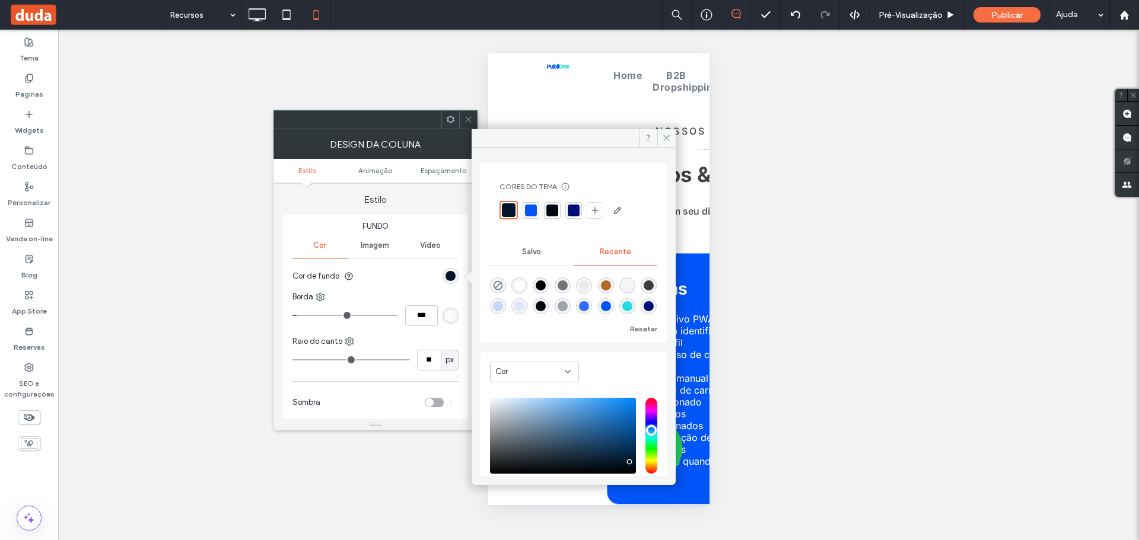
click at [568, 206] on div at bounding box center [574, 211] width 12 height 12
click at [671, 137] on span at bounding box center [666, 138] width 18 height 18
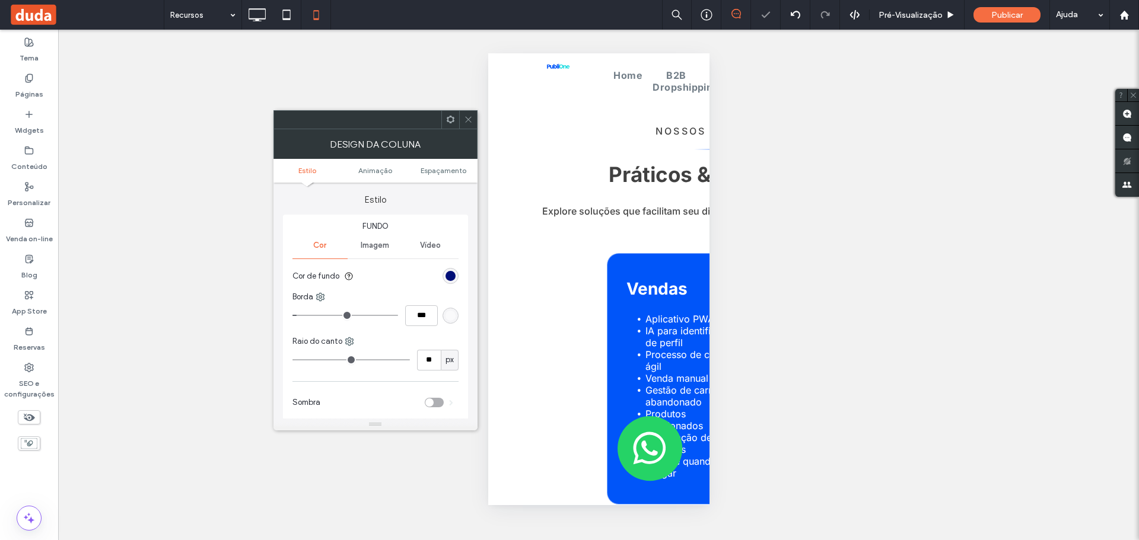
click at [469, 123] on icon at bounding box center [468, 119] width 9 height 9
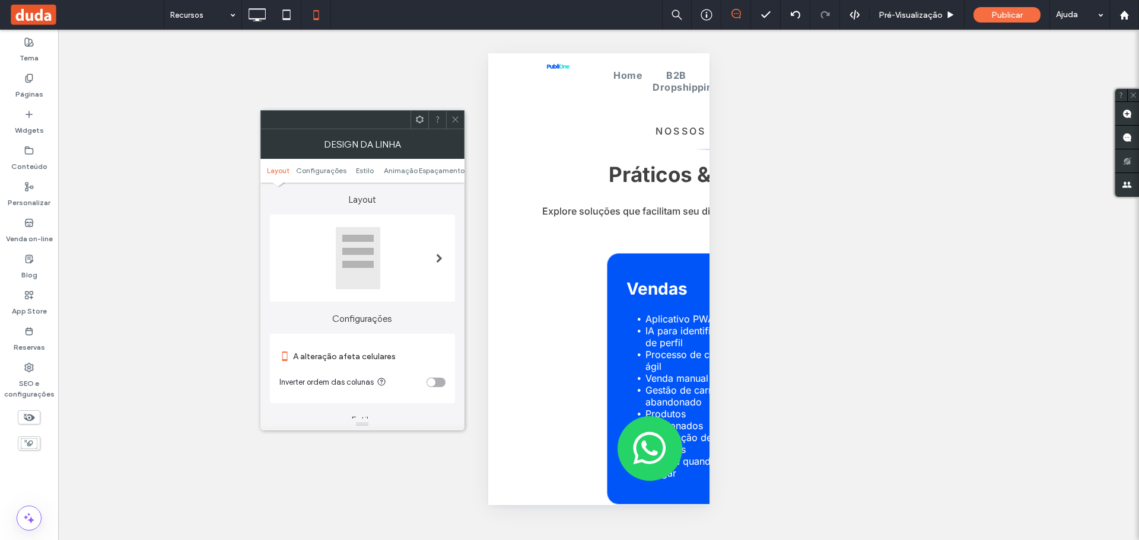
click at [452, 119] on icon at bounding box center [455, 119] width 9 height 9
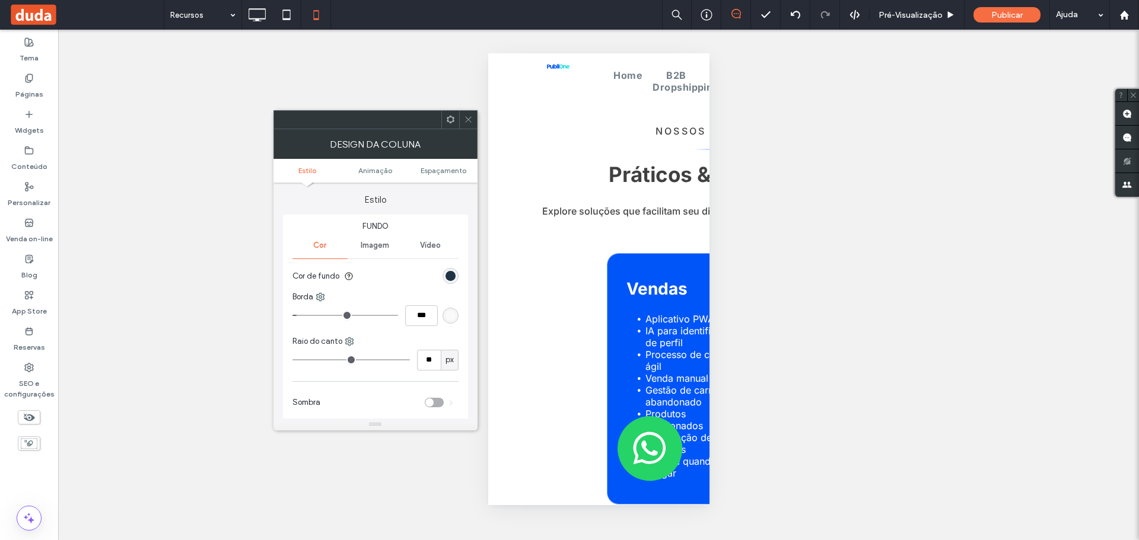
click at [450, 274] on div "rgb(0, 21, 40)" at bounding box center [450, 276] width 10 height 10
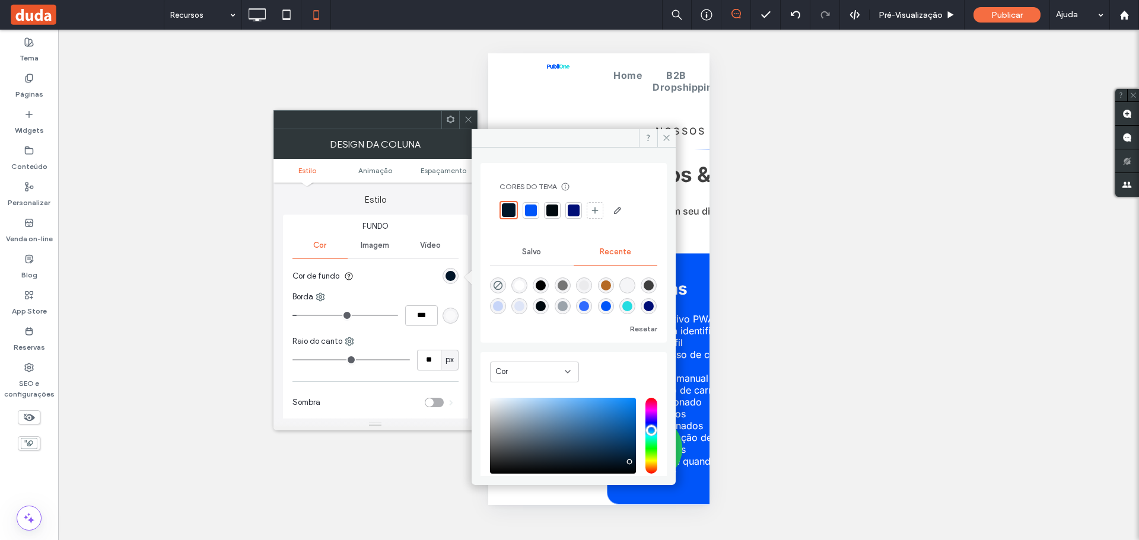
click at [570, 208] on div at bounding box center [574, 211] width 12 height 12
click at [409, 189] on label "Estilo" at bounding box center [375, 194] width 185 height 23
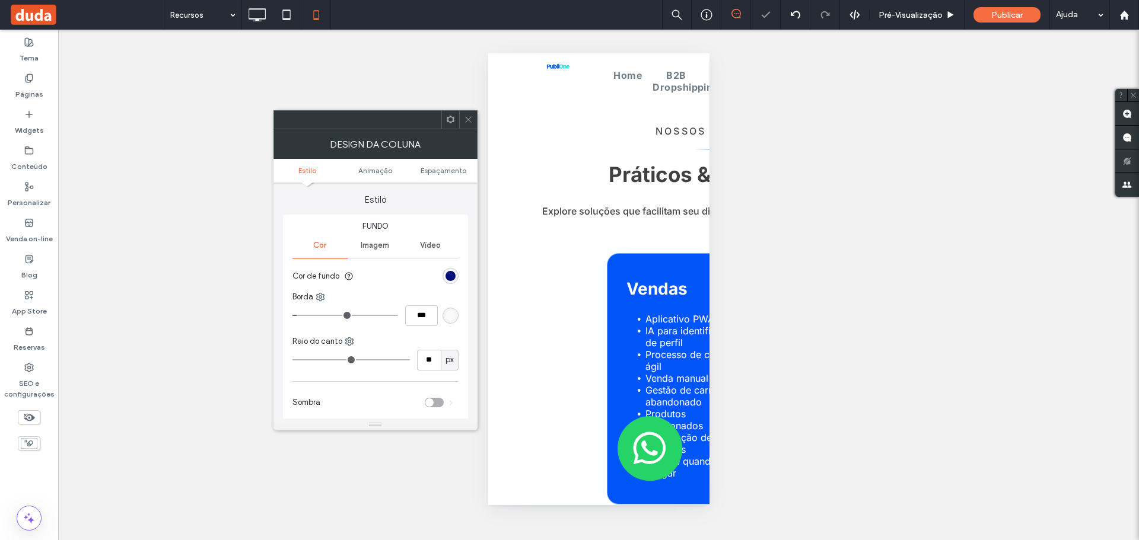
click at [466, 123] on icon at bounding box center [468, 119] width 9 height 9
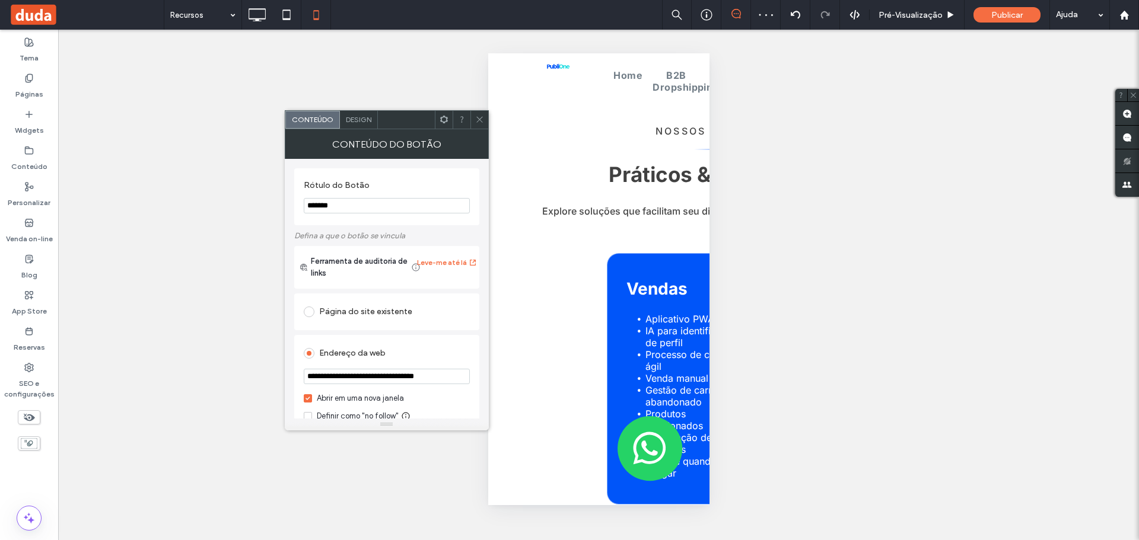
click at [355, 128] on div "Design" at bounding box center [359, 120] width 38 height 18
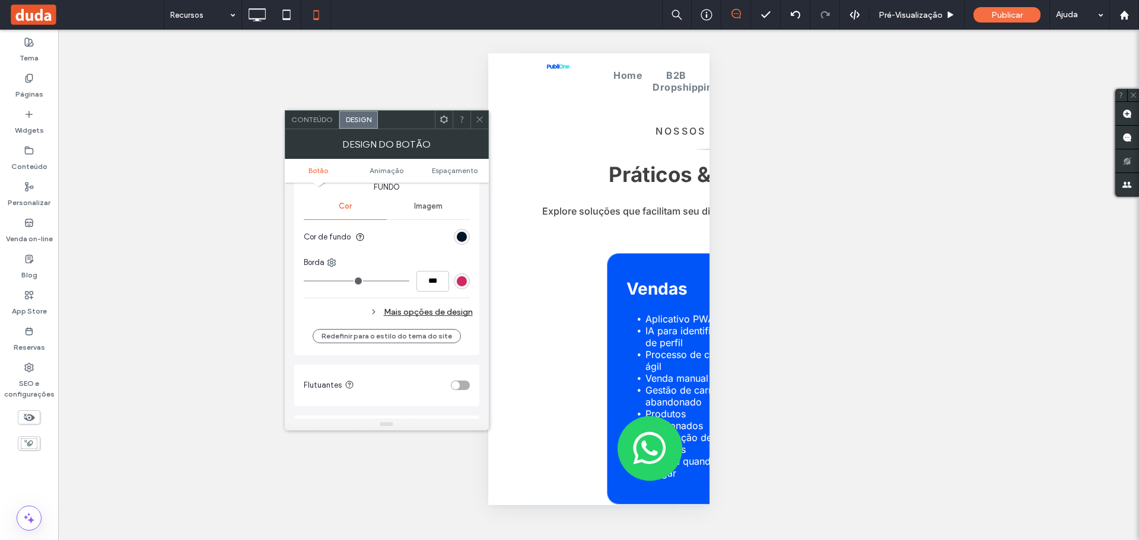
scroll to position [297, 0]
click at [457, 240] on div "rgb(0, 21, 40)" at bounding box center [462, 236] width 10 height 10
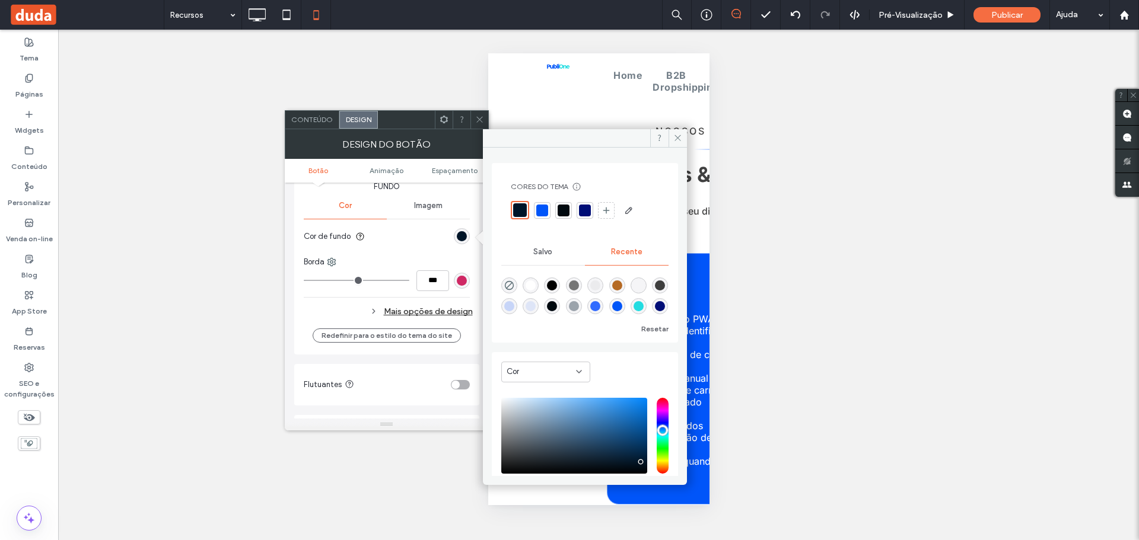
drag, startPoint x: 583, startPoint y: 209, endPoint x: 556, endPoint y: 209, distance: 27.3
click at [584, 209] on div at bounding box center [585, 211] width 12 height 12
click at [468, 199] on div "Imagem" at bounding box center [428, 206] width 83 height 26
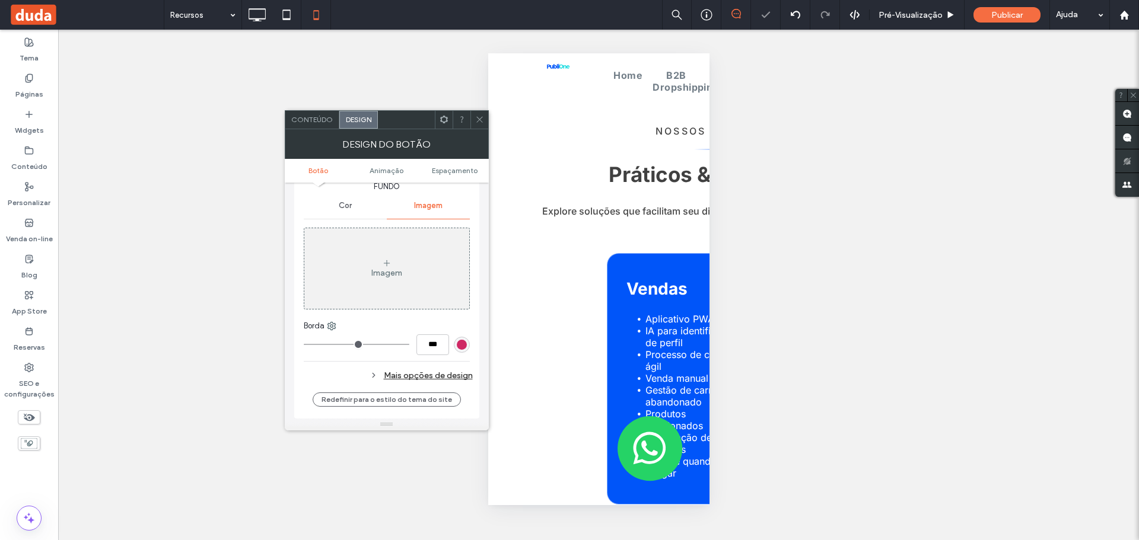
click at [475, 118] on icon at bounding box center [479, 119] width 9 height 9
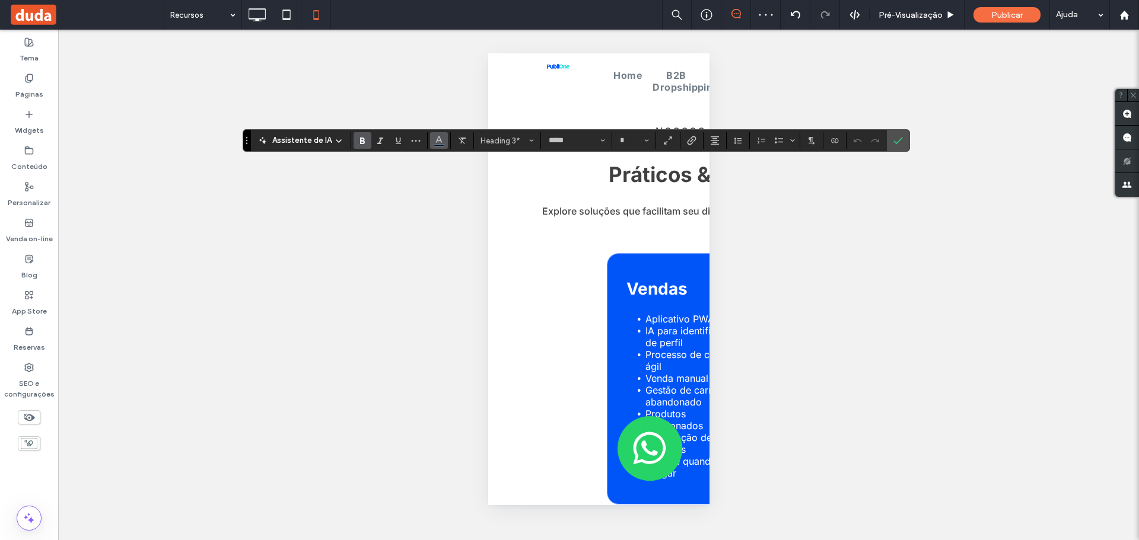
click at [438, 146] on span "Cor" at bounding box center [438, 139] width 9 height 15
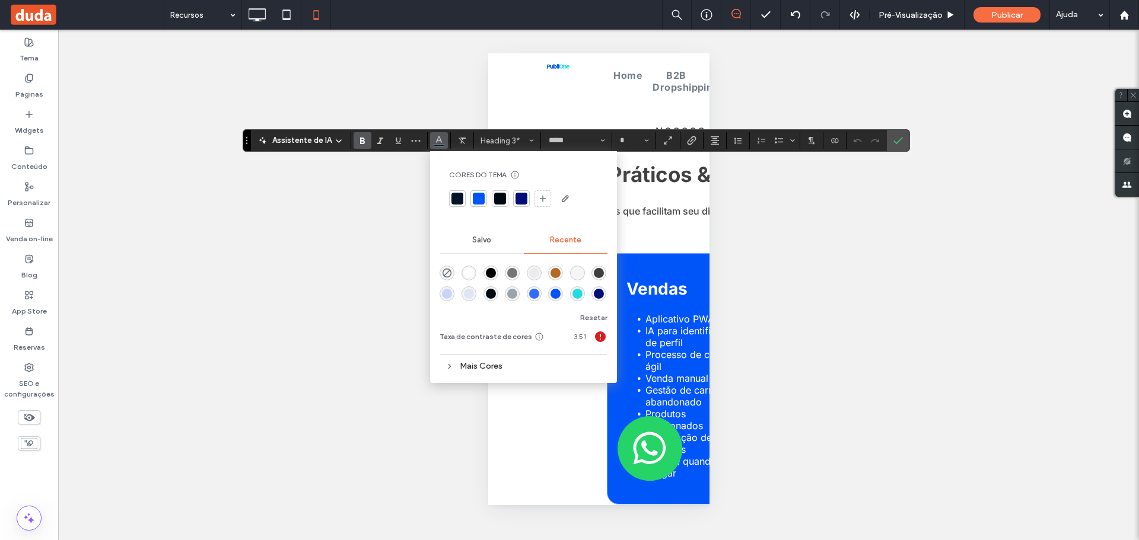
click at [517, 196] on div at bounding box center [521, 199] width 12 height 12
click at [393, 260] on div "Reexibir? Sim Reexibir? Sim Reexibir? Sim Reexibir? Sim Reexibir? Sim Reexibir?…" at bounding box center [598, 285] width 1081 height 511
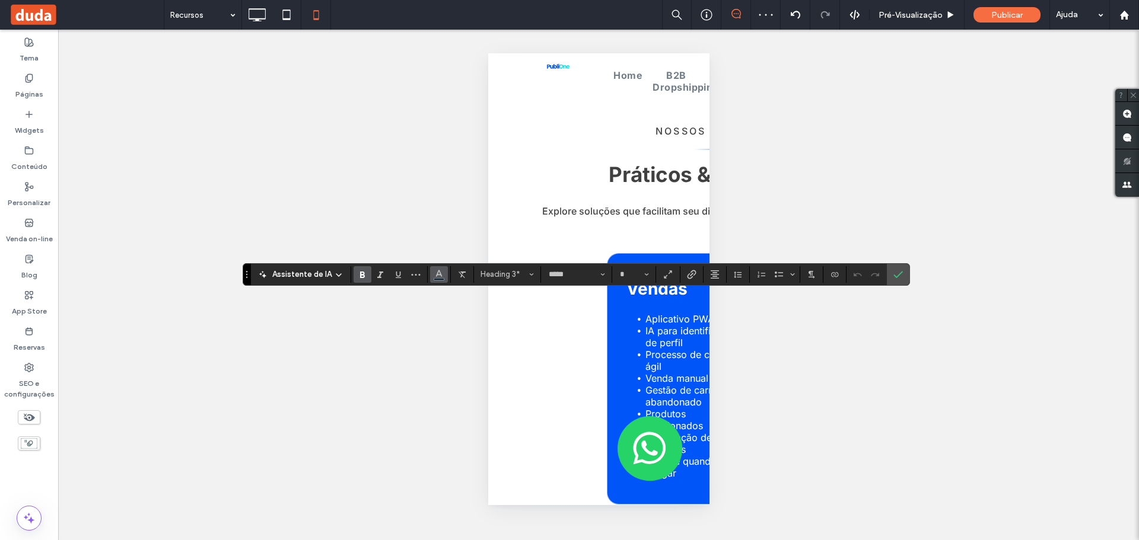
click at [442, 276] on icon "Cor" at bounding box center [438, 273] width 9 height 9
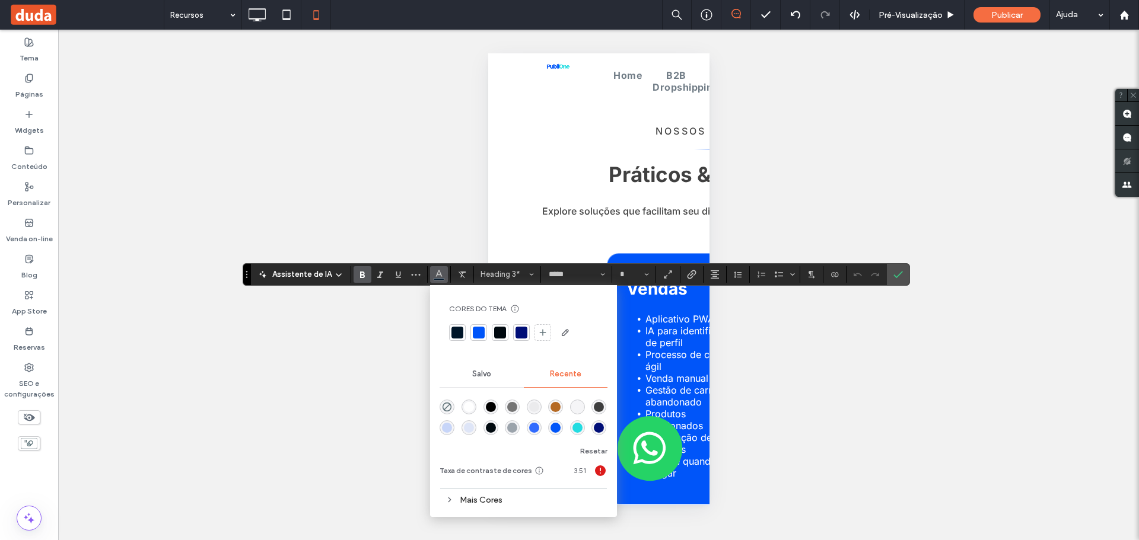
click at [518, 335] on div at bounding box center [521, 333] width 12 height 12
click at [390, 345] on div "Reexibir? Sim Reexibir? Sim Reexibir? Sim Reexibir? Sim Reexibir? Sim Reexibir?…" at bounding box center [598, 285] width 1081 height 511
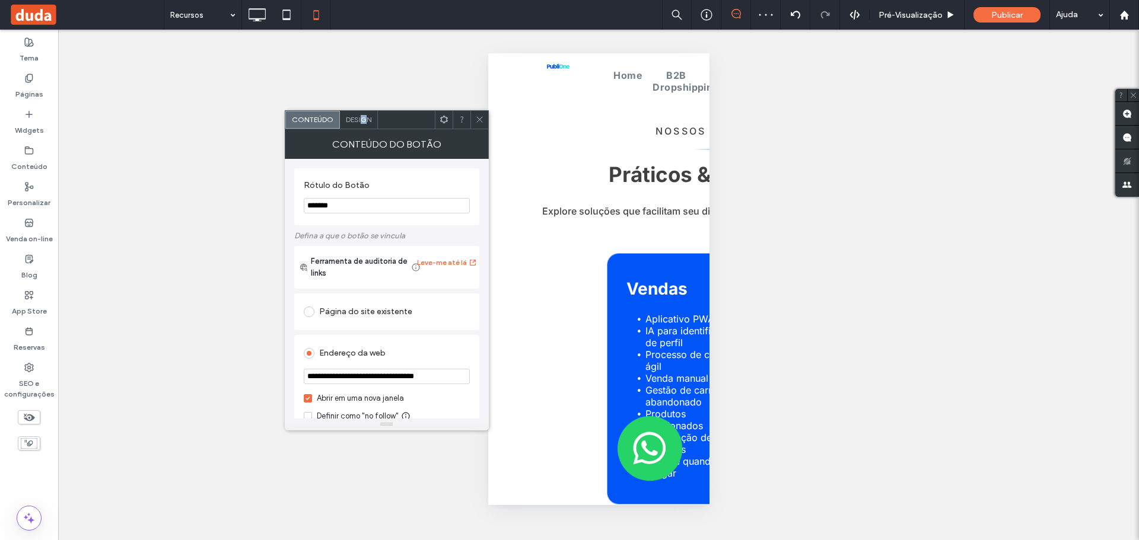
click at [363, 117] on span "Design" at bounding box center [359, 119] width 26 height 9
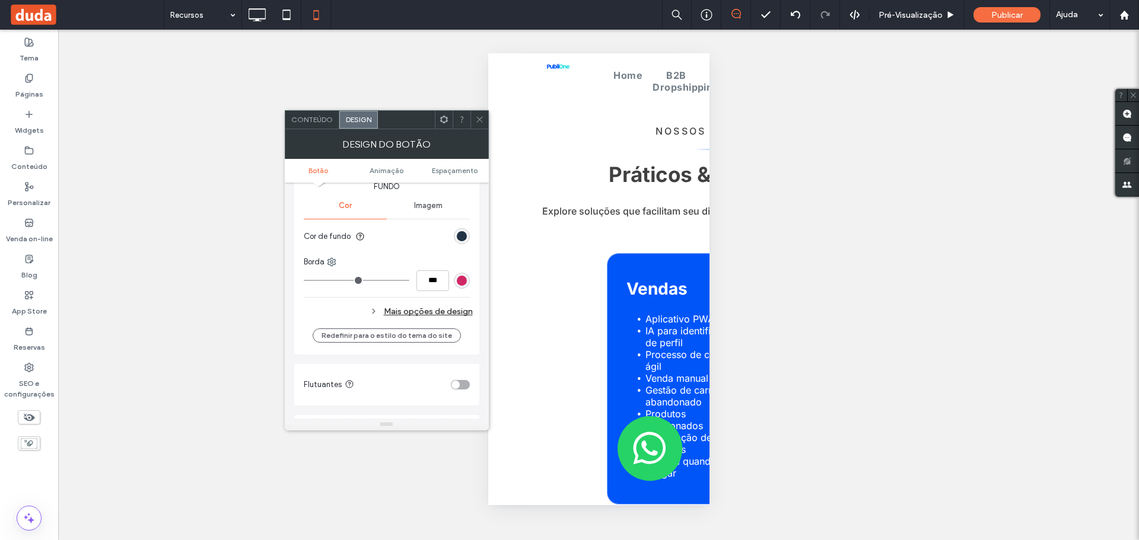
click at [464, 239] on div "rgb(0, 21, 40)" at bounding box center [462, 236] width 10 height 10
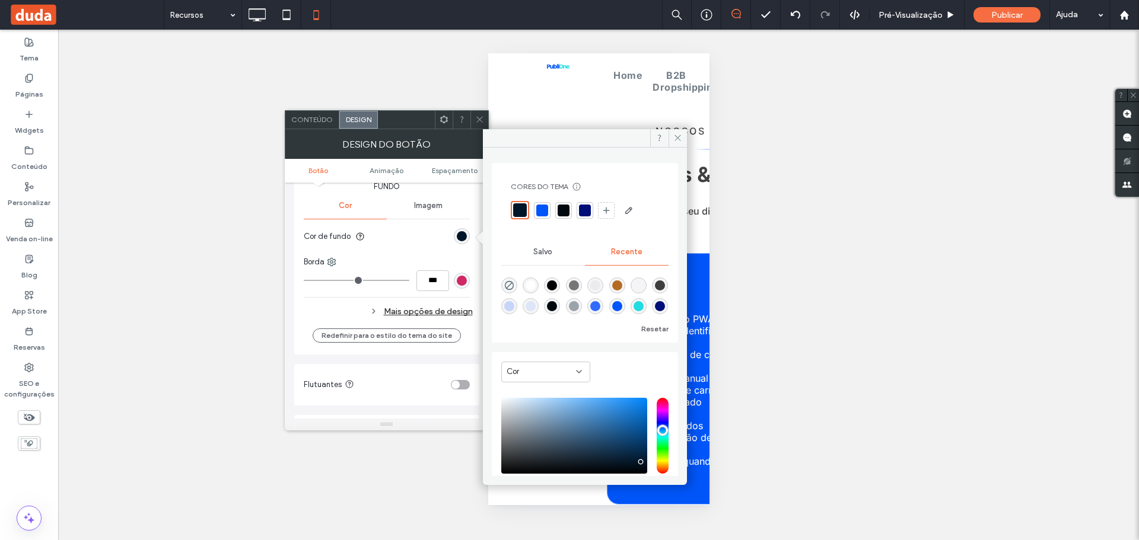
click at [584, 206] on div at bounding box center [585, 211] width 12 height 12
click at [444, 215] on div "Imagem" at bounding box center [428, 206] width 83 height 26
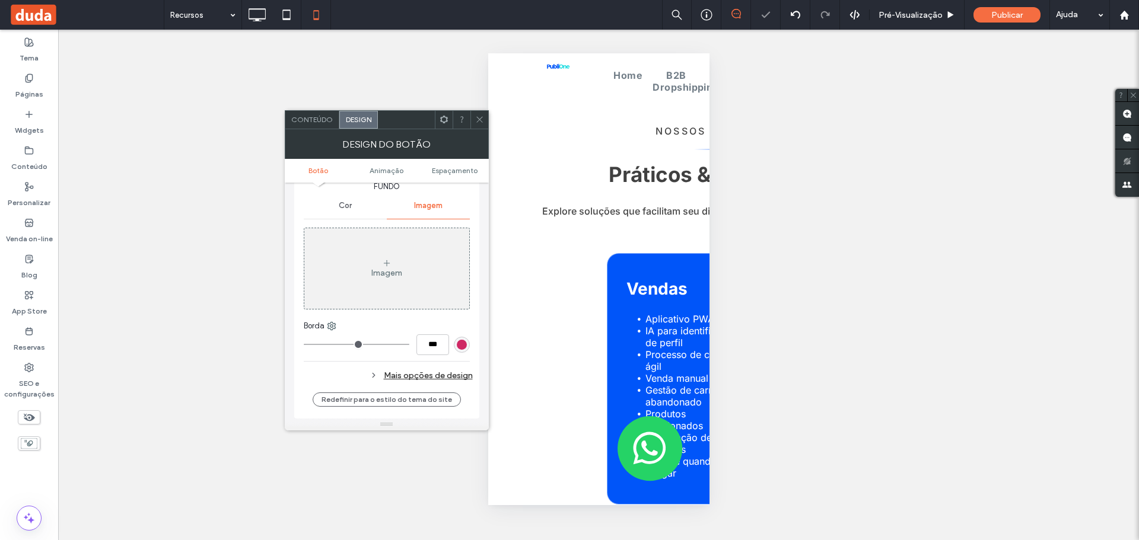
click at [477, 126] on span at bounding box center [479, 120] width 9 height 18
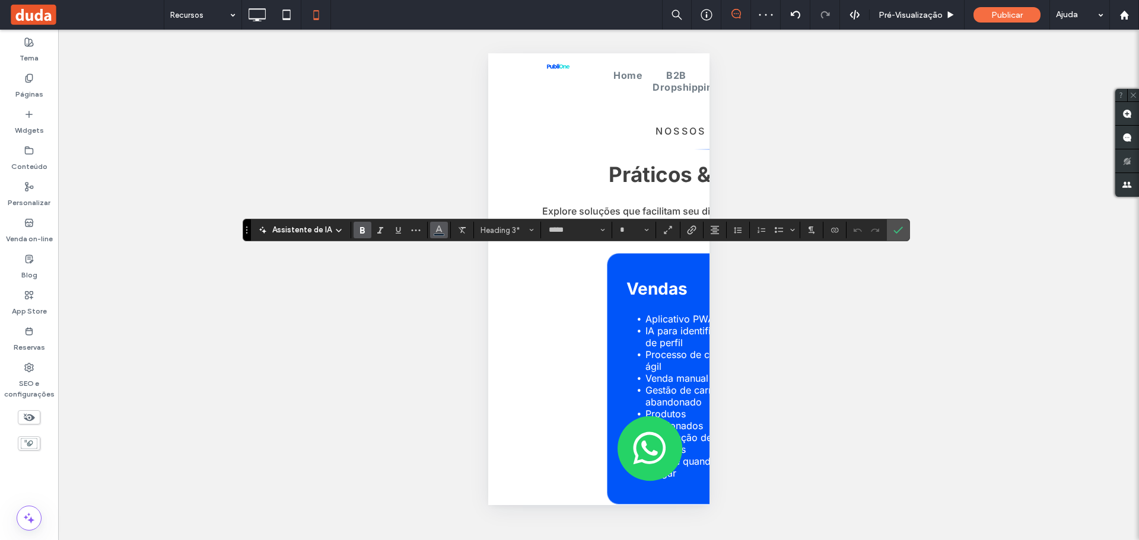
click at [442, 231] on icon "Cor" at bounding box center [438, 228] width 9 height 9
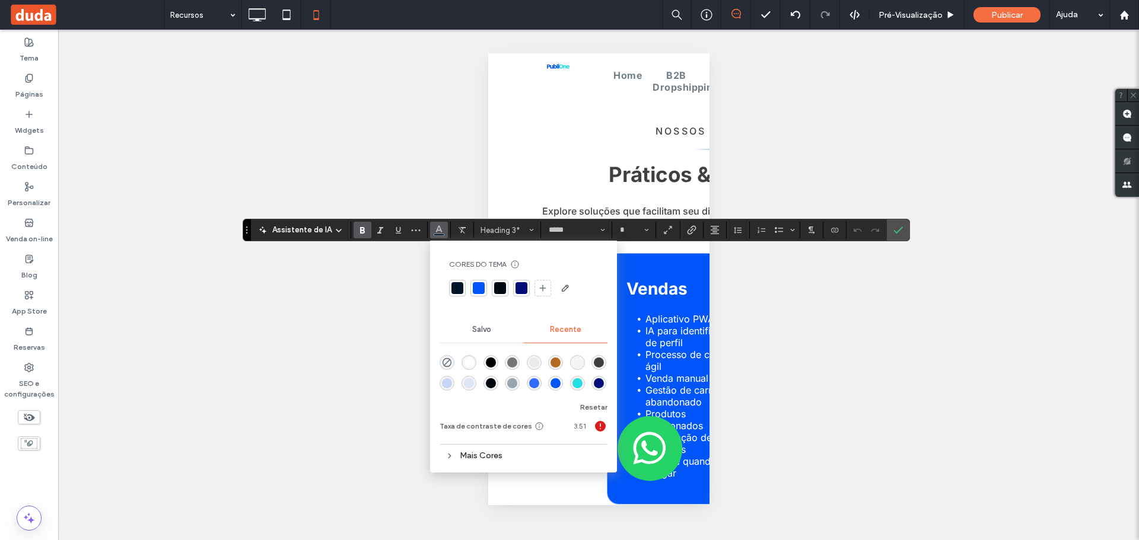
click at [513, 286] on div at bounding box center [521, 288] width 17 height 17
click at [396, 332] on div "Reexibir? Sim Reexibir? Sim Reexibir? Sim Reexibir? Sim Reexibir? Sim Reexibir?…" at bounding box center [598, 285] width 1081 height 511
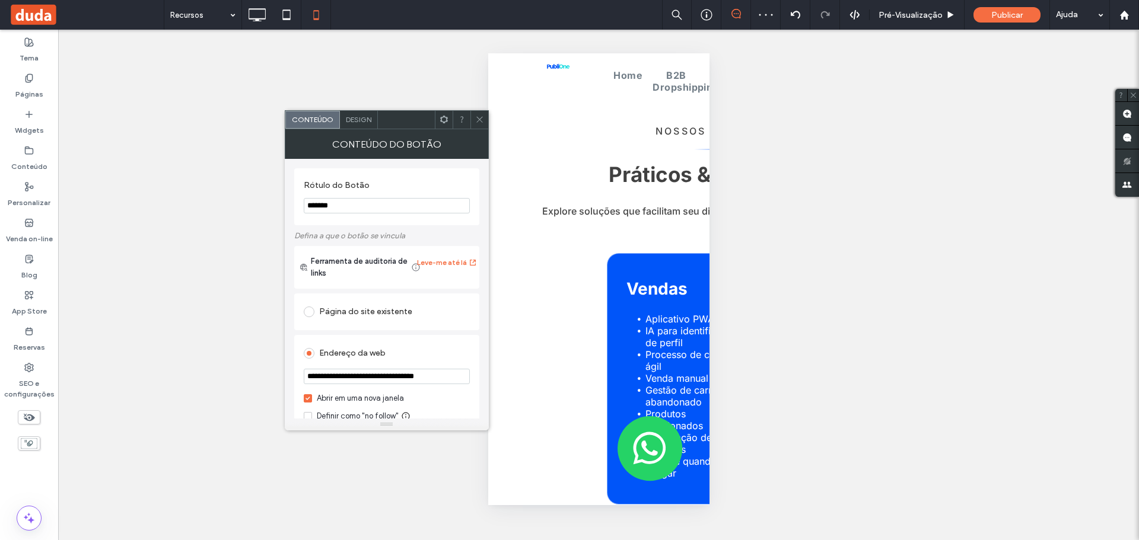
click at [353, 123] on span "Design" at bounding box center [359, 119] width 26 height 9
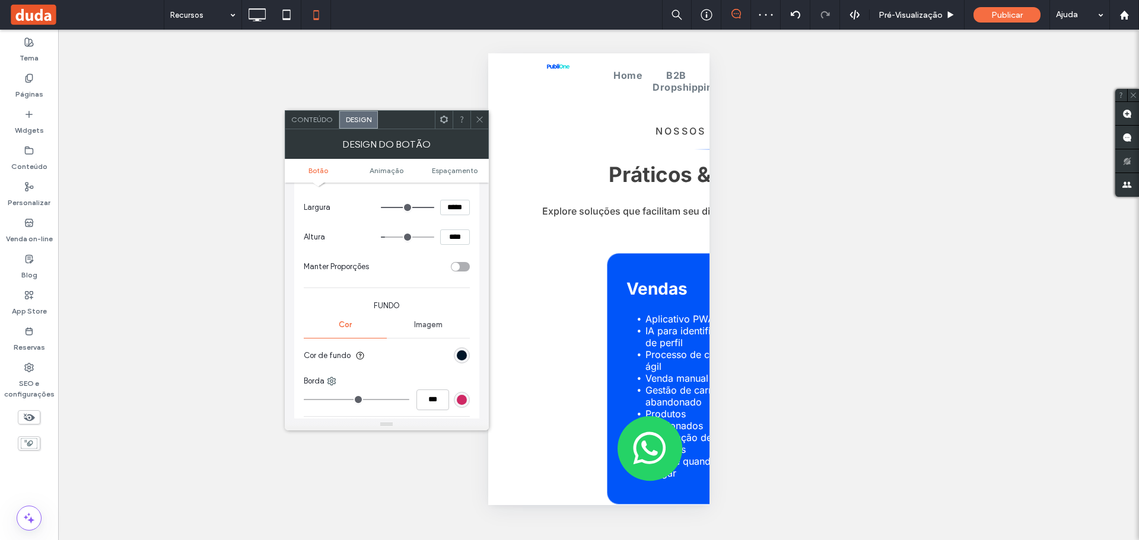
scroll to position [178, 0]
click at [462, 355] on div "rgb(0, 21, 40)" at bounding box center [462, 355] width 10 height 10
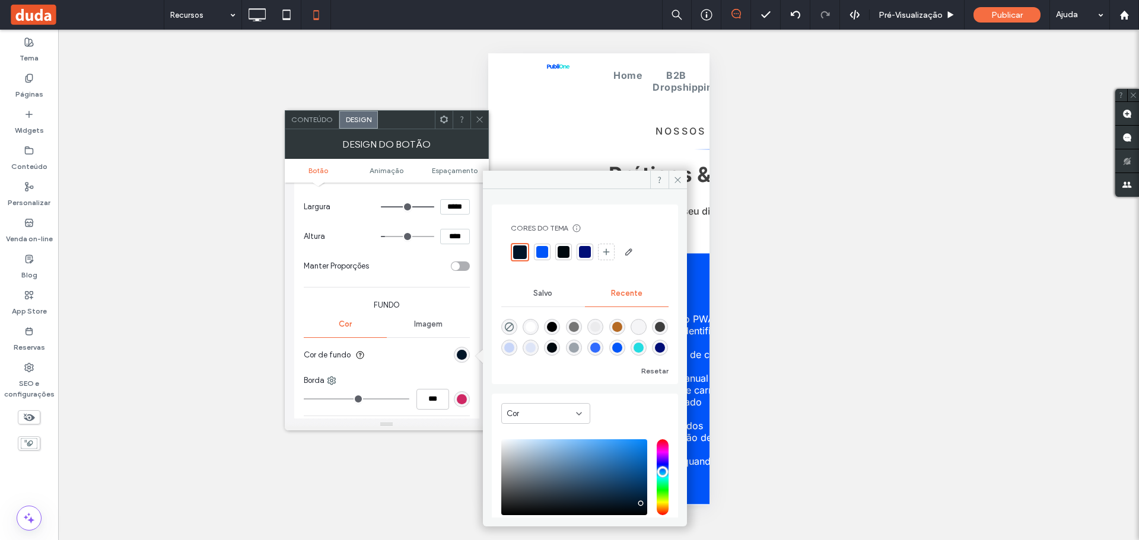
click at [581, 249] on div at bounding box center [585, 252] width 12 height 12
click at [219, 282] on div "Reexibir? Sim Reexibir? Sim Reexibir? Sim Reexibir? Sim Reexibir? Sim Reexibir?…" at bounding box center [598, 285] width 1081 height 511
click at [675, 180] on icon at bounding box center [677, 180] width 9 height 9
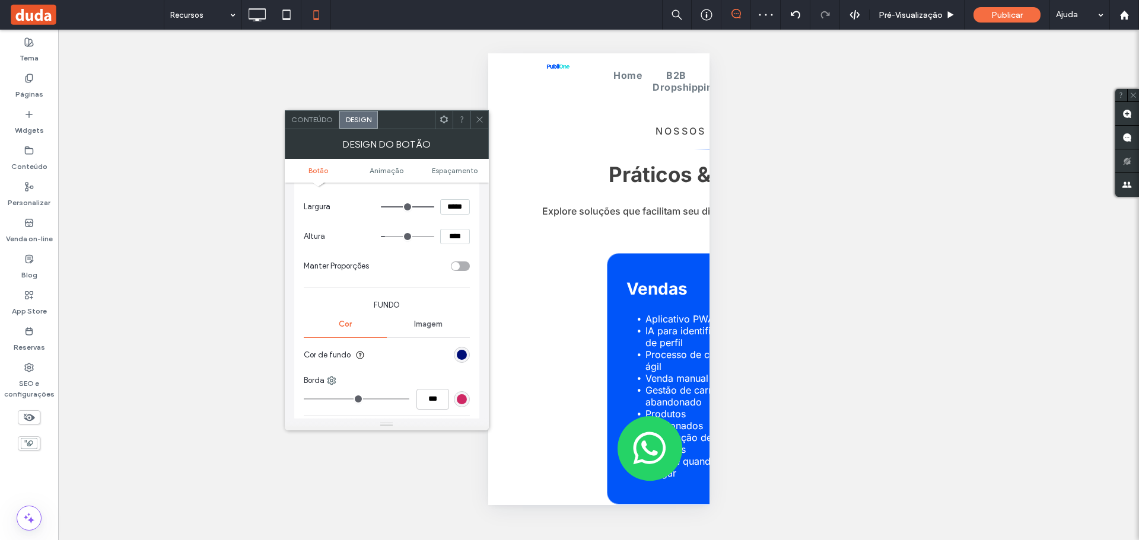
click at [475, 116] on icon at bounding box center [479, 119] width 9 height 9
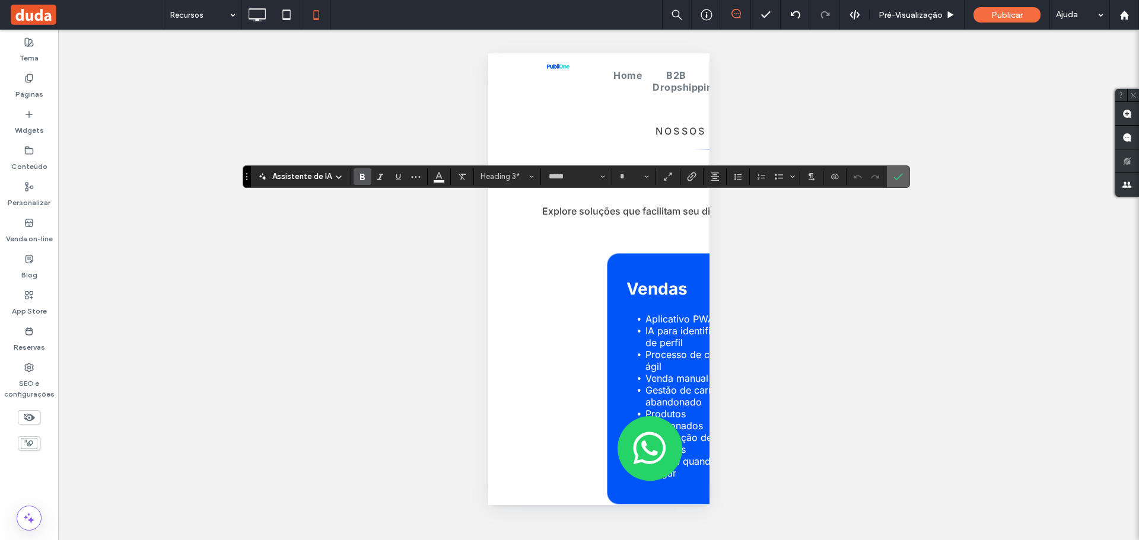
click at [890, 177] on label "Confirmar" at bounding box center [898, 176] width 18 height 21
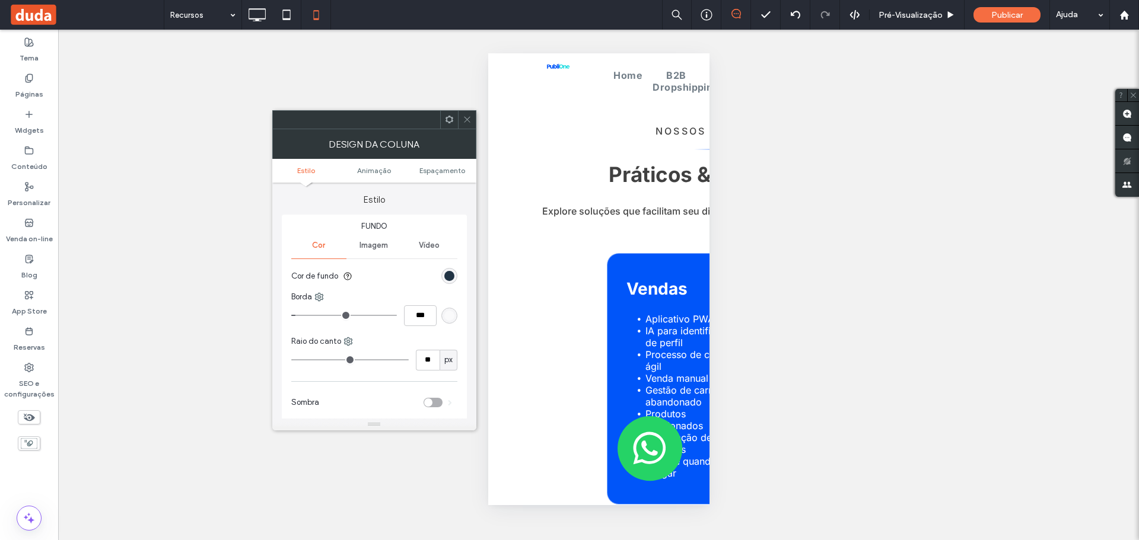
click at [448, 272] on div "rgb(0, 21, 40)" at bounding box center [449, 276] width 10 height 10
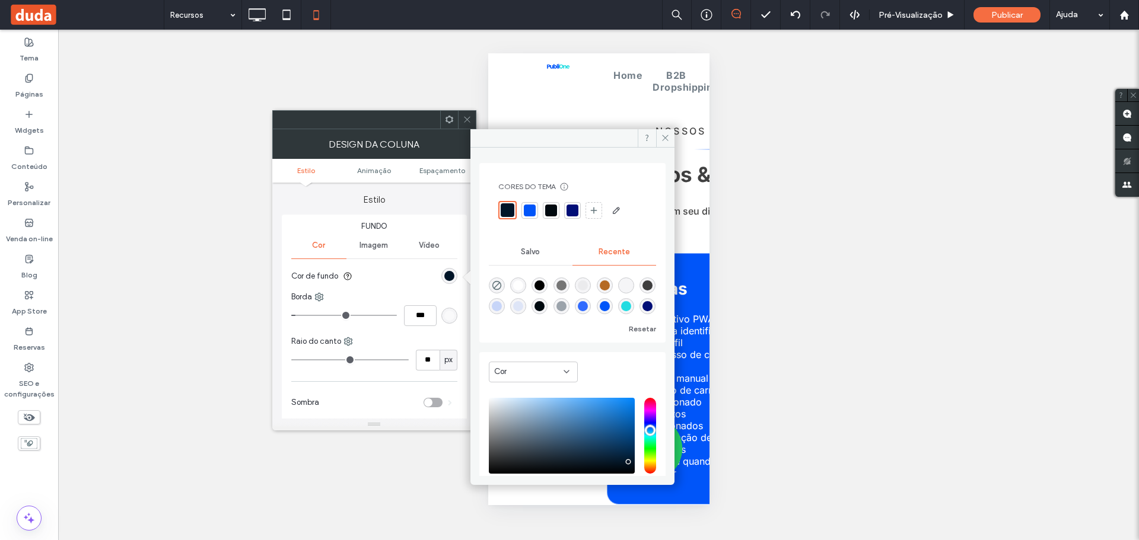
click at [571, 211] on div at bounding box center [572, 211] width 12 height 12
click at [434, 182] on ul "Estilo Animaçāo Espaçamento" at bounding box center [374, 171] width 204 height 24
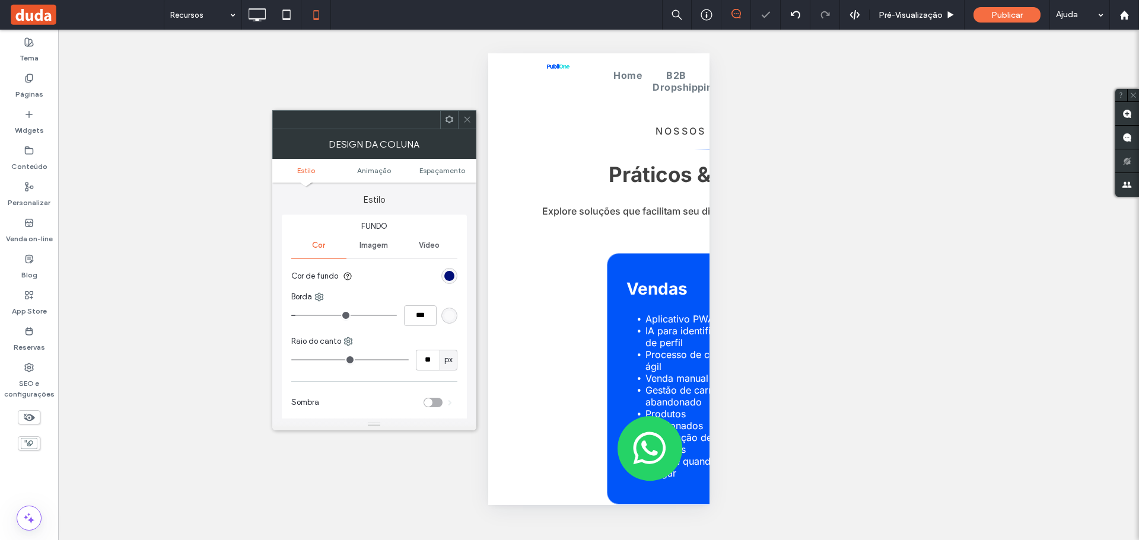
click at [465, 122] on use at bounding box center [467, 120] width 6 height 6
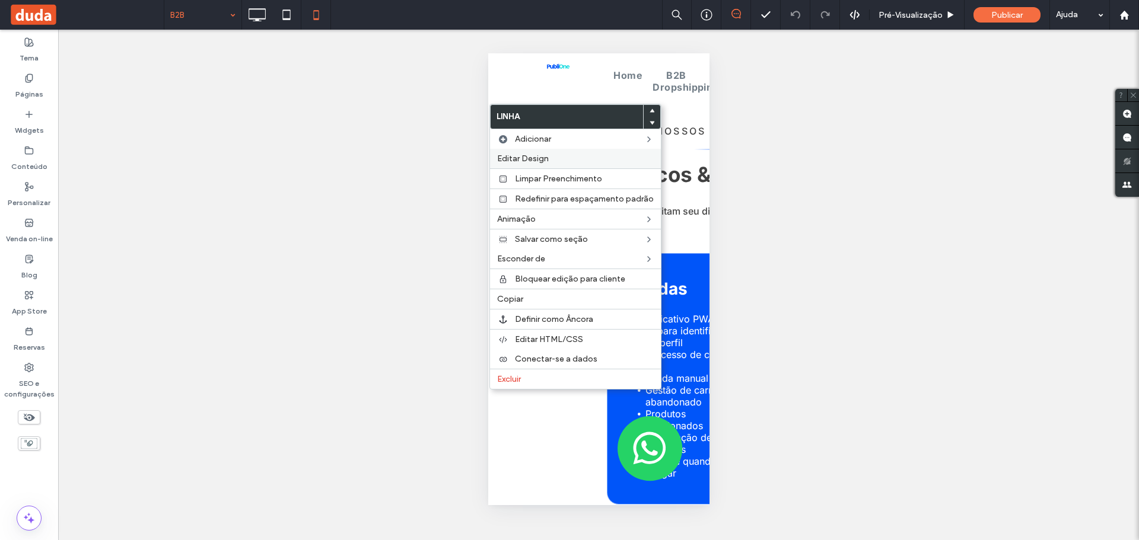
click at [518, 152] on div "Editar Design" at bounding box center [575, 159] width 171 height 20
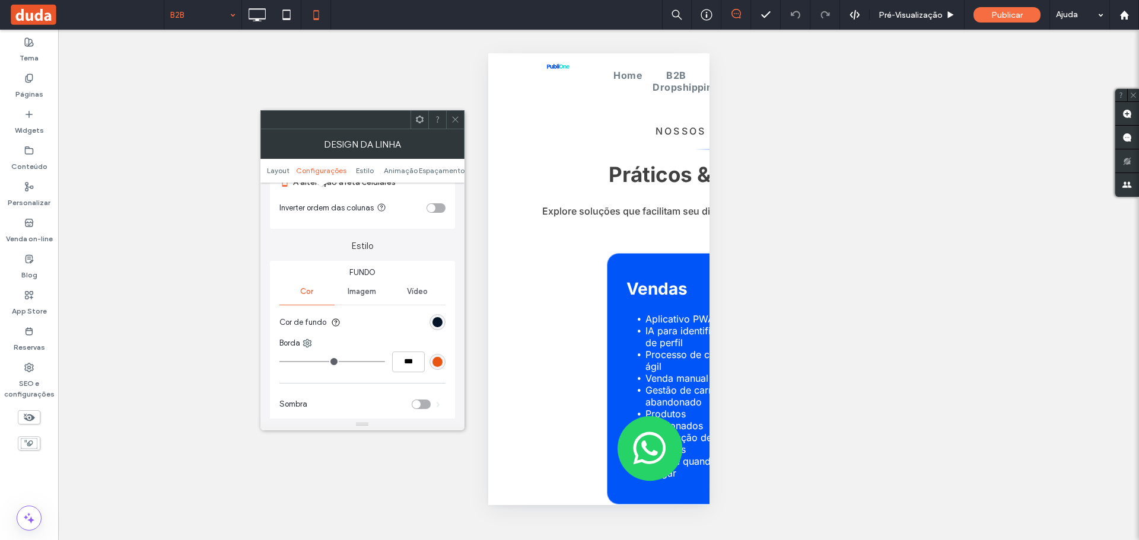
scroll to position [178, 0]
click at [435, 317] on div "rgb(0, 21, 40)" at bounding box center [437, 319] width 10 height 10
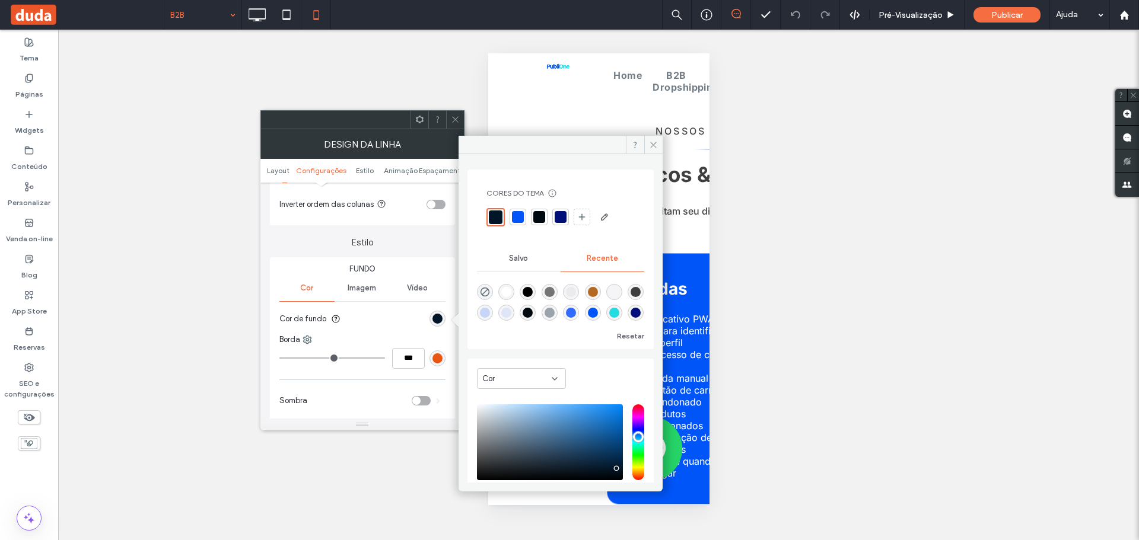
click at [560, 214] on div at bounding box center [561, 217] width 12 height 12
click at [398, 201] on div "Inverter ordem das colunas" at bounding box center [350, 204] width 142 height 12
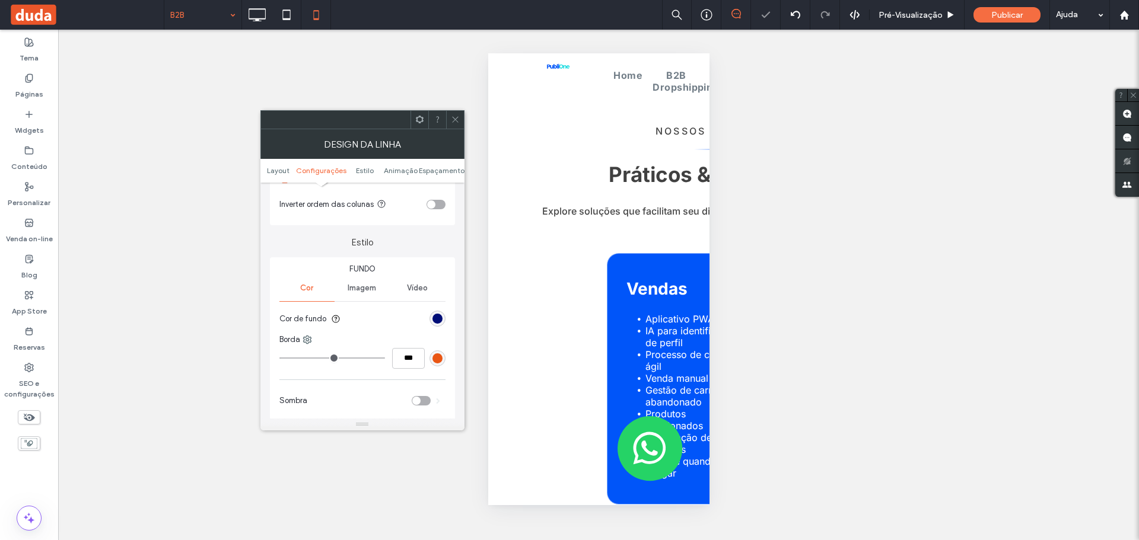
click at [455, 124] on span at bounding box center [455, 120] width 9 height 18
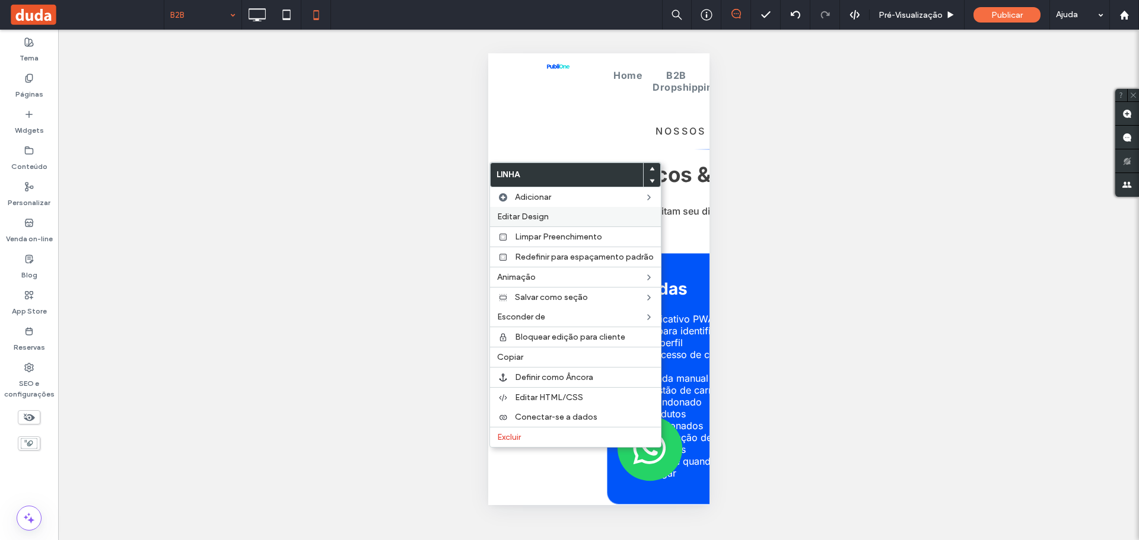
click at [530, 218] on span "Editar Design" at bounding box center [523, 217] width 52 height 10
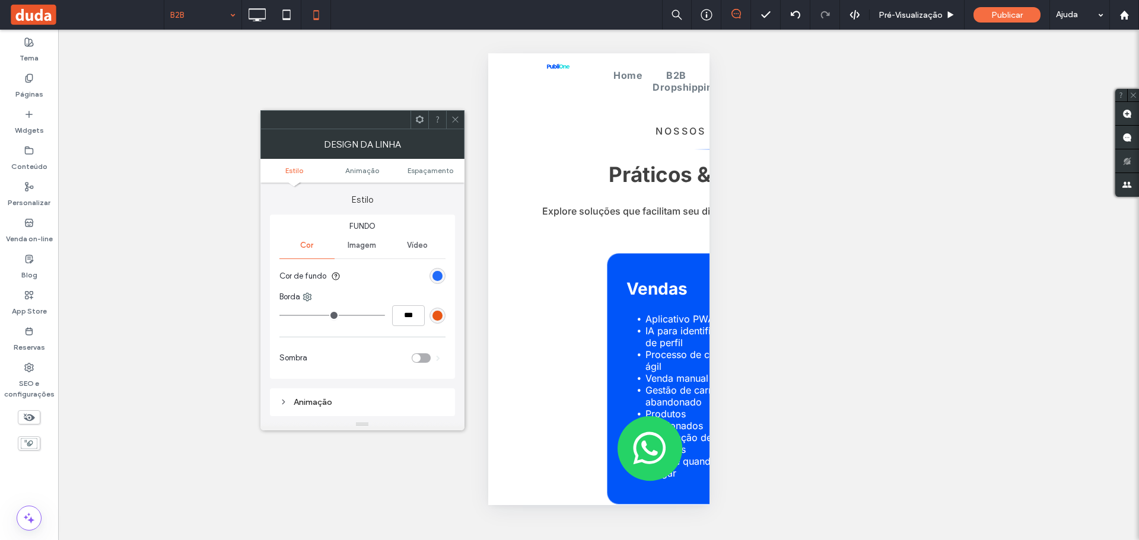
click at [438, 273] on div "rgb(0, 85, 249)" at bounding box center [437, 276] width 10 height 10
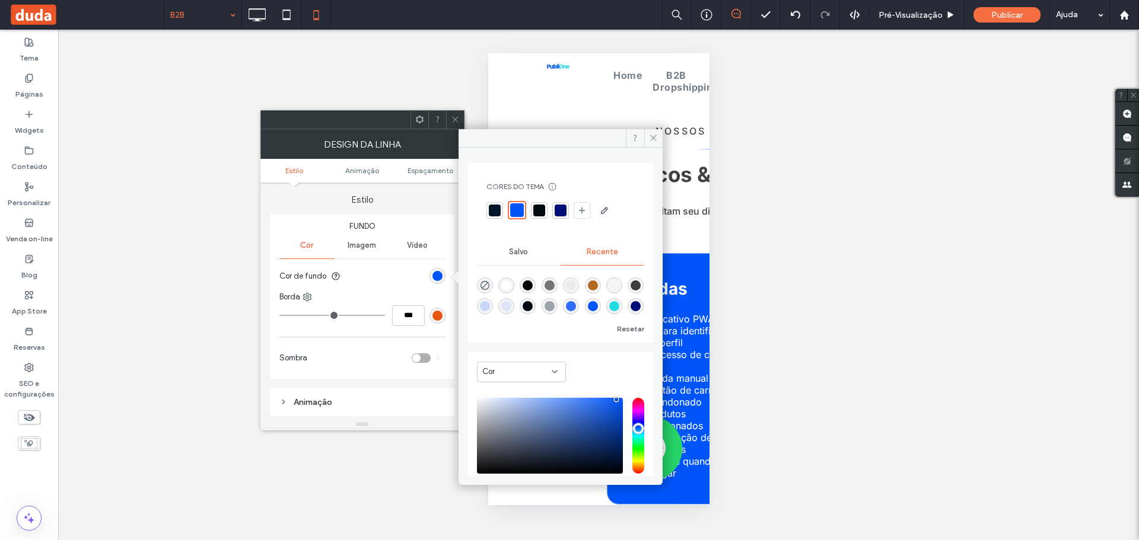
click at [559, 211] on div at bounding box center [561, 211] width 12 height 12
click at [454, 119] on use at bounding box center [455, 120] width 6 height 6
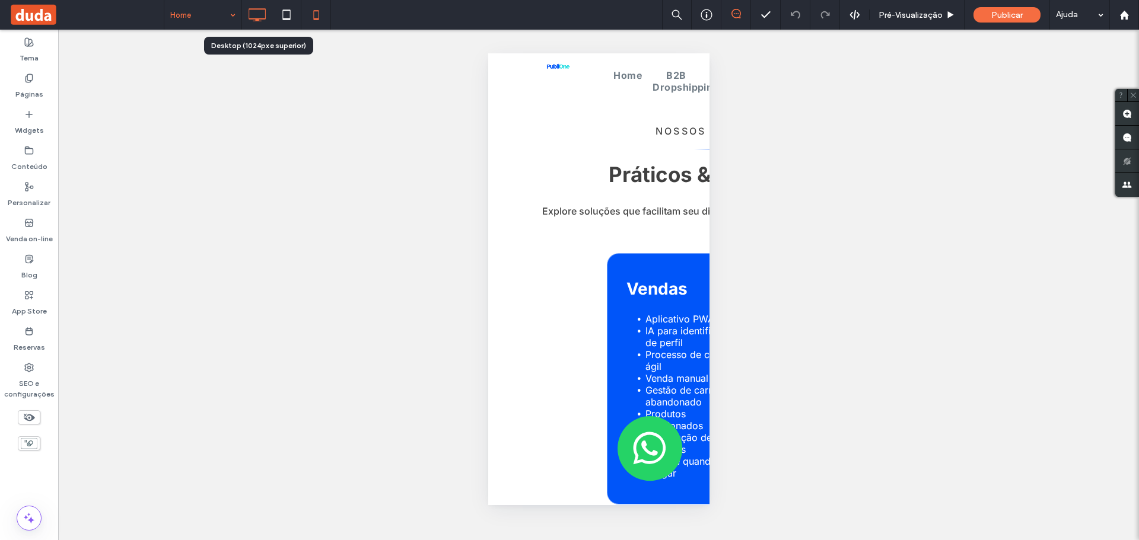
click at [259, 14] on icon at bounding box center [257, 15] width 24 height 24
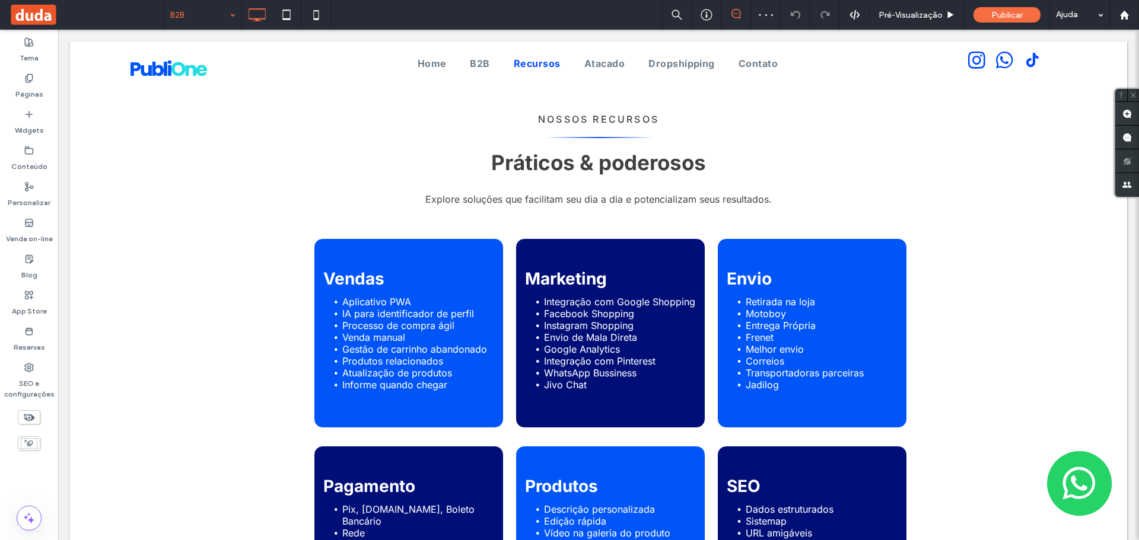
click at [193, 1] on input at bounding box center [199, 15] width 59 height 30
click at [208, 21] on input at bounding box center [199, 15] width 59 height 30
click at [201, 21] on input at bounding box center [199, 15] width 59 height 30
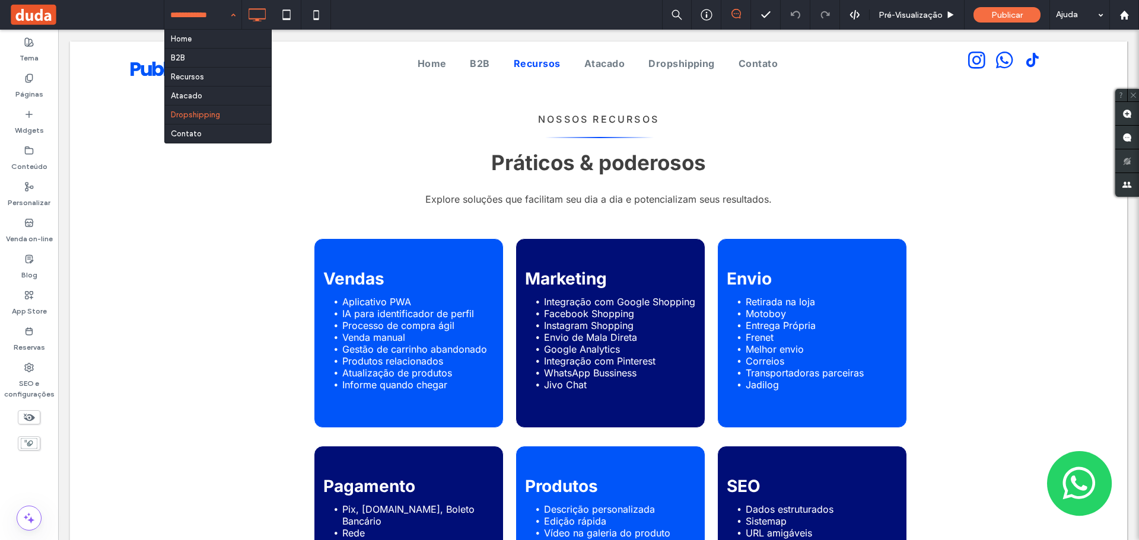
click at [202, 11] on input at bounding box center [199, 15] width 59 height 30
click at [200, 21] on input at bounding box center [199, 15] width 59 height 30
click at [317, 15] on icon at bounding box center [316, 15] width 24 height 24
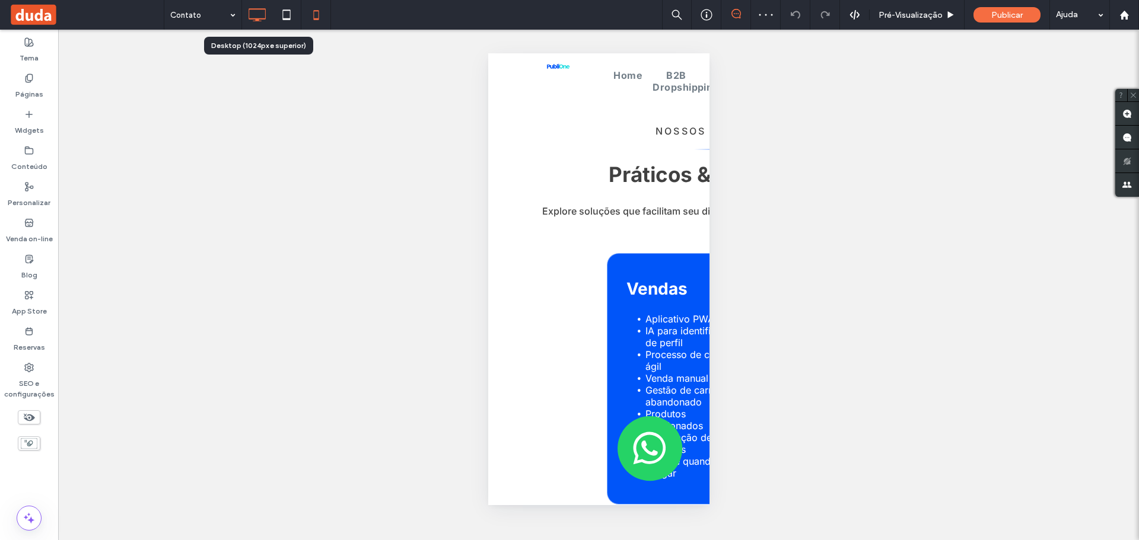
click at [271, 20] on div at bounding box center [257, 15] width 30 height 24
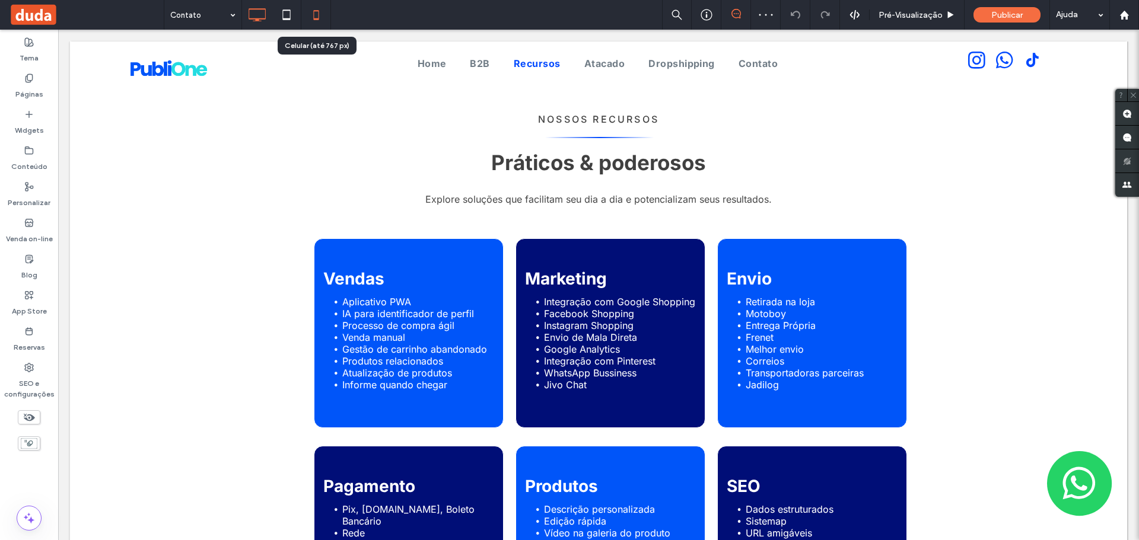
click at [313, 18] on icon at bounding box center [316, 15] width 24 height 24
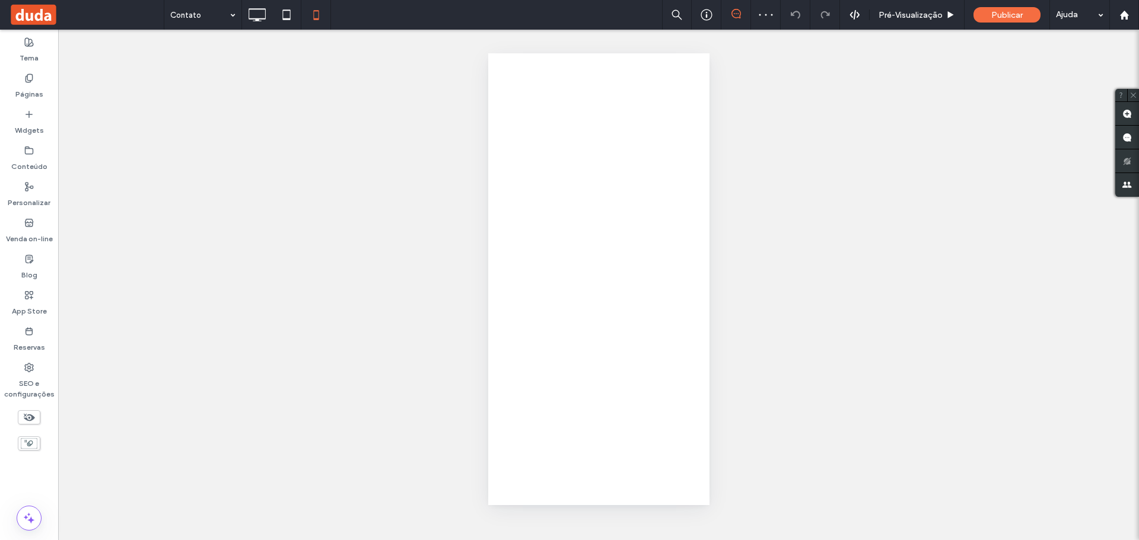
click at [211, 23] on div at bounding box center [569, 270] width 1139 height 540
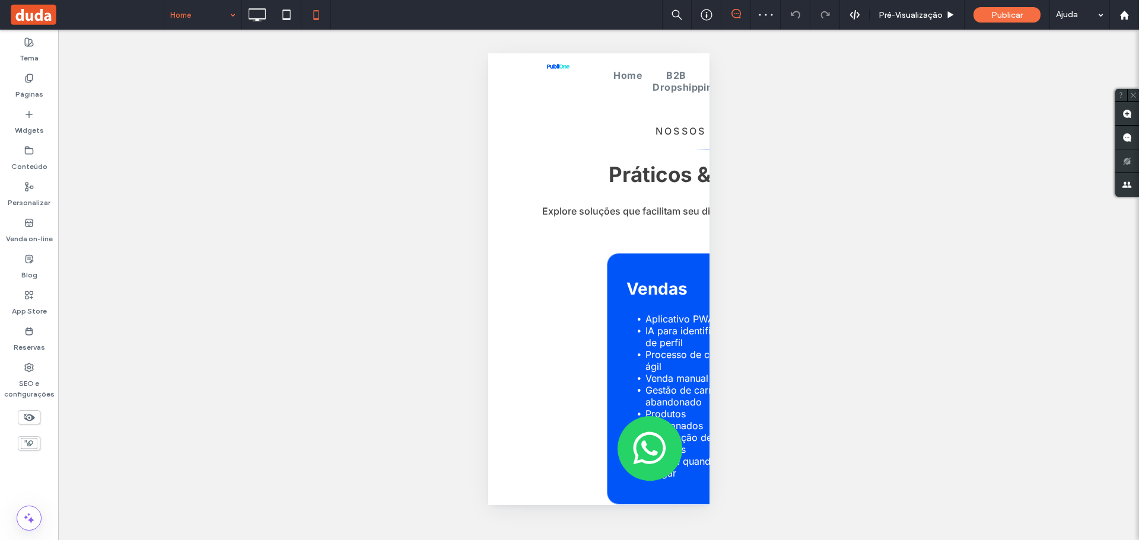
drag, startPoint x: 204, startPoint y: 39, endPoint x: 238, endPoint y: 44, distance: 34.8
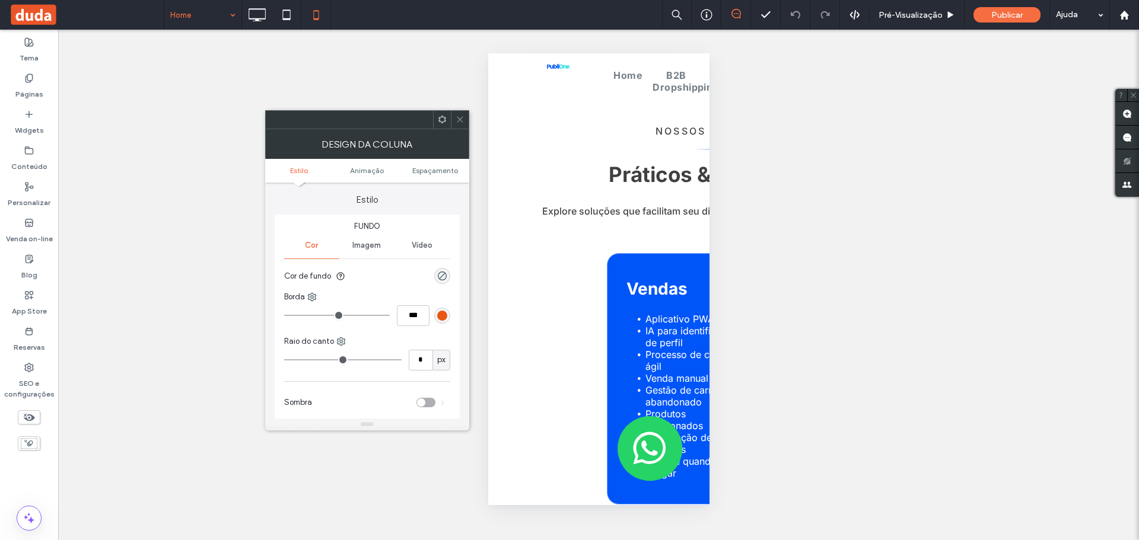
click at [455, 122] on div at bounding box center [460, 120] width 18 height 18
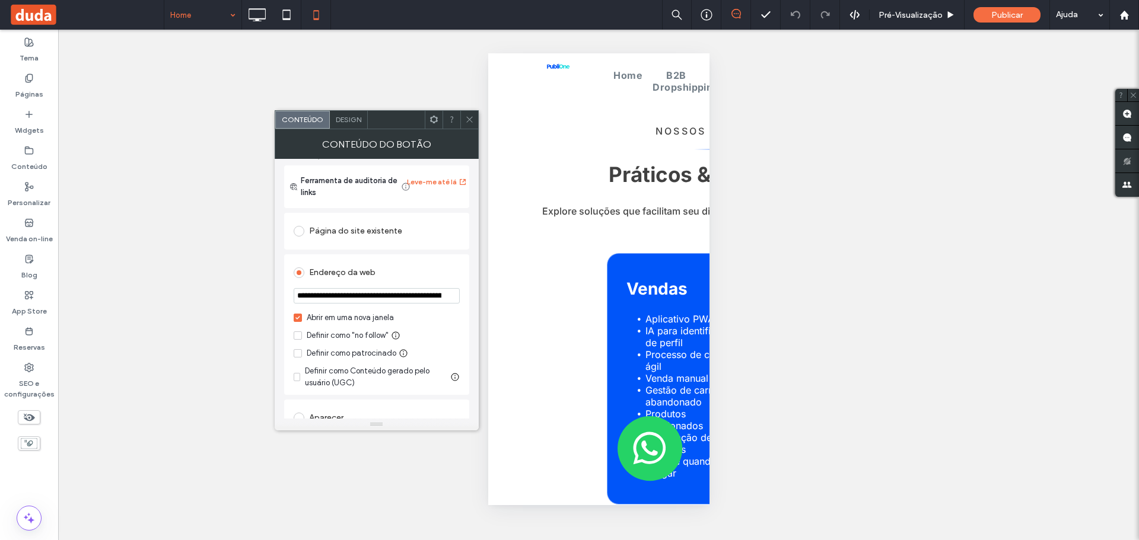
scroll to position [178, 0]
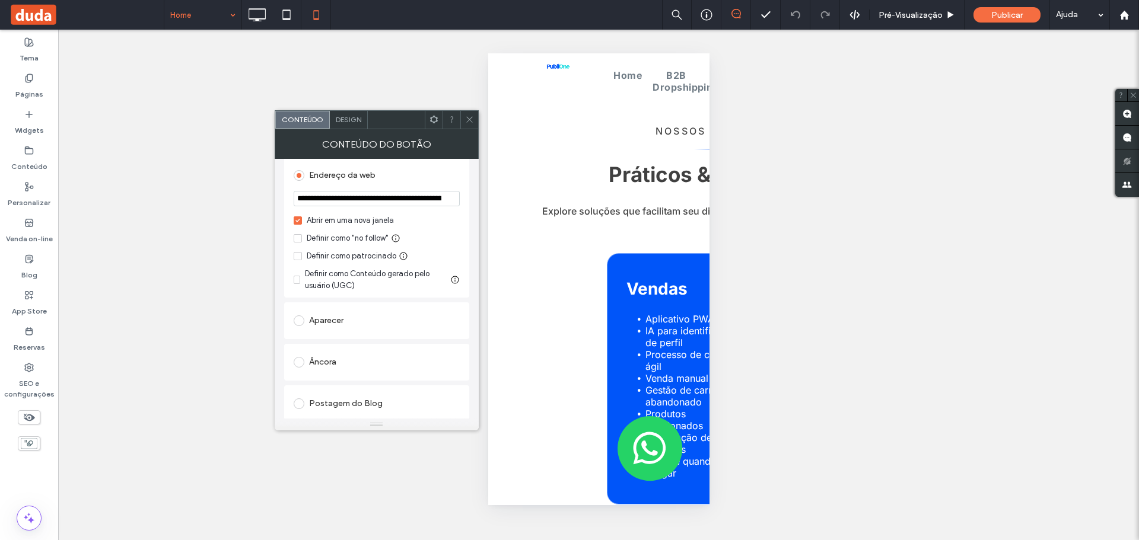
click at [342, 123] on span "Design" at bounding box center [349, 119] width 26 height 9
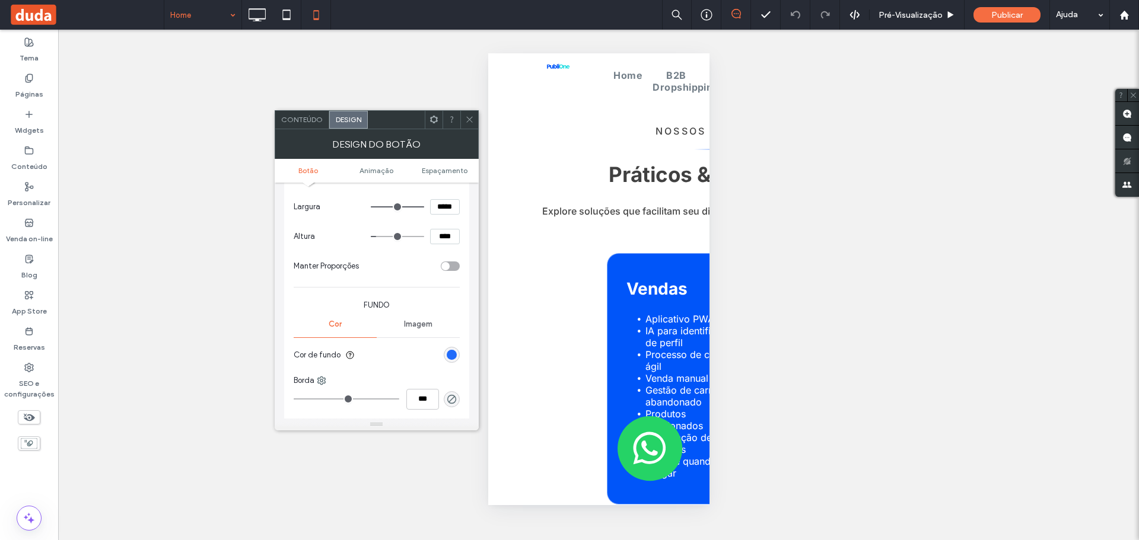
click at [453, 353] on div "rgb(0, 85, 249)" at bounding box center [452, 355] width 10 height 10
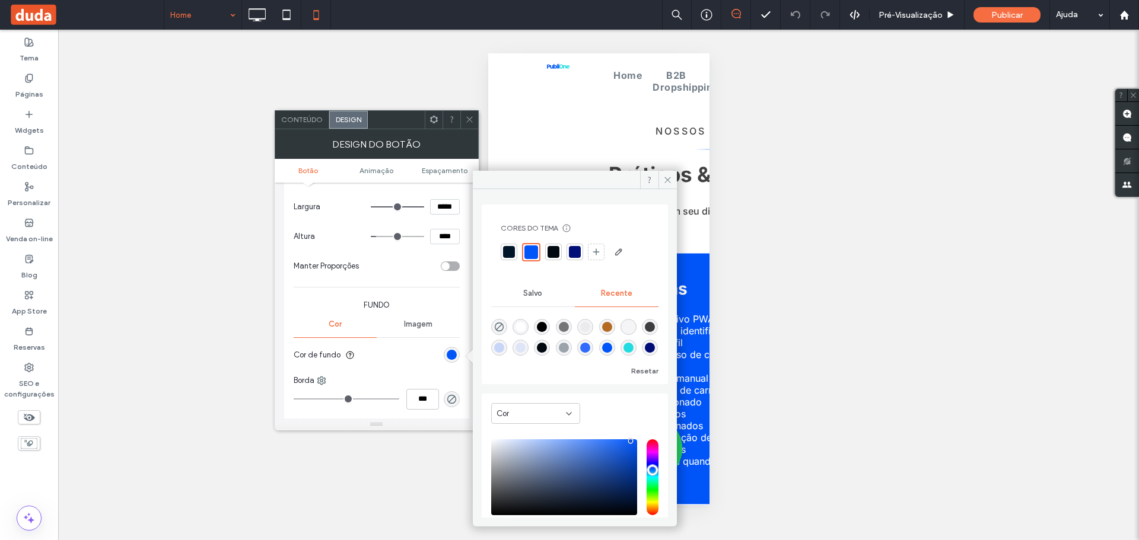
click at [570, 253] on div at bounding box center [575, 252] width 12 height 12
click at [668, 179] on icon at bounding box center [667, 180] width 9 height 9
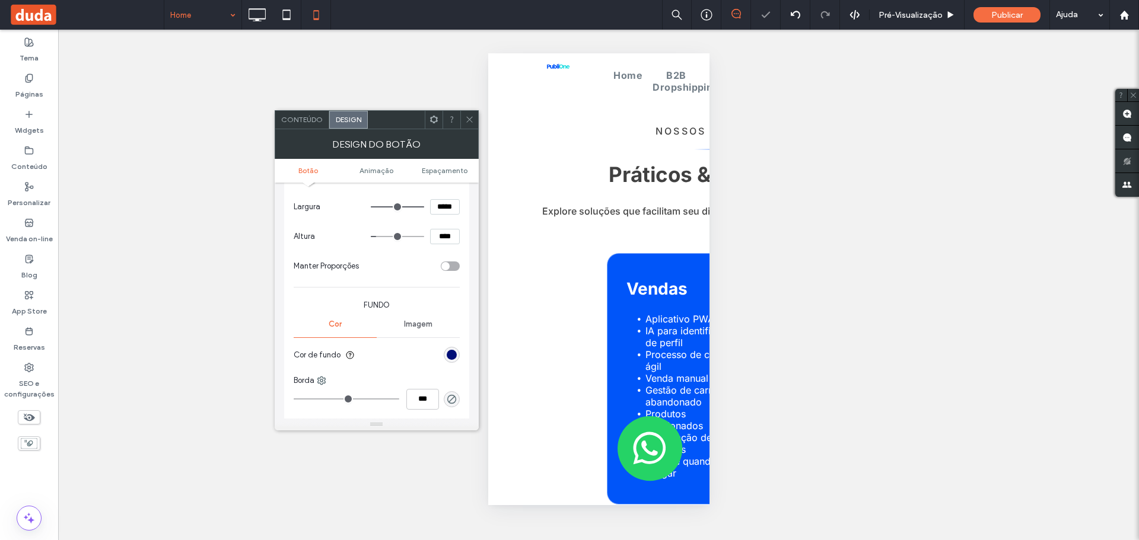
click at [472, 116] on icon at bounding box center [469, 119] width 9 height 9
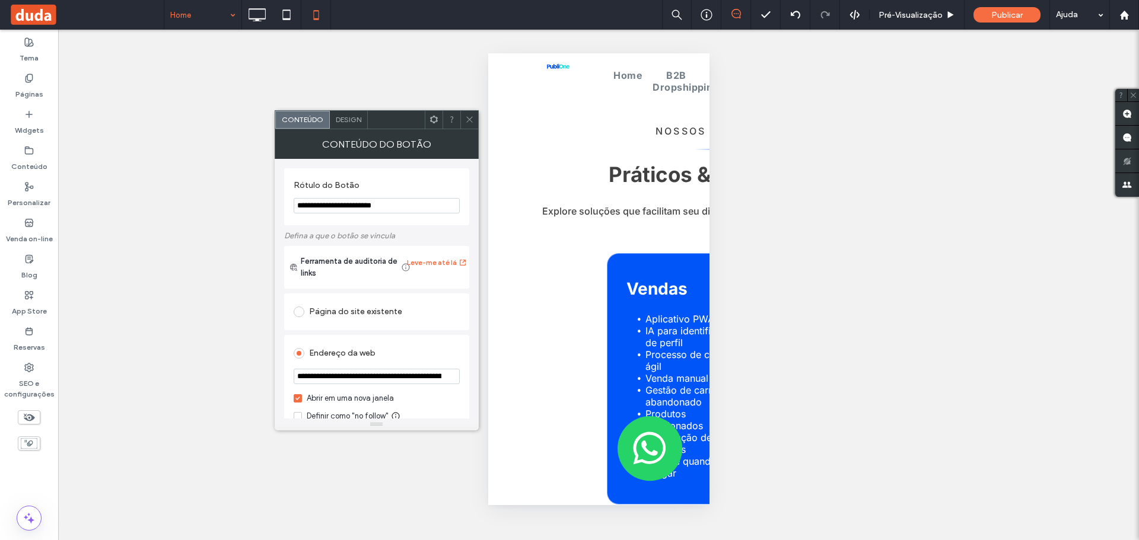
click at [346, 123] on span "Design" at bounding box center [349, 119] width 26 height 9
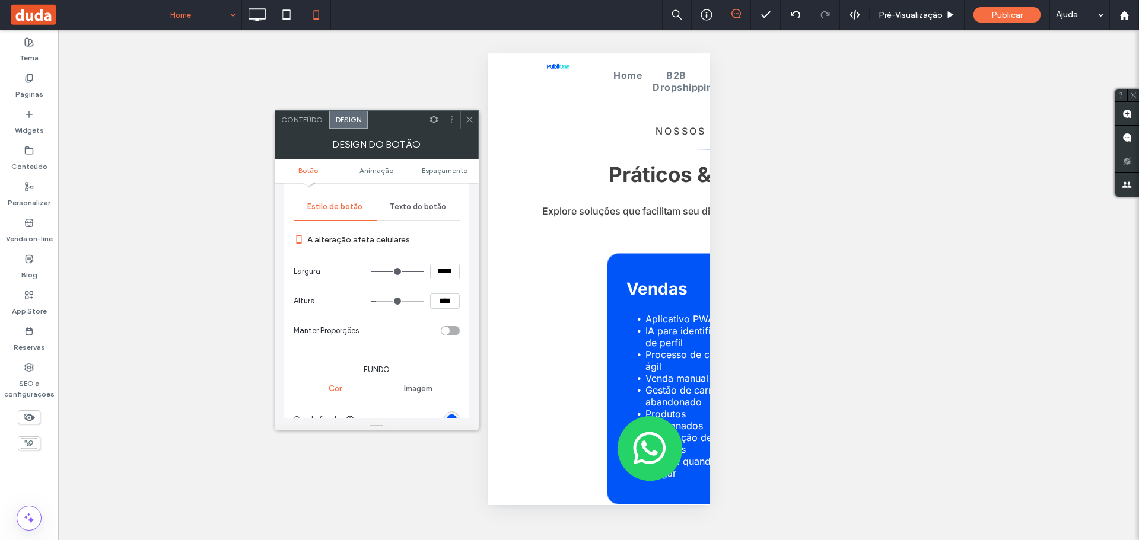
scroll to position [119, 0]
click at [454, 410] on div "rgb(0, 85, 249)" at bounding box center [452, 414] width 10 height 10
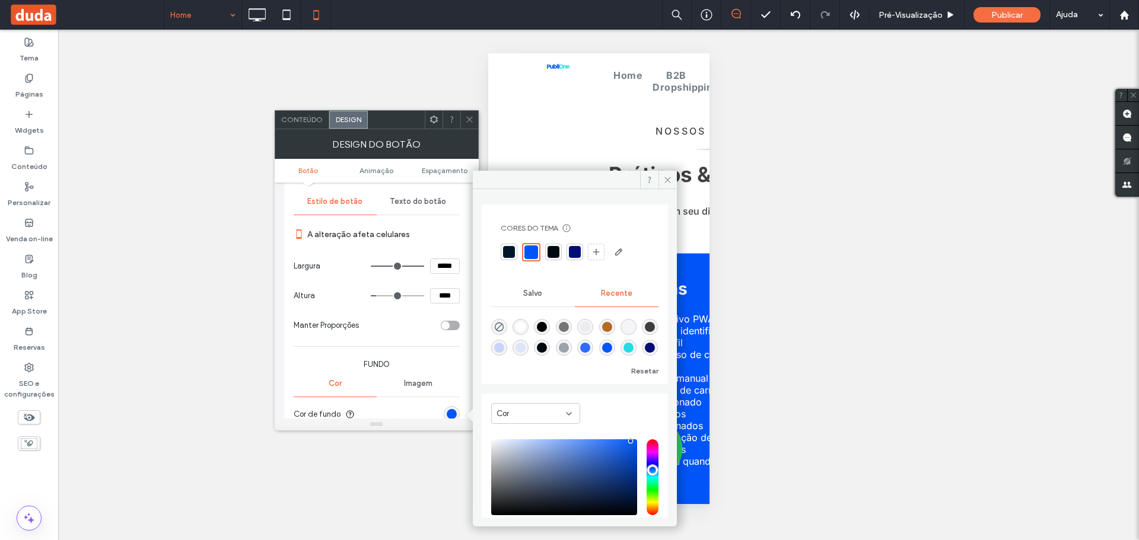
click at [574, 252] on div at bounding box center [575, 252] width 12 height 12
click at [663, 179] on span at bounding box center [667, 180] width 18 height 18
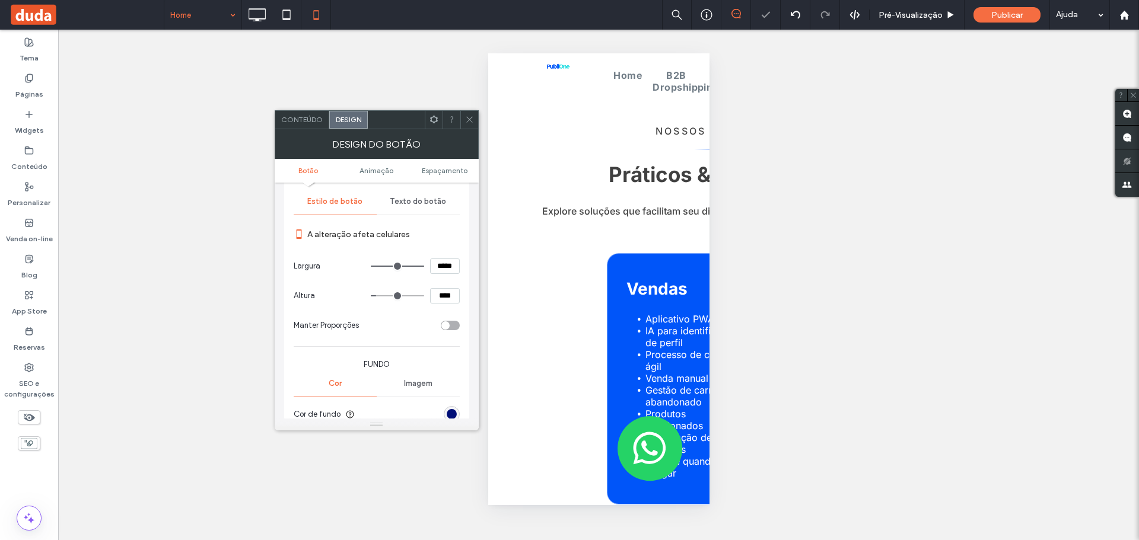
click at [474, 117] on div at bounding box center [469, 120] width 18 height 18
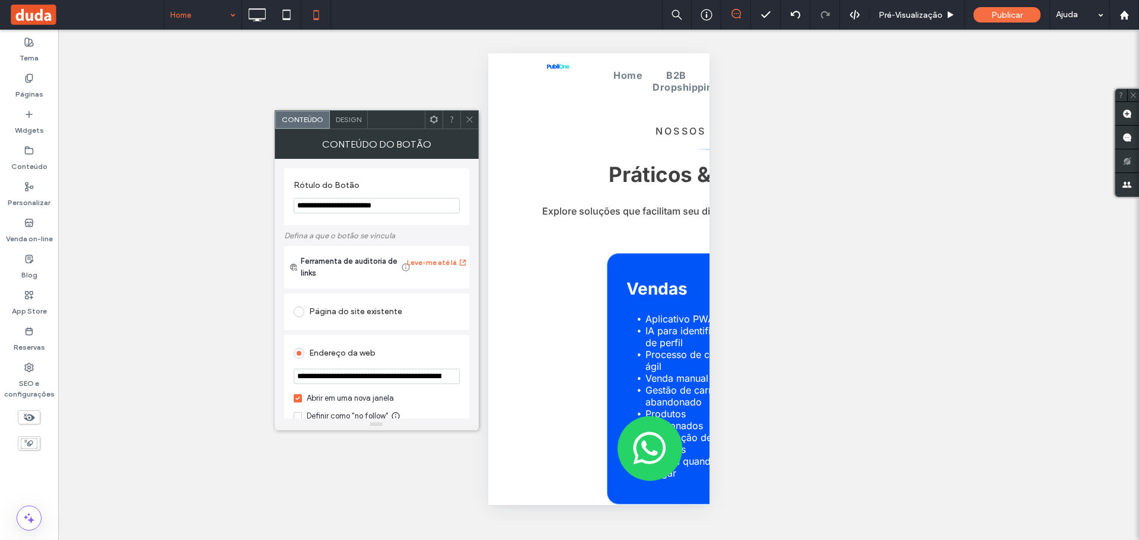
click at [346, 116] on span "Design" at bounding box center [349, 119] width 26 height 9
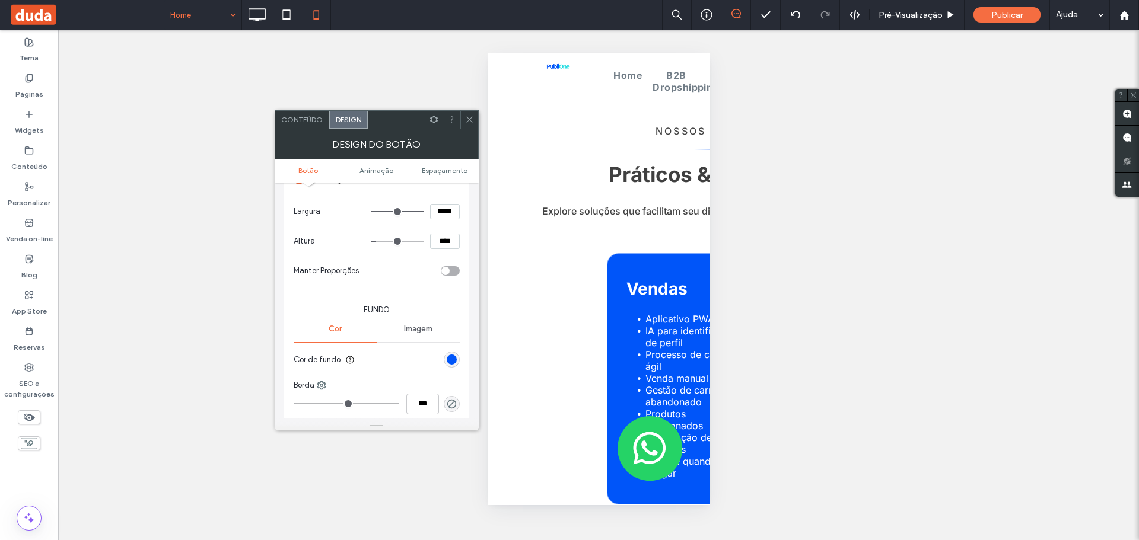
scroll to position [178, 0]
click at [453, 358] on div "rgb(0, 85, 249)" at bounding box center [452, 355] width 10 height 10
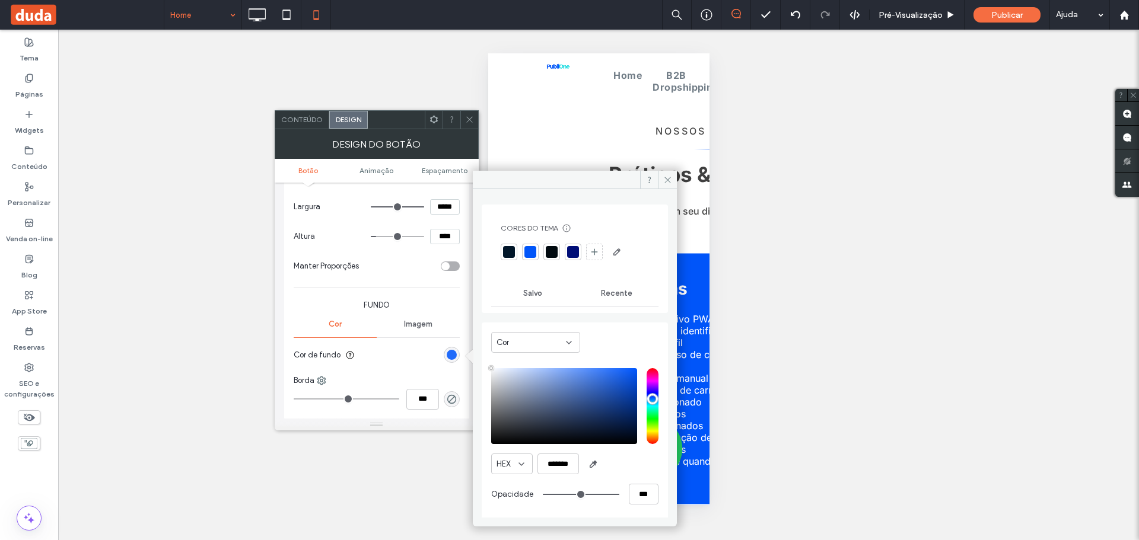
type input "****"
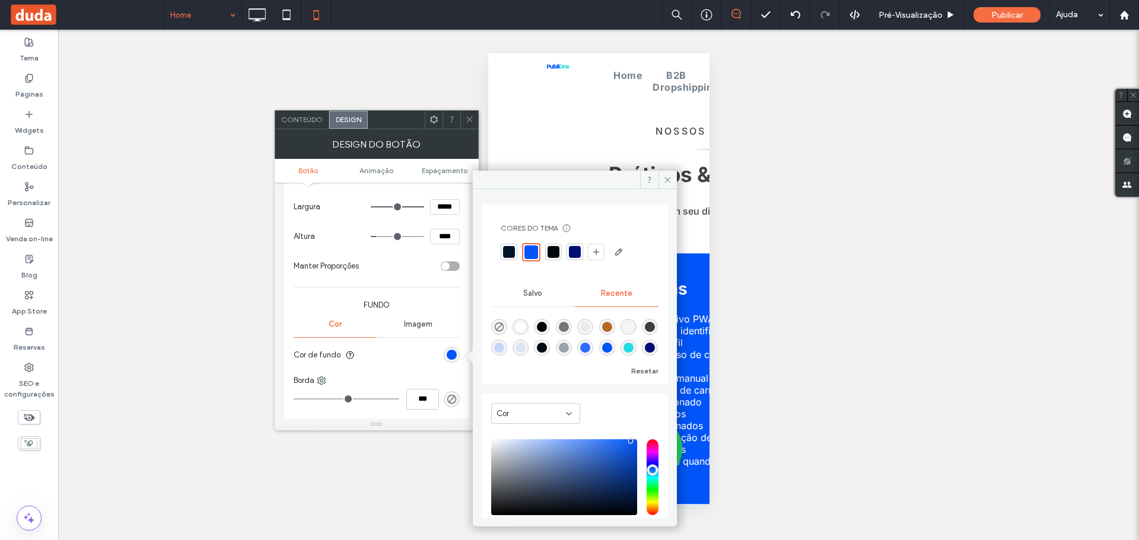
click at [577, 252] on div at bounding box center [575, 252] width 12 height 12
click at [438, 189] on section "A alteração afeta celulares" at bounding box center [377, 175] width 166 height 34
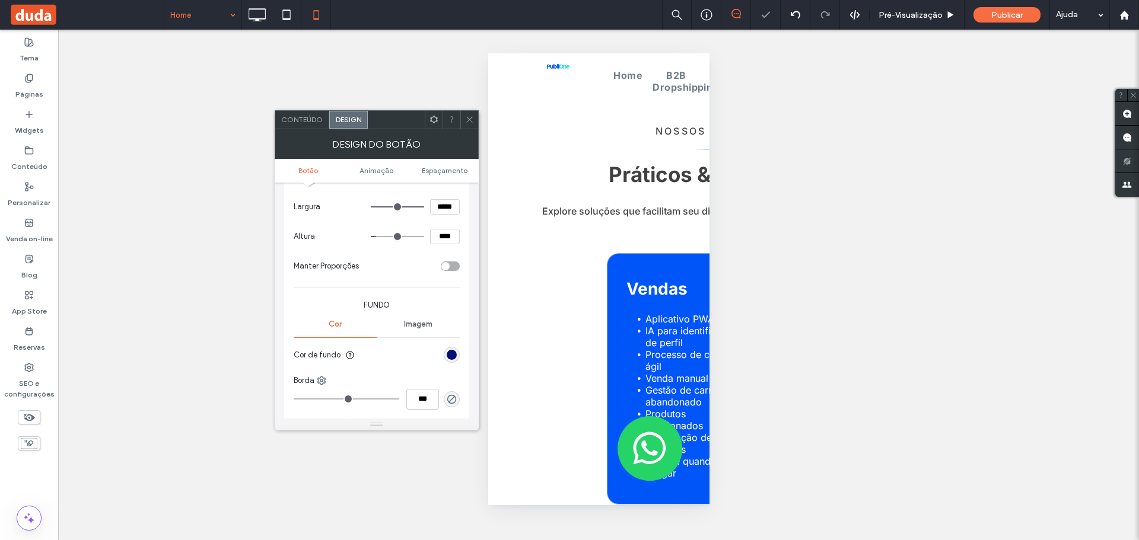
click at [468, 119] on use at bounding box center [469, 120] width 6 height 6
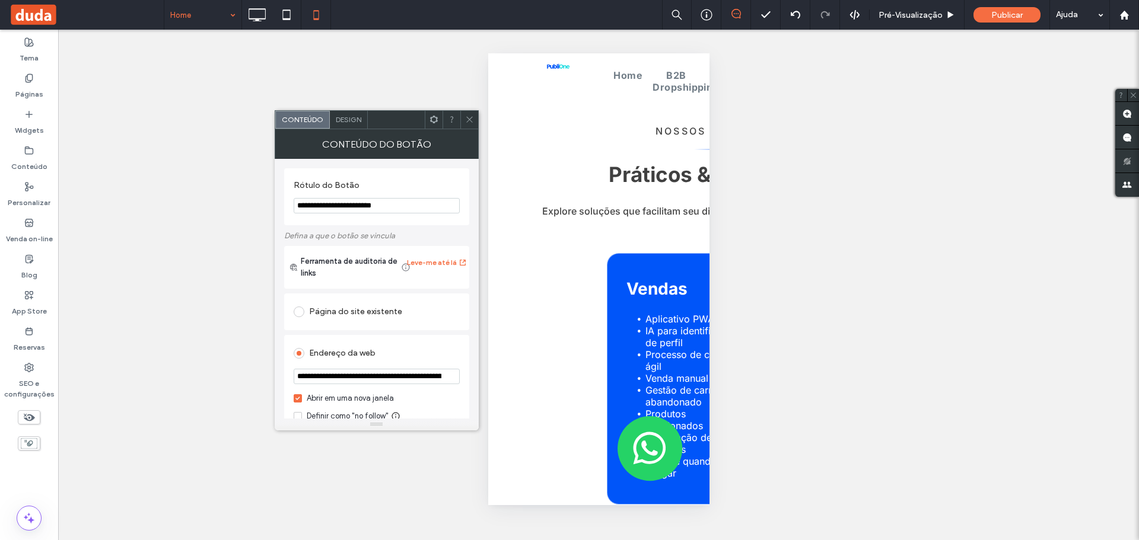
click at [354, 123] on span "Design" at bounding box center [349, 119] width 26 height 9
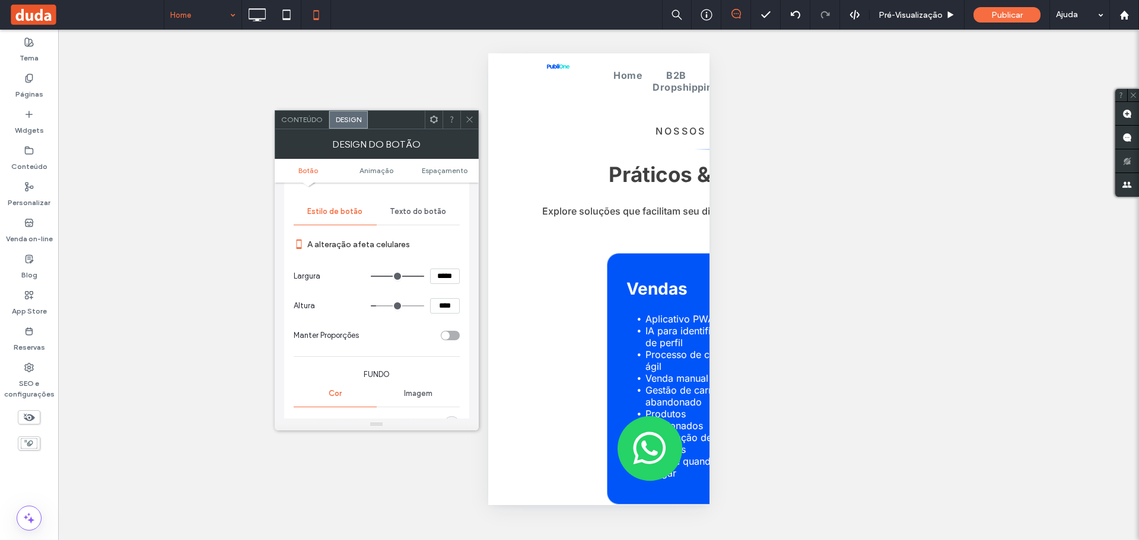
scroll to position [119, 0]
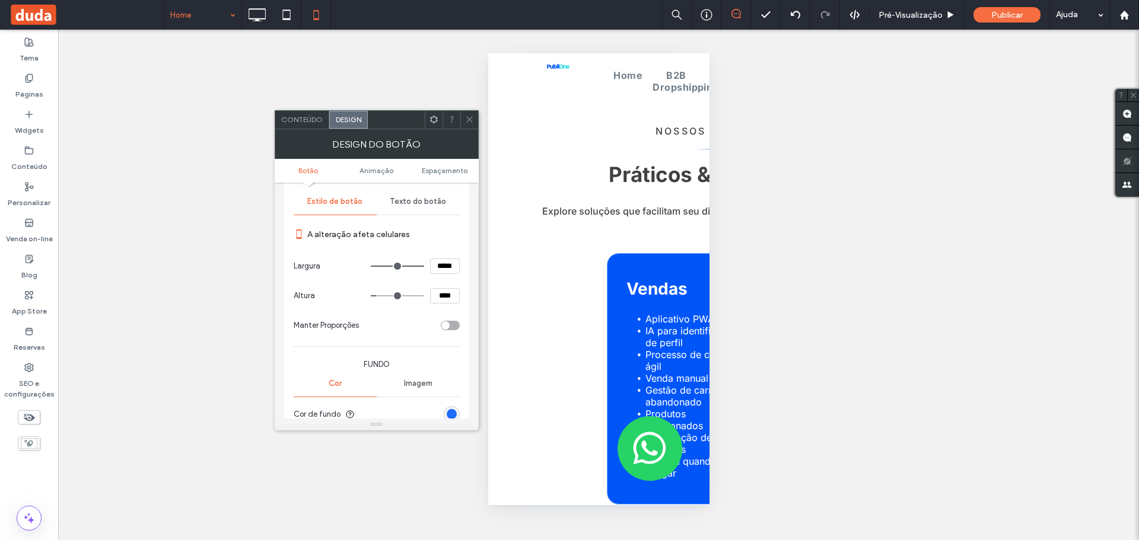
click at [452, 413] on div "rgb(0, 85, 249)" at bounding box center [452, 414] width 10 height 10
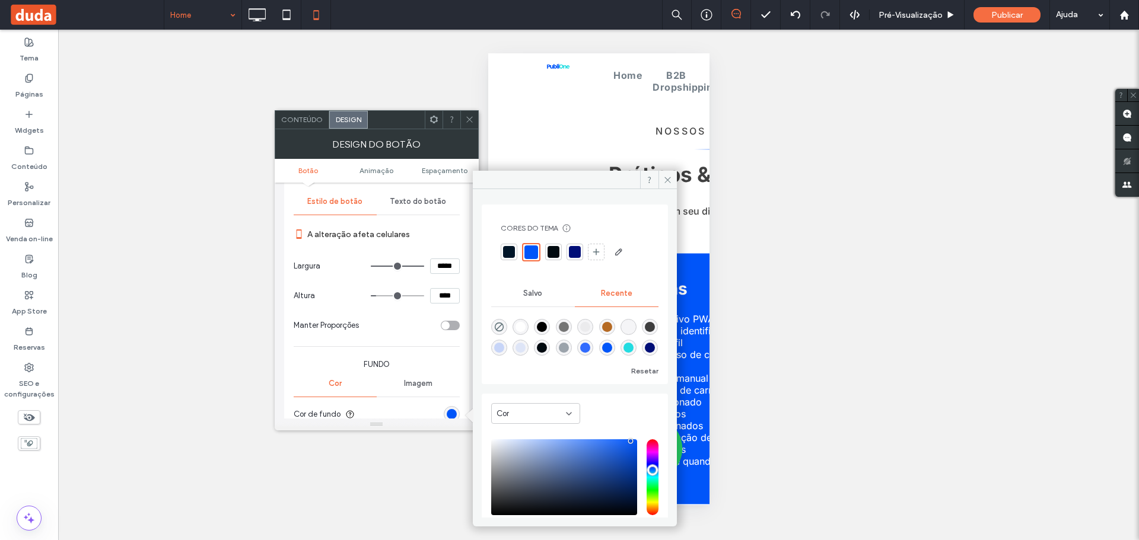
click at [578, 243] on div at bounding box center [575, 252] width 148 height 19
click at [577, 247] on div at bounding box center [575, 252] width 12 height 12
click at [467, 124] on span at bounding box center [469, 120] width 9 height 18
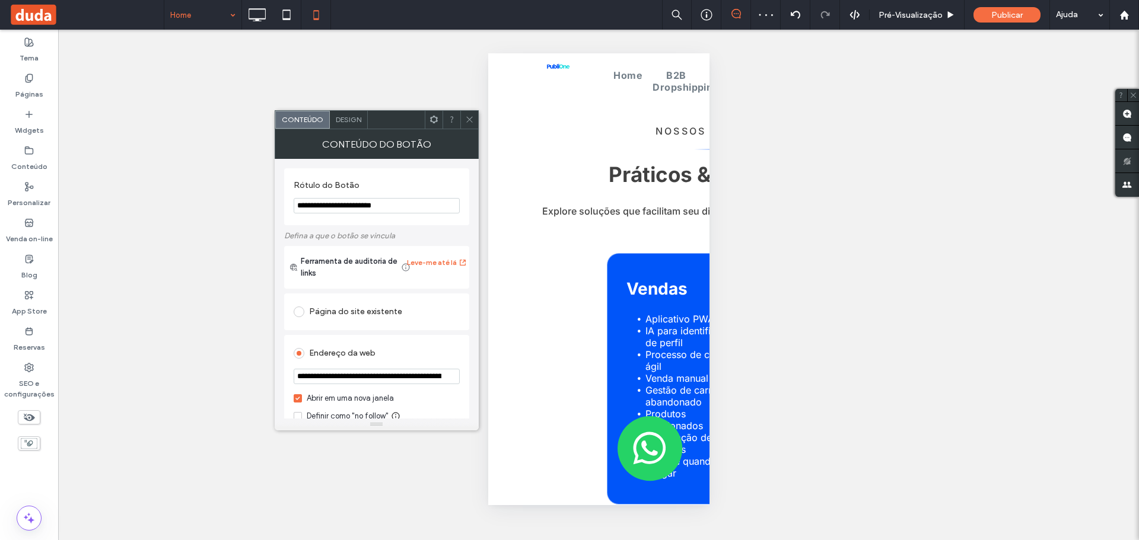
click at [350, 115] on span "Design" at bounding box center [349, 119] width 26 height 9
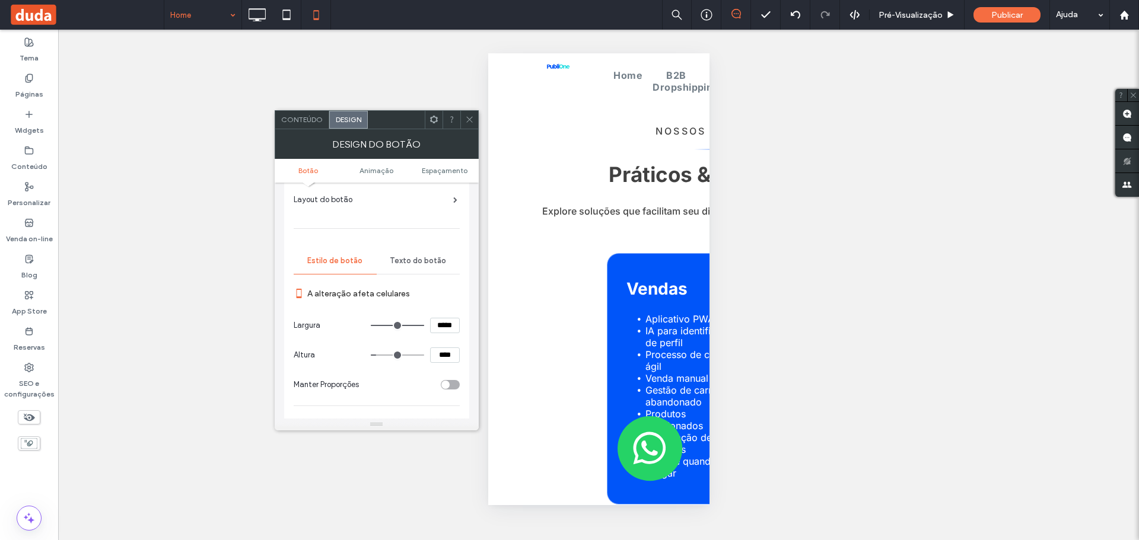
scroll to position [178, 0]
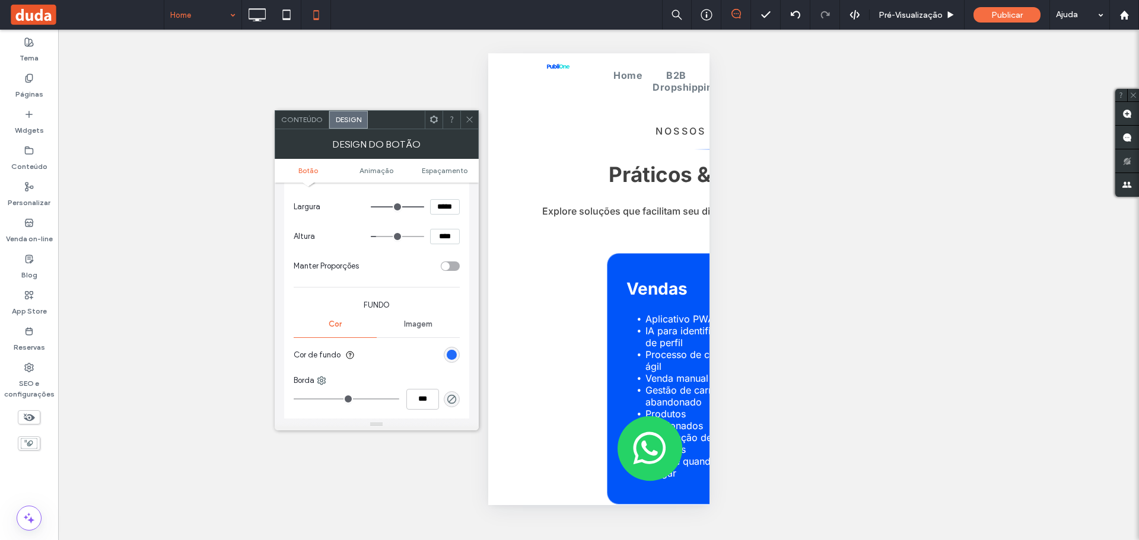
click at [454, 355] on div "rgb(0, 85, 249)" at bounding box center [452, 355] width 10 height 10
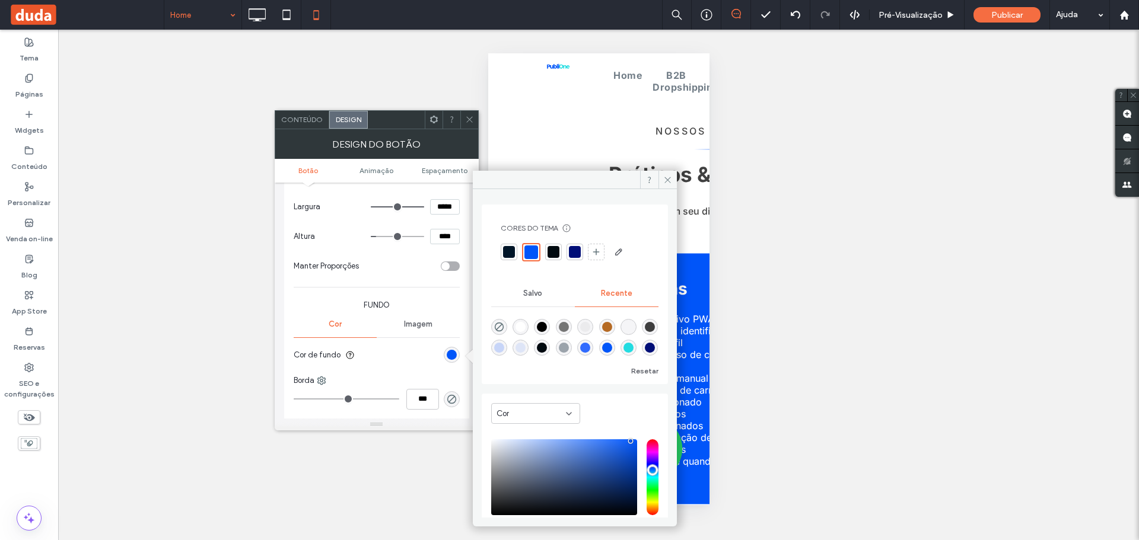
click at [574, 253] on div at bounding box center [575, 252] width 12 height 12
click at [470, 129] on div "DESIGN DO BOTÃO" at bounding box center [377, 144] width 204 height 30
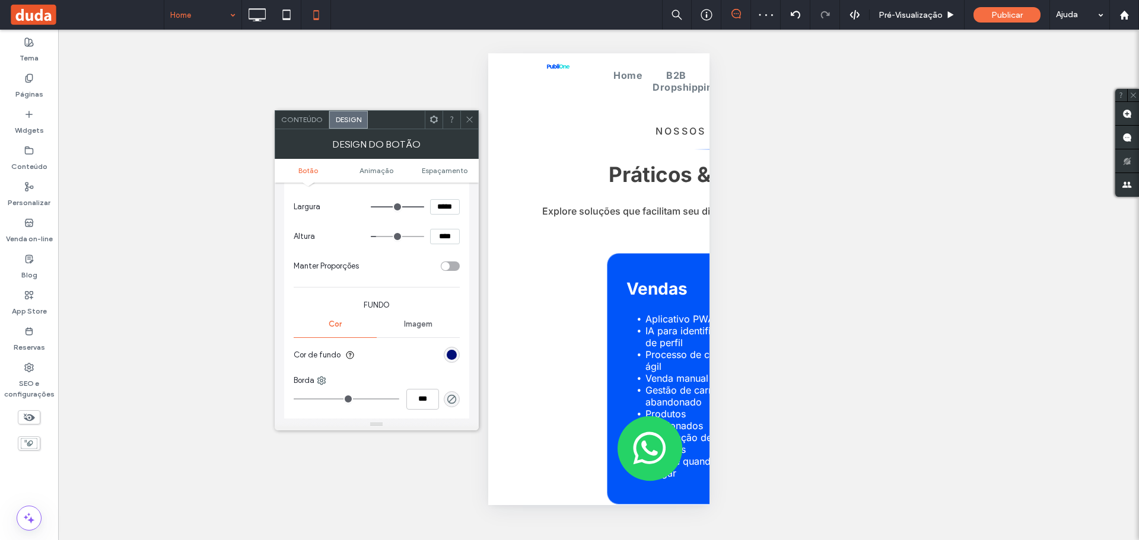
click at [461, 120] on div at bounding box center [469, 120] width 18 height 18
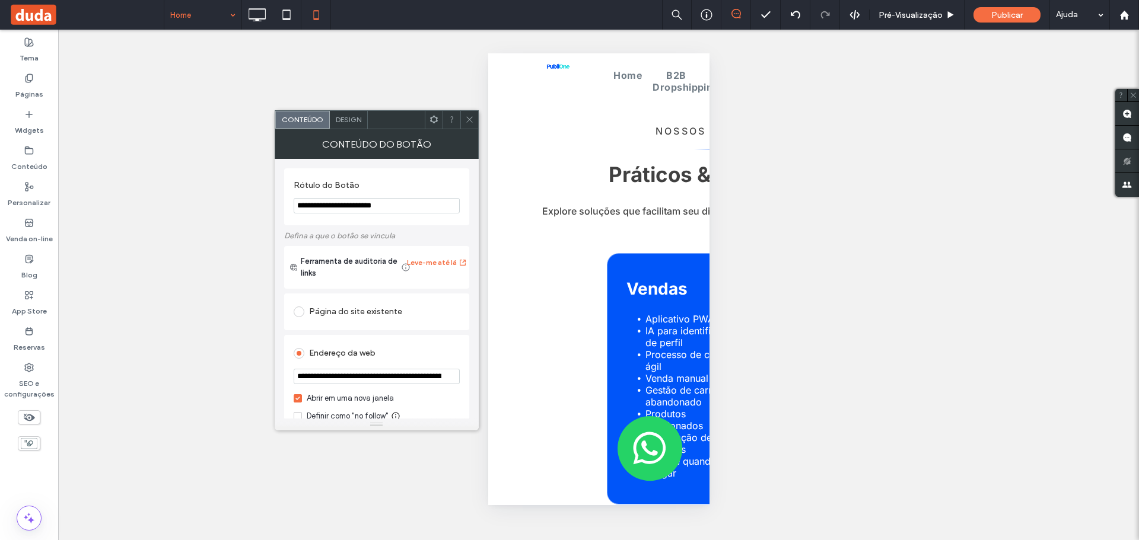
click at [354, 128] on div "Design" at bounding box center [349, 120] width 38 height 18
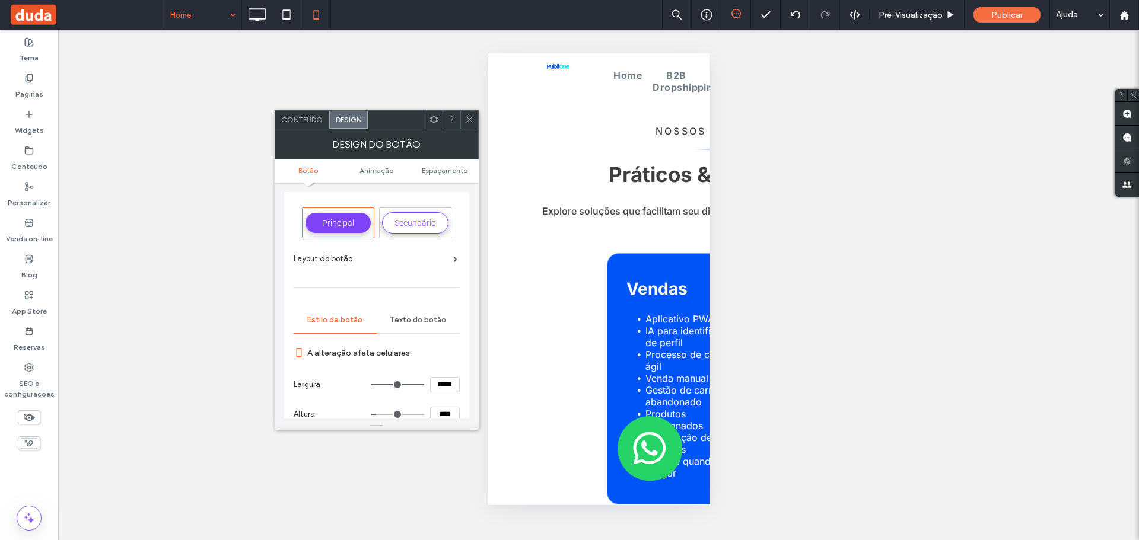
click at [345, 112] on div "Design" at bounding box center [348, 120] width 39 height 18
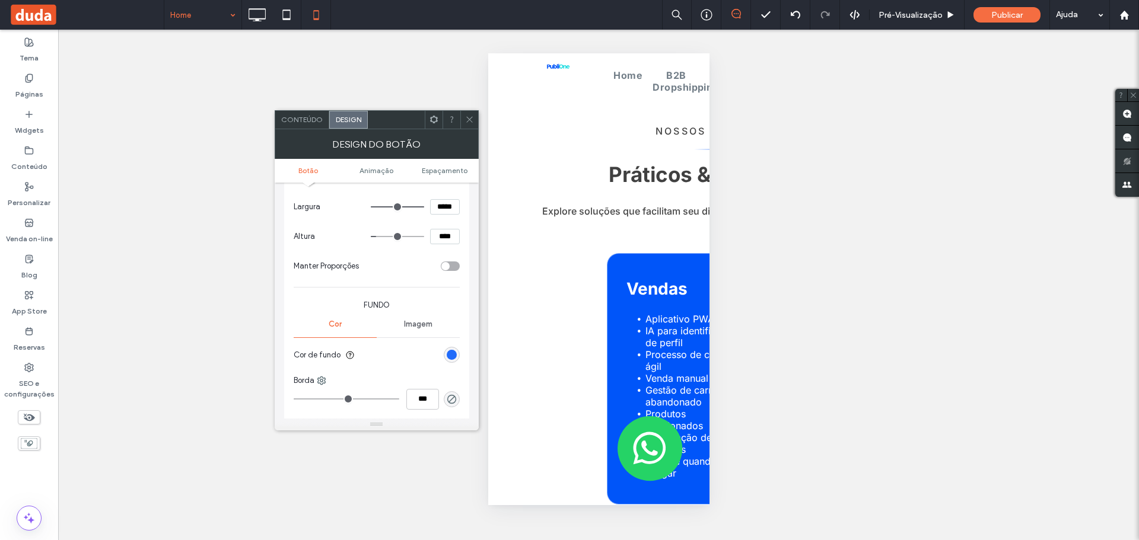
click at [447, 354] on div "rgb(0, 85, 249)" at bounding box center [452, 355] width 10 height 10
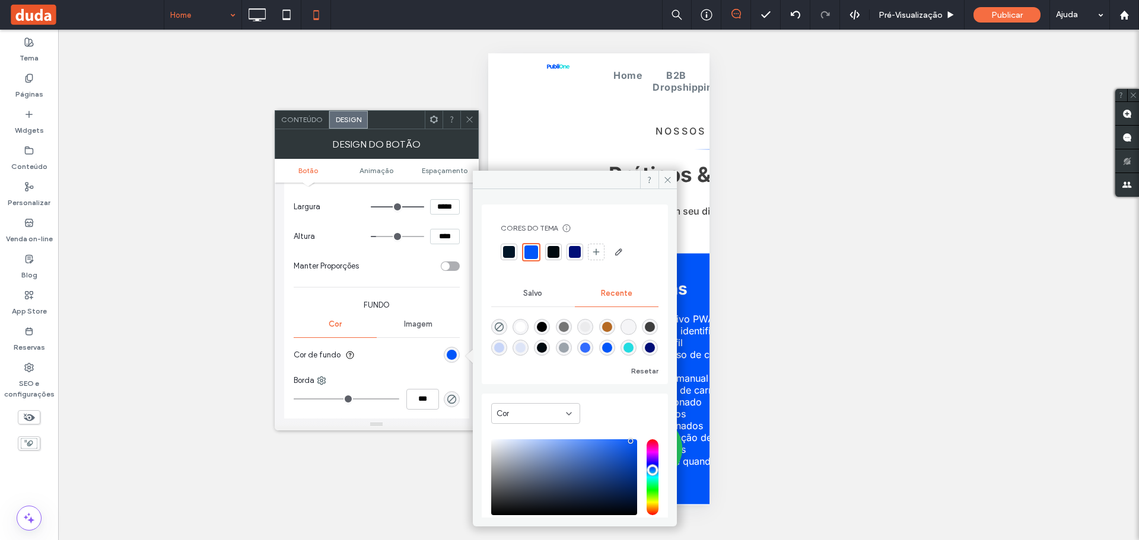
click at [579, 250] on div at bounding box center [575, 252] width 12 height 12
click at [458, 143] on div "DESIGN DO BOTÃO" at bounding box center [377, 144] width 204 height 30
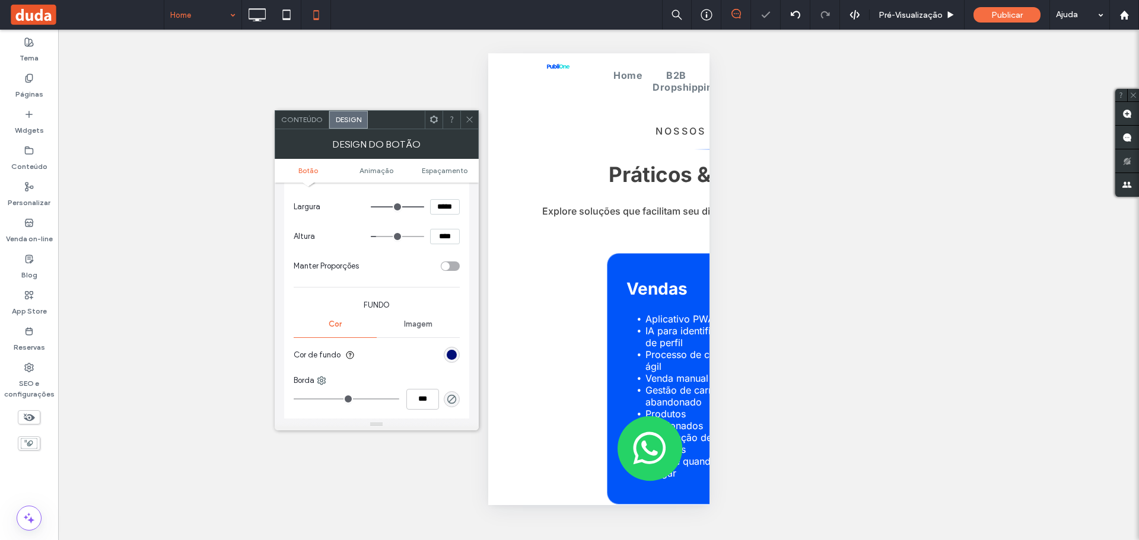
drag, startPoint x: 470, startPoint y: 122, endPoint x: 477, endPoint y: 129, distance: 10.5
click at [470, 122] on icon at bounding box center [469, 119] width 9 height 9
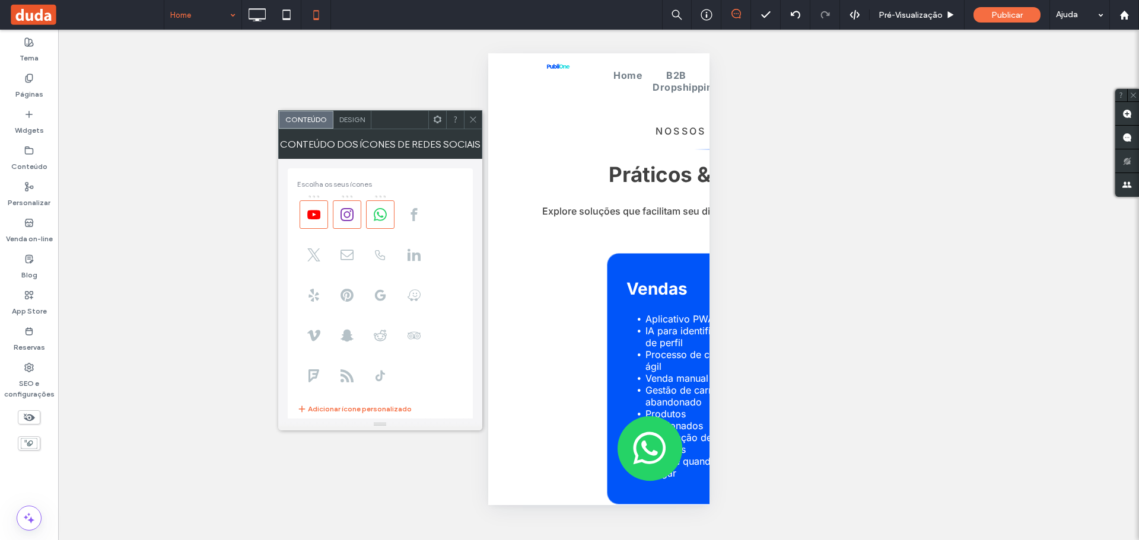
click at [350, 119] on span "Design" at bounding box center [352, 119] width 26 height 9
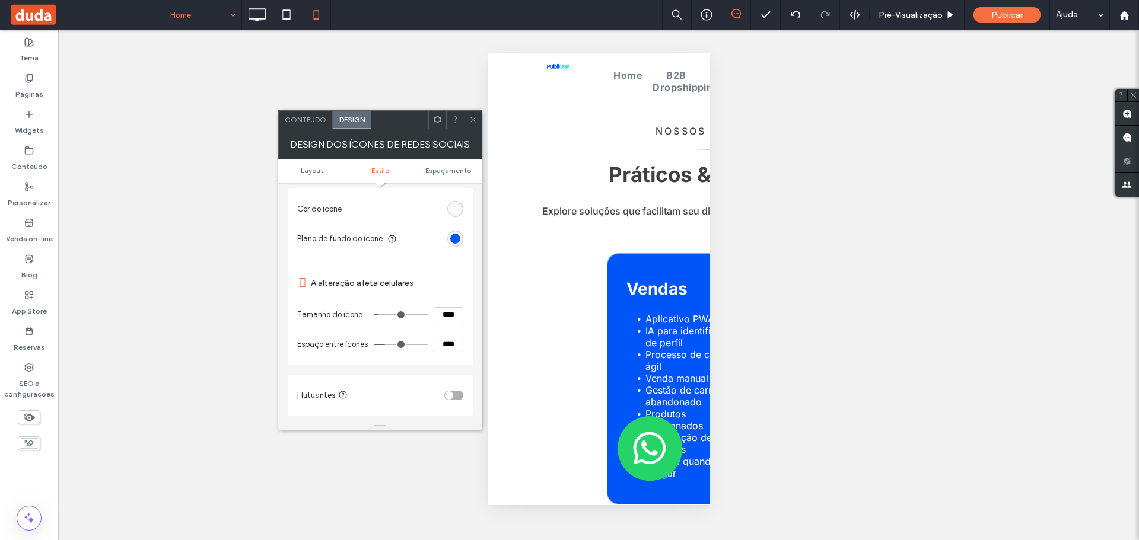
scroll to position [119, 0]
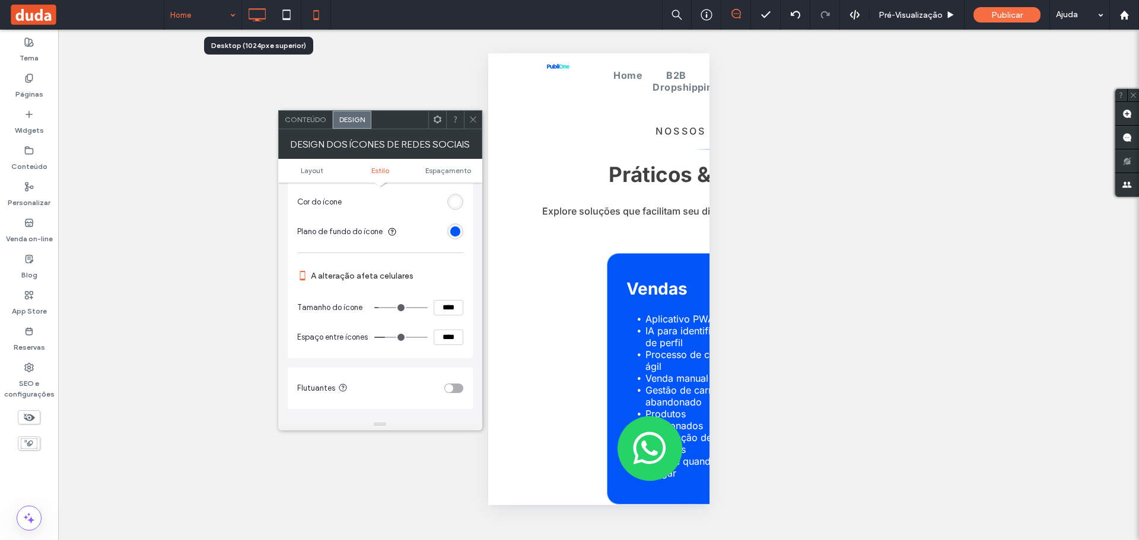
click at [264, 14] on icon at bounding box center [257, 15] width 24 height 24
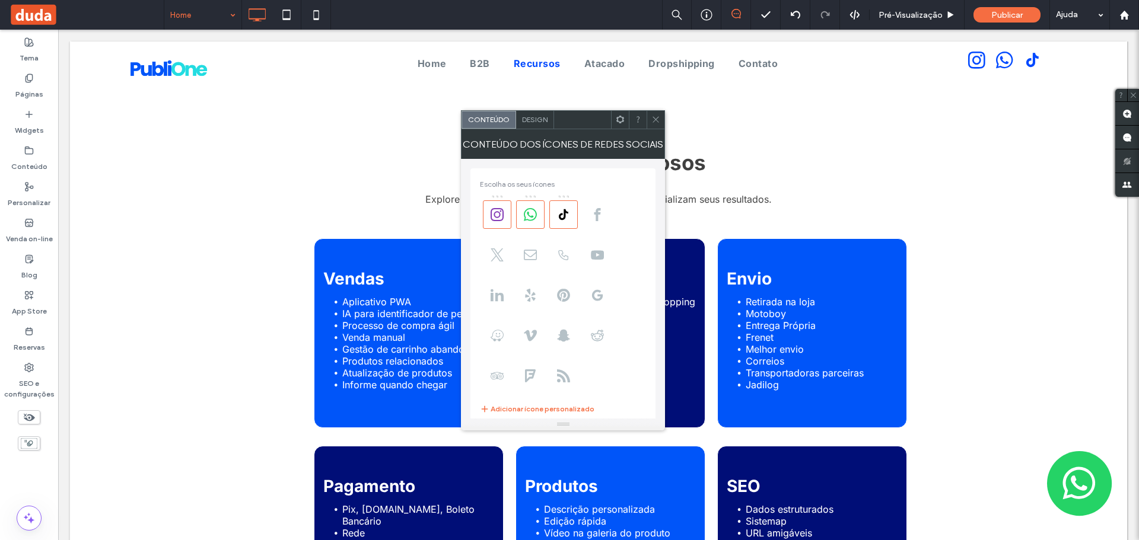
click at [531, 119] on span "Design" at bounding box center [535, 119] width 26 height 9
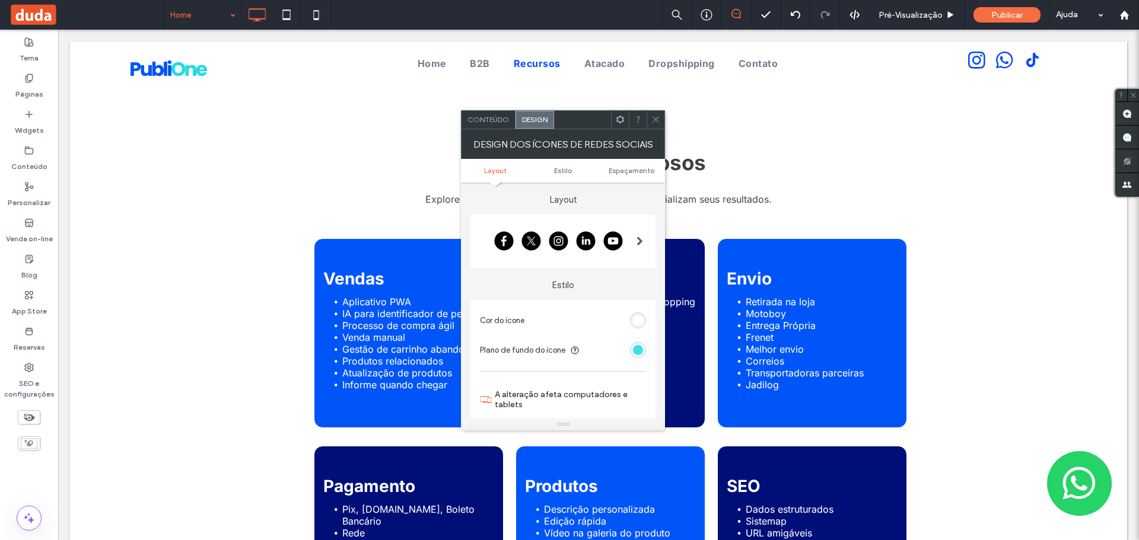
click at [638, 352] on div "rgb(35, 220, 225)" at bounding box center [638, 350] width 10 height 10
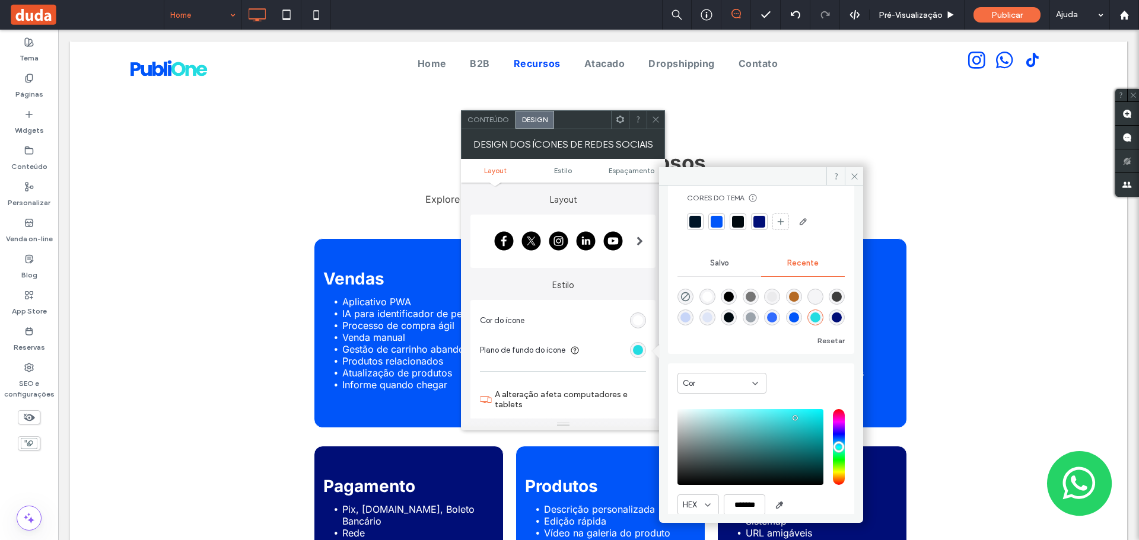
scroll to position [73, 0]
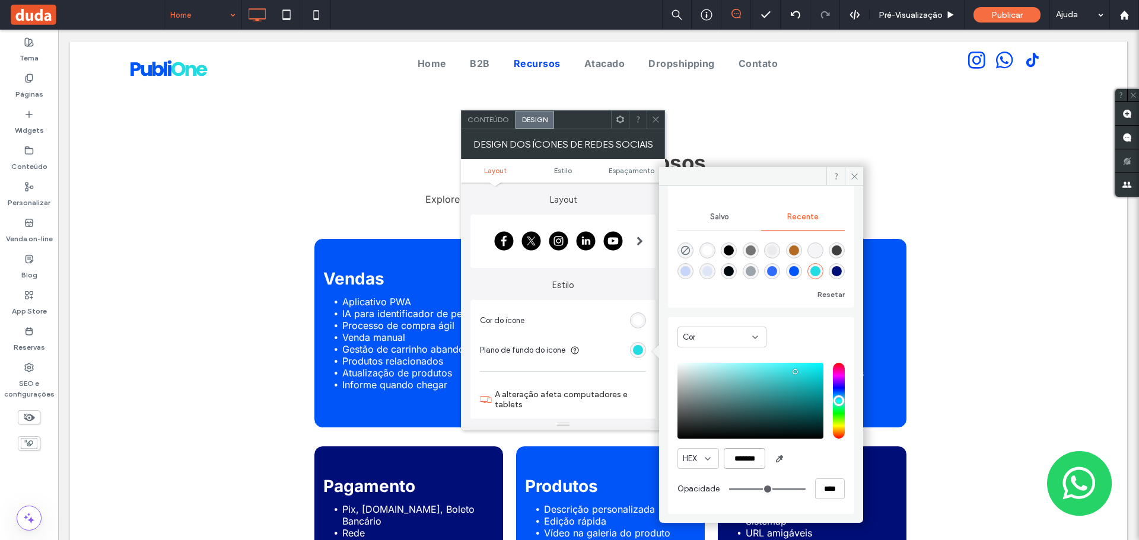
drag, startPoint x: 730, startPoint y: 459, endPoint x: 768, endPoint y: 460, distance: 38.6
click at [768, 460] on div "HEX *******" at bounding box center [760, 458] width 167 height 21
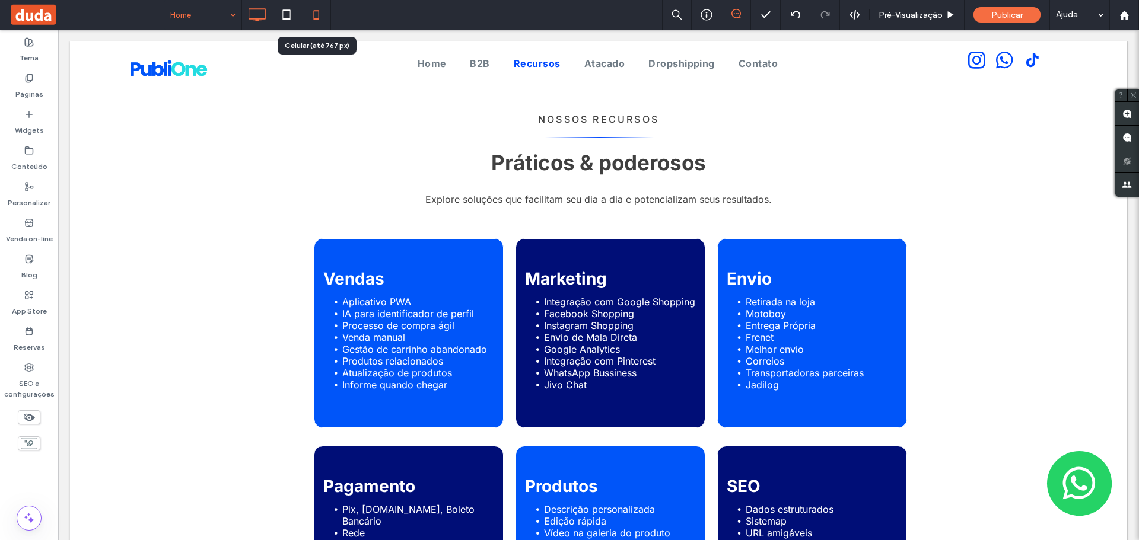
click at [312, 12] on icon at bounding box center [316, 15] width 24 height 24
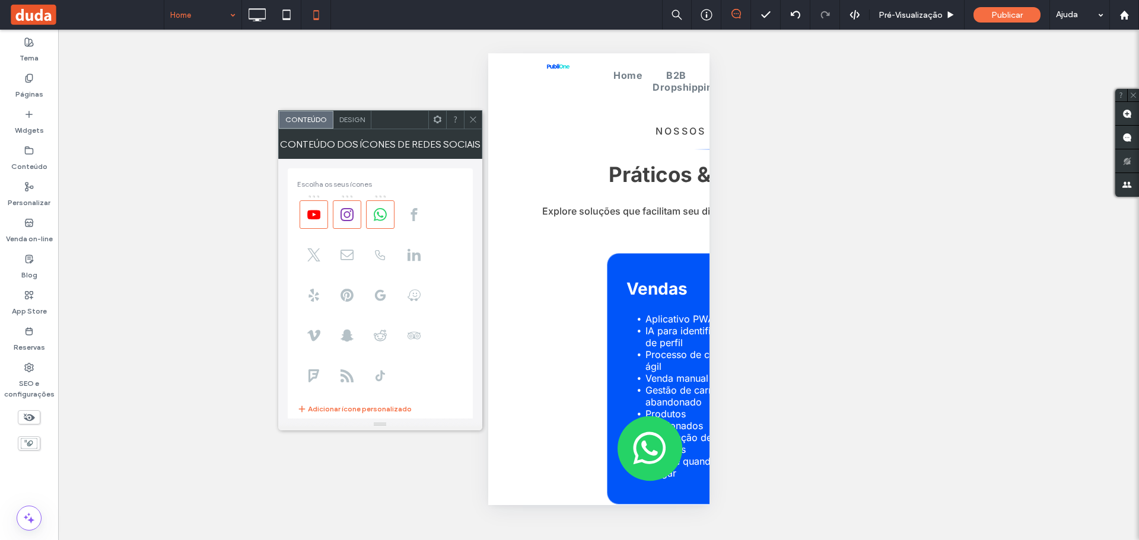
click at [353, 128] on div "Design" at bounding box center [352, 120] width 38 height 18
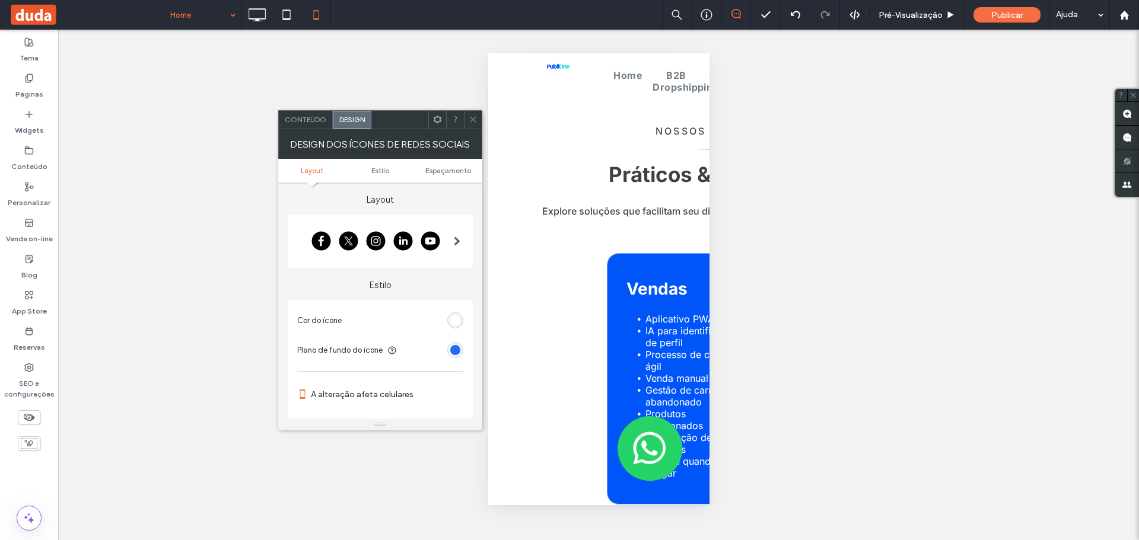
click at [459, 353] on div "rgb(0, 85, 249)" at bounding box center [455, 350] width 10 height 10
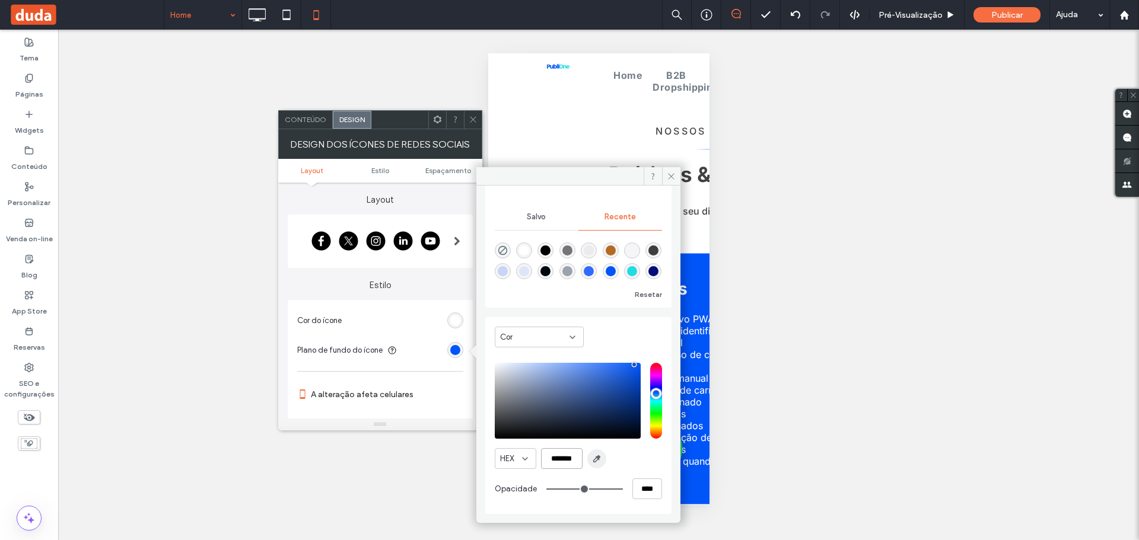
drag, startPoint x: 544, startPoint y: 461, endPoint x: 593, endPoint y: 463, distance: 48.7
click at [593, 463] on div "HEX *******" at bounding box center [578, 458] width 167 height 21
paste input "color picker textbox"
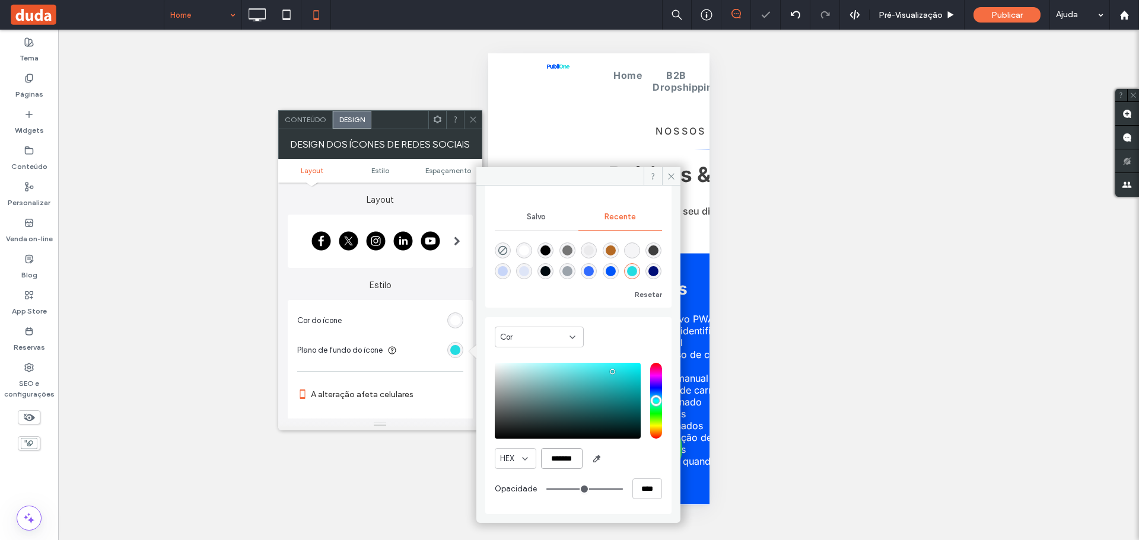
type input "*******"
click at [420, 291] on div "Estilo Cor do ícone Plano de fundo do ícone A alteração afeta celulares Tamanho…" at bounding box center [380, 398] width 185 height 260
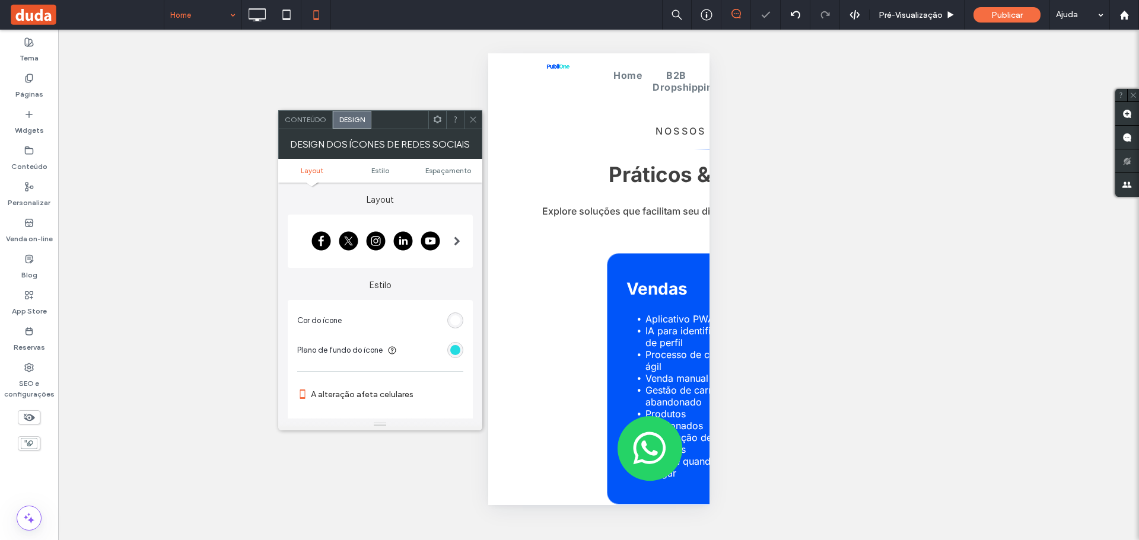
click at [474, 119] on icon at bounding box center [473, 119] width 9 height 9
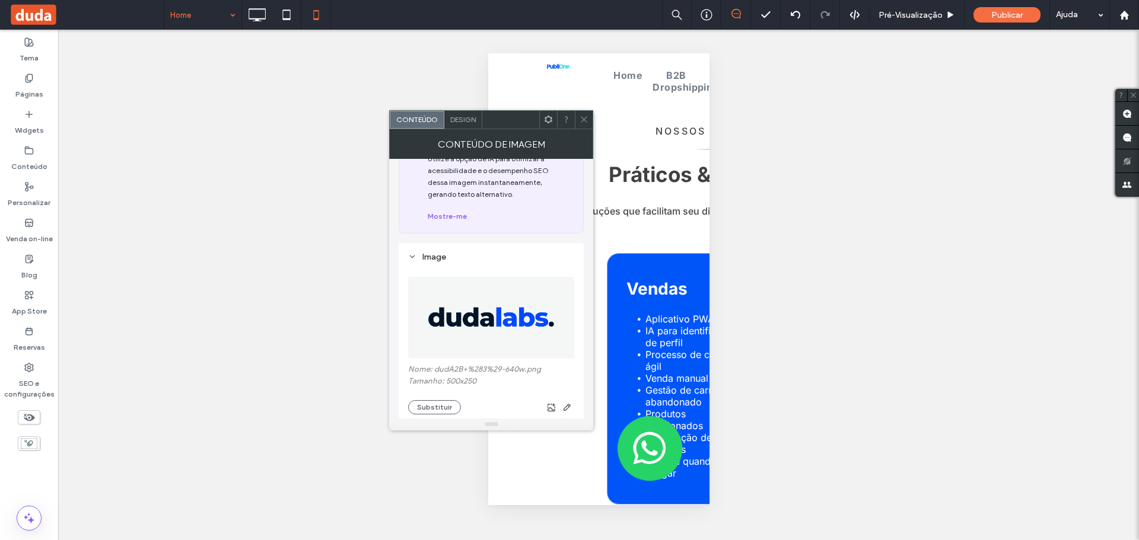
scroll to position [119, 0]
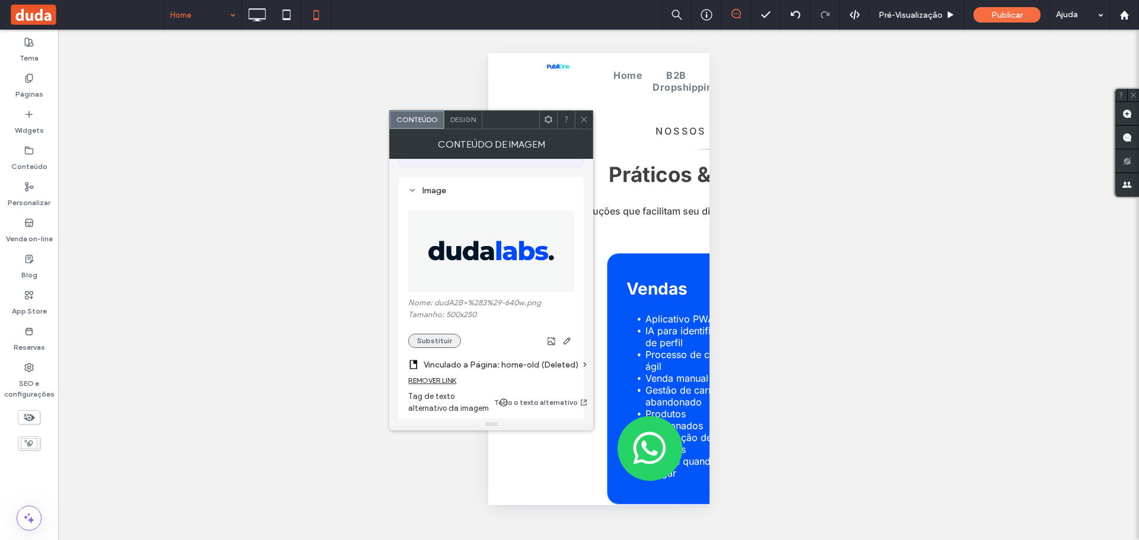
click at [448, 334] on button "Substituir" at bounding box center [434, 341] width 53 height 14
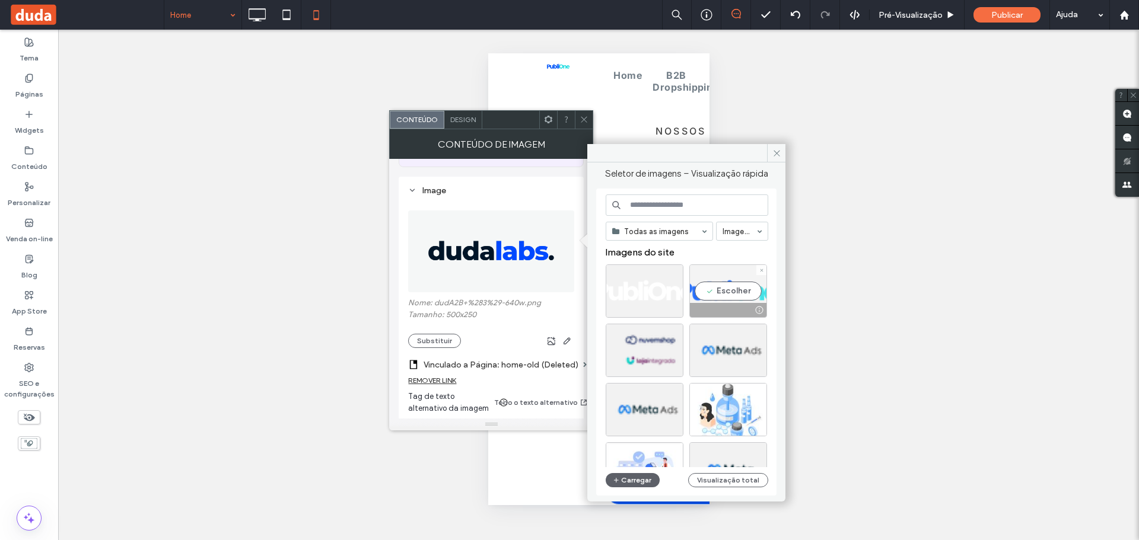
click at [730, 312] on div at bounding box center [728, 310] width 77 height 14
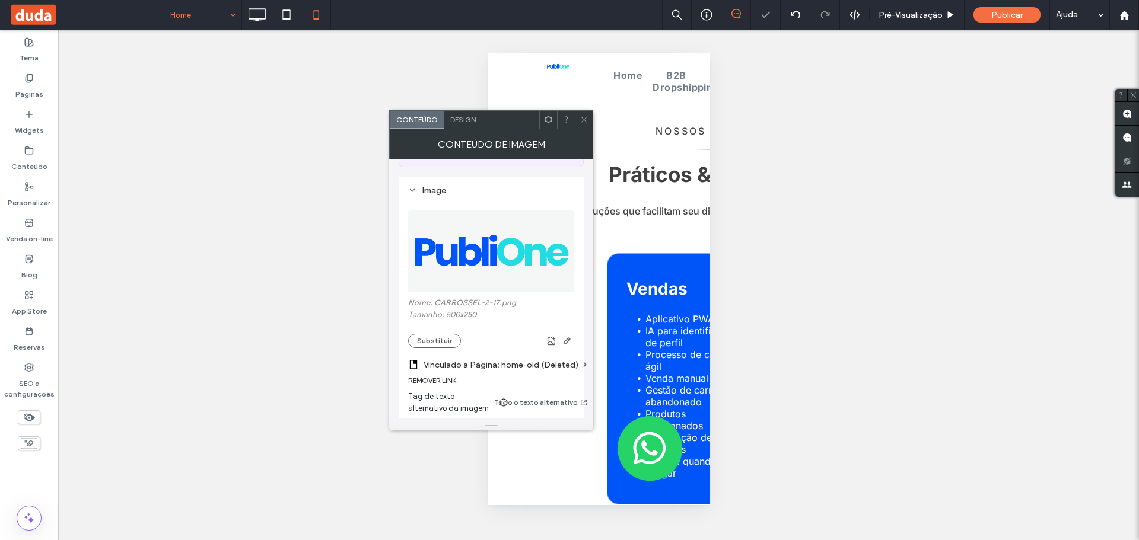
click at [586, 120] on icon at bounding box center [584, 119] width 9 height 9
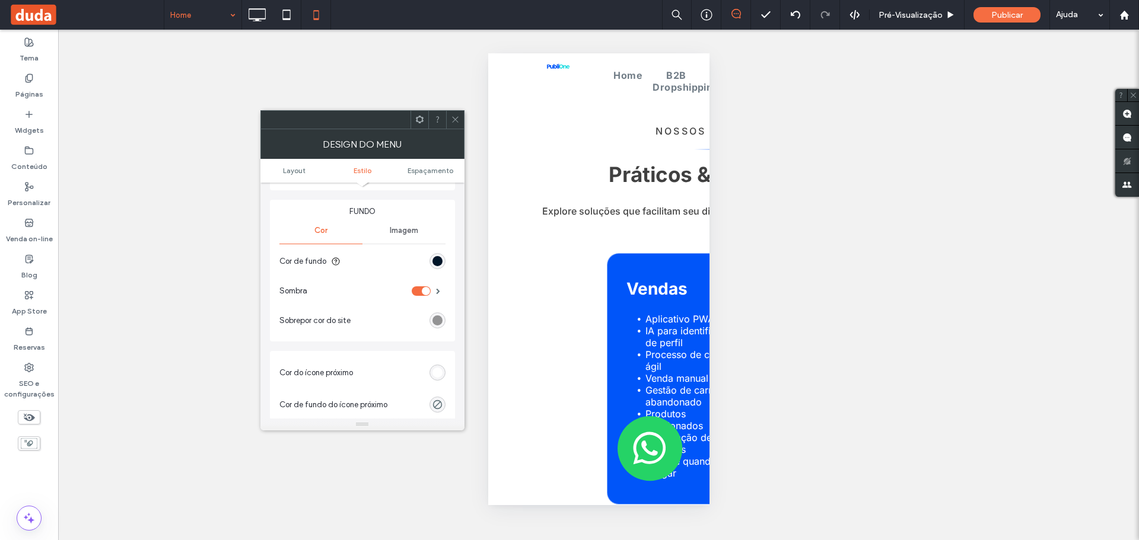
scroll to position [356, 0]
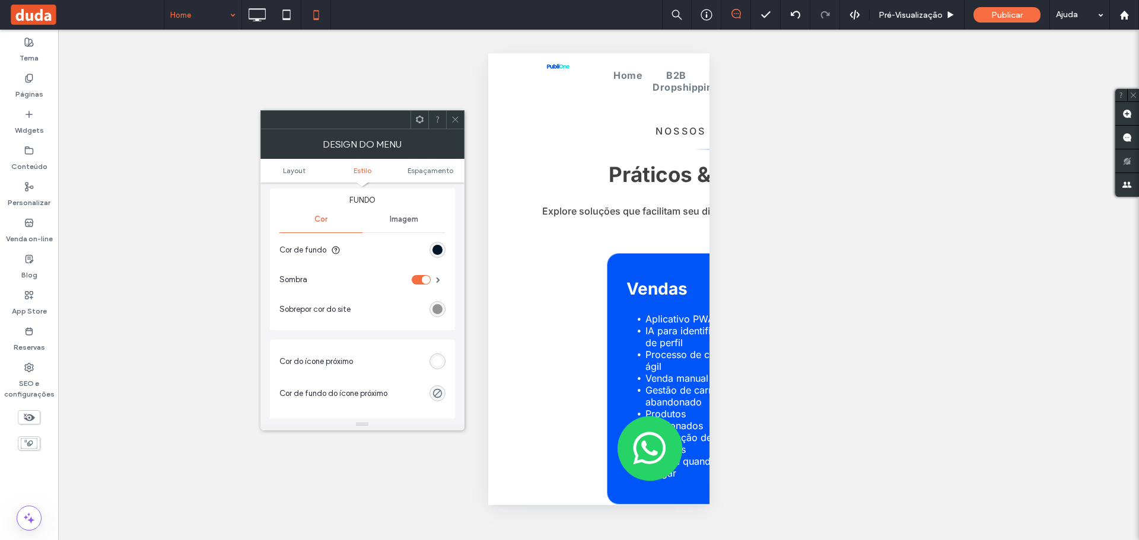
click at [365, 166] on span "Estilo" at bounding box center [363, 170] width 18 height 9
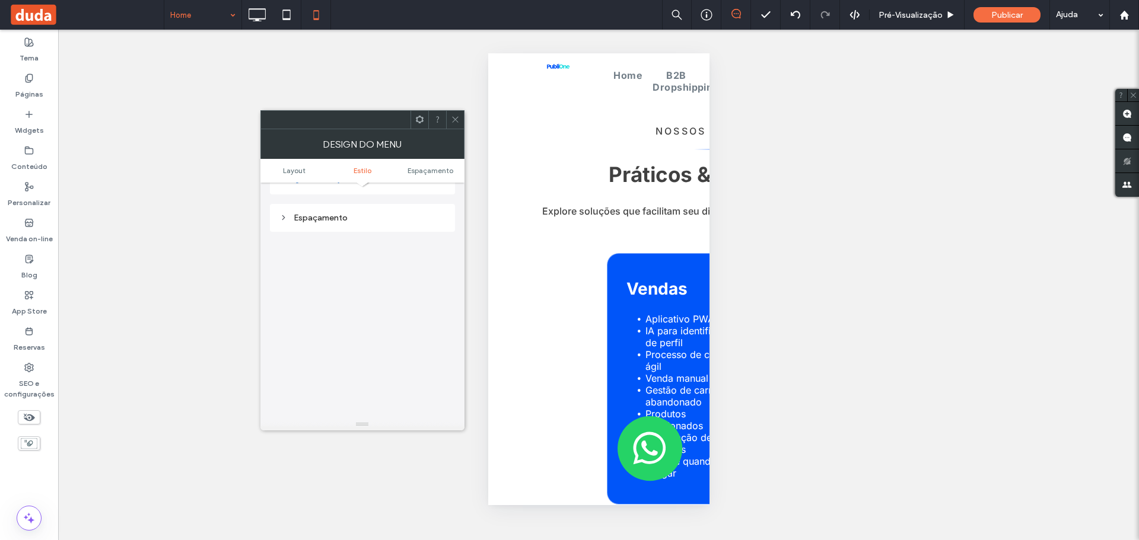
scroll to position [625, 0]
click at [290, 211] on div "Espaçamento" at bounding box center [362, 206] width 166 height 10
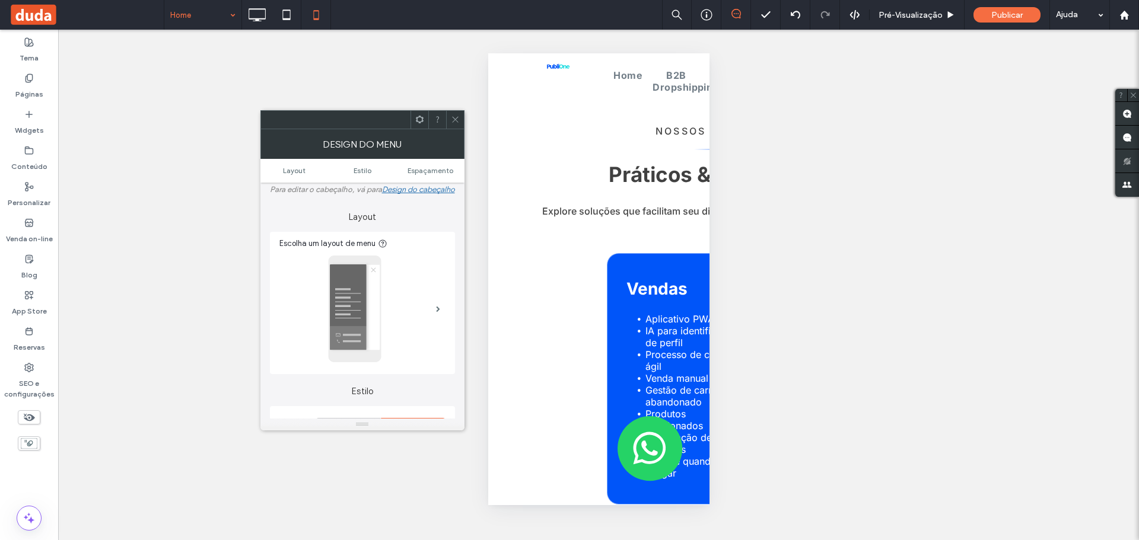
scroll to position [0, 0]
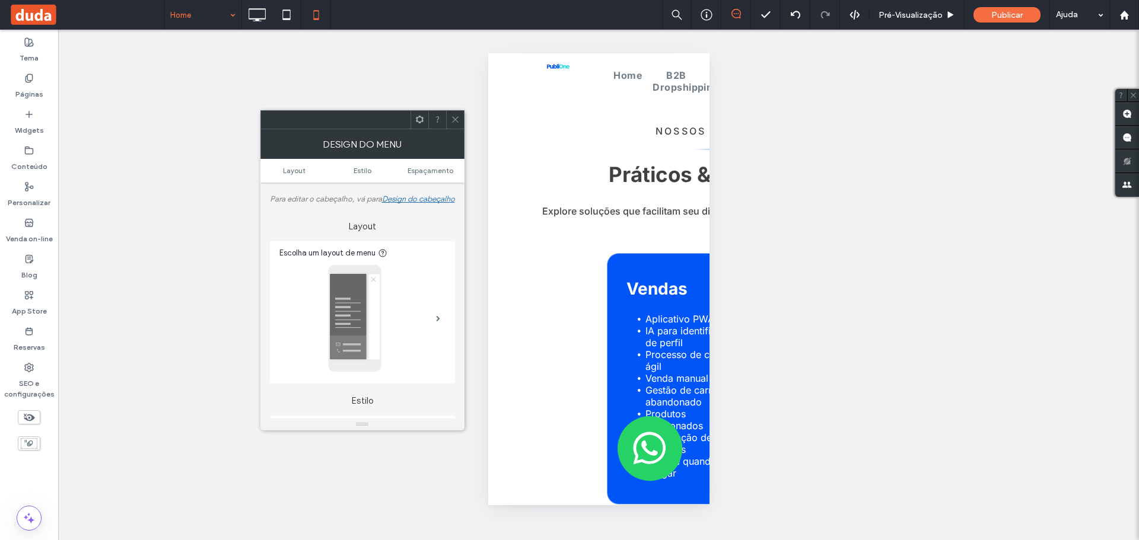
click at [382, 203] on div "Design do cabeçalho" at bounding box center [418, 199] width 73 height 9
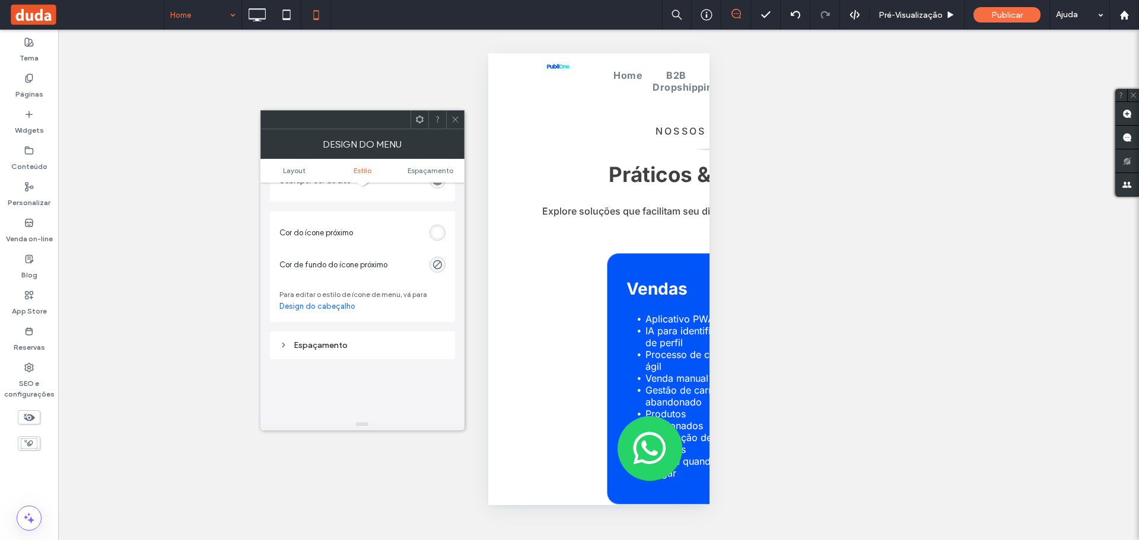
scroll to position [593, 0]
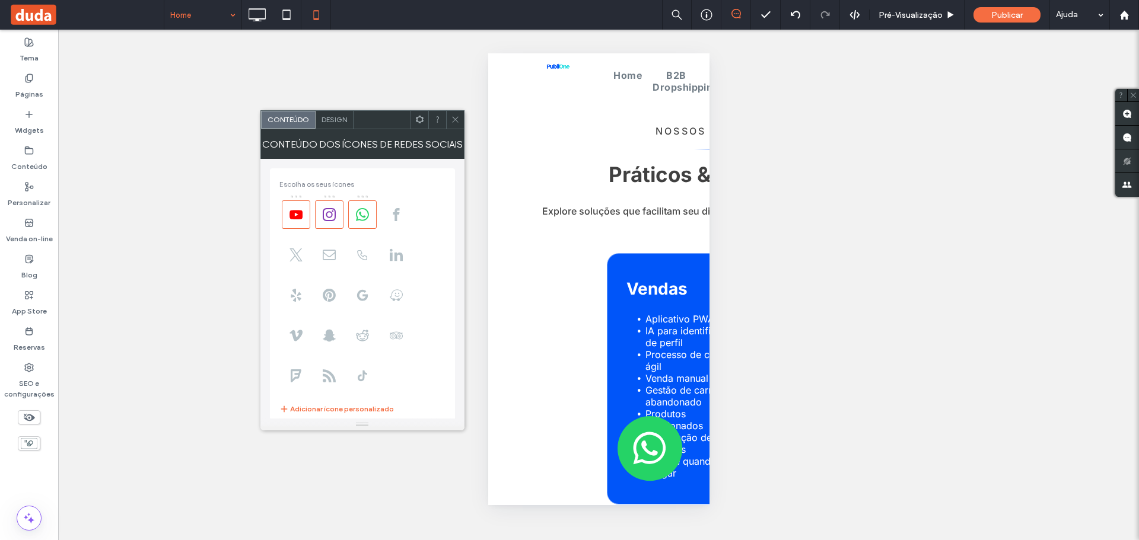
click at [329, 120] on span "Design" at bounding box center [334, 119] width 26 height 9
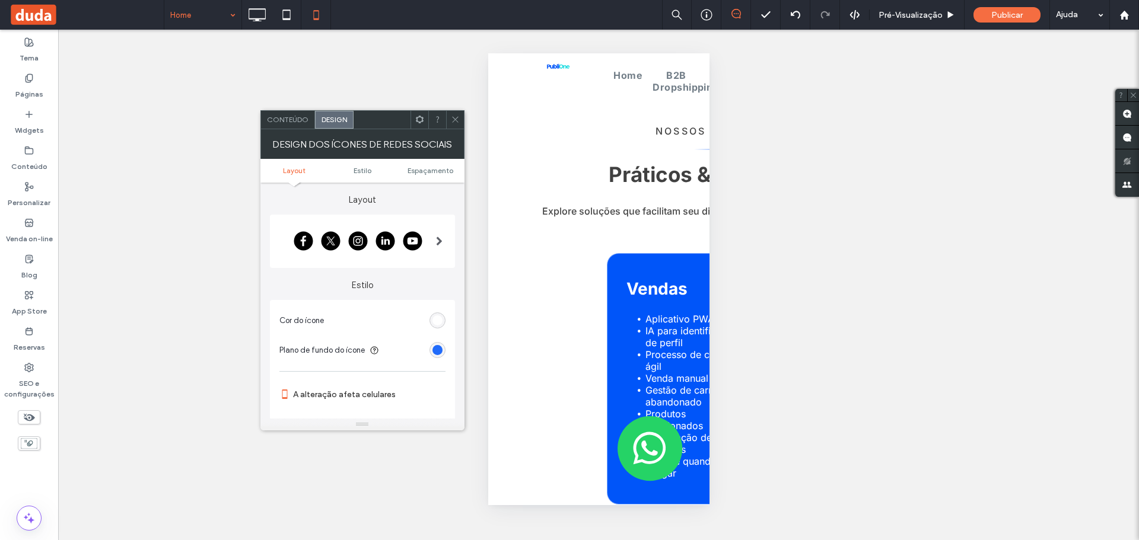
click at [437, 346] on div "rgb(0, 85, 249)" at bounding box center [437, 350] width 10 height 10
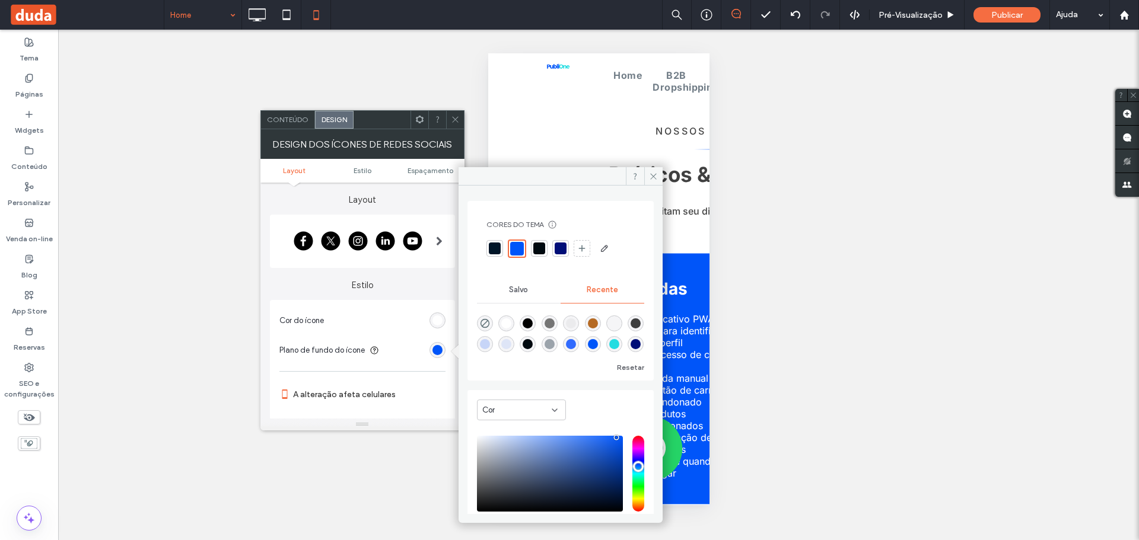
scroll to position [19, 0]
click at [609, 346] on div "rgba(35, 220, 225, 1)" at bounding box center [614, 344] width 10 height 10
type input "*******"
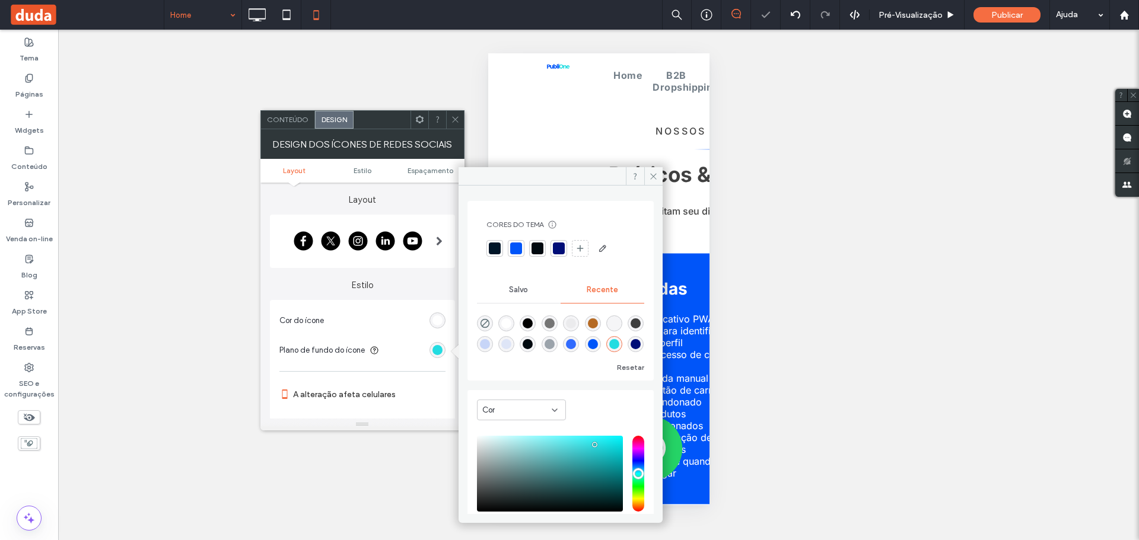
click at [396, 290] on label "Estilo" at bounding box center [362, 279] width 185 height 23
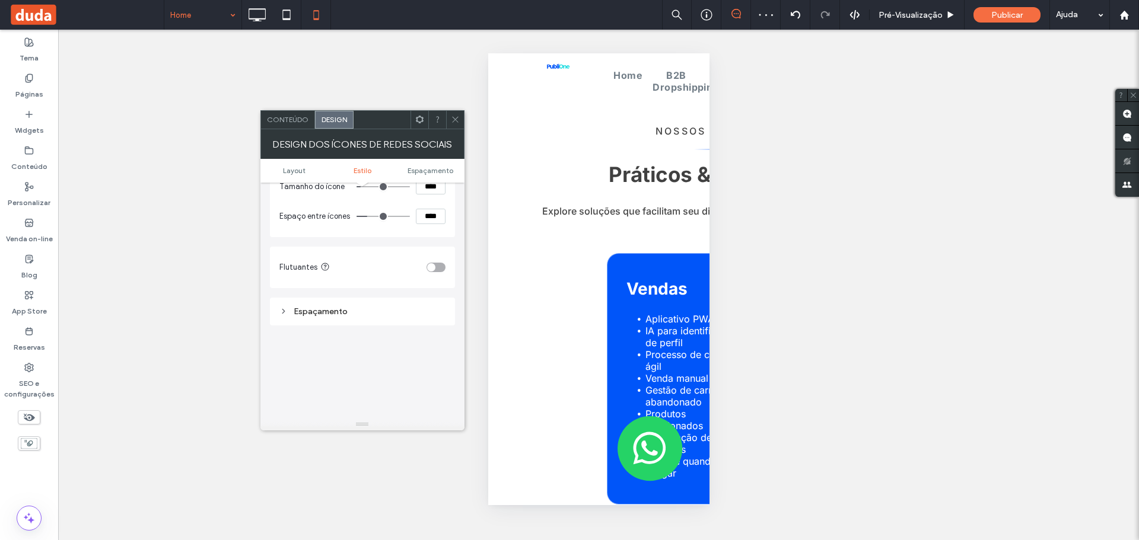
scroll to position [345, 0]
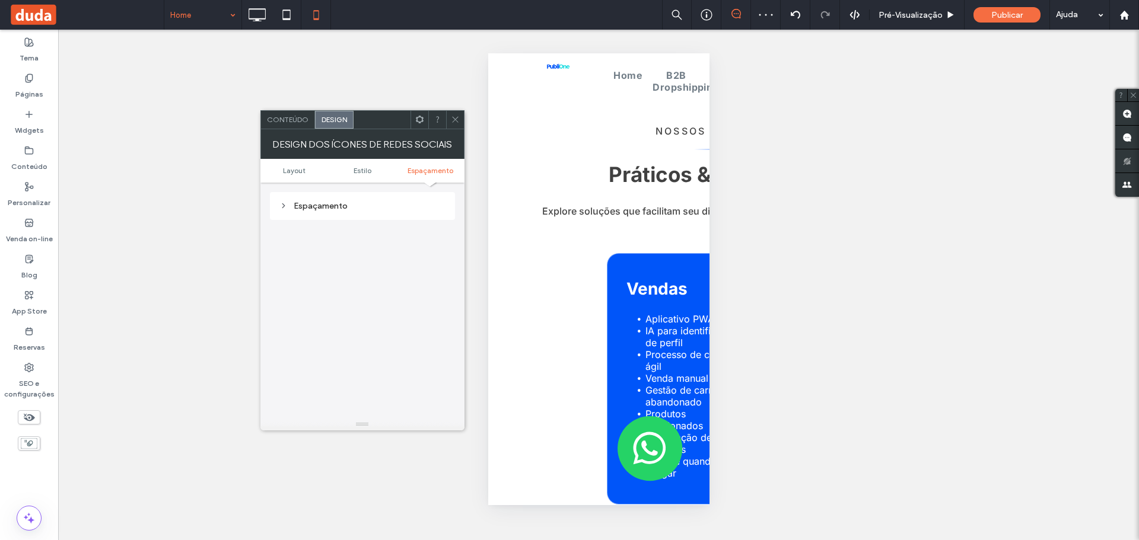
click at [281, 111] on div "Conteúdo" at bounding box center [288, 120] width 54 height 18
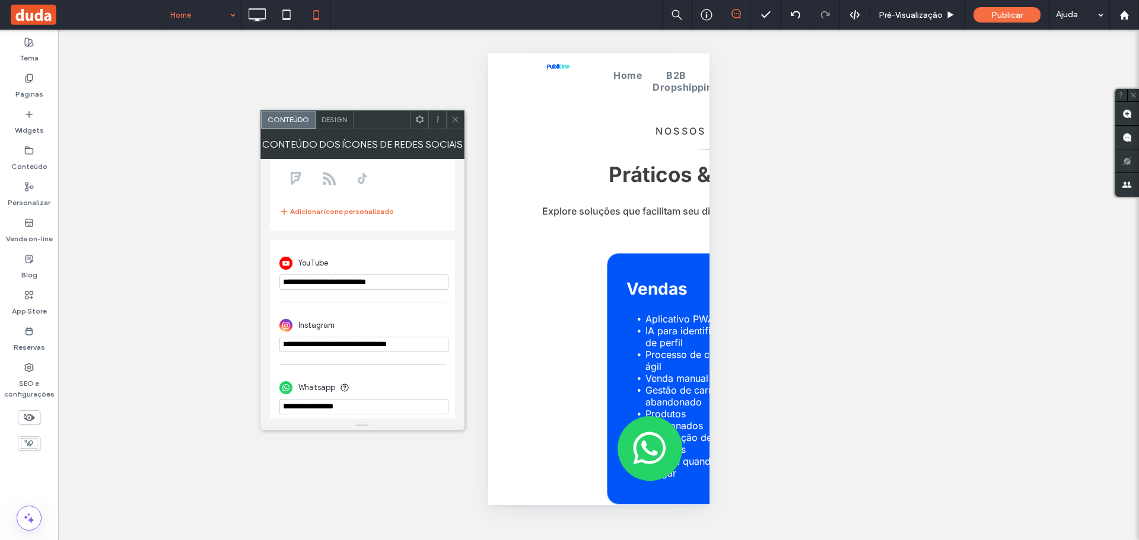
scroll to position [207, 0]
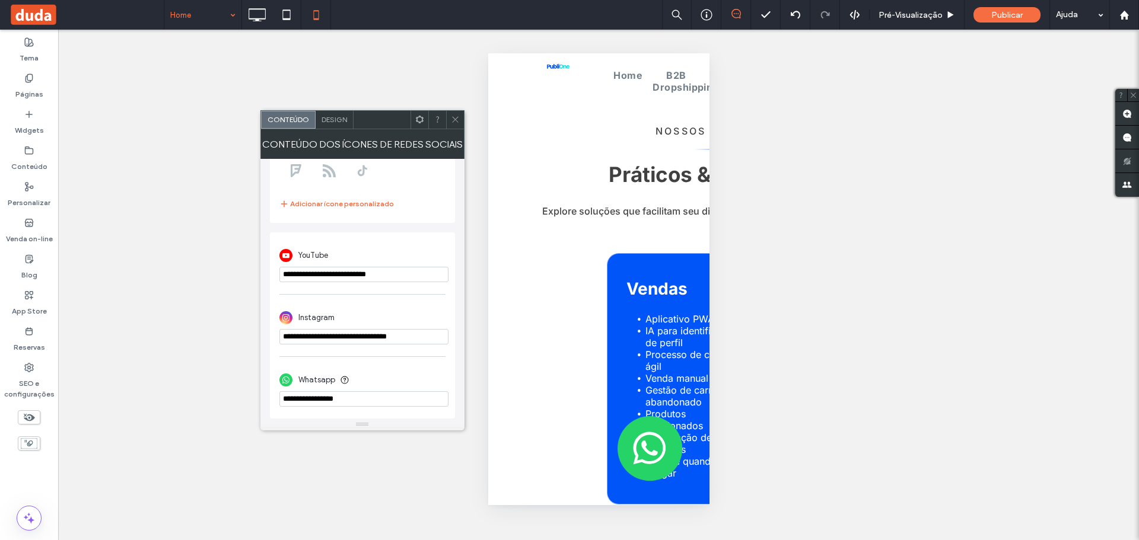
click at [453, 118] on icon at bounding box center [455, 119] width 9 height 9
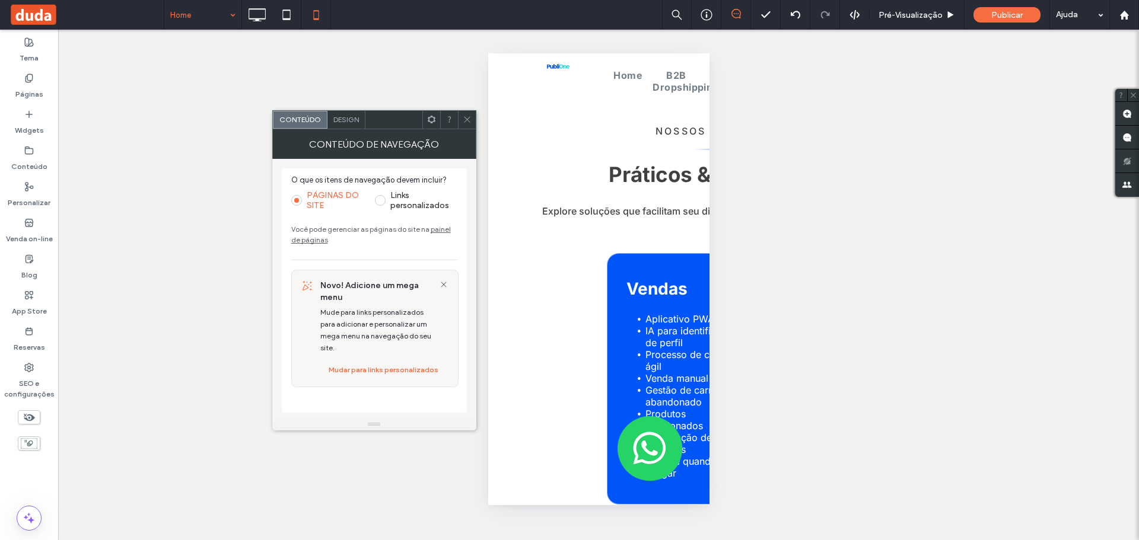
click at [343, 117] on span "Design" at bounding box center [346, 119] width 26 height 9
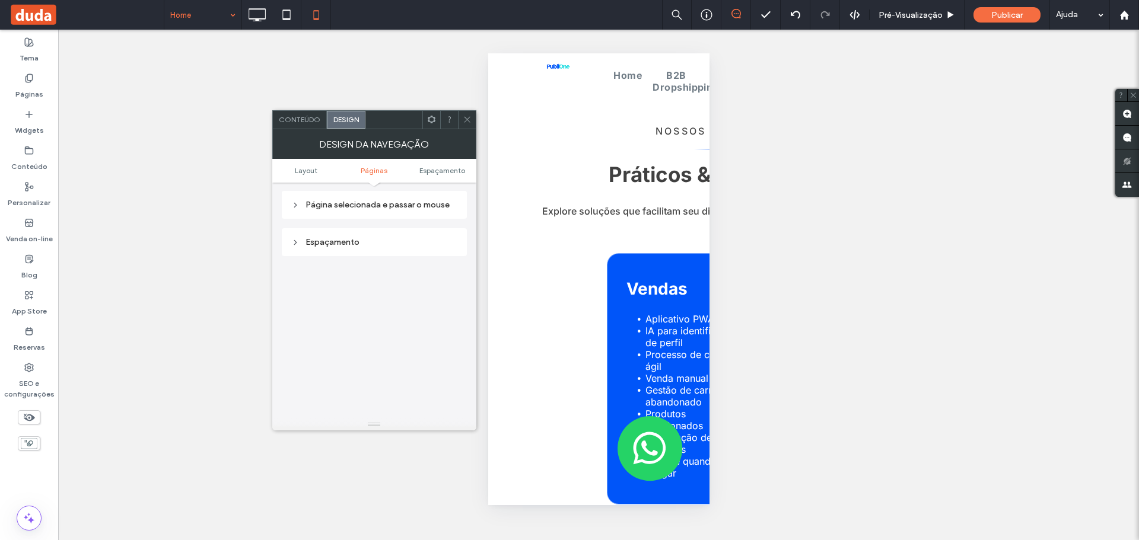
scroll to position [237, 0]
click at [302, 269] on div "Página selecionada e passar o mouse" at bounding box center [374, 264] width 166 height 10
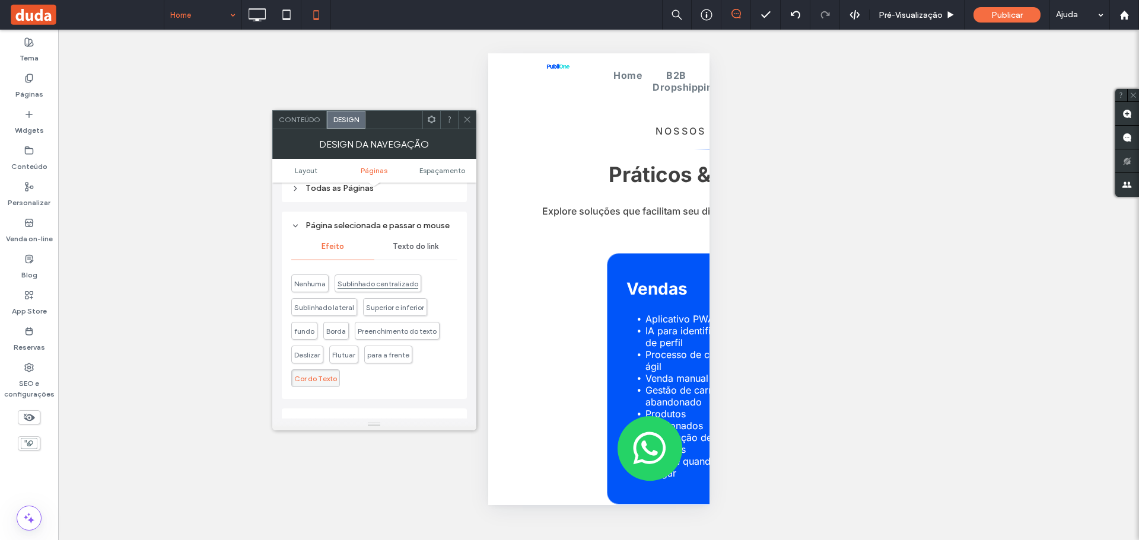
scroll to position [297, 0]
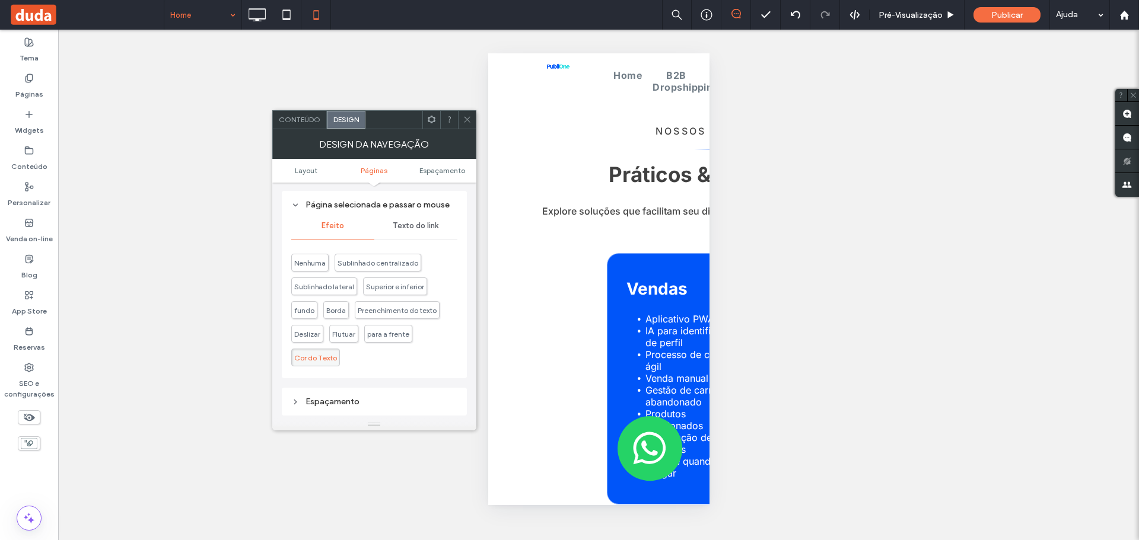
click at [419, 230] on span "Texto do link" at bounding box center [416, 225] width 46 height 9
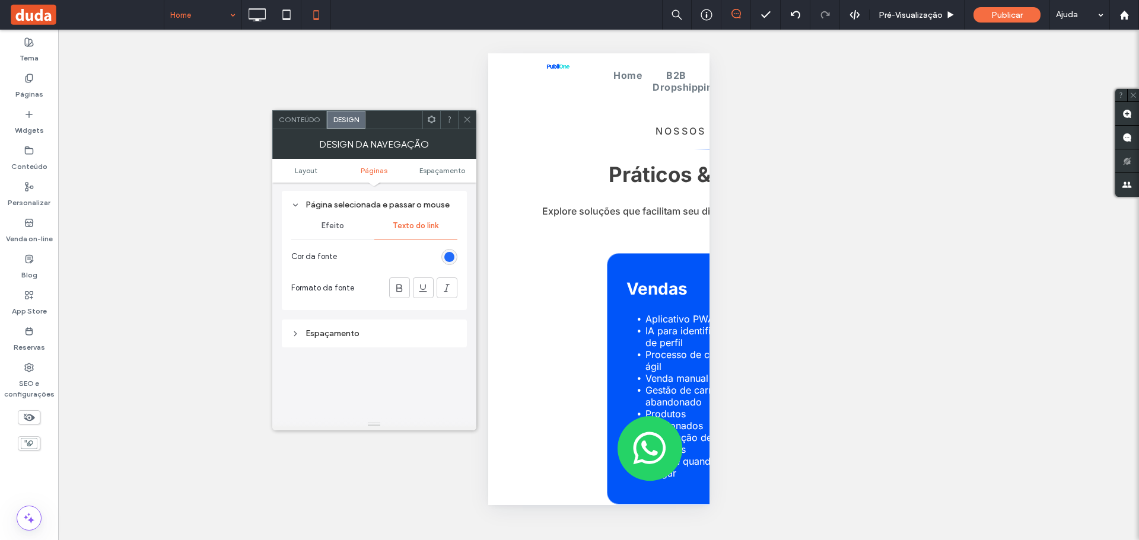
click at [447, 262] on div "rgb(0, 85, 249)" at bounding box center [449, 257] width 10 height 10
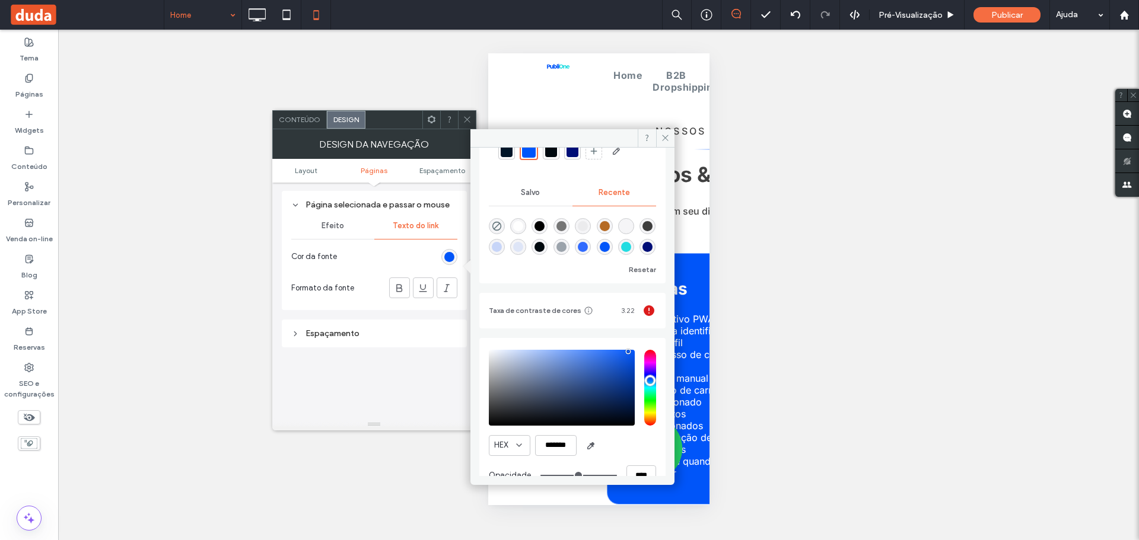
scroll to position [84, 0]
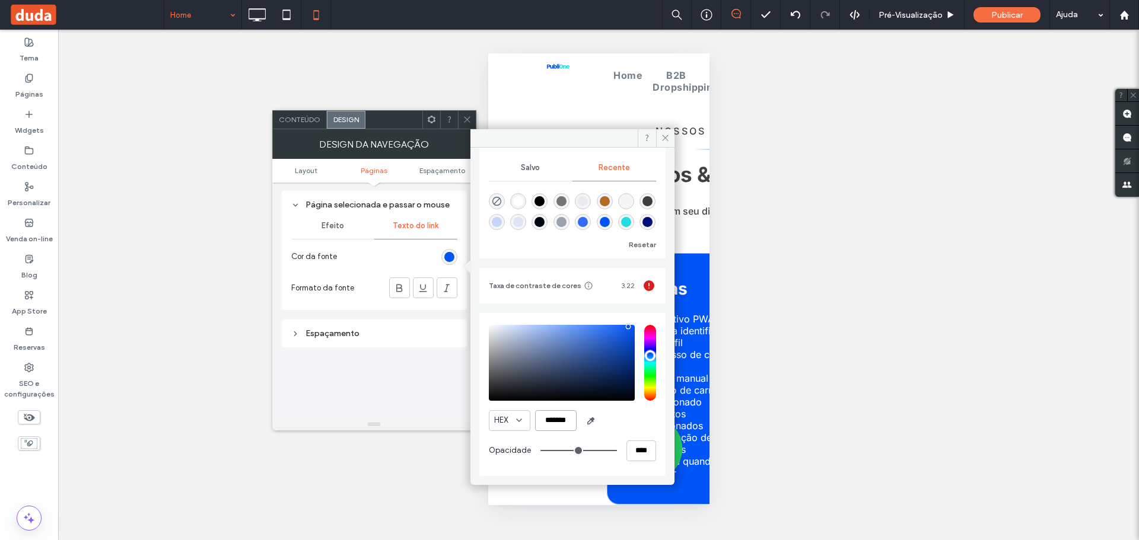
drag, startPoint x: 538, startPoint y: 422, endPoint x: 567, endPoint y: 422, distance: 29.1
click at [581, 422] on div "HEX *******" at bounding box center [572, 420] width 167 height 21
paste input "color picker textbox"
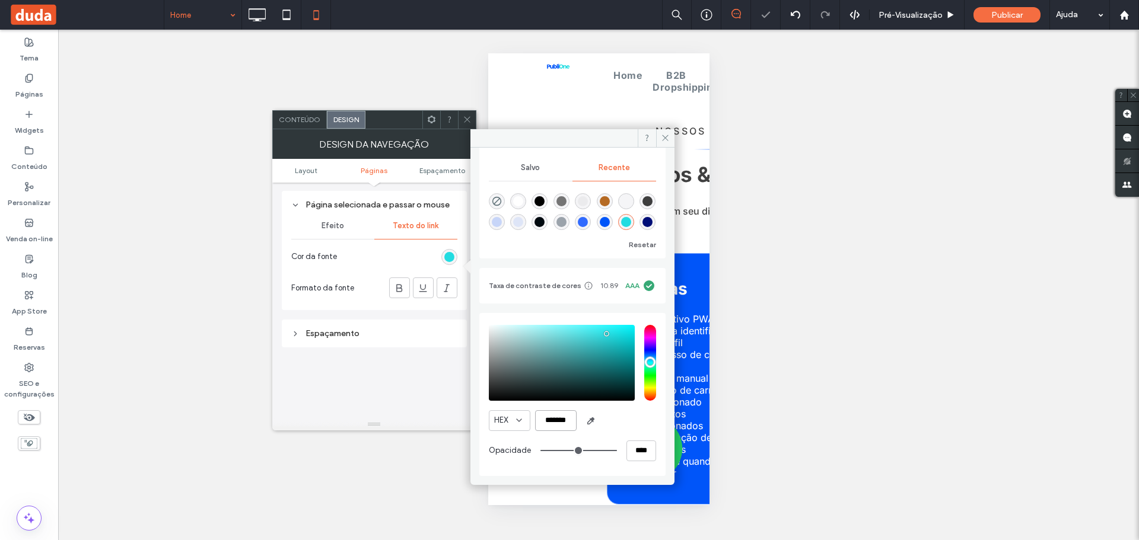
type input "*******"
click at [401, 271] on section "Cor da fonte" at bounding box center [374, 257] width 166 height 30
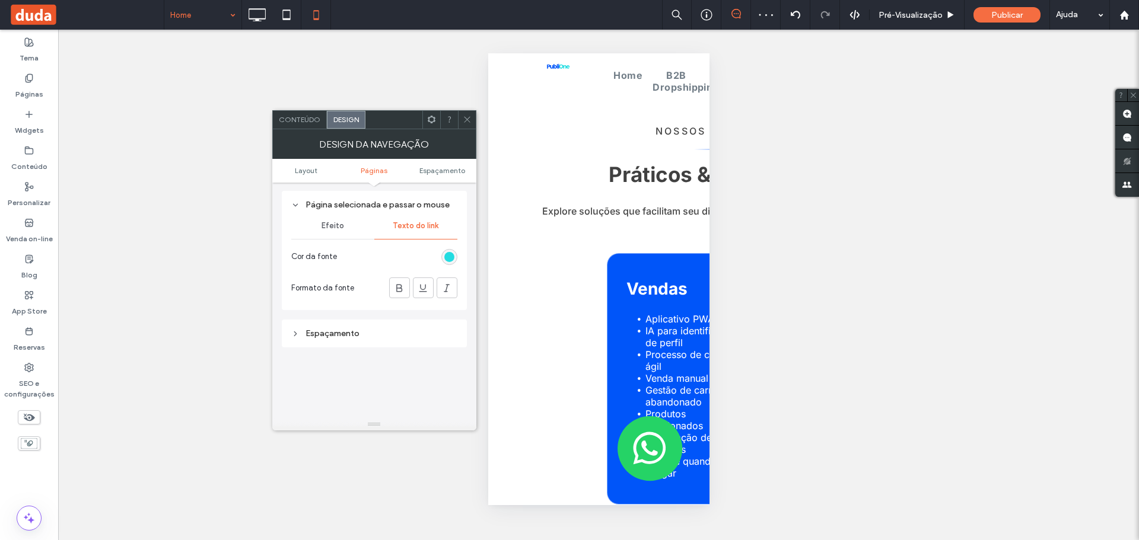
click at [464, 116] on icon at bounding box center [467, 119] width 9 height 9
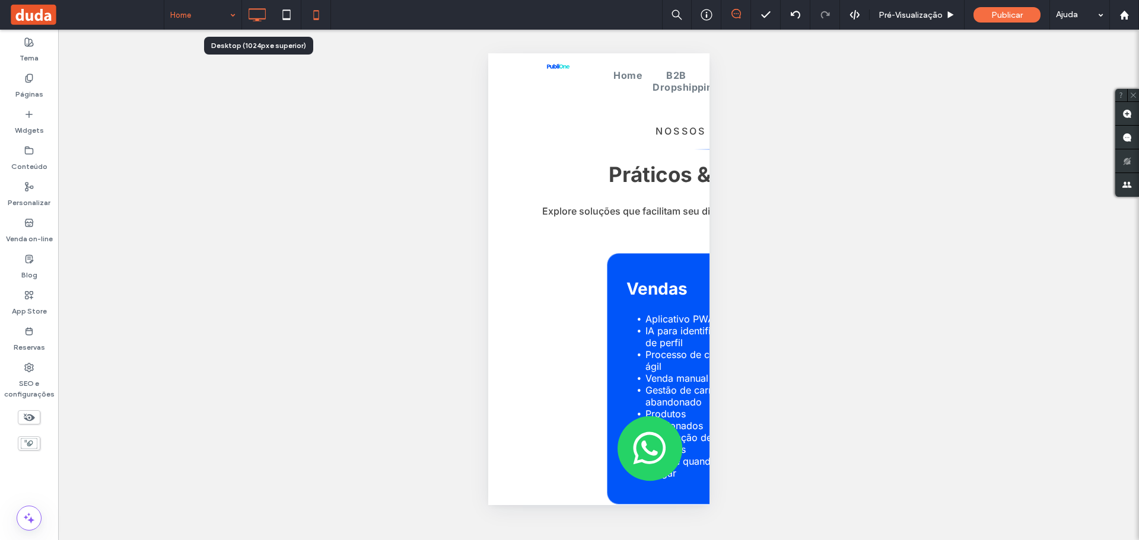
click at [262, 17] on icon at bounding box center [257, 15] width 24 height 24
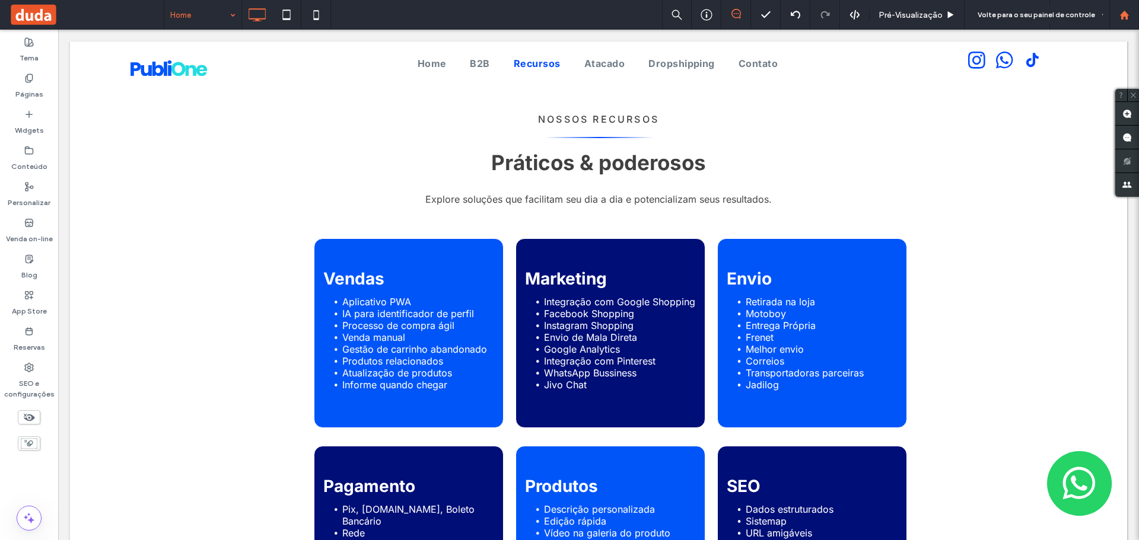
click at [1120, 13] on icon at bounding box center [1124, 15] width 10 height 10
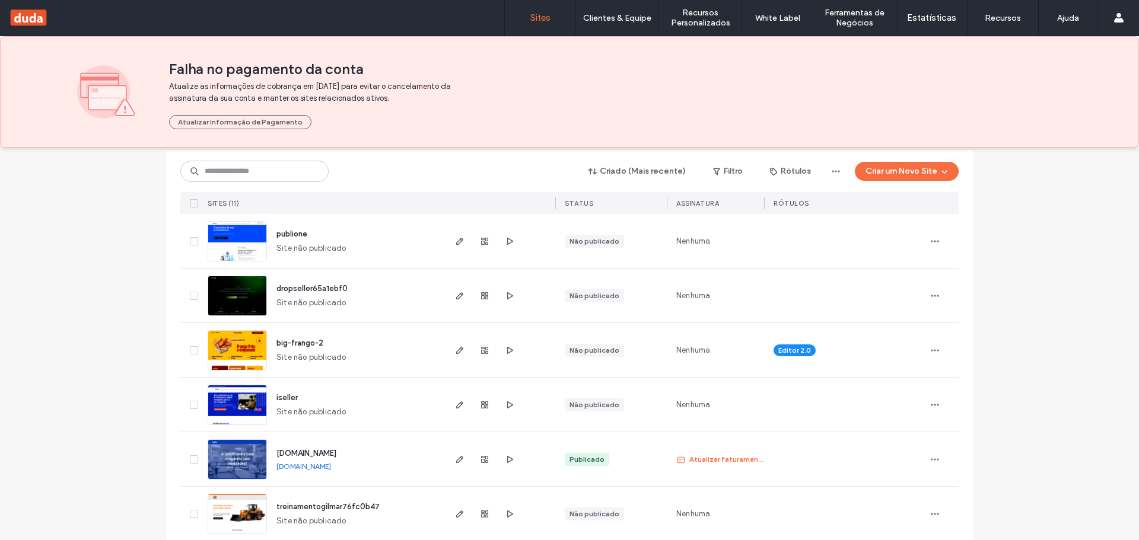
scroll to position [59, 0]
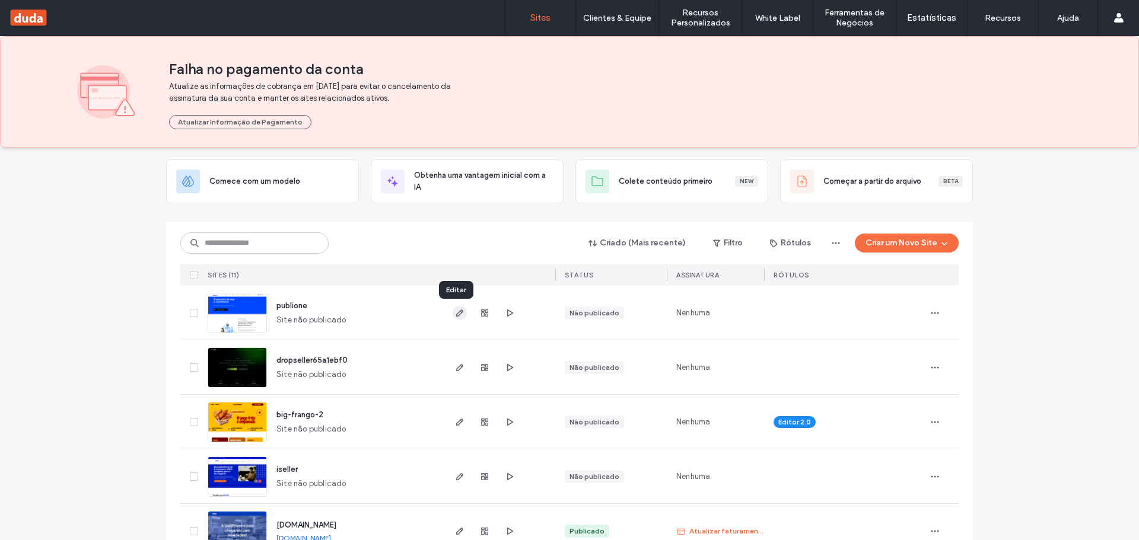
click at [456, 313] on icon "button" at bounding box center [459, 312] width 9 height 9
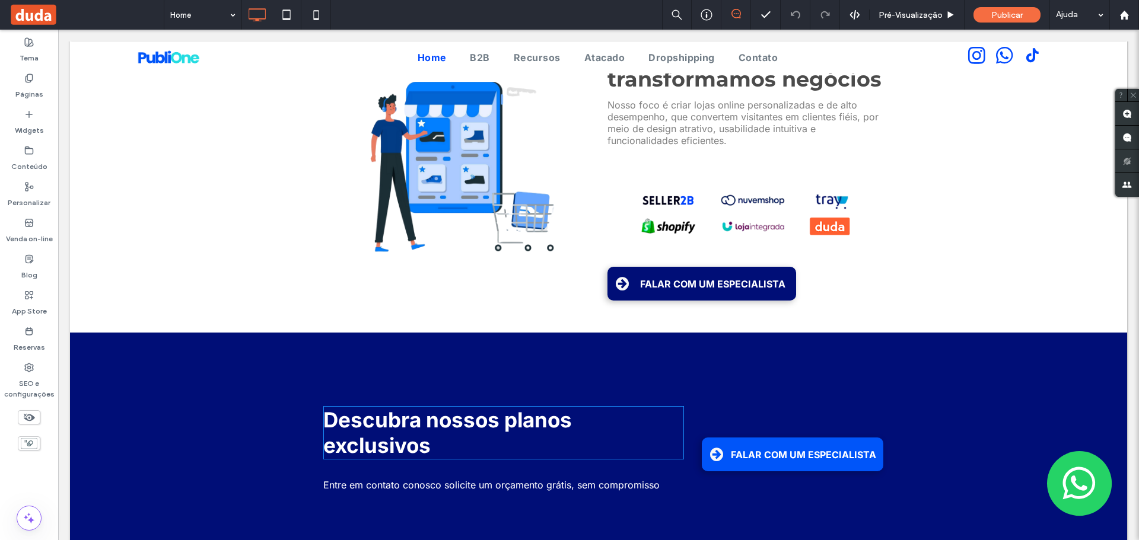
scroll to position [1424, 0]
